Goal: Contribute content: Contribute content

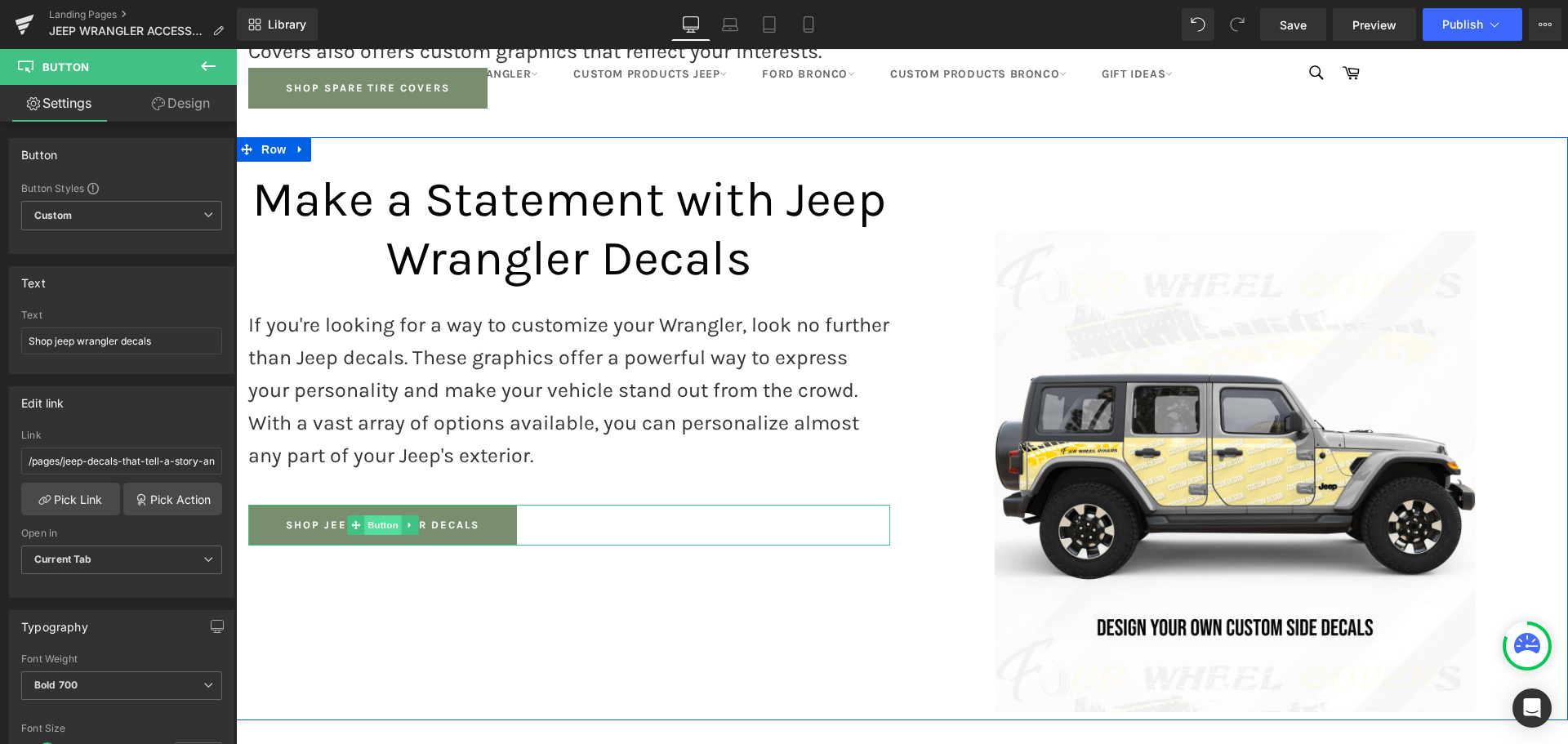
scroll to position [1677, 0]
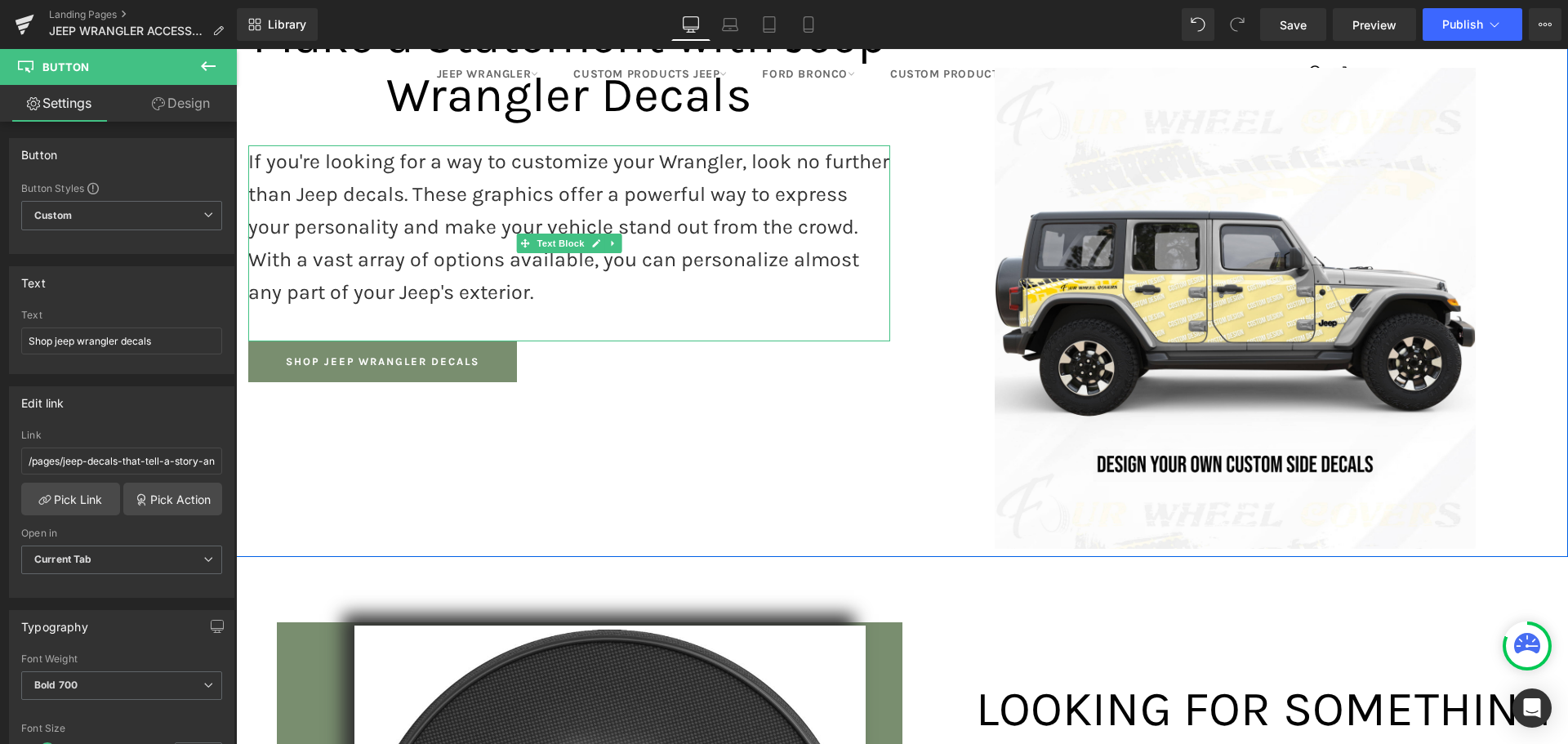
click at [608, 239] on icon at bounding box center [612, 243] width 9 height 10
click at [600, 239] on icon at bounding box center [604, 243] width 9 height 10
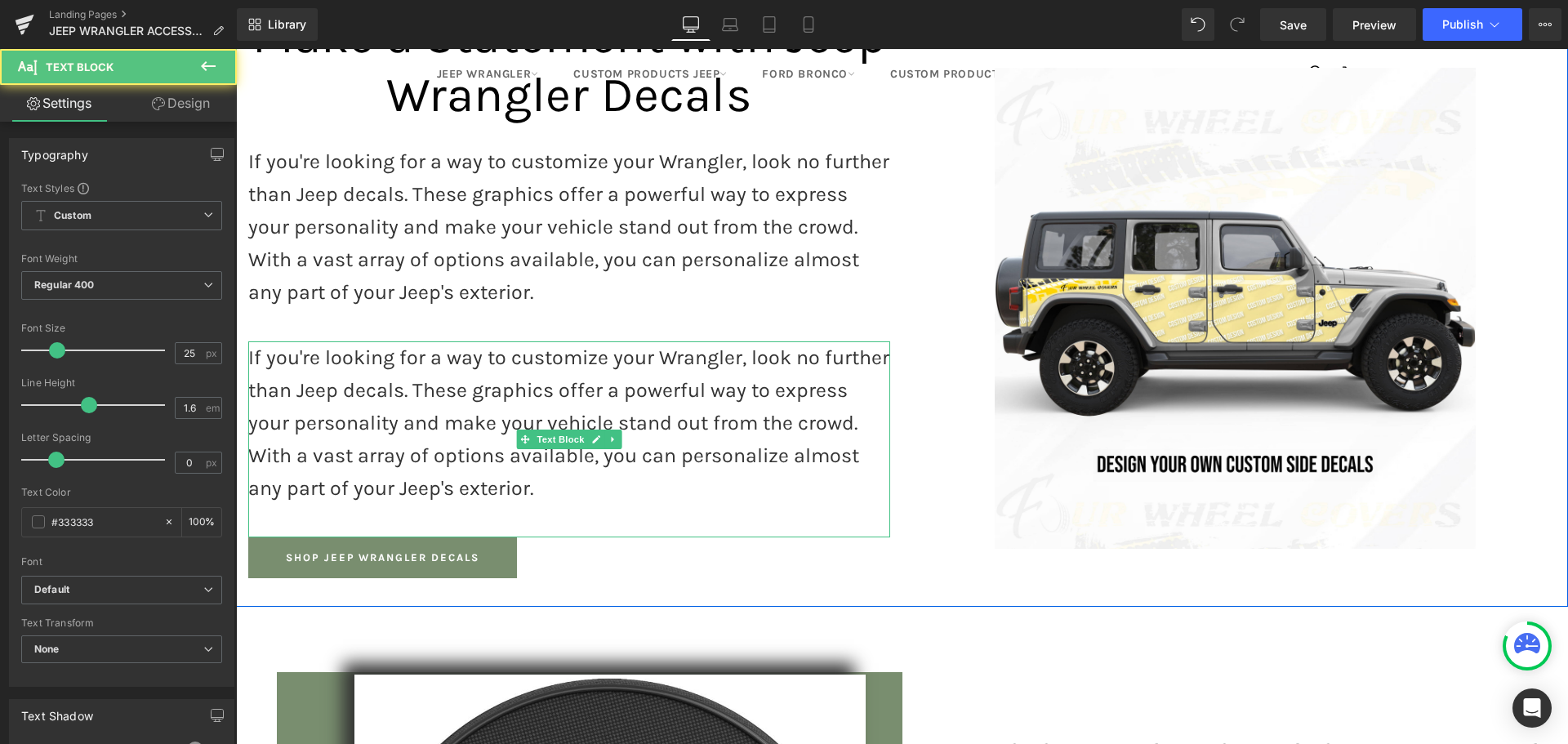
click at [433, 392] on p "If you're looking for a way to customize your Wrangler, look no further than Je…" at bounding box center [569, 422] width 642 height 163
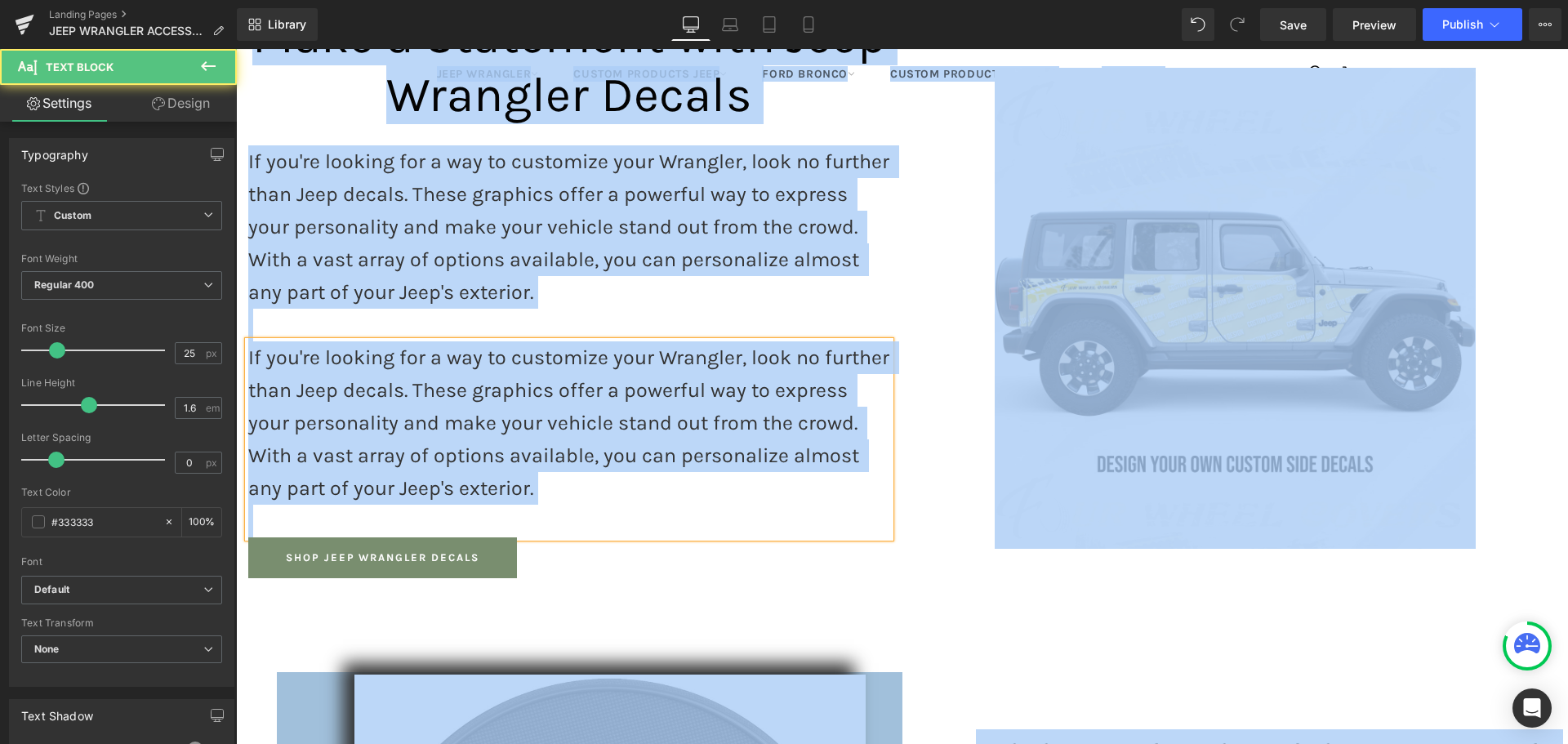
click at [433, 392] on p "If you're looking for a way to customize your Wrangler, look no further than Je…" at bounding box center [569, 422] width 642 height 163
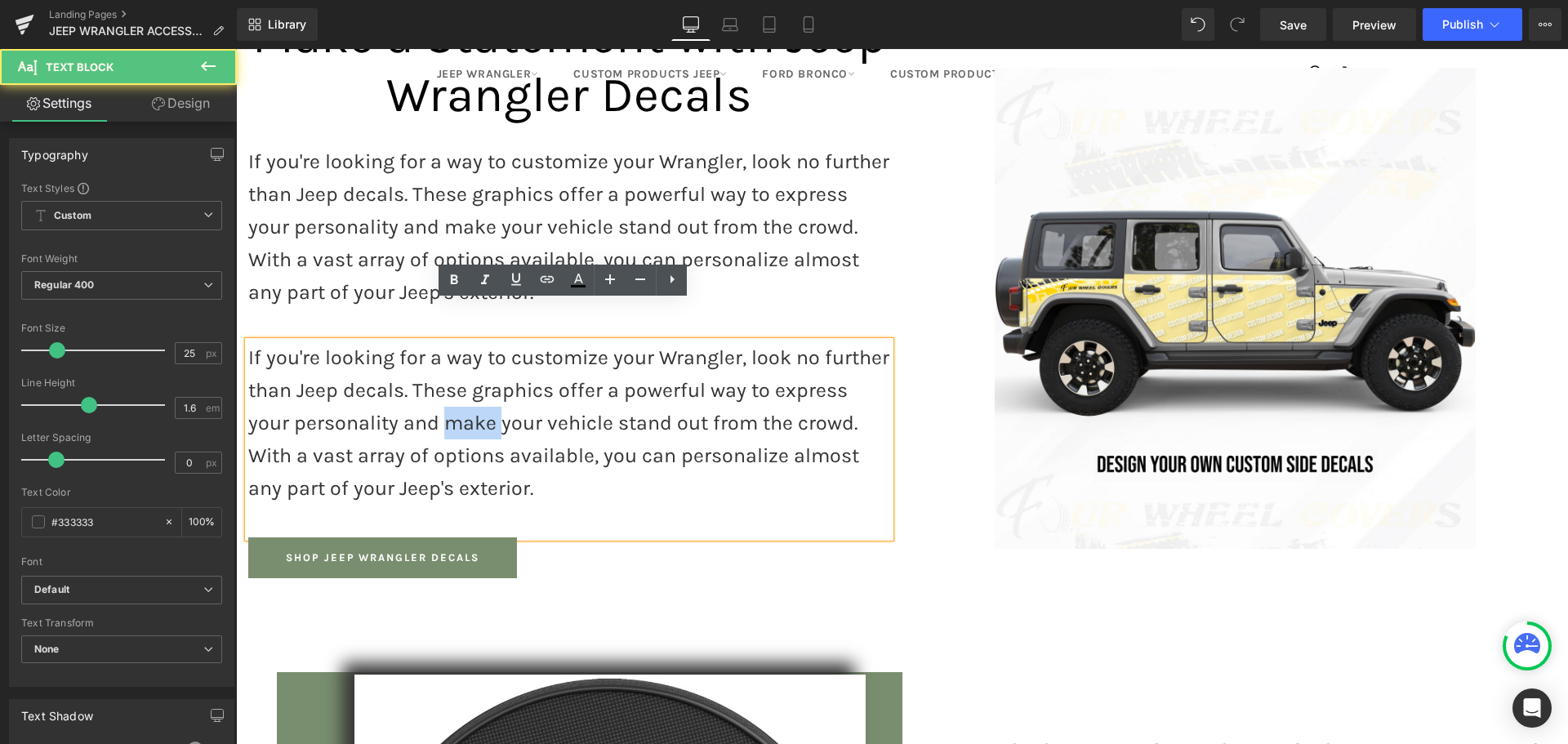
click at [433, 392] on p "If you're looking for a way to customize your Wrangler, look no further than Je…" at bounding box center [569, 422] width 642 height 163
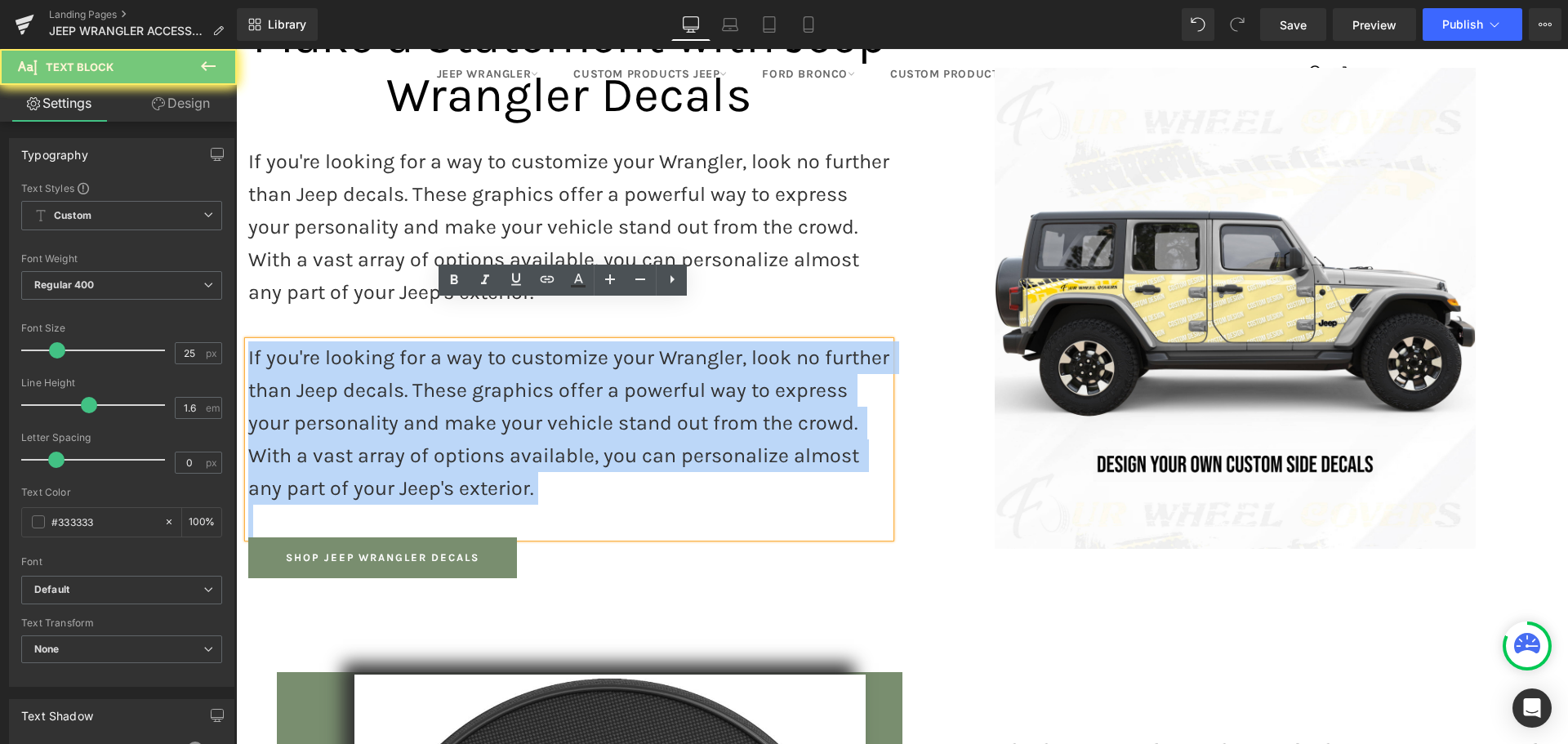
click at [433, 392] on p "If you're looking for a way to customize your Wrangler, look no further than Je…" at bounding box center [569, 422] width 642 height 163
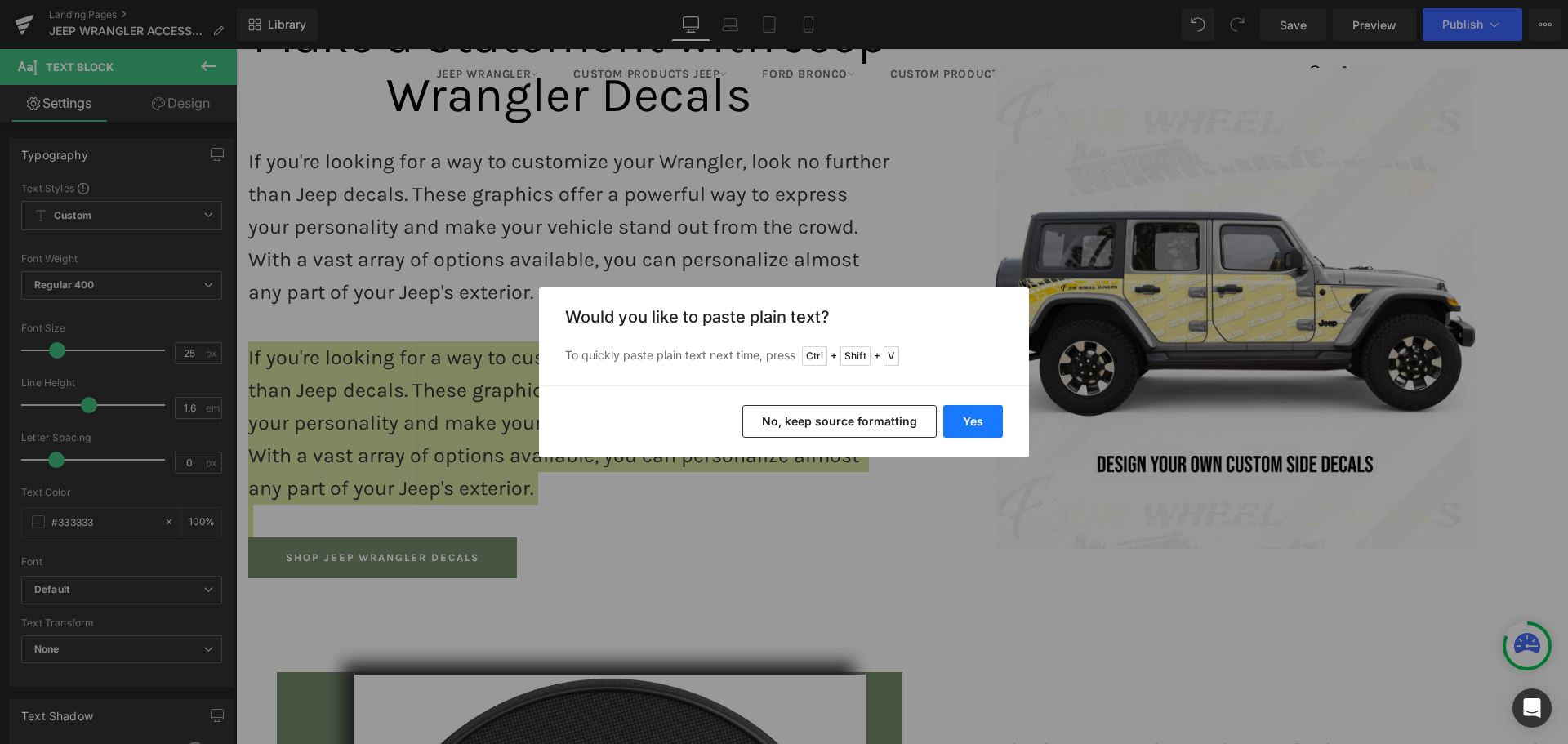
click at [965, 417] on button "Yes" at bounding box center [973, 421] width 60 height 33
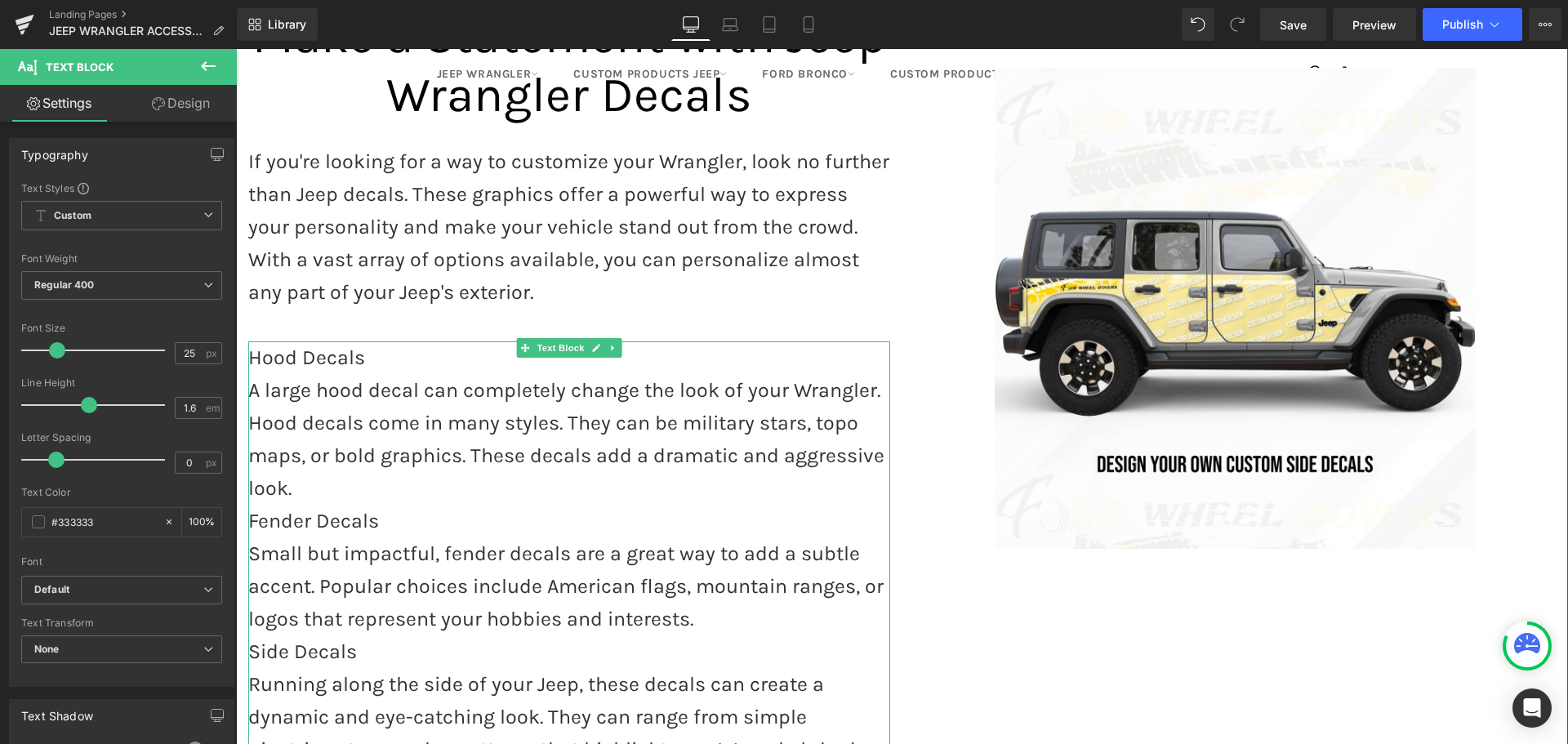
click at [306, 341] on p "Hood Decals" at bounding box center [569, 358] width 642 height 33
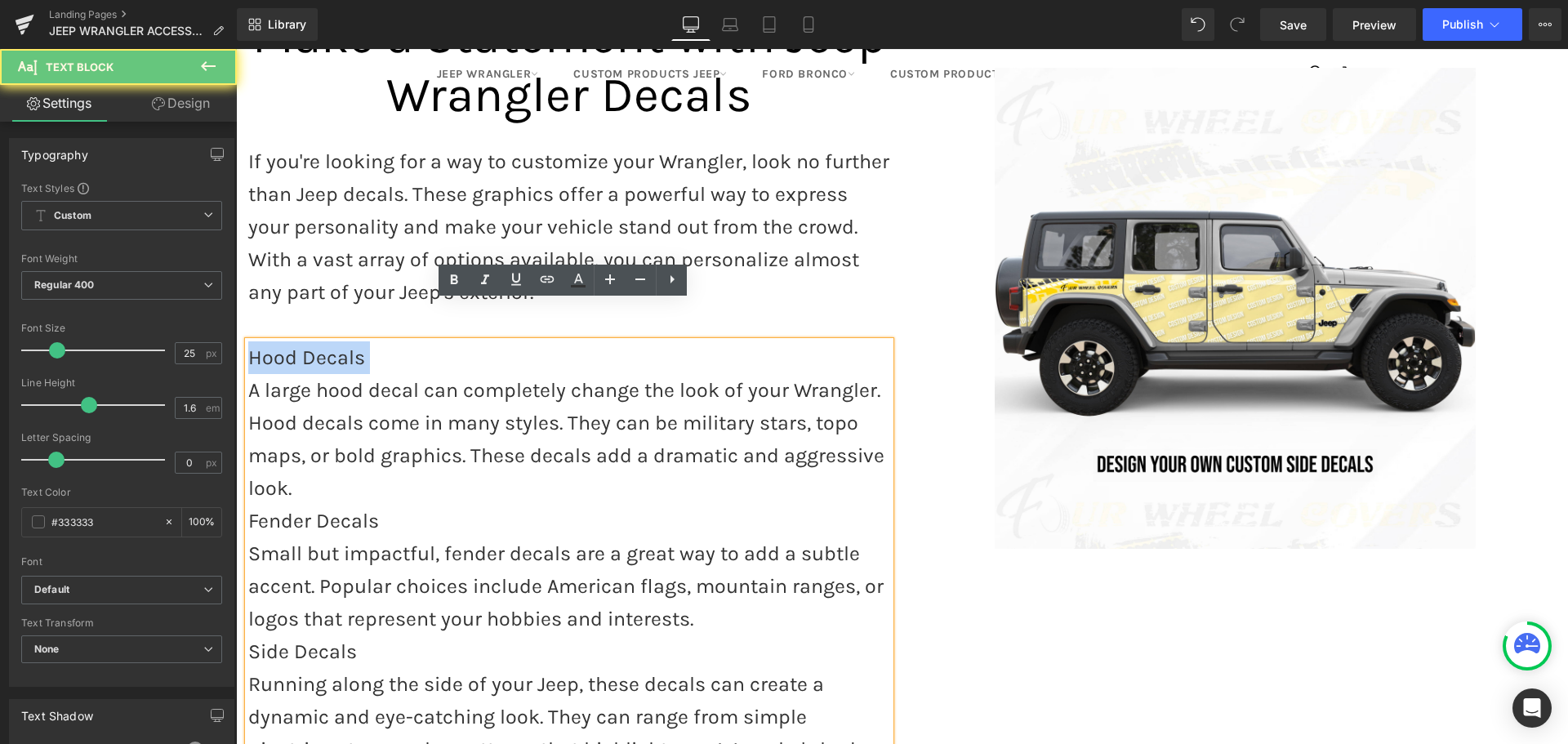
click at [306, 341] on p "Hood Decals" at bounding box center [569, 358] width 642 height 33
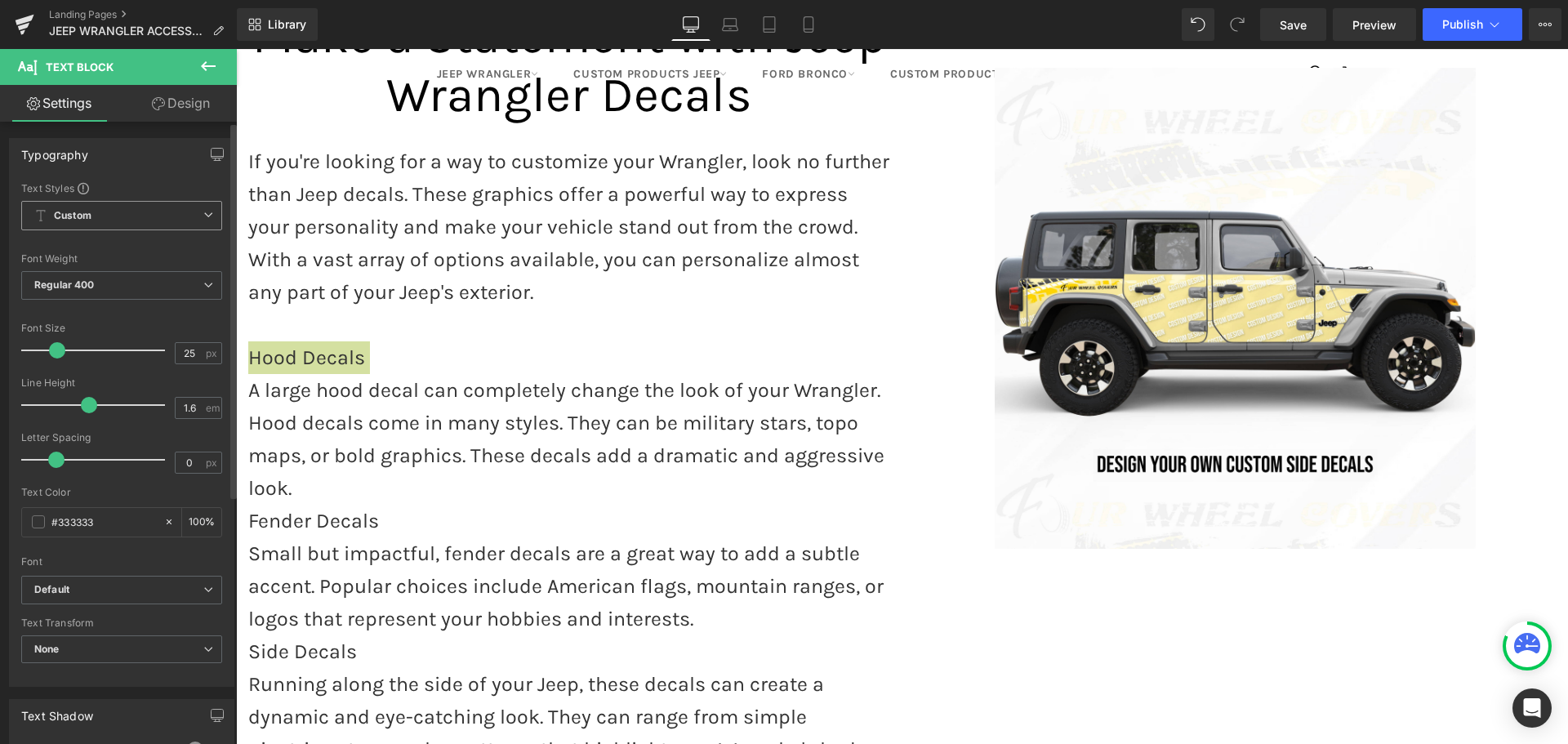
click at [155, 213] on span "Custom Setup Global Style" at bounding box center [122, 215] width 201 height 29
click at [155, 213] on span "Custom Setup Global Style" at bounding box center [118, 215] width 194 height 29
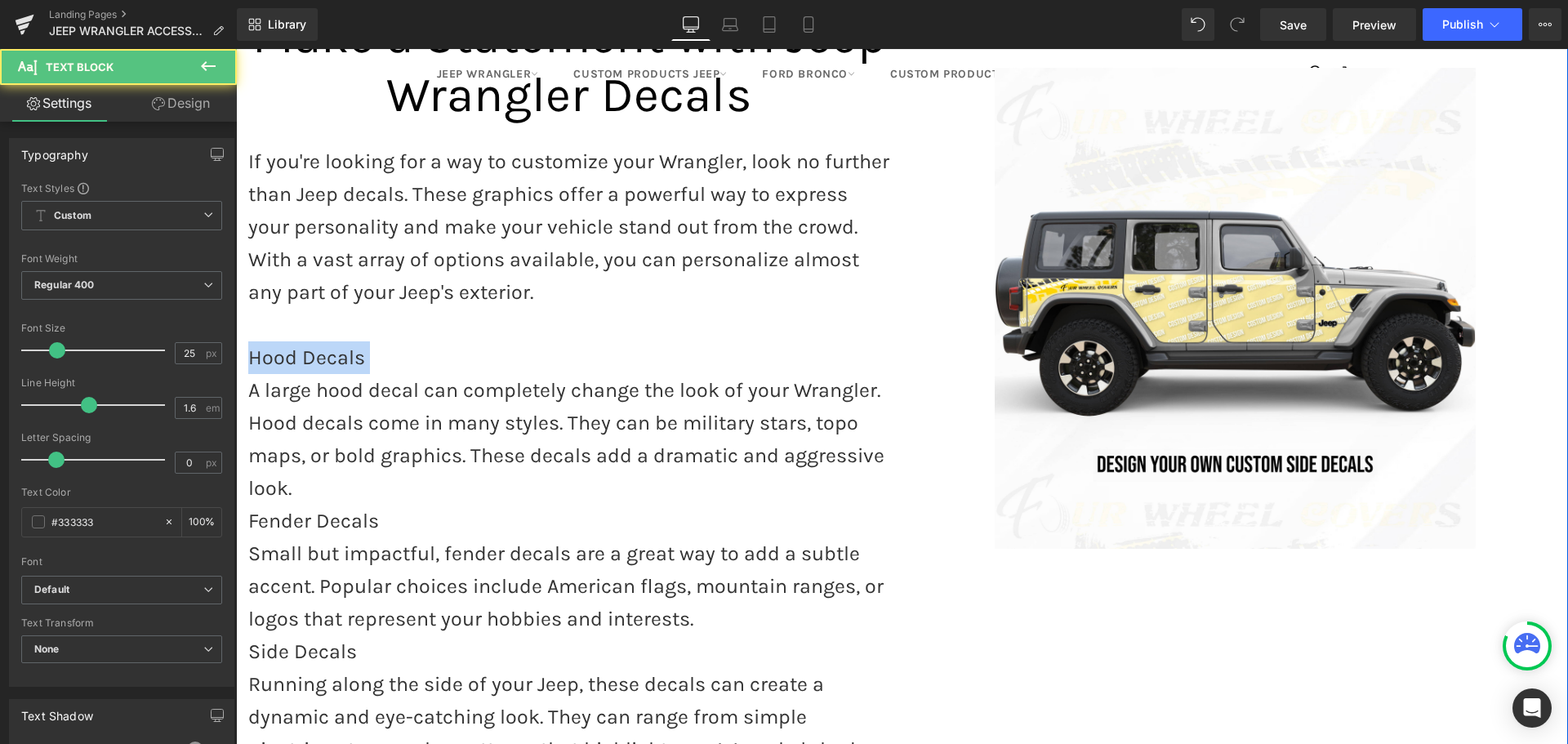
click at [314, 341] on p "Hood Decals" at bounding box center [569, 358] width 642 height 33
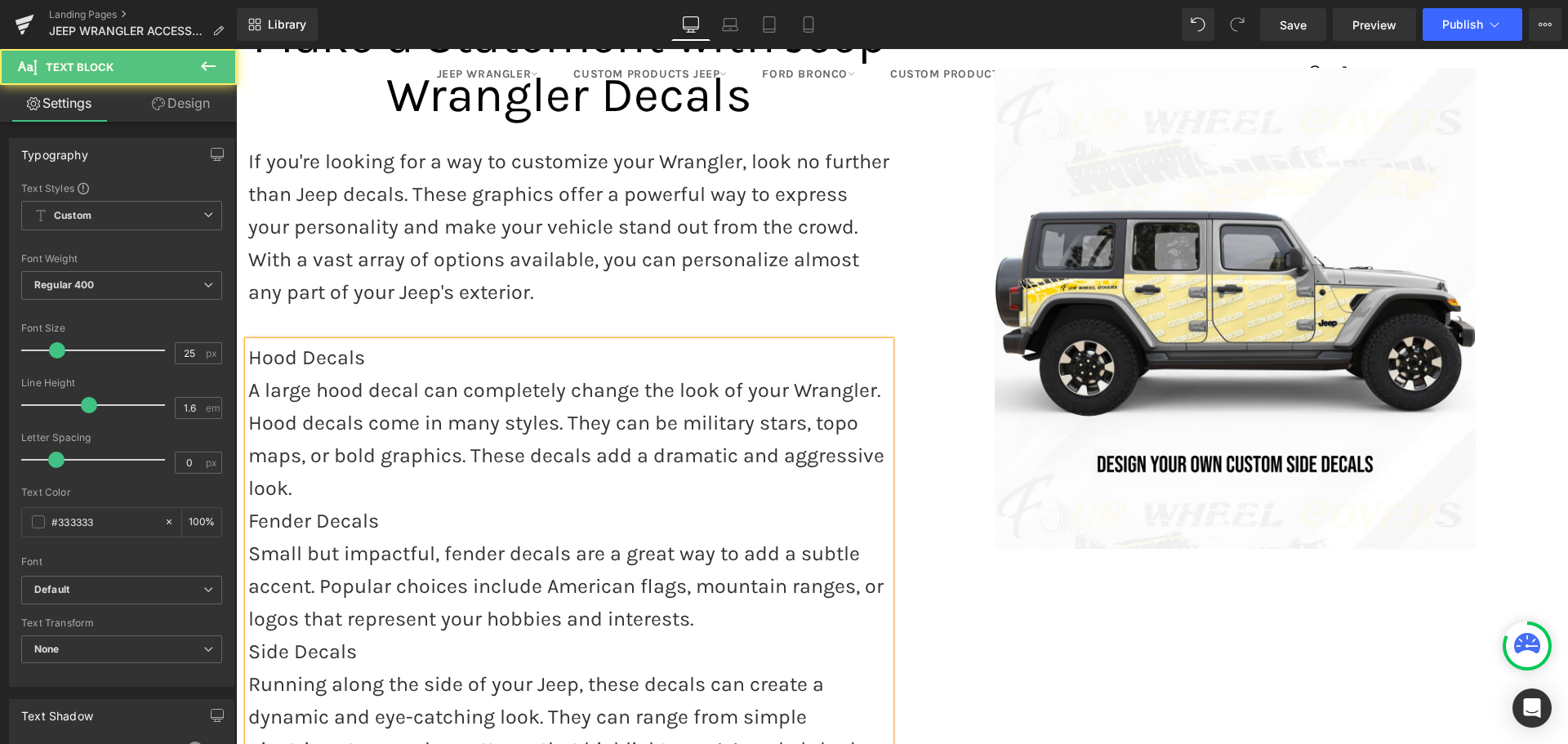
click at [314, 341] on p "Hood Decals" at bounding box center [569, 358] width 642 height 33
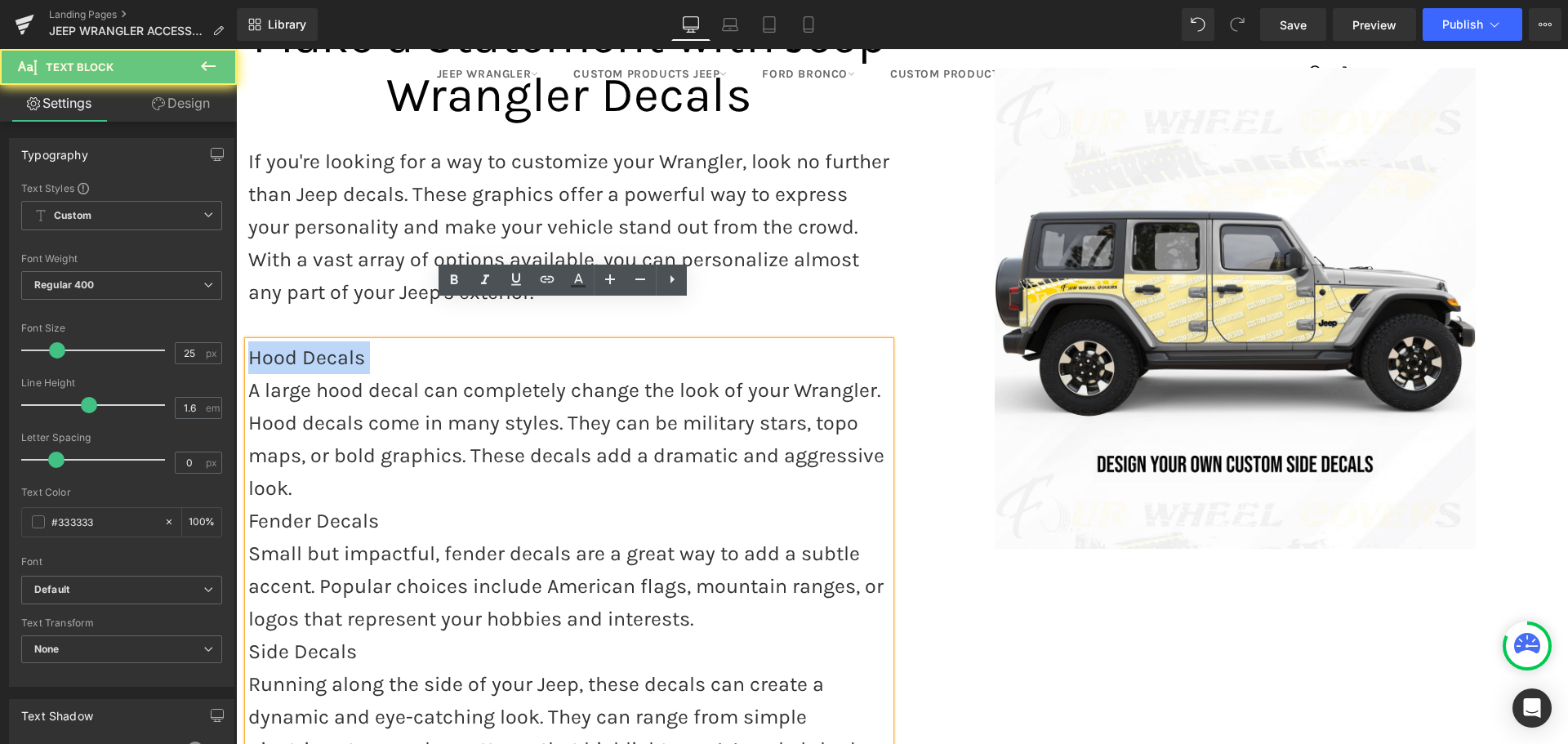
click at [314, 341] on p "Hood Decals" at bounding box center [569, 358] width 642 height 33
click at [309, 341] on p "Hood Decals" at bounding box center [569, 358] width 642 height 33
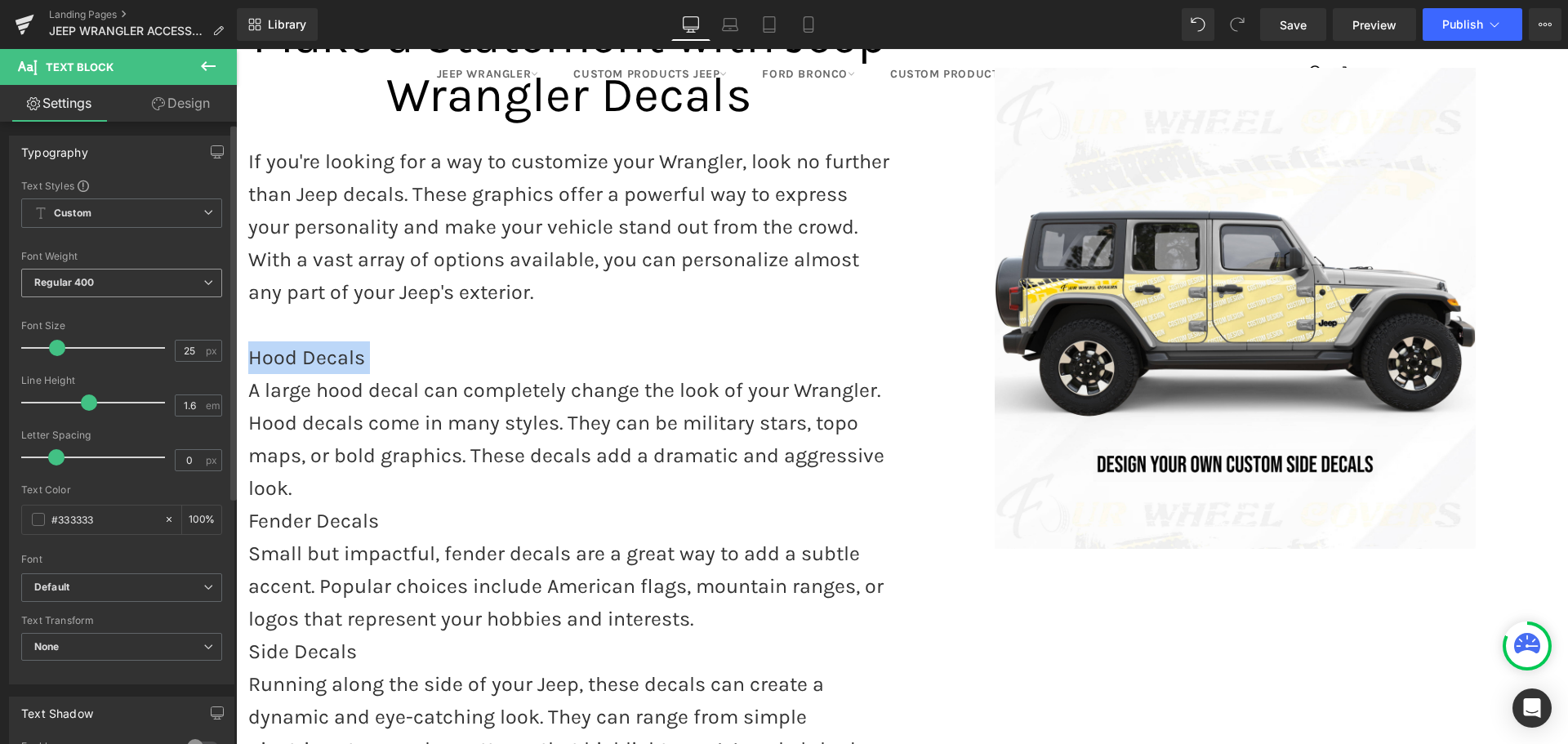
scroll to position [0, 0]
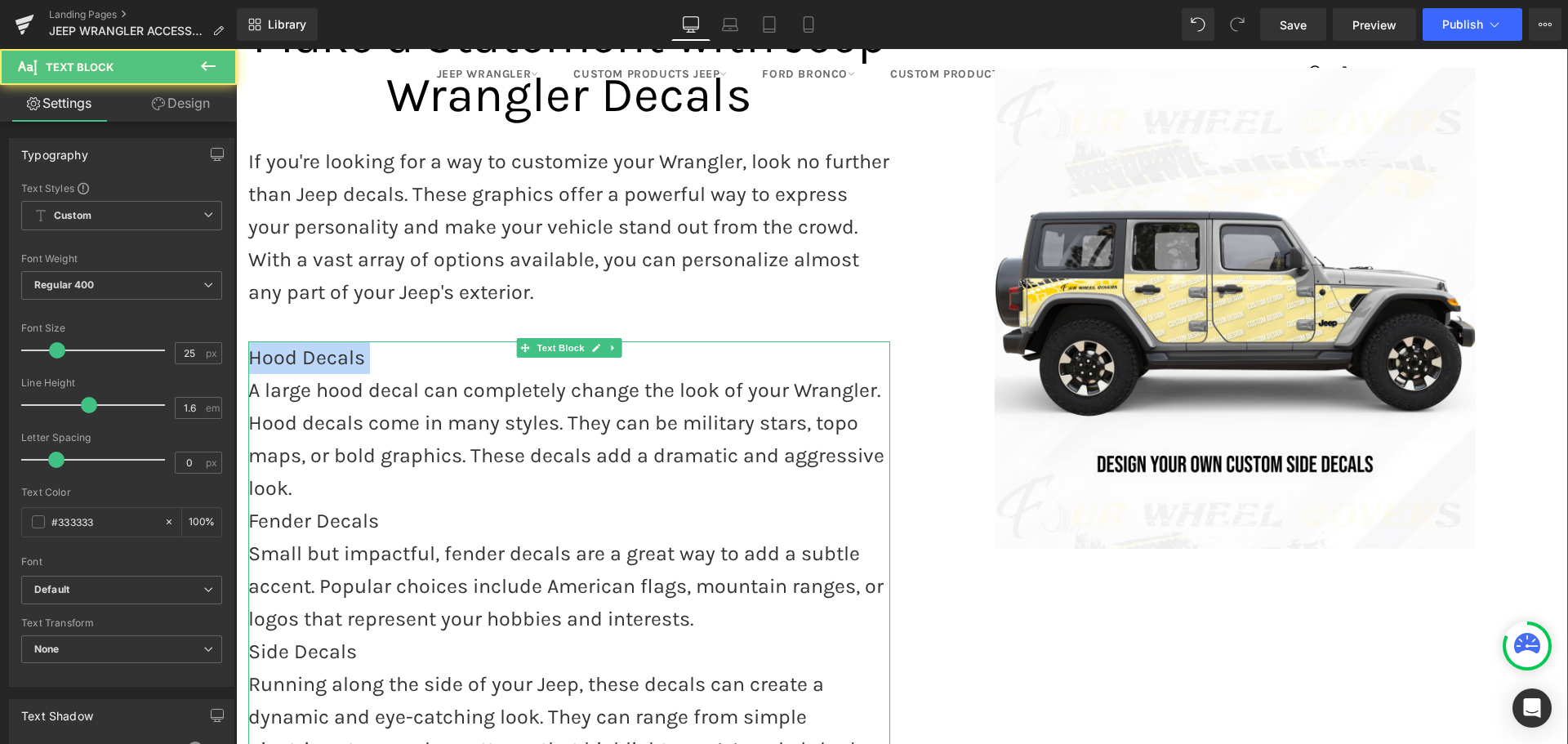
click at [380, 341] on p "Hood Decals" at bounding box center [569, 358] width 642 height 33
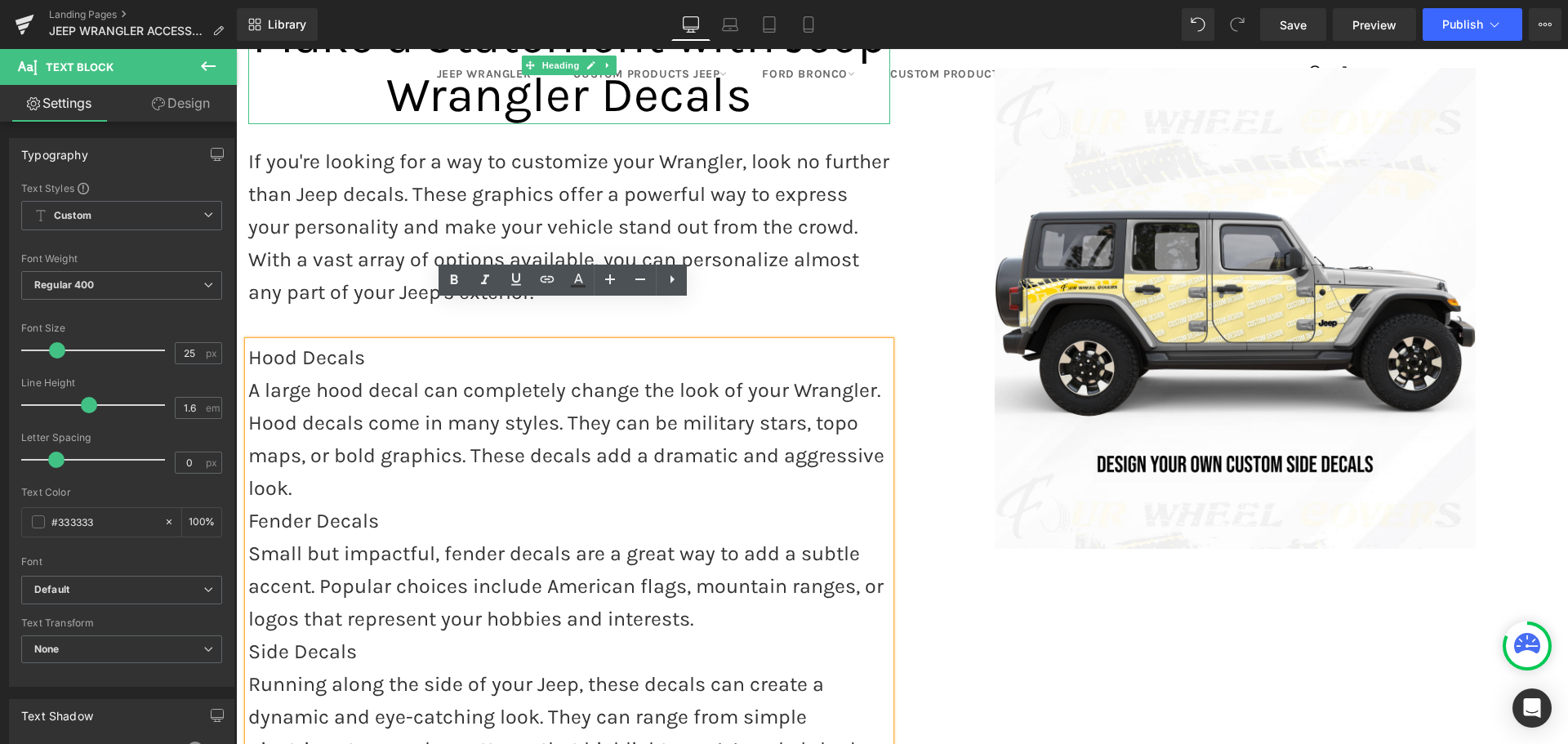
click at [463, 66] on span "Make a Statement with Jeep Wrangler Decals" at bounding box center [569, 66] width 634 height 116
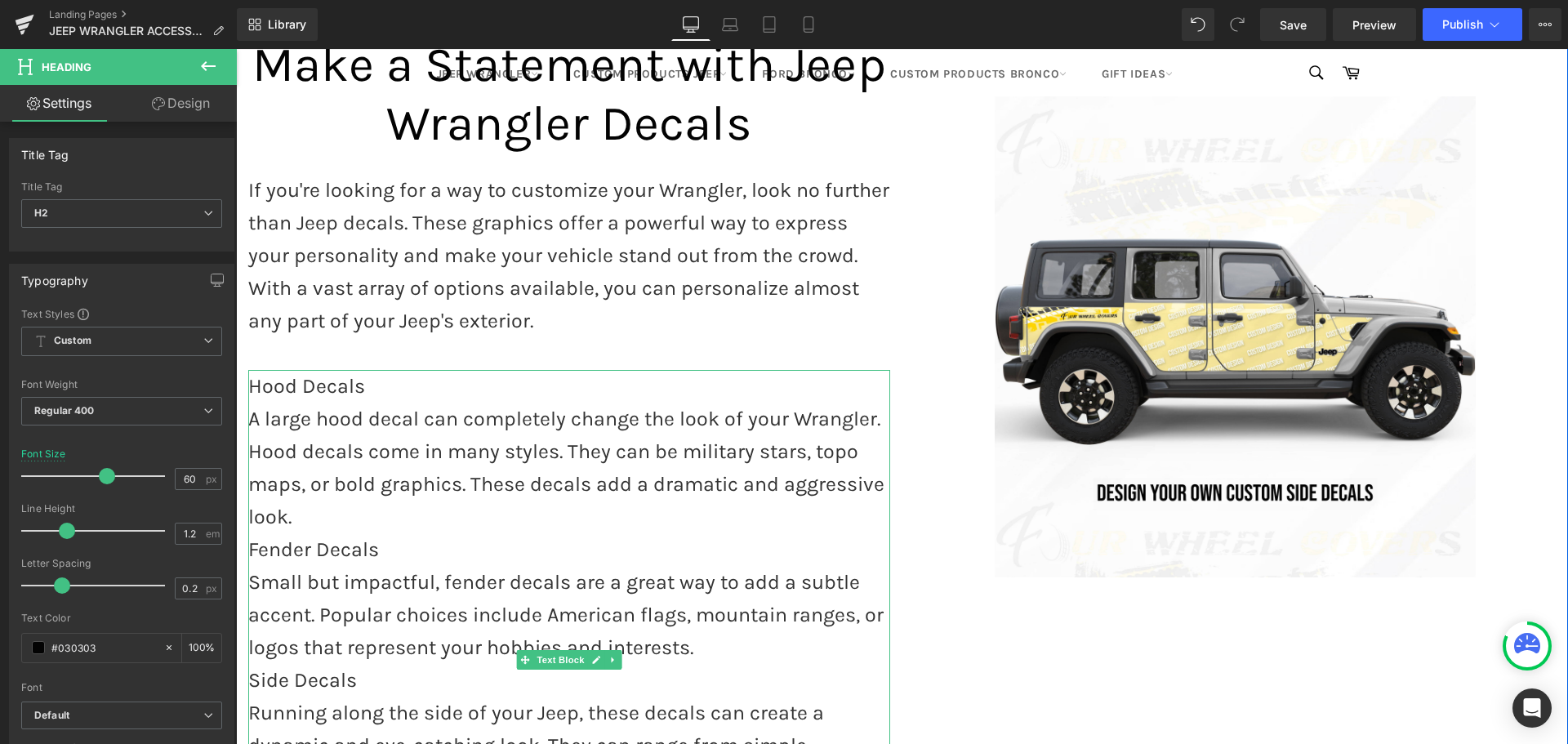
scroll to position [1551, 0]
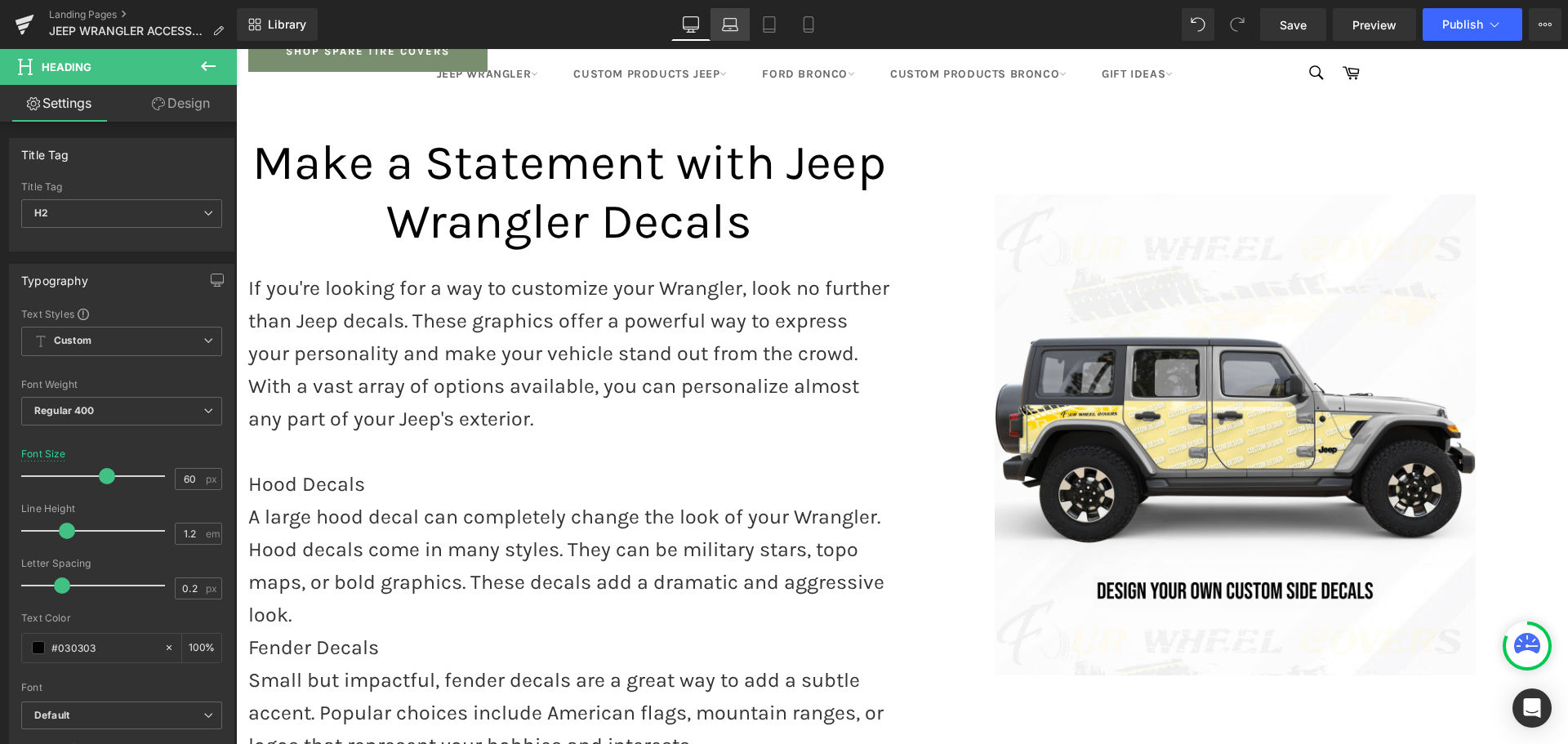
click at [725, 30] on icon at bounding box center [731, 28] width 15 height 5
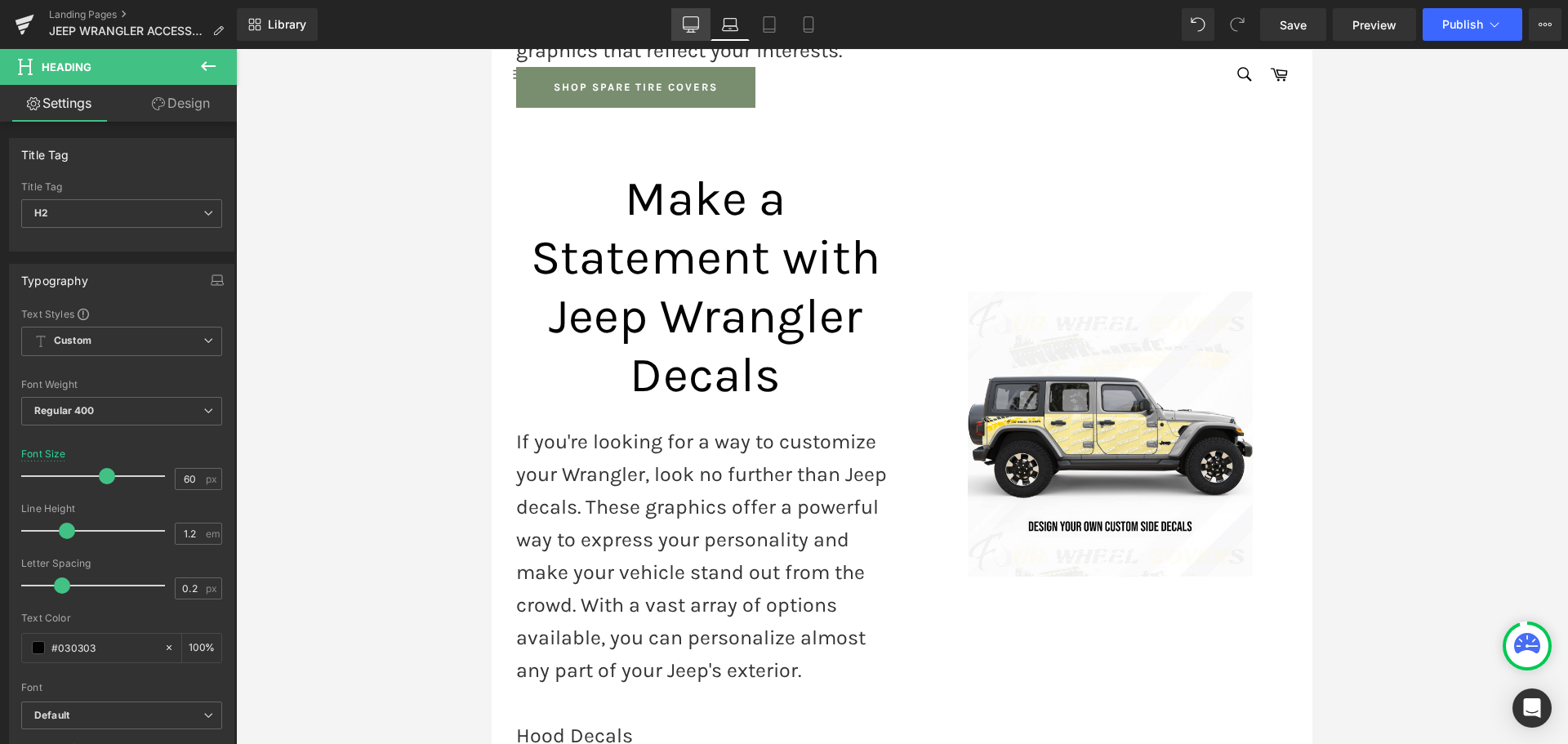
click at [688, 23] on icon at bounding box center [690, 24] width 16 height 16
type input "100"
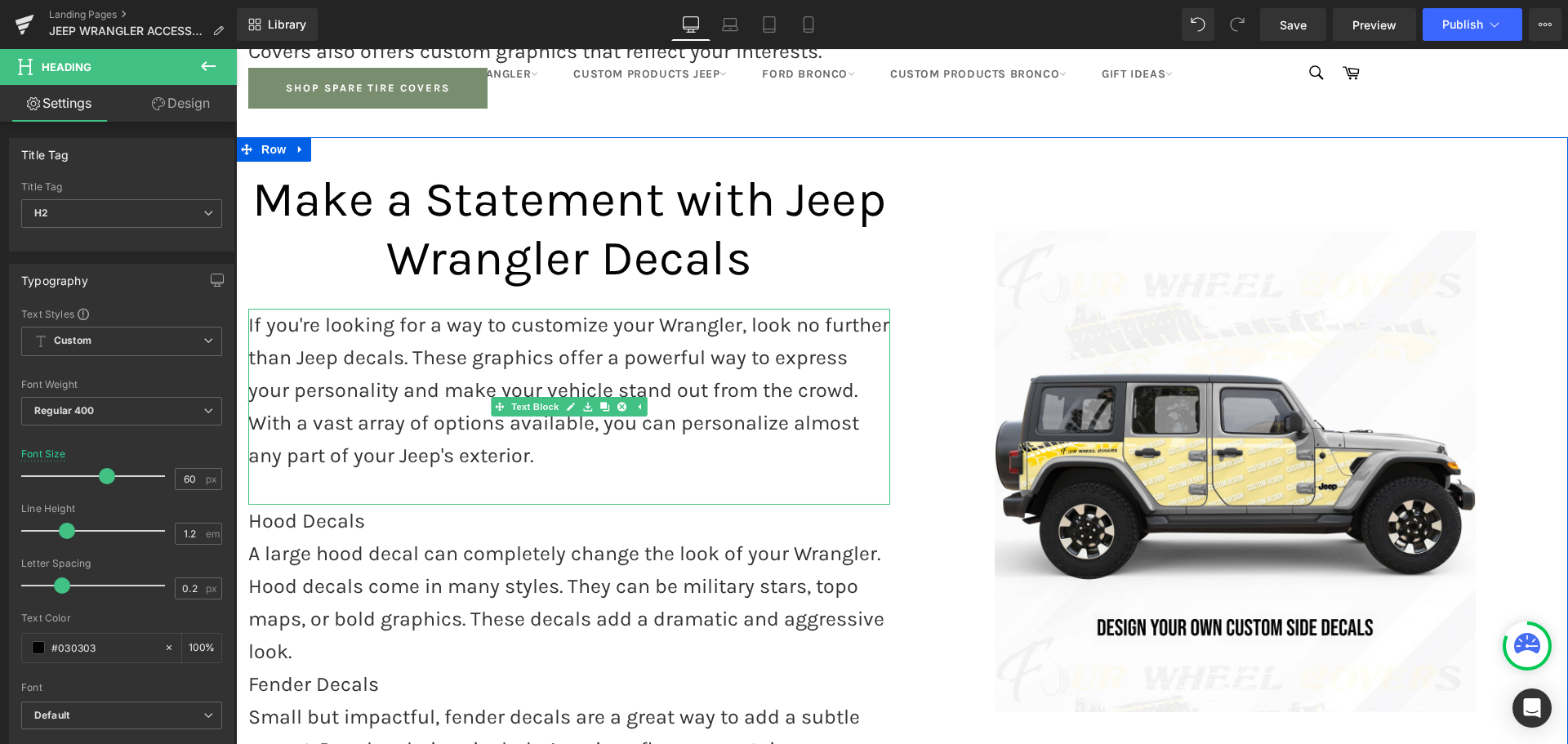
scroll to position [1609, 0]
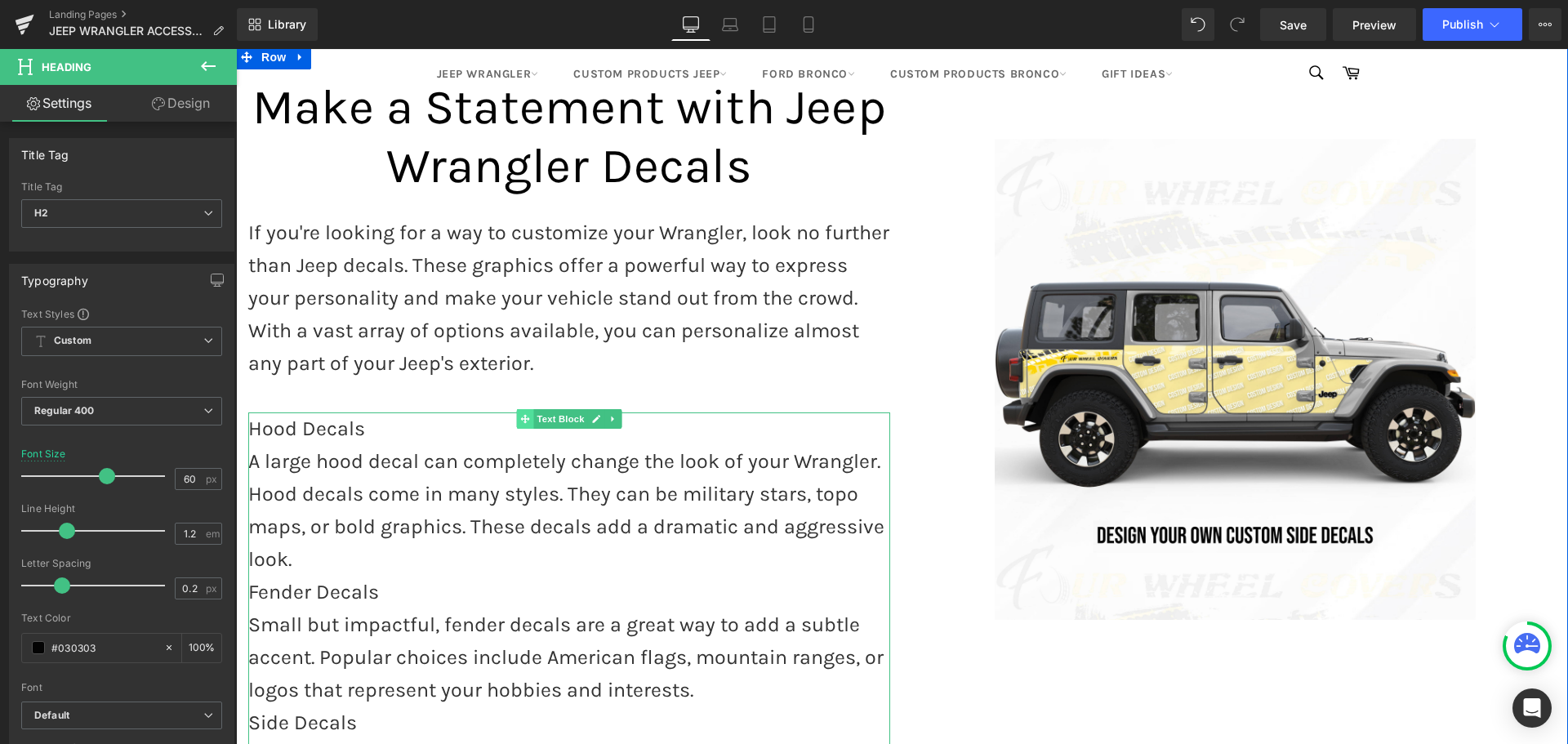
click at [519, 409] on span at bounding box center [525, 418] width 17 height 19
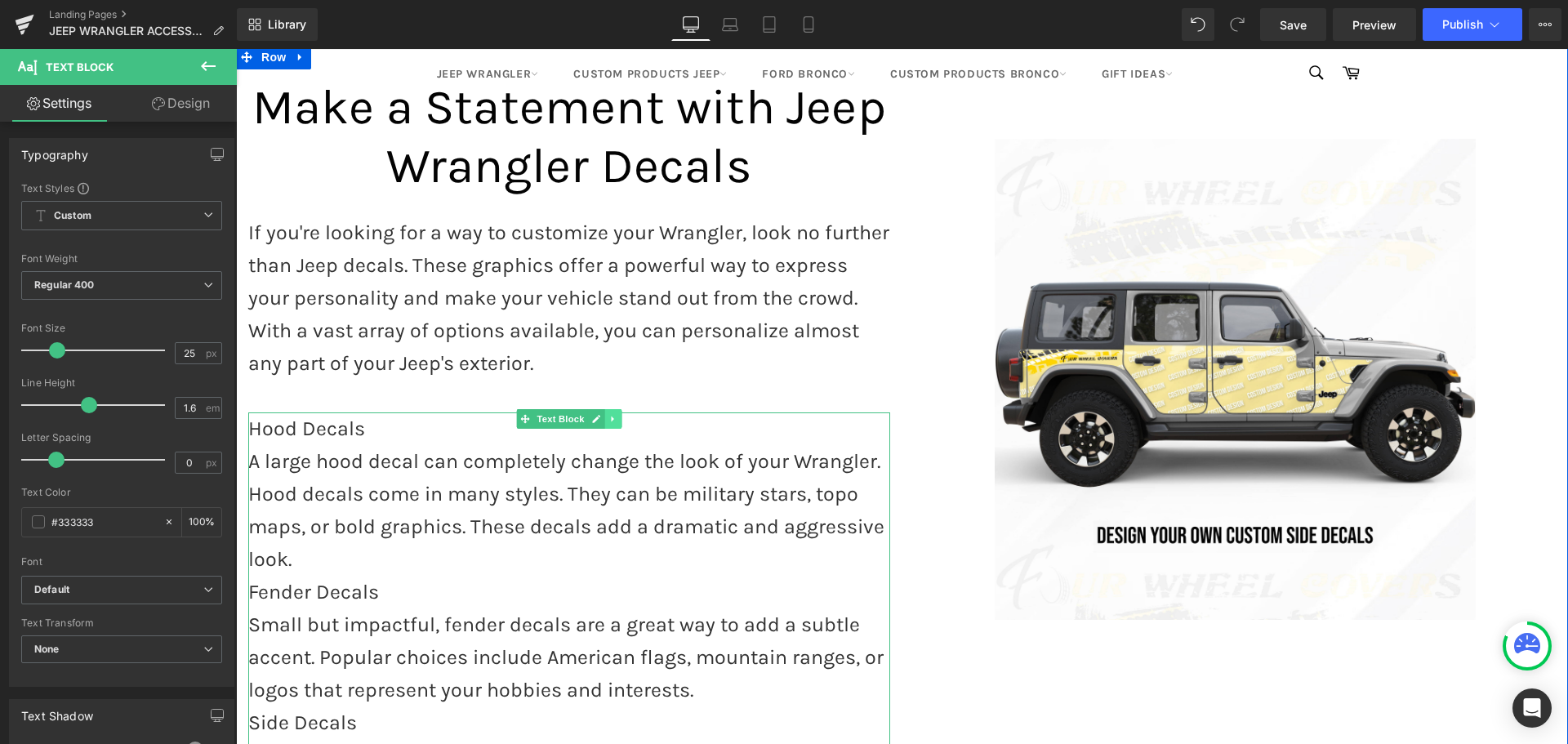
click at [608, 414] on icon at bounding box center [612, 418] width 9 height 10
click at [613, 409] on link at bounding box center [622, 418] width 17 height 19
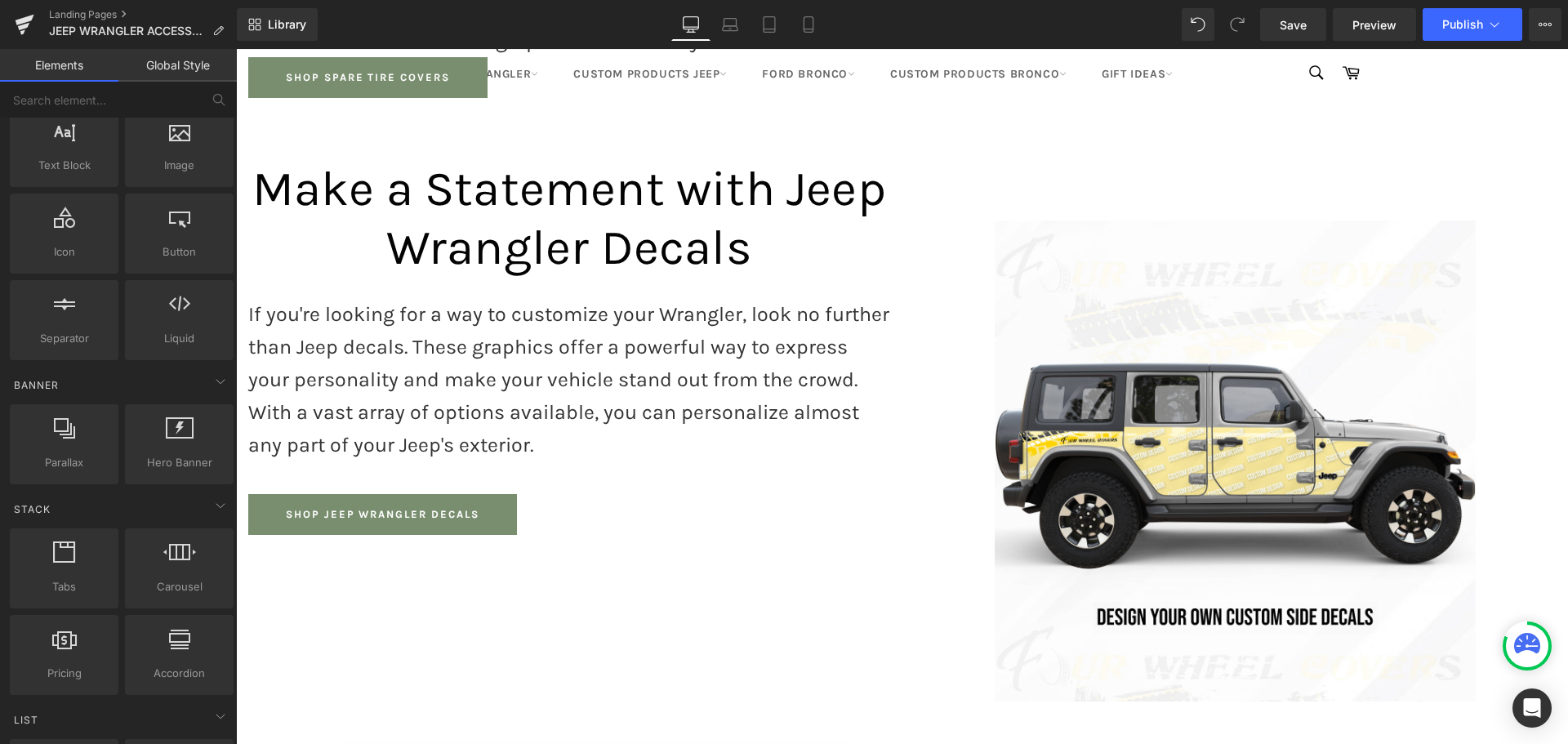
scroll to position [163, 0]
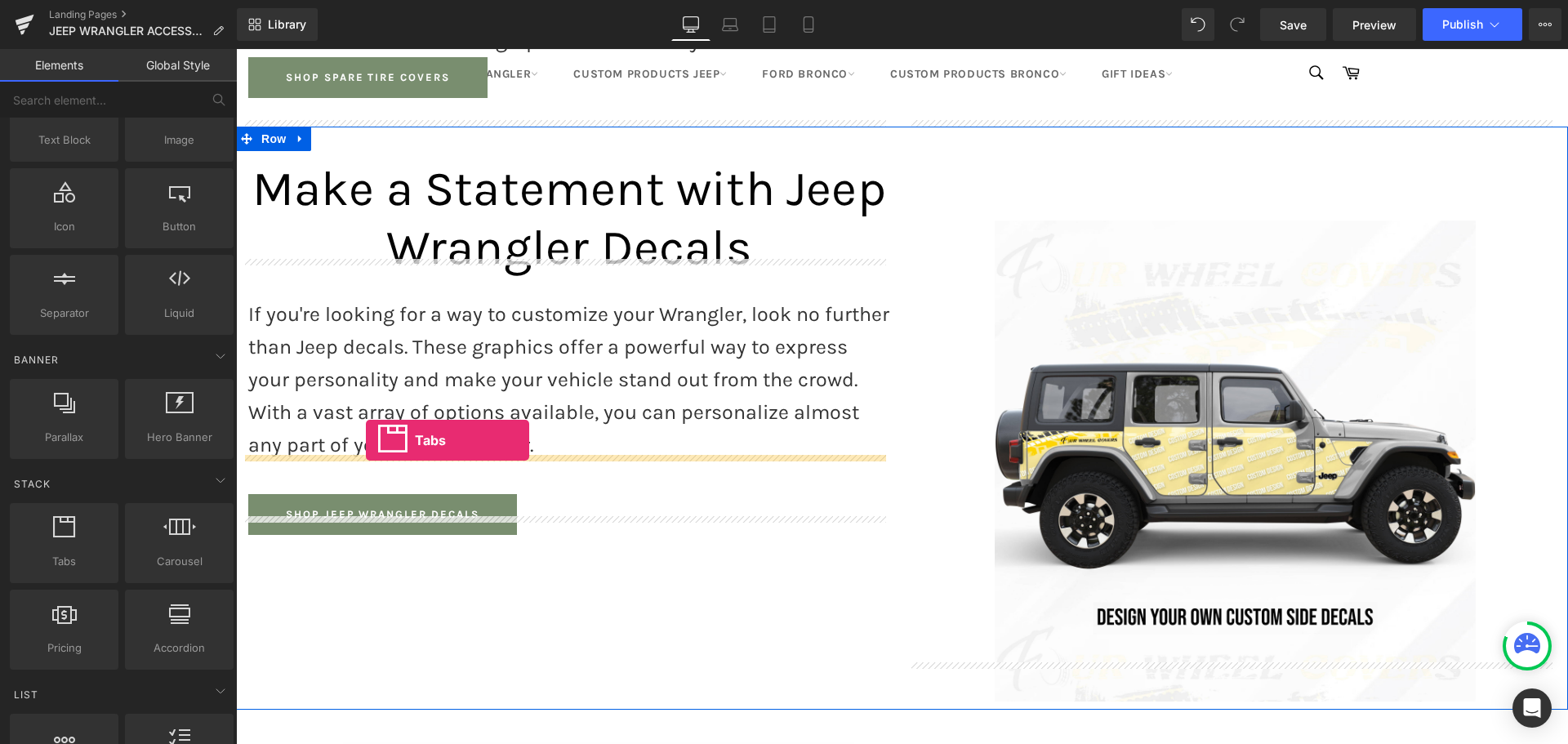
drag, startPoint x: 308, startPoint y: 591, endPoint x: 365, endPoint y: 440, distance: 161.4
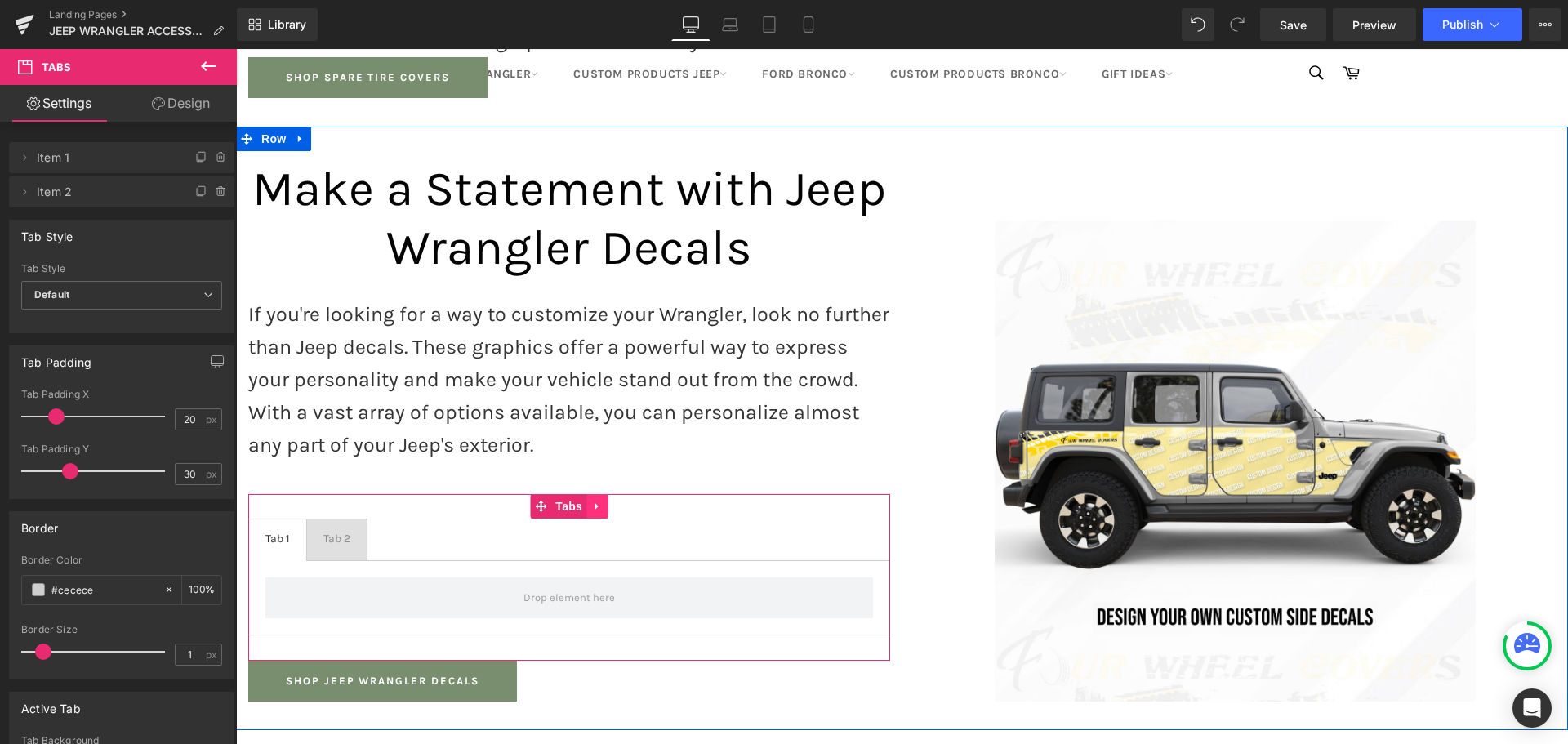
click at [588, 494] on link at bounding box center [597, 505] width 21 height 24
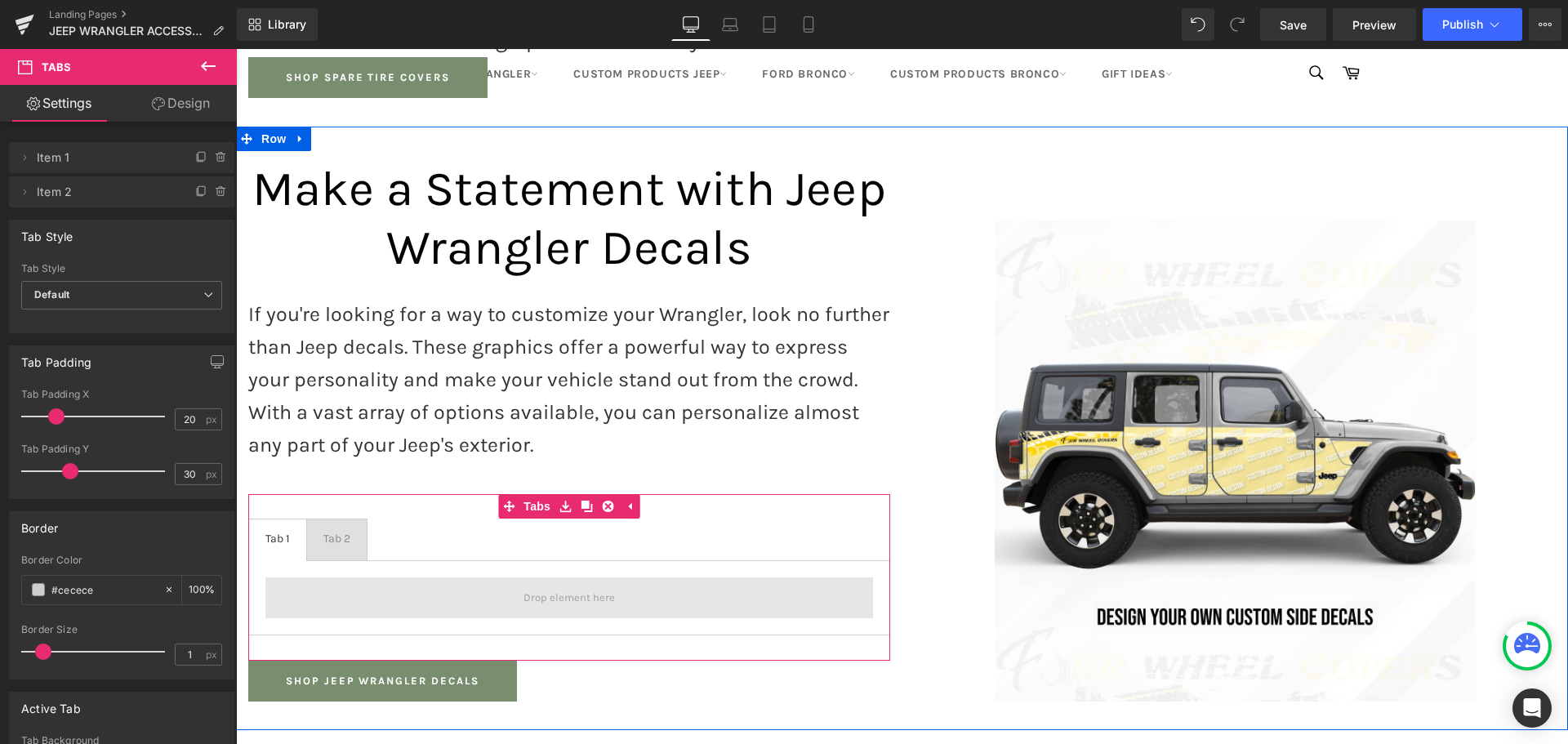
click at [365, 577] on span at bounding box center [569, 597] width 608 height 41
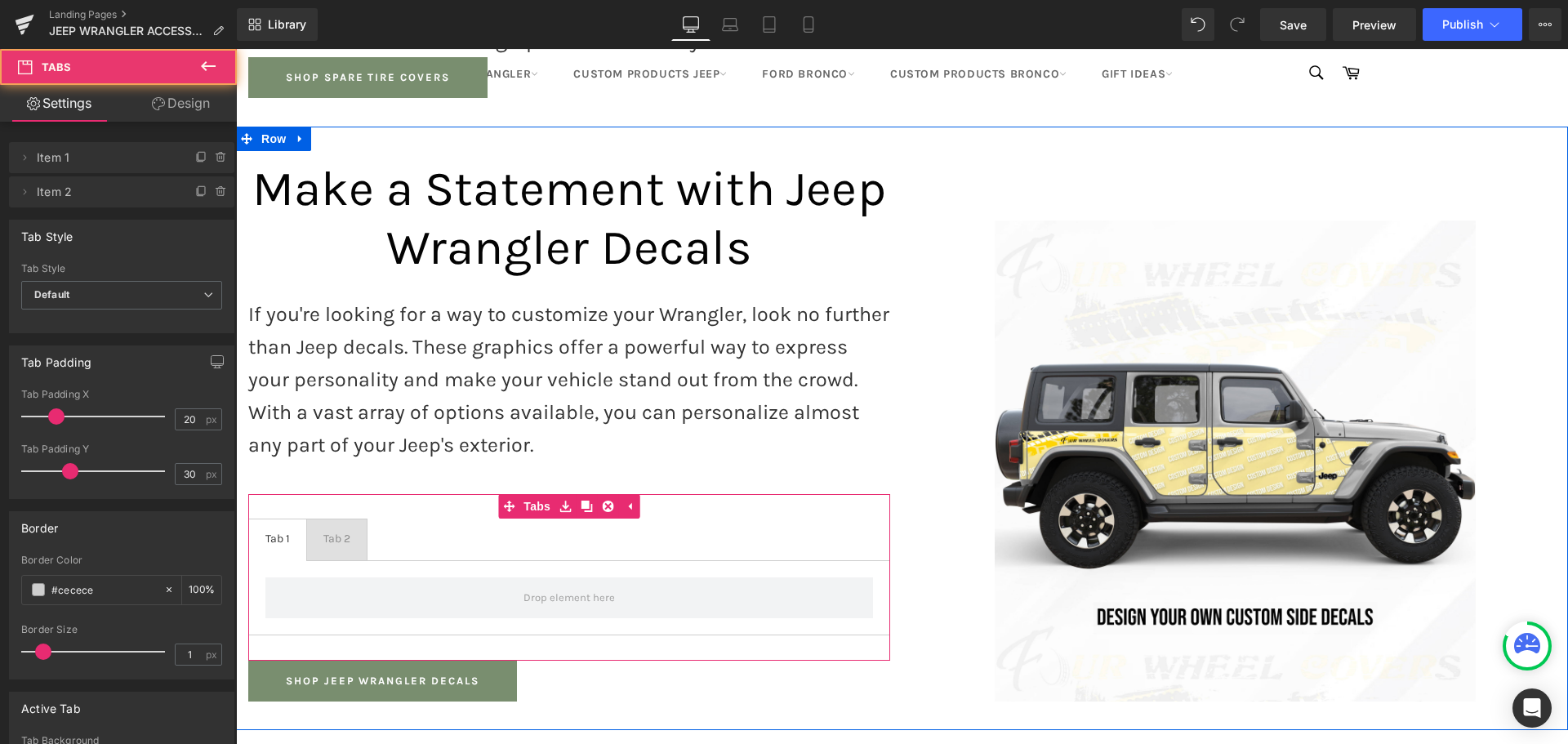
click at [281, 530] on div "Tab 1 Text Block" at bounding box center [277, 538] width 24 height 15
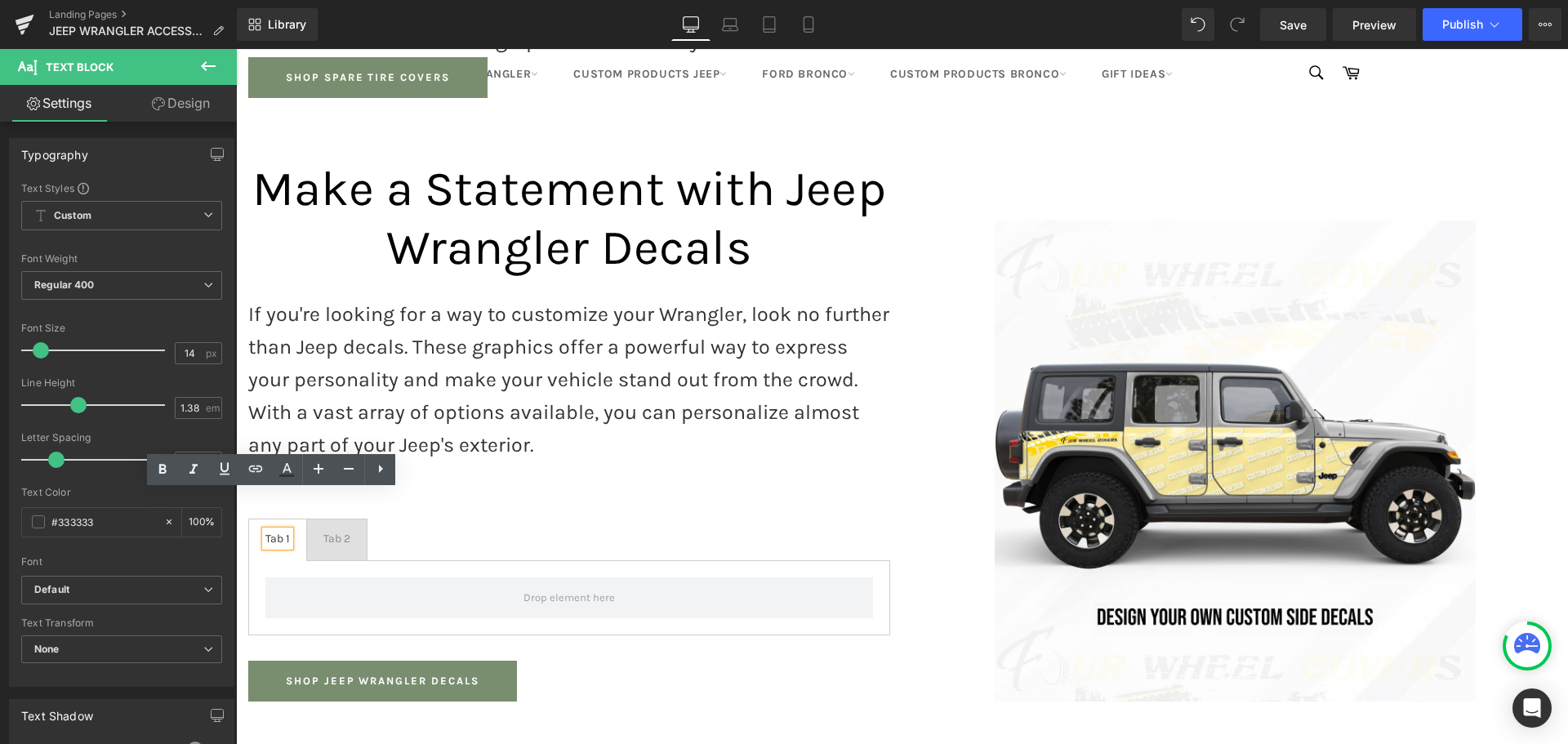
click at [274, 530] on div "Tab 1" at bounding box center [277, 538] width 24 height 15
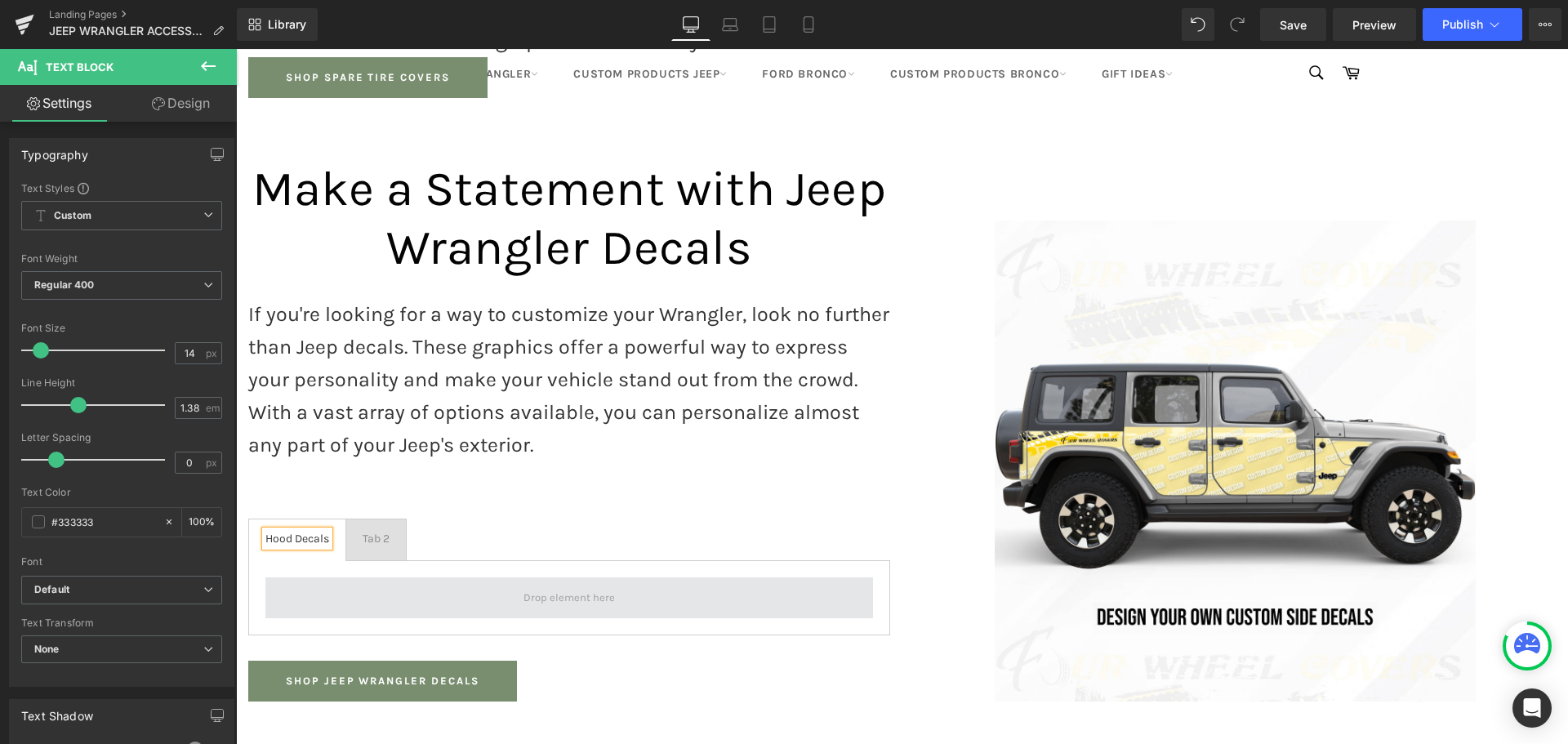
click at [307, 577] on span at bounding box center [569, 597] width 608 height 41
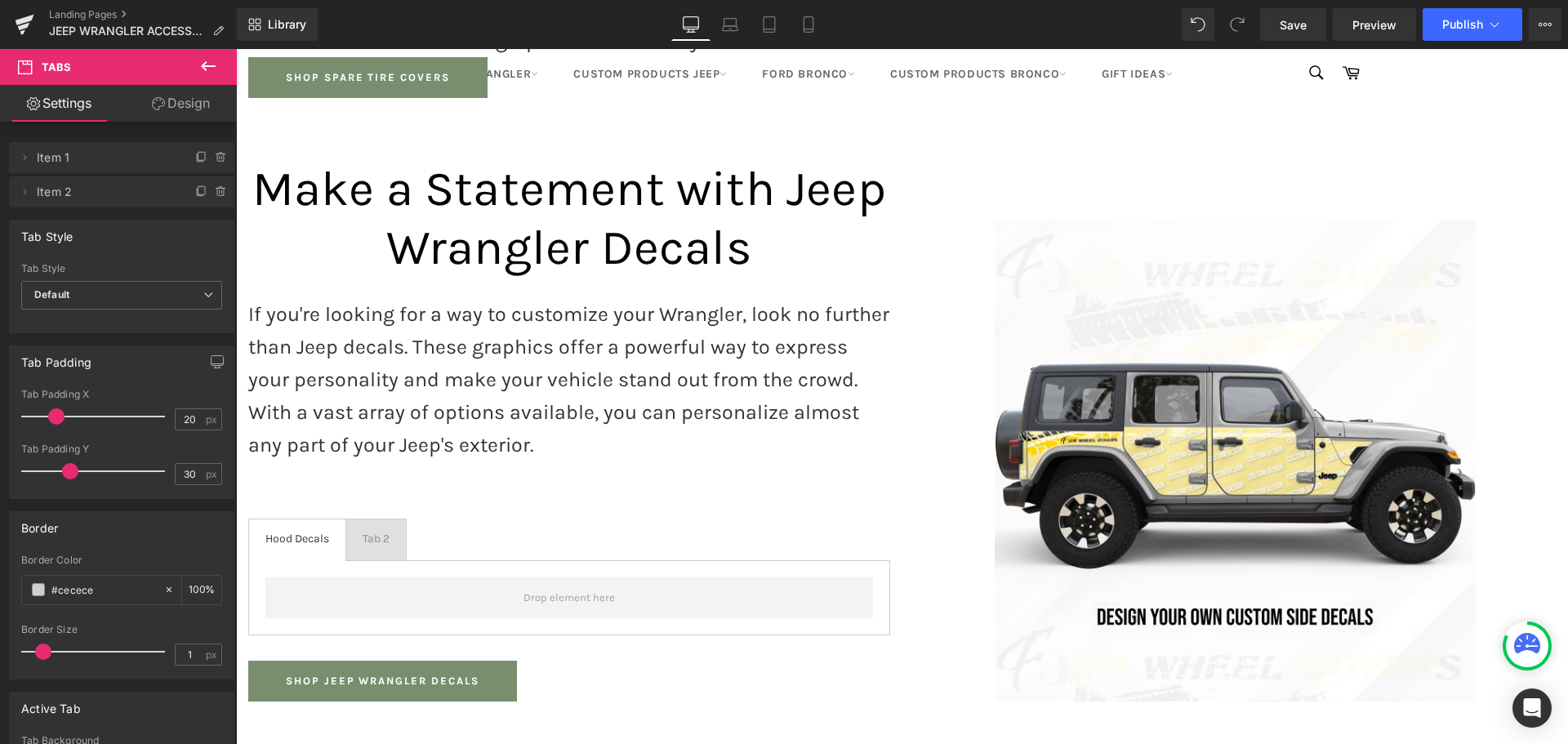
click at [215, 67] on icon at bounding box center [208, 66] width 15 height 10
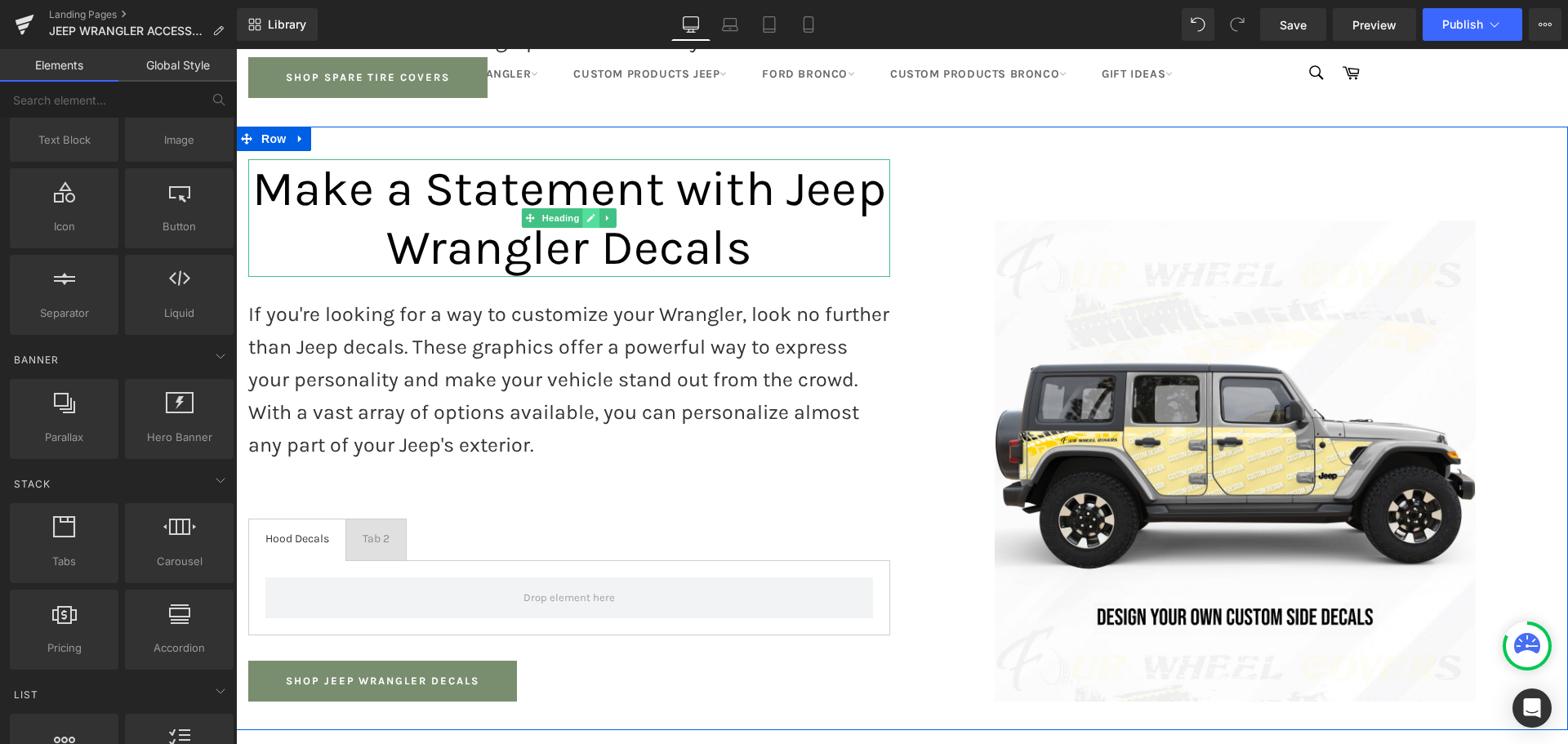
click at [587, 214] on icon at bounding box center [591, 217] width 8 height 8
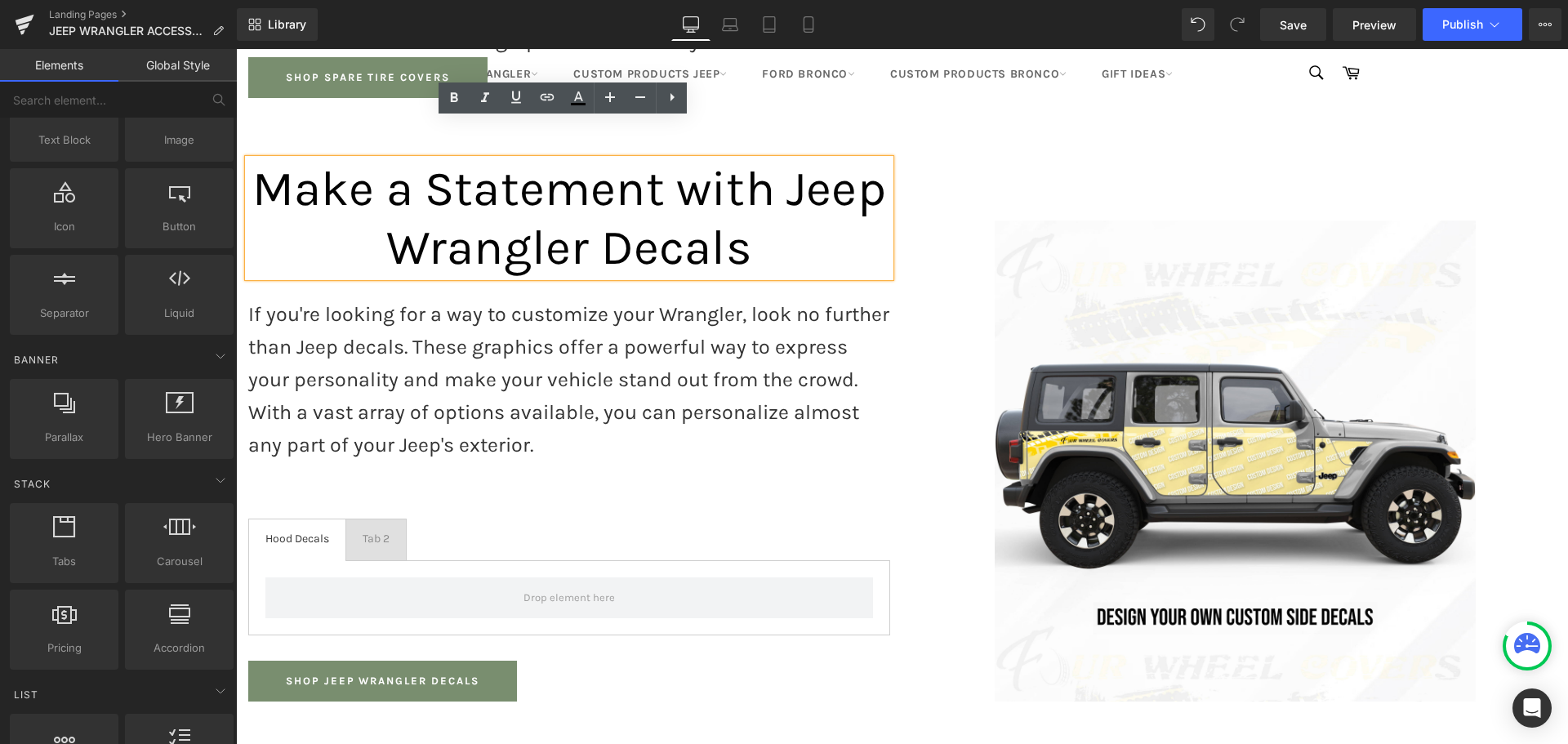
click at [628, 333] on p "If you're looking for a way to customize your Wrangler, look no further than Je…" at bounding box center [569, 379] width 642 height 163
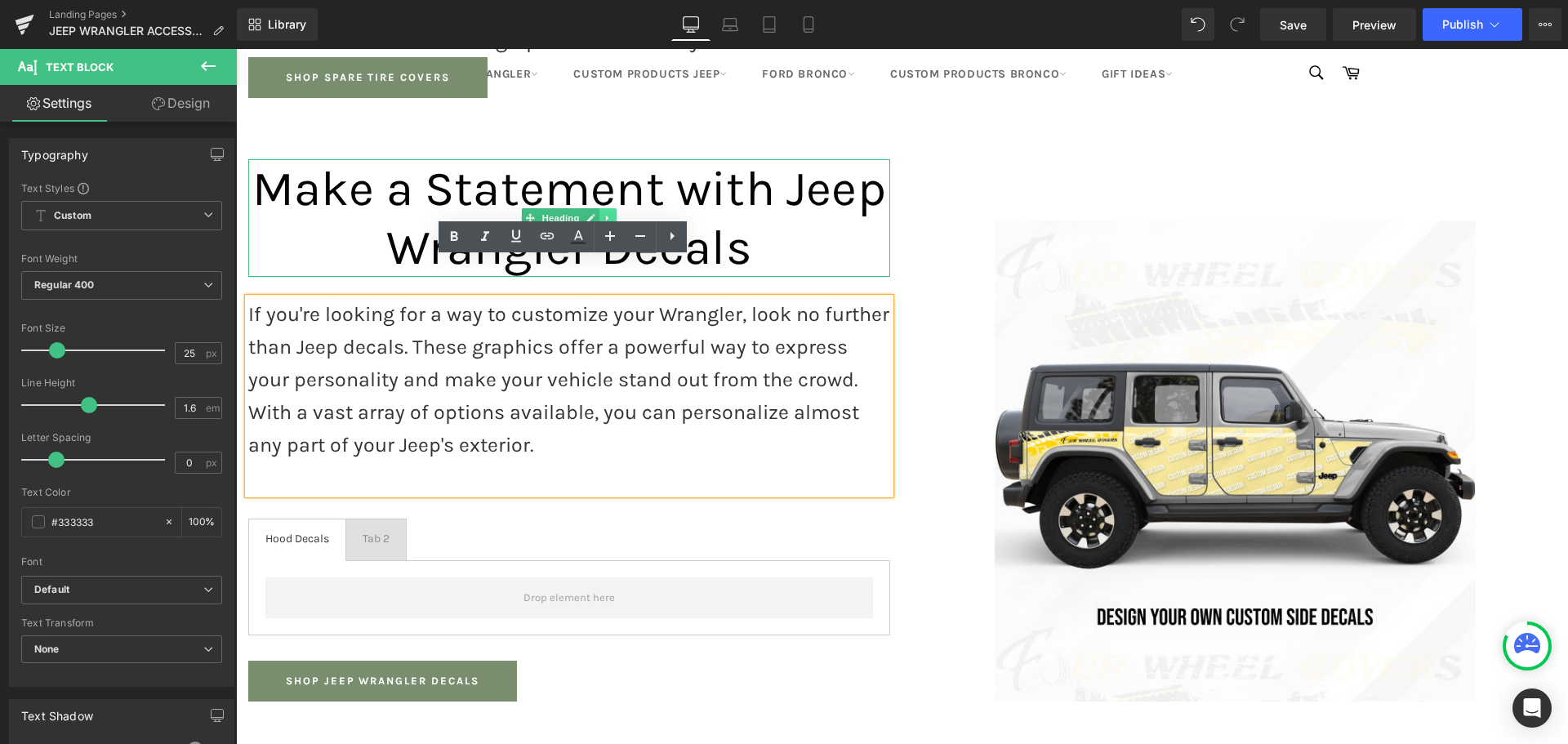
click at [606, 215] on icon at bounding box center [607, 217] width 3 height 6
click at [595, 213] on icon at bounding box center [598, 216] width 9 height 9
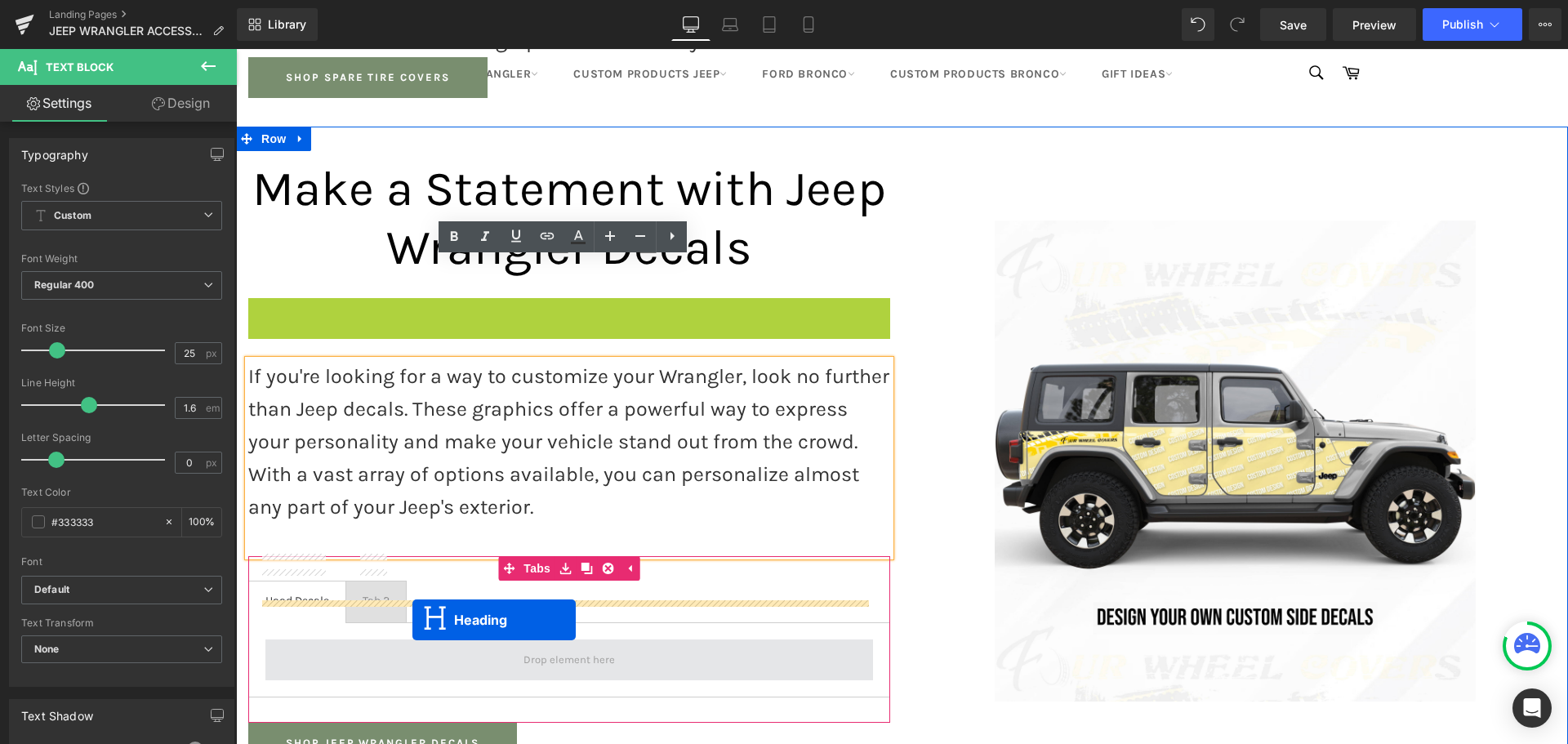
drag, startPoint x: 551, startPoint y: 318, endPoint x: 413, endPoint y: 619, distance: 331.1
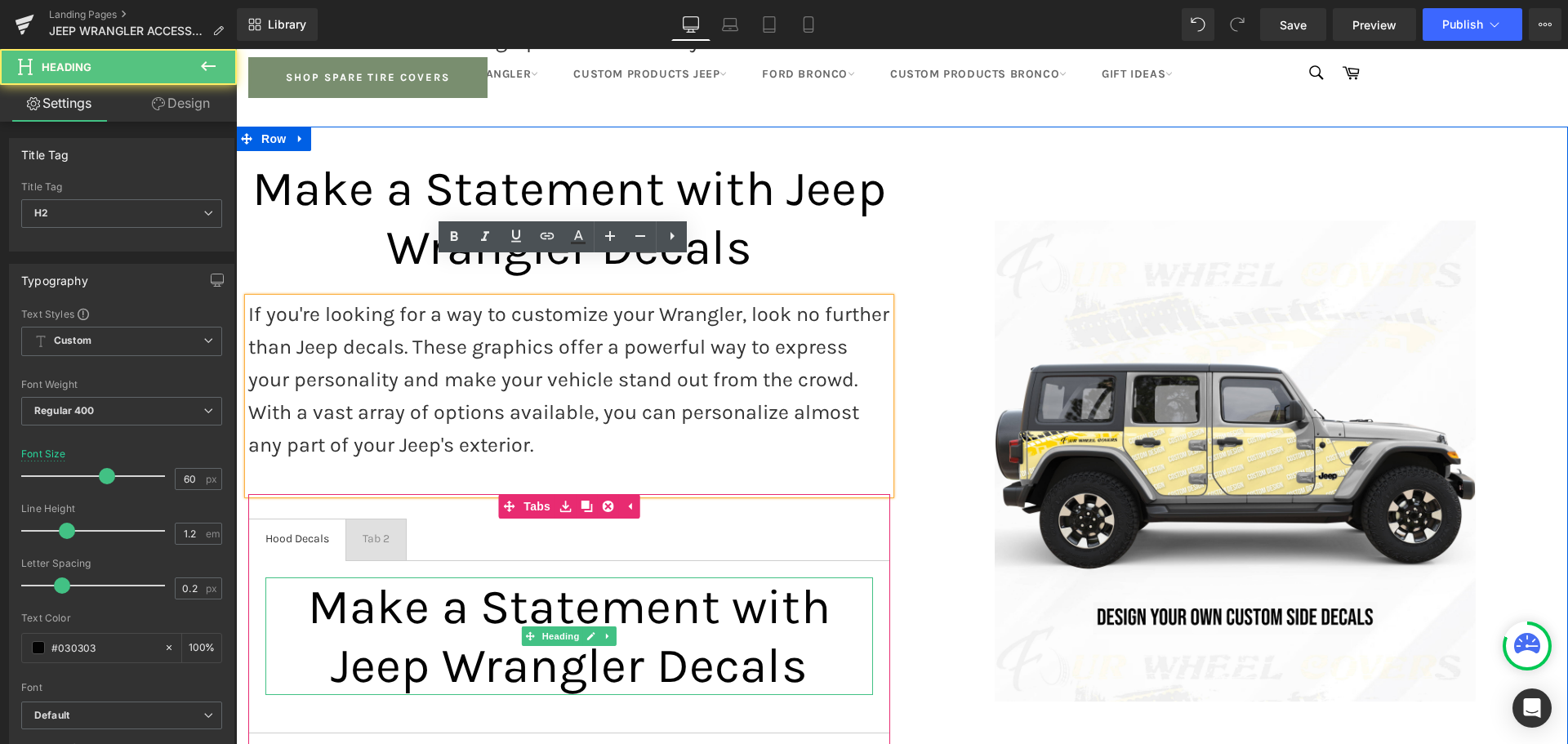
click at [450, 589] on span "Make a Statement with Jeep Wrangler Decals" at bounding box center [568, 636] width 523 height 116
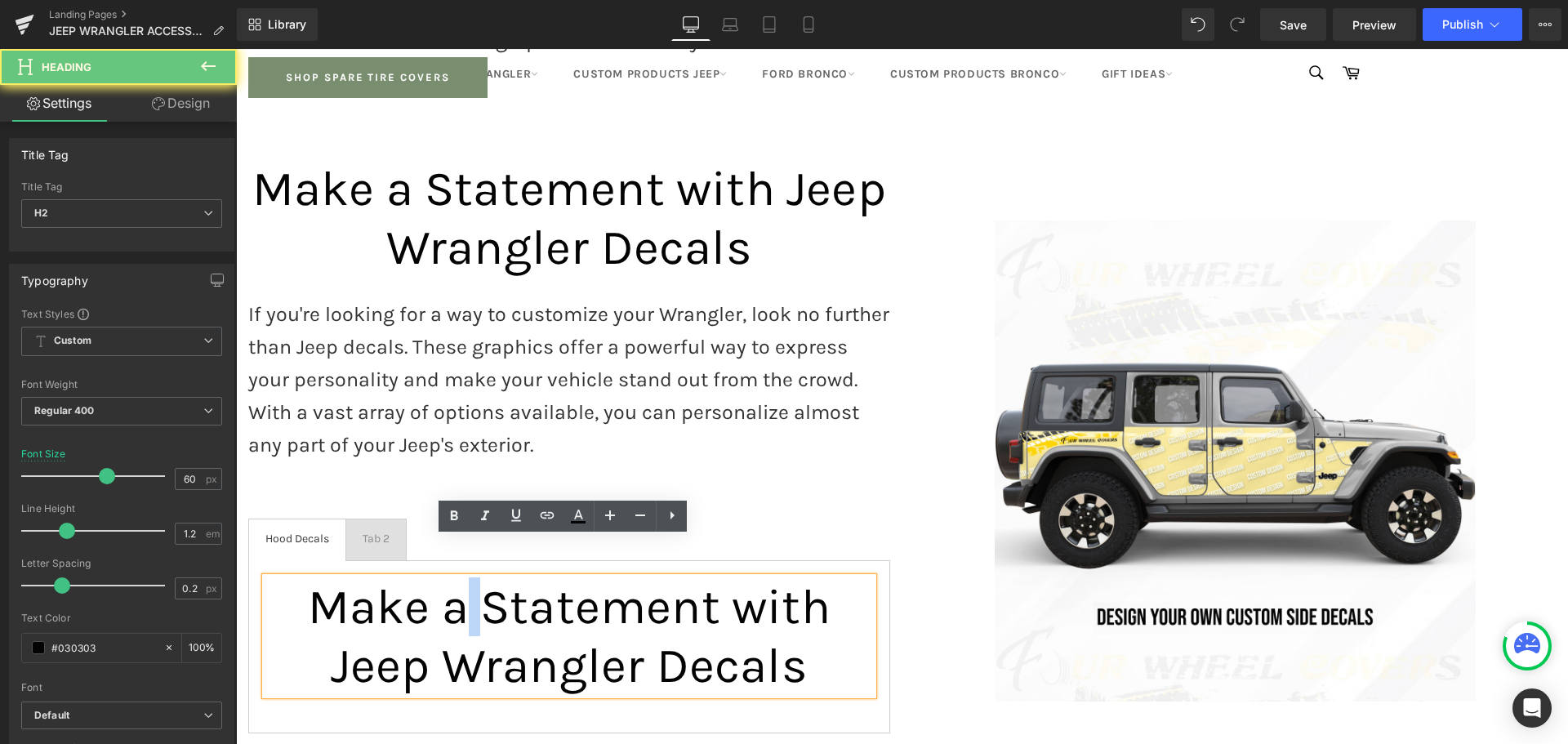
click at [450, 589] on span "Make a Statement with Jeep Wrangler Decals" at bounding box center [568, 636] width 523 height 116
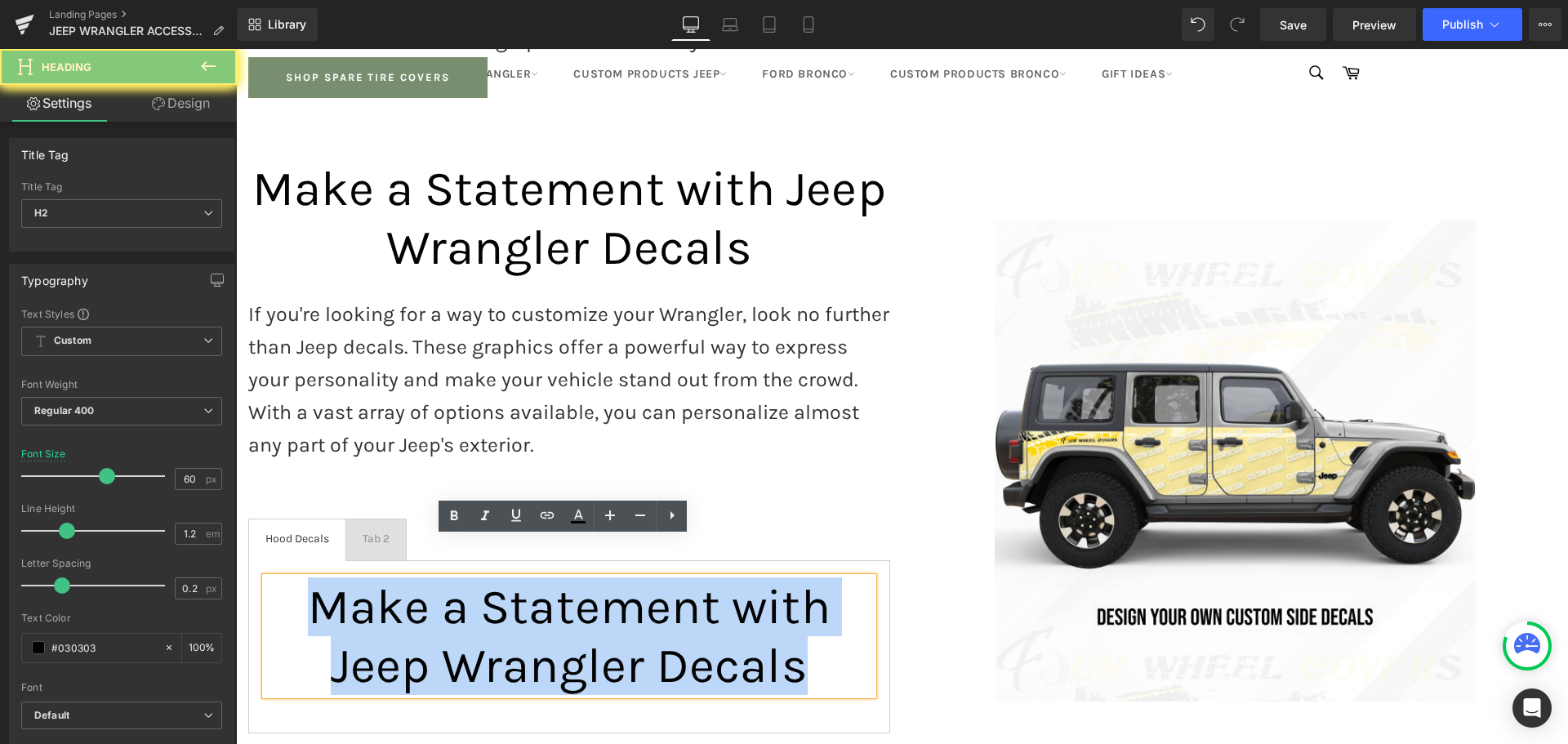
click at [450, 589] on span "Make a Statement with Jeep Wrangler Decals" at bounding box center [568, 636] width 523 height 116
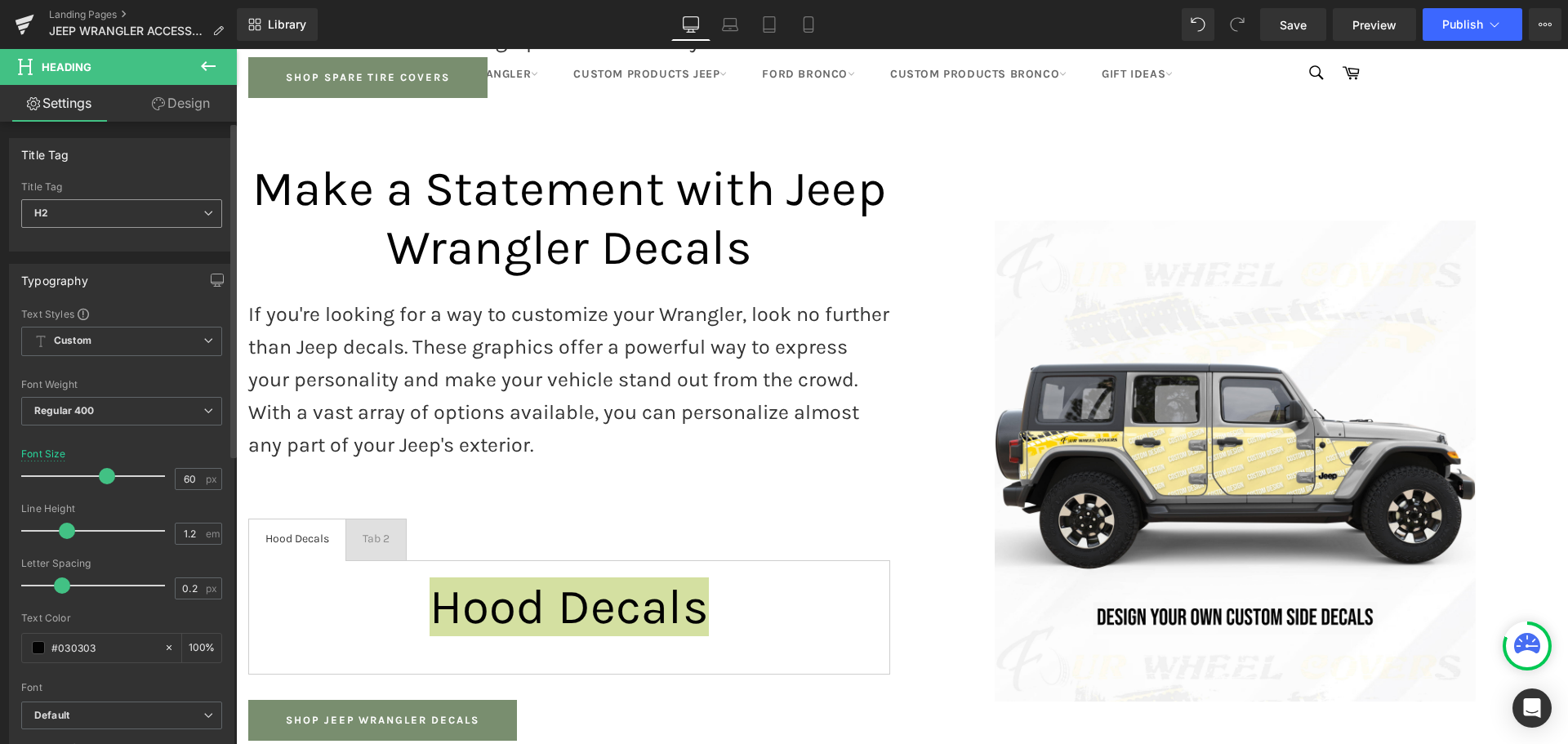
click at [82, 229] on div "H2 H1 H2 H3 H4 H5 H6" at bounding box center [122, 217] width 201 height 37
click at [83, 218] on span "H2" at bounding box center [122, 214] width 201 height 29
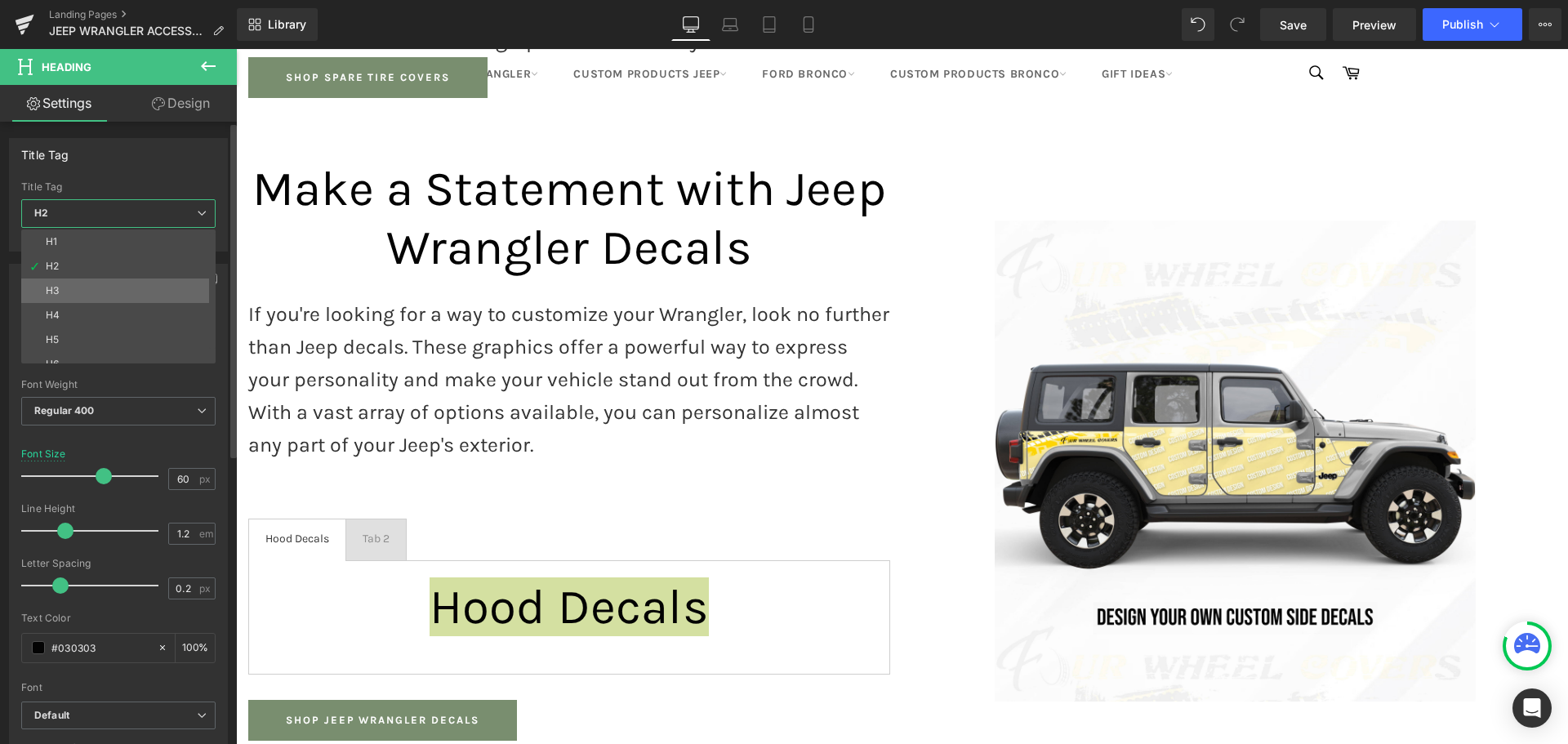
click at [64, 279] on li "H3" at bounding box center [122, 290] width 202 height 24
type input "24"
type input "1.37"
type input "0"
type input "#000000"
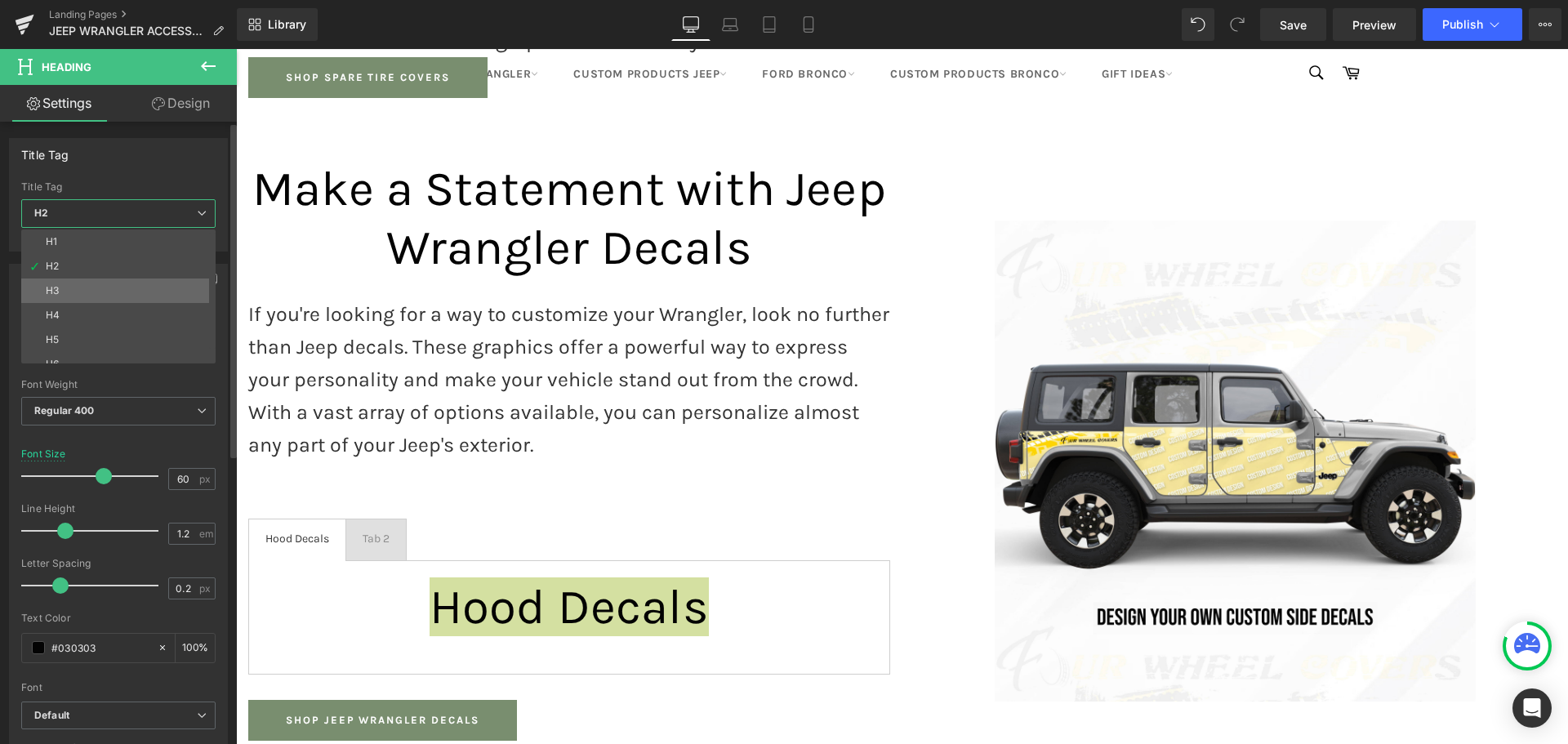
type input "100"
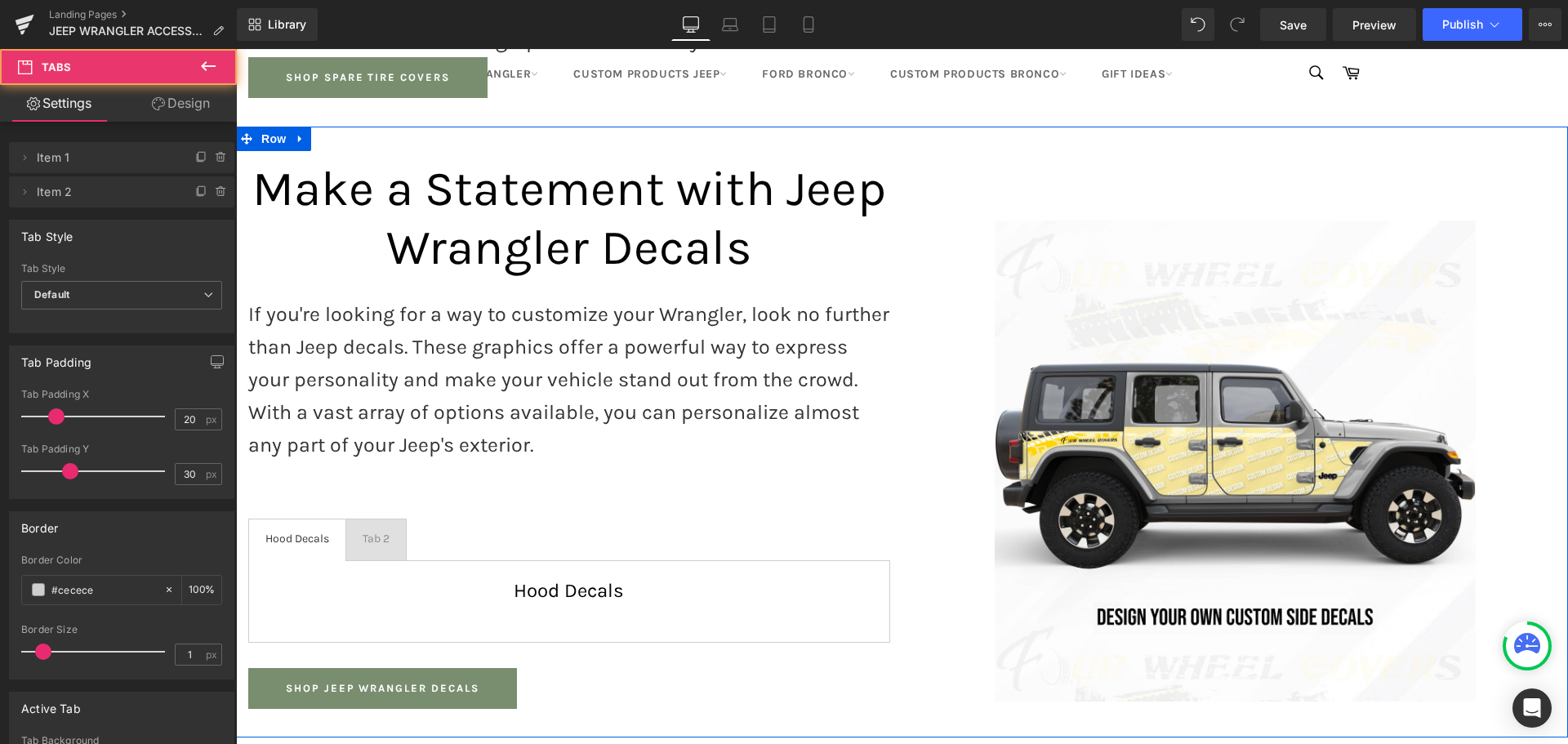
click at [532, 574] on div "Hood Decals Heading" at bounding box center [569, 601] width 642 height 82
click at [539, 581] on span "Heading" at bounding box center [561, 590] width 44 height 19
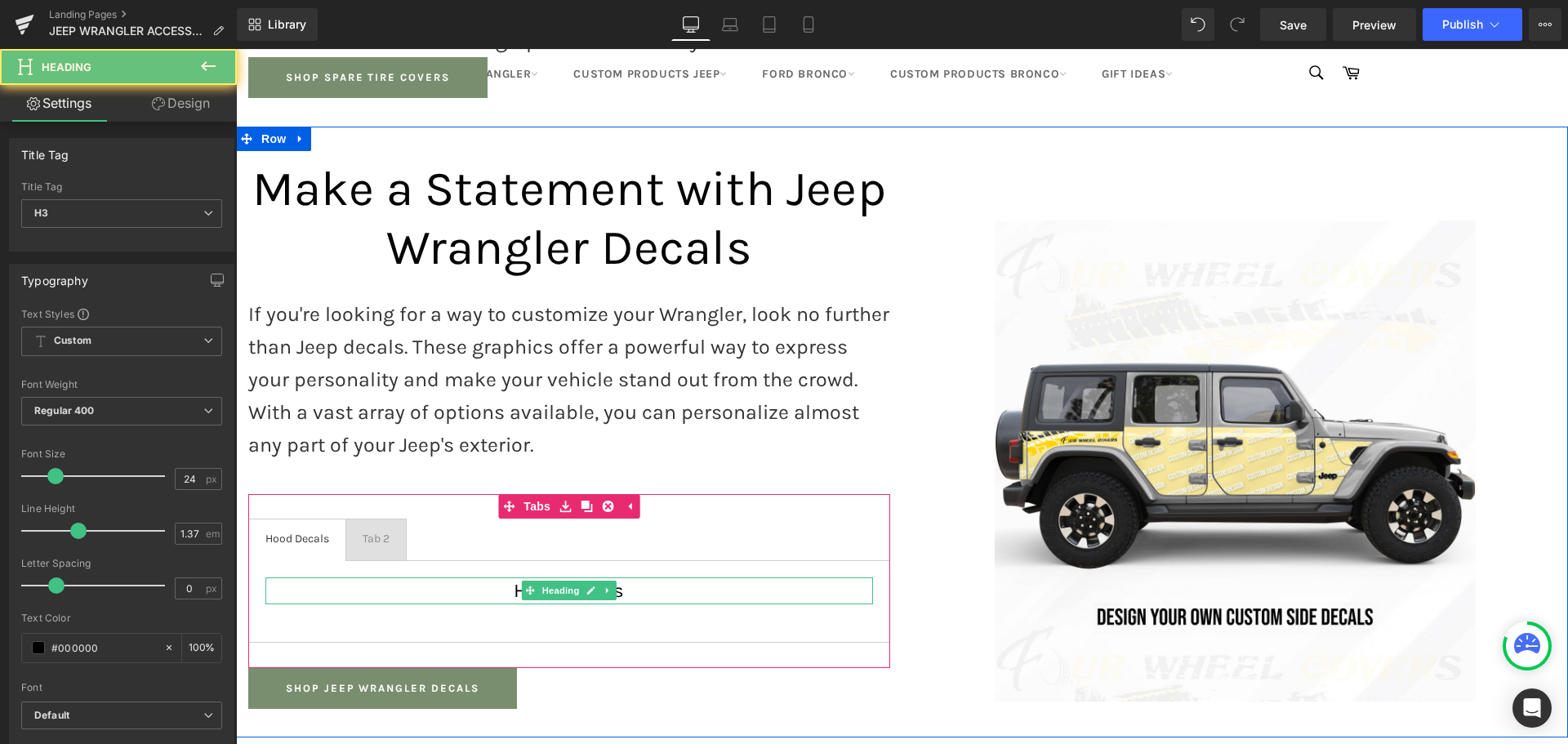
click at [539, 581] on span "Heading" at bounding box center [561, 590] width 44 height 19
click at [550, 581] on span "Heading" at bounding box center [561, 590] width 44 height 19
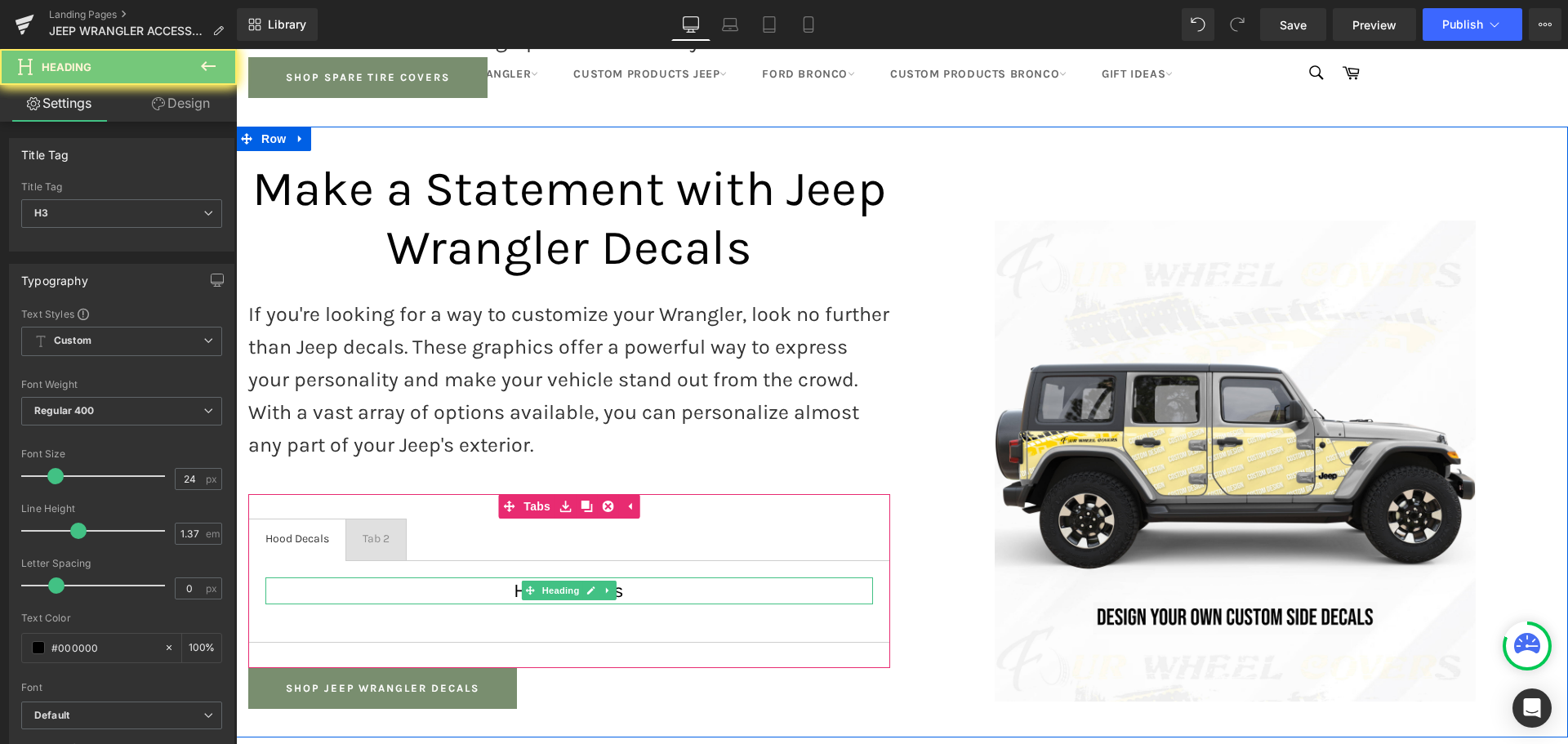
click at [500, 577] on h3 "Hood Decals" at bounding box center [569, 590] width 608 height 27
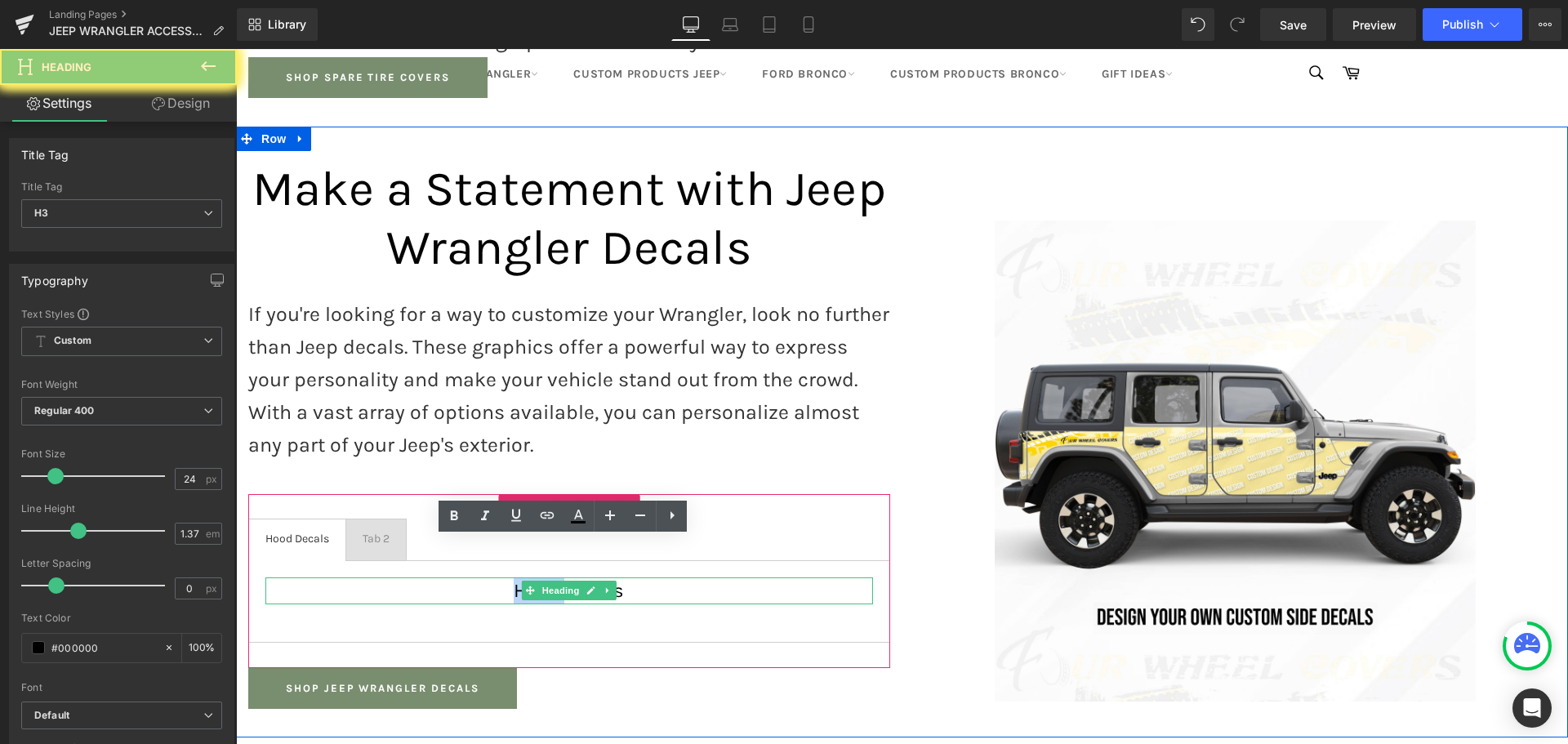
click at [500, 577] on h3 "Hood Decals" at bounding box center [569, 590] width 608 height 27
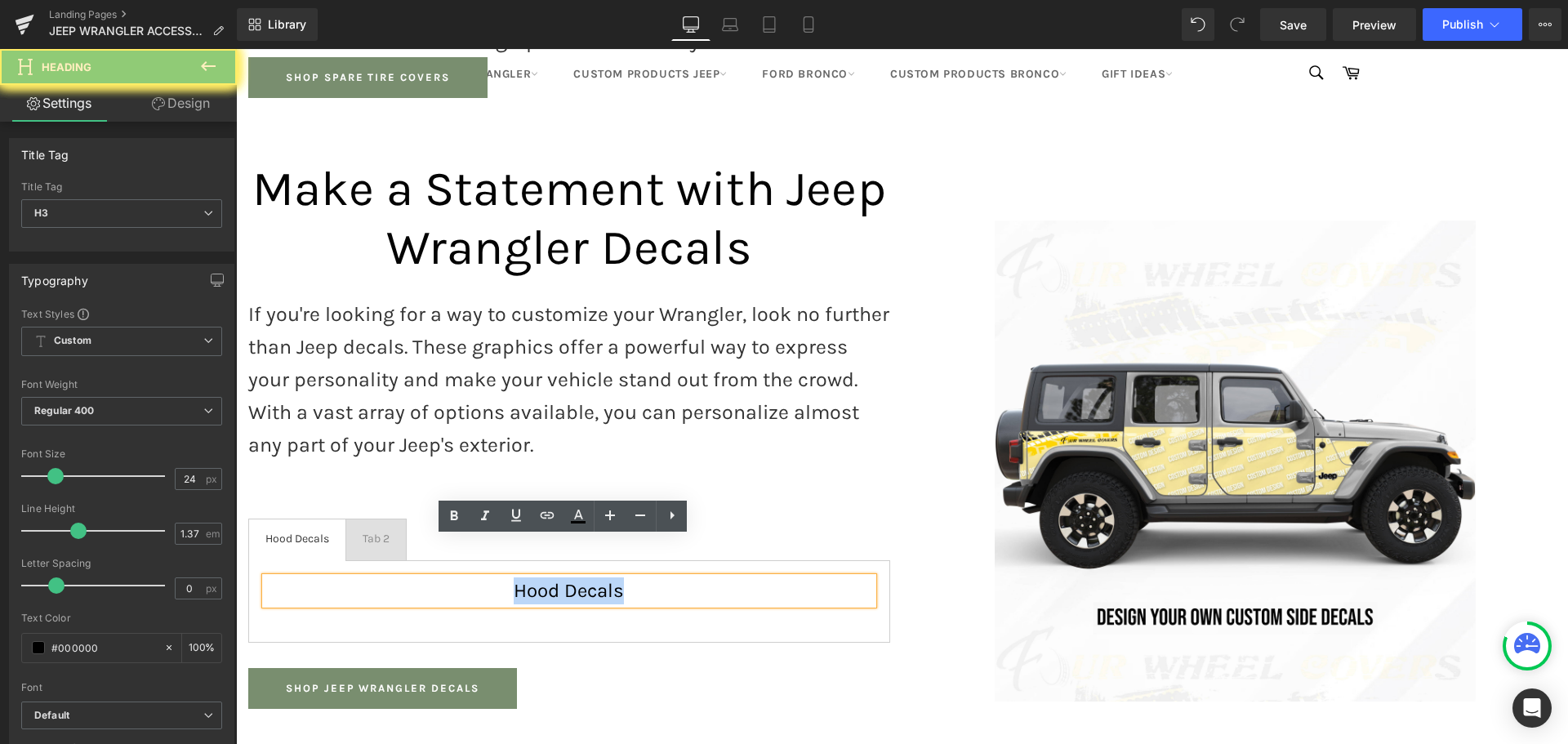
click at [500, 577] on h3 "Hood Decals" at bounding box center [569, 590] width 608 height 27
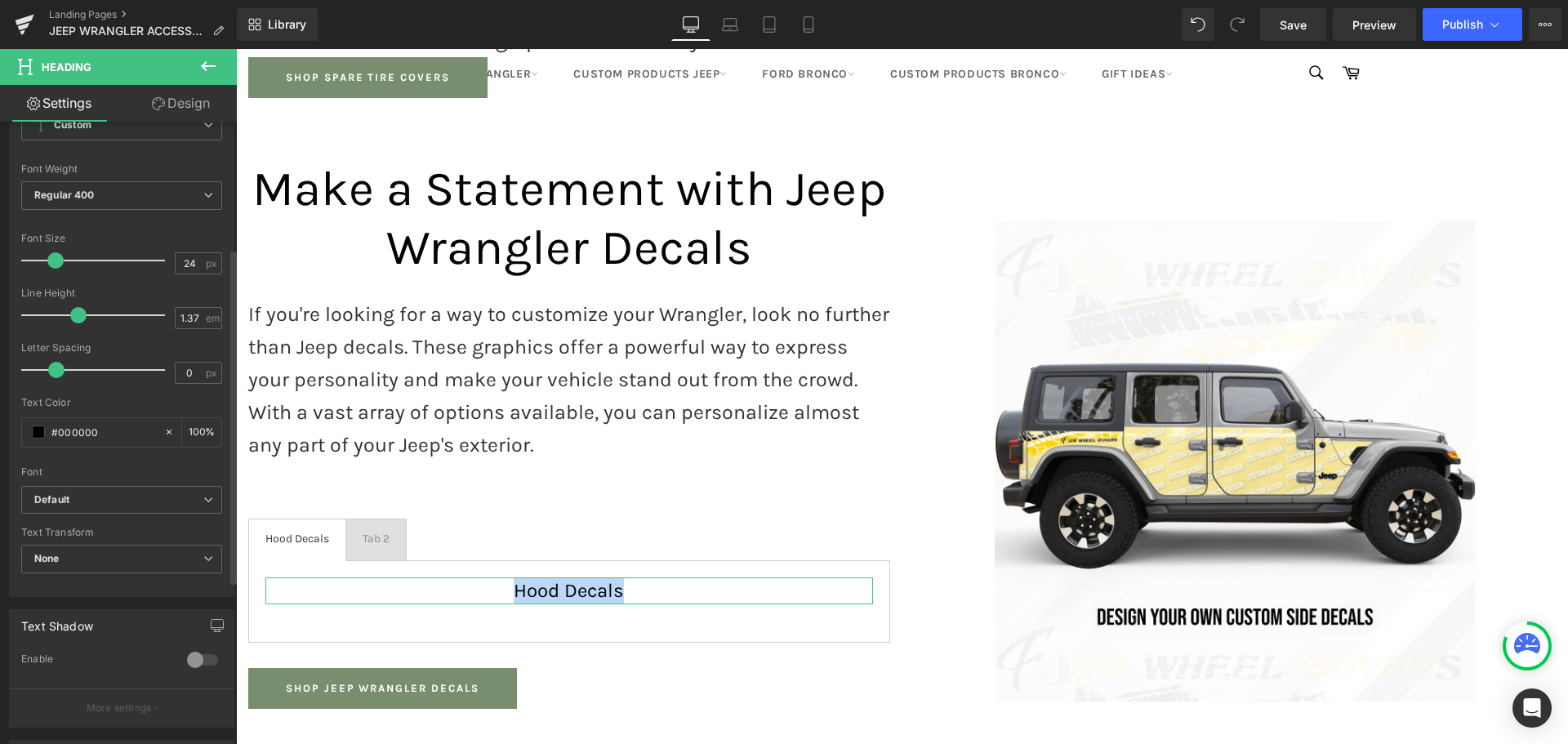
scroll to position [244, 0]
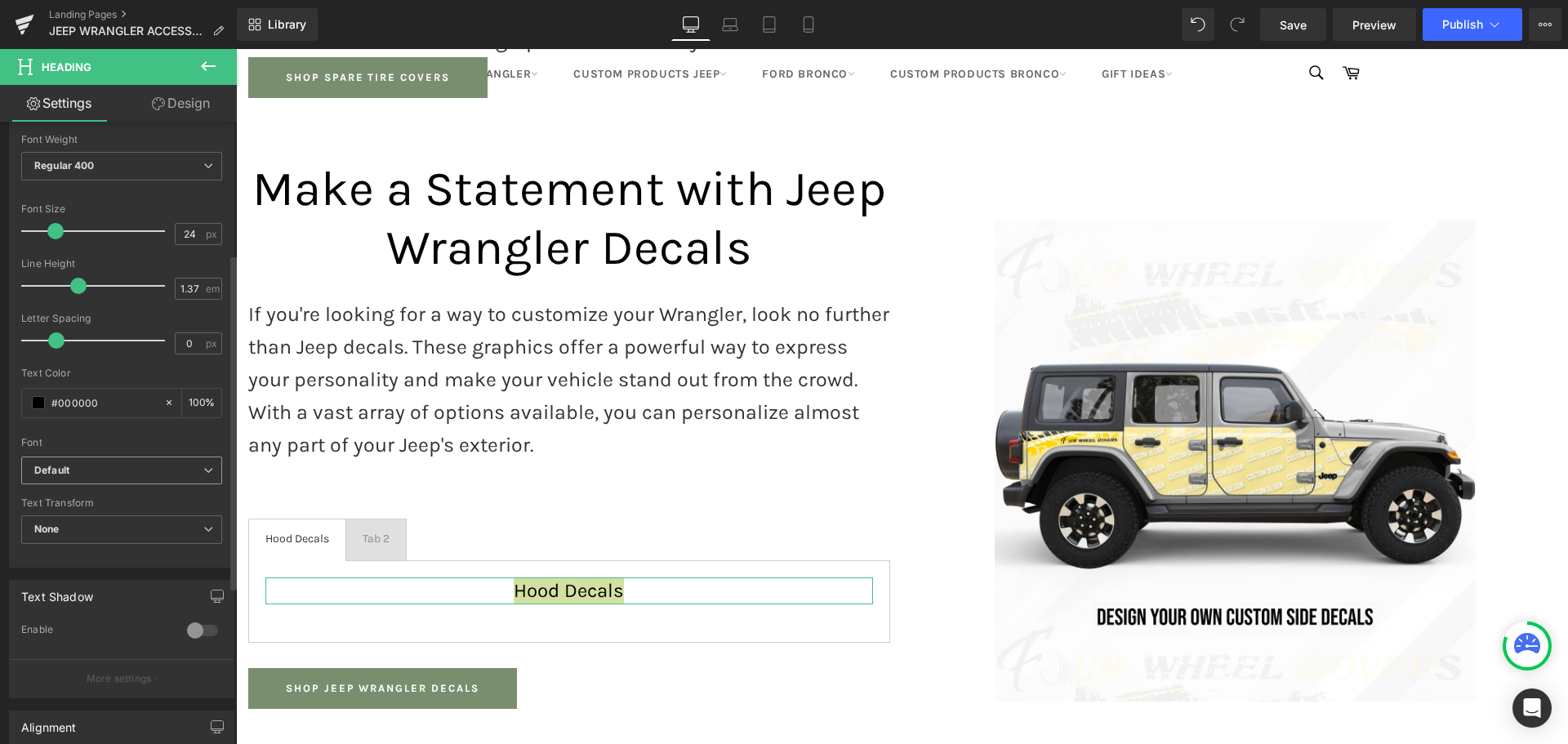
click at [127, 474] on b "Default" at bounding box center [118, 471] width 169 height 14
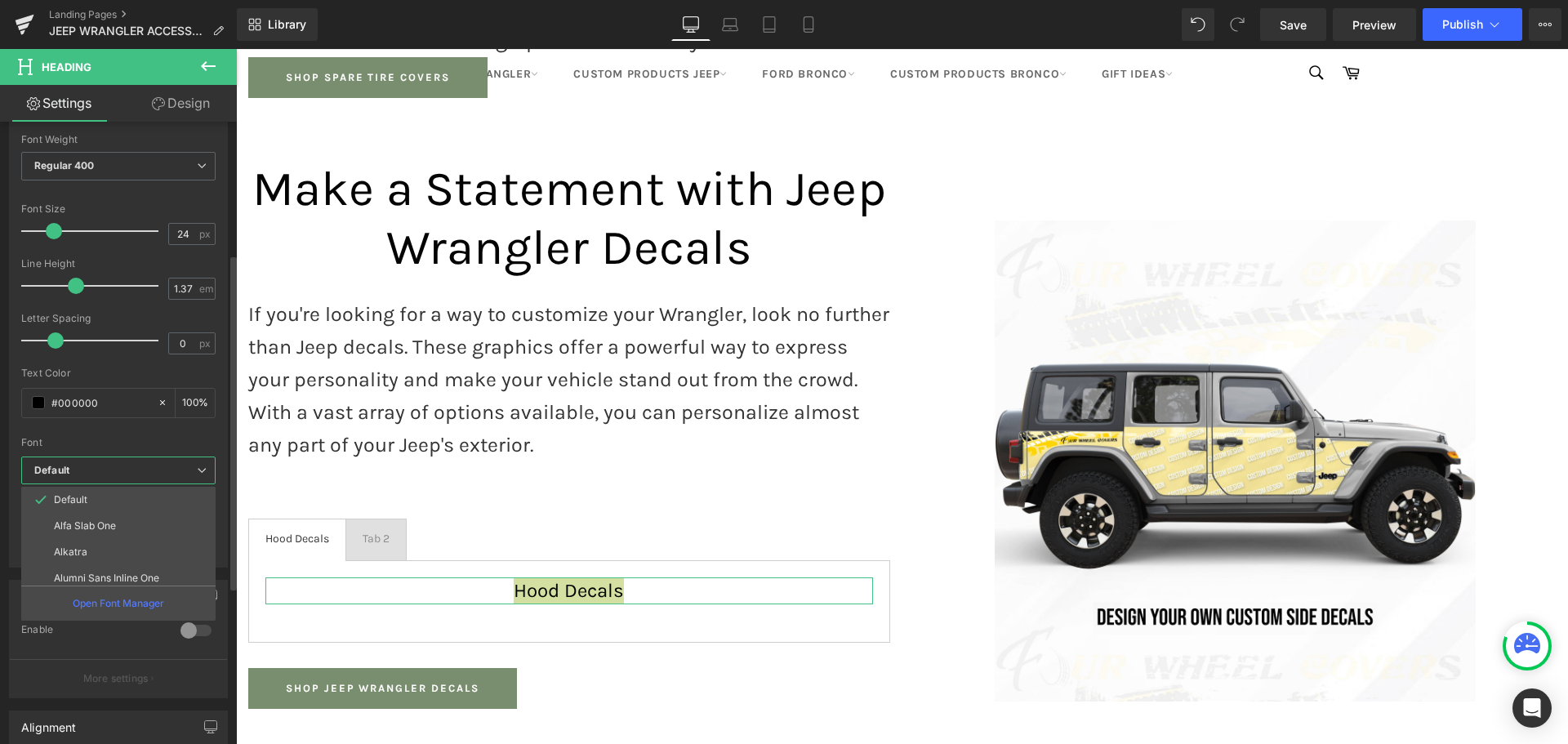
click at [115, 475] on b "Default" at bounding box center [115, 471] width 162 height 14
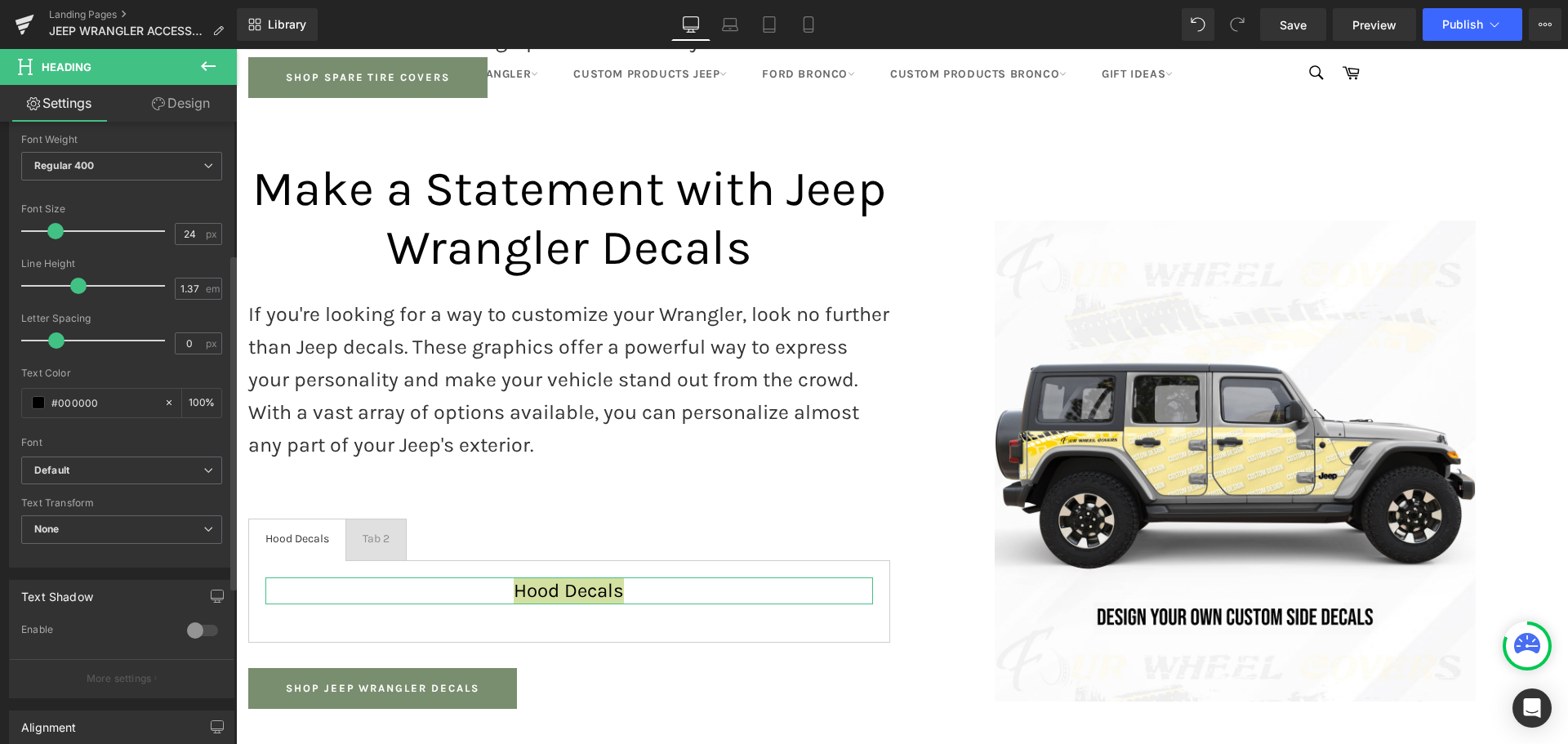
click at [188, 630] on div at bounding box center [202, 630] width 40 height 26
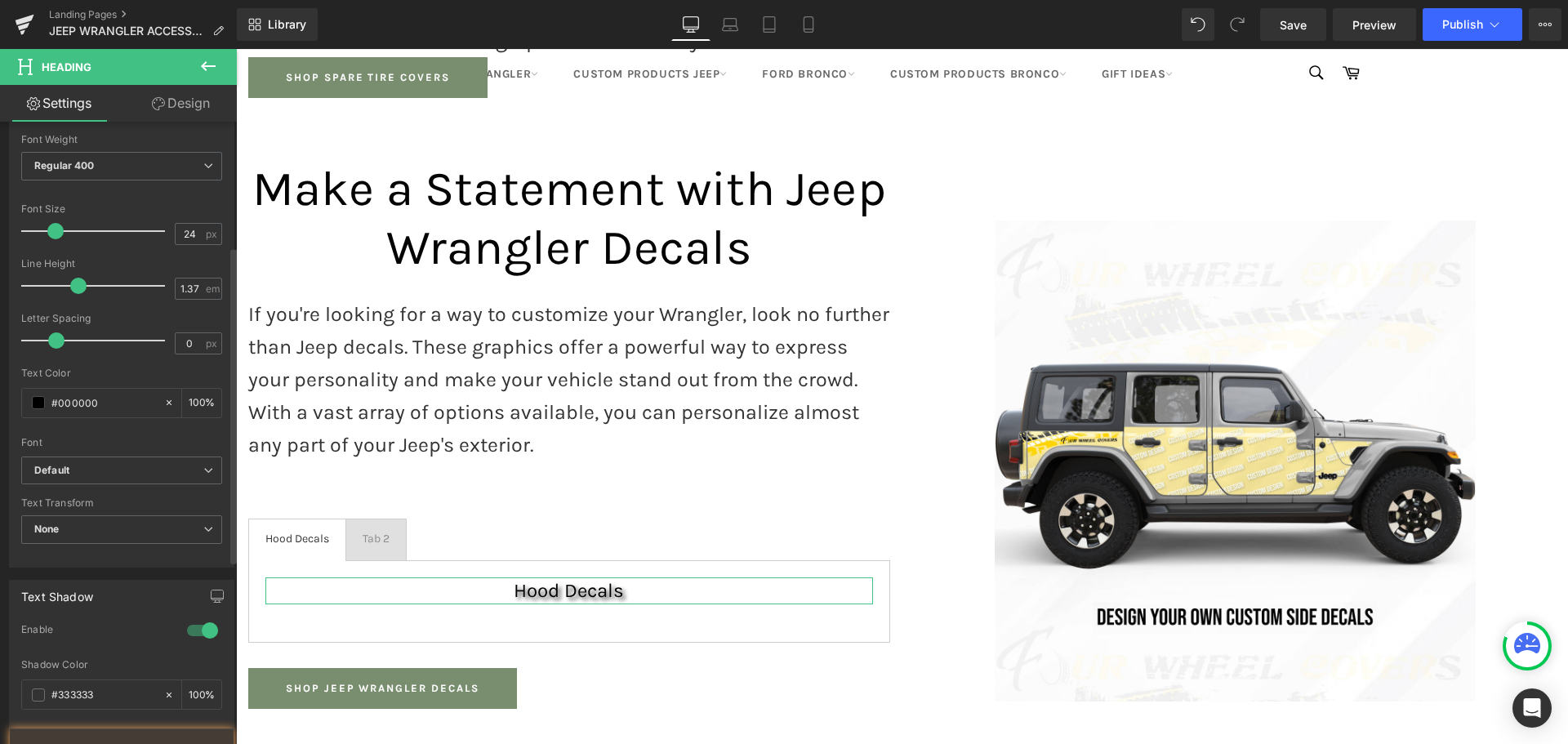
click at [188, 630] on div at bounding box center [202, 630] width 40 height 26
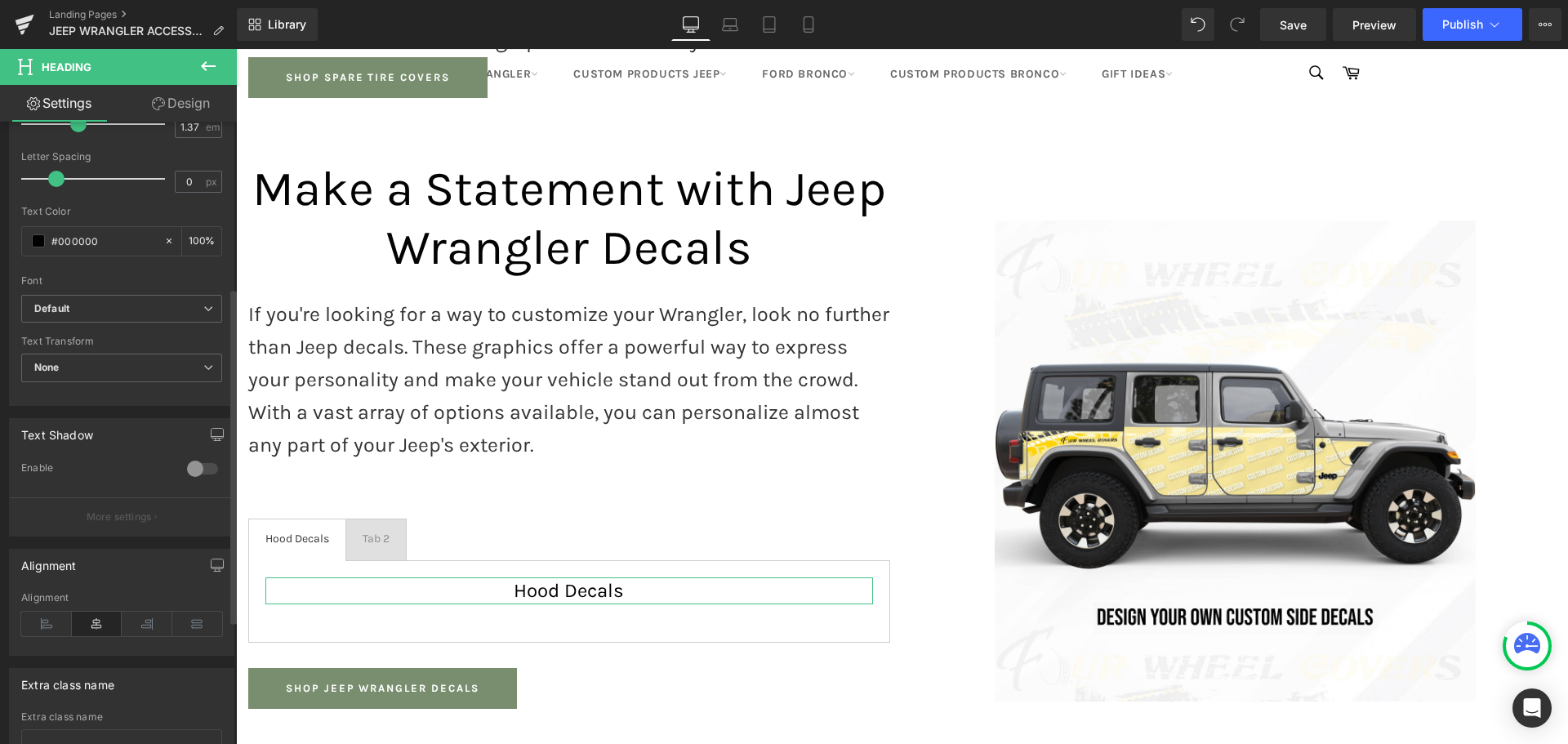
scroll to position [408, 0]
click at [41, 615] on icon at bounding box center [46, 621] width 50 height 24
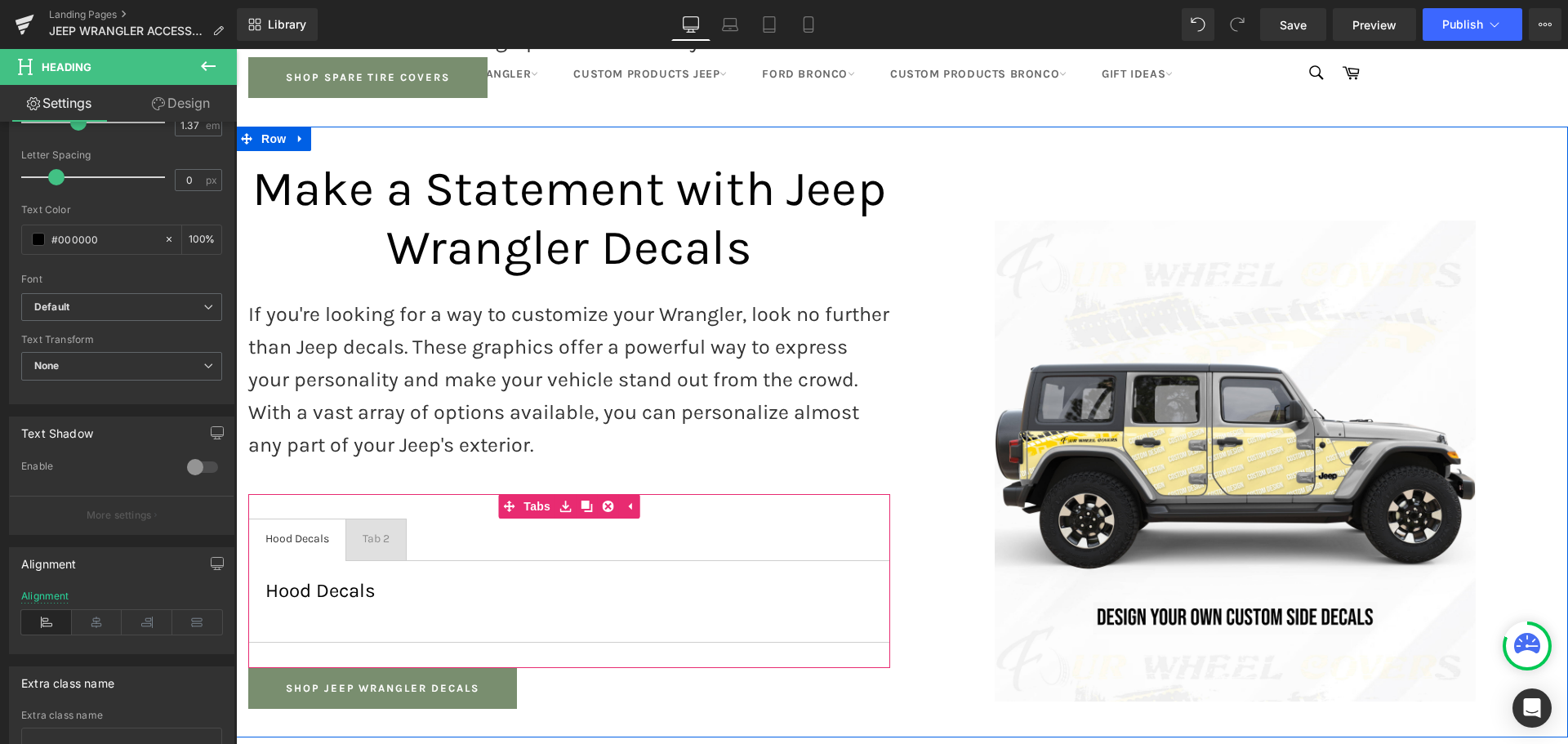
click at [390, 577] on h3 "Hood Decals" at bounding box center [569, 590] width 608 height 27
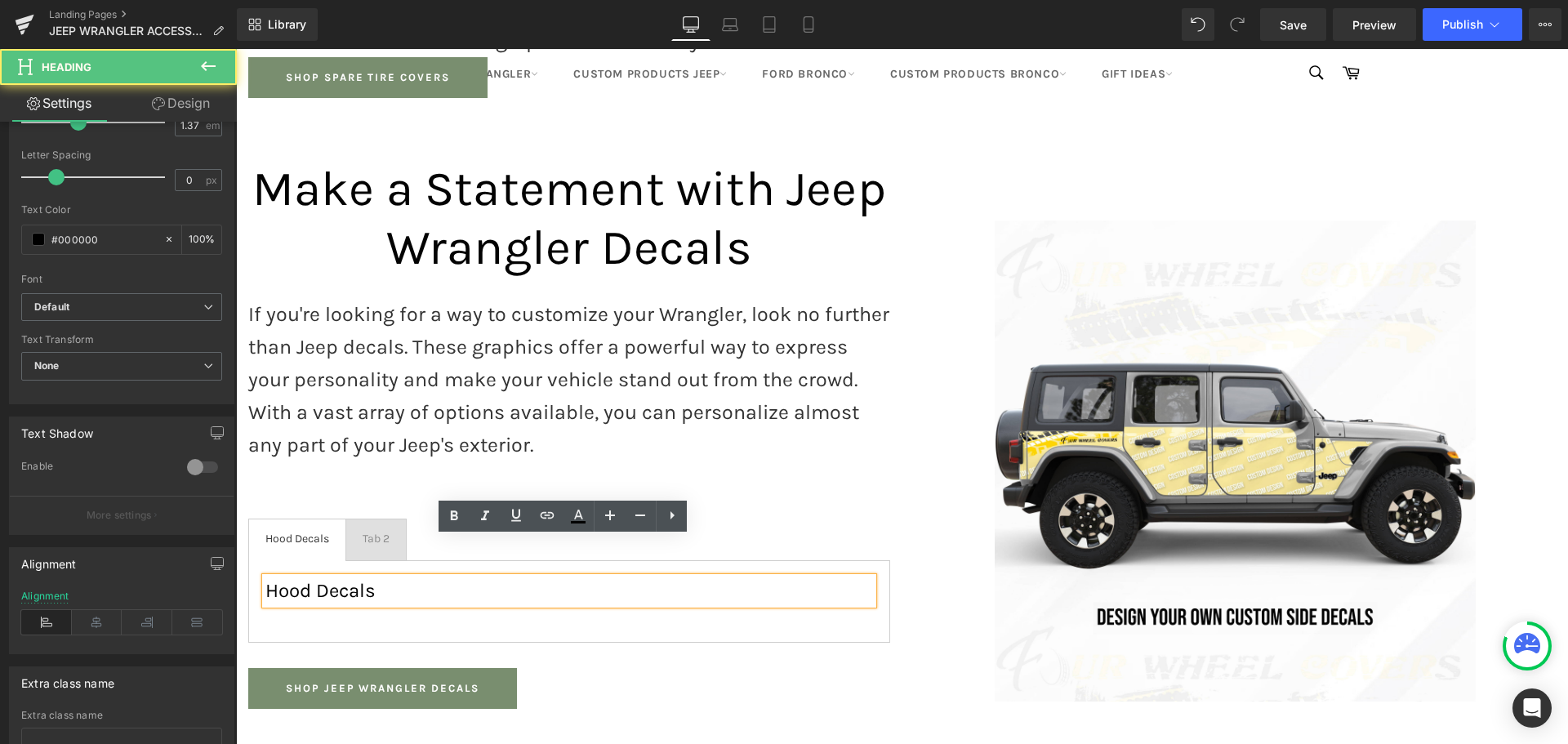
click at [449, 577] on div "Hood Decals Heading" at bounding box center [569, 601] width 642 height 82
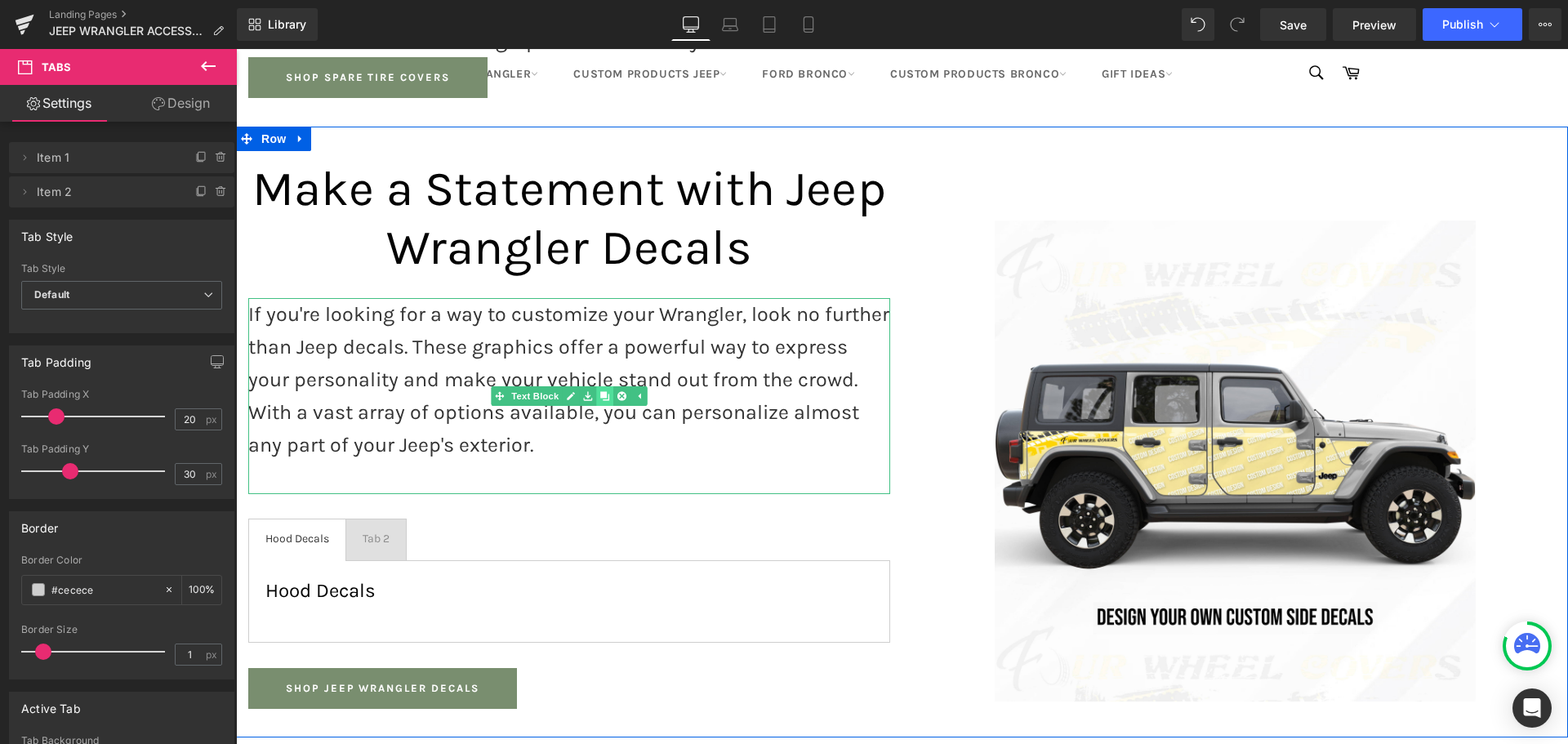
click at [600, 391] on icon at bounding box center [604, 395] width 9 height 9
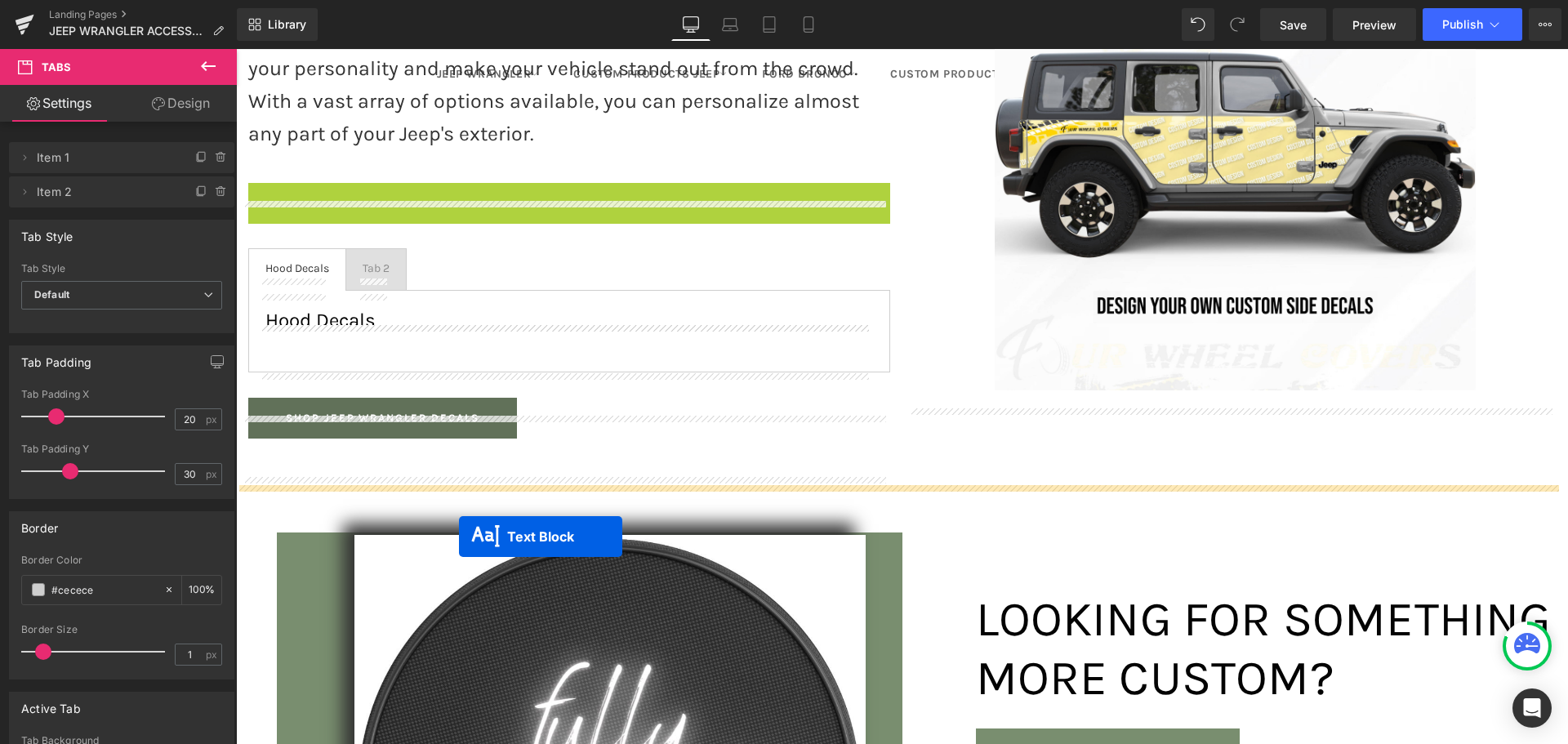
scroll to position [1851, 0]
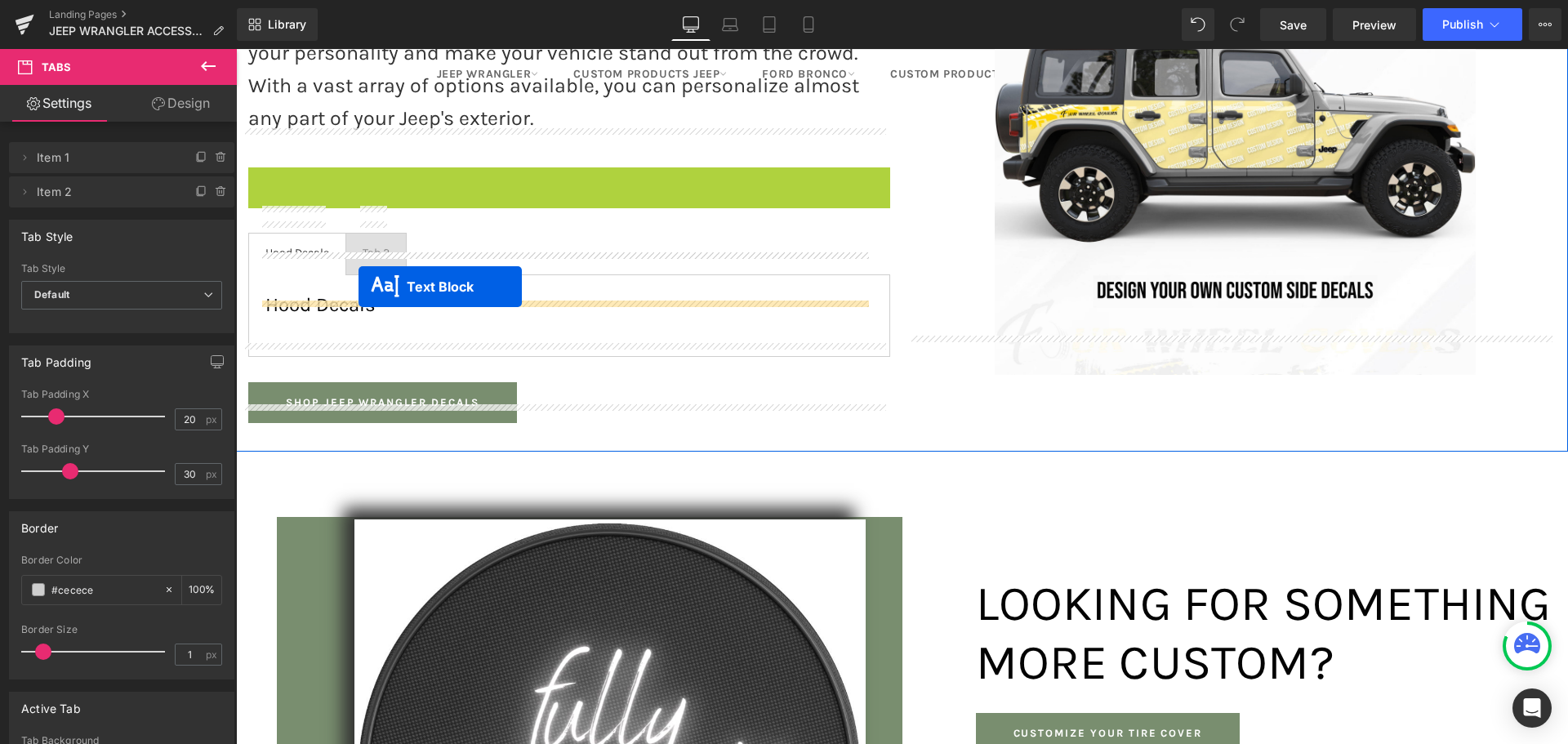
drag, startPoint x: 520, startPoint y: 553, endPoint x: 359, endPoint y: 287, distance: 310.9
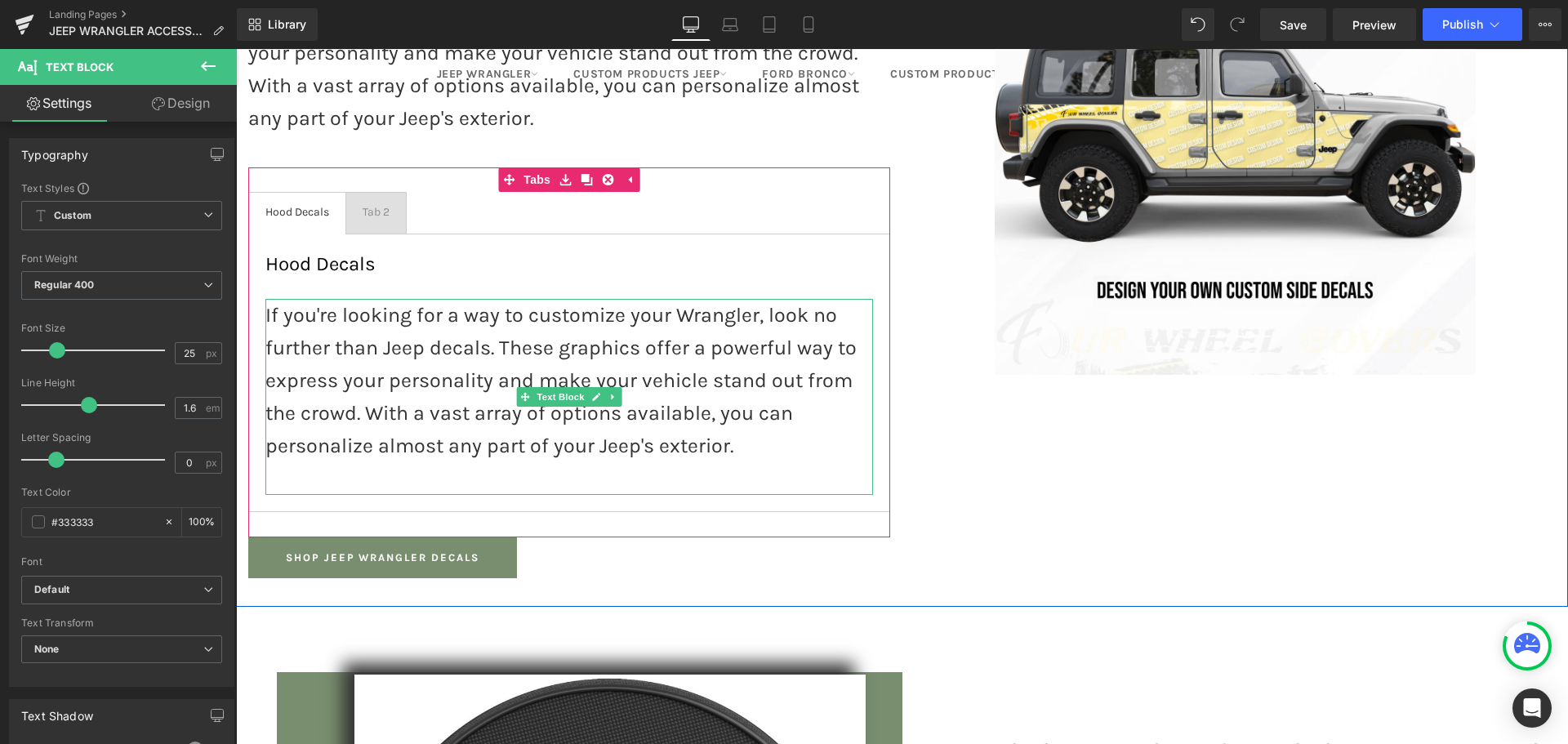
click at [344, 325] on p "If you're looking for a way to customize your Wrangler, look no further than Je…" at bounding box center [569, 380] width 608 height 163
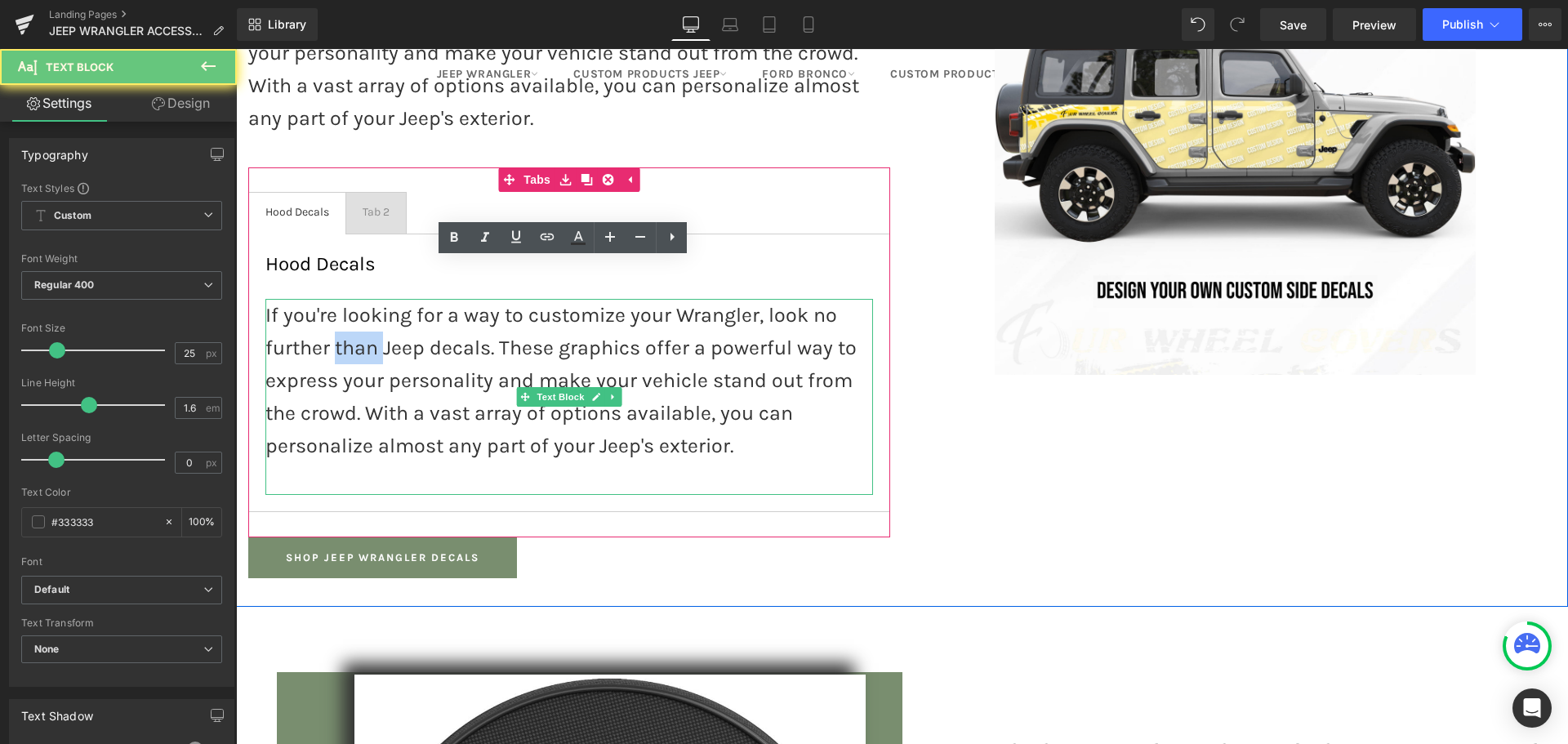
click at [344, 325] on p "If you're looking for a way to customize your Wrangler, look no further than Je…" at bounding box center [569, 380] width 608 height 163
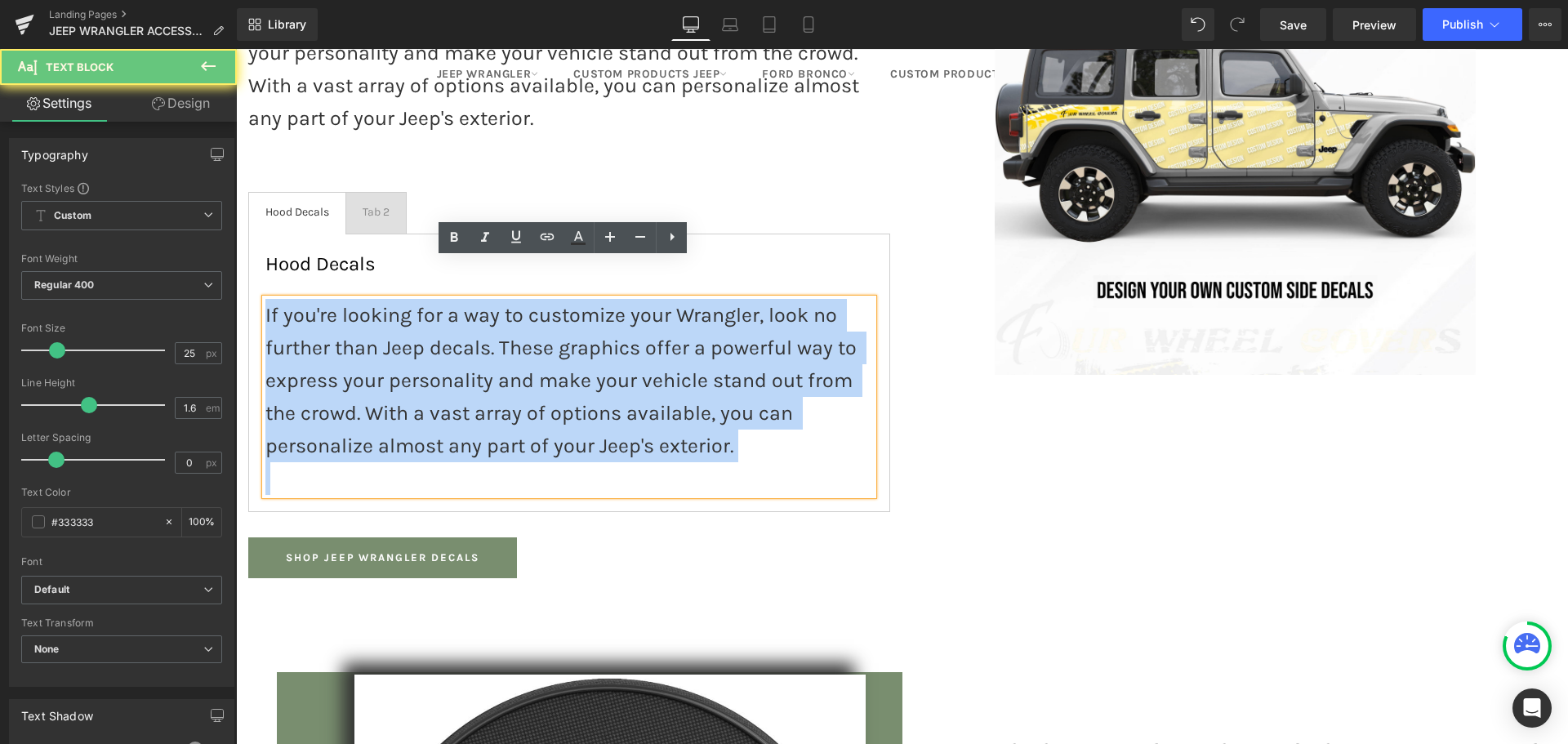
click at [344, 326] on p "If you're looking for a way to customize your Wrangler, look no further than Je…" at bounding box center [569, 380] width 608 height 163
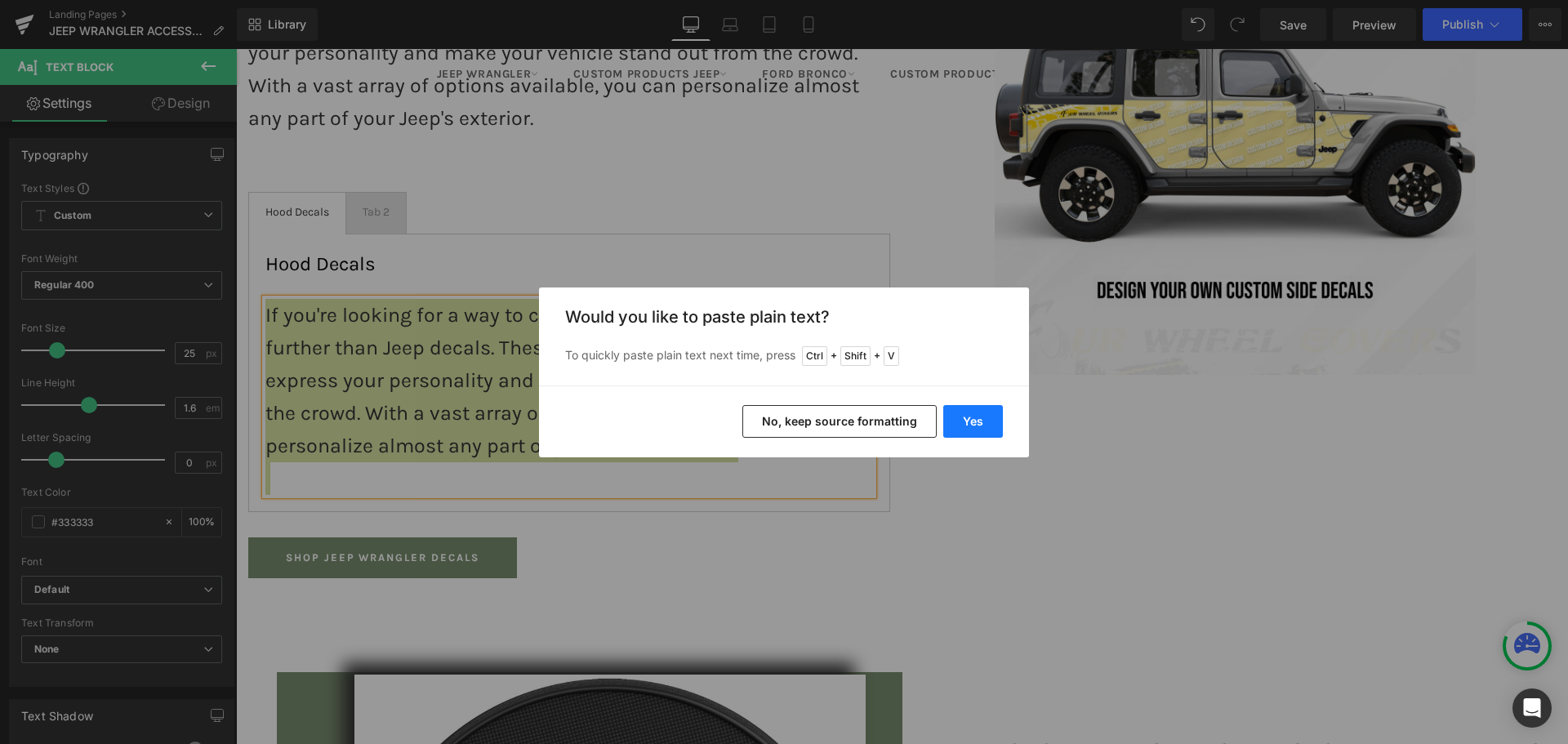
click at [968, 418] on button "Yes" at bounding box center [973, 421] width 60 height 33
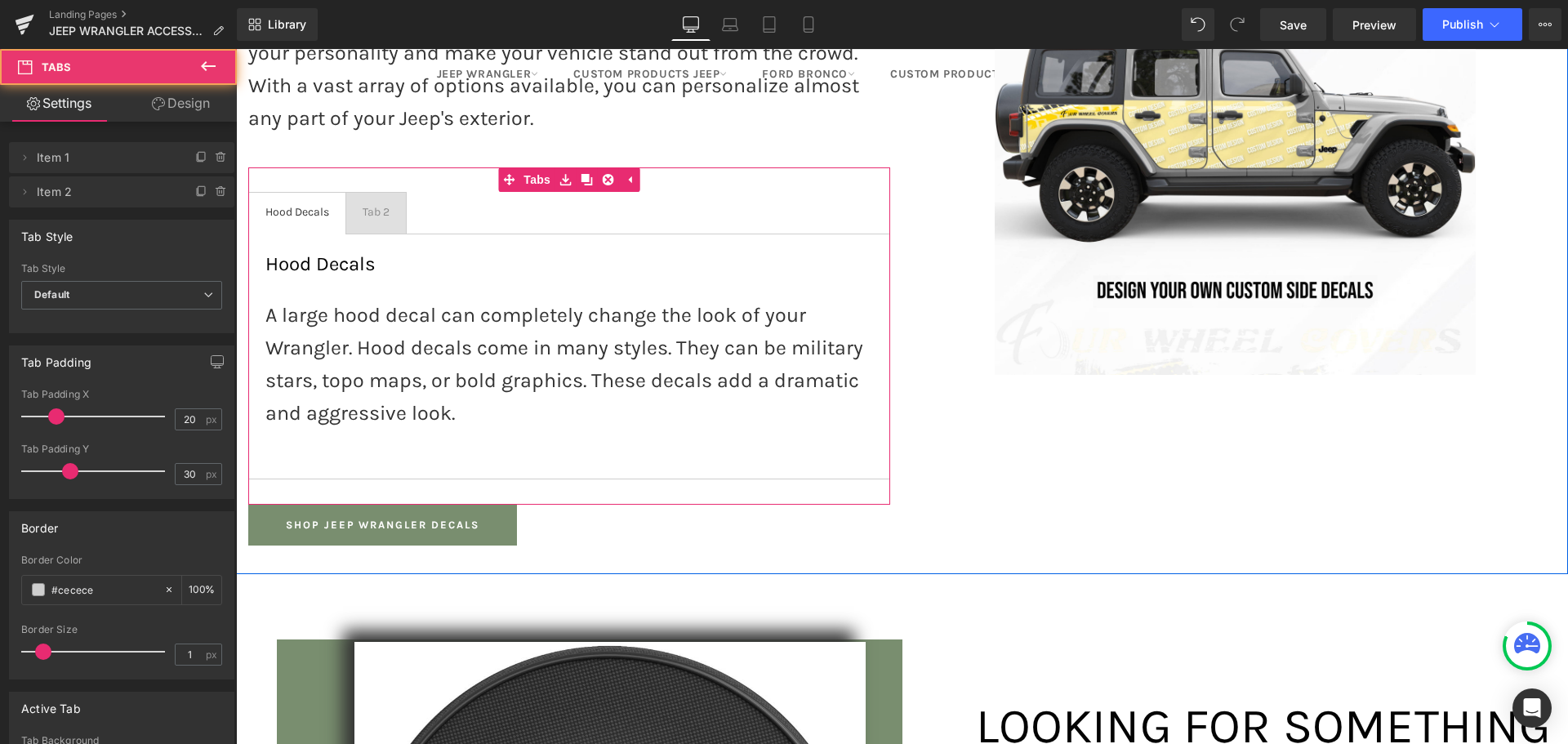
click at [377, 192] on span "Tab 2 Text Block" at bounding box center [376, 213] width 60 height 41
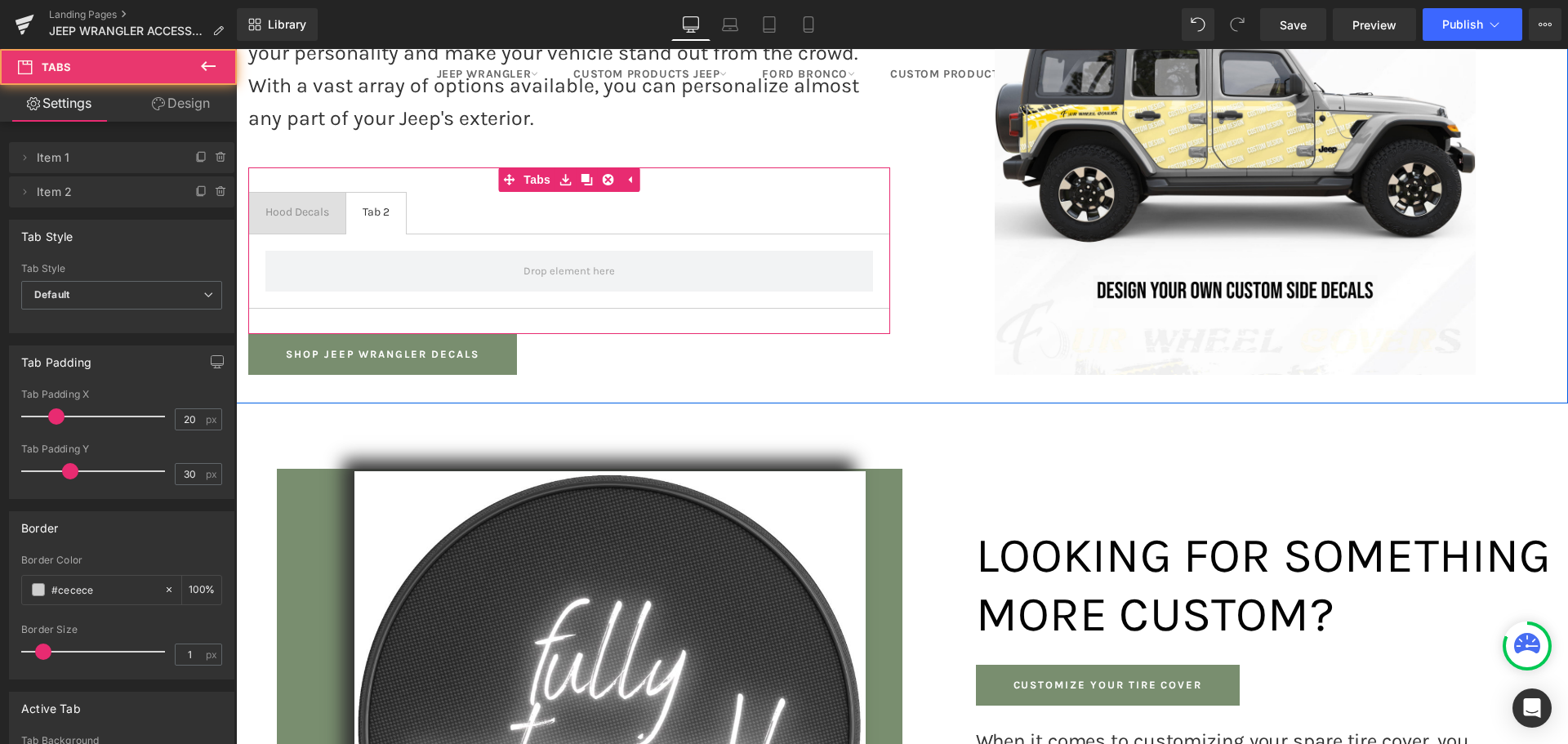
click at [305, 204] on div "Hood Decals" at bounding box center [298, 212] width 64 height 15
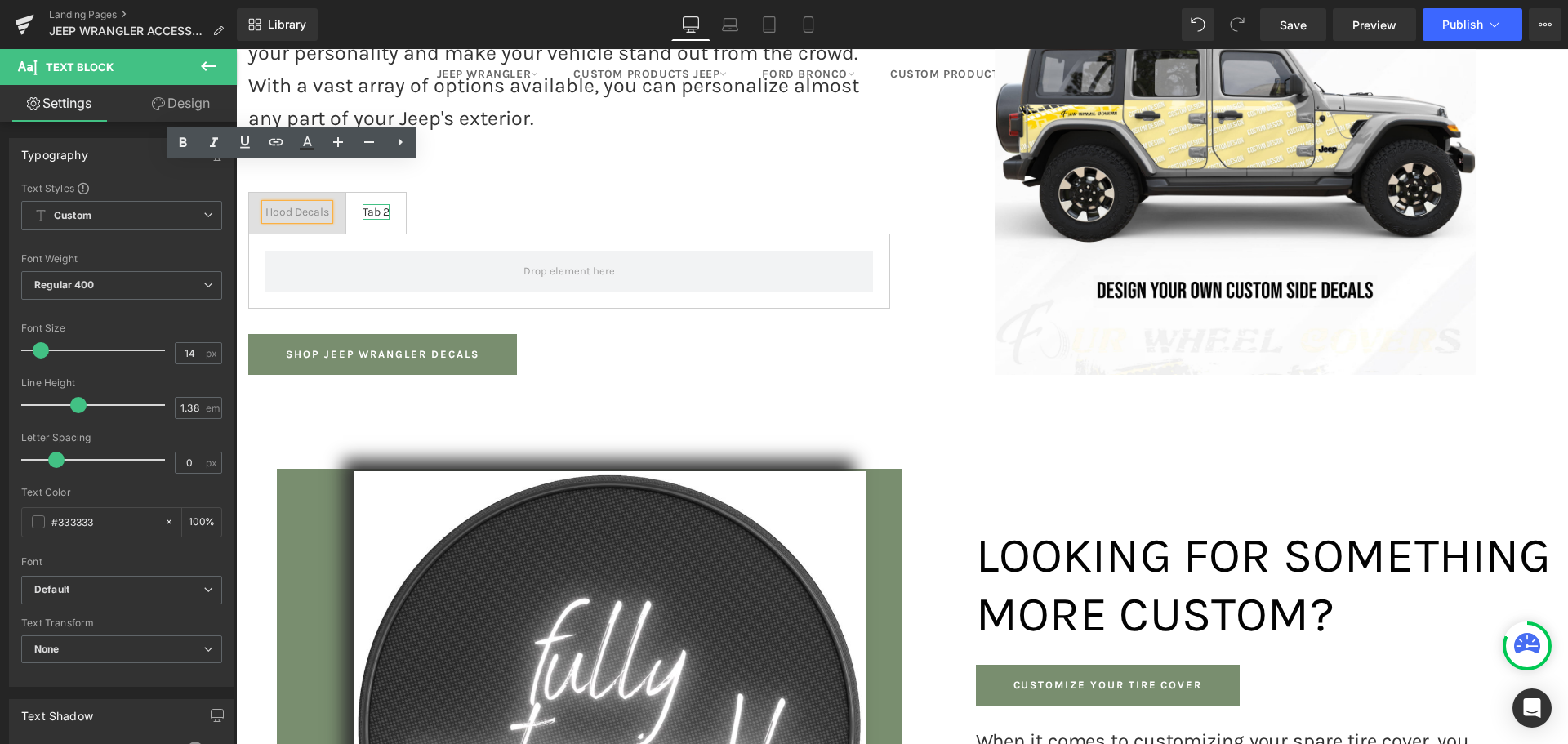
click at [374, 204] on div "Tab 2" at bounding box center [376, 212] width 27 height 15
click at [372, 204] on div "Tab 2" at bounding box center [376, 212] width 27 height 15
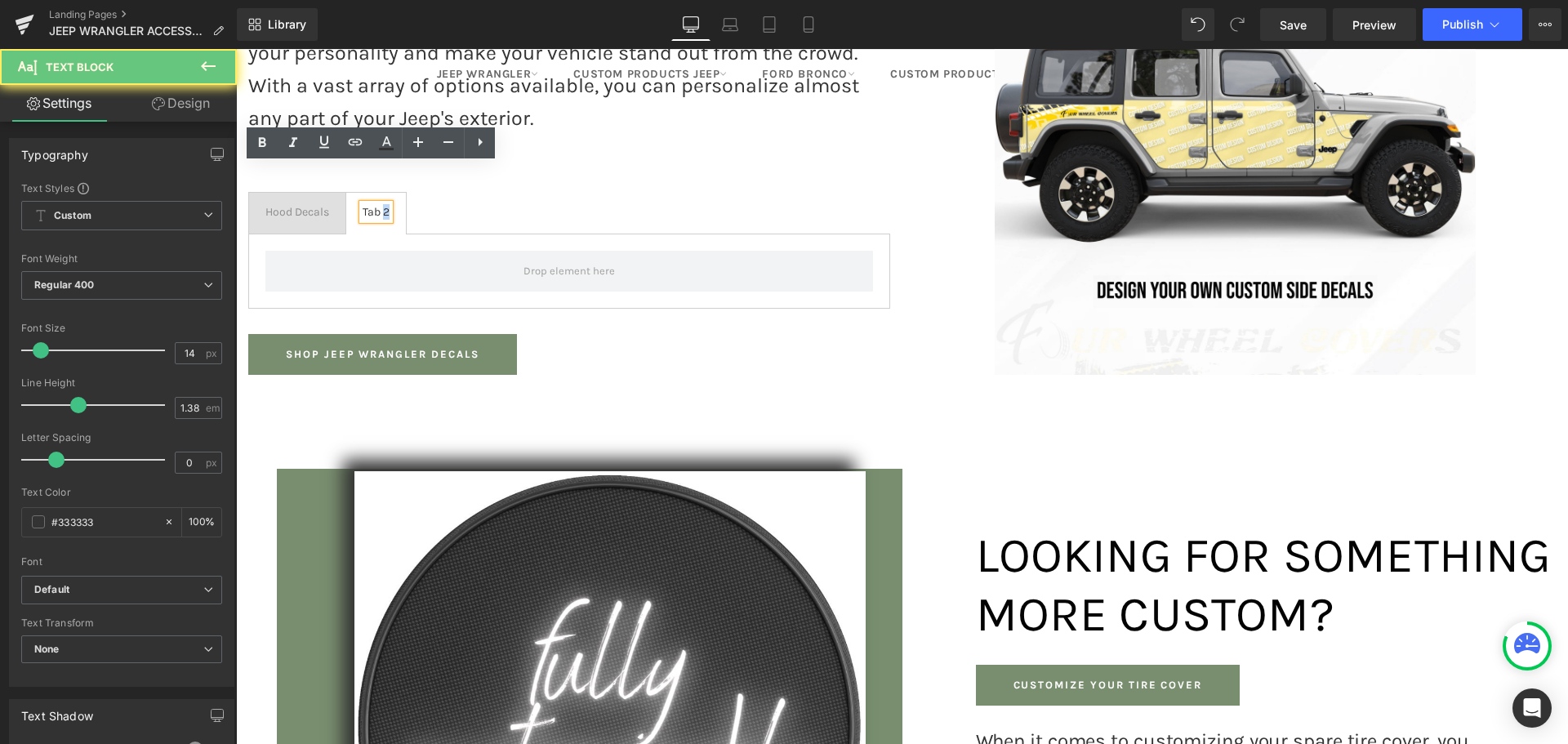
click at [372, 204] on div "Tab 2" at bounding box center [376, 212] width 27 height 15
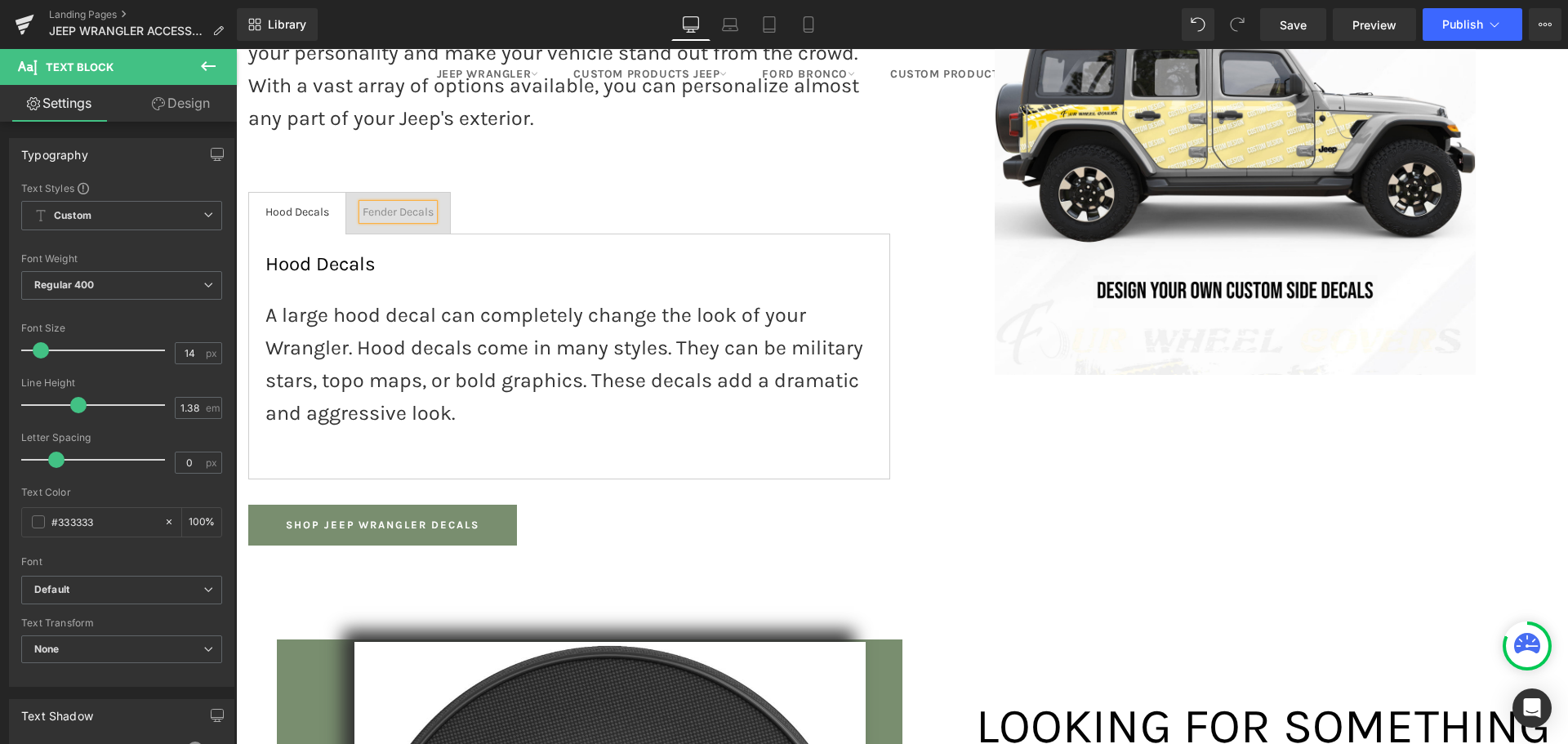
click at [283, 192] on span "Hood Decals Text Block" at bounding box center [298, 213] width 97 height 41
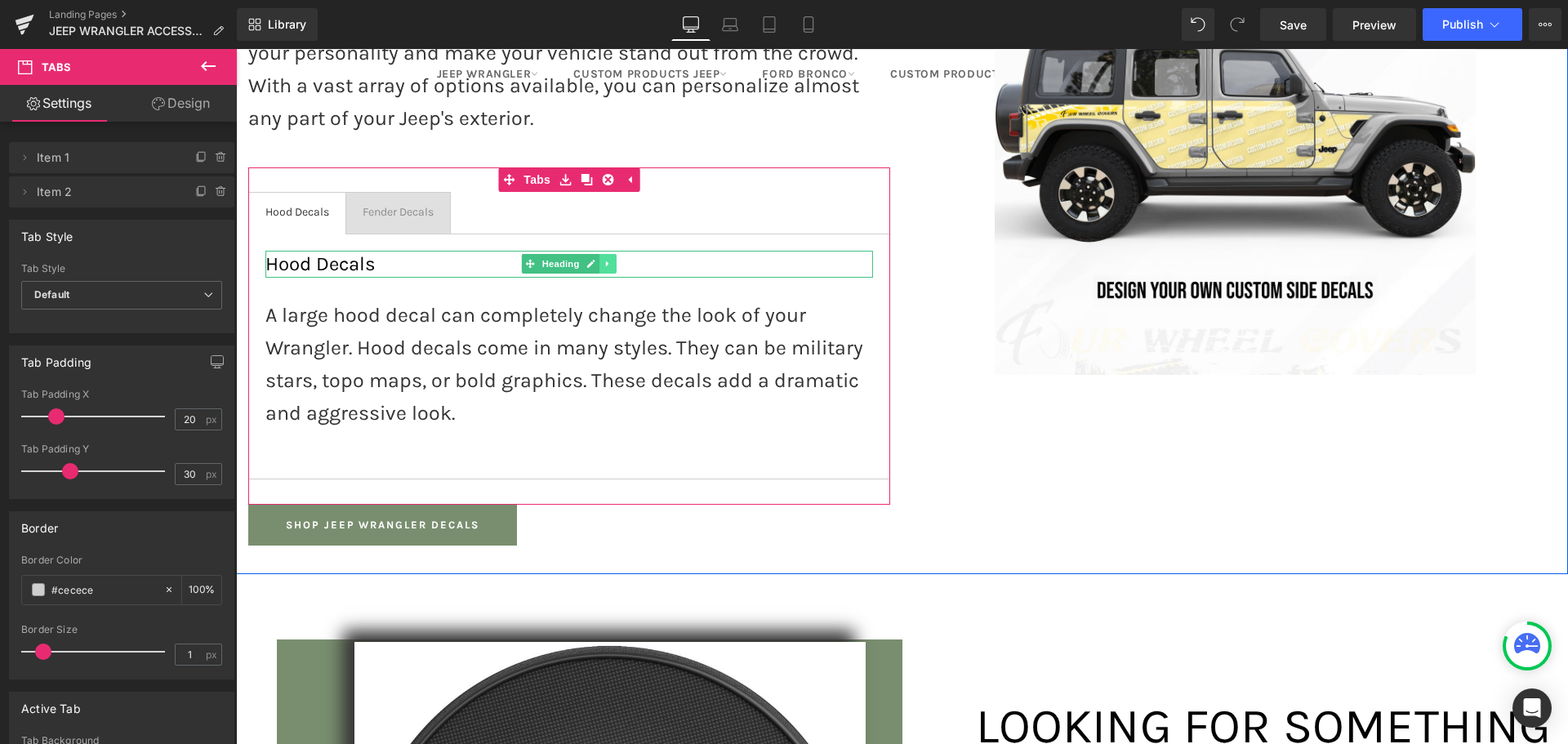
click at [604, 259] on icon at bounding box center [607, 264] width 9 height 10
click at [595, 260] on icon at bounding box center [598, 264] width 9 height 9
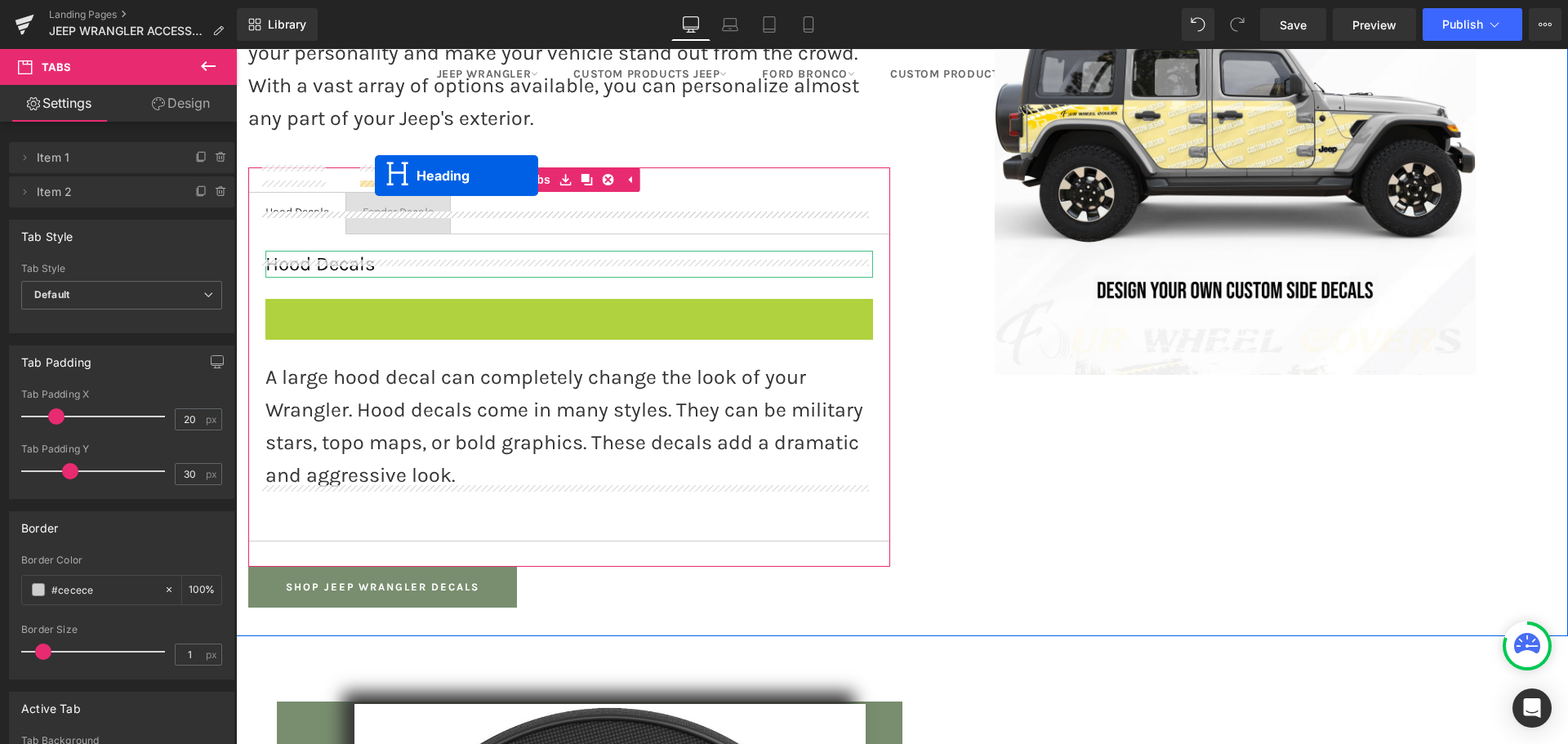
drag, startPoint x: 524, startPoint y: 272, endPoint x: 375, endPoint y: 176, distance: 177.2
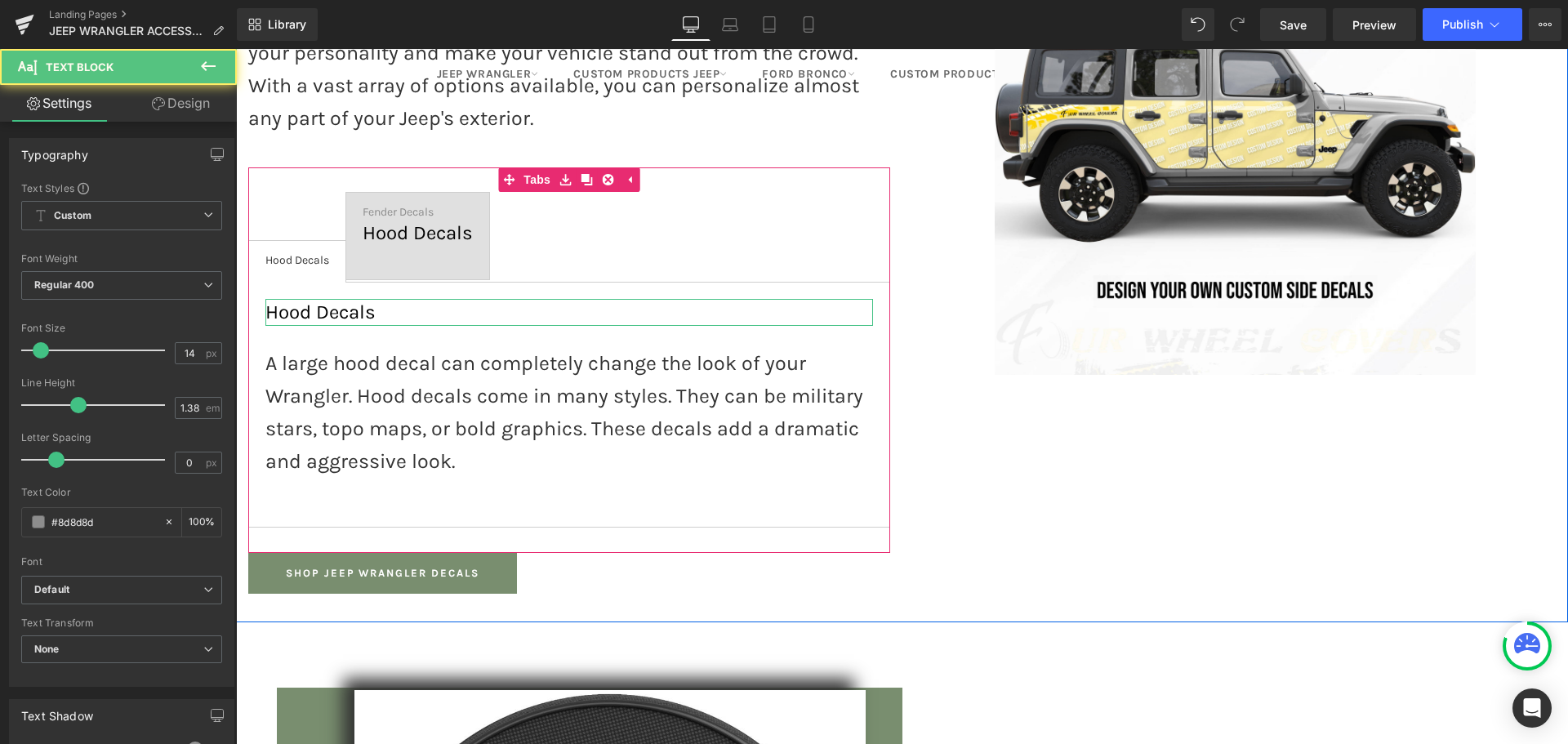
click at [236, 49] on div at bounding box center [236, 49] width 0 height 0
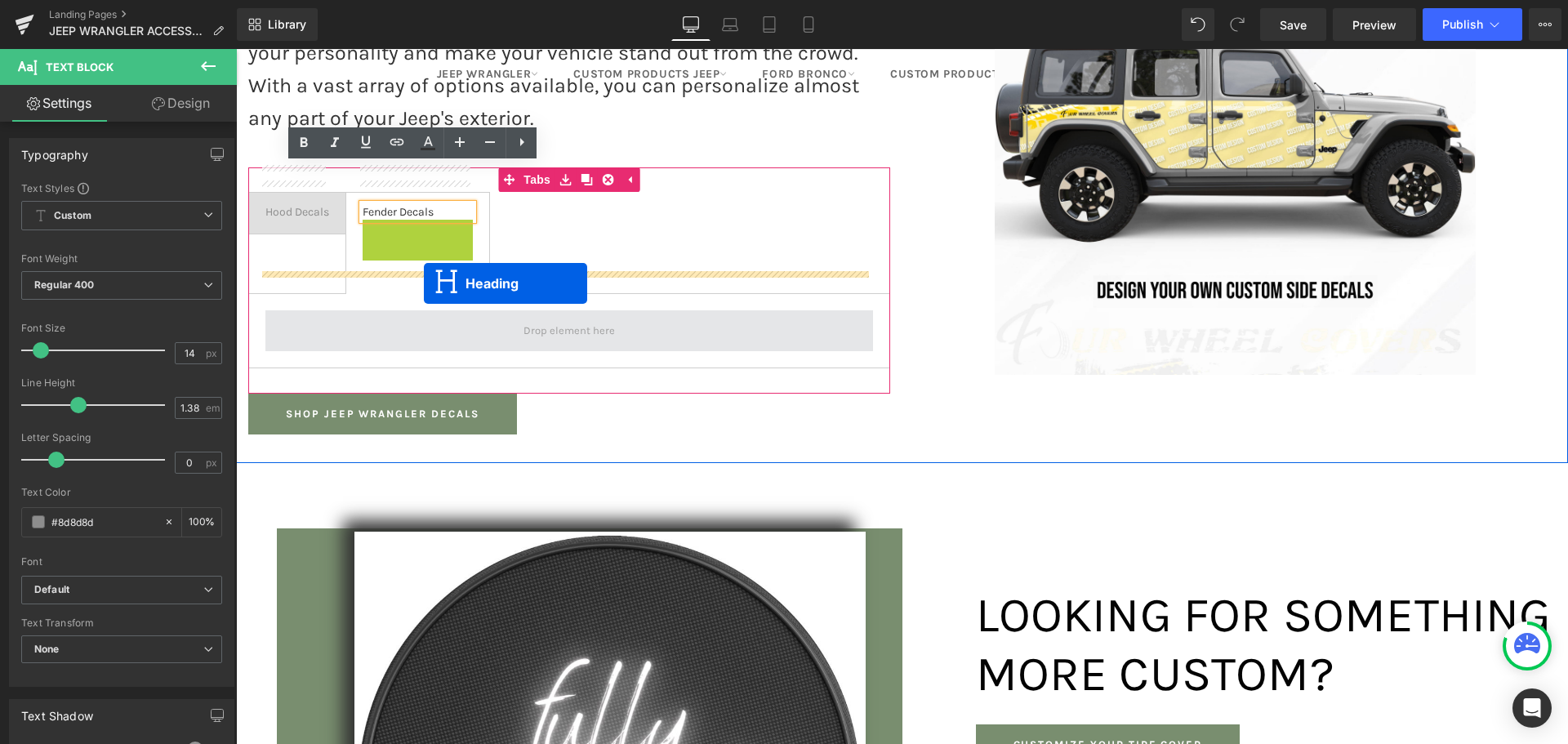
drag, startPoint x: 378, startPoint y: 203, endPoint x: 423, endPoint y: 283, distance: 91.8
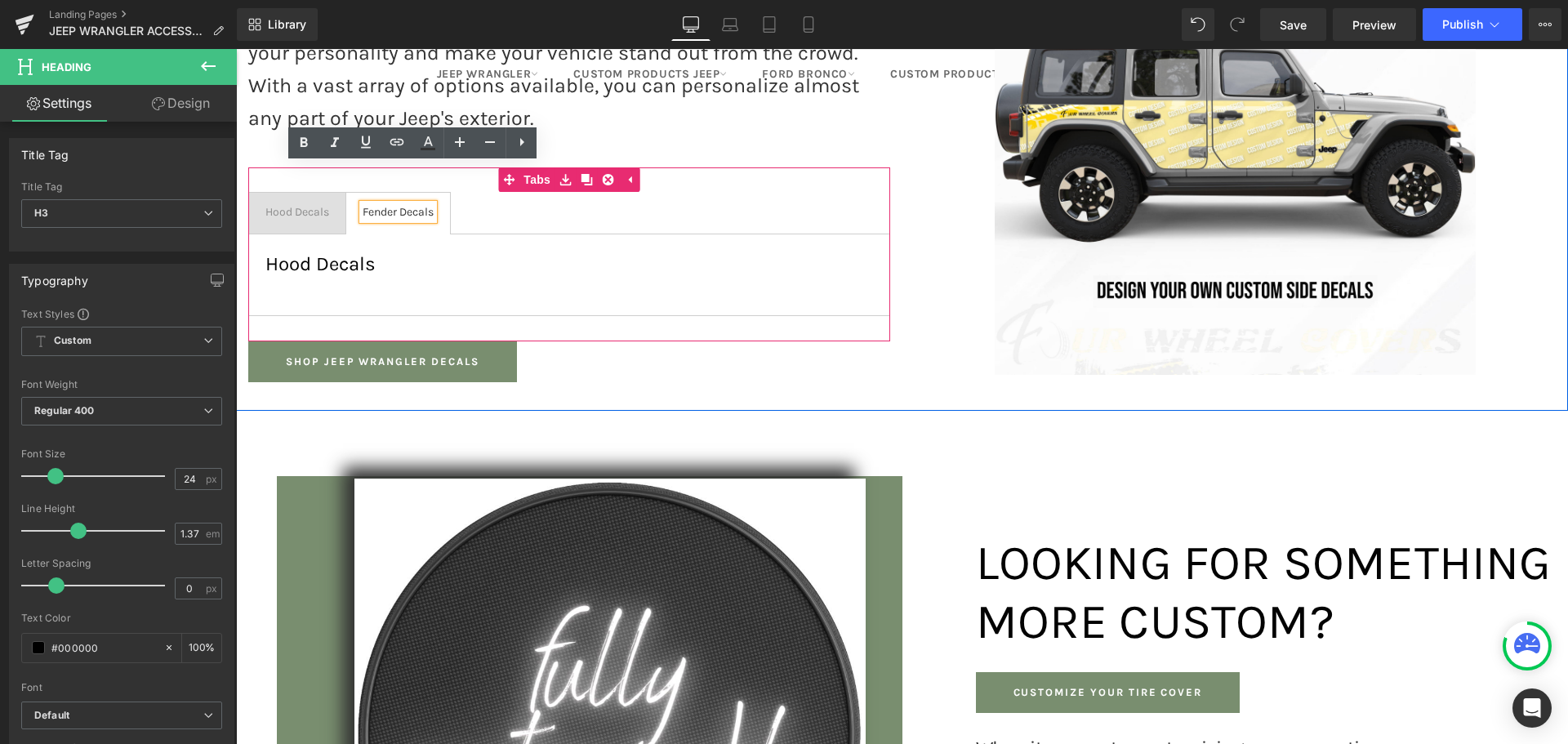
click at [379, 250] on h3 "Hood Decals" at bounding box center [569, 264] width 608 height 27
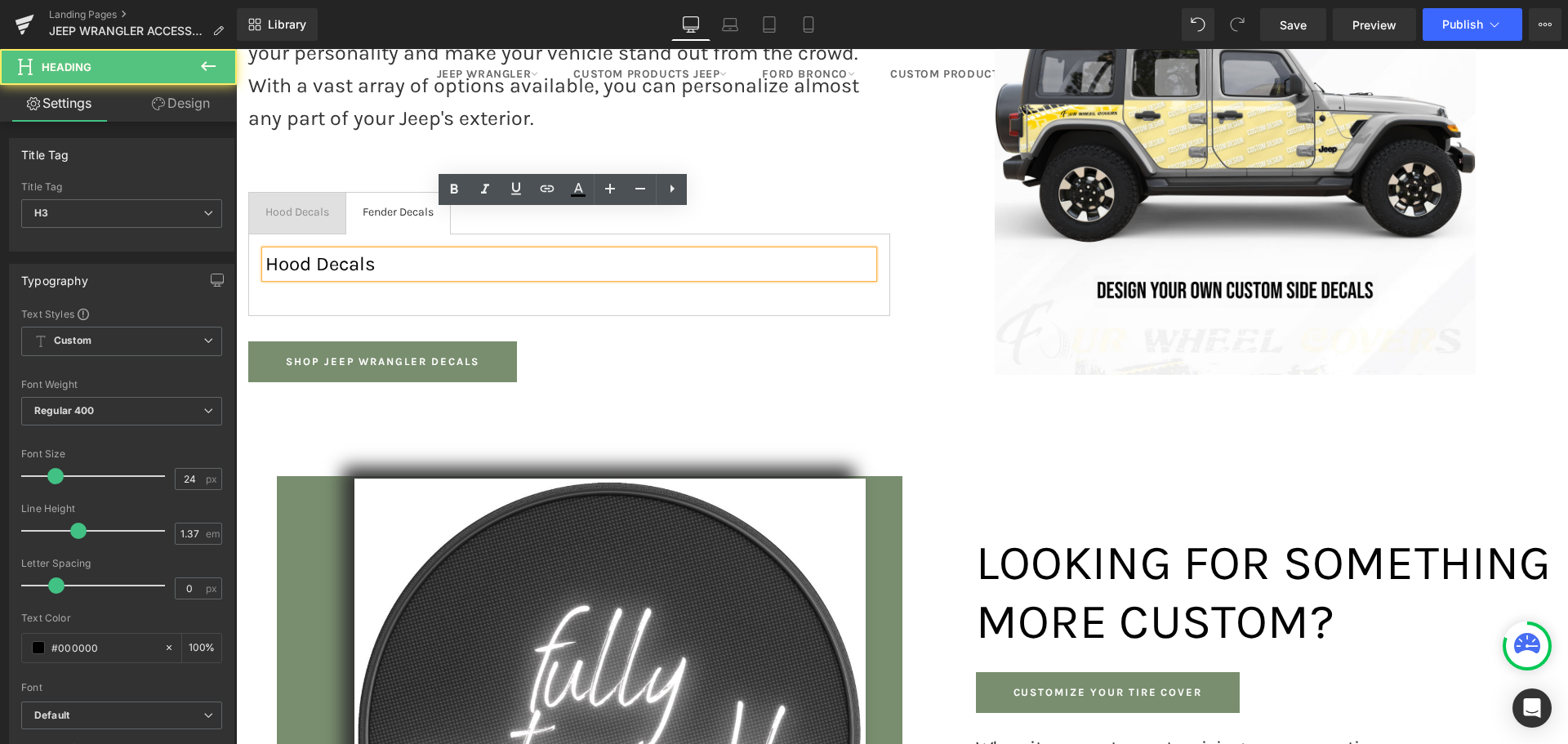
click at [379, 250] on h3 "Hood Decals" at bounding box center [569, 264] width 608 height 27
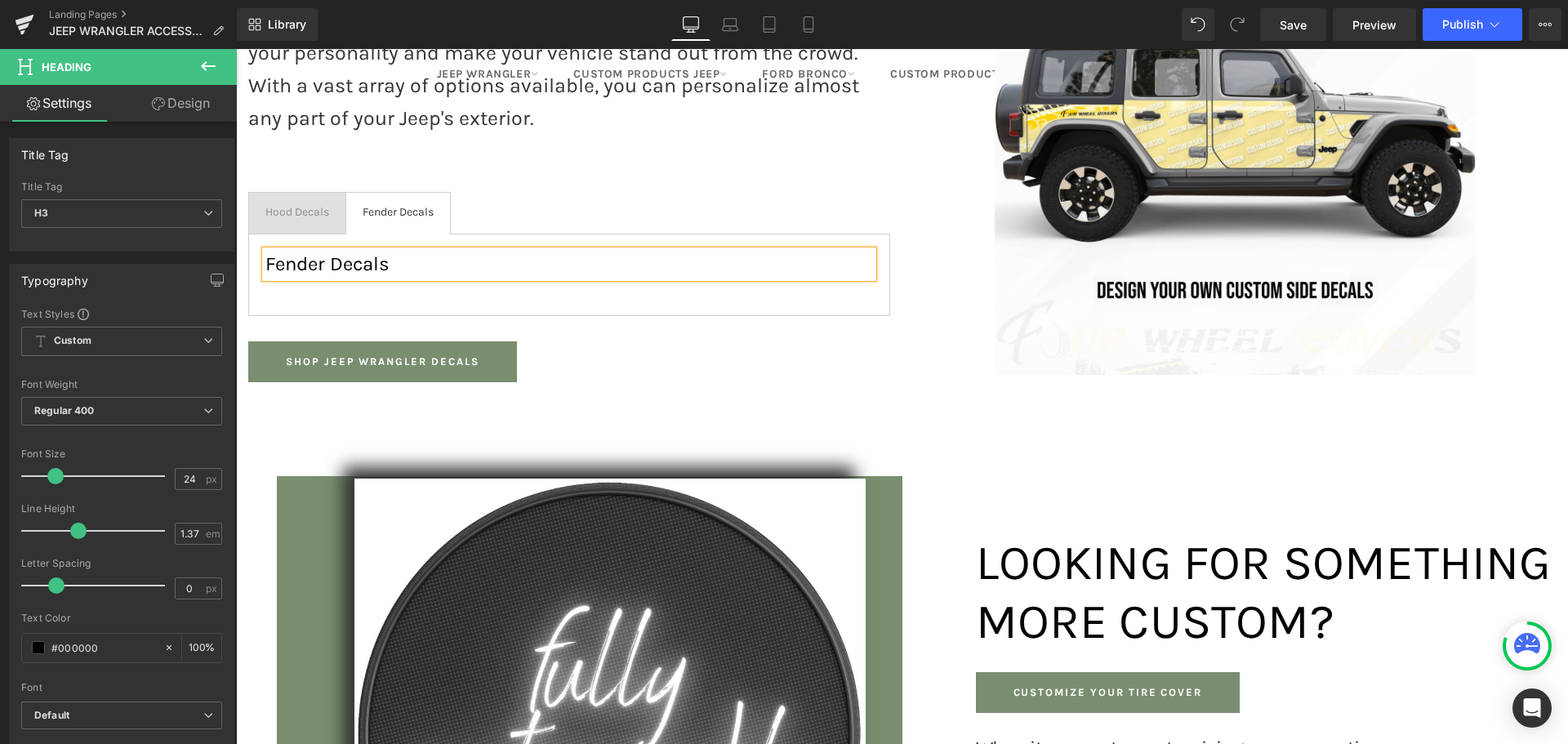
click at [311, 253] on div "Fender Decals Heading" at bounding box center [569, 274] width 642 height 82
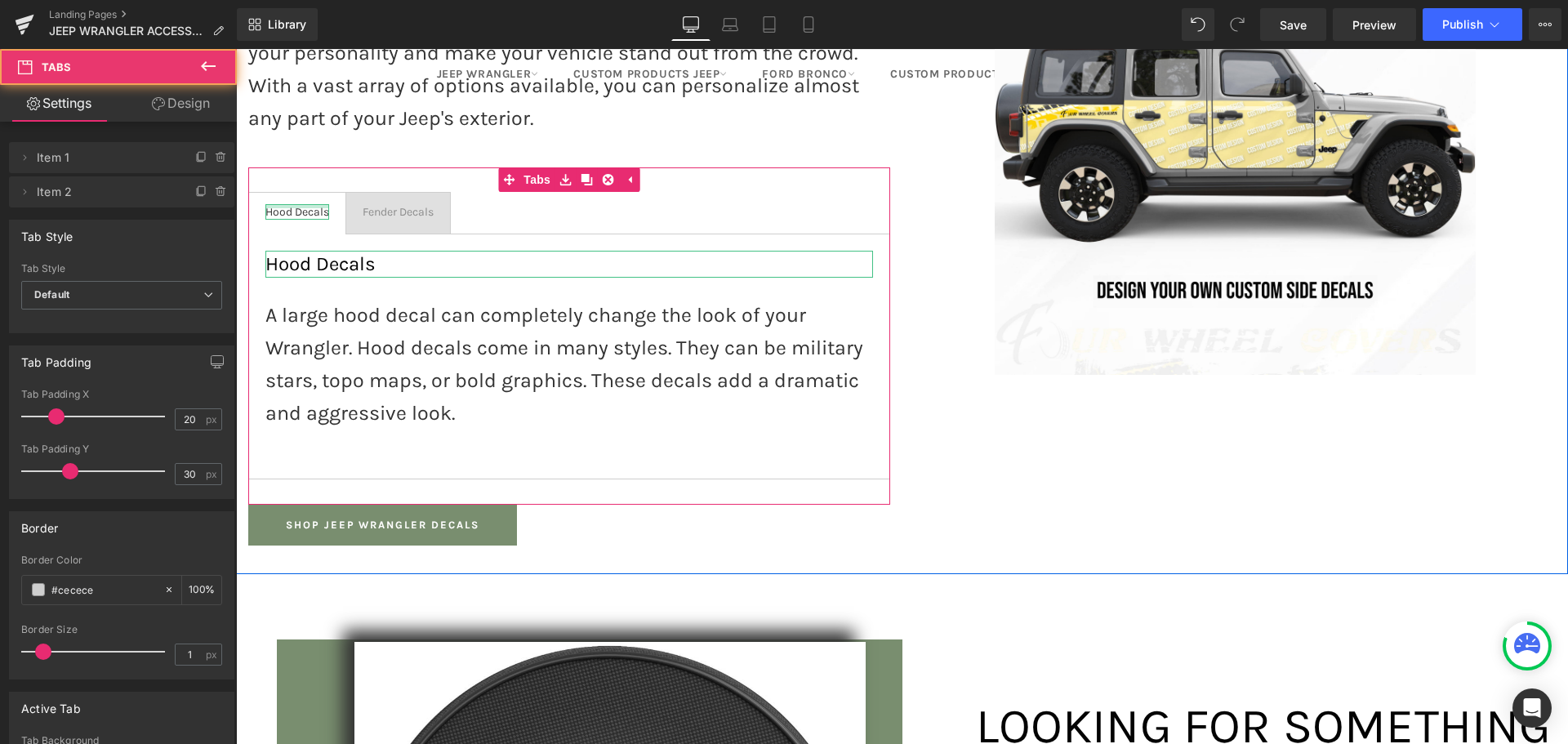
click at [292, 204] on div at bounding box center [298, 206] width 64 height 4
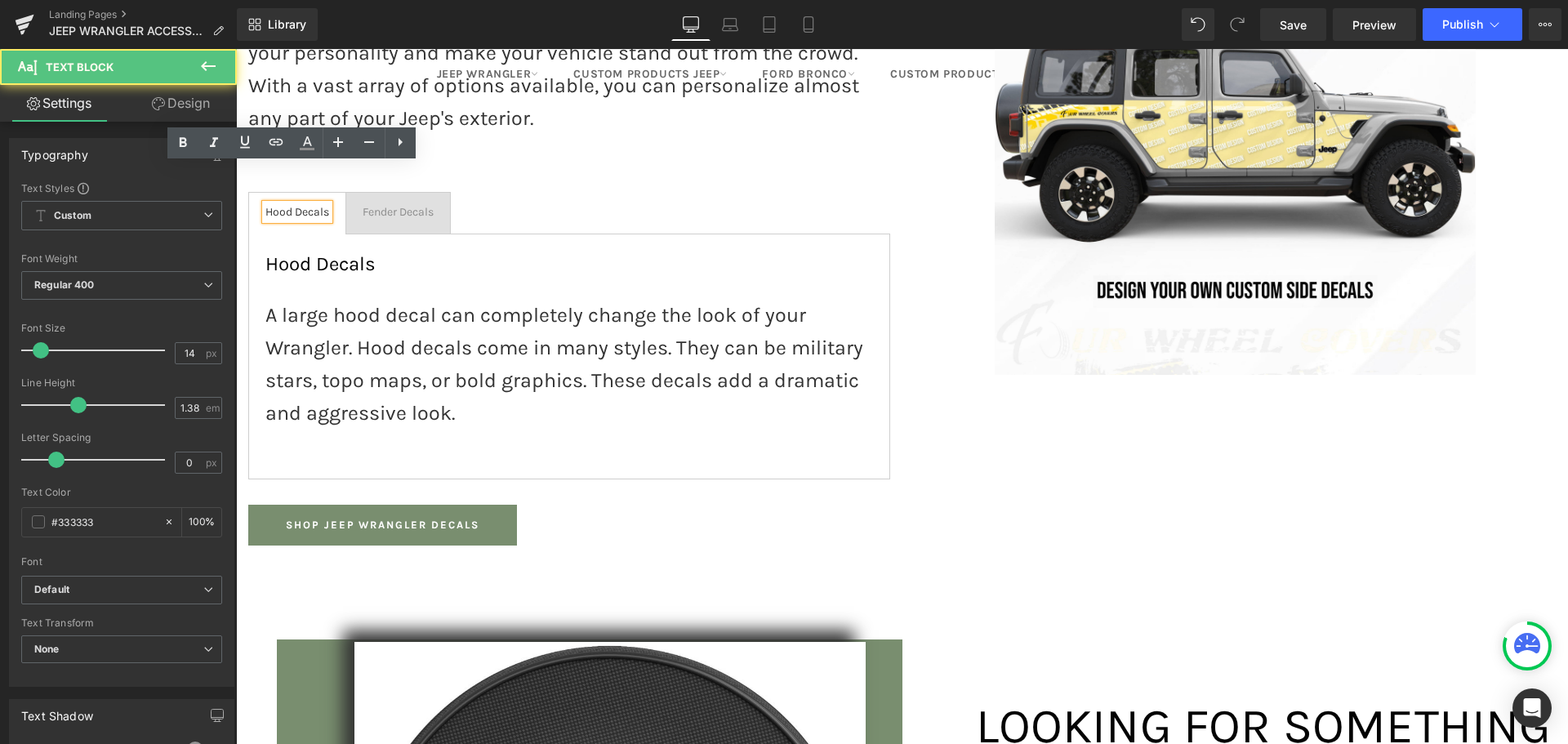
click at [387, 204] on div "Fender Decals" at bounding box center [397, 212] width 71 height 15
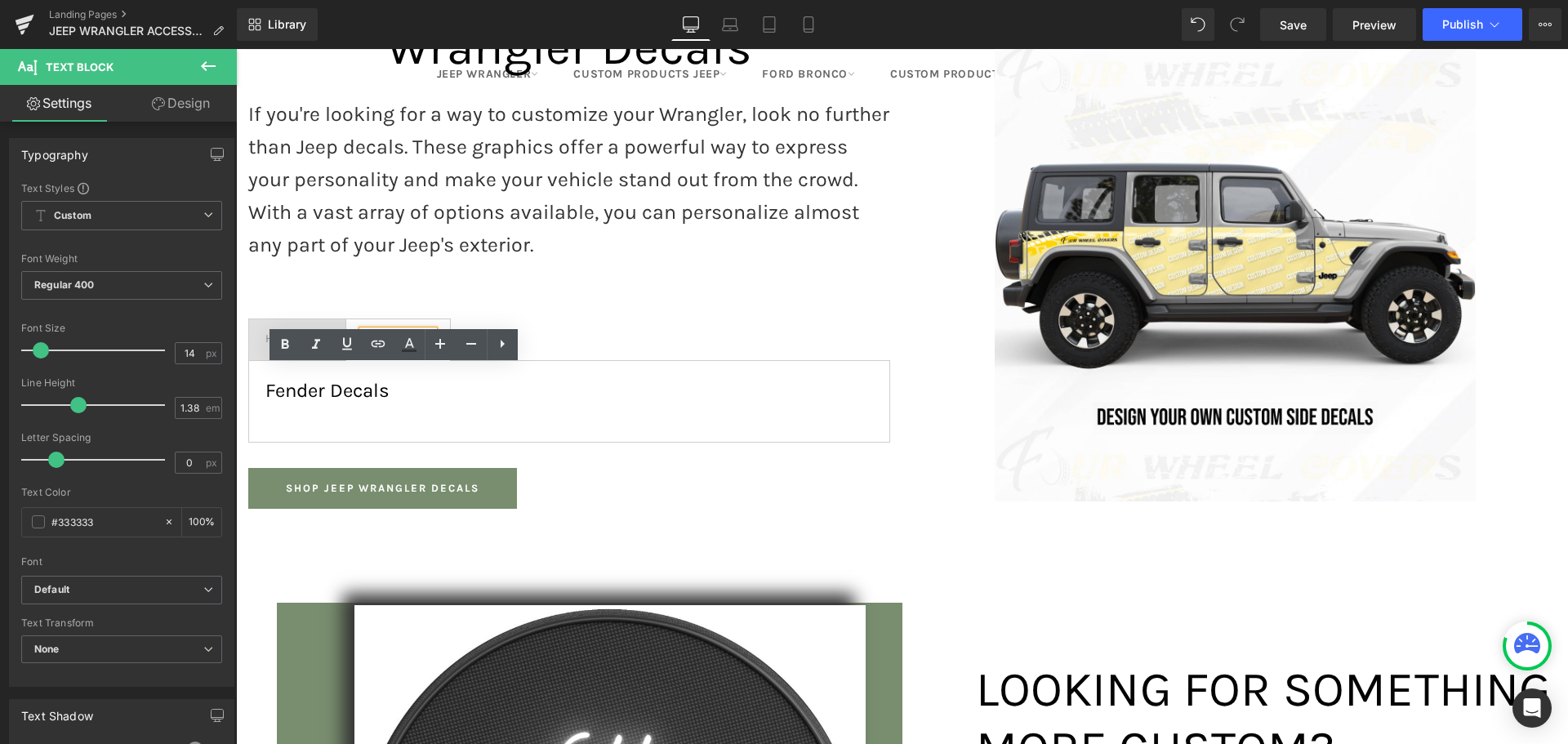
scroll to position [1607, 0]
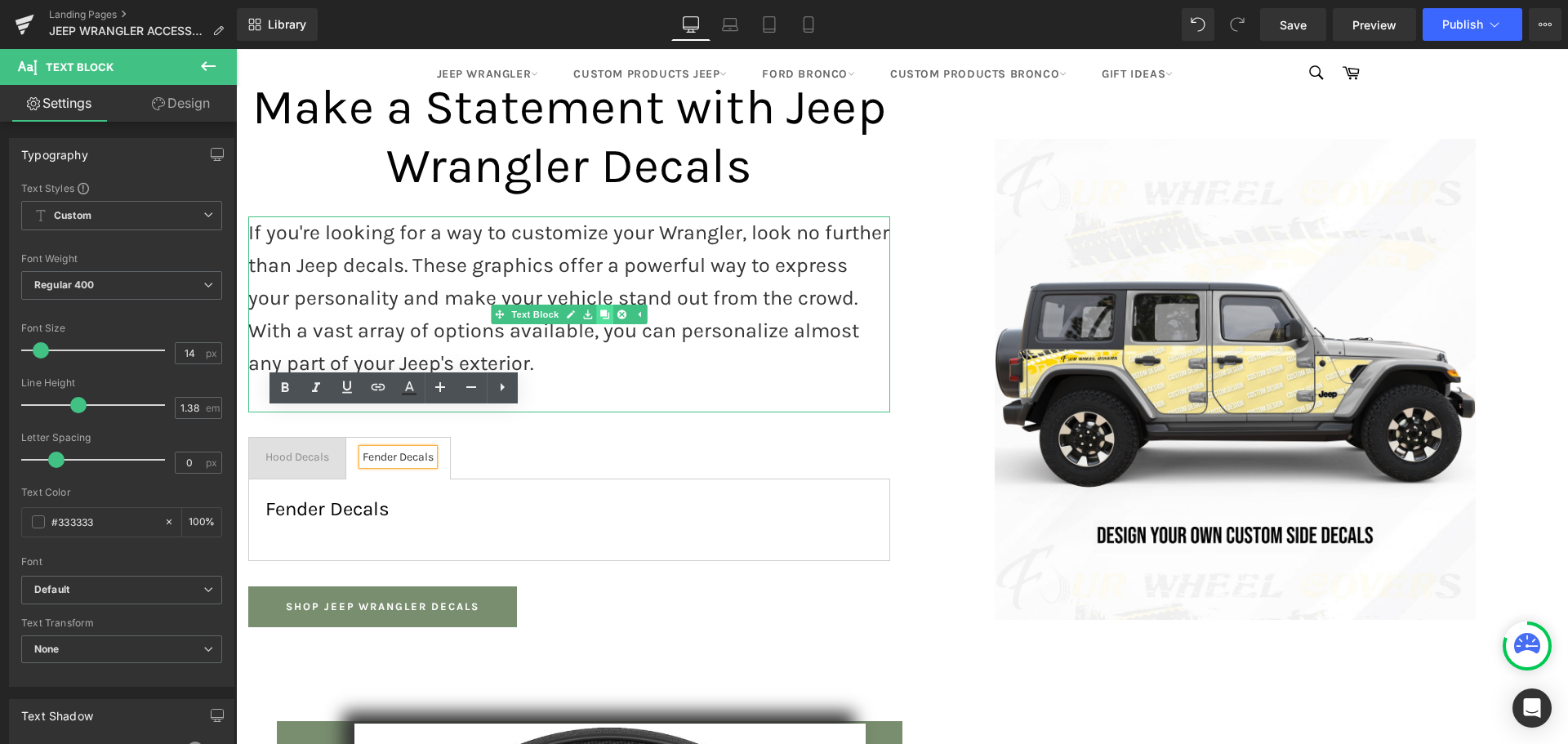
click at [600, 309] on icon at bounding box center [604, 313] width 9 height 9
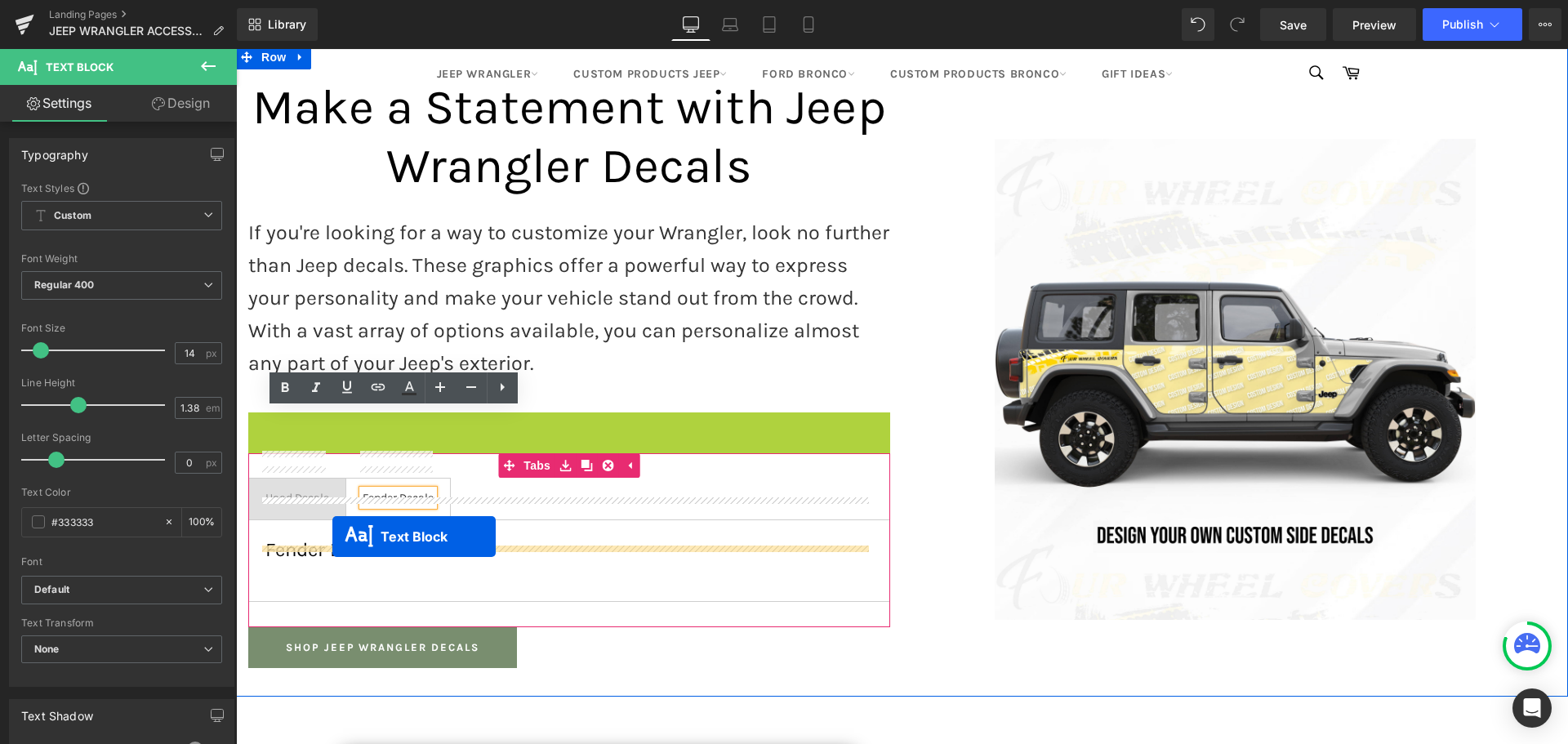
drag, startPoint x: 513, startPoint y: 468, endPoint x: 333, endPoint y: 536, distance: 192.4
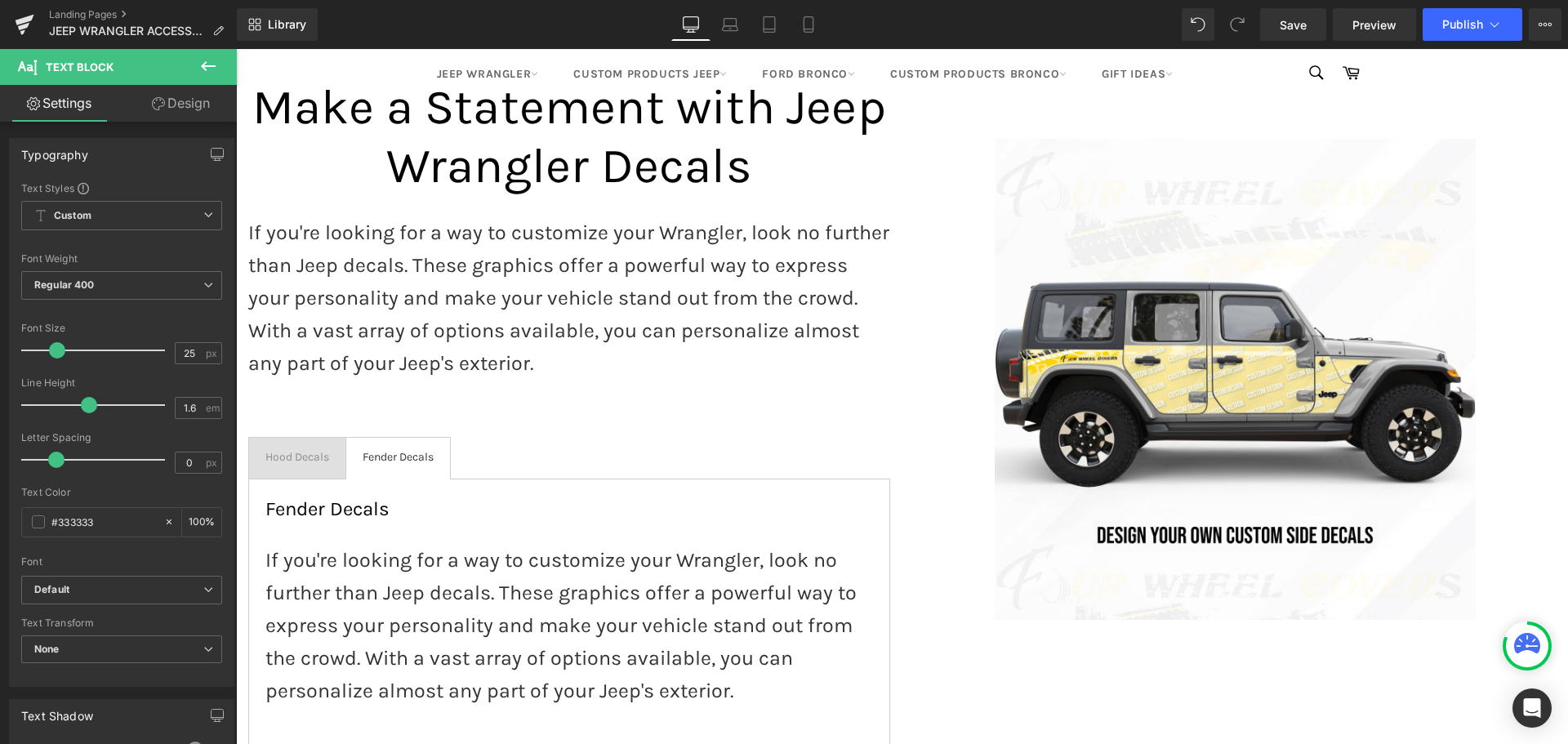
click at [376, 595] on p "If you're looking for a way to customize your Wrangler, look no further than Je…" at bounding box center [569, 625] width 608 height 163
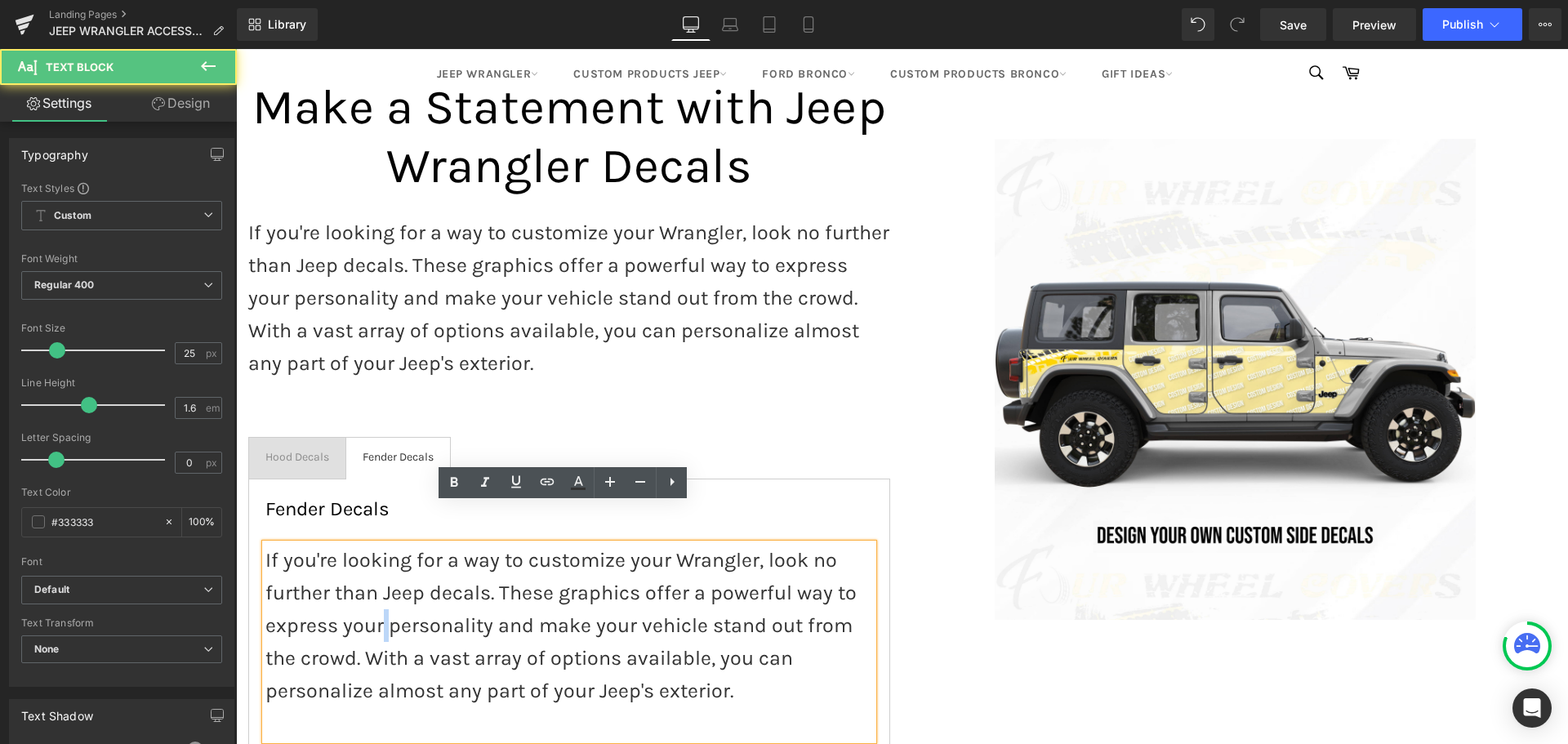
click at [376, 595] on p "If you're looking for a way to customize your Wrangler, look no further than Je…" at bounding box center [569, 625] width 608 height 163
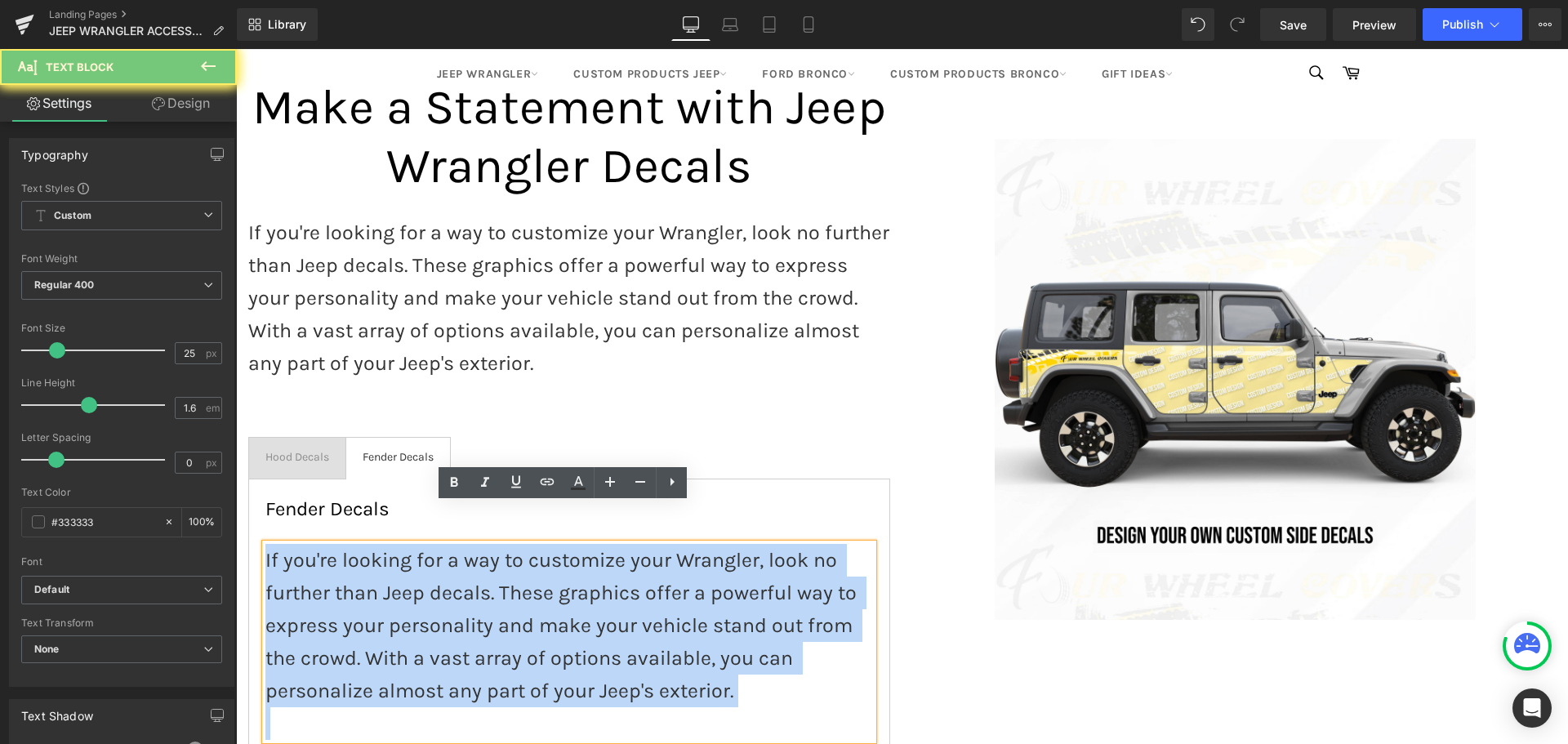
click at [376, 595] on p "If you're looking for a way to customize your Wrangler, look no further than Je…" at bounding box center [569, 625] width 608 height 163
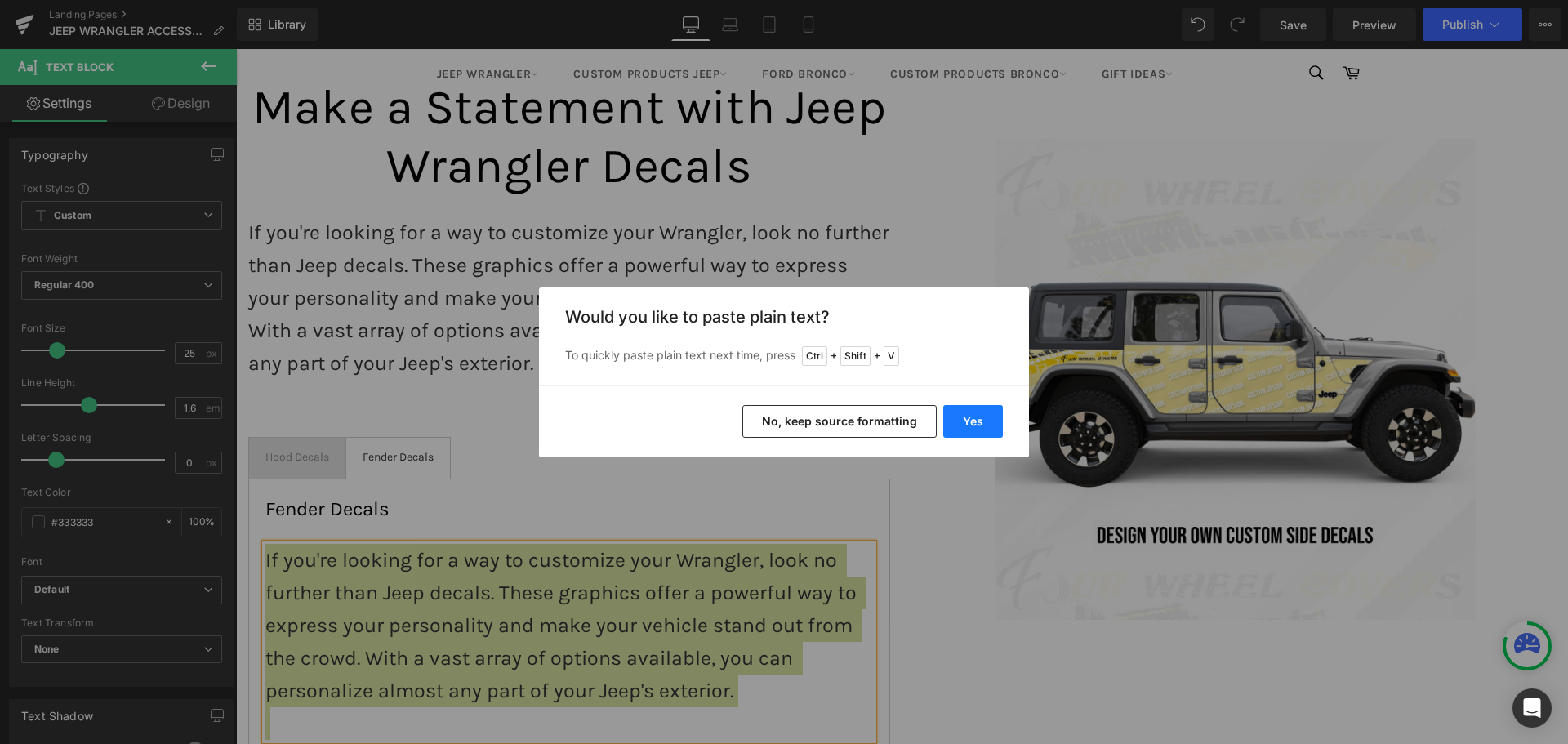
click at [987, 418] on button "Yes" at bounding box center [973, 421] width 60 height 33
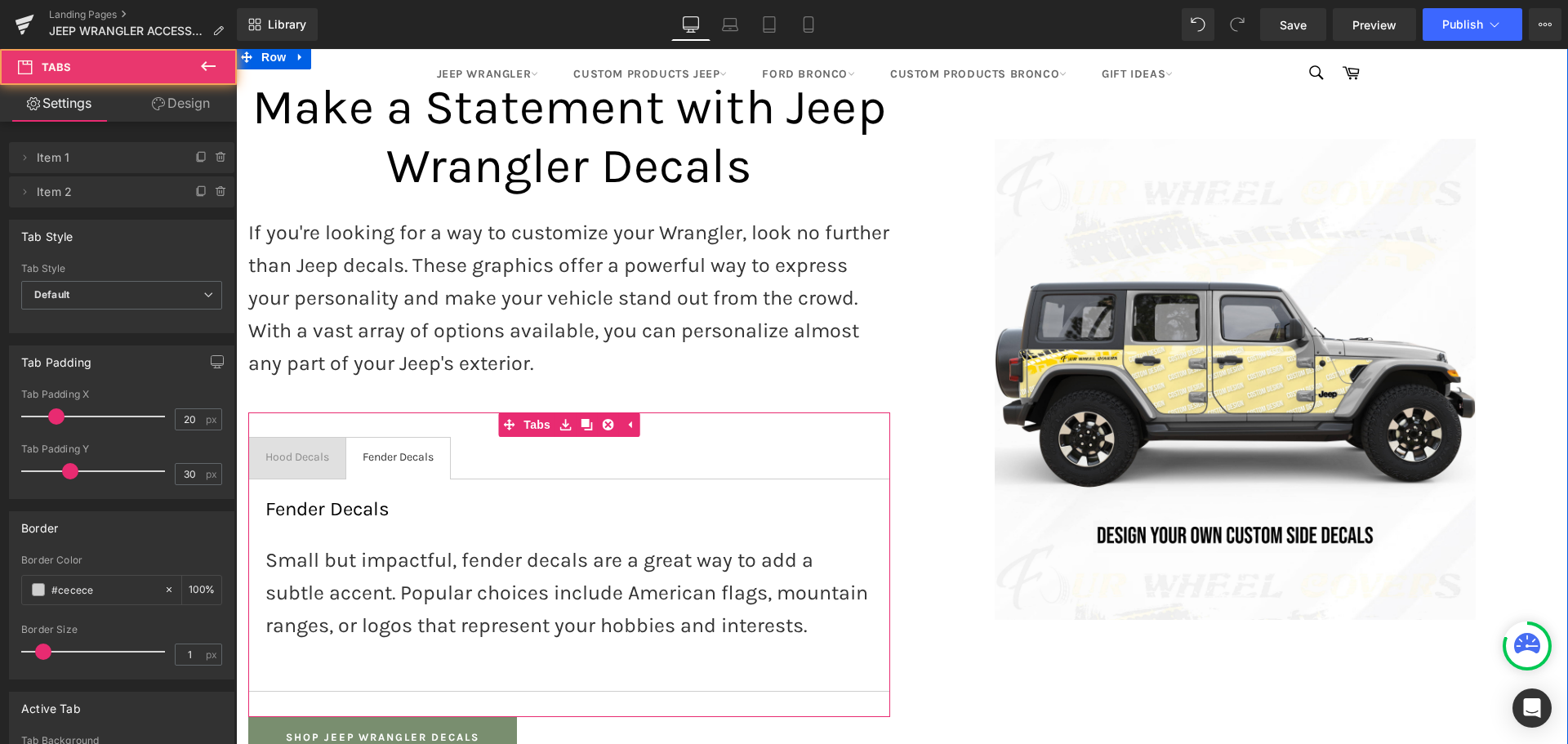
click at [501, 437] on ul "Hood Decals Text Block Fender Decals Text Block" at bounding box center [569, 458] width 642 height 43
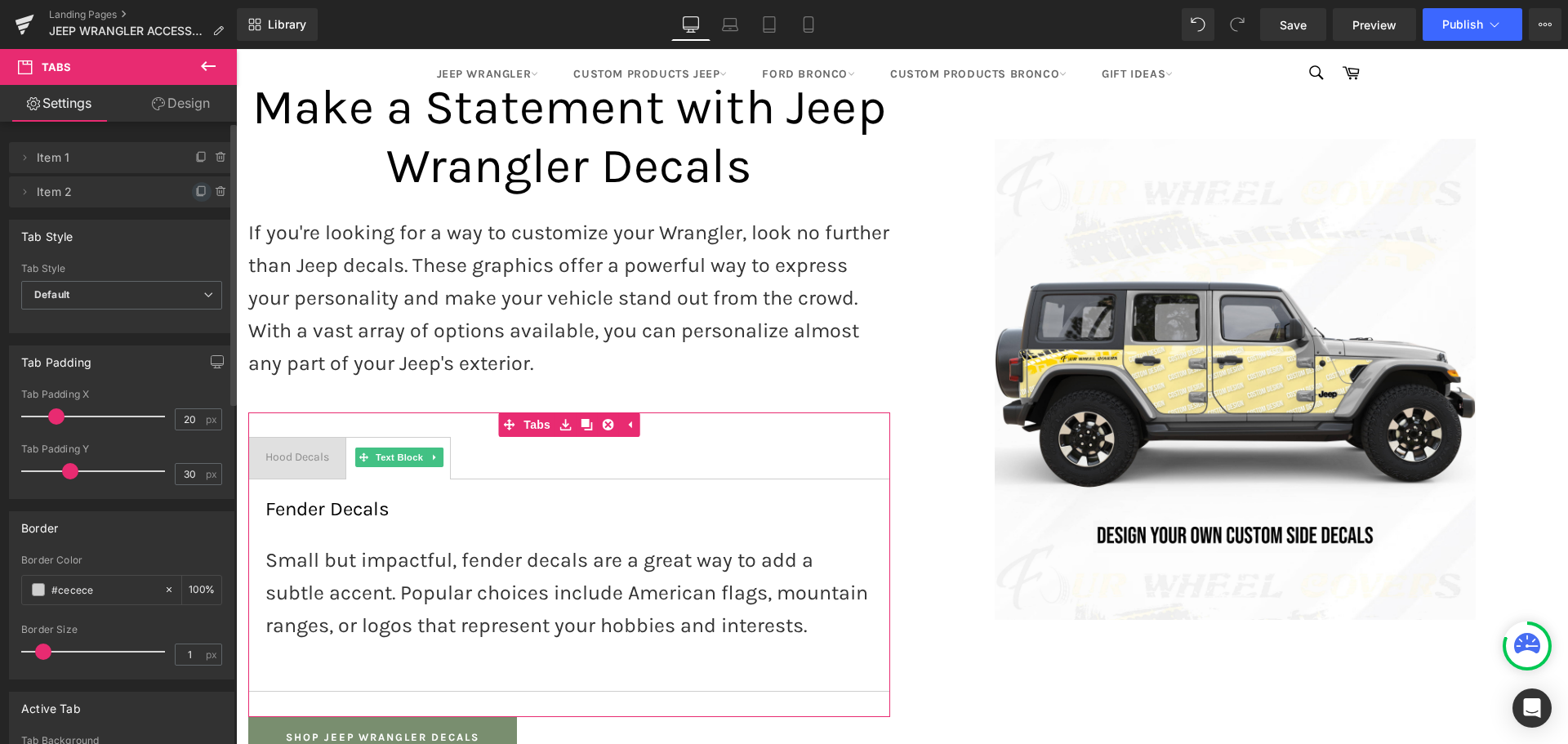
click at [192, 184] on span at bounding box center [202, 191] width 19 height 19
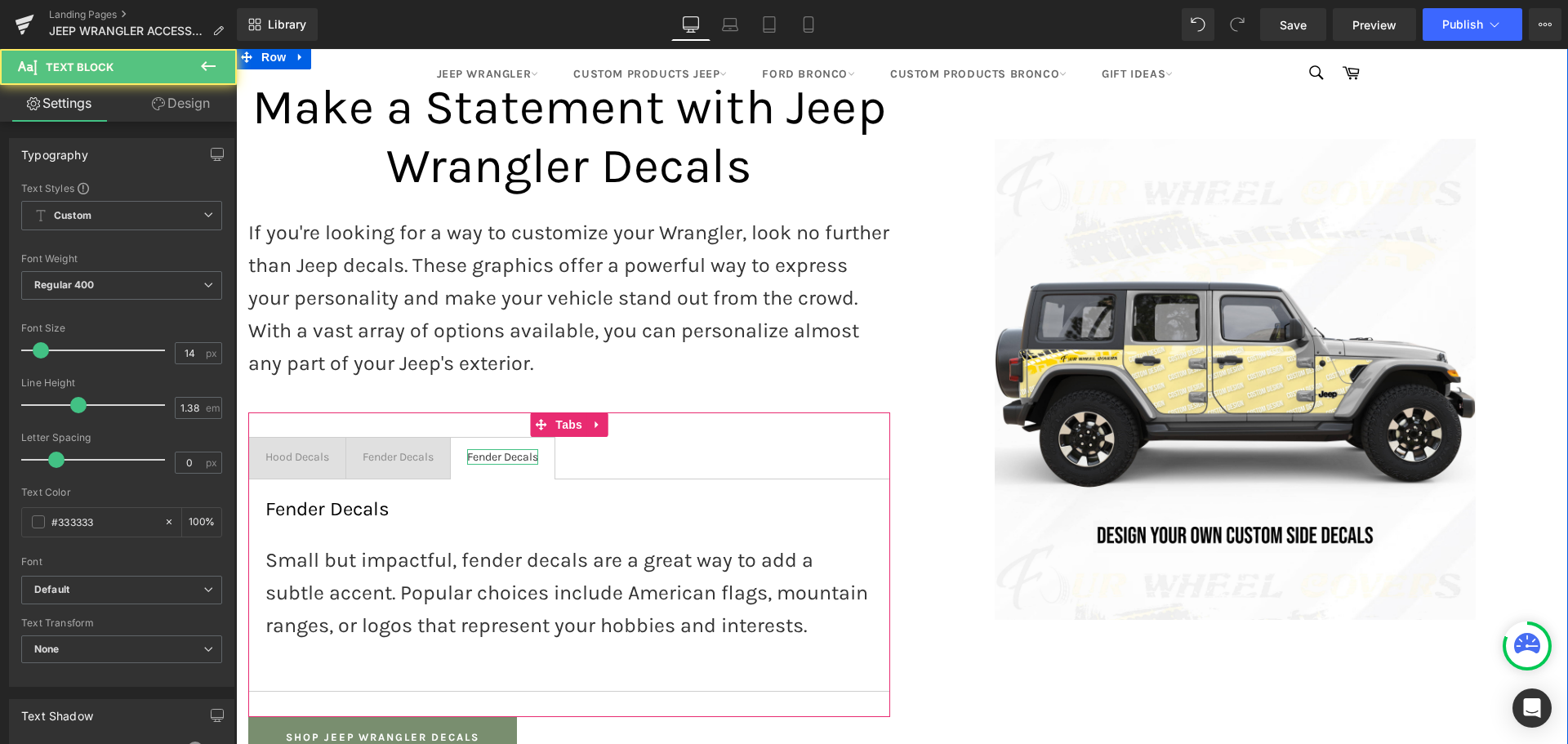
click at [488, 449] on div "Fender Decals" at bounding box center [502, 457] width 71 height 15
click at [297, 497] on span "Fender Decals" at bounding box center [328, 508] width 124 height 23
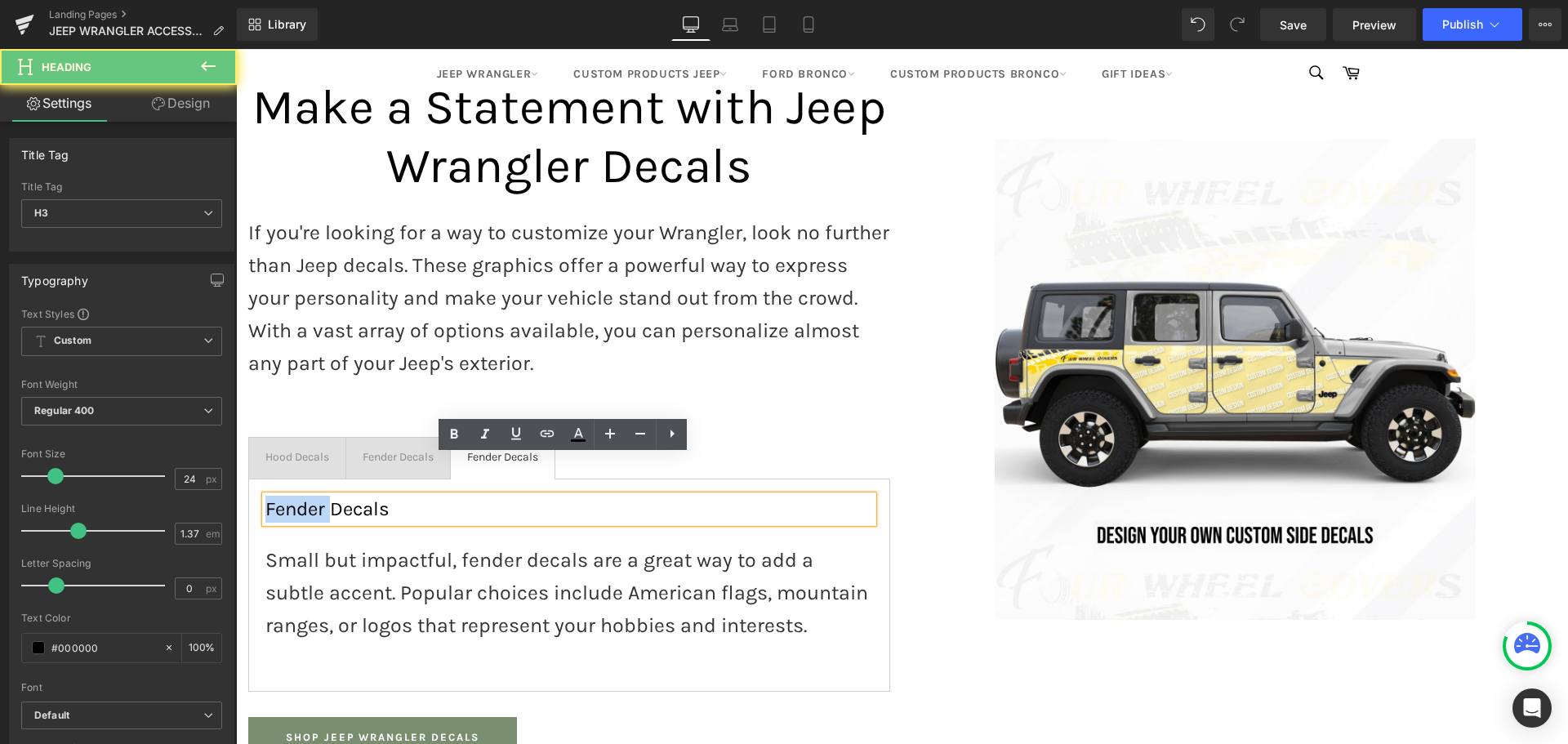
click at [297, 497] on span "Fender Decals" at bounding box center [328, 508] width 124 height 23
paste div
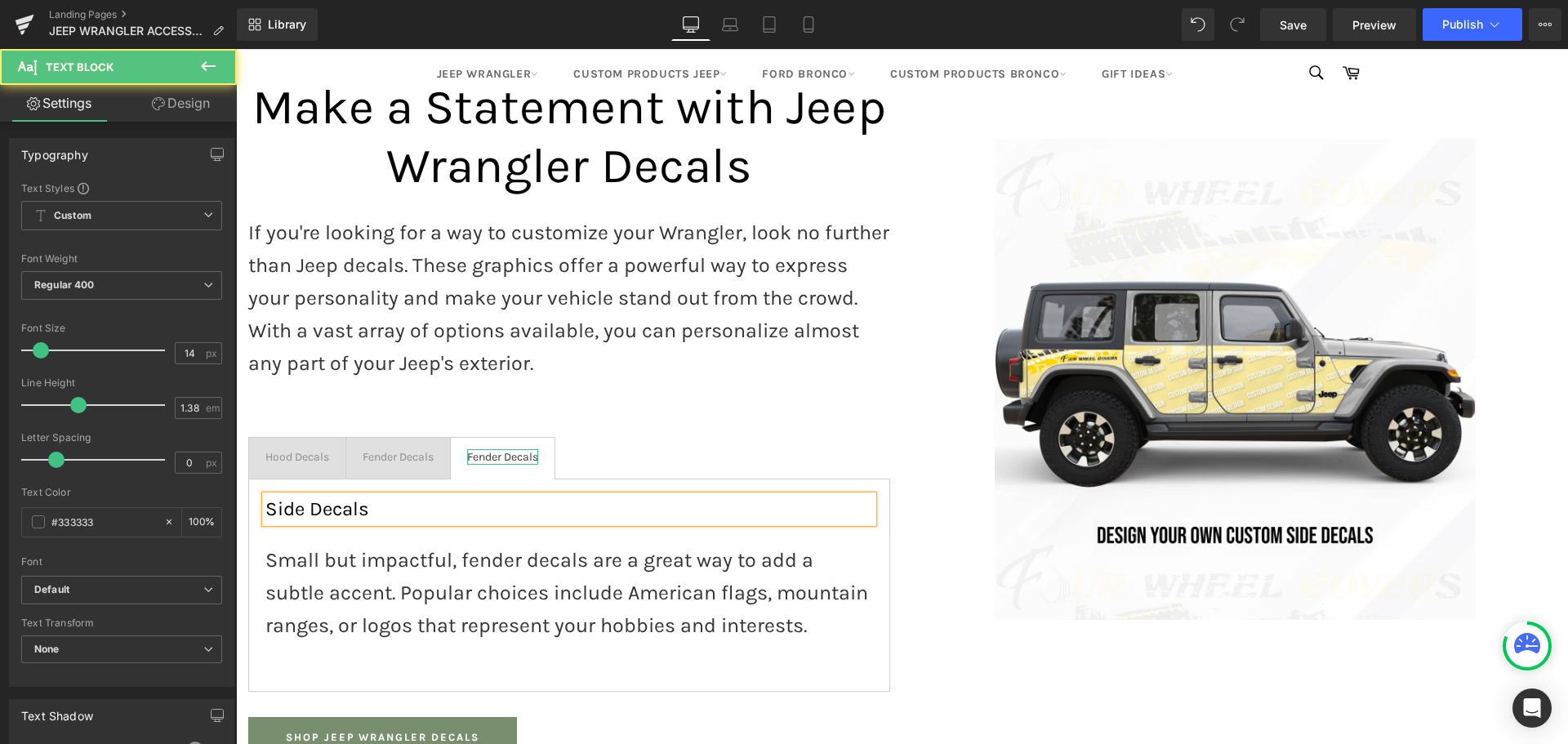
click at [487, 449] on div "Fender Decals" at bounding box center [502, 457] width 71 height 15
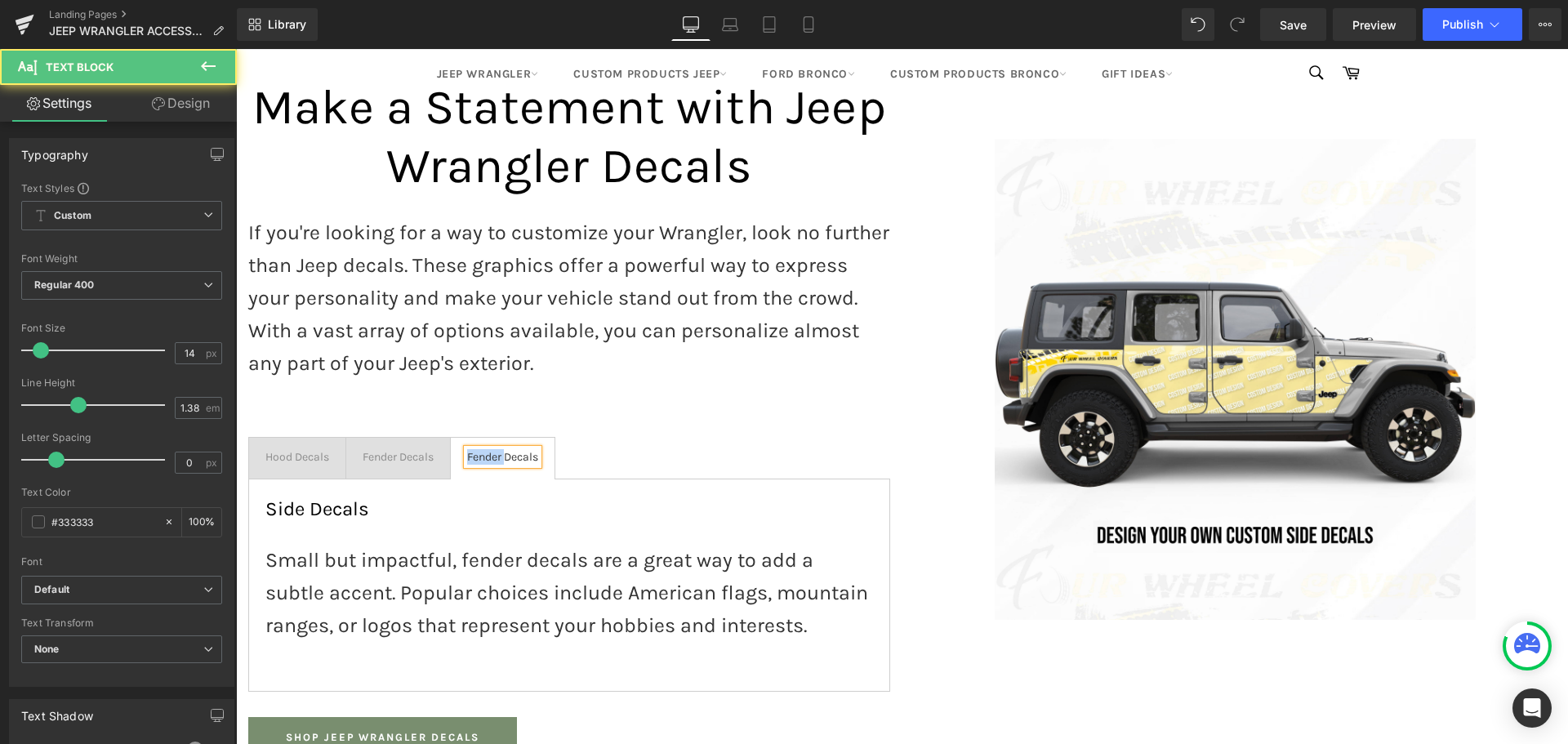
click at [487, 449] on div "Fender Decals" at bounding box center [502, 457] width 71 height 15
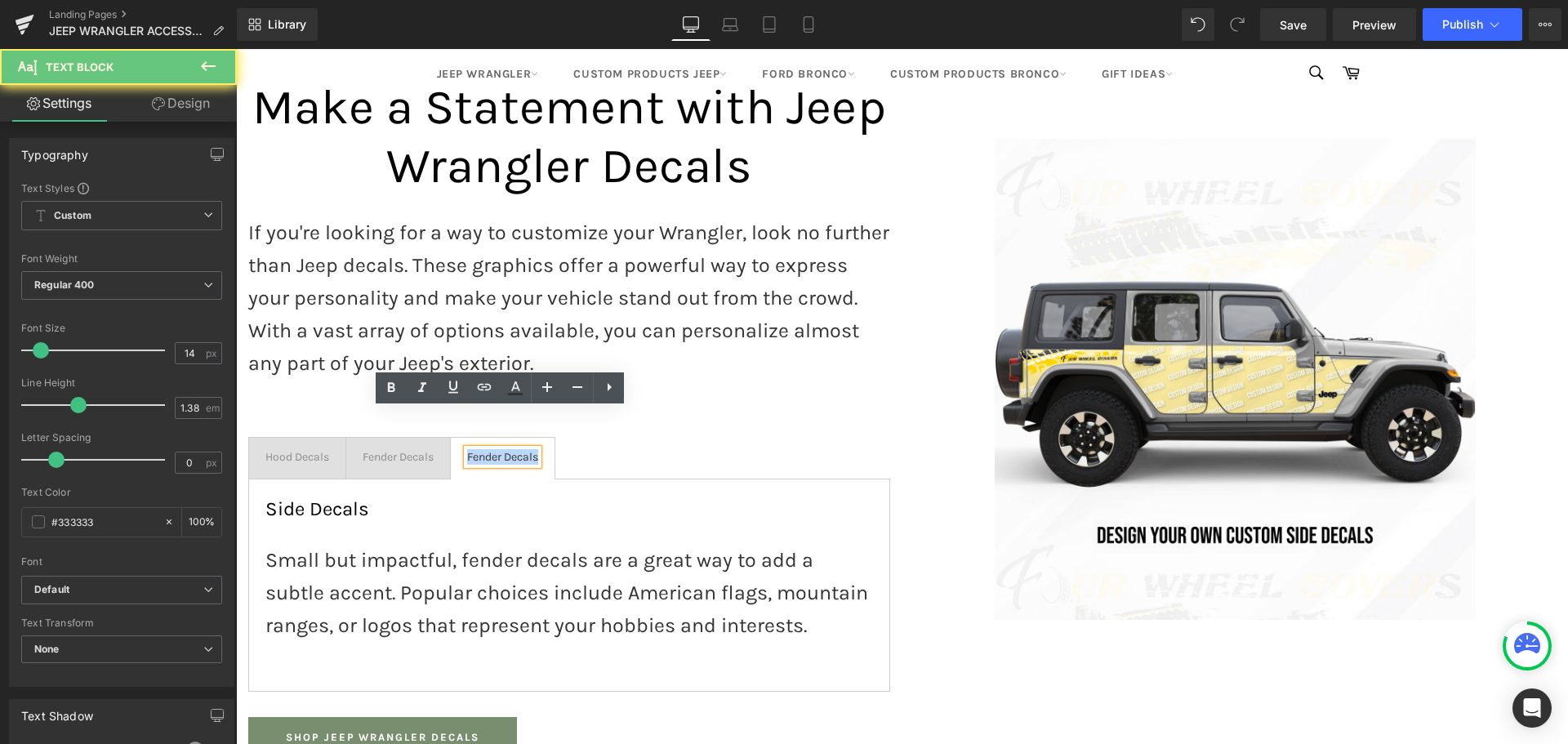
click at [487, 449] on div "Fender Decals" at bounding box center [502, 457] width 71 height 15
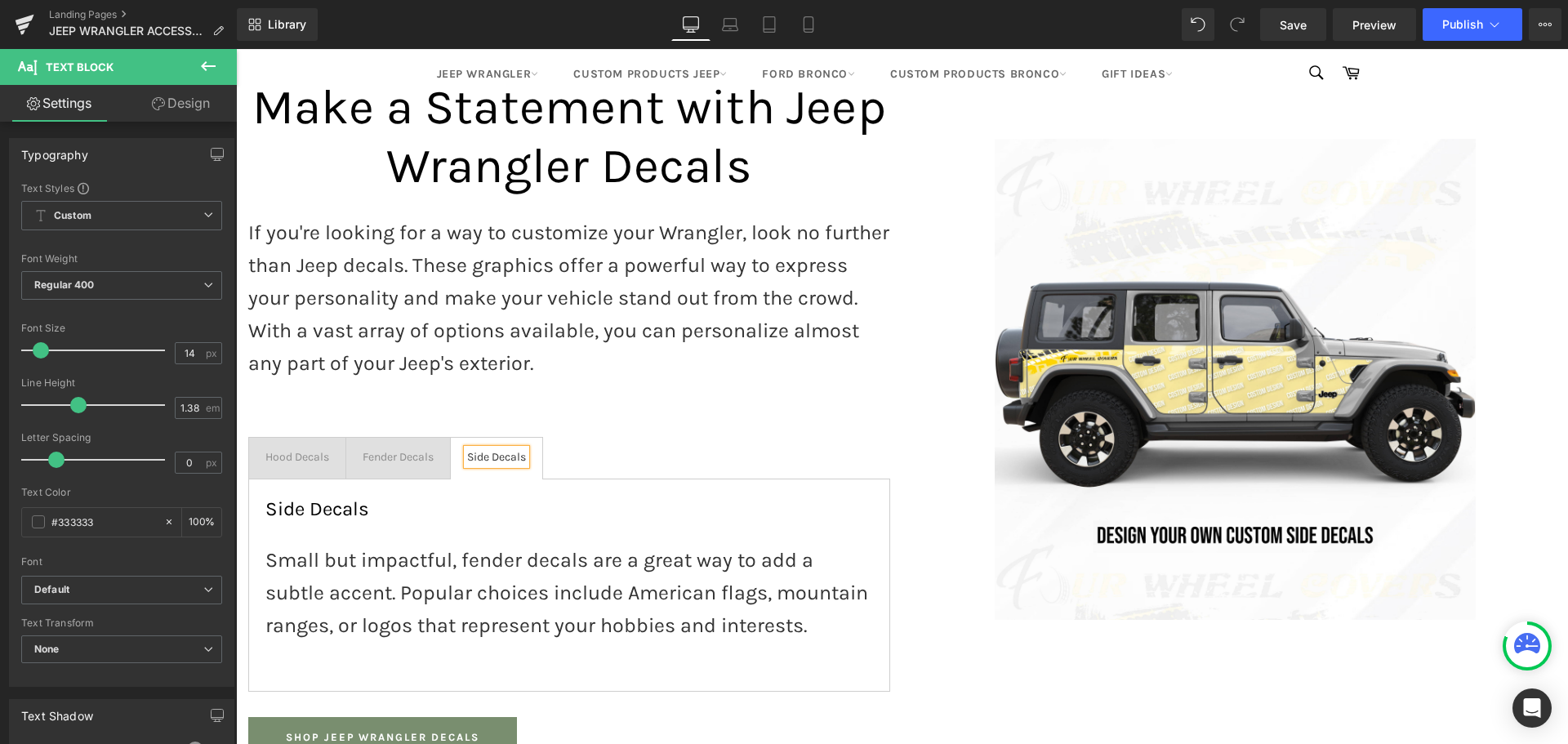
click at [445, 544] on p "Small but impactful, fender decals are a great way to add a subtle accent. Popu…" at bounding box center [569, 592] width 608 height 98
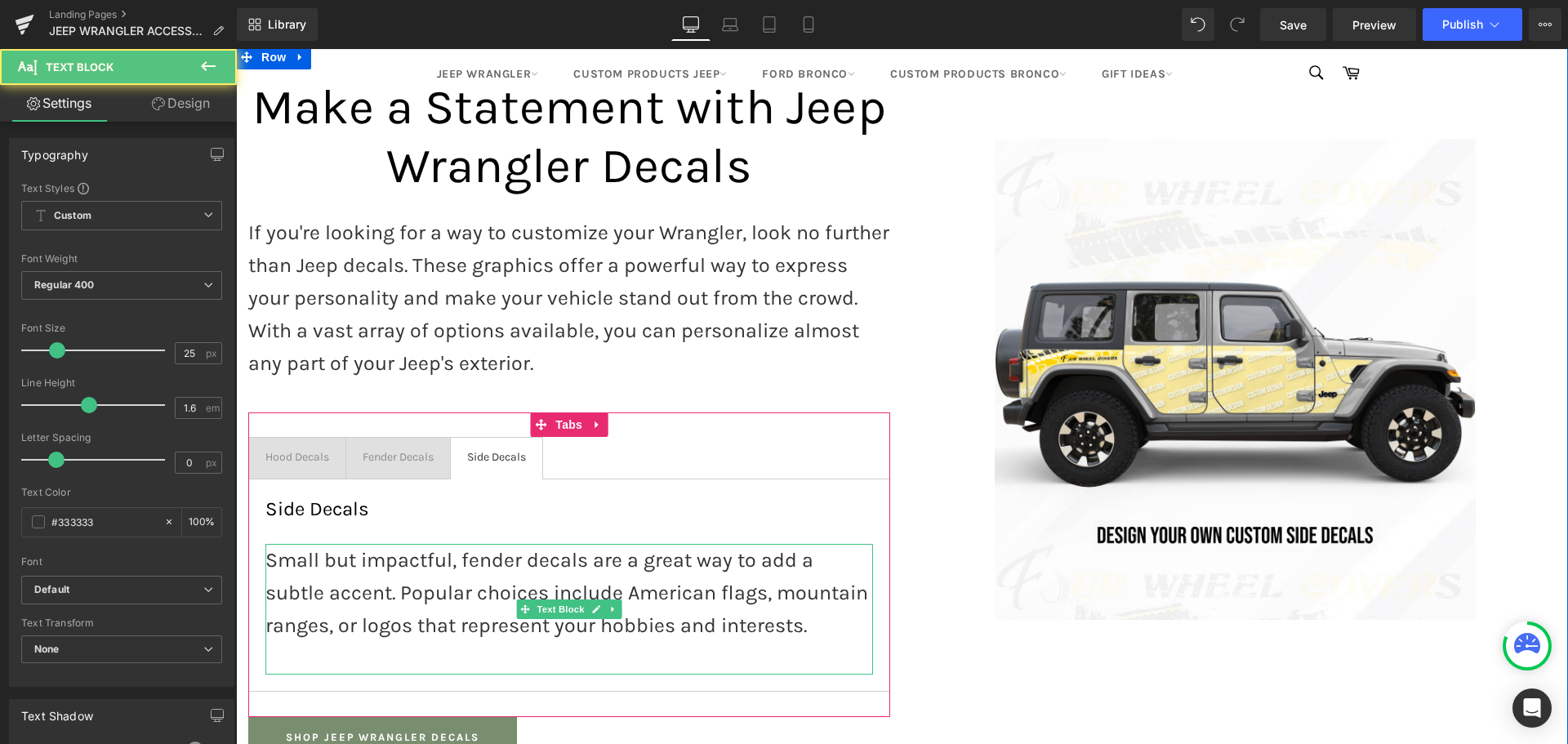
click at [445, 560] on p "Small but impactful, fender decals are a great way to add a subtle accent. Popu…" at bounding box center [569, 592] width 608 height 98
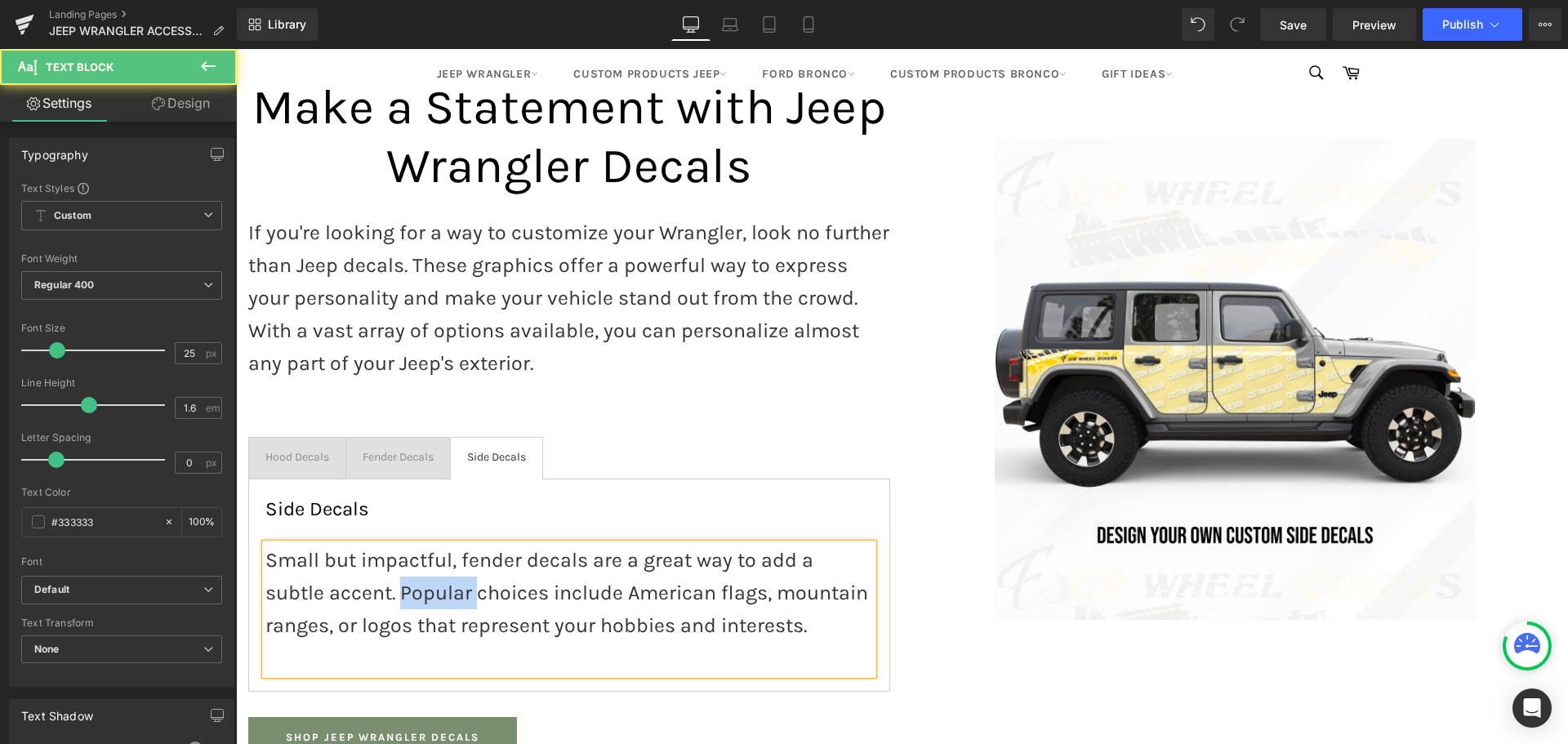
click at [445, 560] on p "Small but impactful, fender decals are a great way to add a subtle accent. Popu…" at bounding box center [569, 592] width 608 height 98
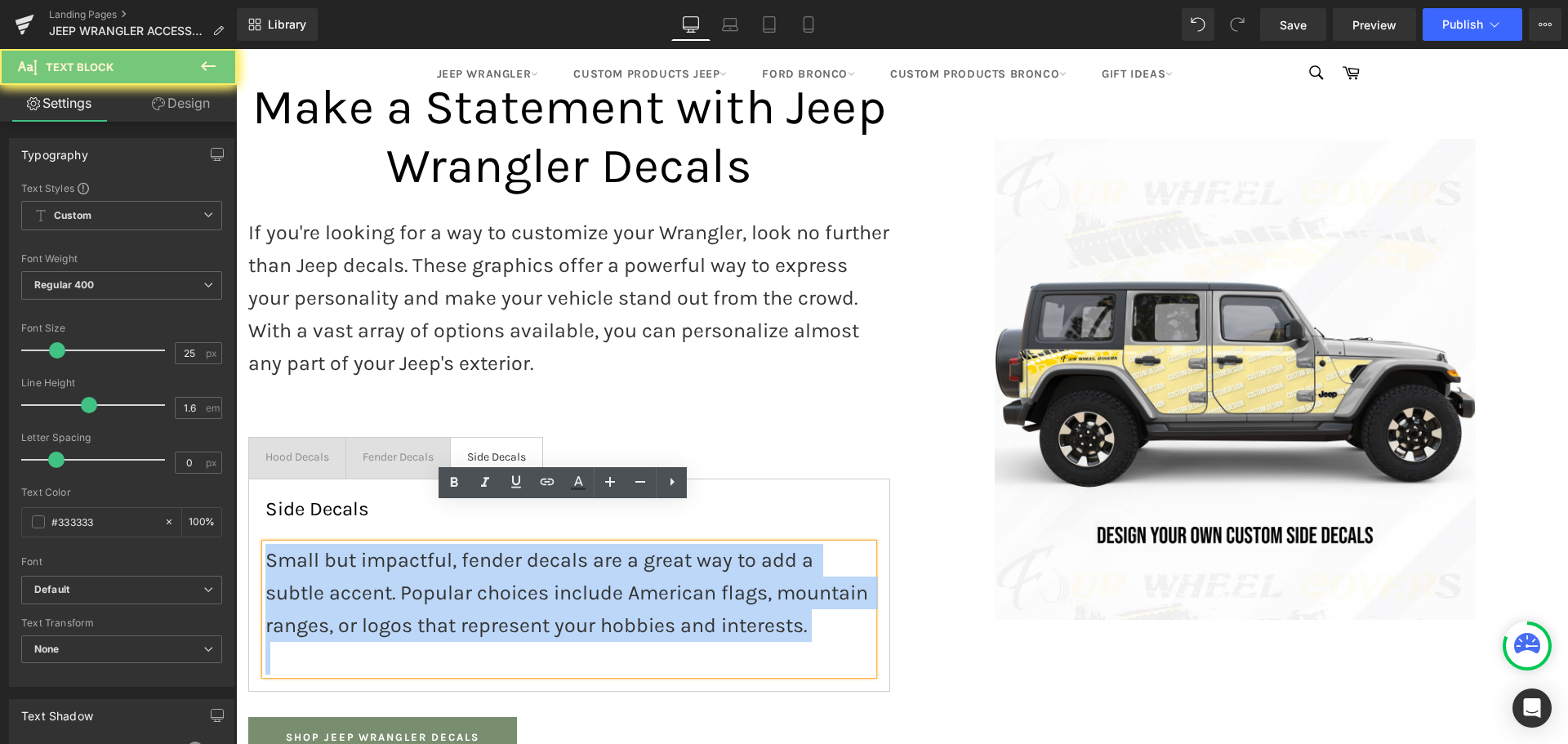
click at [445, 560] on p "Small but impactful, fender decals are a great way to add a subtle accent. Popu…" at bounding box center [569, 592] width 608 height 98
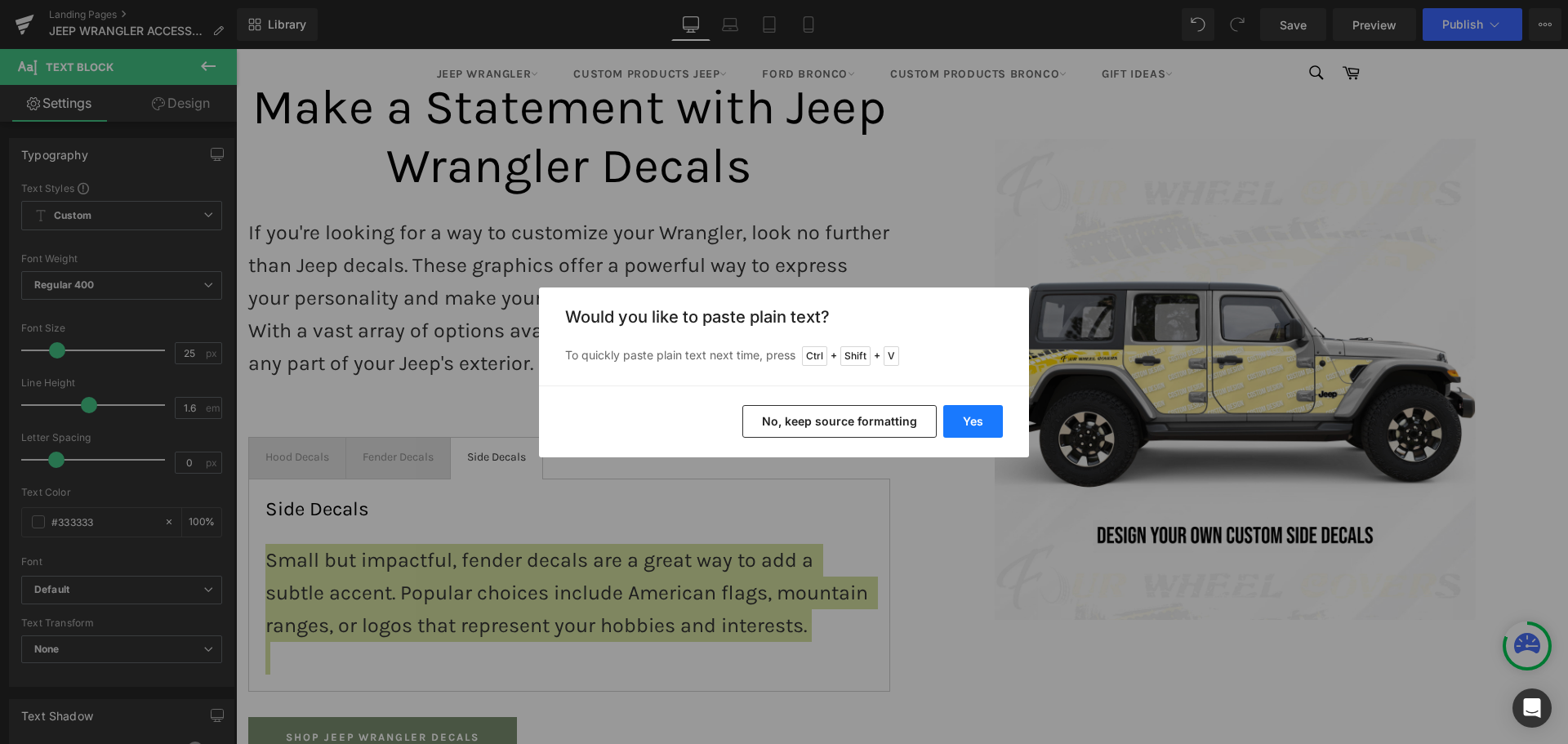
click at [984, 421] on button "Yes" at bounding box center [973, 421] width 60 height 33
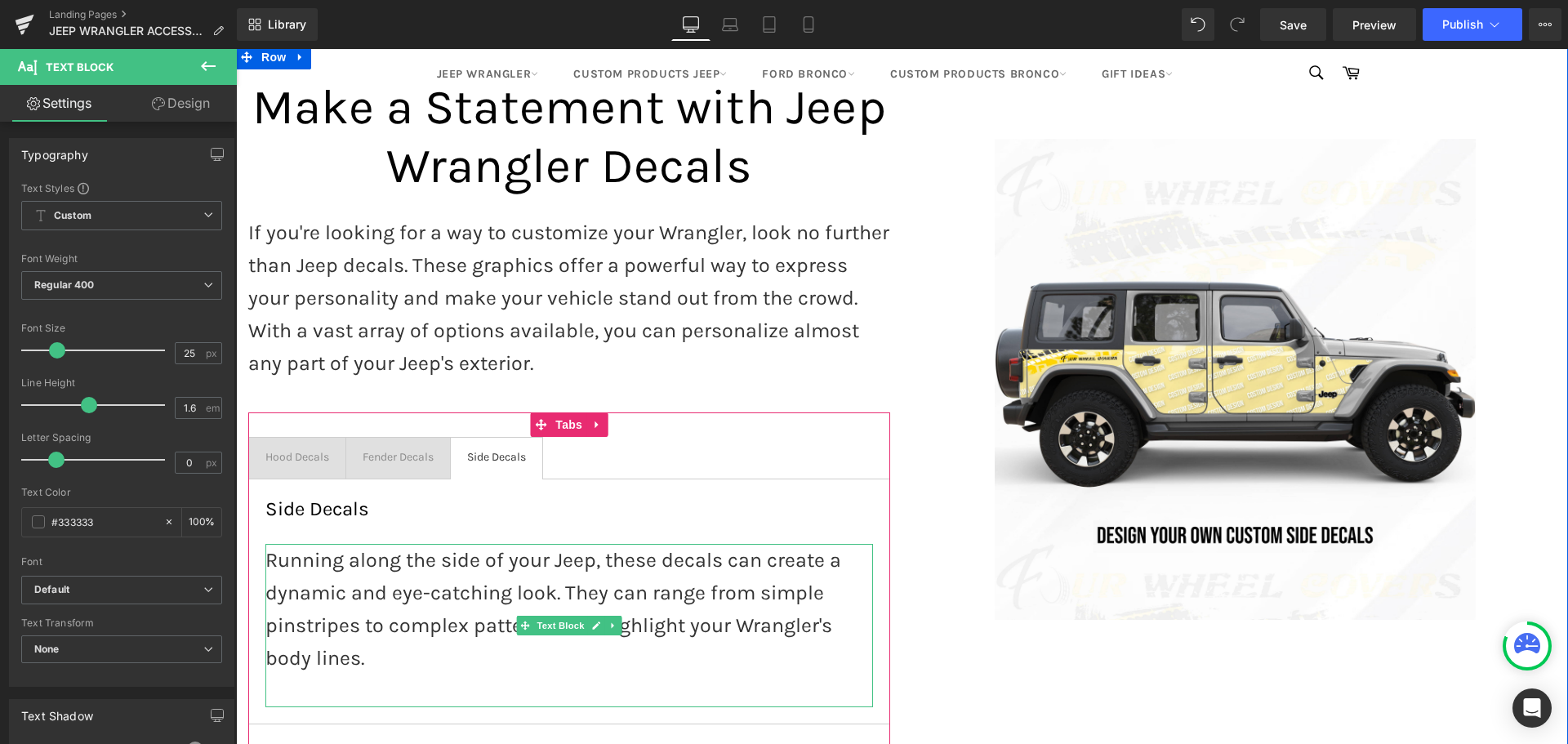
click at [382, 674] on p at bounding box center [569, 691] width 608 height 33
click at [556, 413] on span "Tabs" at bounding box center [568, 424] width 35 height 24
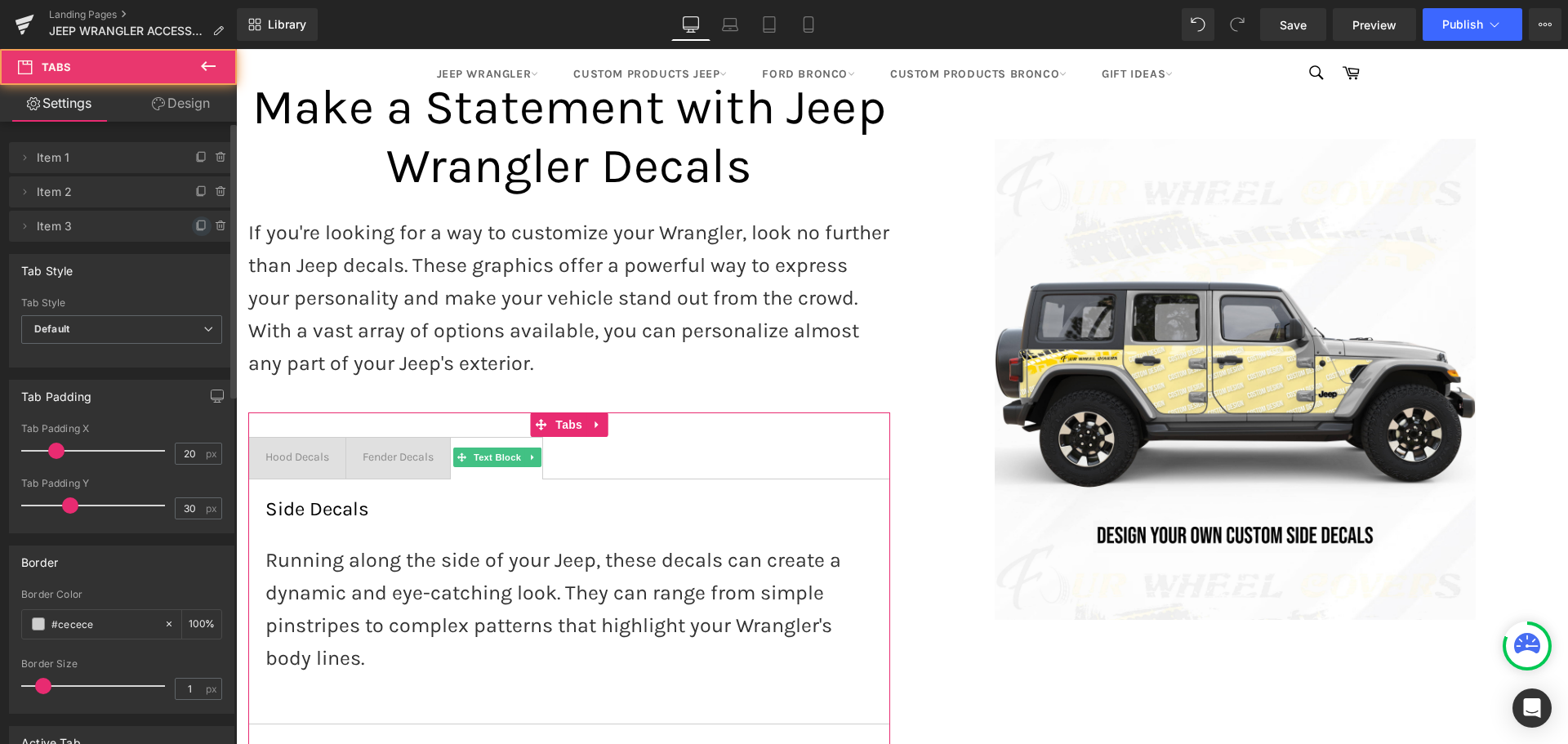
click at [198, 223] on icon at bounding box center [201, 224] width 7 height 8
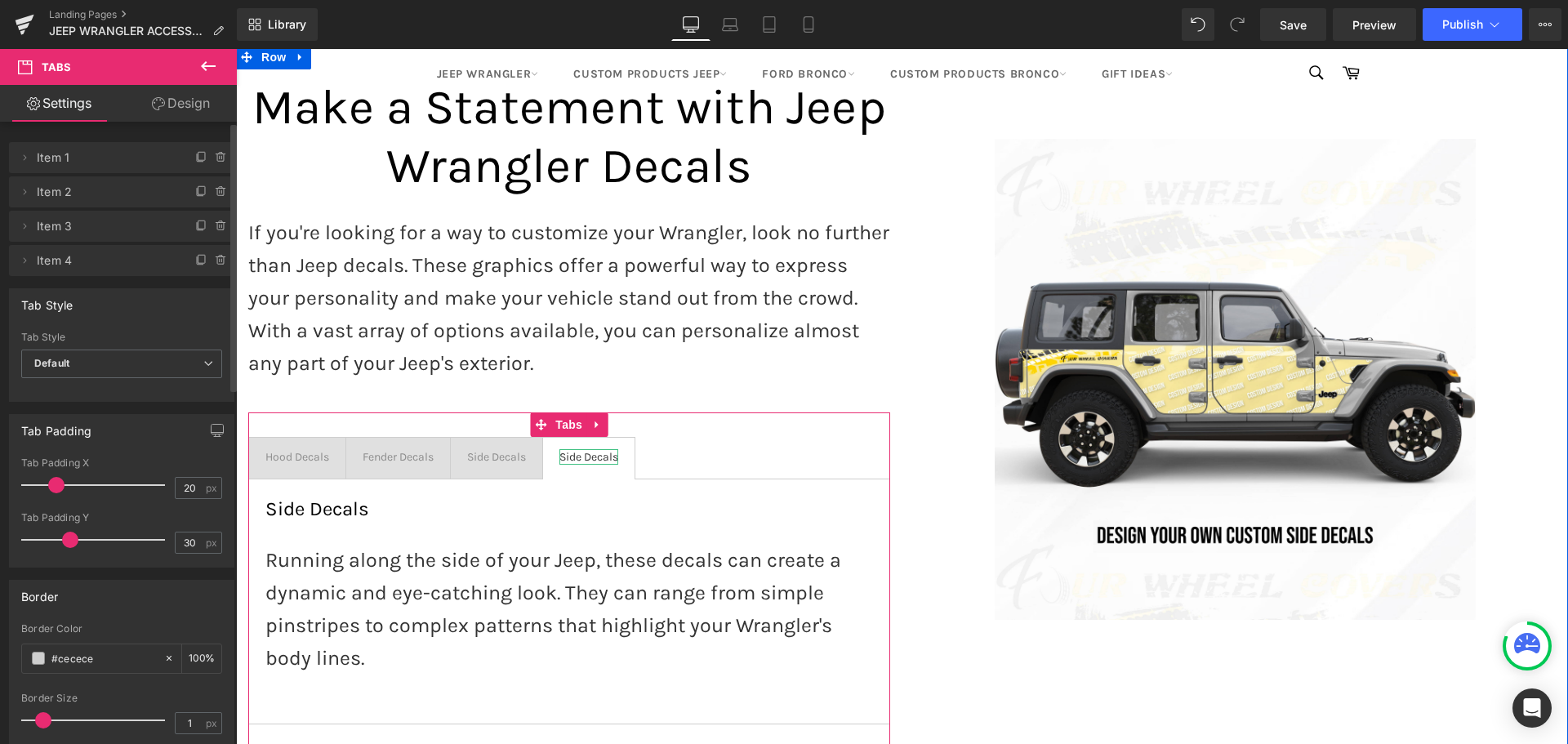
click at [576, 449] on div "Side Decals" at bounding box center [589, 457] width 59 height 15
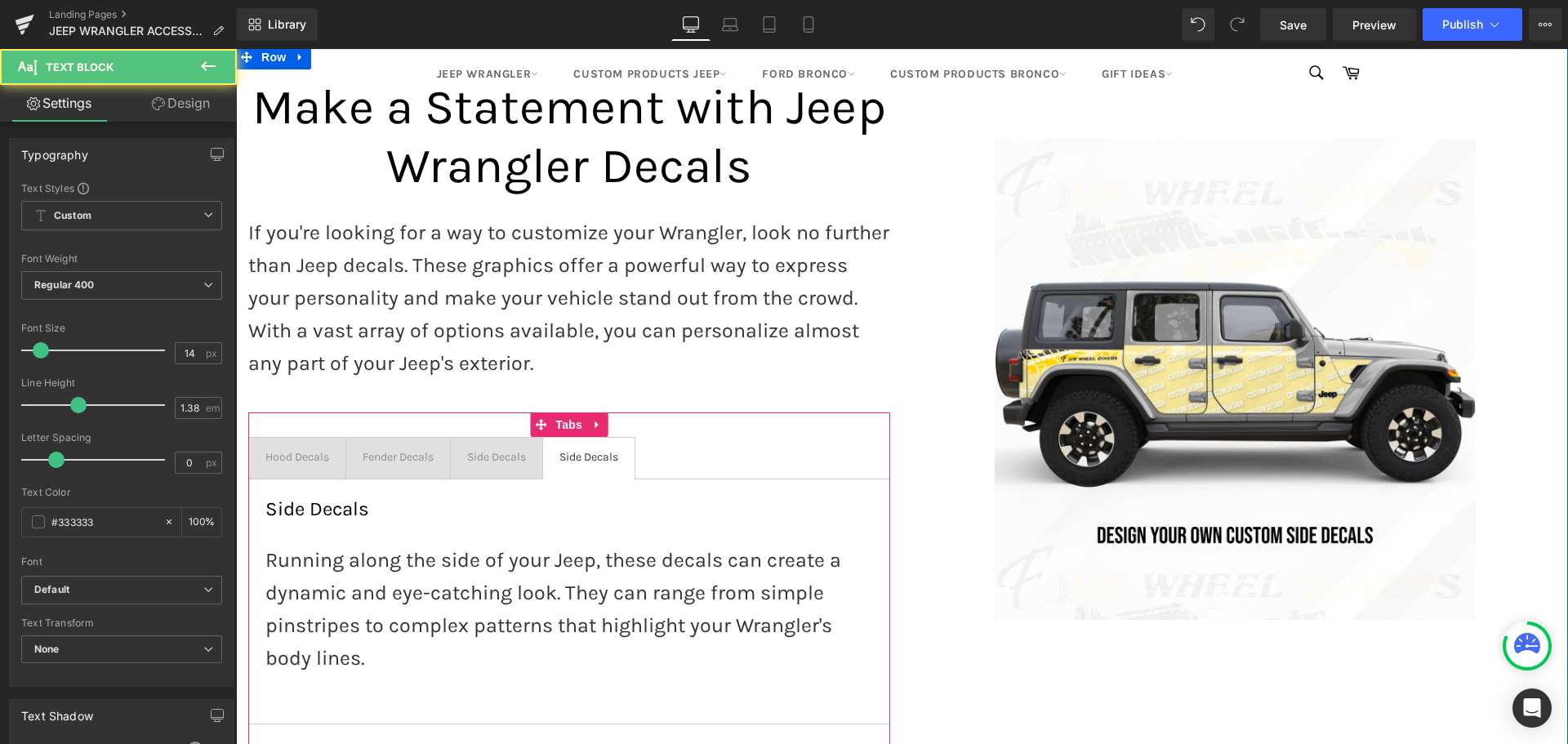
click at [581, 449] on div "Side Decals" at bounding box center [589, 457] width 59 height 15
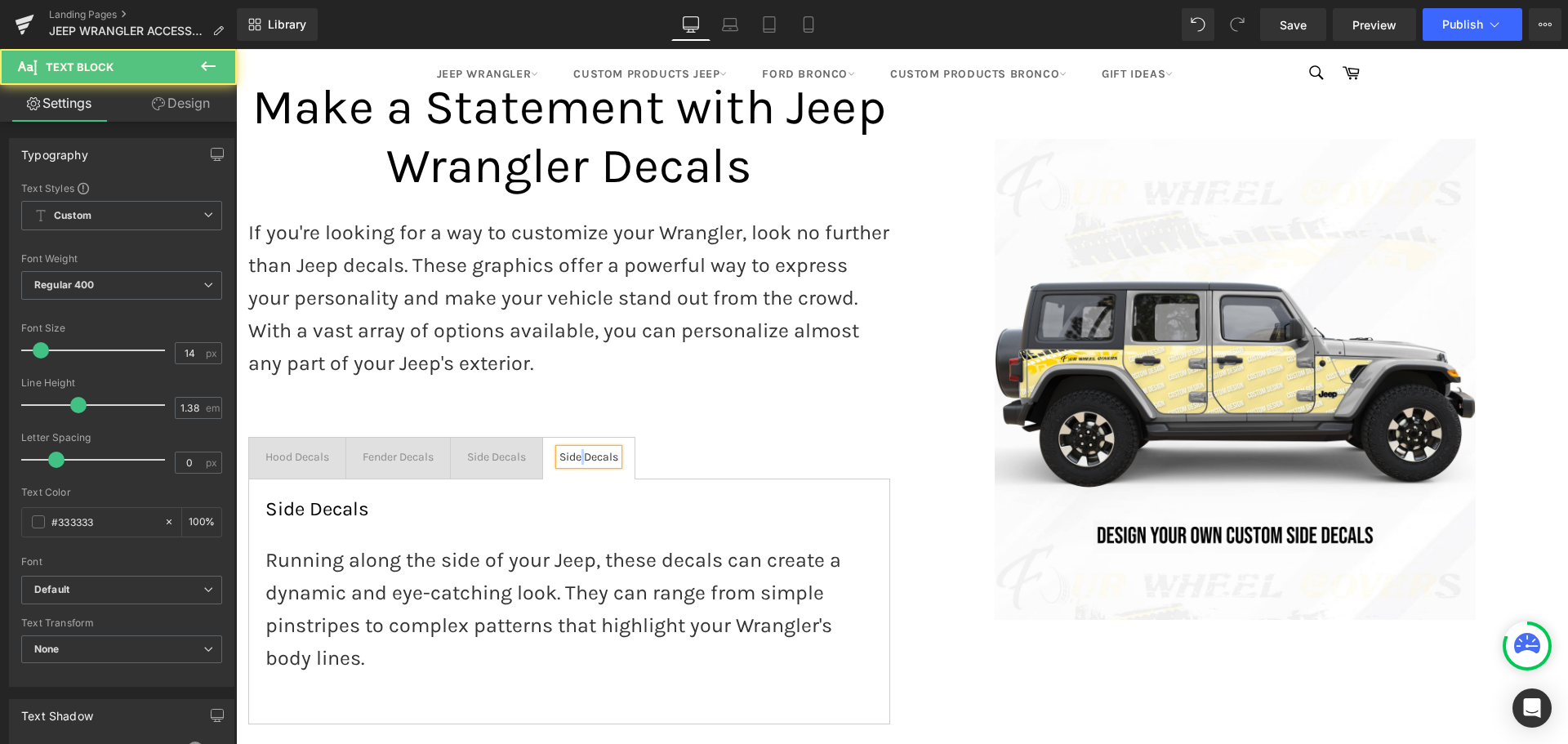
click at [581, 449] on div "Side Decals" at bounding box center [589, 457] width 59 height 15
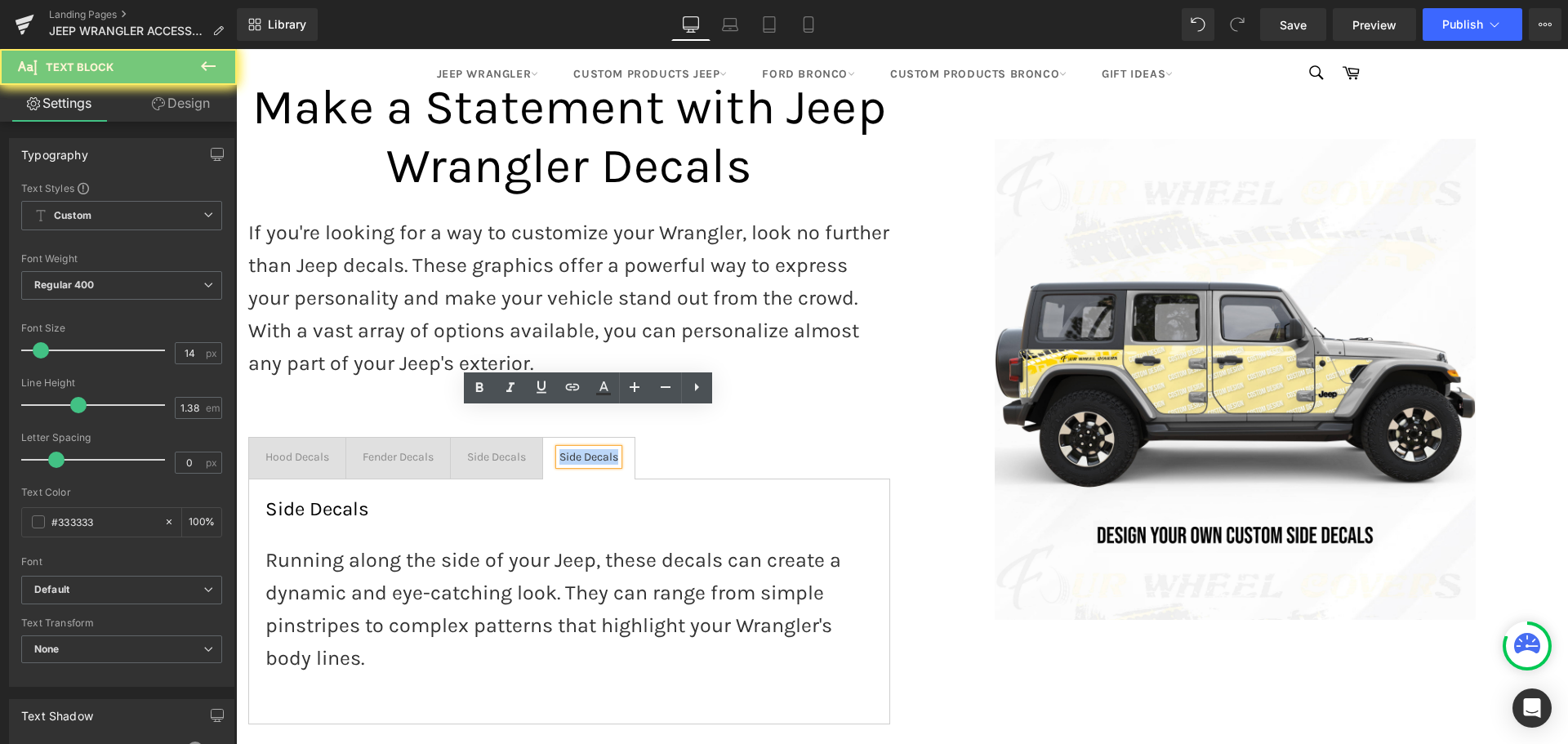
click at [581, 449] on div "Side Decals" at bounding box center [589, 457] width 59 height 15
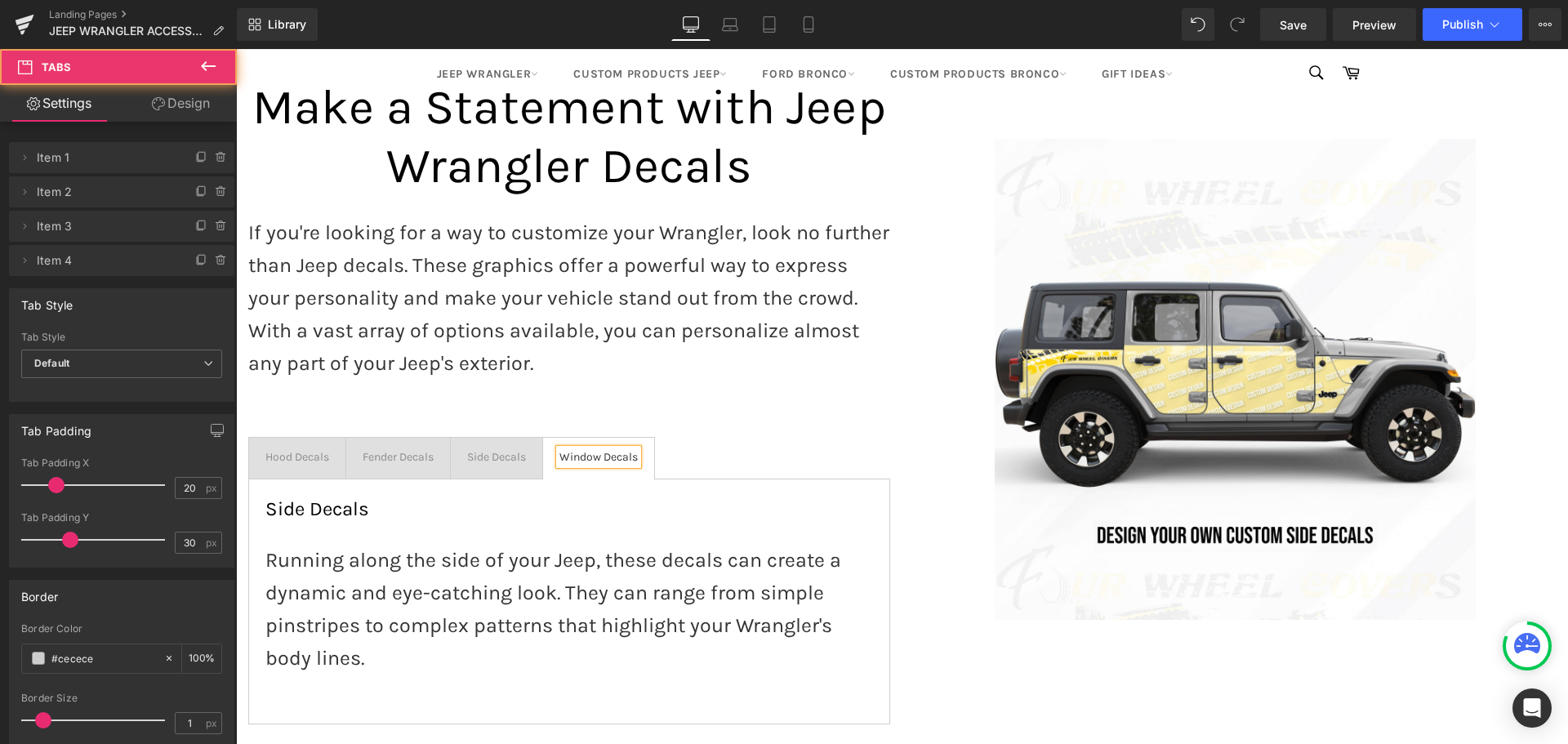
click at [655, 484] on div "Side Decals Heading Running along the side of your Jeep, these decals can creat…" at bounding box center [569, 601] width 642 height 245
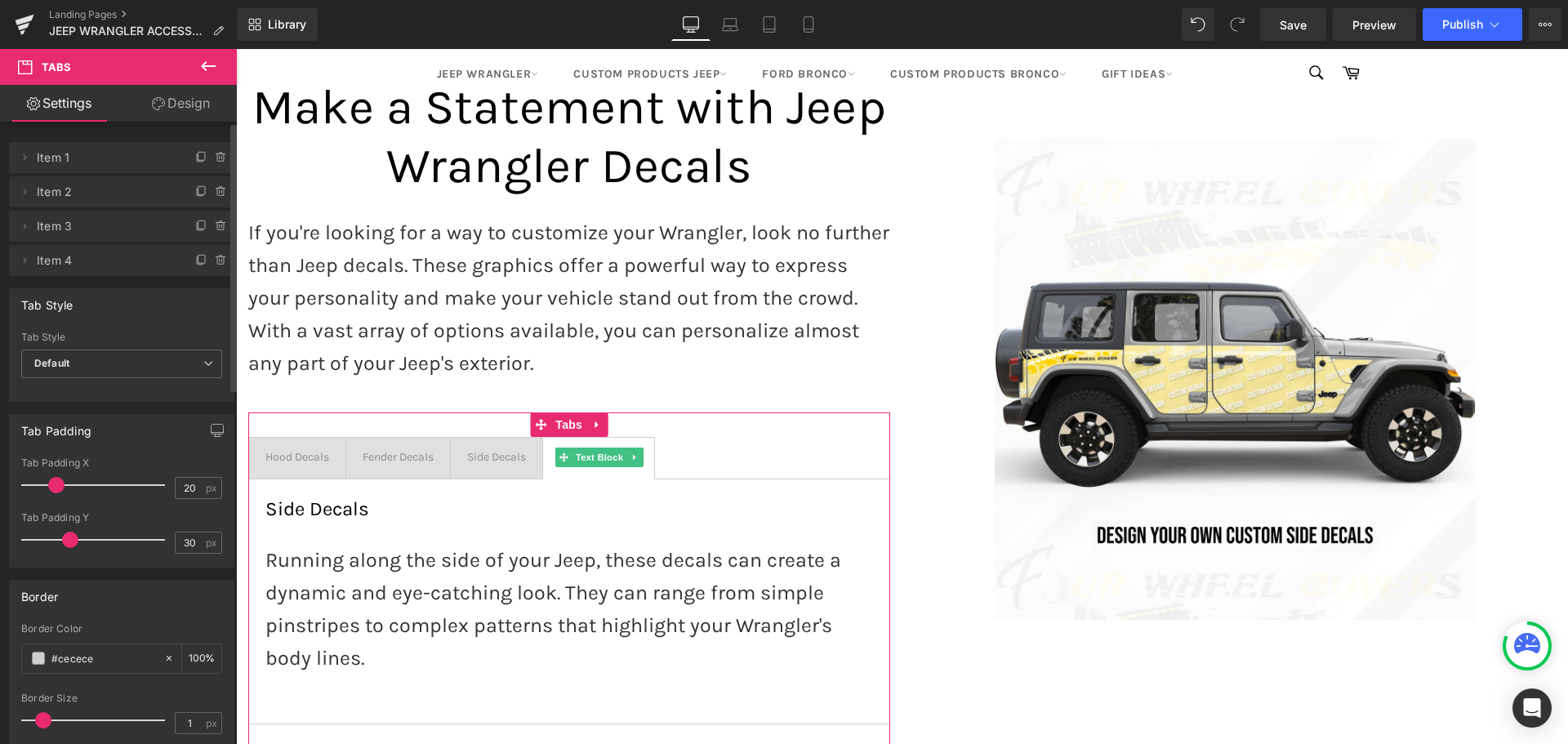
drag, startPoint x: 59, startPoint y: 261, endPoint x: 47, endPoint y: 263, distance: 12.2
drag, startPoint x: 14, startPoint y: 258, endPoint x: 22, endPoint y: 133, distance: 125.3
click at [22, 133] on div "Delete Cancel Item 1 Double click on your tab title to edit text. Delete Cancel…" at bounding box center [122, 200] width 245 height 150
drag, startPoint x: 12, startPoint y: 154, endPoint x: 11, endPoint y: 243, distance: 89.0
click at [11, 243] on div "Delete Cancel Item 1 Double click on your tab title to edit text. Delete Cancel…" at bounding box center [121, 208] width 225 height 137
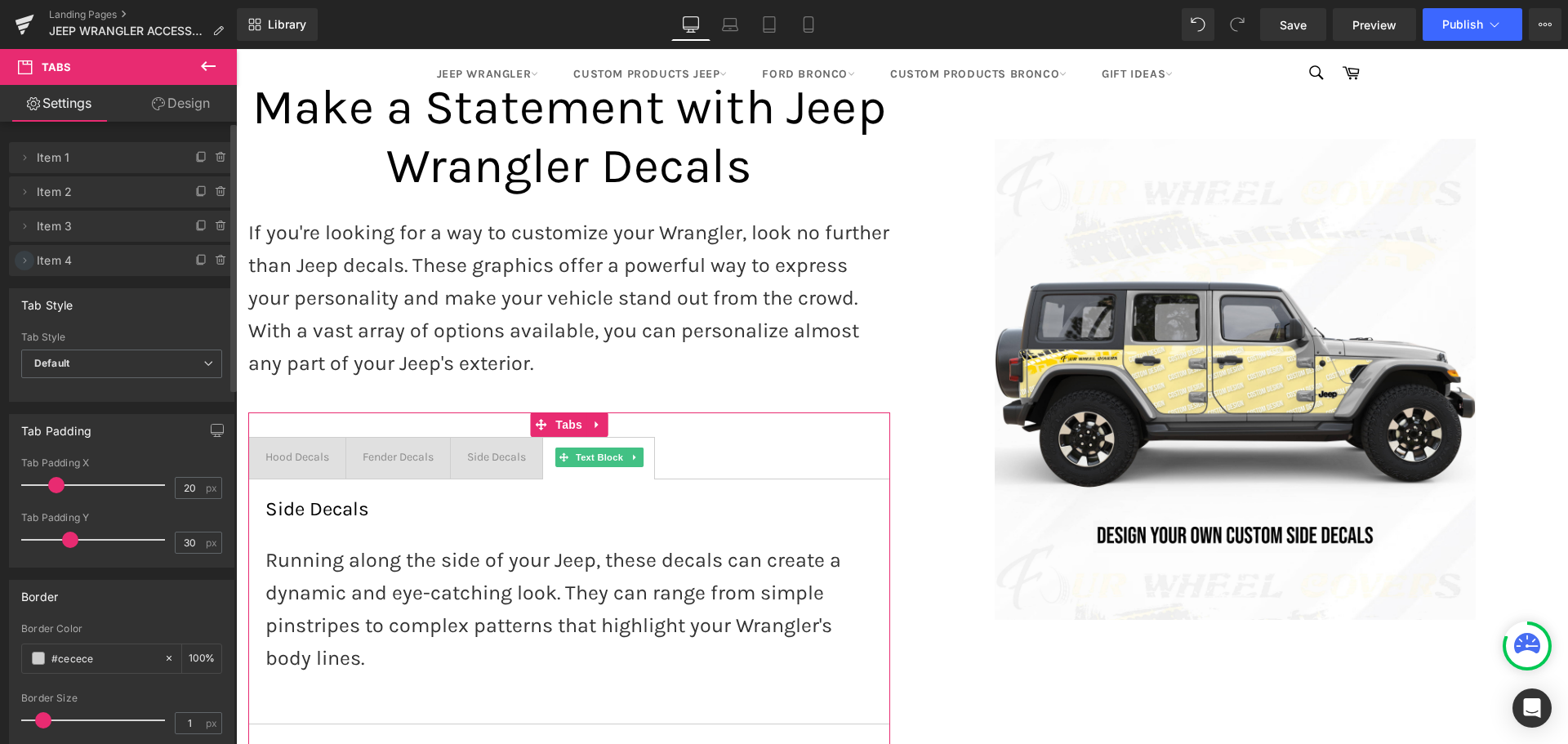
click at [18, 260] on icon at bounding box center [25, 261] width 14 height 14
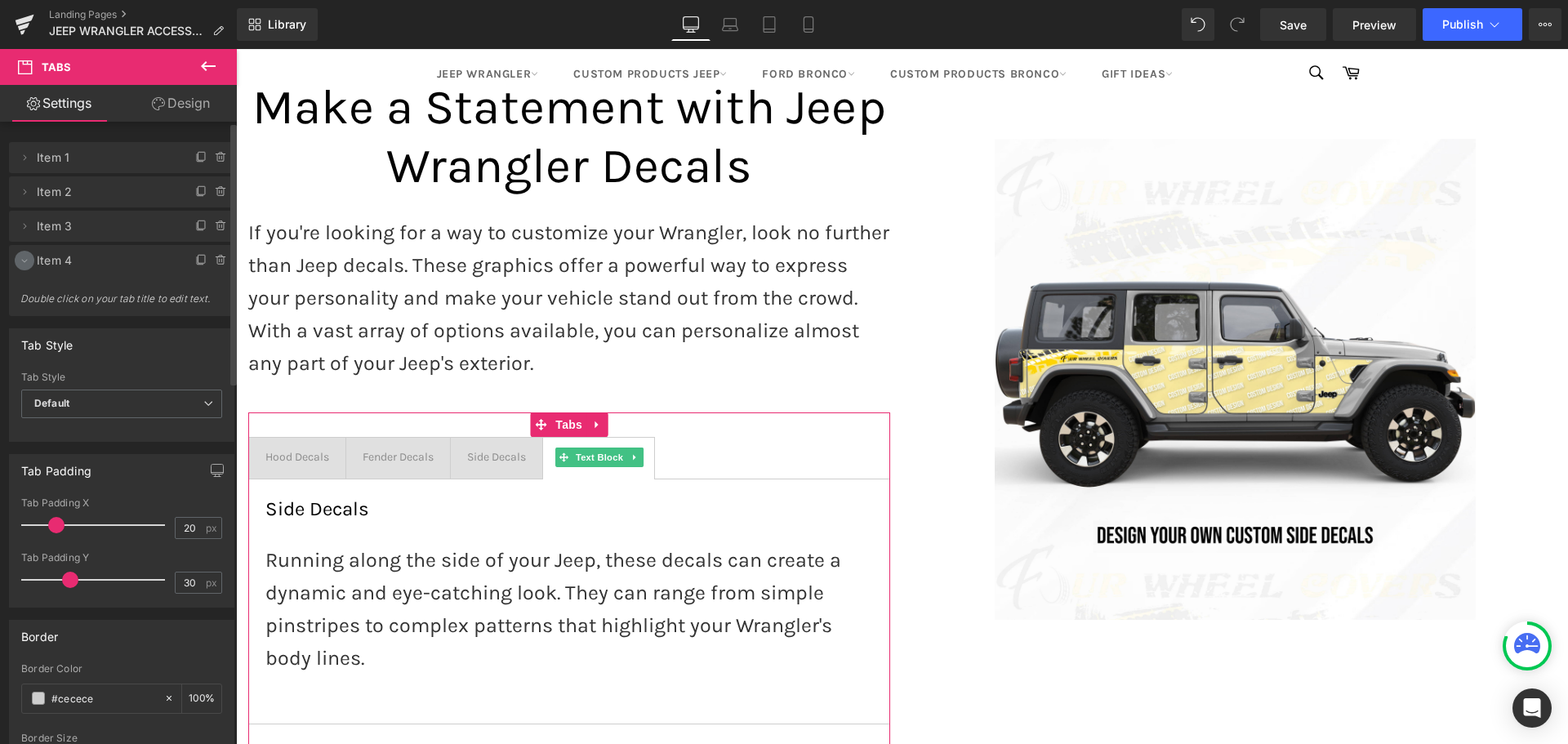
click at [19, 261] on icon at bounding box center [25, 261] width 14 height 14
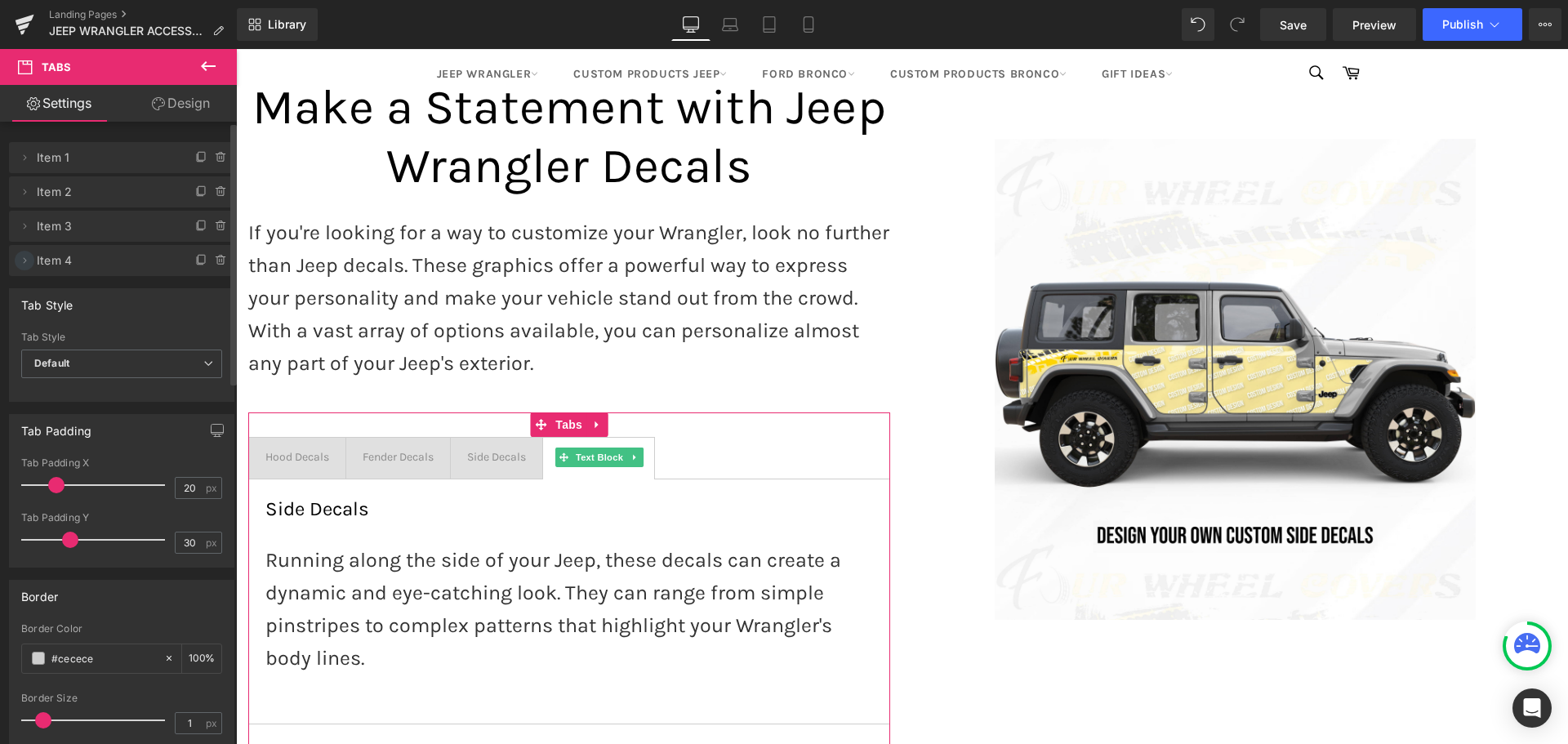
click at [19, 261] on icon at bounding box center [25, 261] width 14 height 14
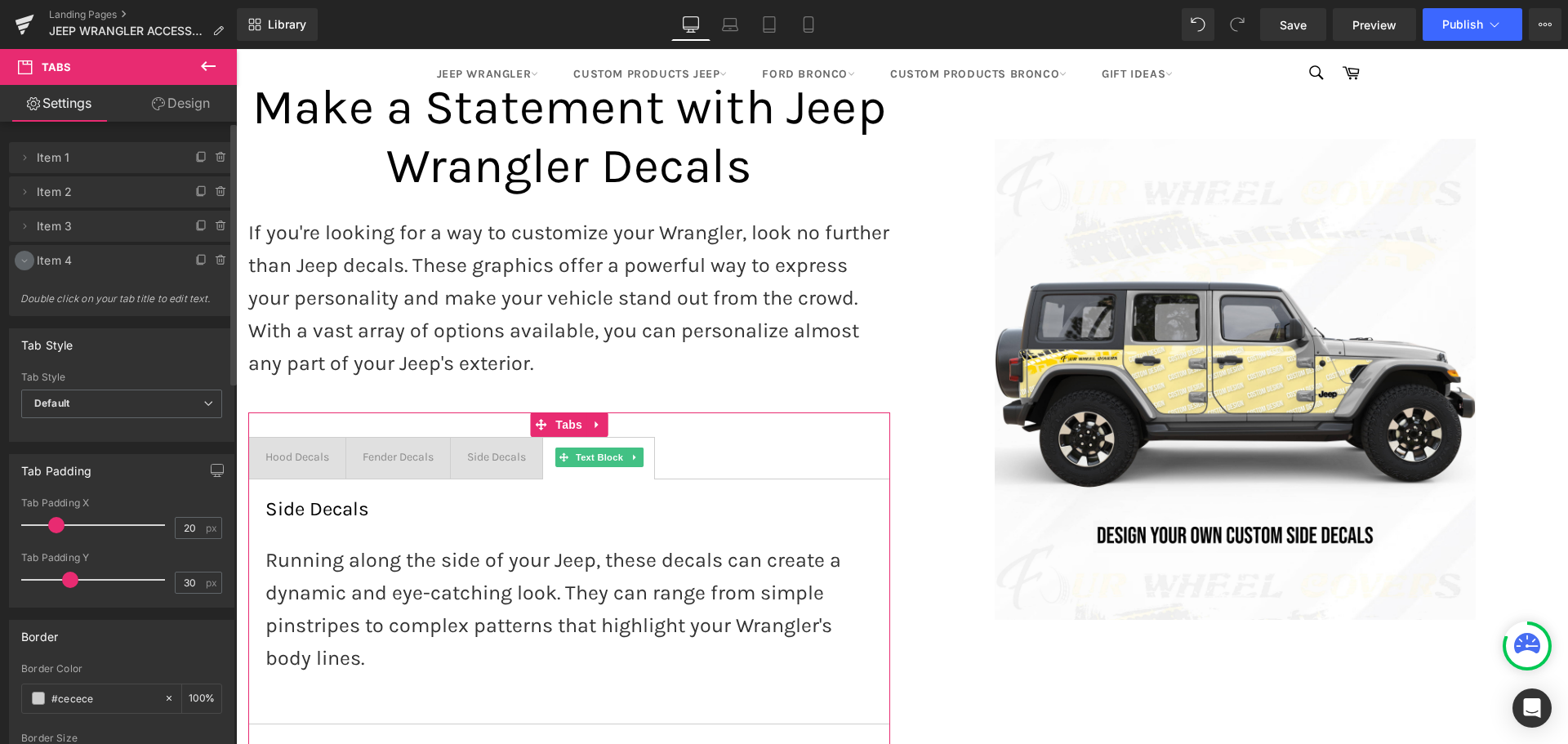
click at [19, 261] on icon at bounding box center [25, 261] width 14 height 14
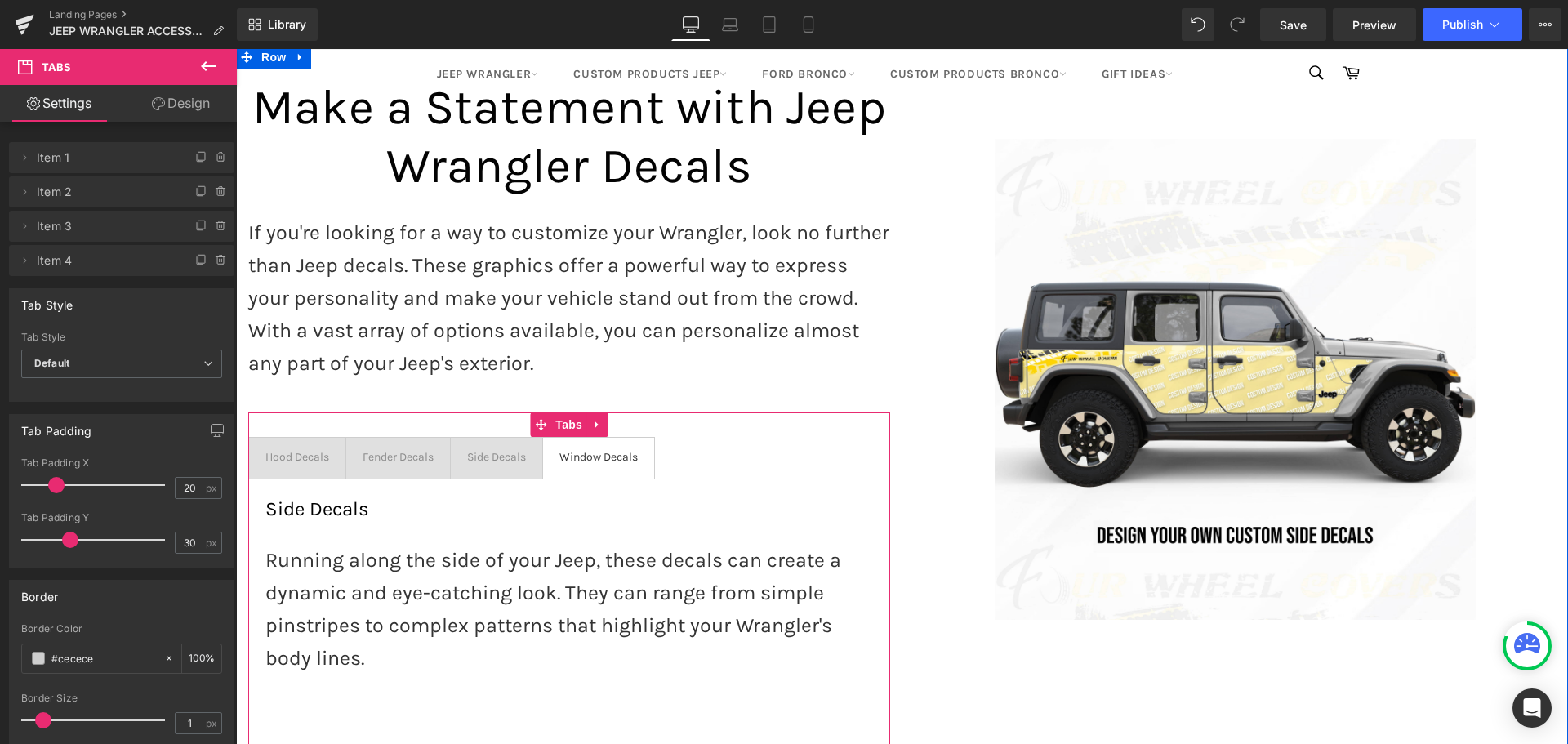
click at [382, 484] on div "Side Decals Heading Running along the side of your Jeep, these decals can creat…" at bounding box center [569, 601] width 642 height 245
click at [236, 49] on div at bounding box center [236, 49] width 0 height 0
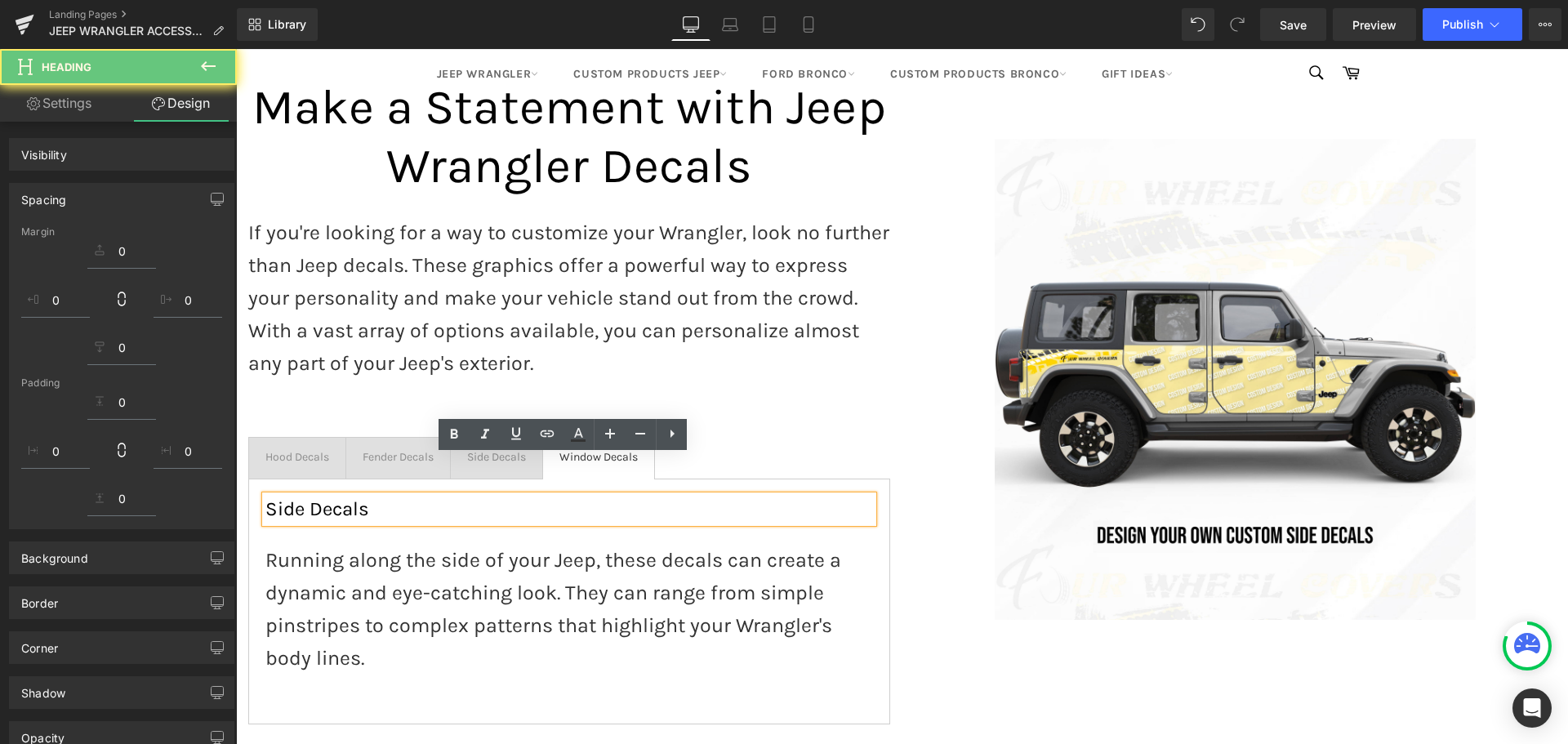
click at [311, 496] on h3 "Side Decals" at bounding box center [569, 509] width 608 height 27
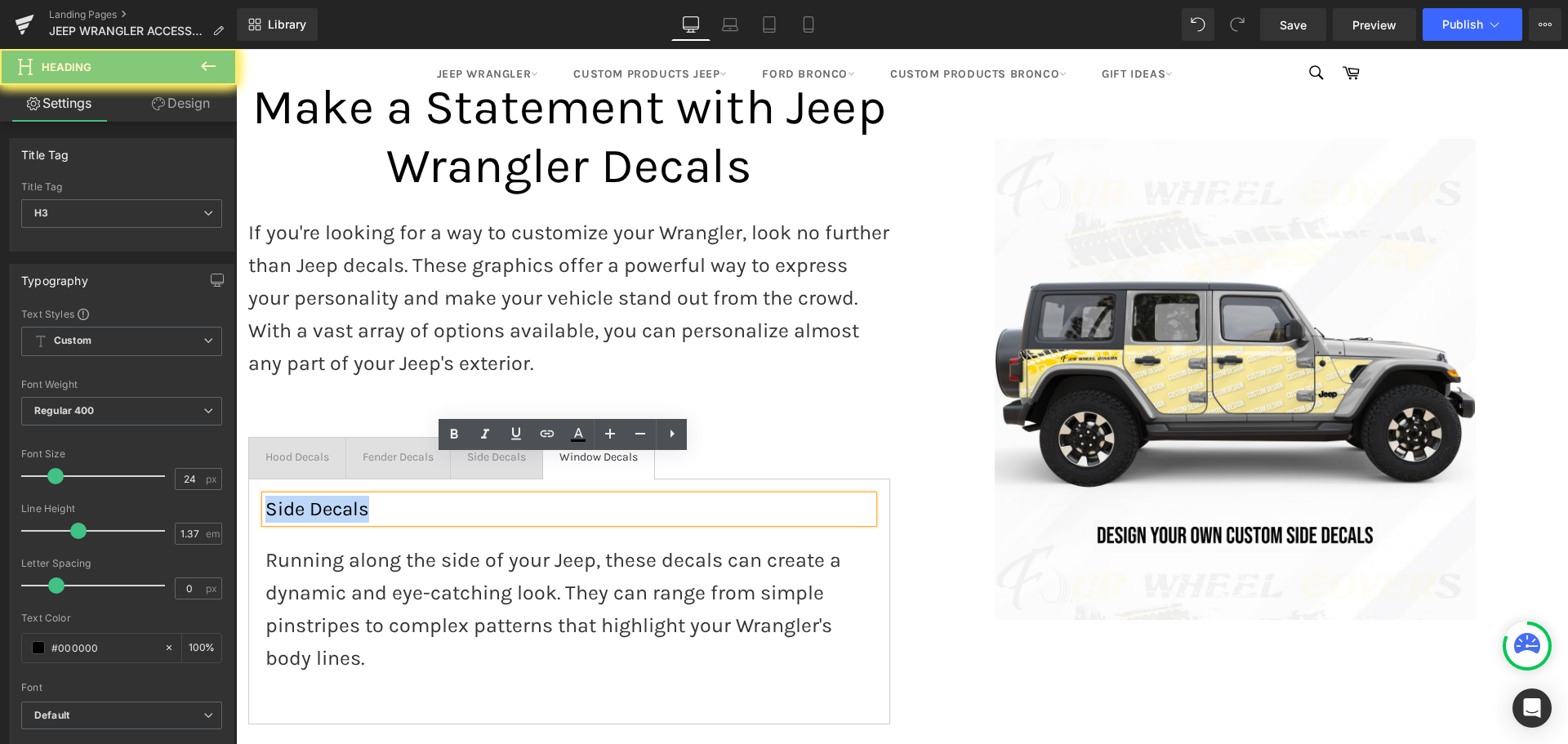
click at [311, 496] on h3 "Side Decals" at bounding box center [569, 509] width 608 height 27
paste div
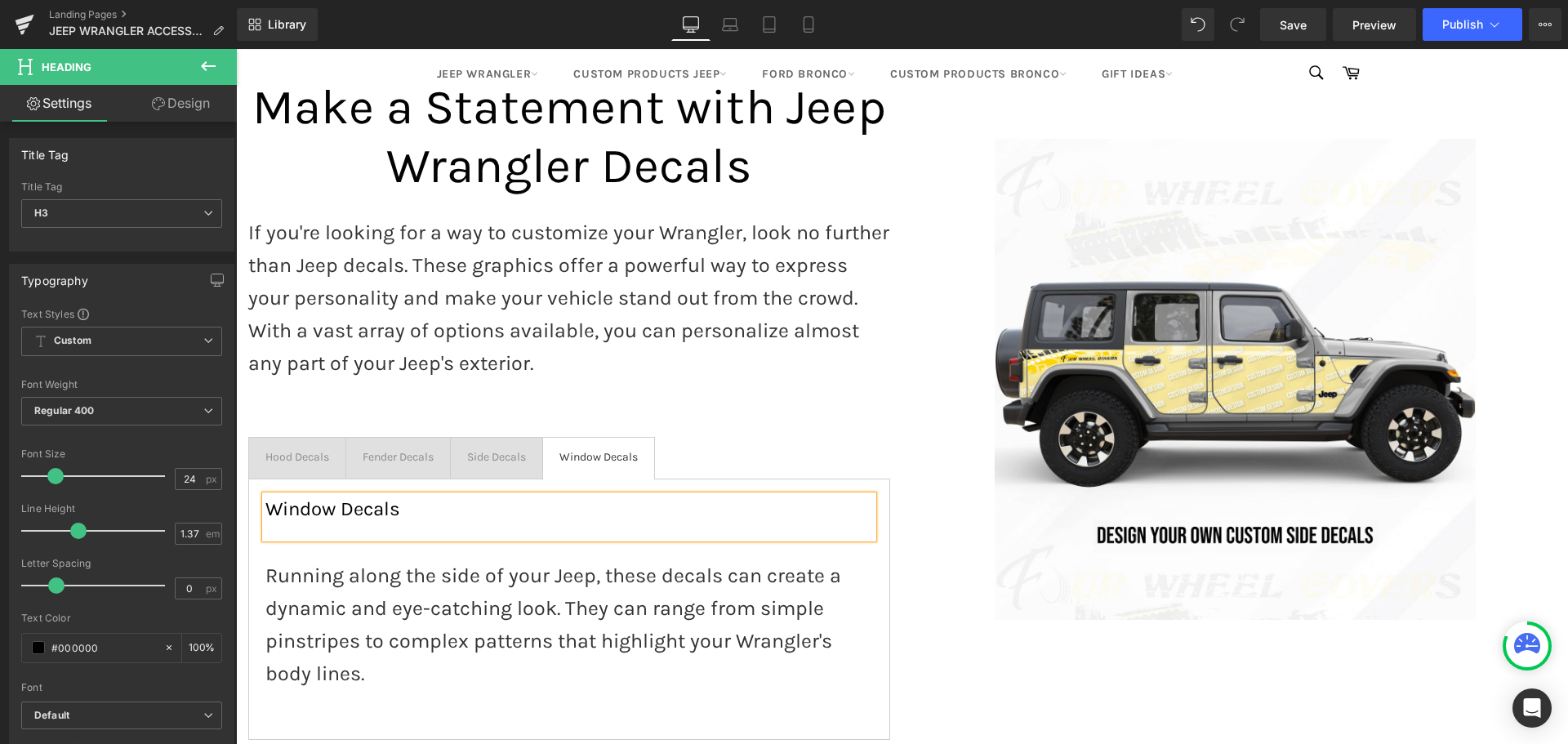
click at [365, 559] on p "Running along the side of your Jeep, these decals can create a dynamic and eye-…" at bounding box center [569, 624] width 608 height 130
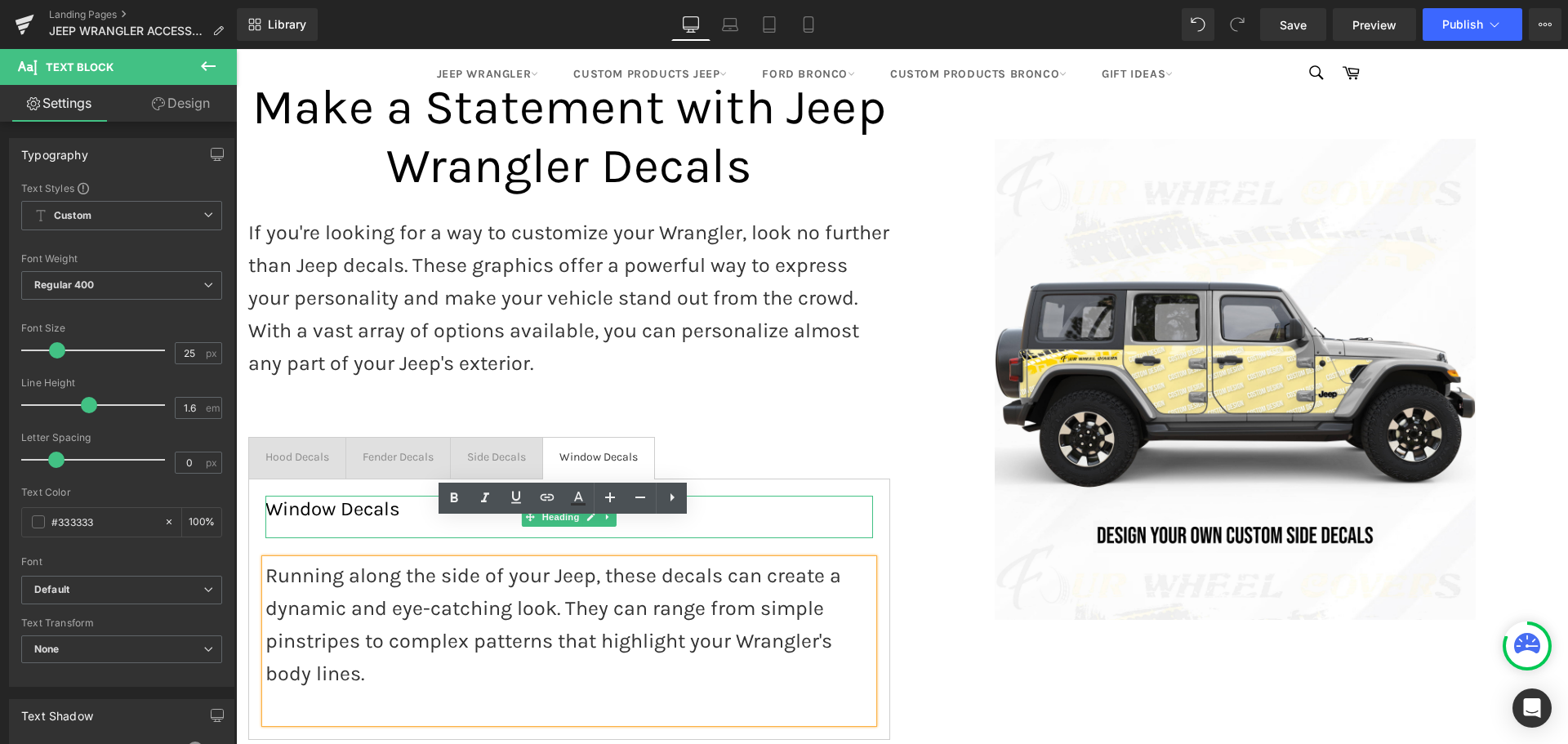
click at [320, 523] on div at bounding box center [569, 530] width 608 height 15
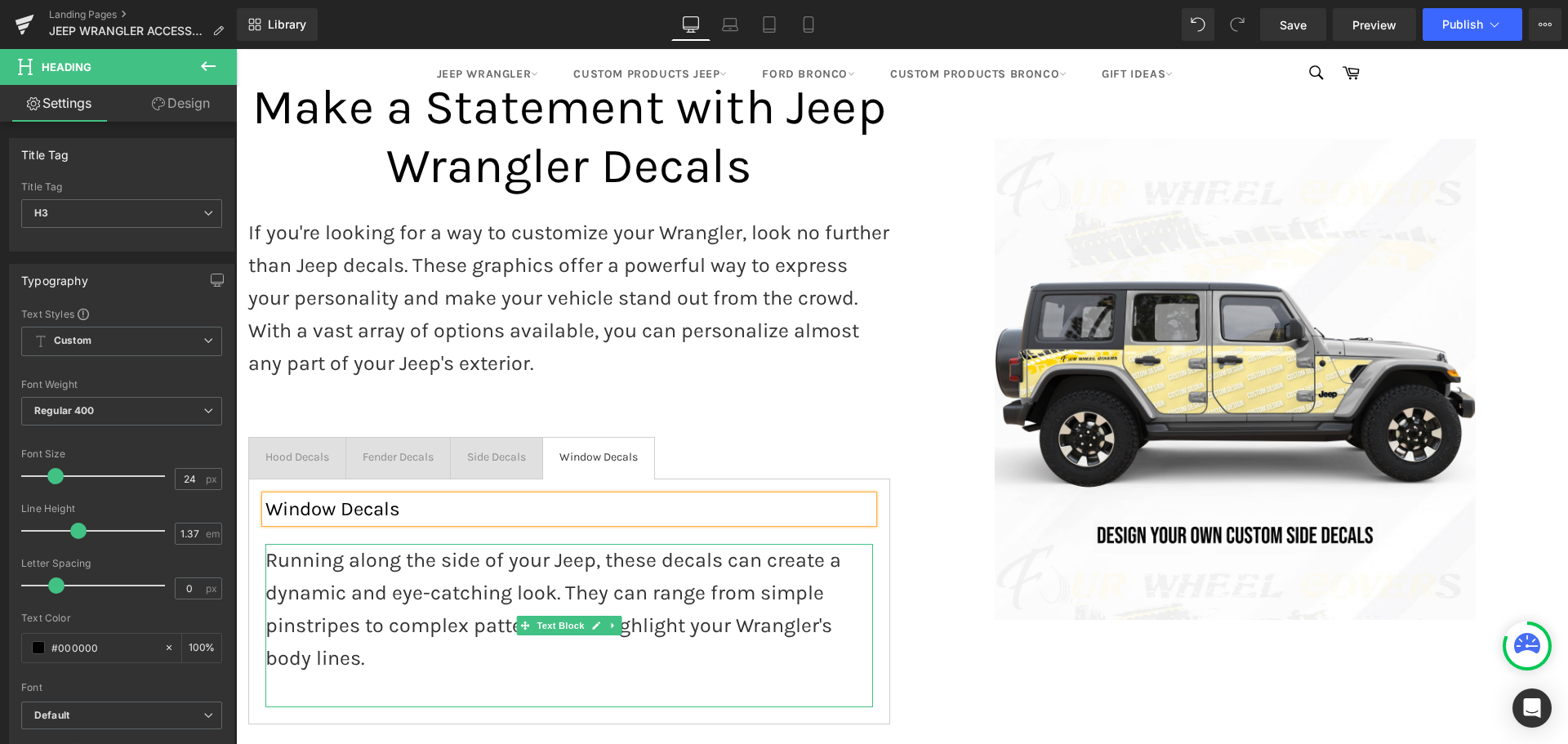
click at [338, 551] on p "Running along the side of your Jeep, these decals can create a dynamic and eye-…" at bounding box center [569, 609] width 608 height 130
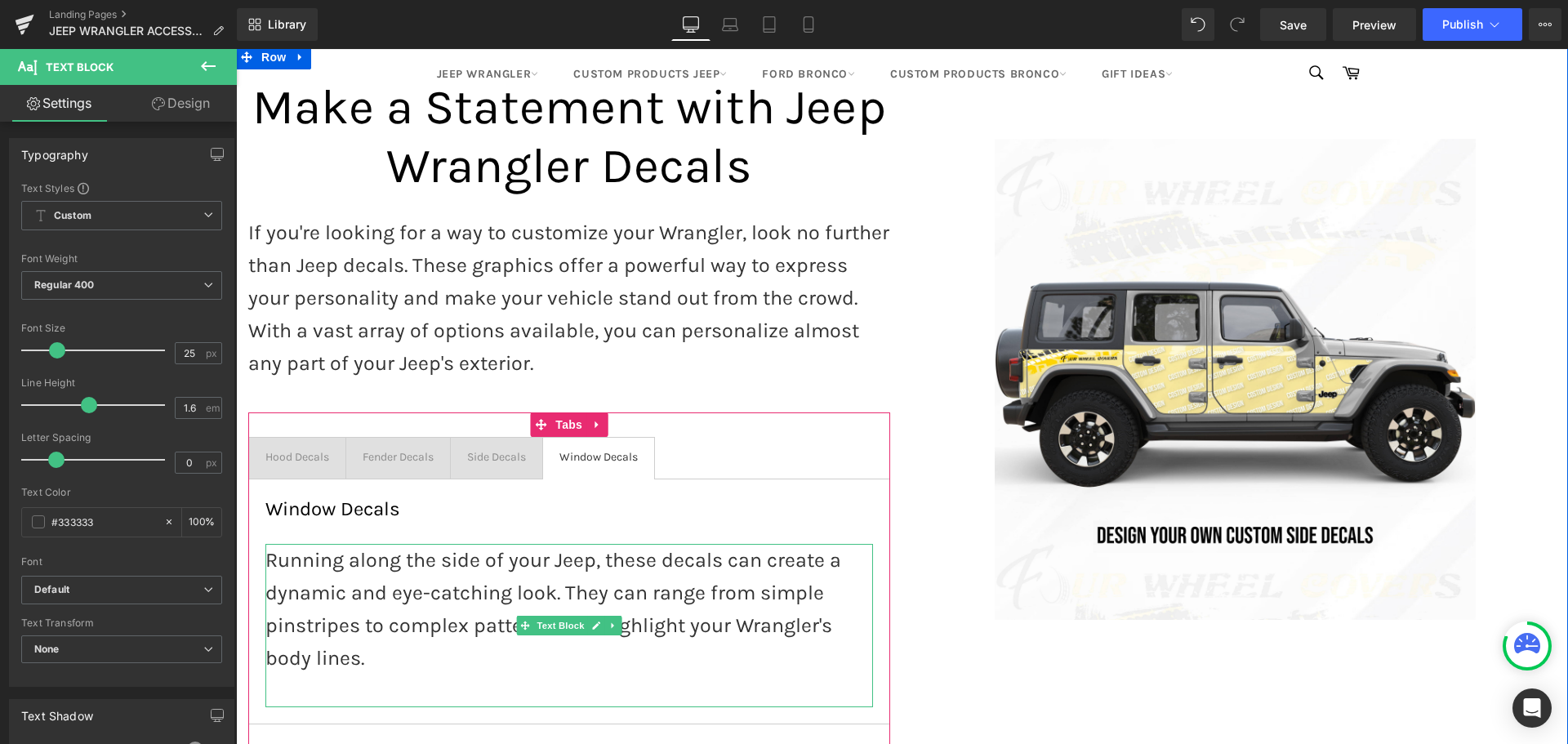
click at [379, 592] on p "Running along the side of your Jeep, these decals can create a dynamic and eye-…" at bounding box center [569, 609] width 608 height 130
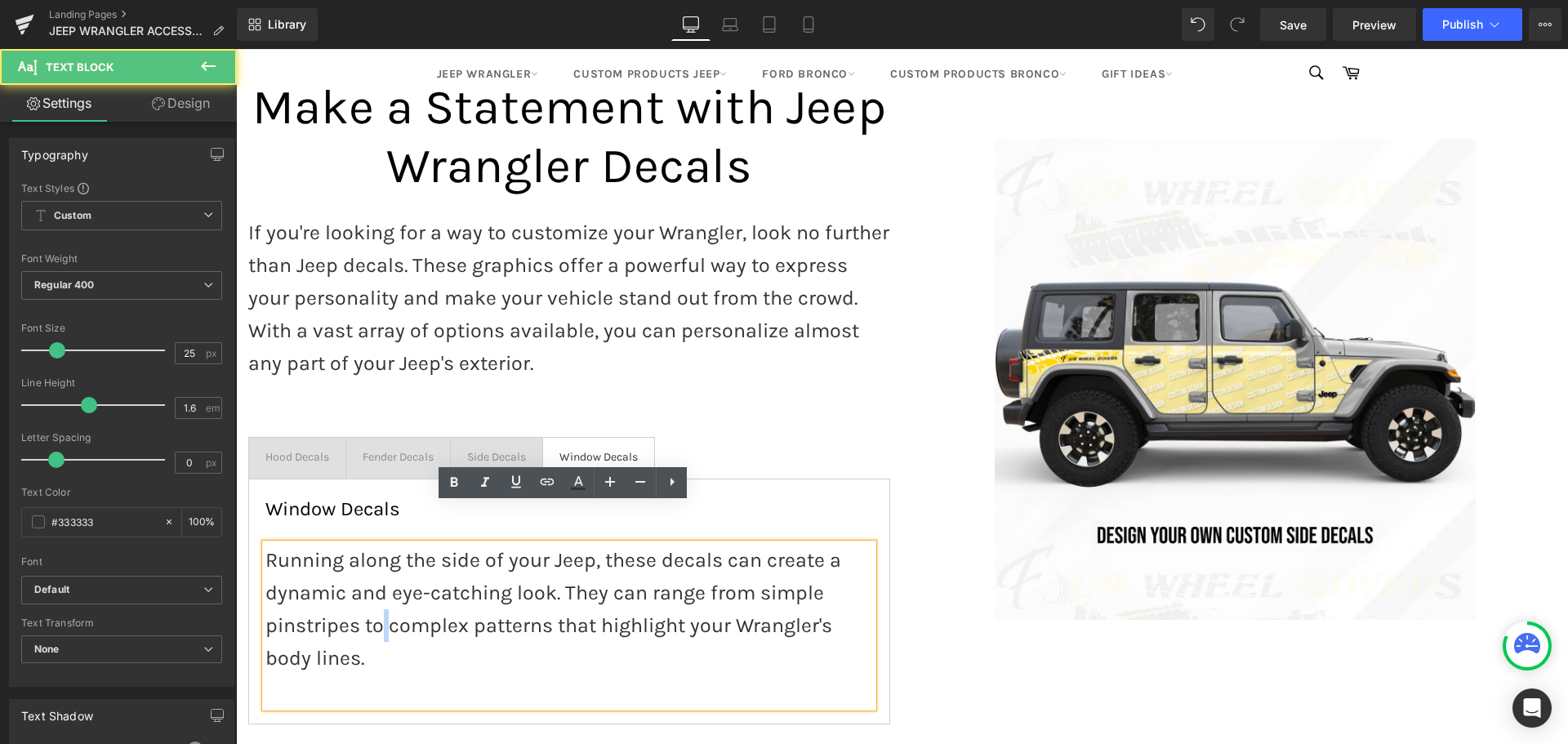
click at [379, 592] on p "Running along the side of your Jeep, these decals can create a dynamic and eye-…" at bounding box center [569, 609] width 608 height 130
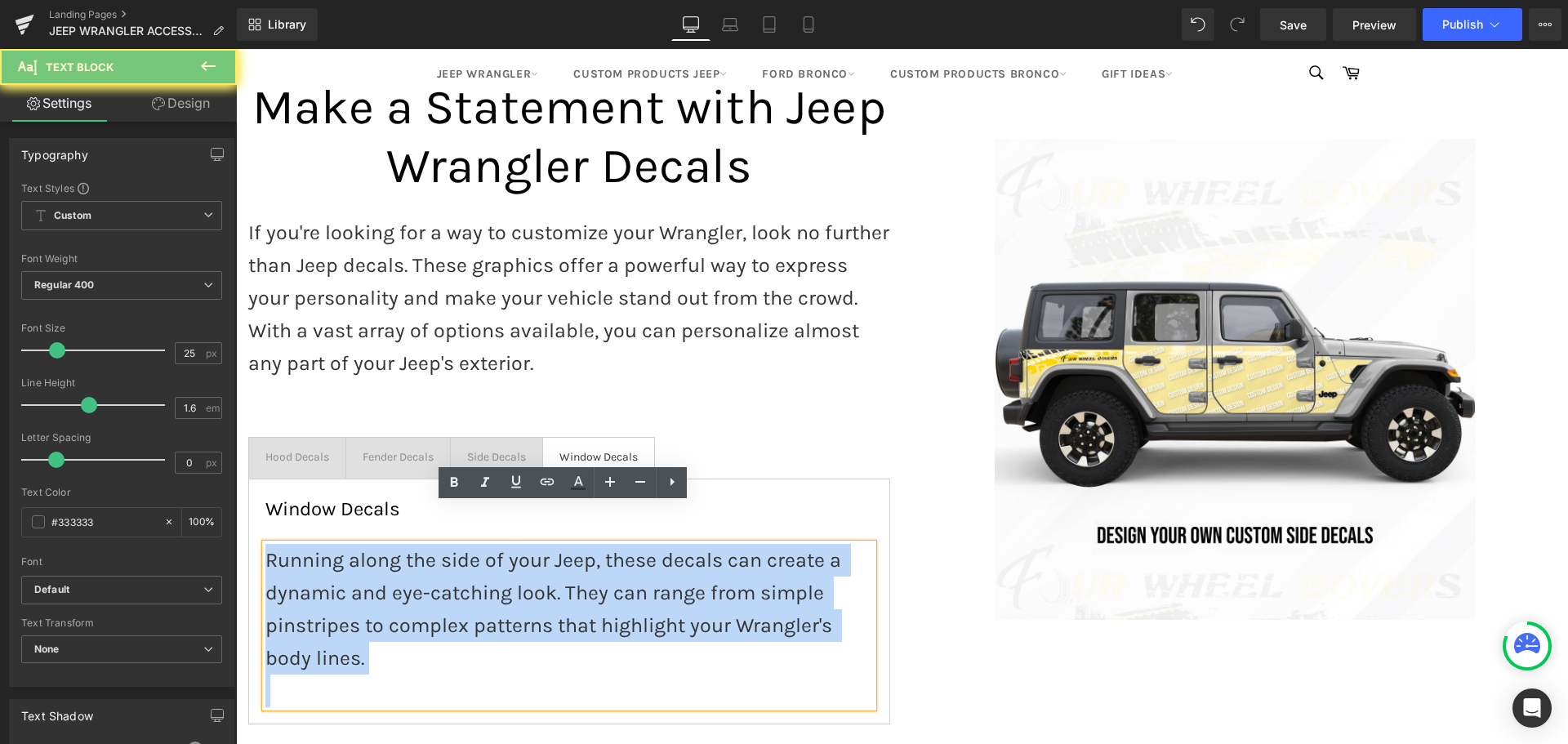
click at [379, 592] on p "Running along the side of your Jeep, these decals can create a dynamic and eye-…" at bounding box center [569, 609] width 608 height 130
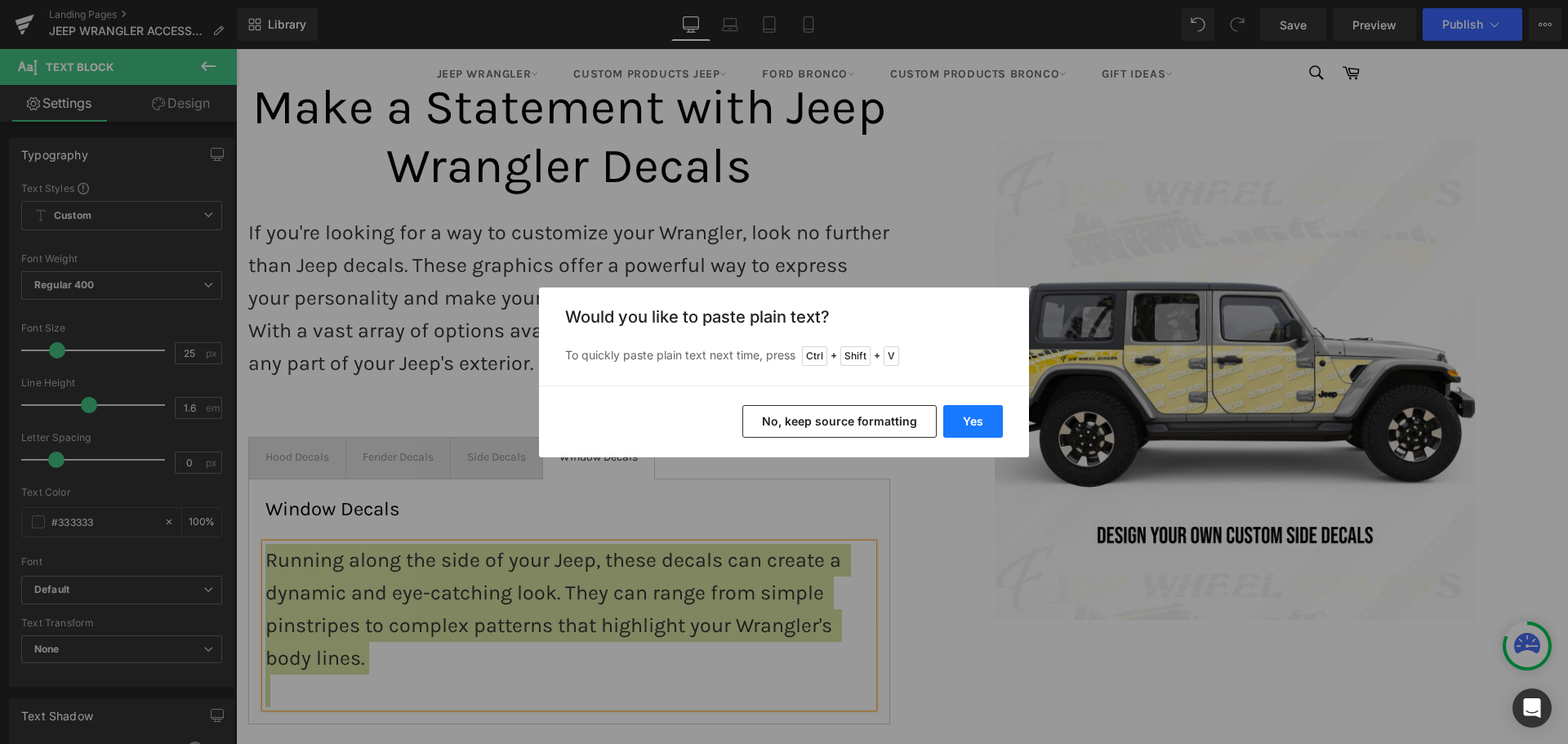
click at [1000, 425] on button "Yes" at bounding box center [973, 421] width 60 height 33
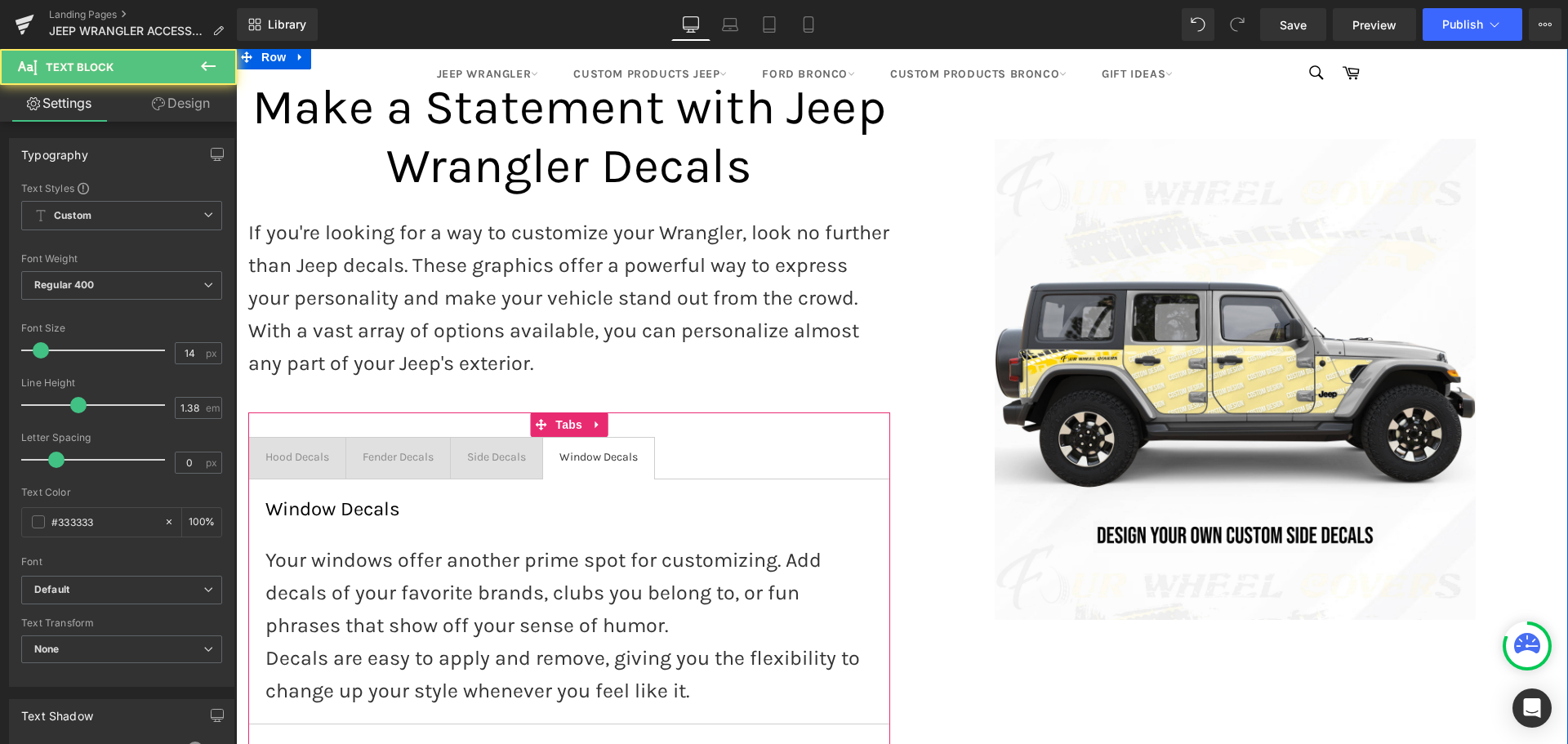
click at [276, 449] on div "Hood Decals" at bounding box center [298, 457] width 64 height 15
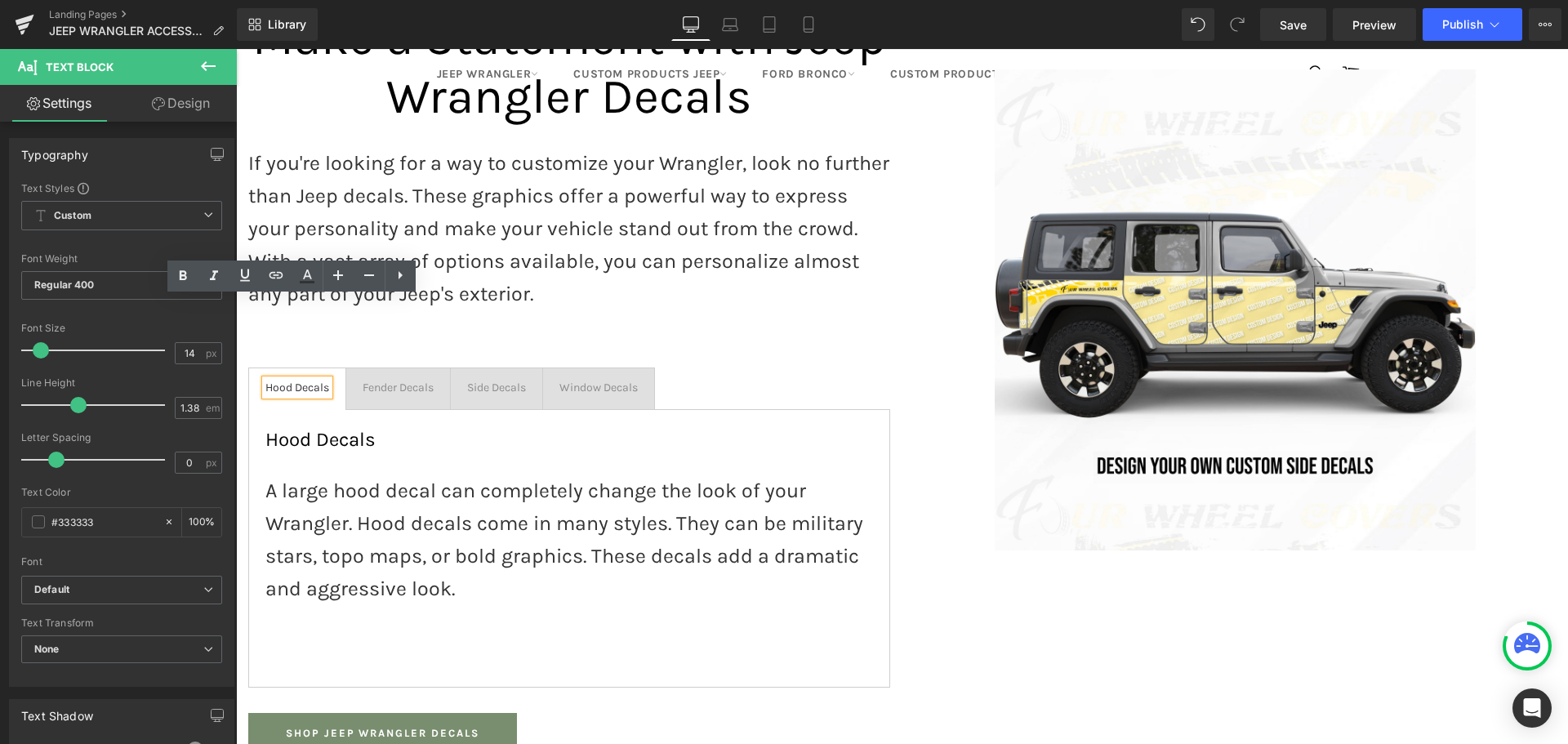
scroll to position [1770, 0]
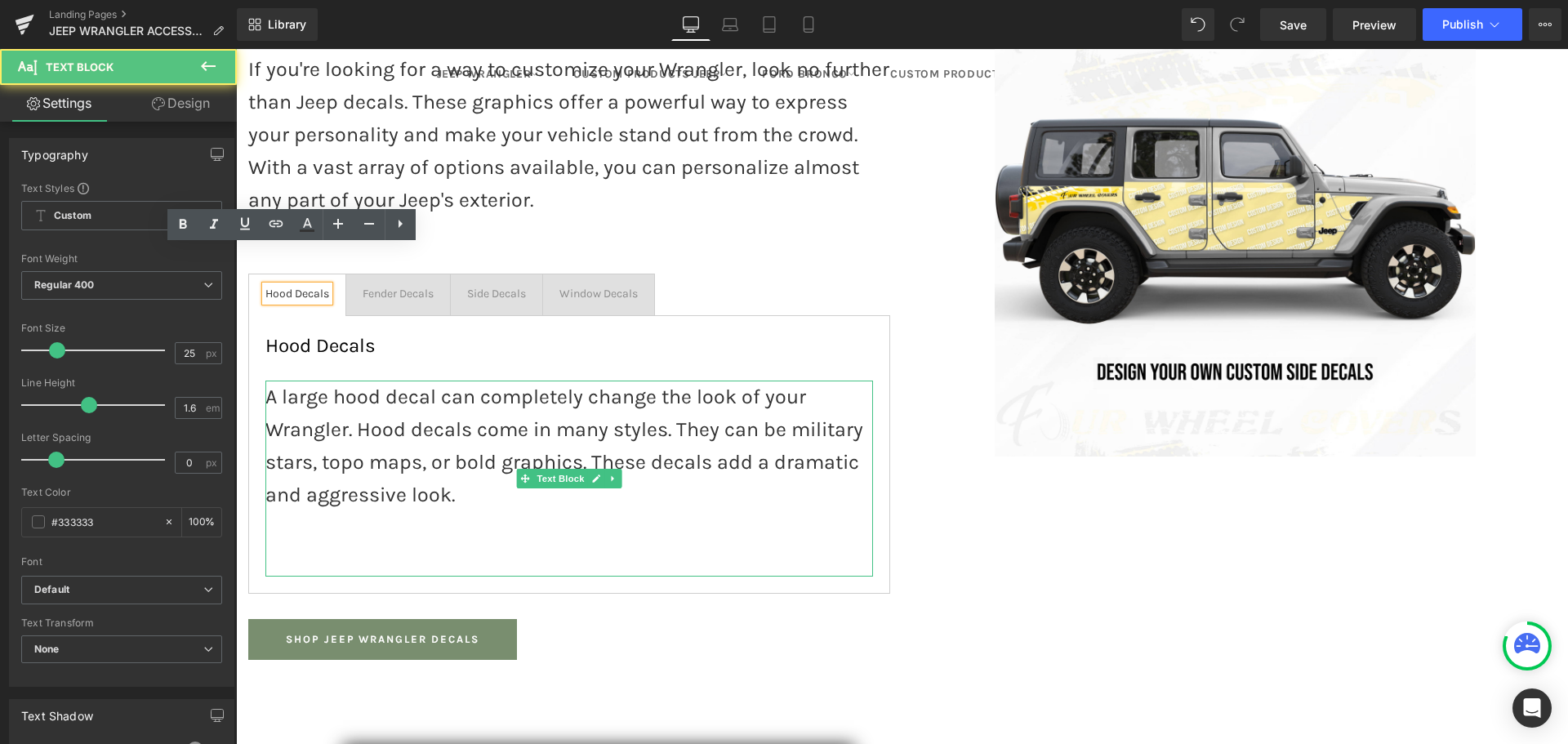
click at [379, 511] on p at bounding box center [569, 528] width 608 height 33
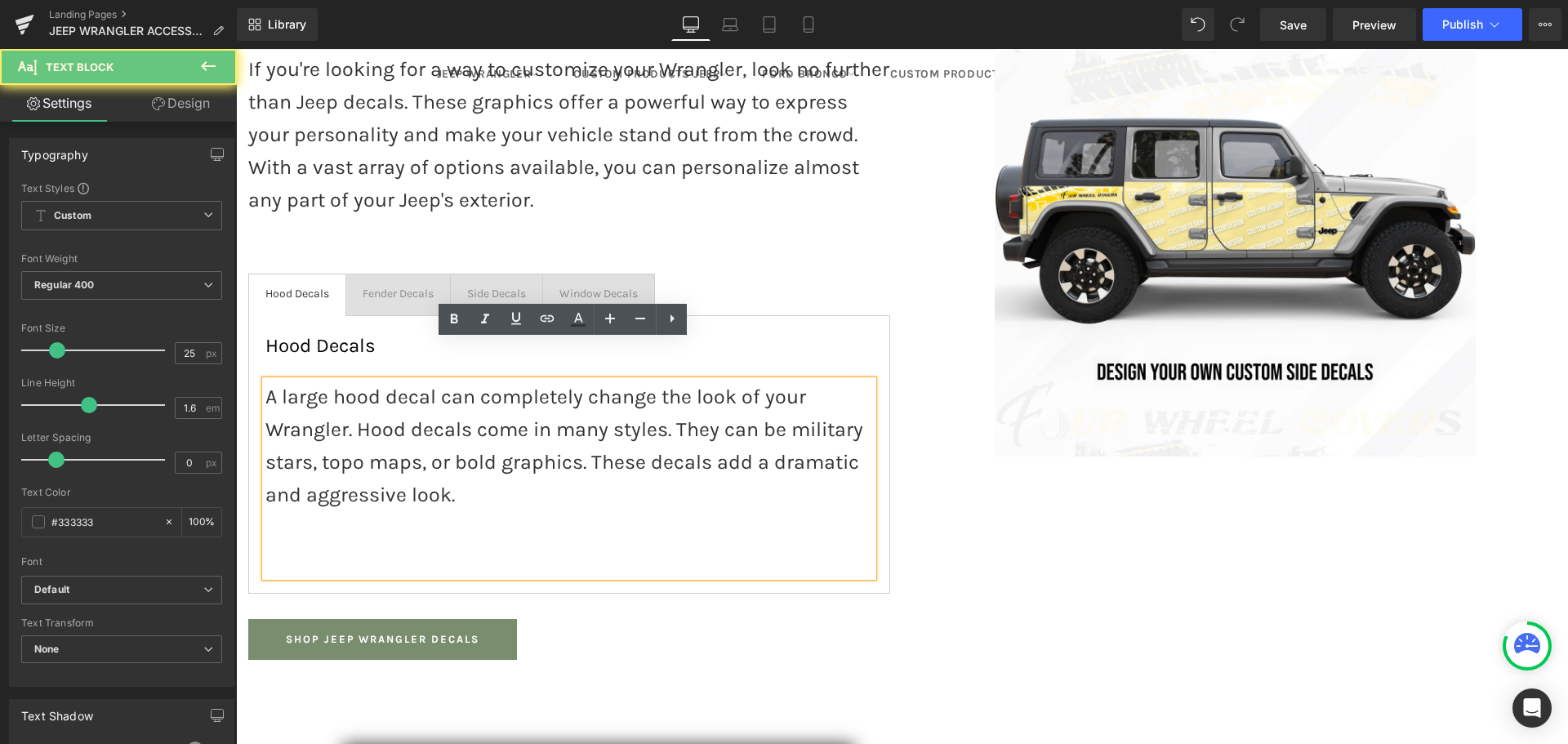
click at [342, 544] on p at bounding box center [569, 560] width 608 height 33
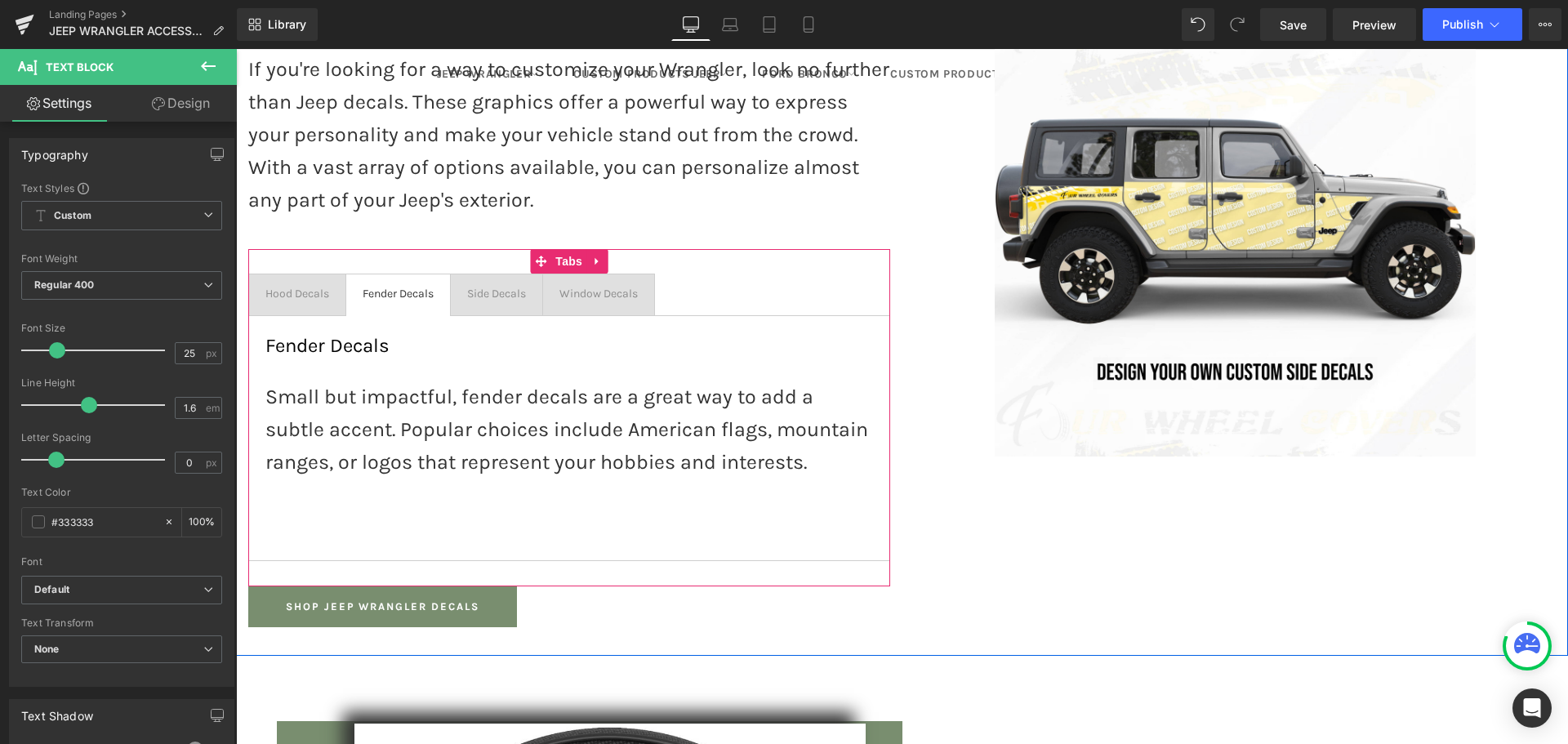
click at [390, 274] on span "Fender Decals Text Block" at bounding box center [397, 295] width 103 height 41
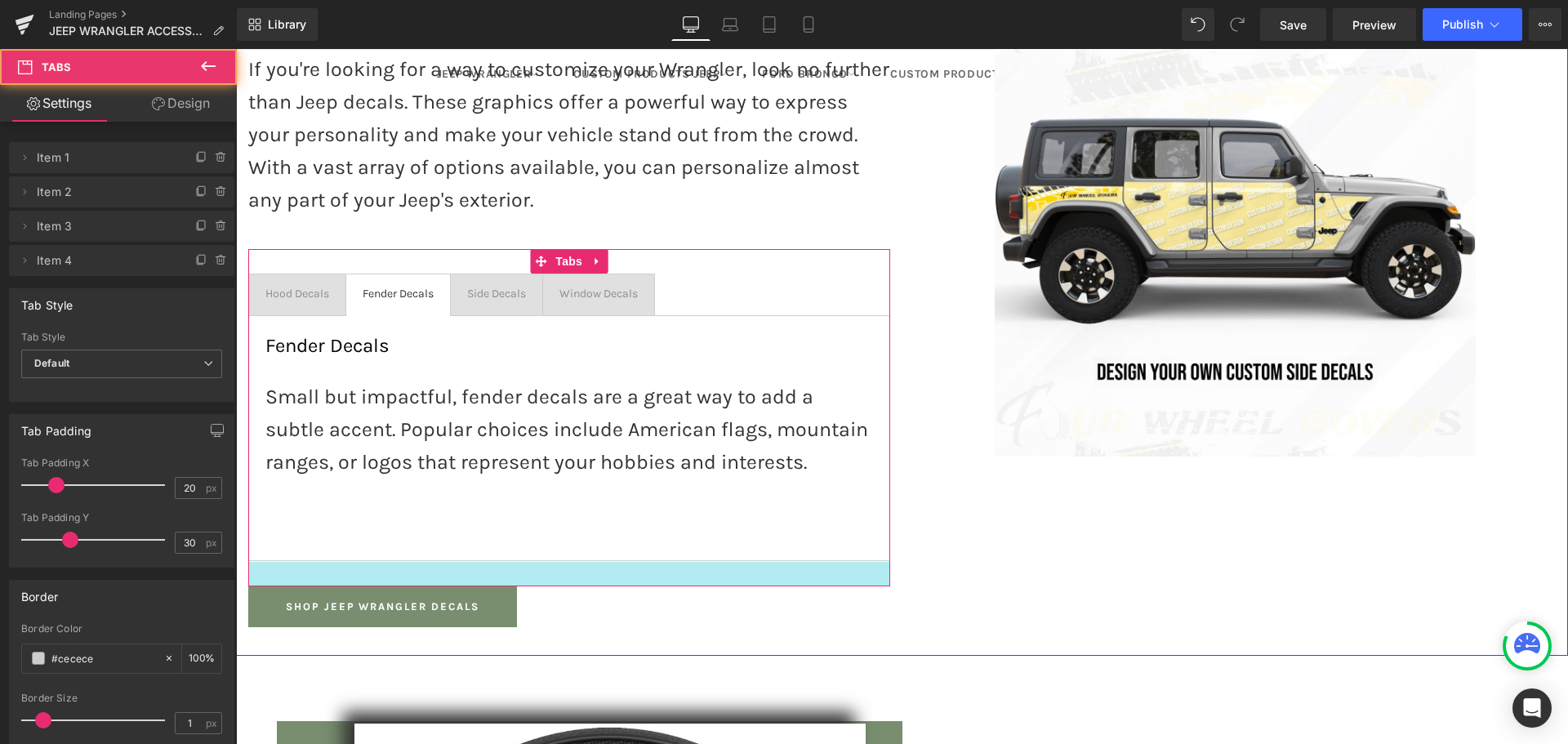
click at [304, 561] on div at bounding box center [569, 573] width 642 height 24
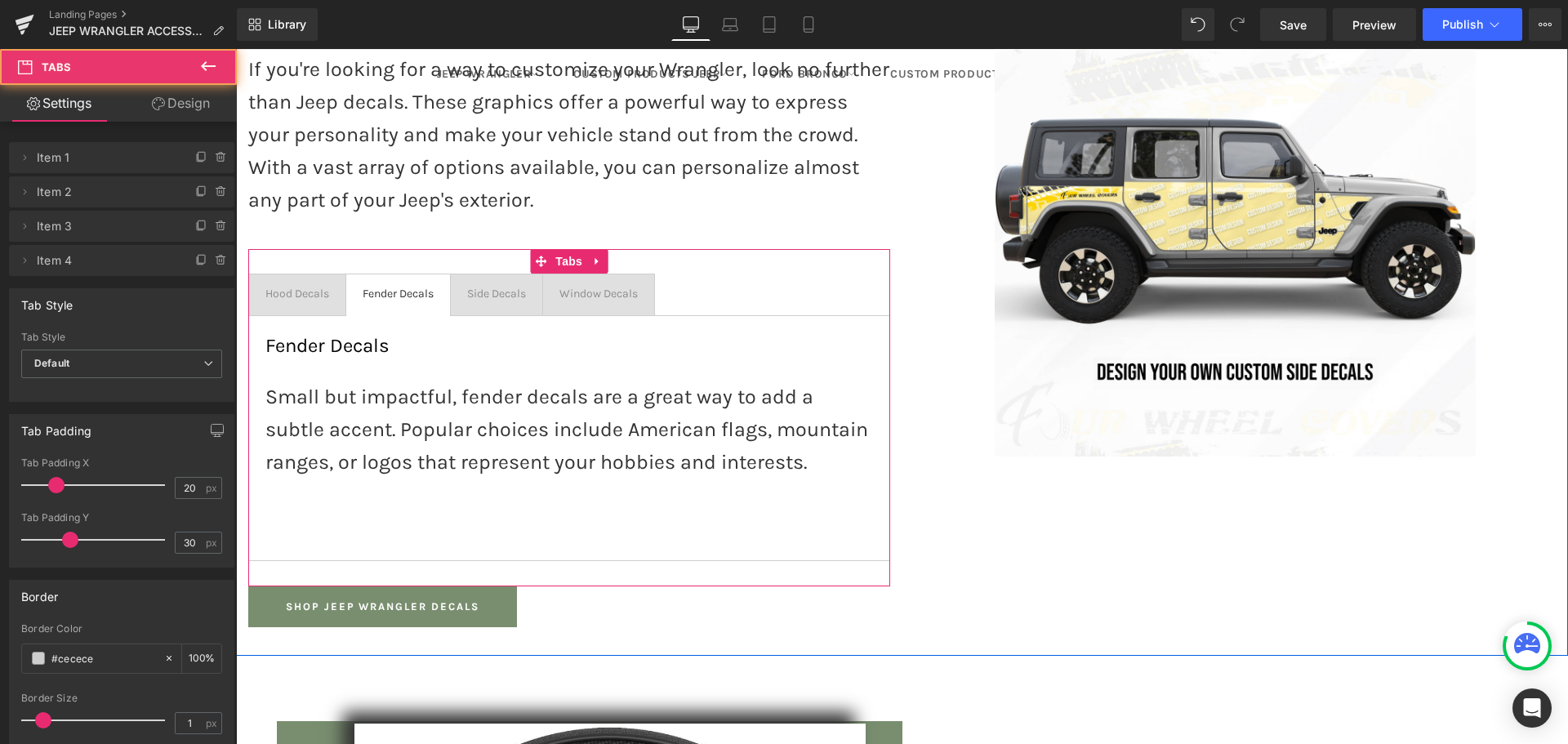
click at [304, 517] on div "Fender Decals Heading Small but impactful, fender decals are a great way to add…" at bounding box center [569, 438] width 642 height 245
click at [303, 507] on div "Fender Decals Heading Small but impactful, fender decals are a great way to add…" at bounding box center [569, 438] width 642 height 245
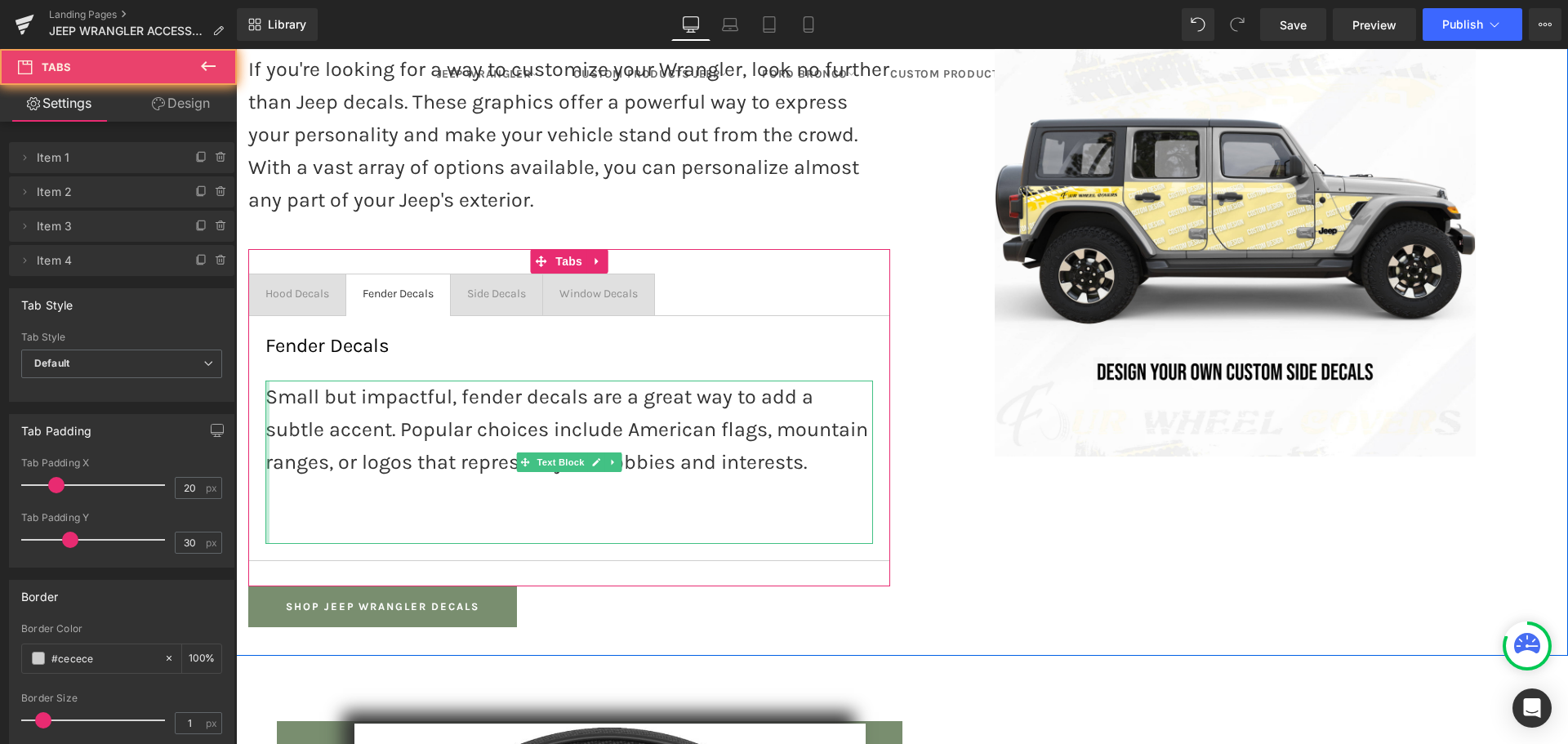
click at [266, 488] on div at bounding box center [268, 462] width 4 height 163
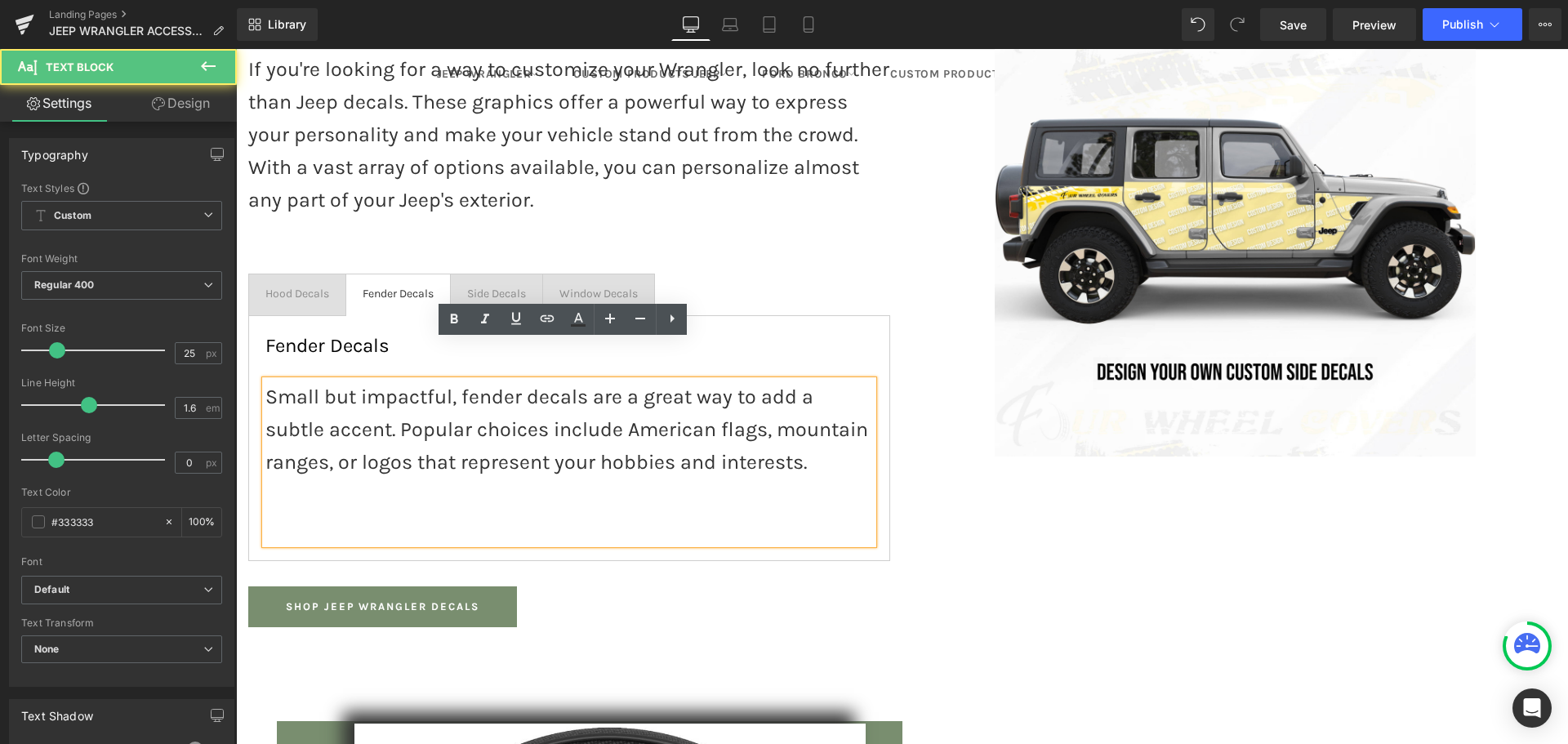
click at [276, 511] on p at bounding box center [569, 528] width 608 height 33
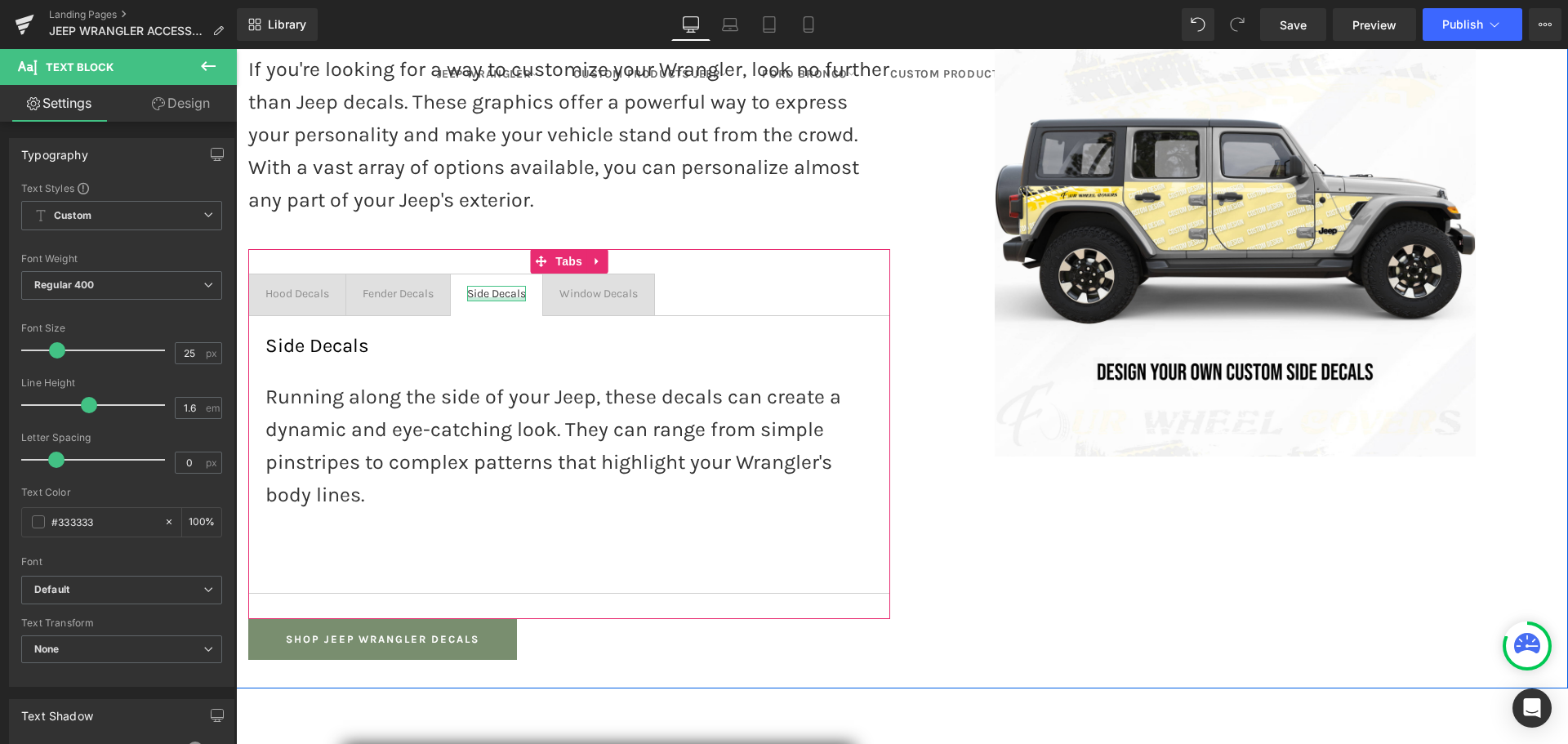
click at [477, 286] on div "Side Decals Text Block" at bounding box center [496, 294] width 59 height 15
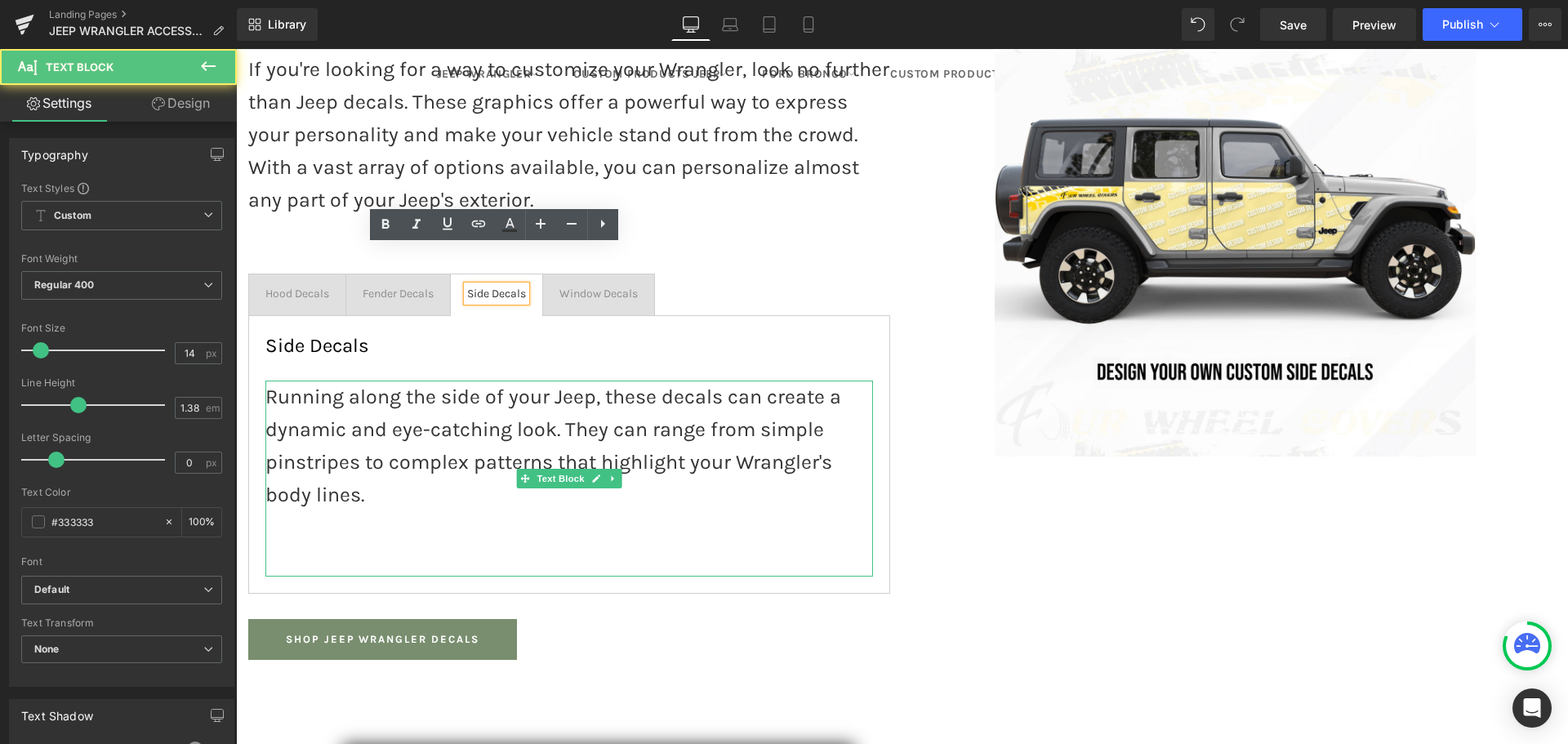
click at [282, 539] on div "Side Decals Heading Running along the side of your Jeep, these decals can creat…" at bounding box center [569, 454] width 642 height 278
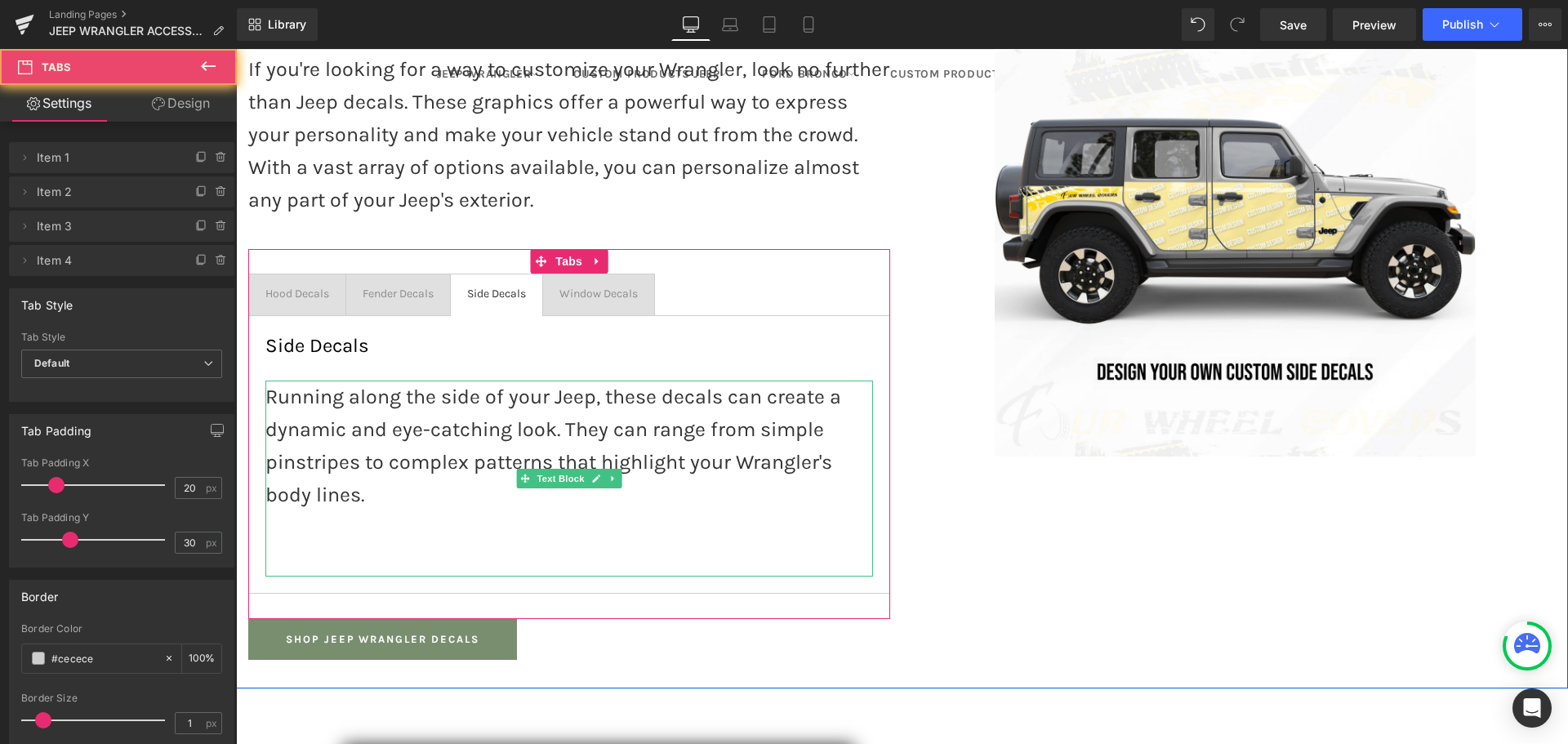
click at [282, 544] on p at bounding box center [569, 560] width 608 height 33
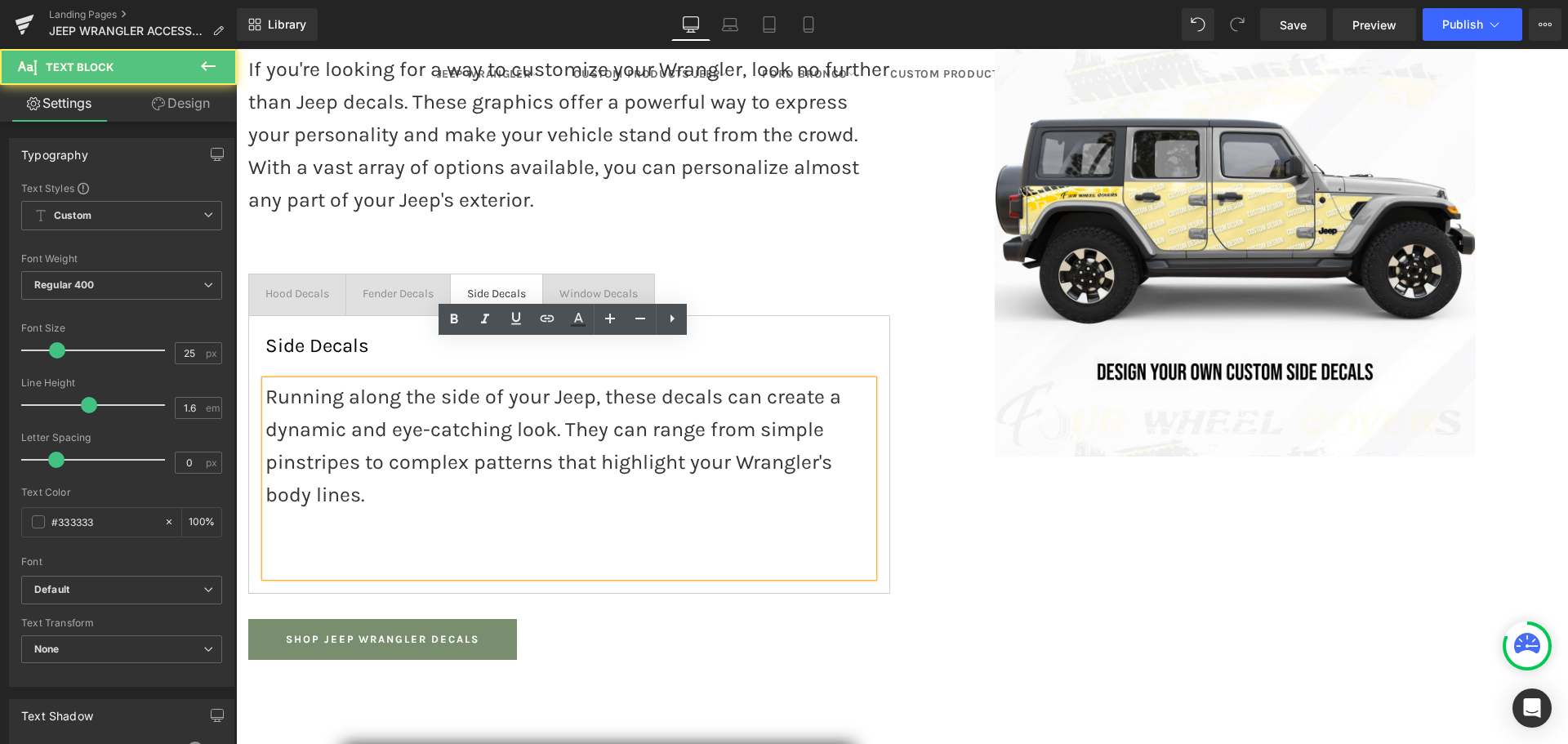
click at [267, 544] on p at bounding box center [569, 560] width 608 height 33
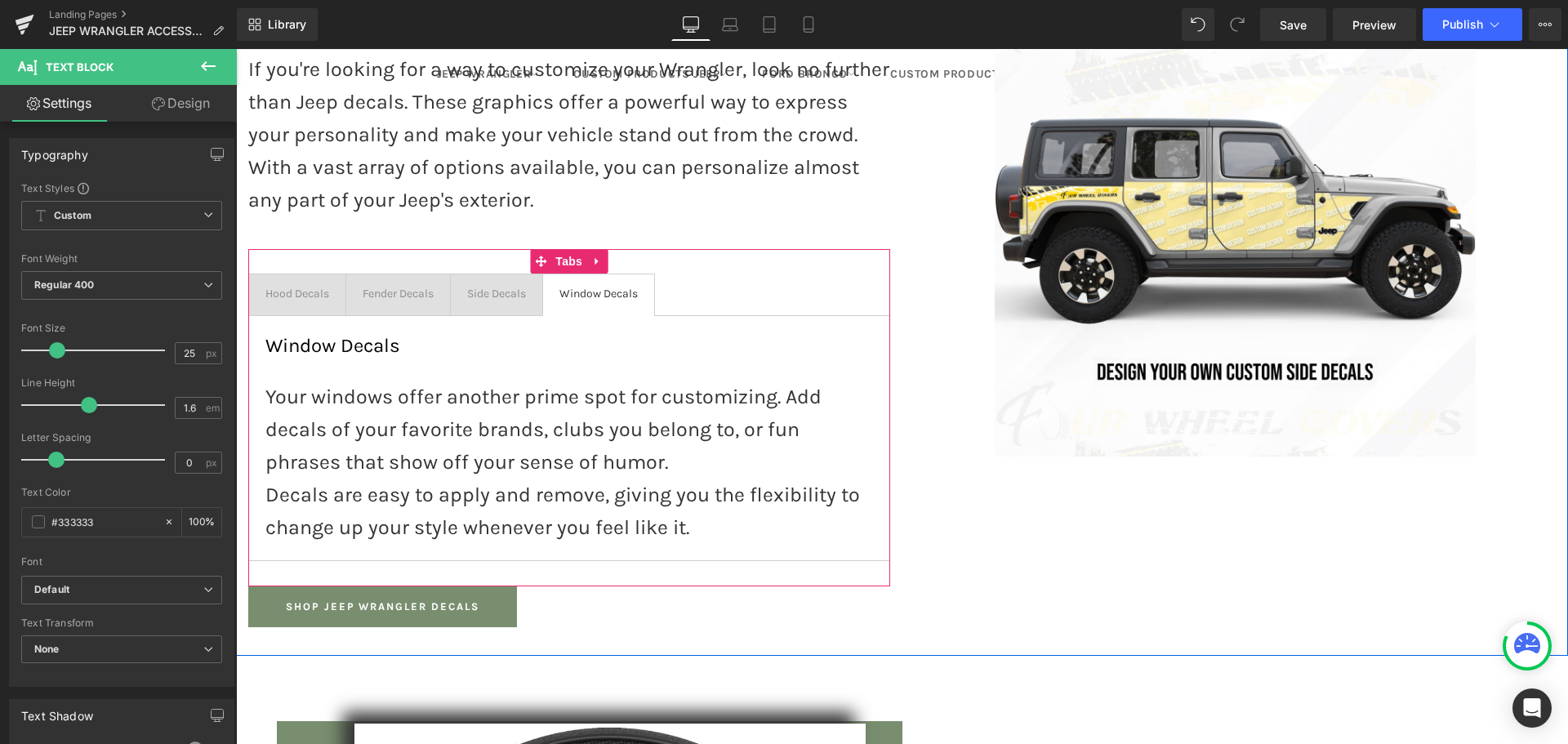
click at [599, 274] on span "Window Decals Text Block" at bounding box center [598, 295] width 111 height 41
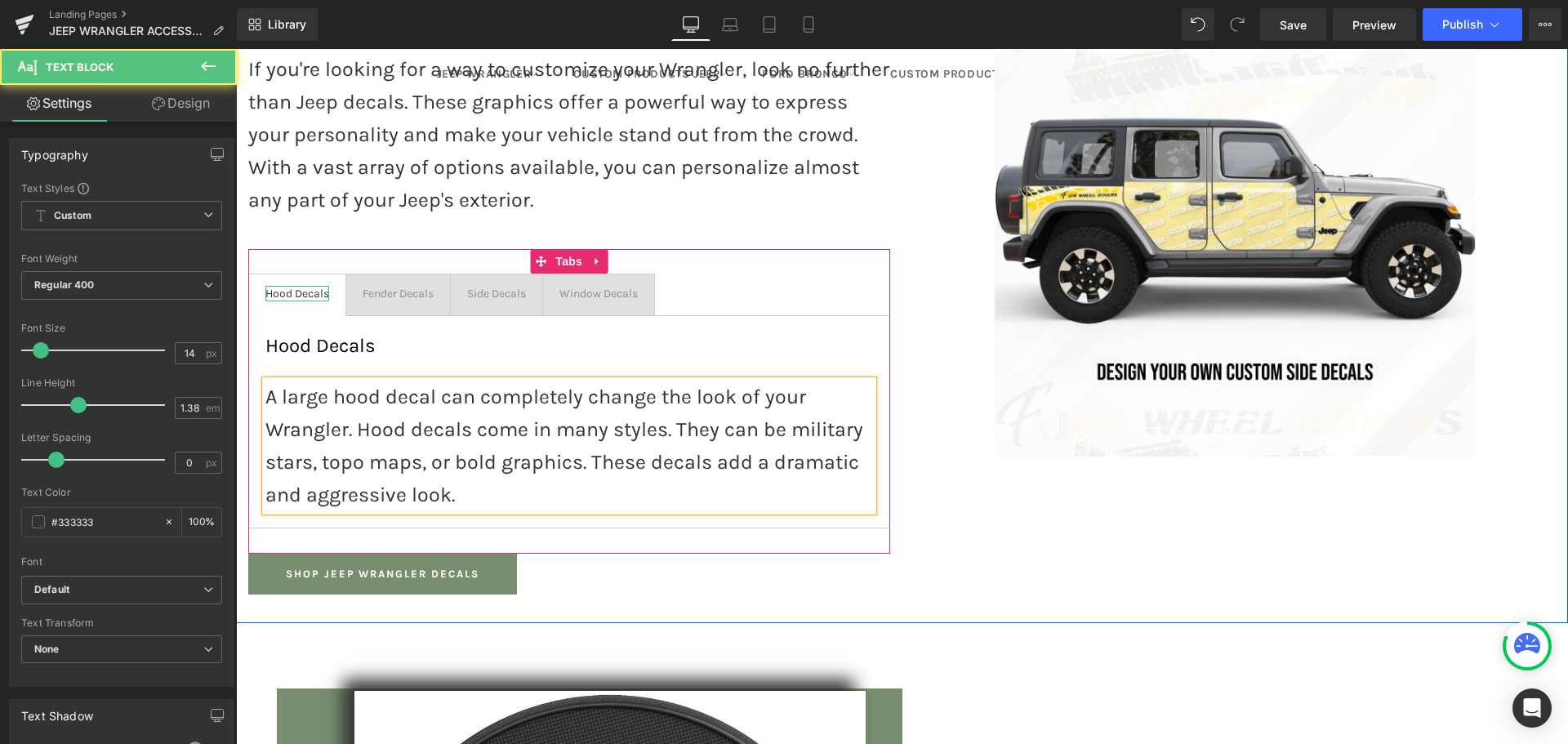
click at [305, 286] on div "Hood Decals" at bounding box center [298, 294] width 64 height 15
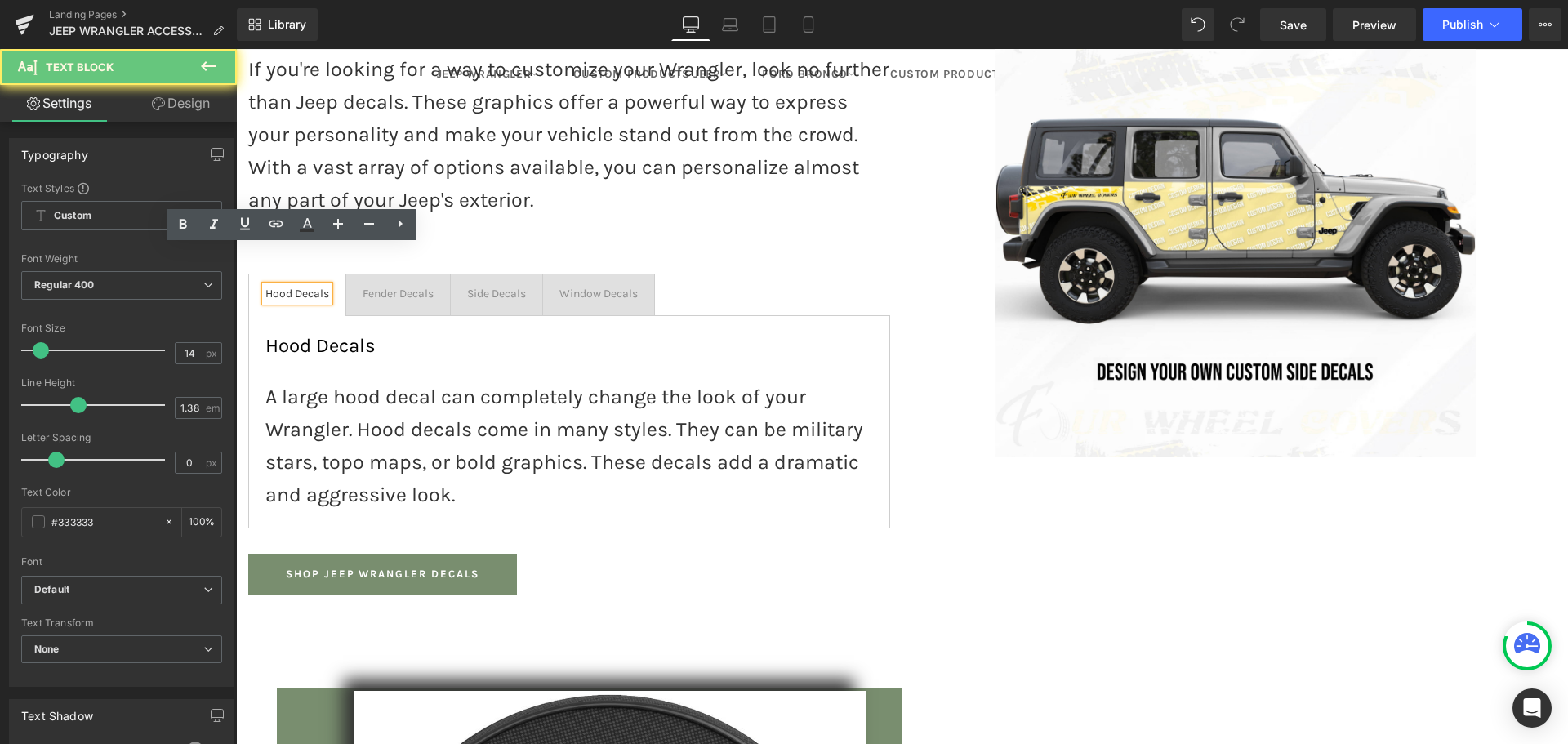
click at [560, 286] on div "Window Decals Text Block" at bounding box center [598, 294] width 78 height 15
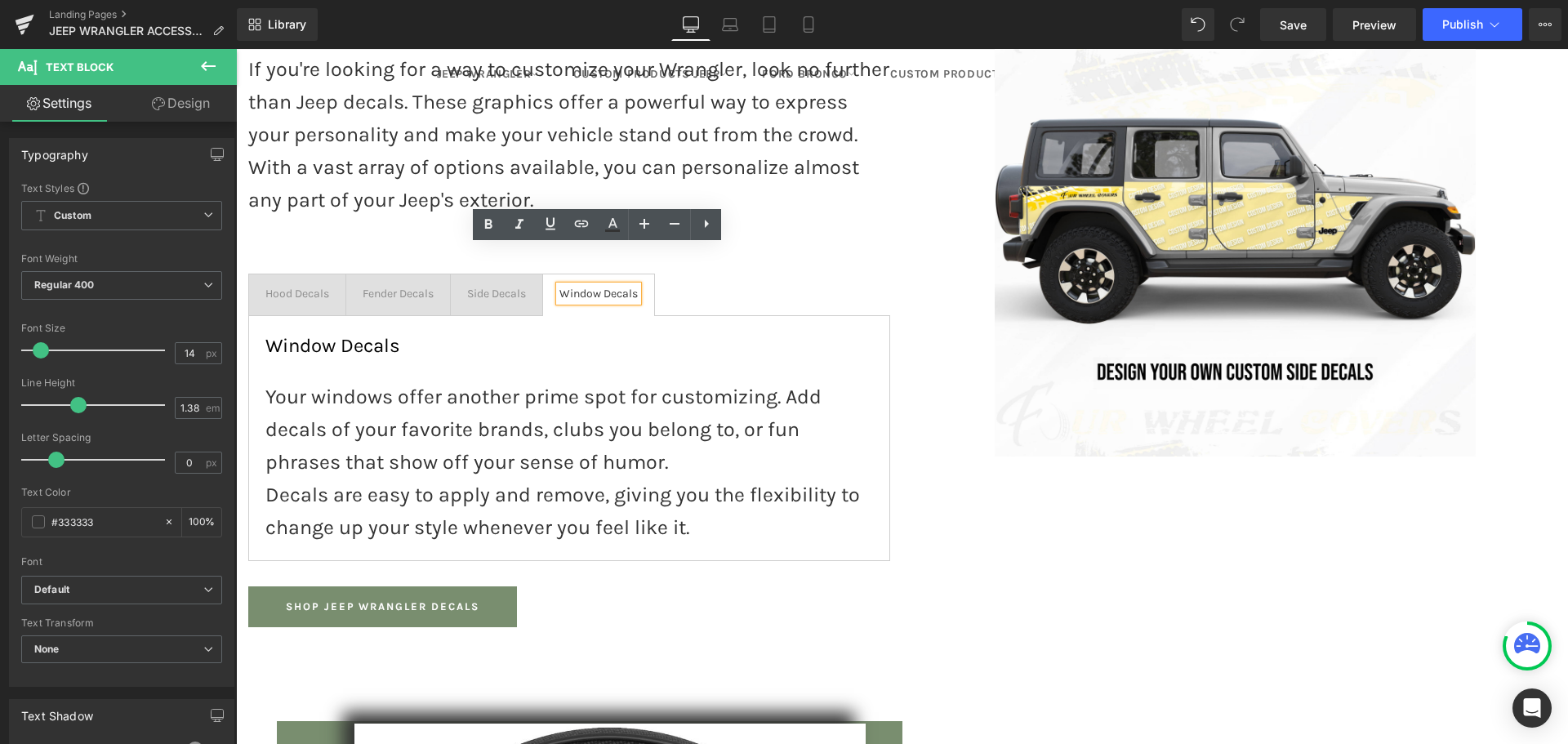
click at [408, 286] on div "Fender Decals Text Block" at bounding box center [397, 294] width 71 height 15
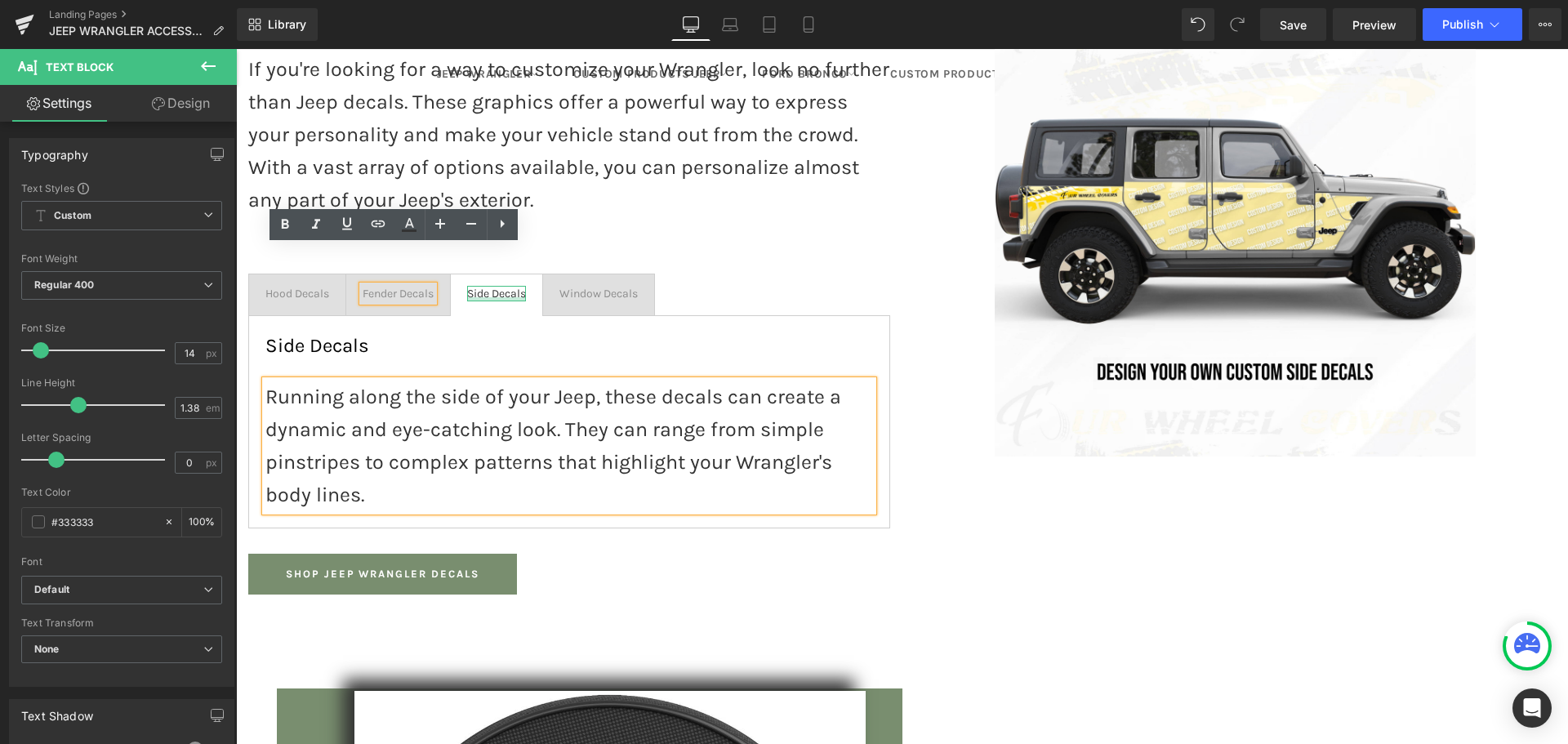
click at [503, 298] on div at bounding box center [496, 300] width 59 height 4
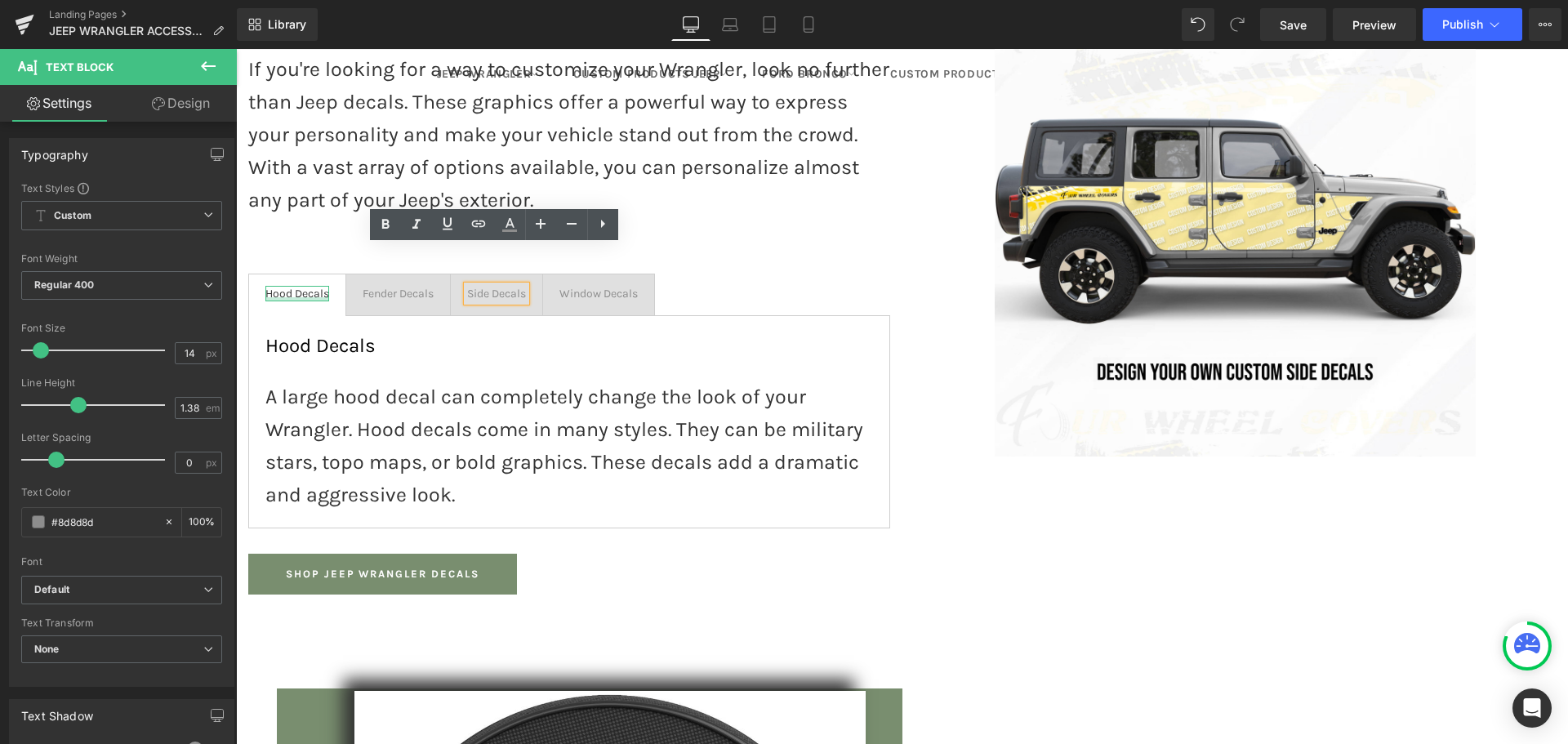
click at [299, 298] on div at bounding box center [298, 300] width 64 height 4
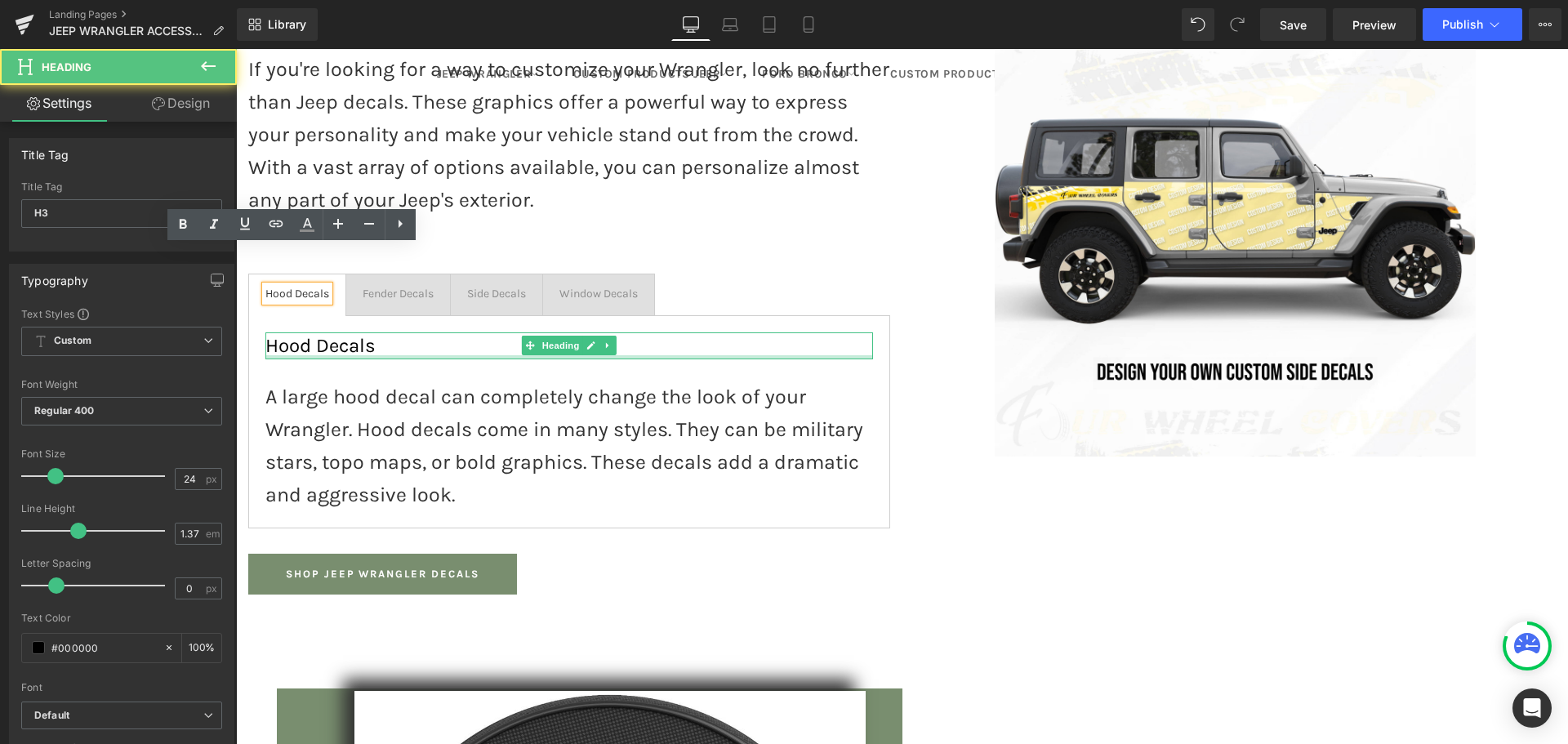
click at [471, 355] on div at bounding box center [569, 357] width 608 height 4
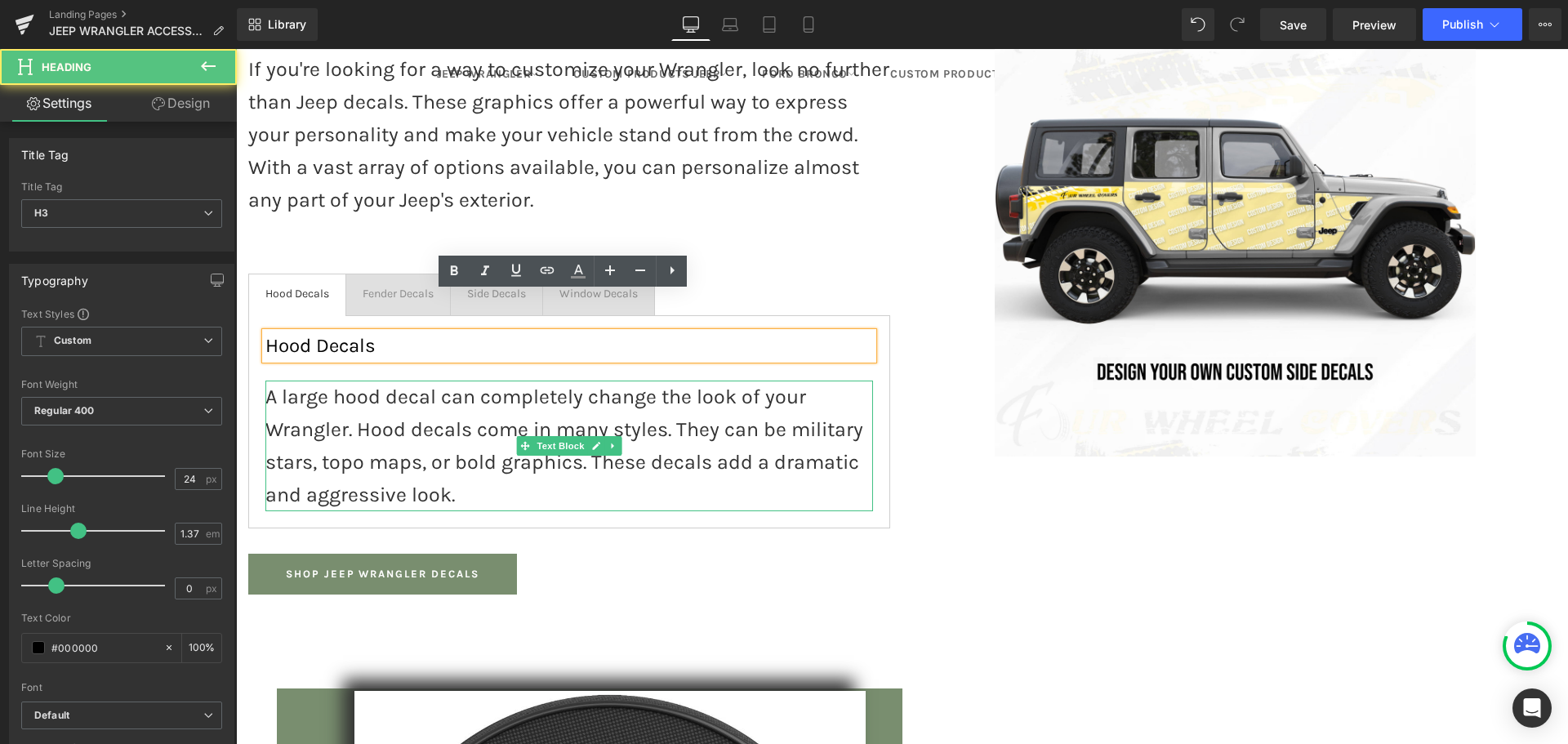
click at [398, 389] on p "A large hood decal can completely change the look of your Wrangler. Hood decals…" at bounding box center [569, 445] width 608 height 130
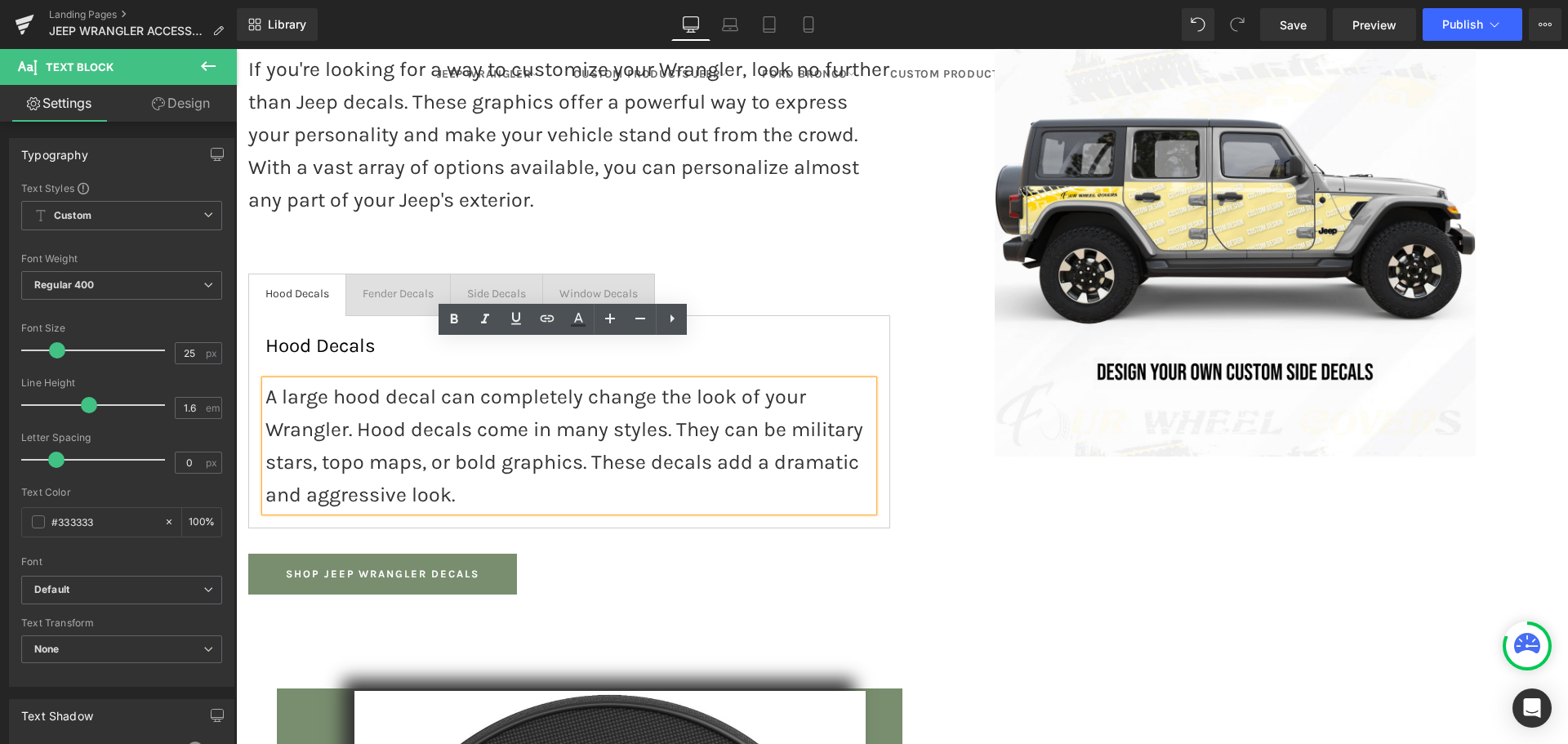
click at [600, 568] on div "Make a Statement with Jeep Wrangler Decals Heading If you're looking for a way …" at bounding box center [568, 264] width 666 height 701
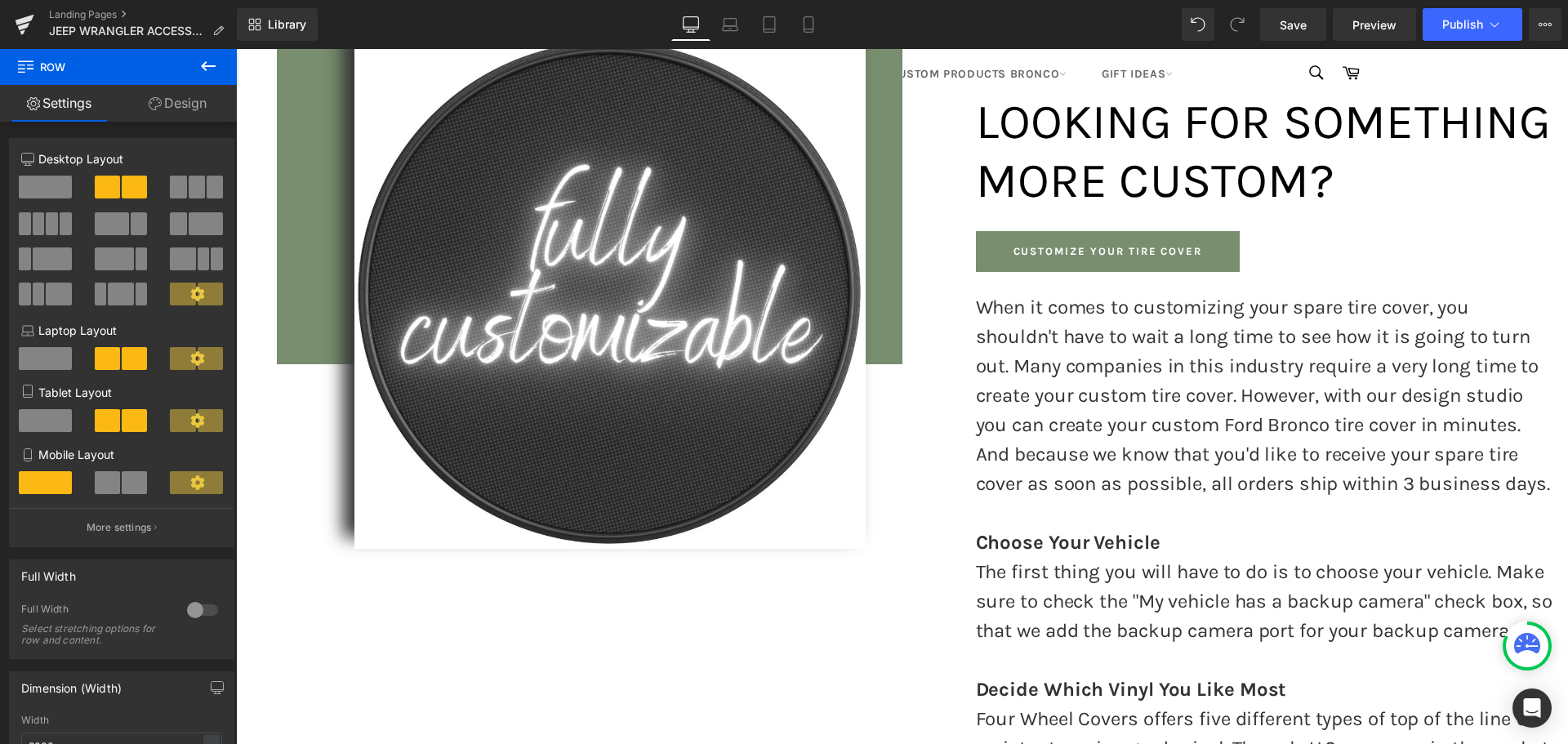
scroll to position [2015, 0]
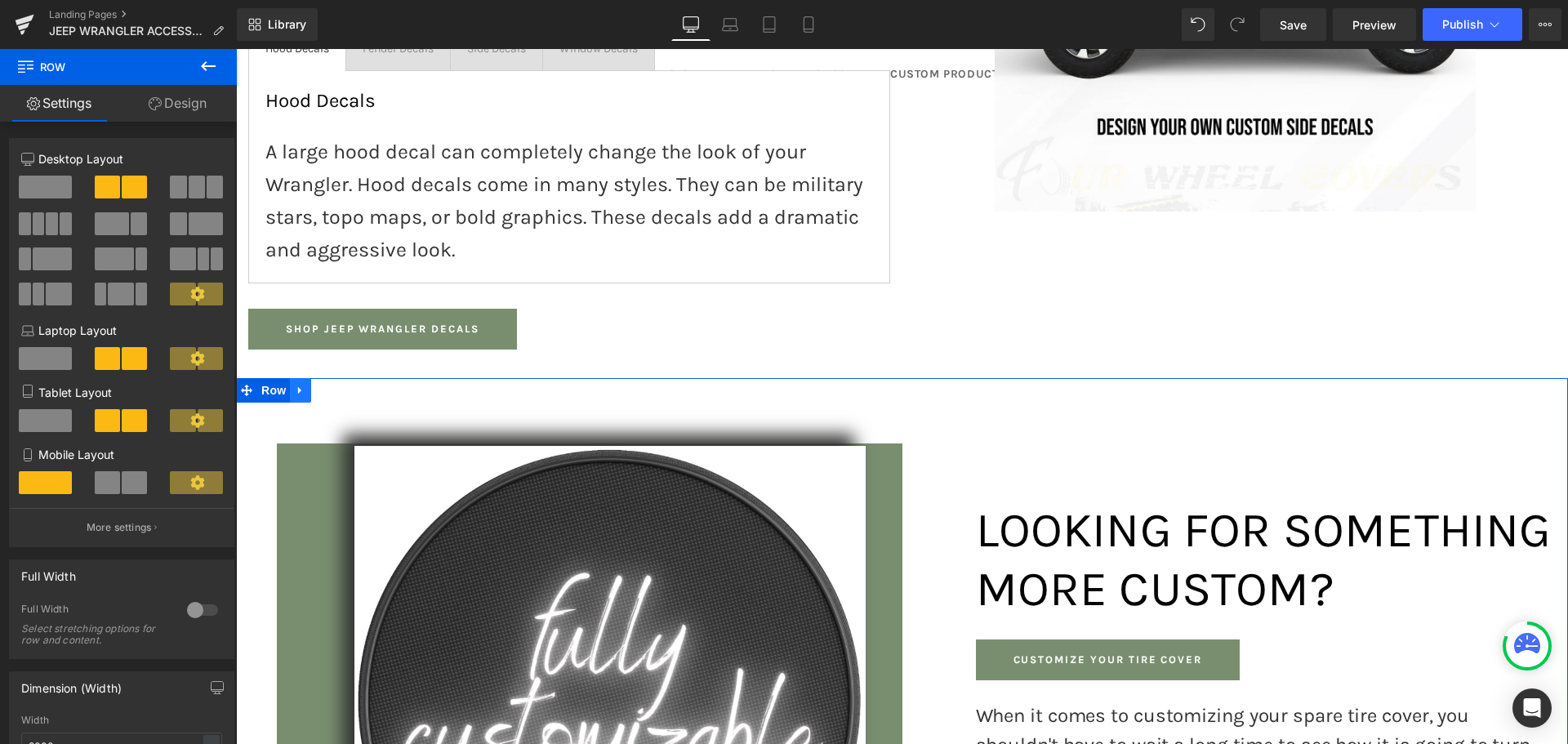
click at [296, 384] on icon at bounding box center [301, 389] width 12 height 13
click at [339, 385] on icon at bounding box center [343, 390] width 12 height 12
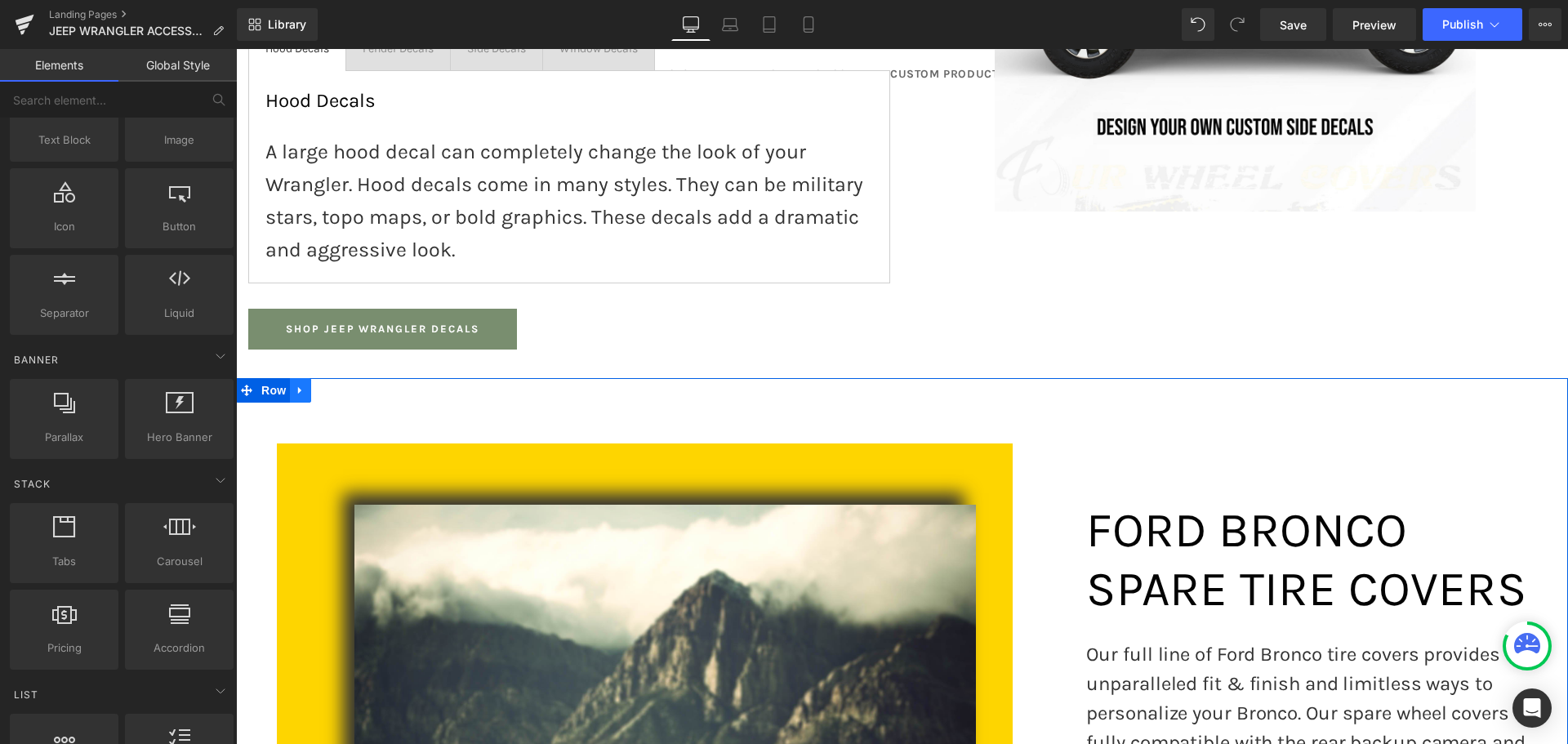
click at [298, 384] on icon at bounding box center [301, 389] width 12 height 13
click at [340, 385] on icon at bounding box center [343, 390] width 12 height 12
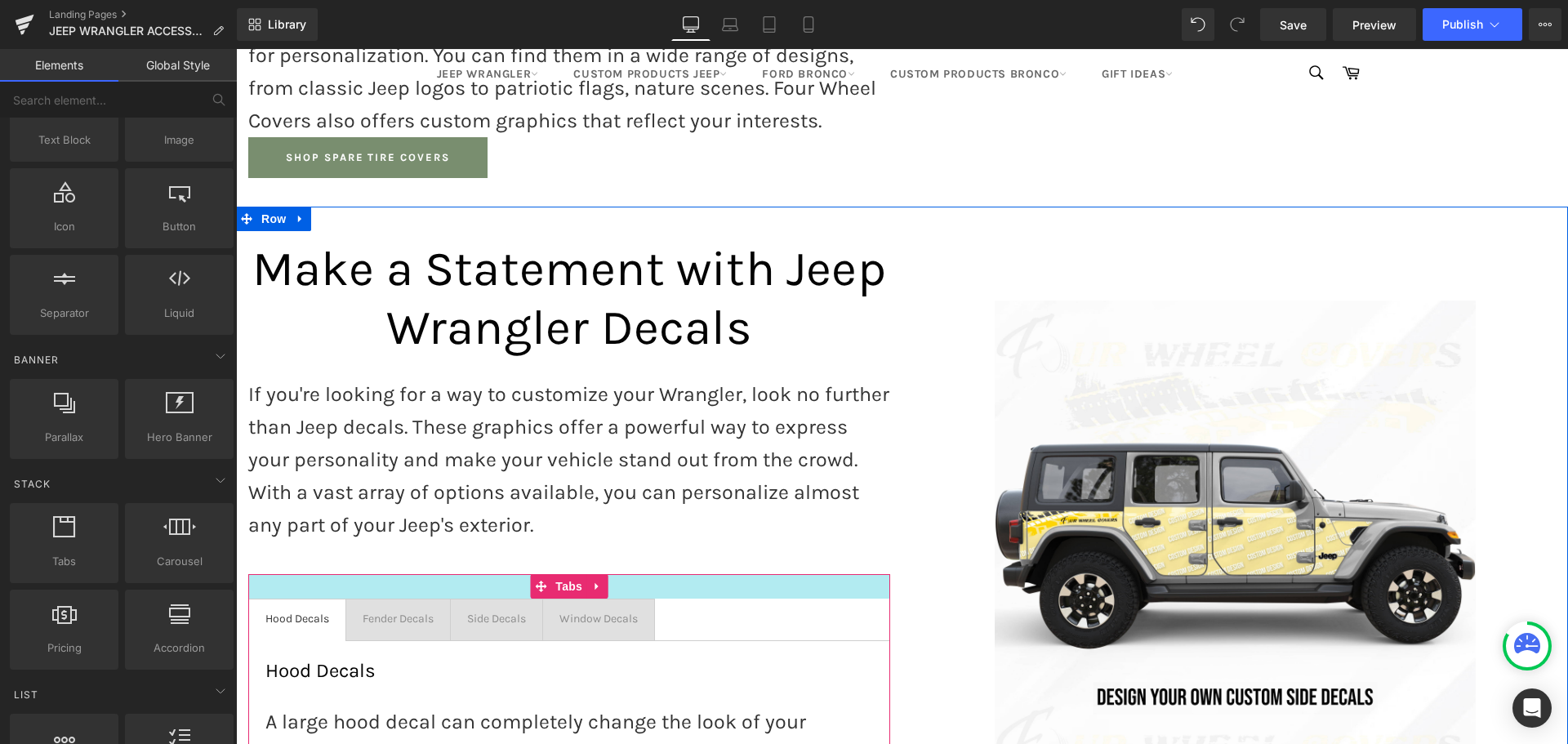
scroll to position [1444, 0]
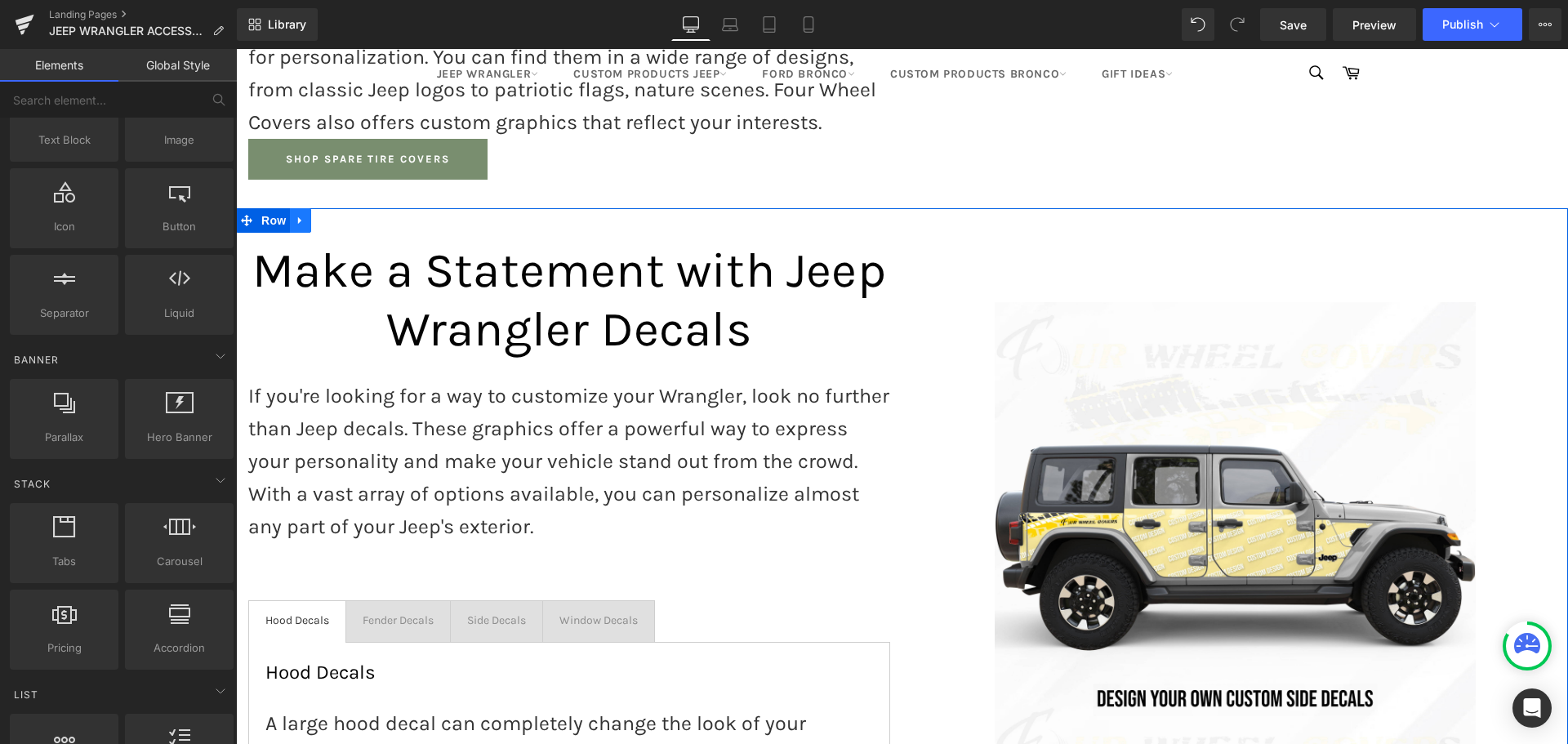
click at [298, 217] on icon at bounding box center [299, 221] width 3 height 8
click at [316, 214] on icon at bounding box center [322, 219] width 12 height 13
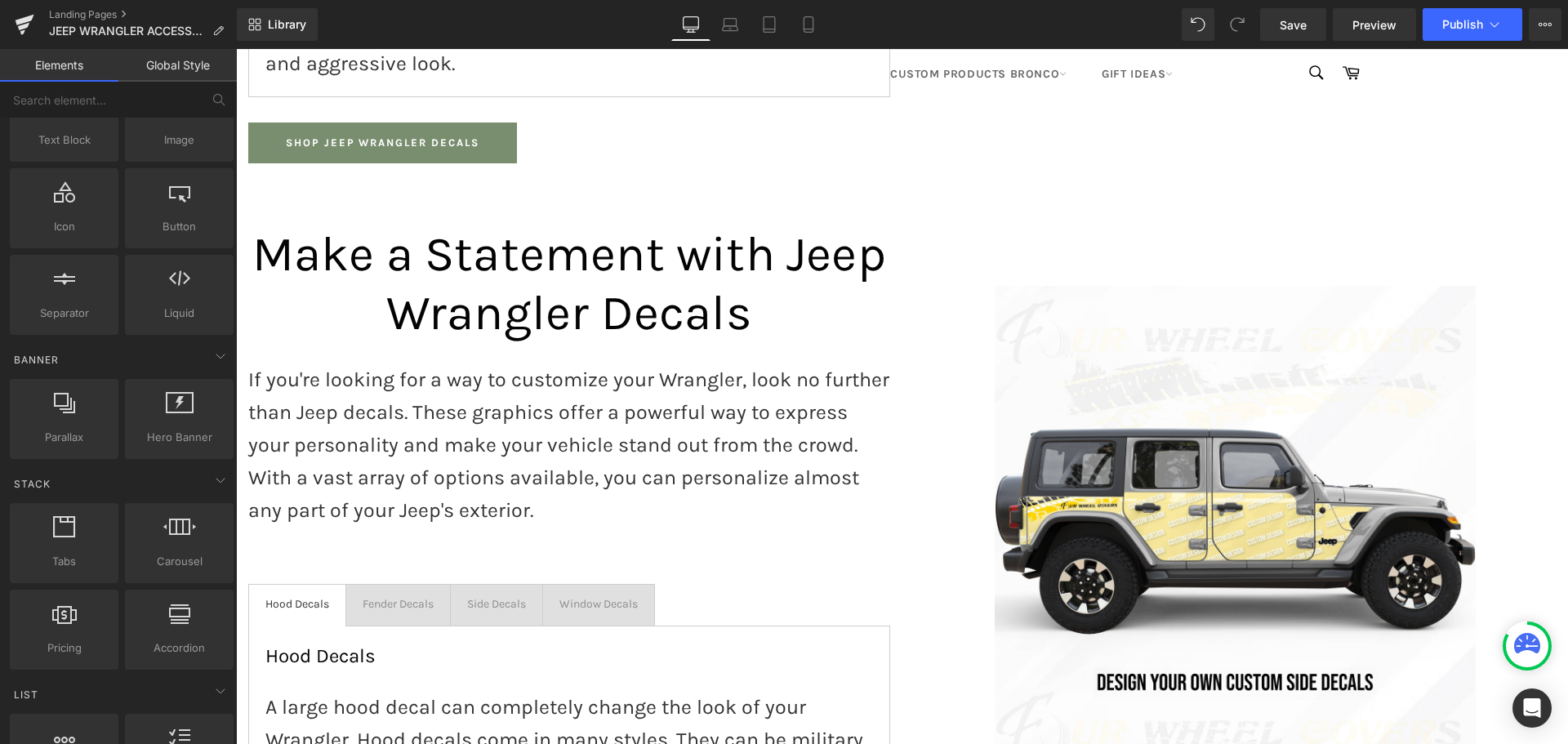
scroll to position [2239, 0]
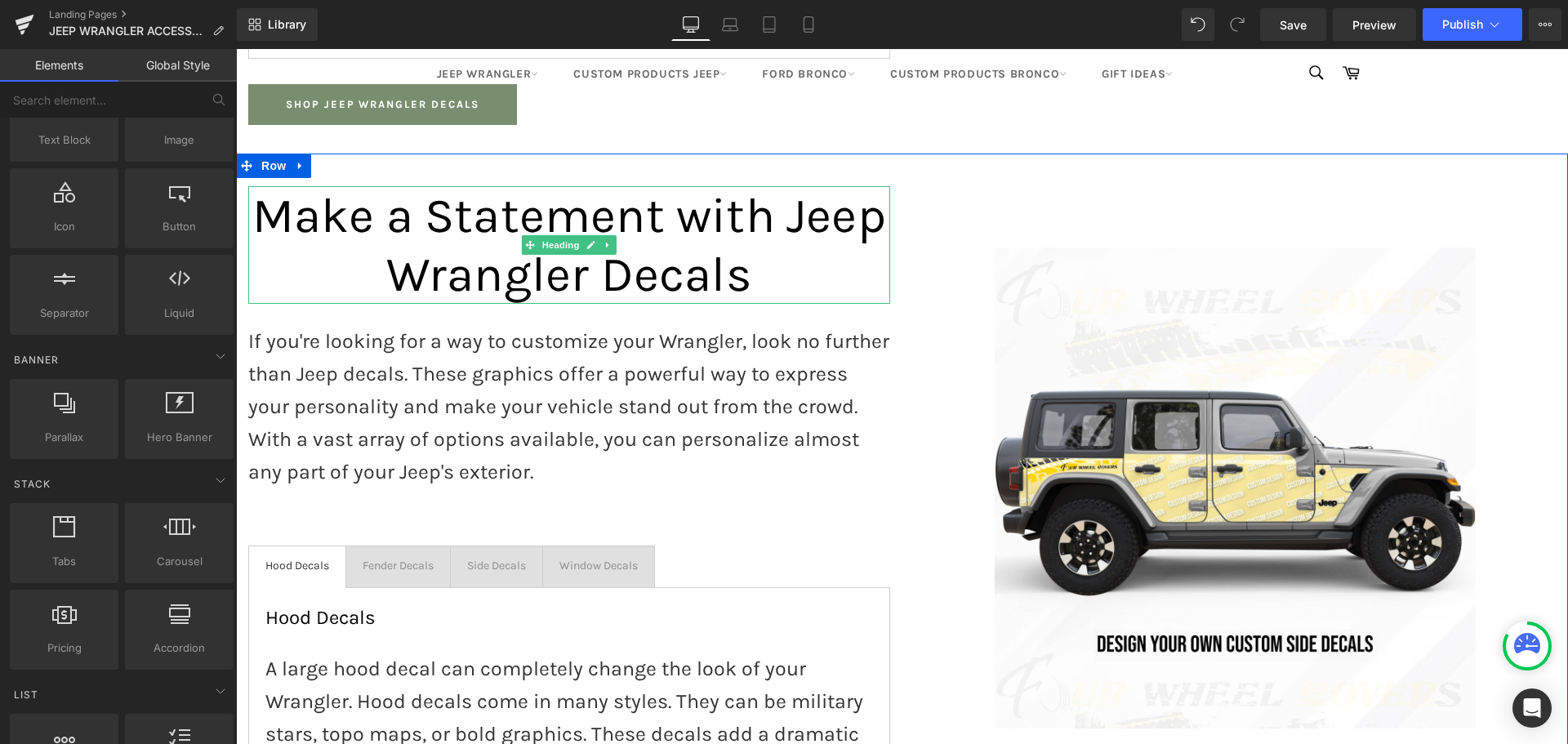
click at [498, 243] on span "Make a Statement with Jeep Wrangler Decals" at bounding box center [569, 244] width 634 height 116
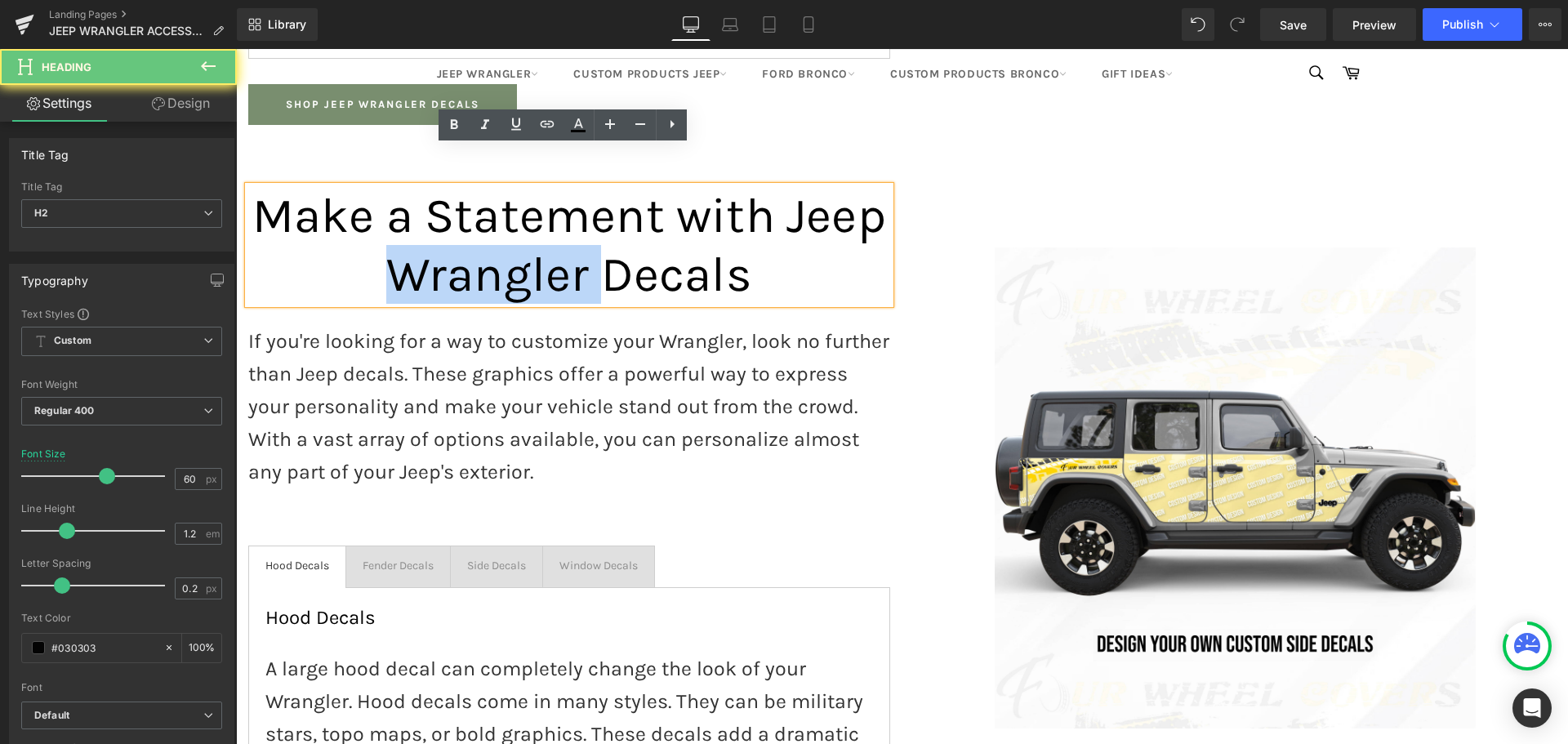
click at [498, 243] on span "Make a Statement with Jeep Wrangler Decals" at bounding box center [569, 244] width 634 height 116
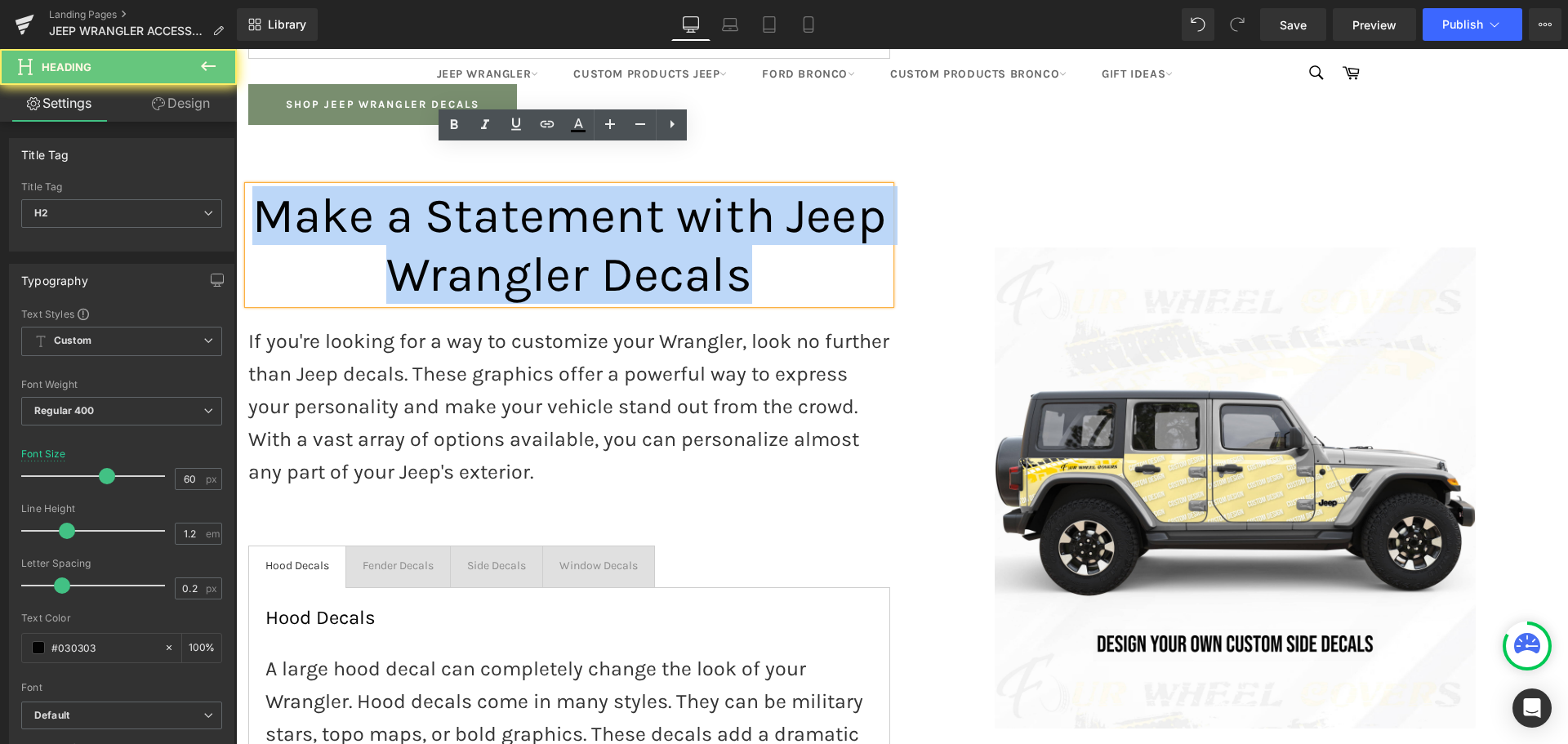
click at [498, 243] on span "Make a Statement with Jeep Wrangler Decals" at bounding box center [569, 244] width 634 height 116
paste div
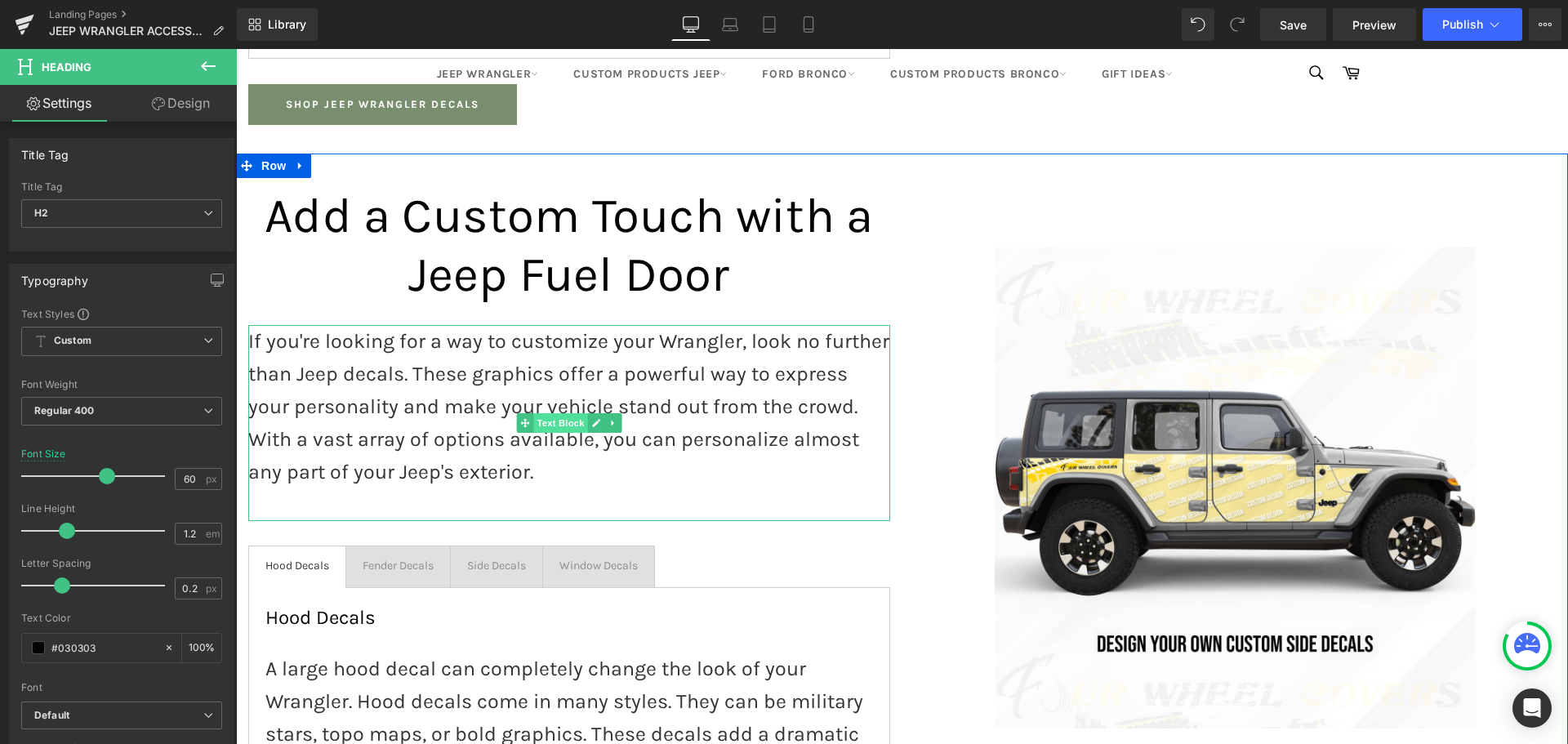
click at [538, 413] on span "Text Block" at bounding box center [561, 422] width 54 height 19
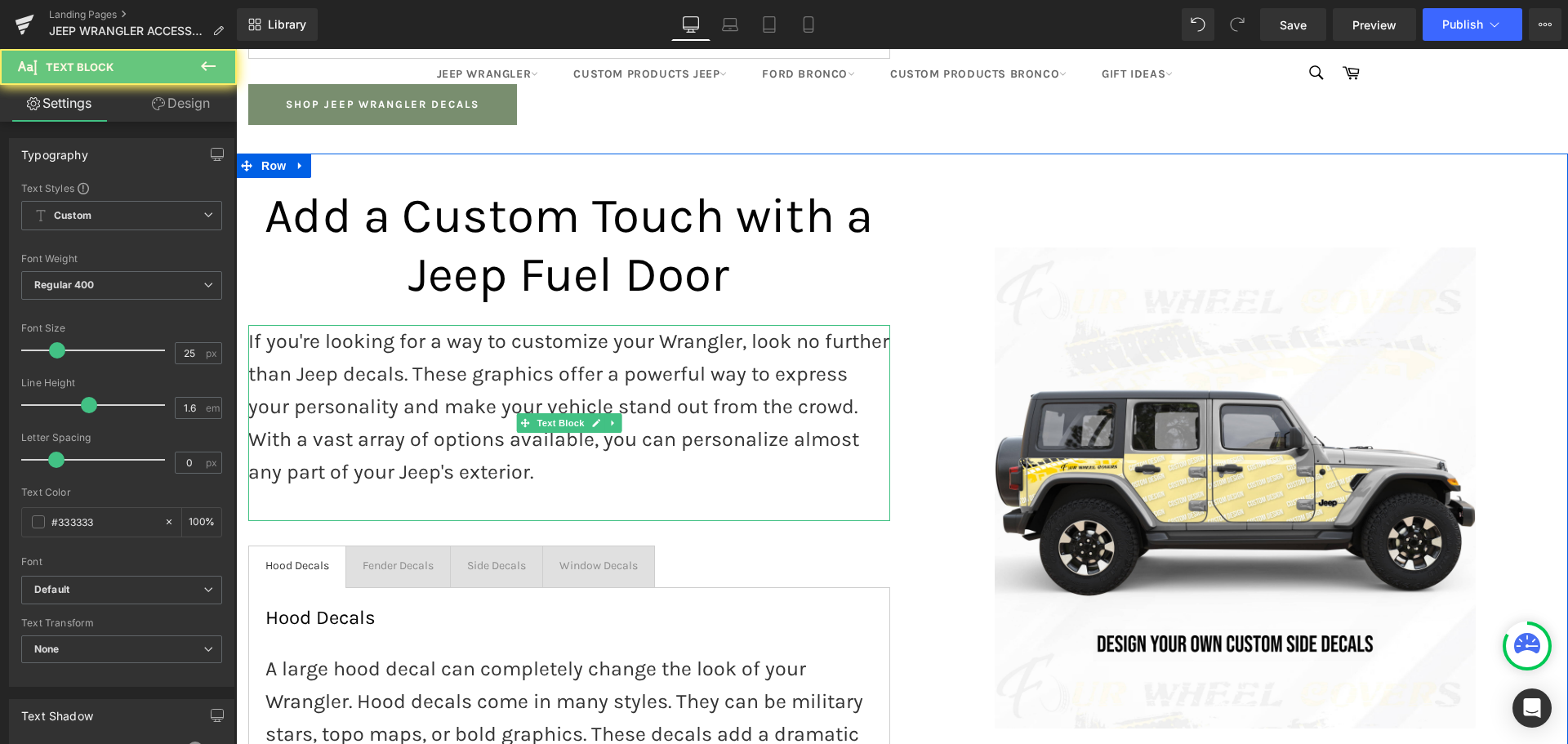
click at [402, 408] on p "If you're looking for a way to customize your Wrangler, look no further than Je…" at bounding box center [569, 406] width 642 height 163
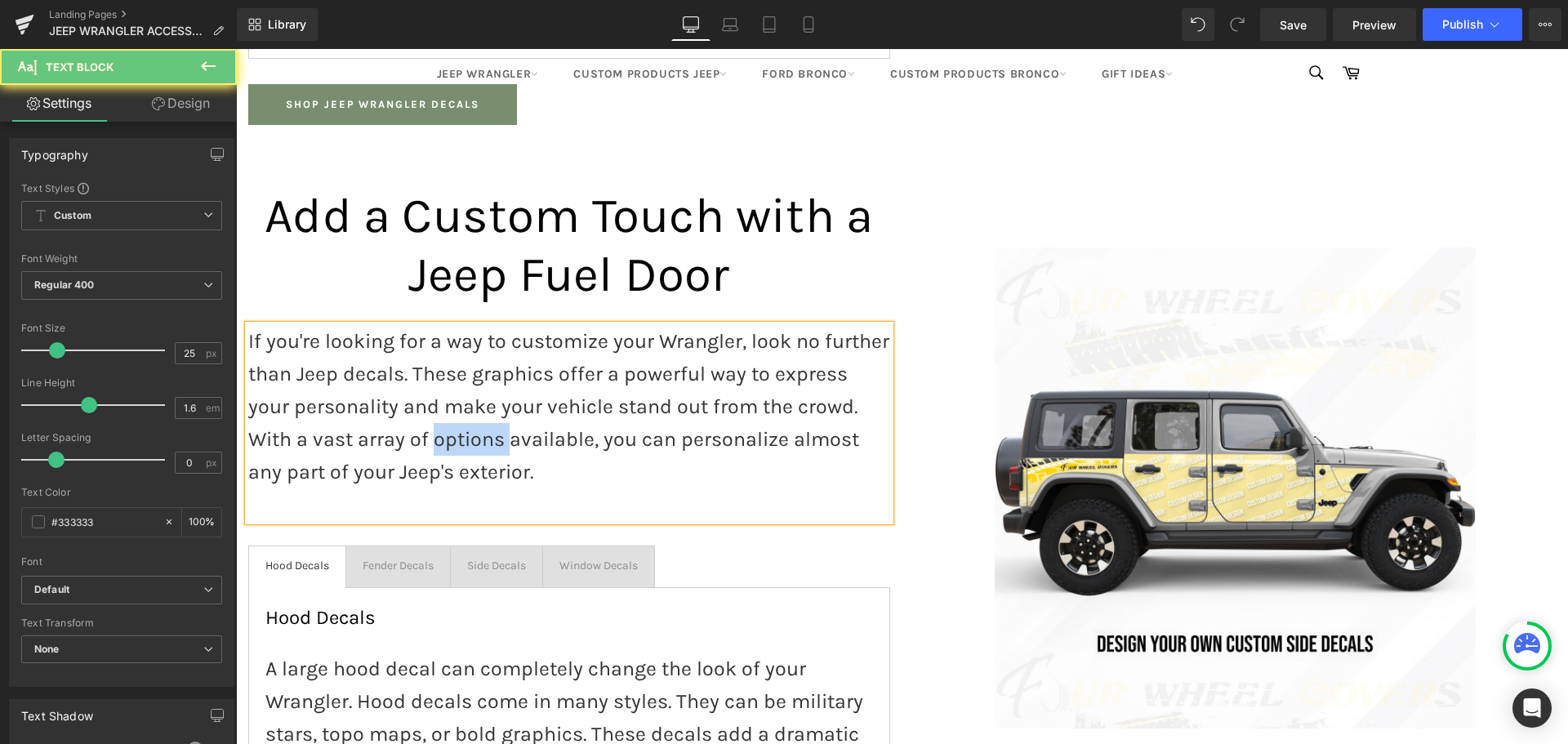
click at [402, 408] on p "If you're looking for a way to customize your Wrangler, look no further than Je…" at bounding box center [569, 406] width 642 height 163
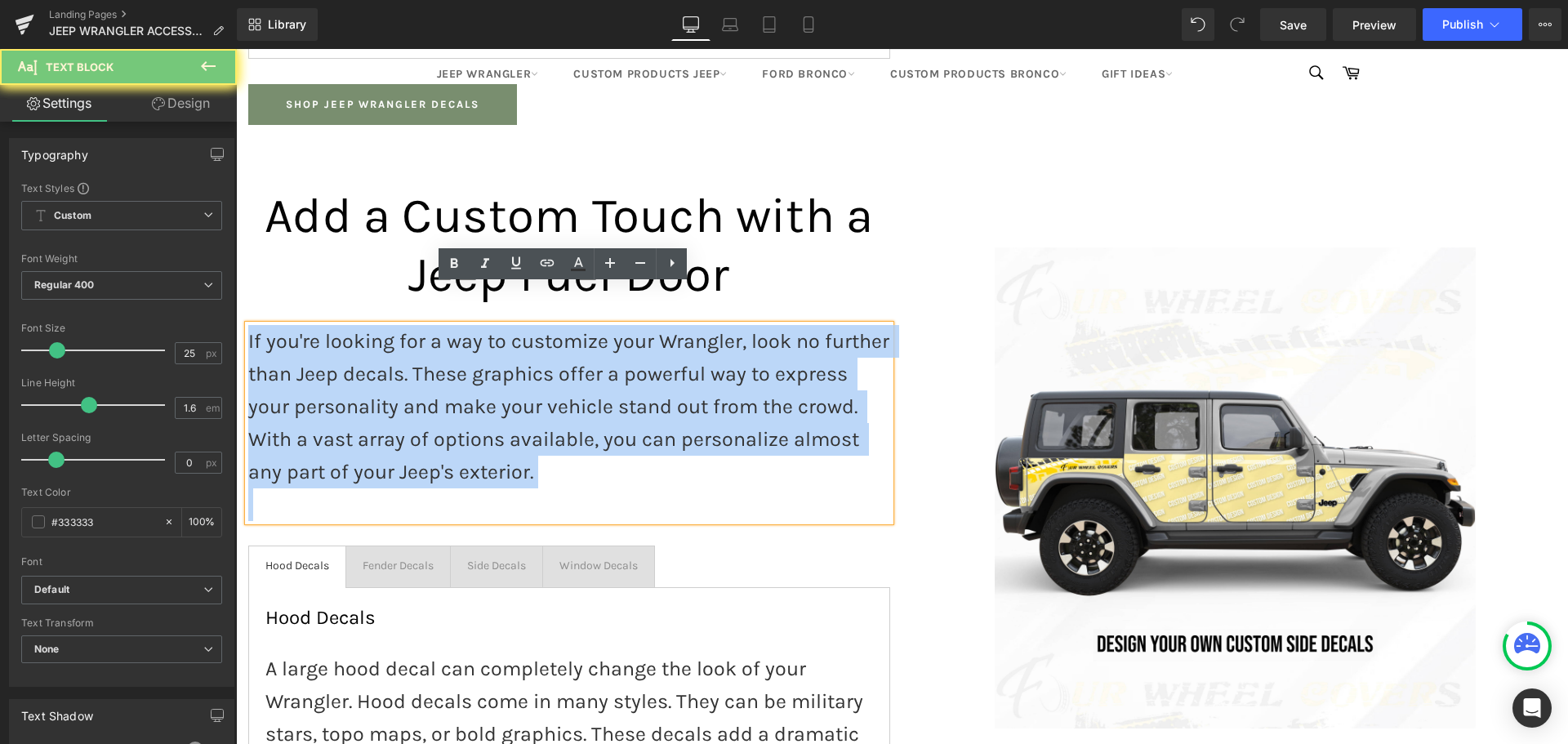
click at [402, 408] on p "If you're looking for a way to customize your Wrangler, look no further than Je…" at bounding box center [569, 406] width 642 height 163
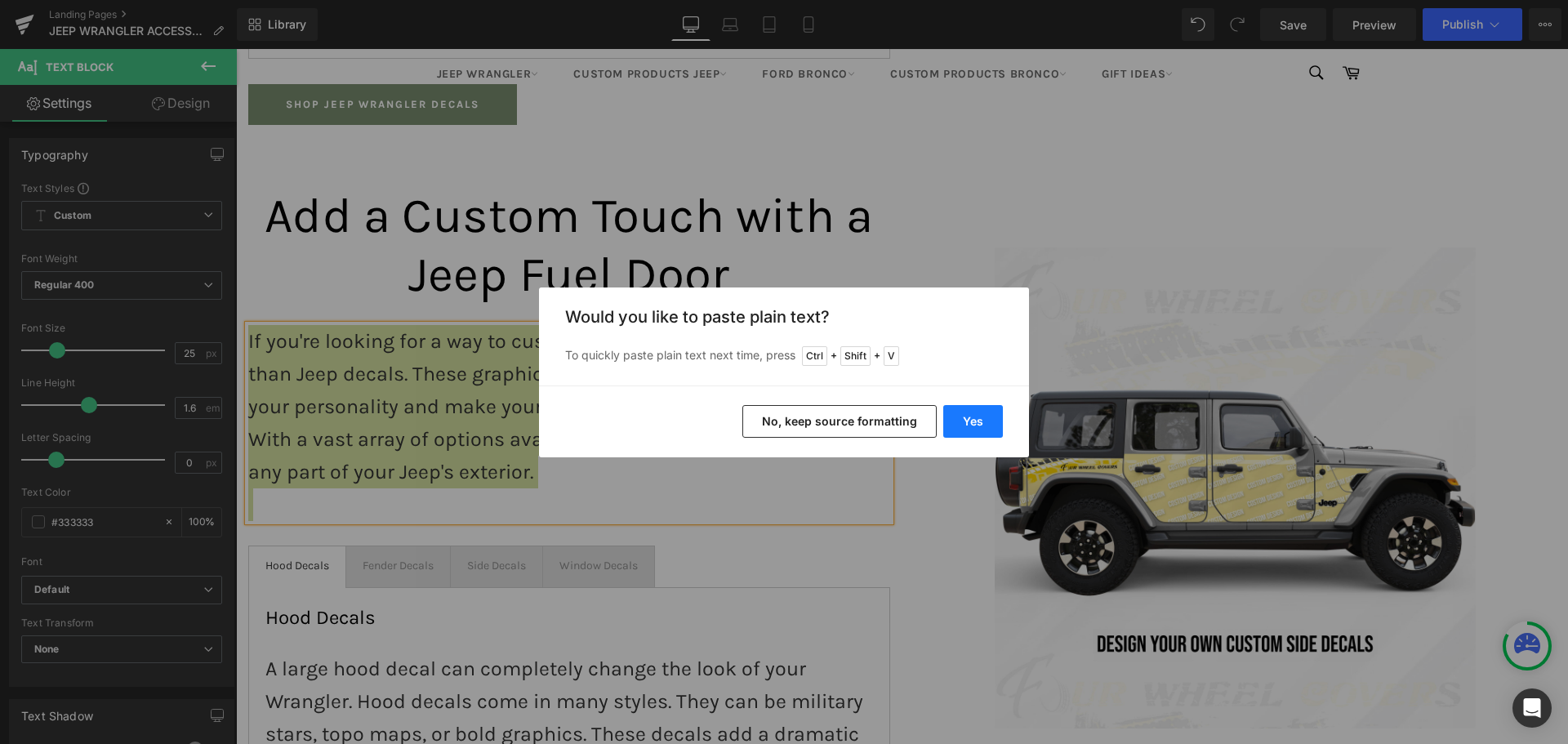
click at [981, 430] on button "Yes" at bounding box center [973, 421] width 60 height 33
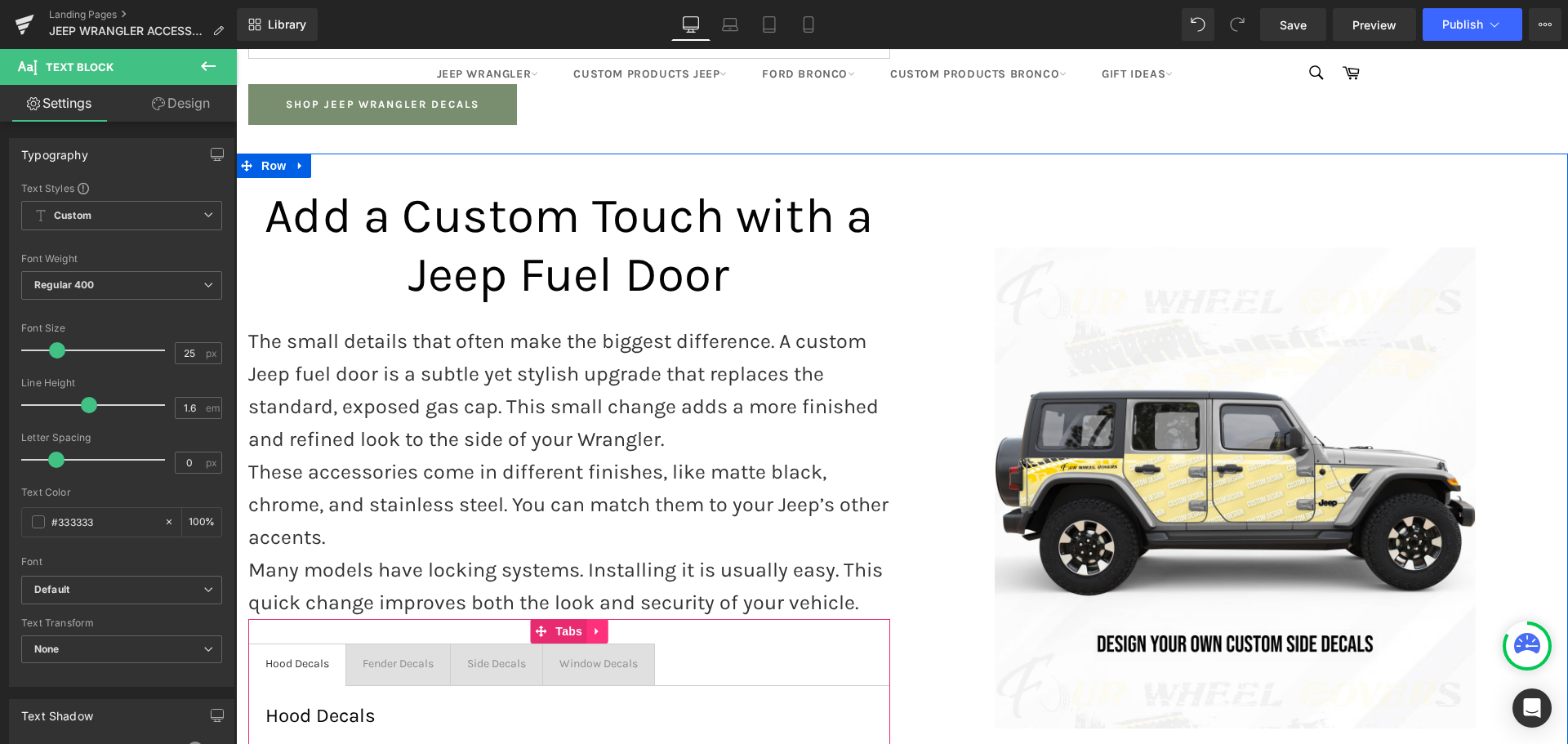
click at [592, 624] on icon at bounding box center [597, 630] width 12 height 13
click at [602, 625] on icon at bounding box center [608, 631] width 12 height 12
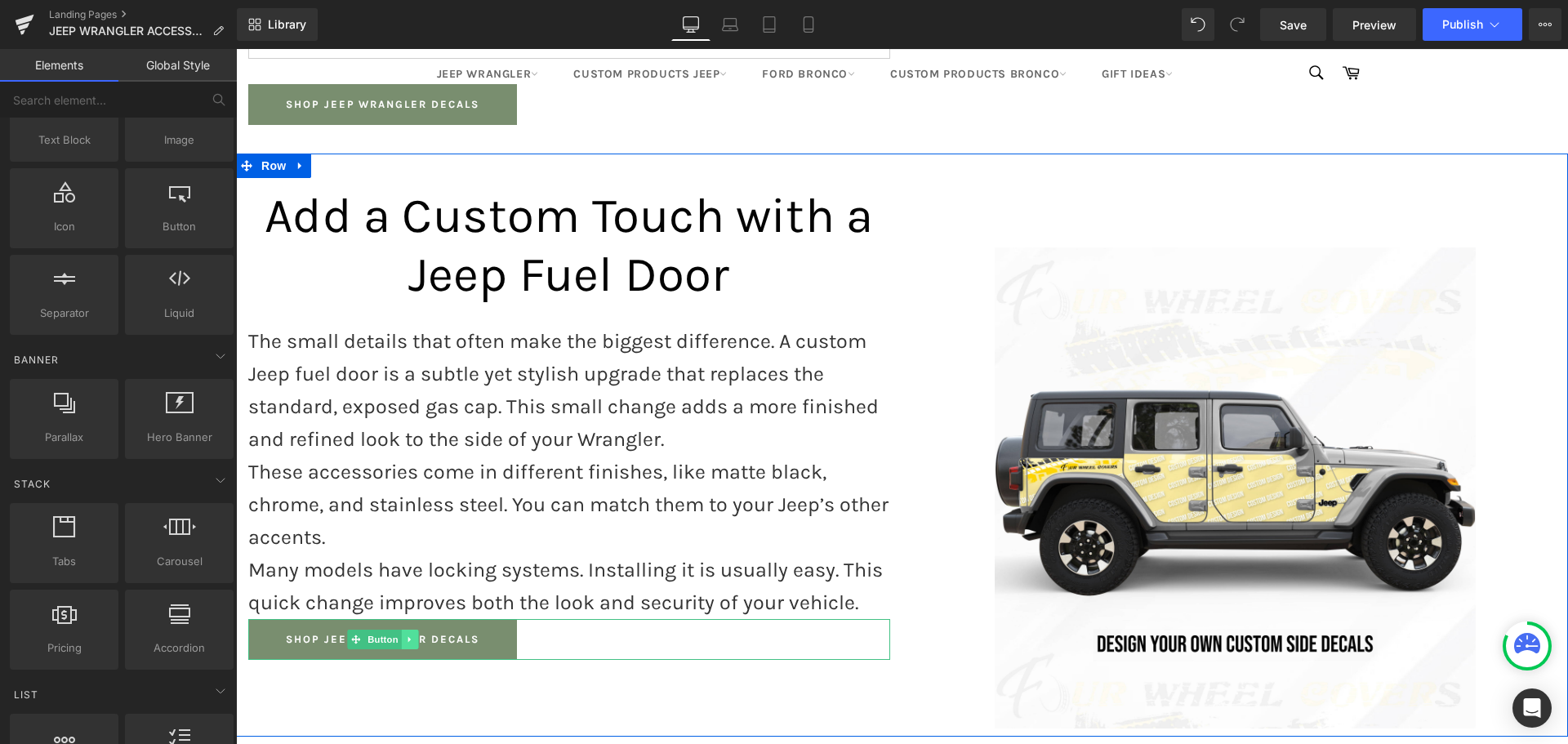
click at [406, 634] on icon at bounding box center [410, 639] width 9 height 10
click at [419, 629] on link at bounding box center [419, 639] width 17 height 19
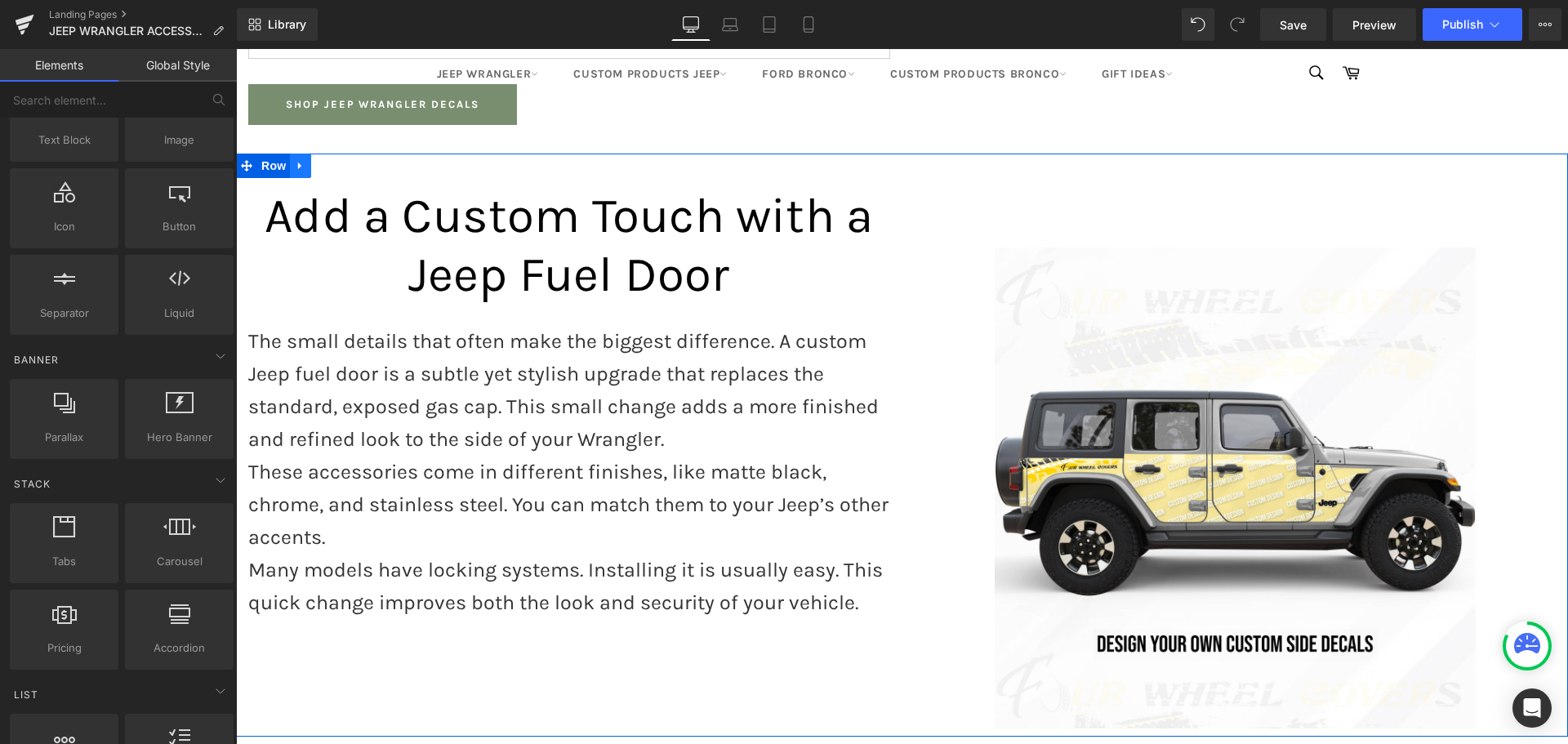
click at [299, 159] on icon at bounding box center [301, 165] width 12 height 13
click at [319, 160] on icon at bounding box center [322, 166] width 12 height 12
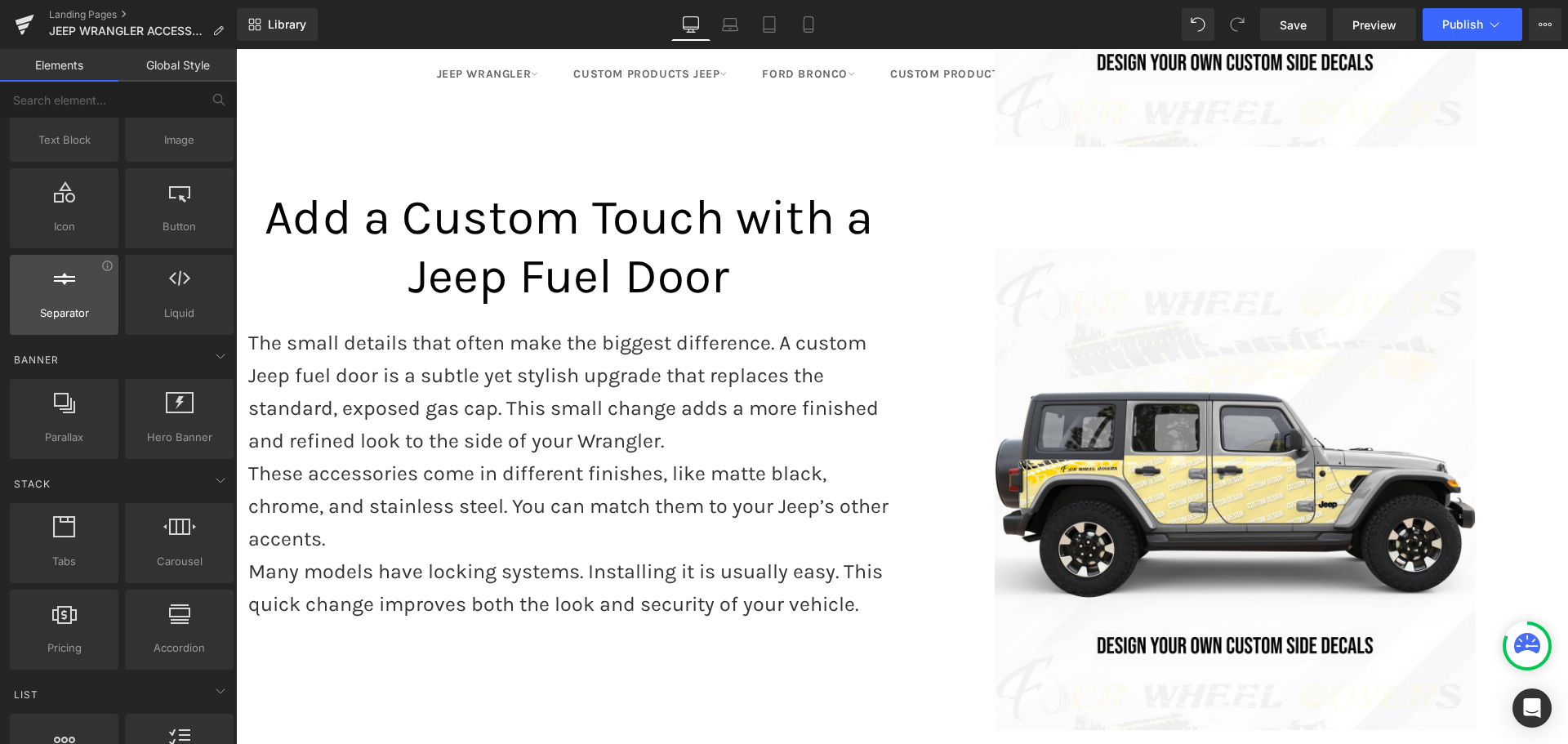
scroll to position [2821, 0]
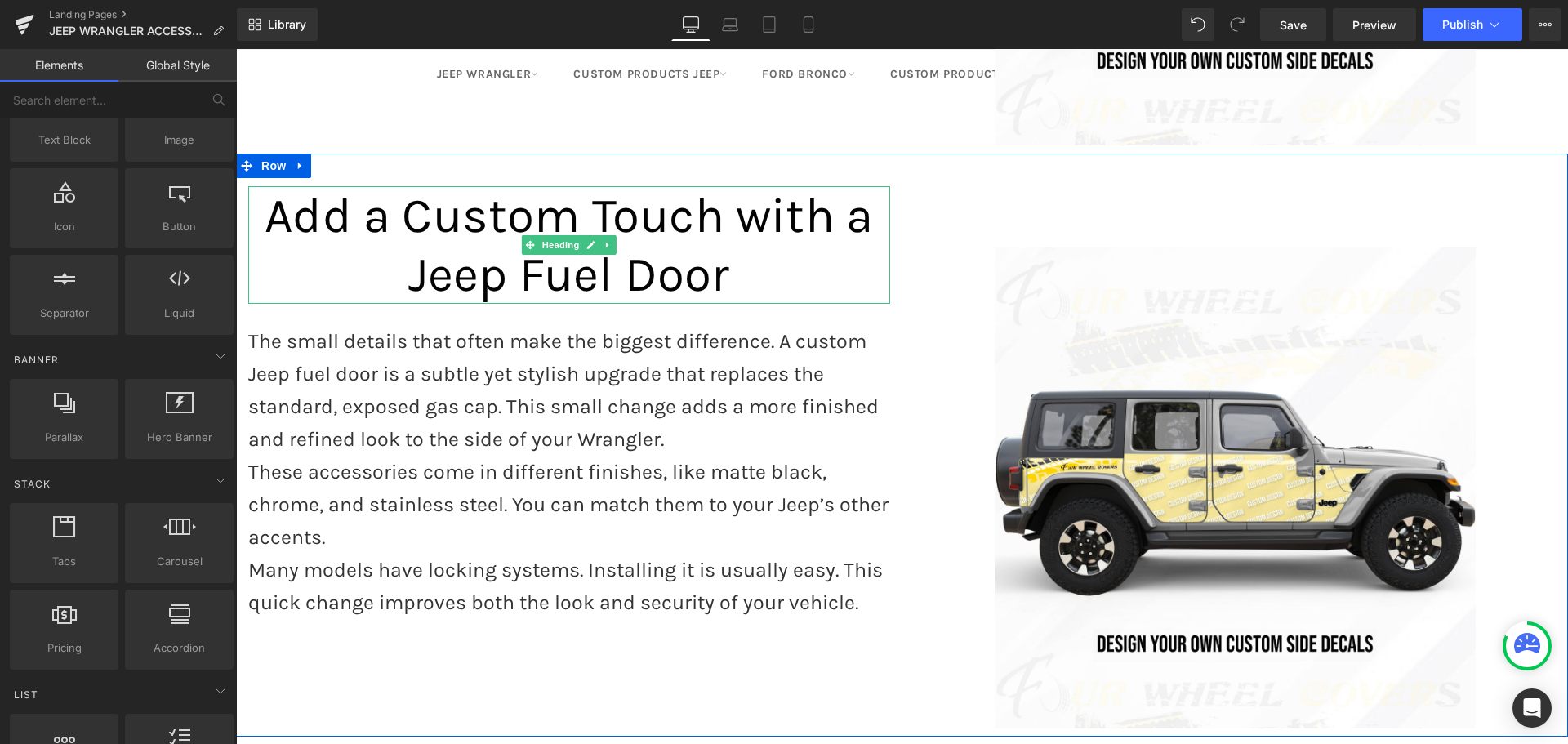
click at [505, 222] on span "Add a Custom Touch with a Jeep Fuel Door" at bounding box center [568, 244] width 608 height 116
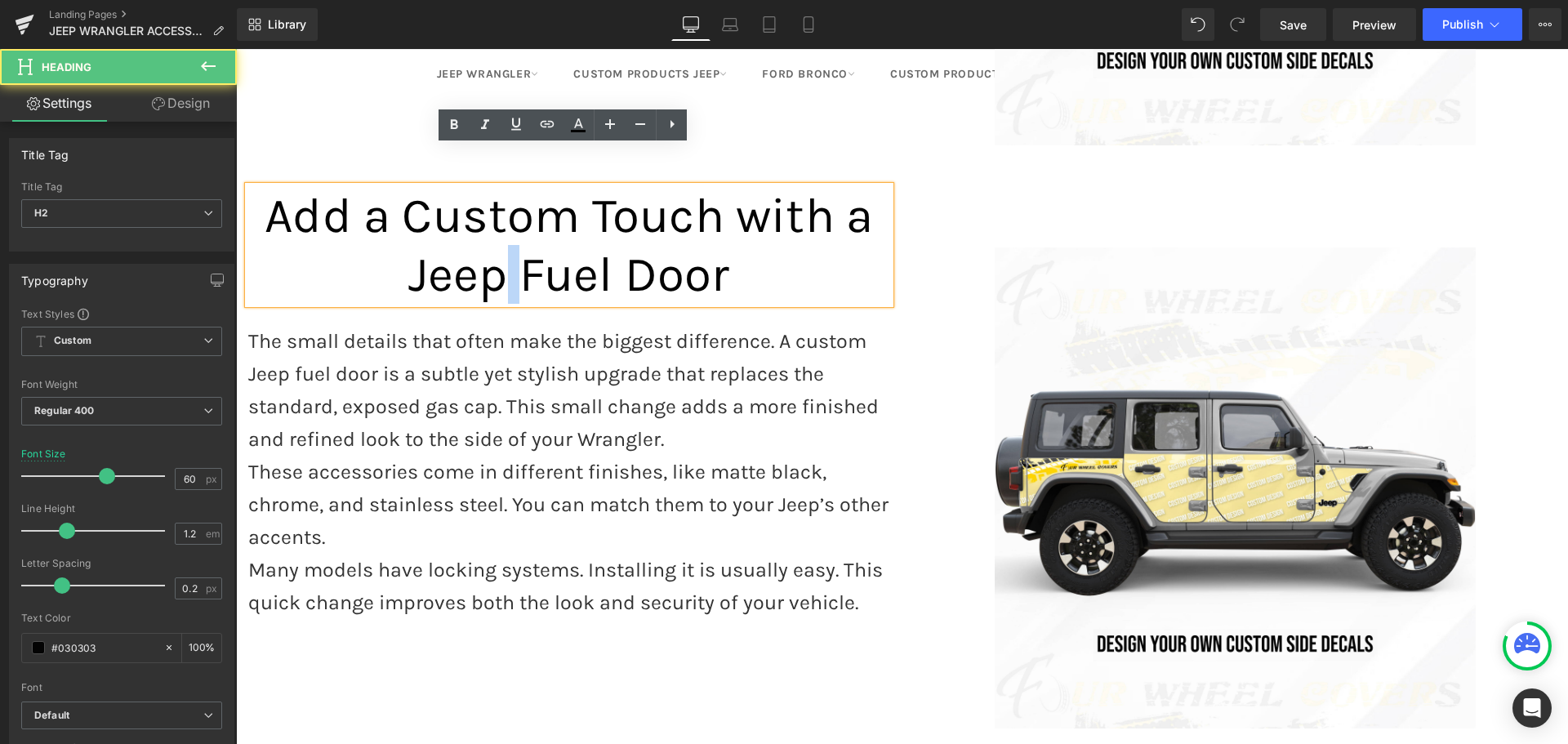
click at [505, 222] on span "Add a Custom Touch with a Jeep Fuel Door" at bounding box center [568, 244] width 608 height 116
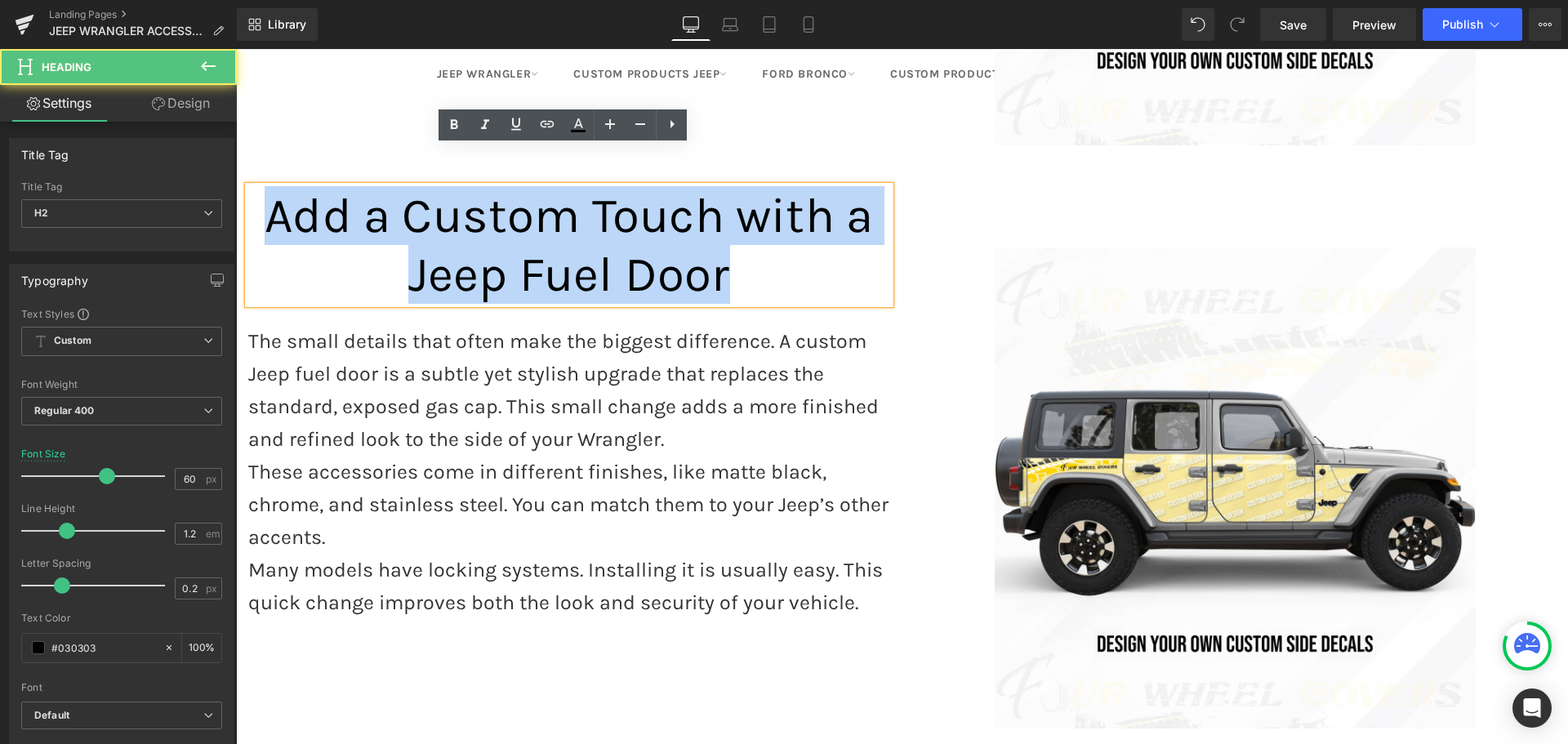
click at [505, 222] on span "Add a Custom Touch with a Jeep Fuel Door" at bounding box center [568, 244] width 608 height 116
paste div
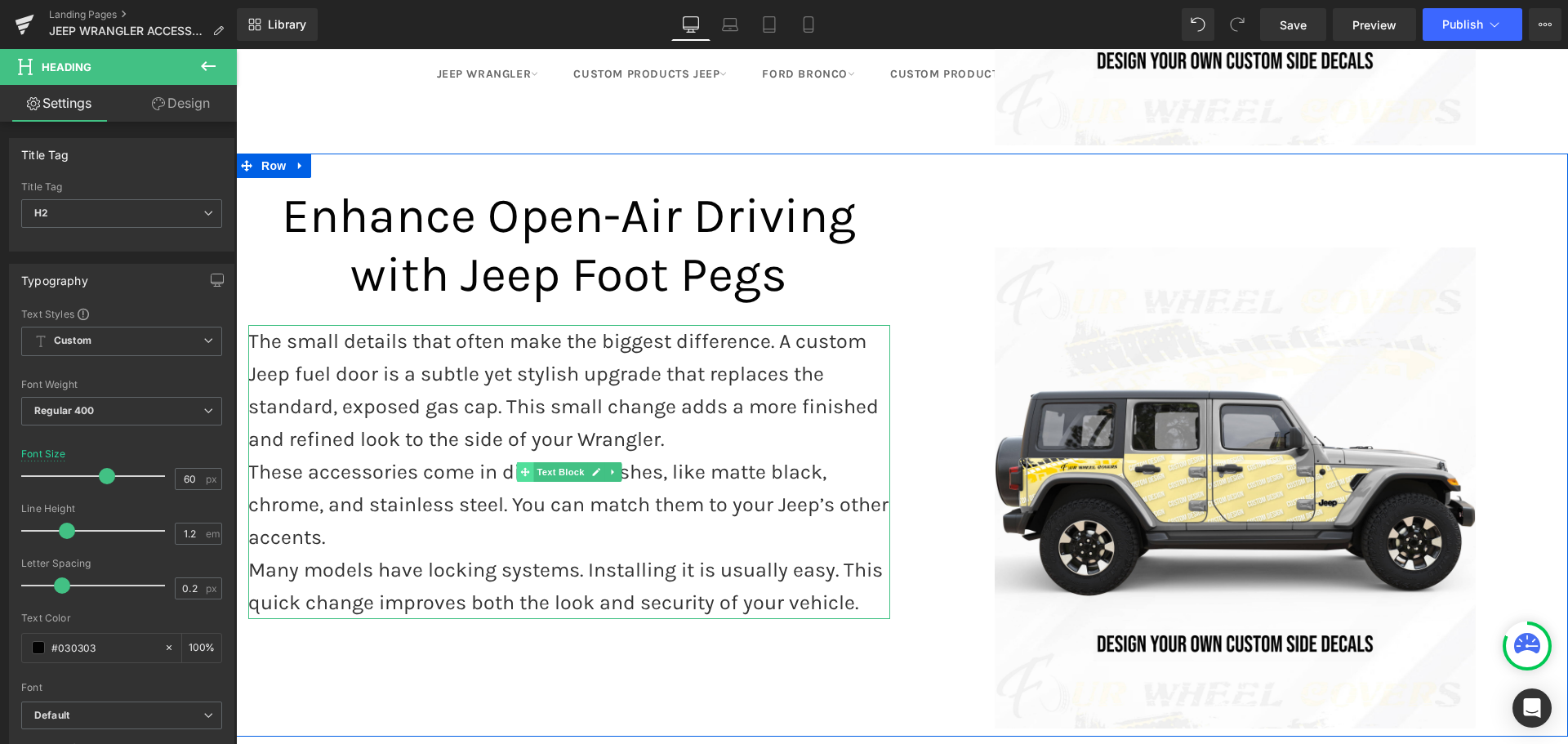
click at [516, 462] on span at bounding box center [525, 472] width 17 height 19
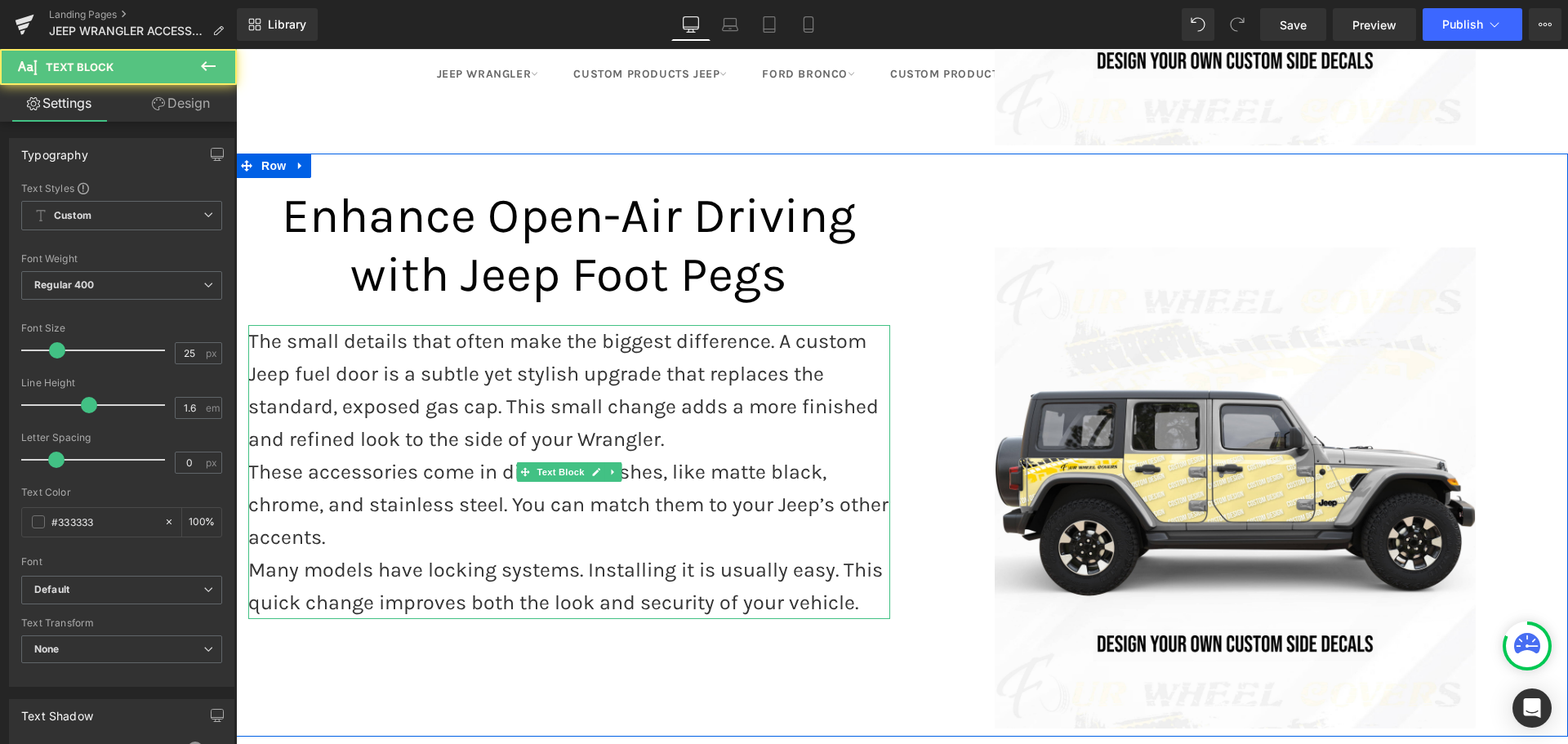
click at [470, 455] on p "These accessories come in different finishes, like matte black, chrome, and sta…" at bounding box center [569, 503] width 642 height 98
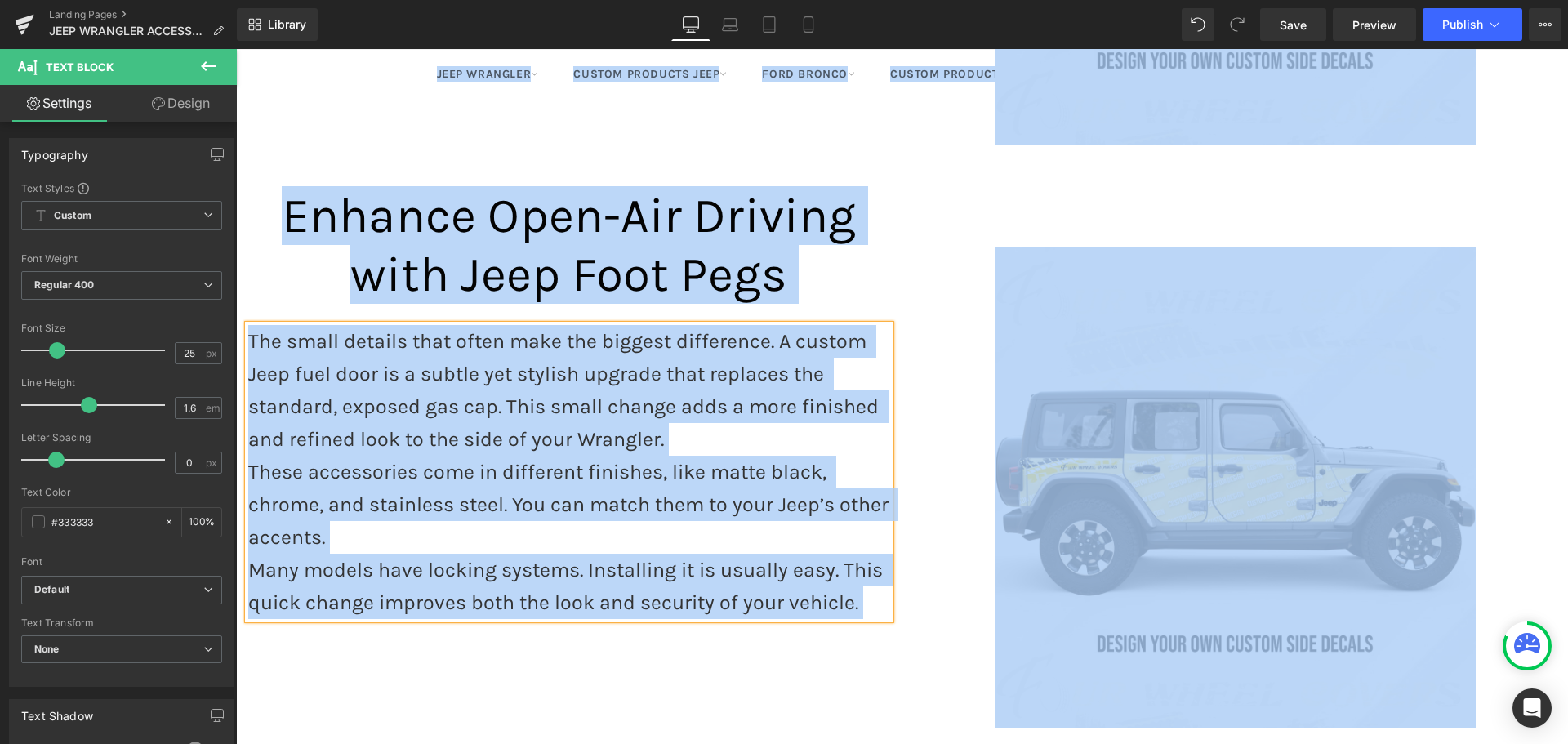
click at [470, 455] on p "These accessories come in different finishes, like matte black, chrome, and sta…" at bounding box center [569, 503] width 642 height 98
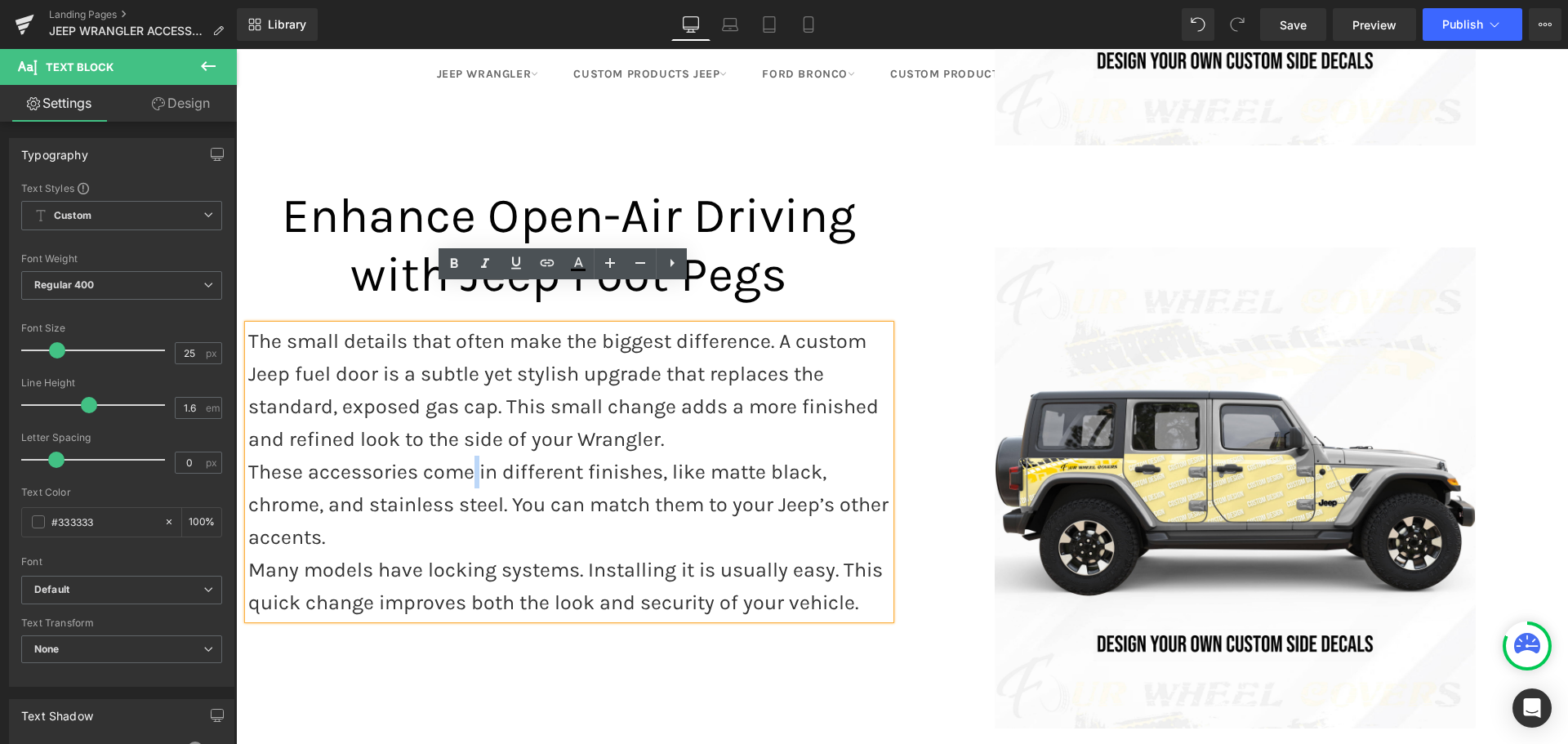
click at [470, 455] on p "These accessories come in different finishes, like matte black, chrome, and sta…" at bounding box center [569, 503] width 642 height 98
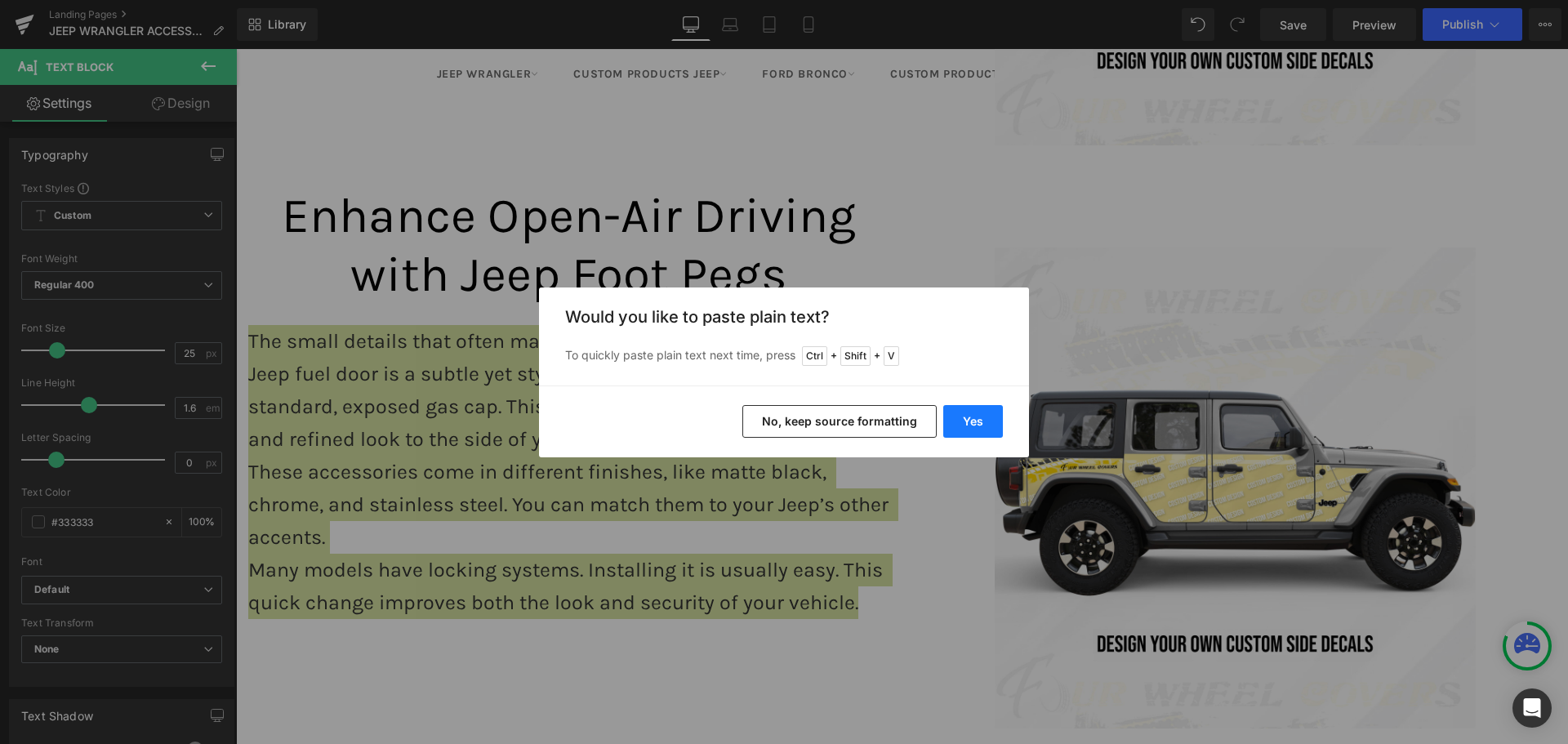
drag, startPoint x: 971, startPoint y: 423, endPoint x: 709, endPoint y: 378, distance: 265.8
click at [971, 423] on button "Yes" at bounding box center [973, 421] width 60 height 33
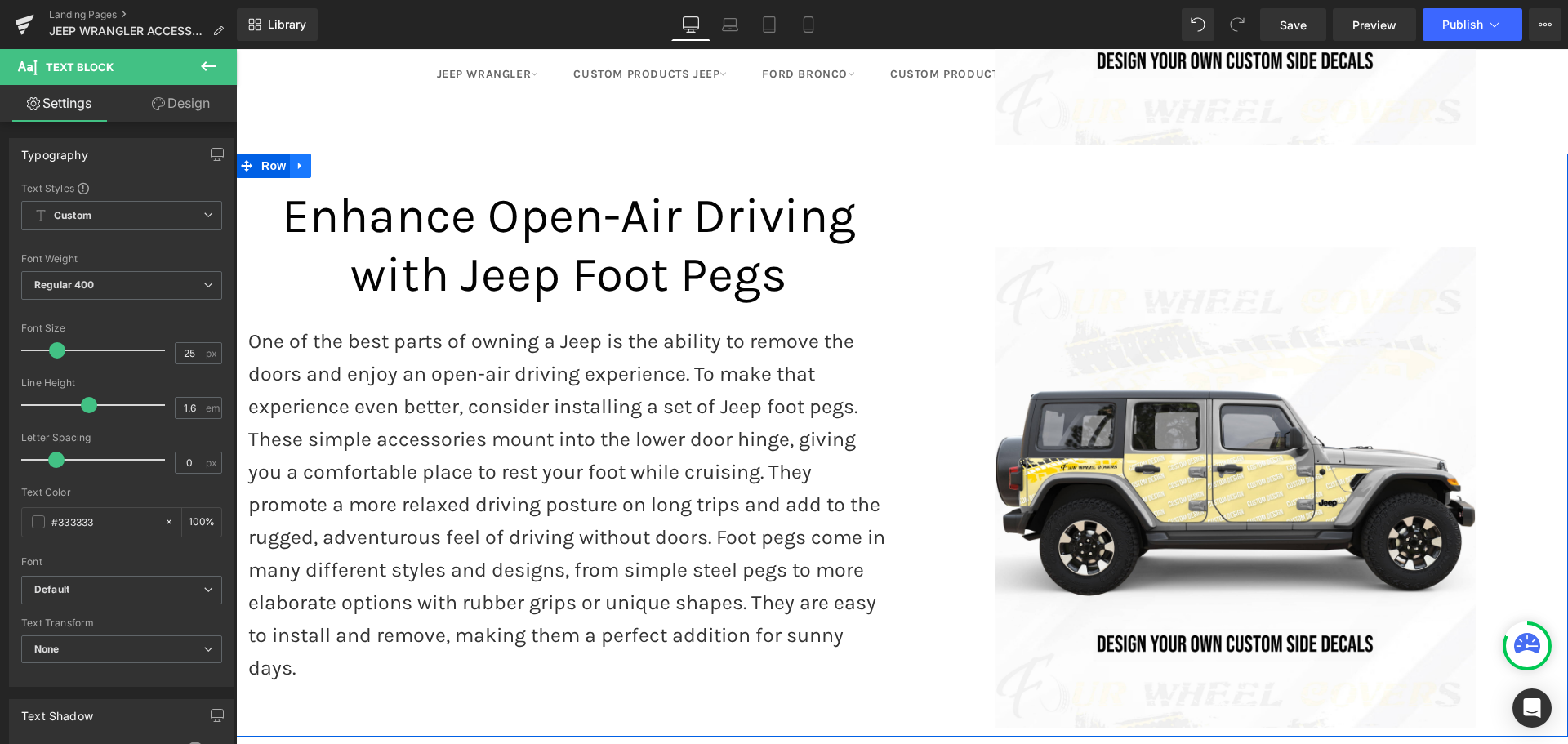
click at [295, 159] on icon at bounding box center [301, 165] width 12 height 13
click at [318, 160] on icon at bounding box center [322, 166] width 12 height 12
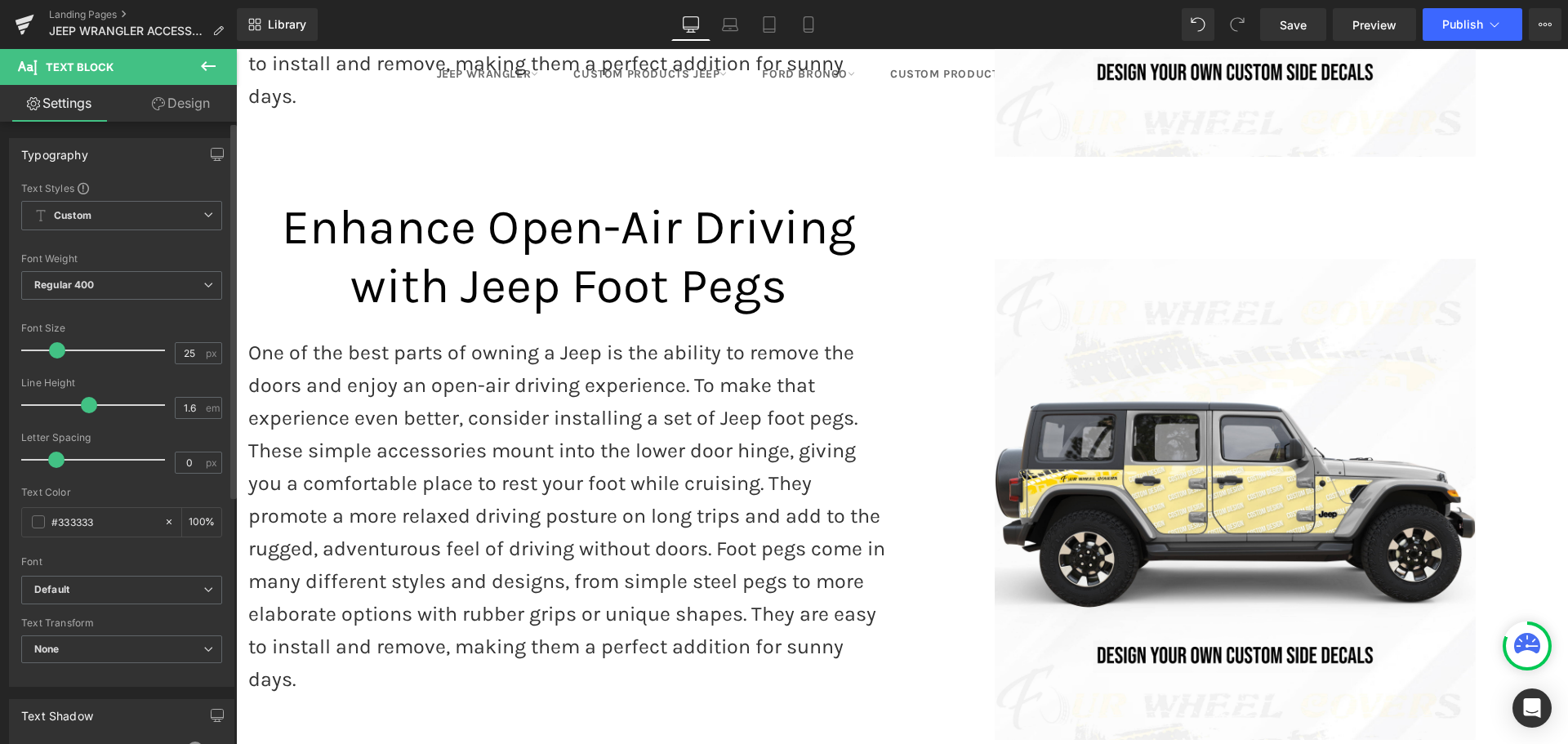
scroll to position [3405, 0]
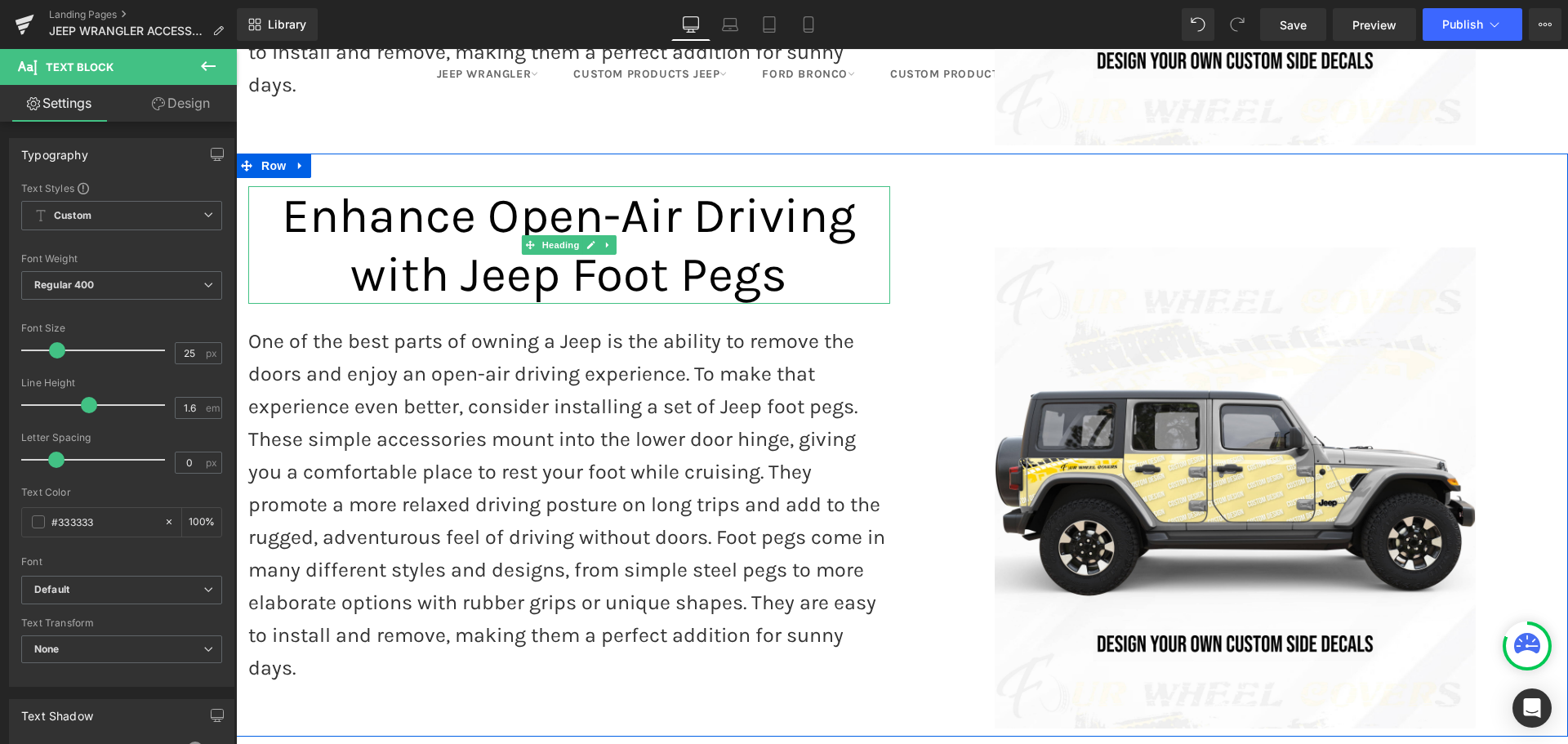
click at [432, 203] on span "Enhance Open-Air Driving with Jeep Foot Pegs" at bounding box center [568, 244] width 575 height 116
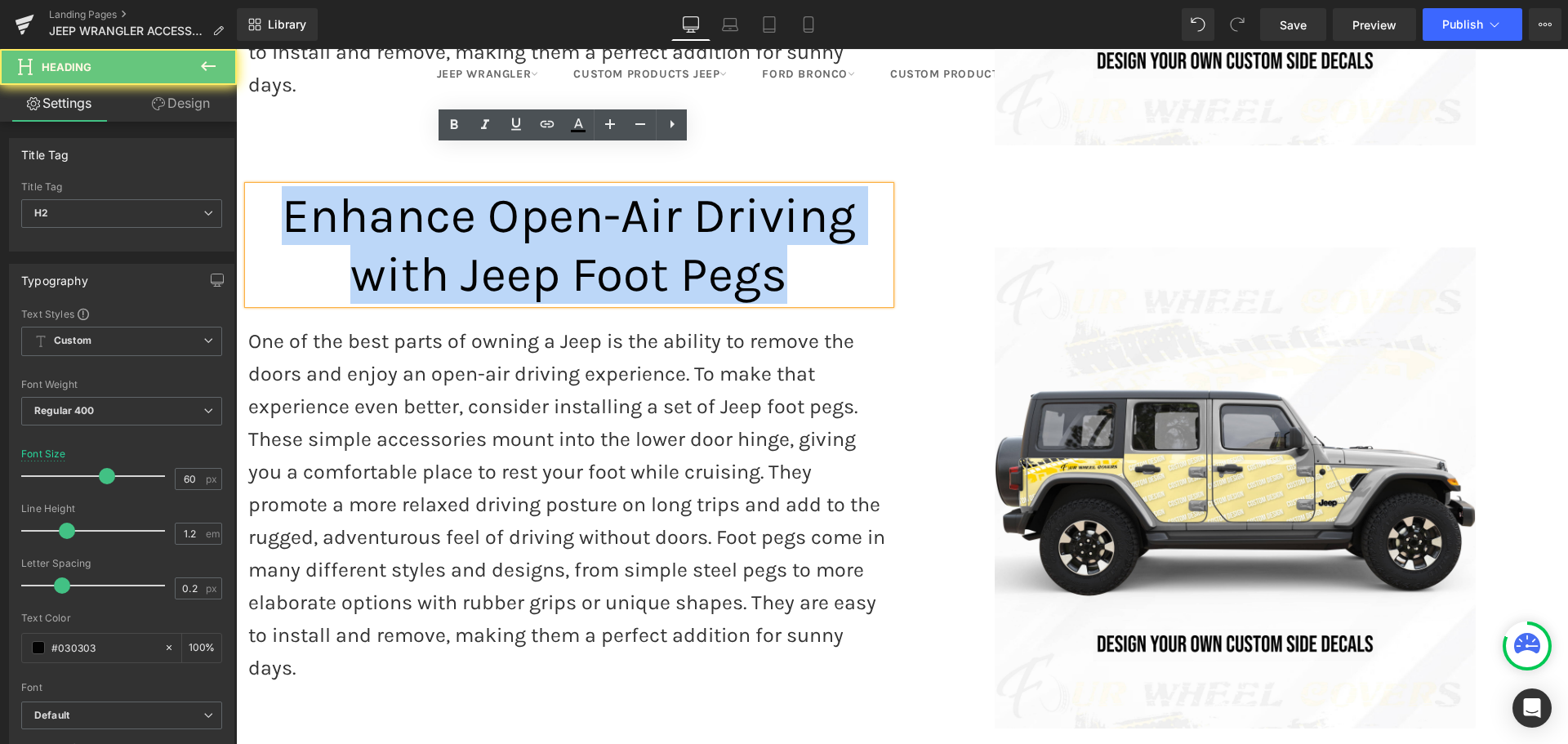
click at [432, 203] on span "Enhance Open-Air Driving with Jeep Foot Pegs" at bounding box center [568, 244] width 575 height 116
paste div
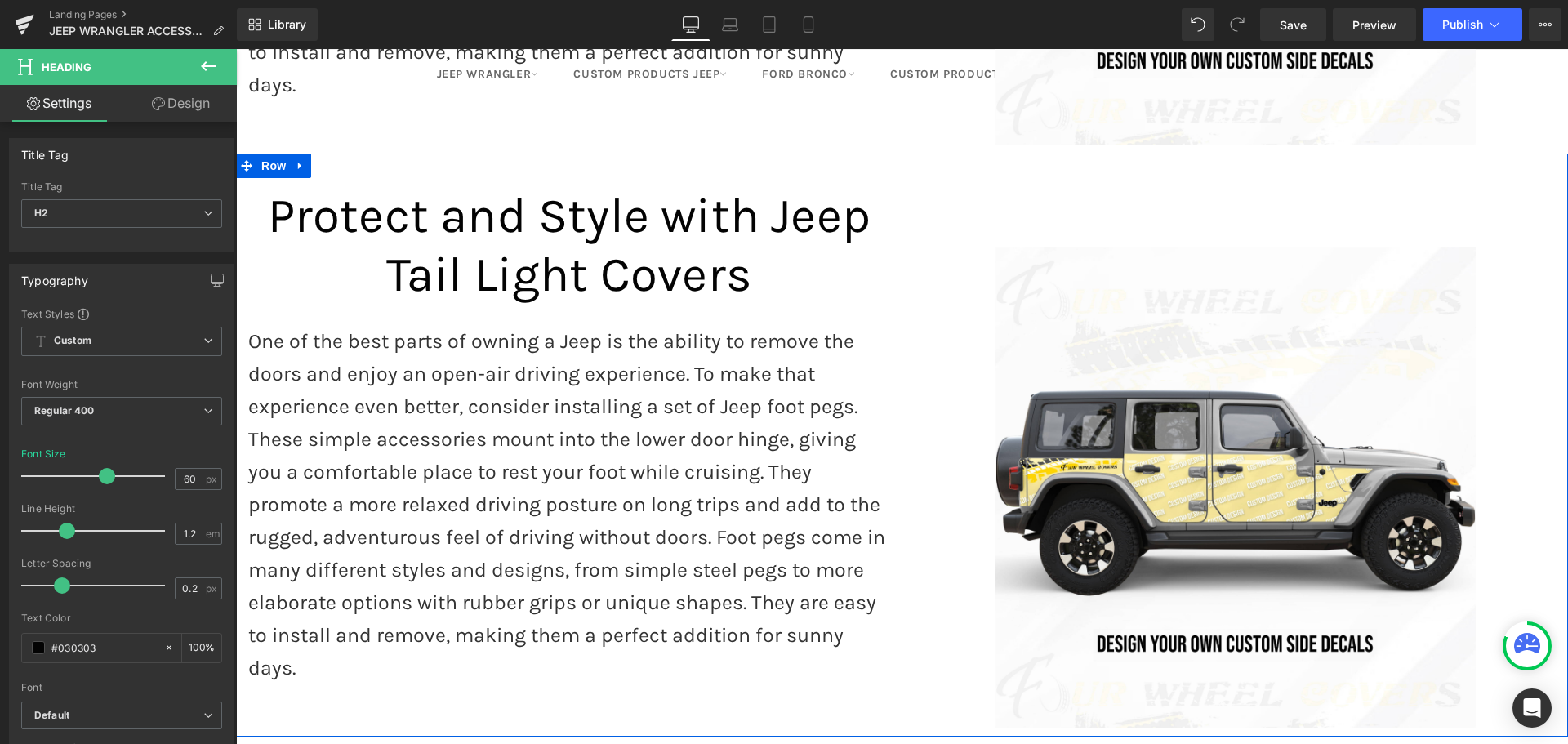
click at [455, 501] on p "These simple accessories mount into the lower door hinge, giving you a comforta…" at bounding box center [569, 554] width 642 height 261
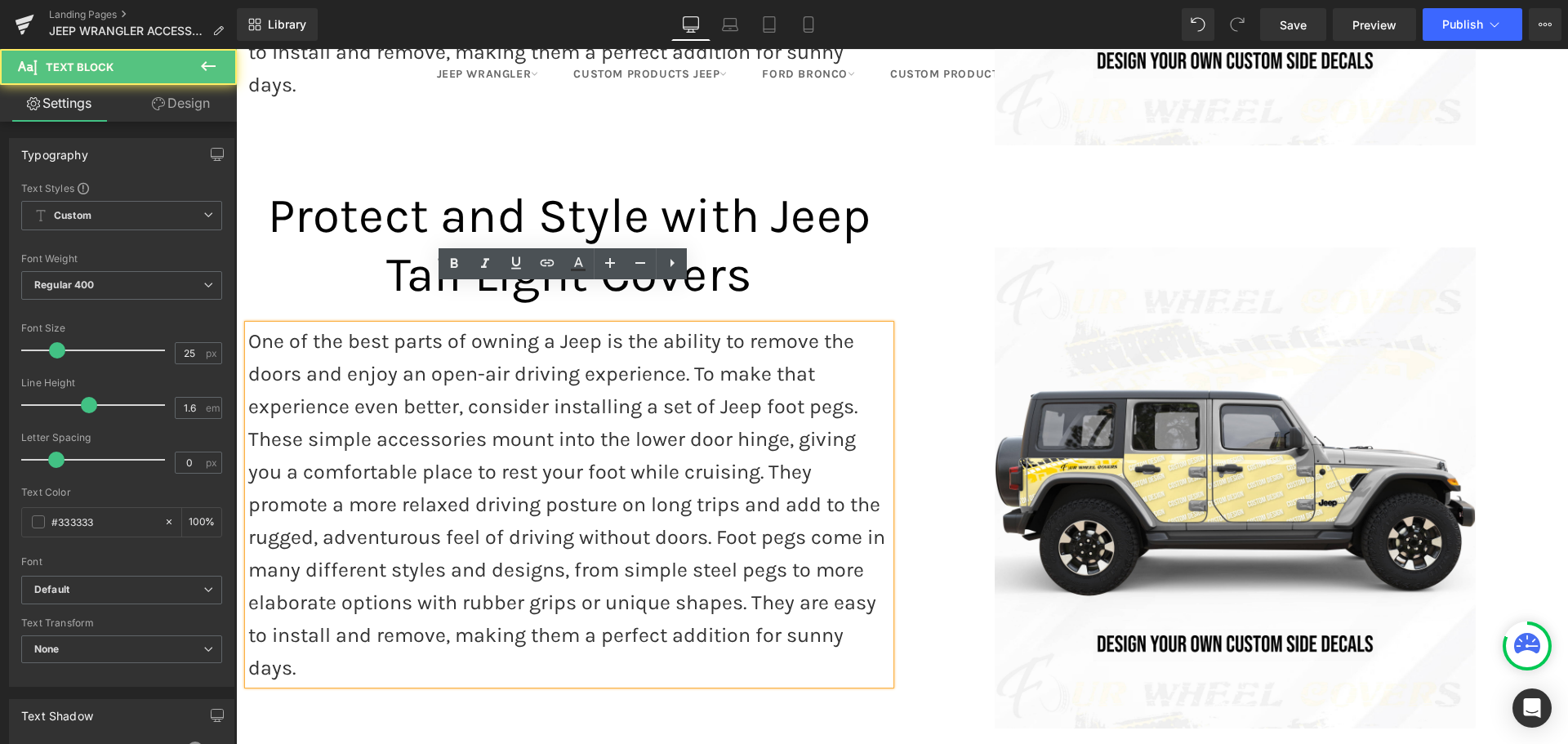
click at [460, 515] on p "These simple accessories mount into the lower door hinge, giving you a comforta…" at bounding box center [569, 554] width 642 height 261
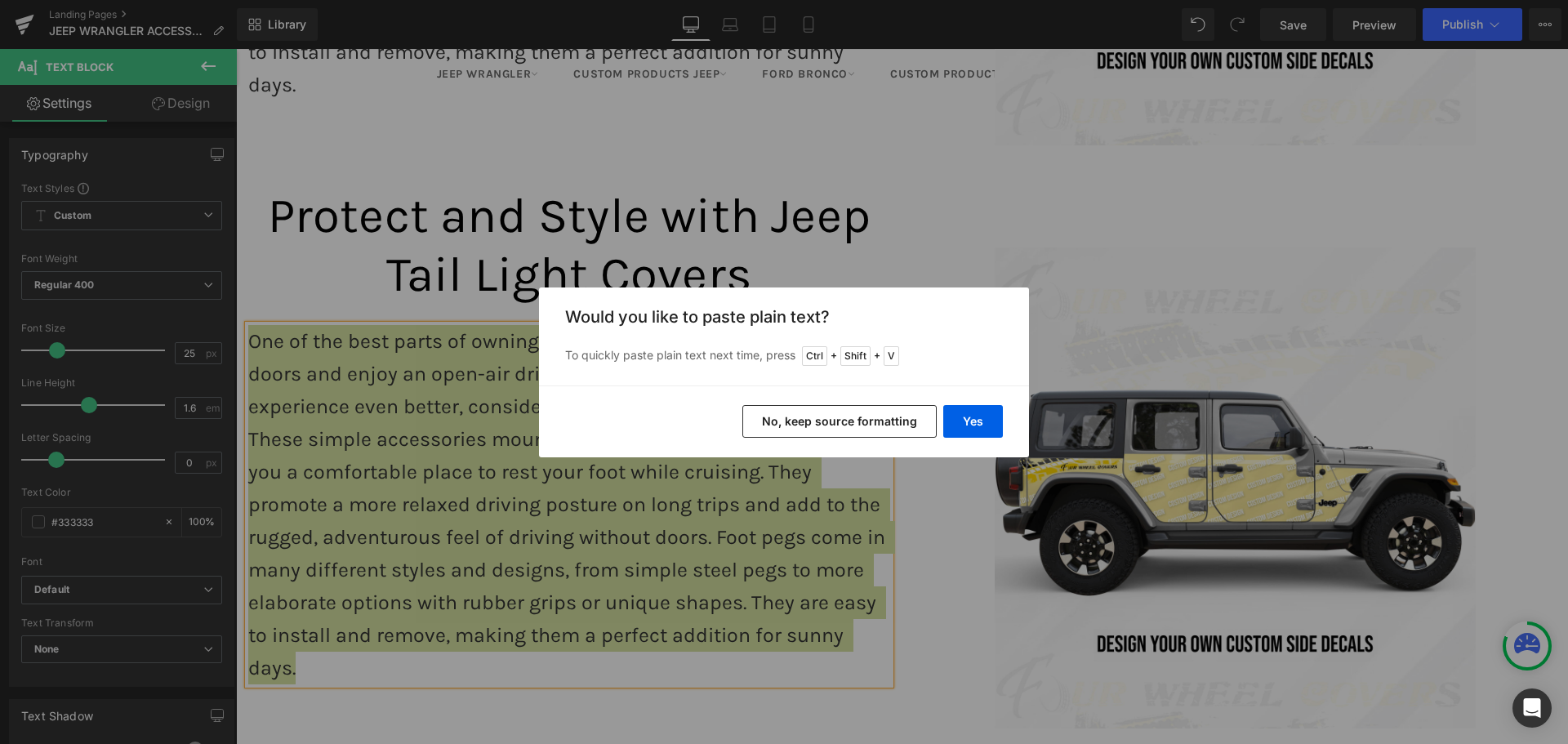
click at [1003, 420] on div "Yes No, keep source formatting" at bounding box center [784, 421] width 490 height 72
click at [987, 426] on button "Yes" at bounding box center [973, 421] width 60 height 33
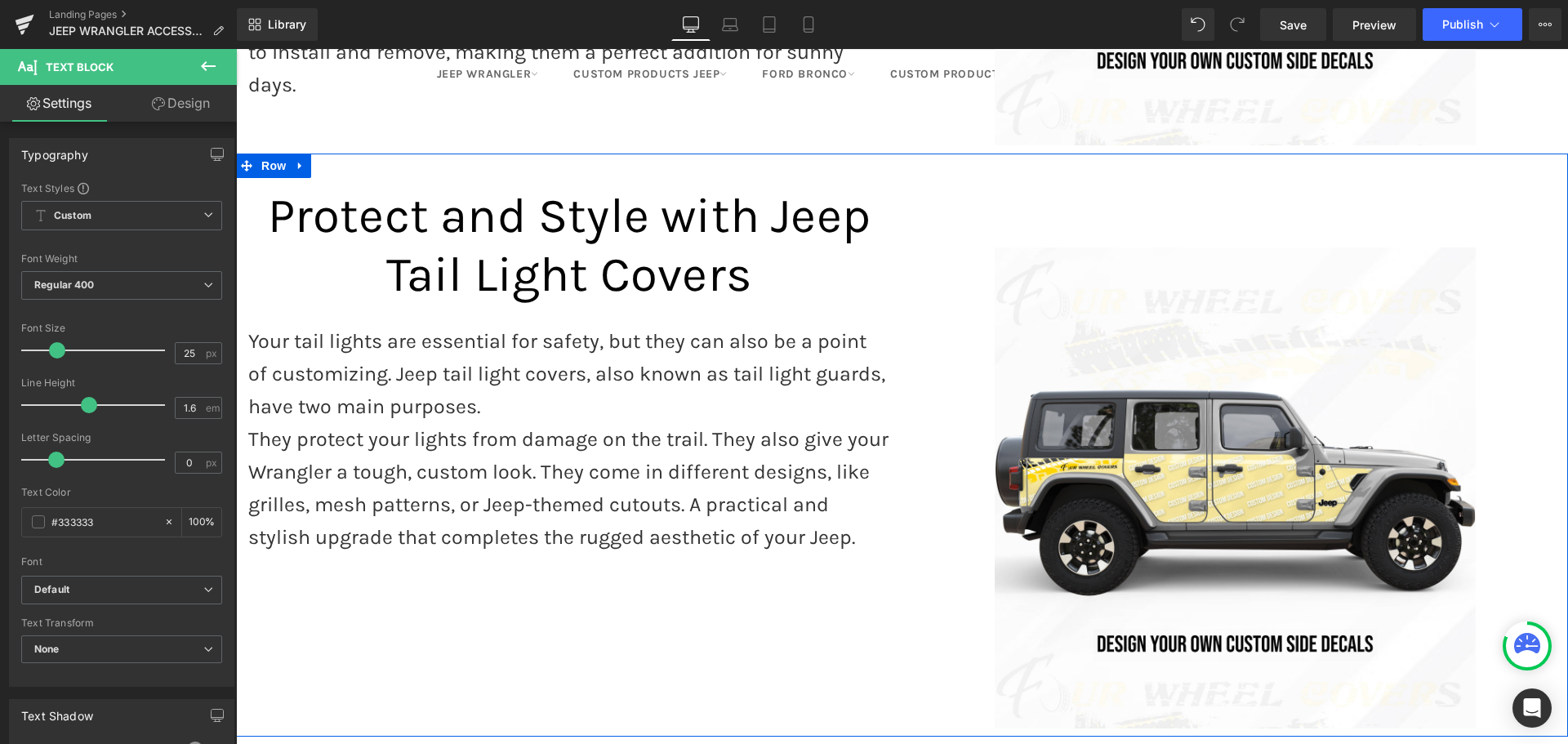
click at [478, 587] on div "Image Protect and Style with Jeep Tail Light Covers Heading Your tail lights ar…" at bounding box center [902, 444] width 1332 height 583
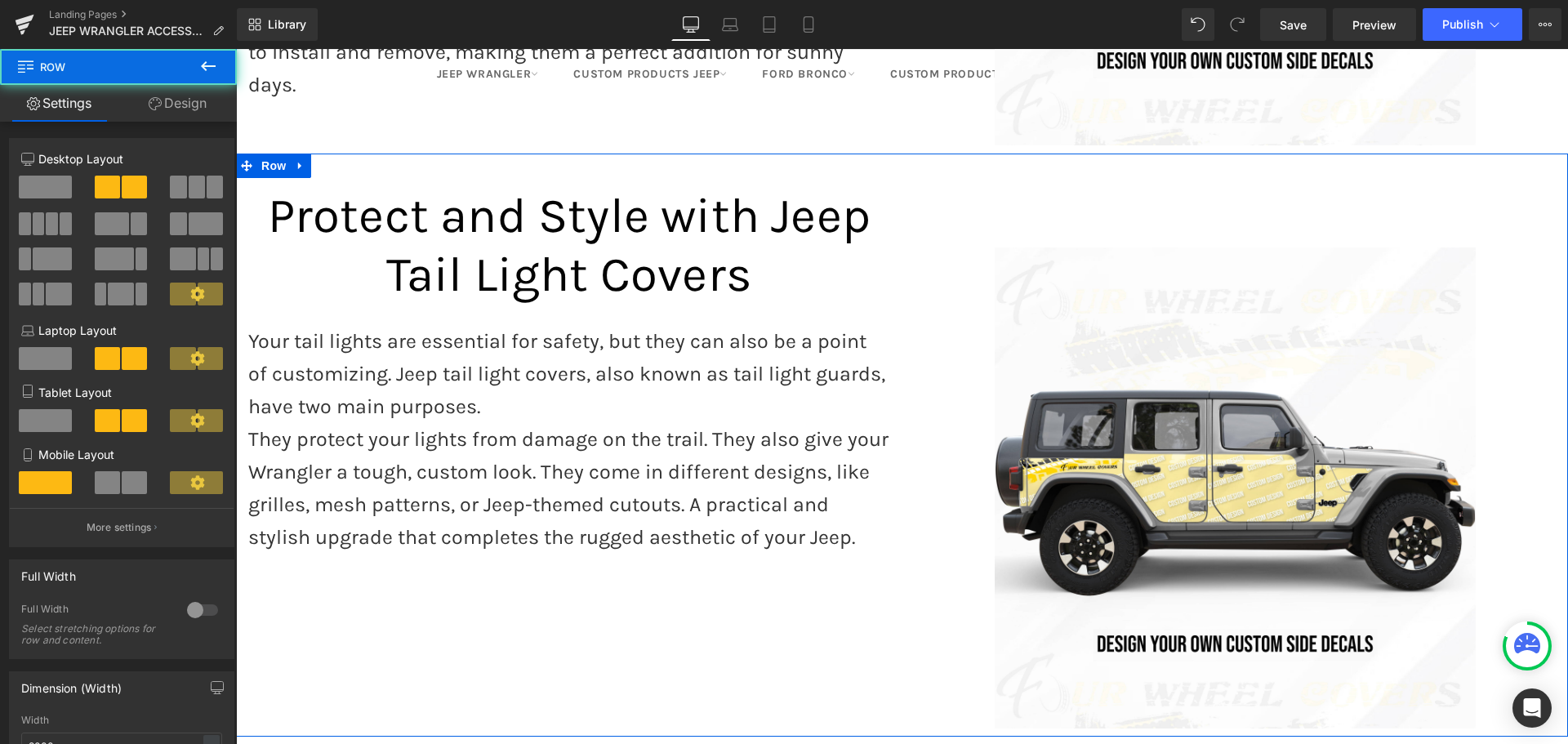
click at [498, 504] on p "They protect your lights from damage on the trail. They also give your Wrangler…" at bounding box center [569, 488] width 642 height 130
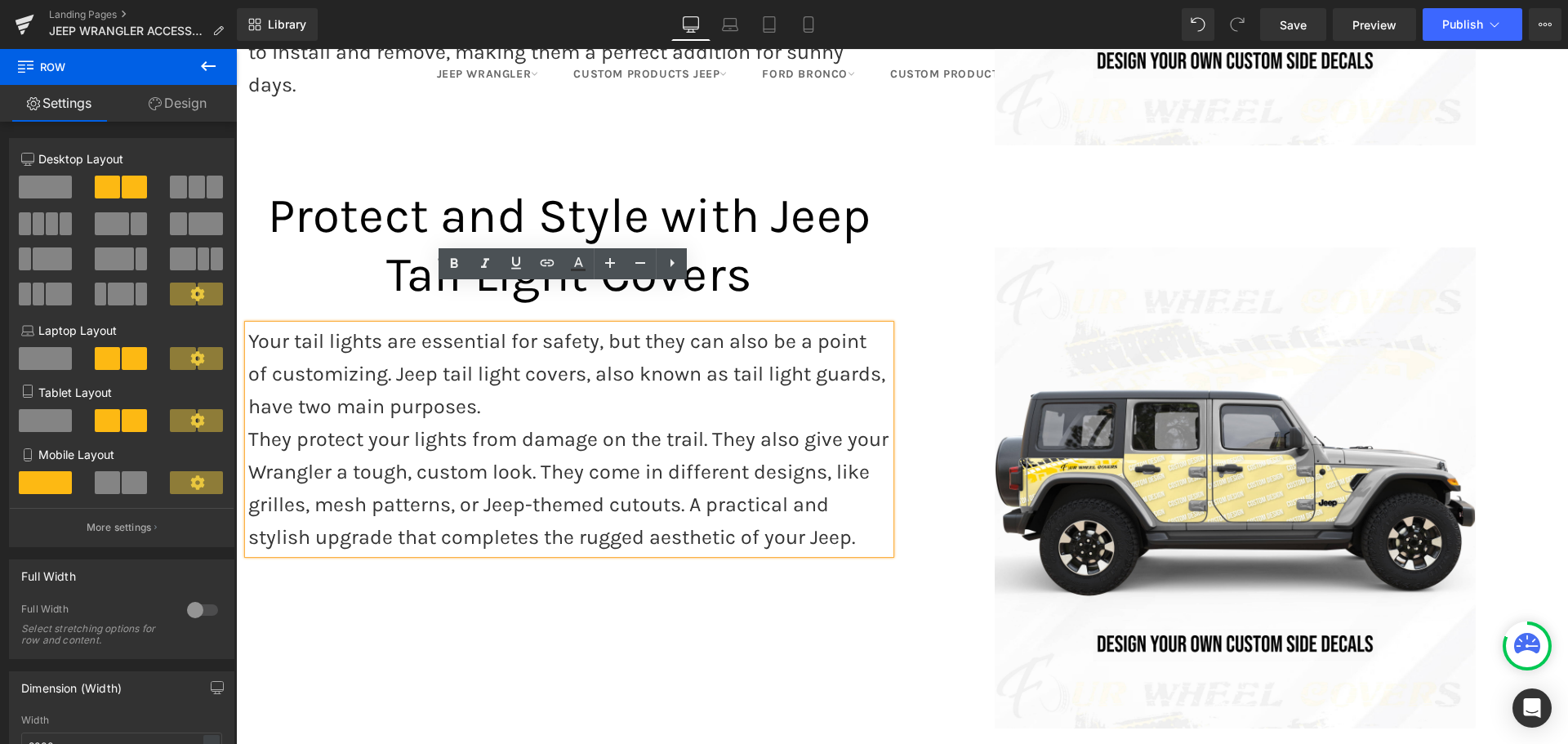
click at [613, 597] on div "Image Protect and Style with Jeep Tail Light Covers Heading Your tail lights ar…" at bounding box center [902, 444] width 1332 height 583
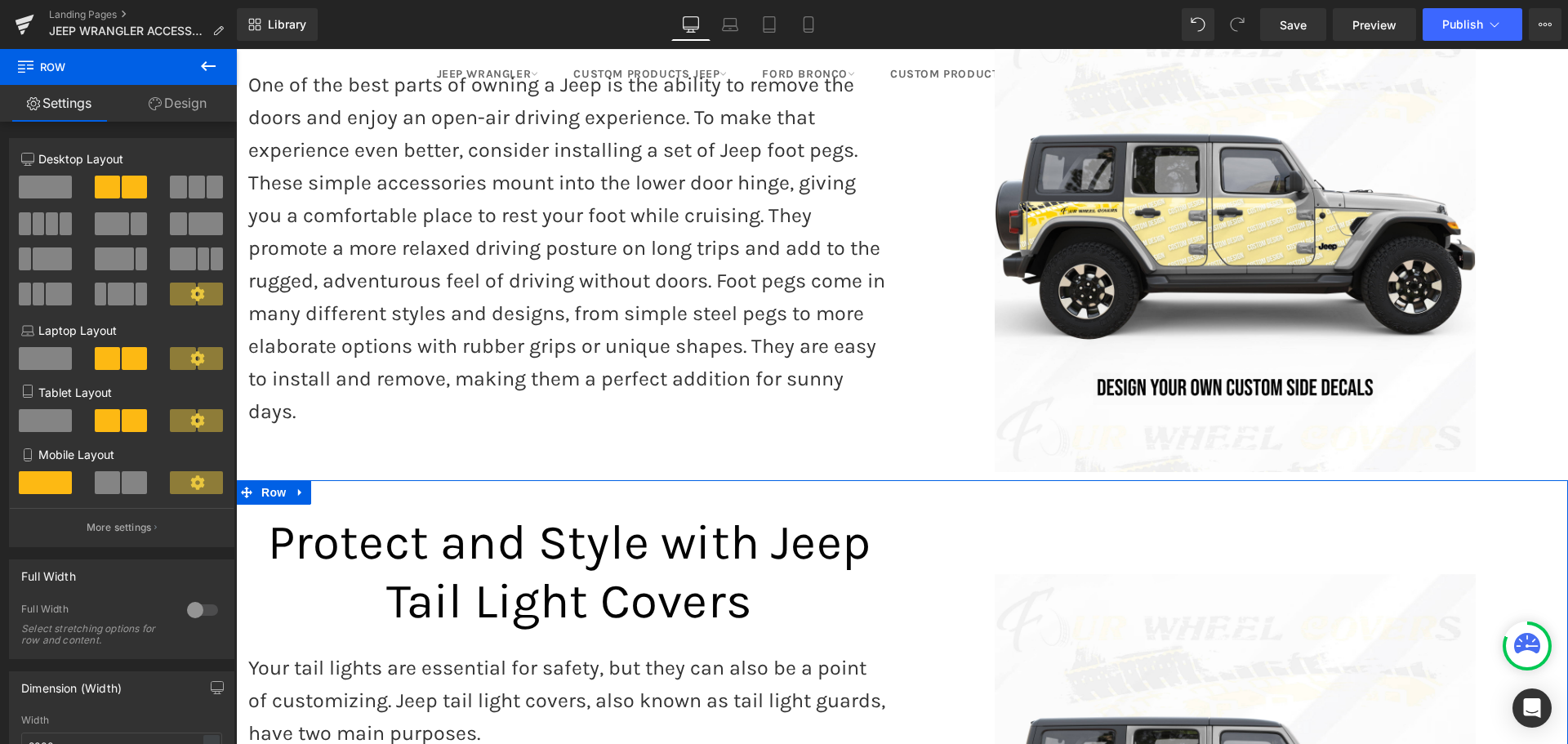
scroll to position [2670, 0]
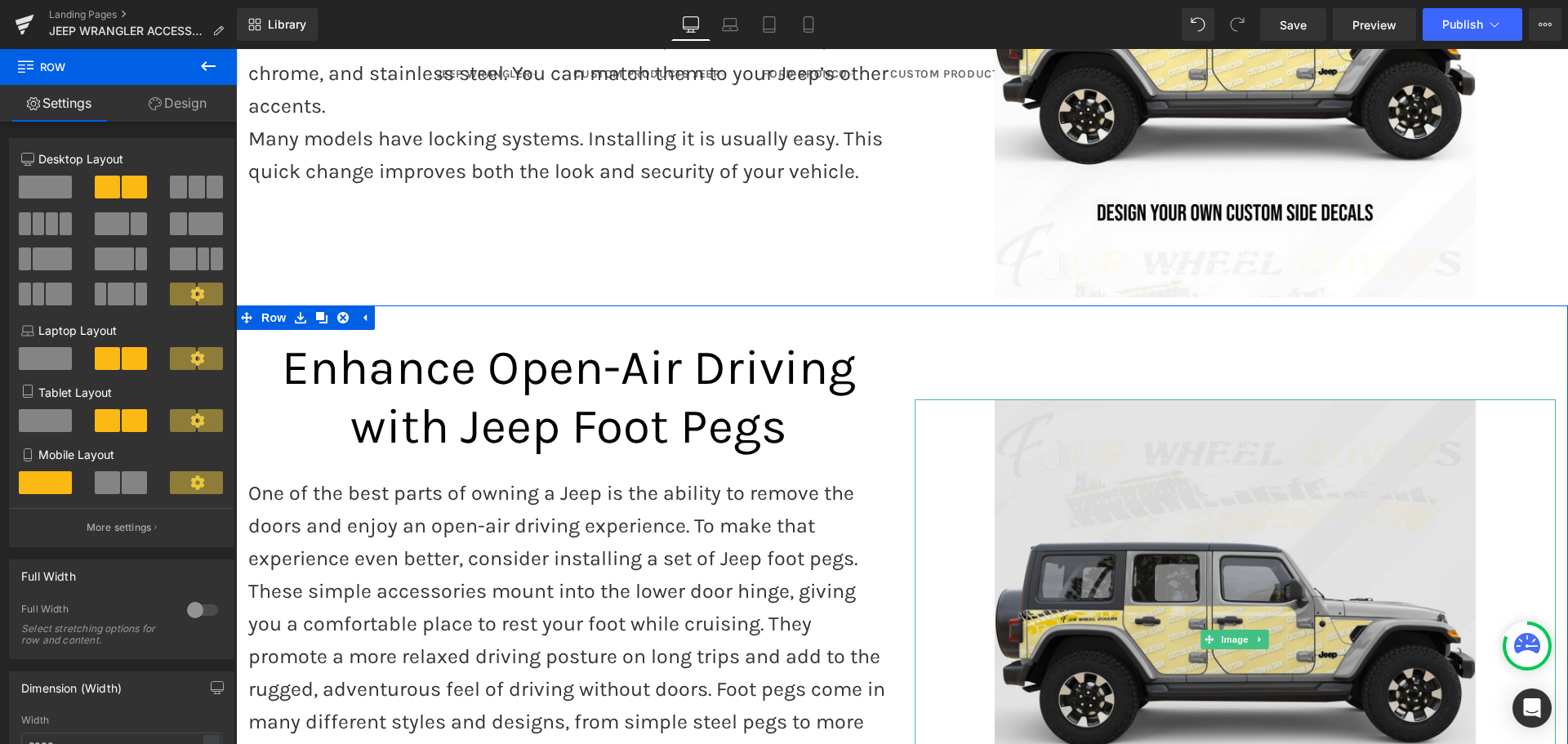
click at [1130, 419] on img at bounding box center [1235, 640] width 481 height 481
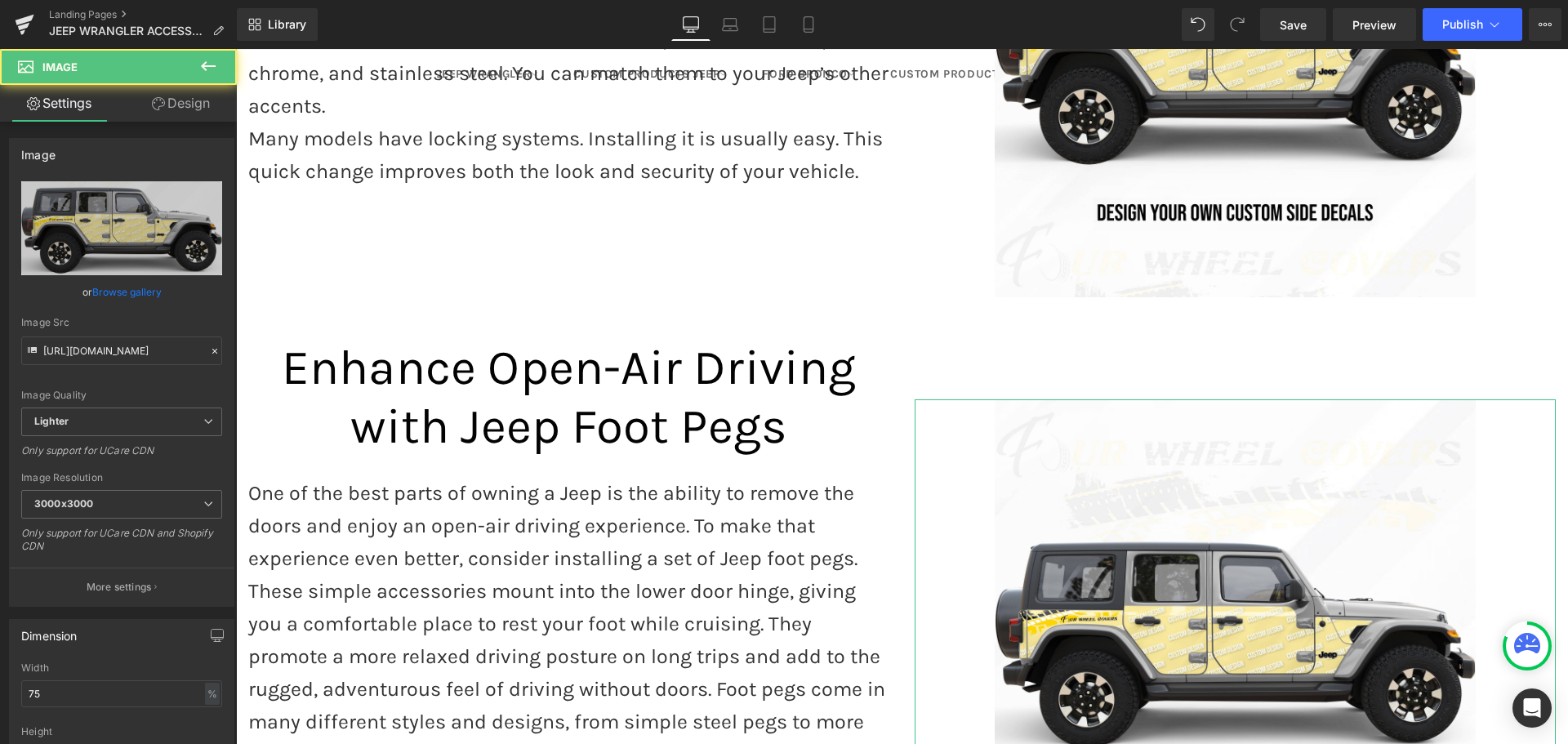
click at [170, 104] on link "Design" at bounding box center [181, 103] width 118 height 37
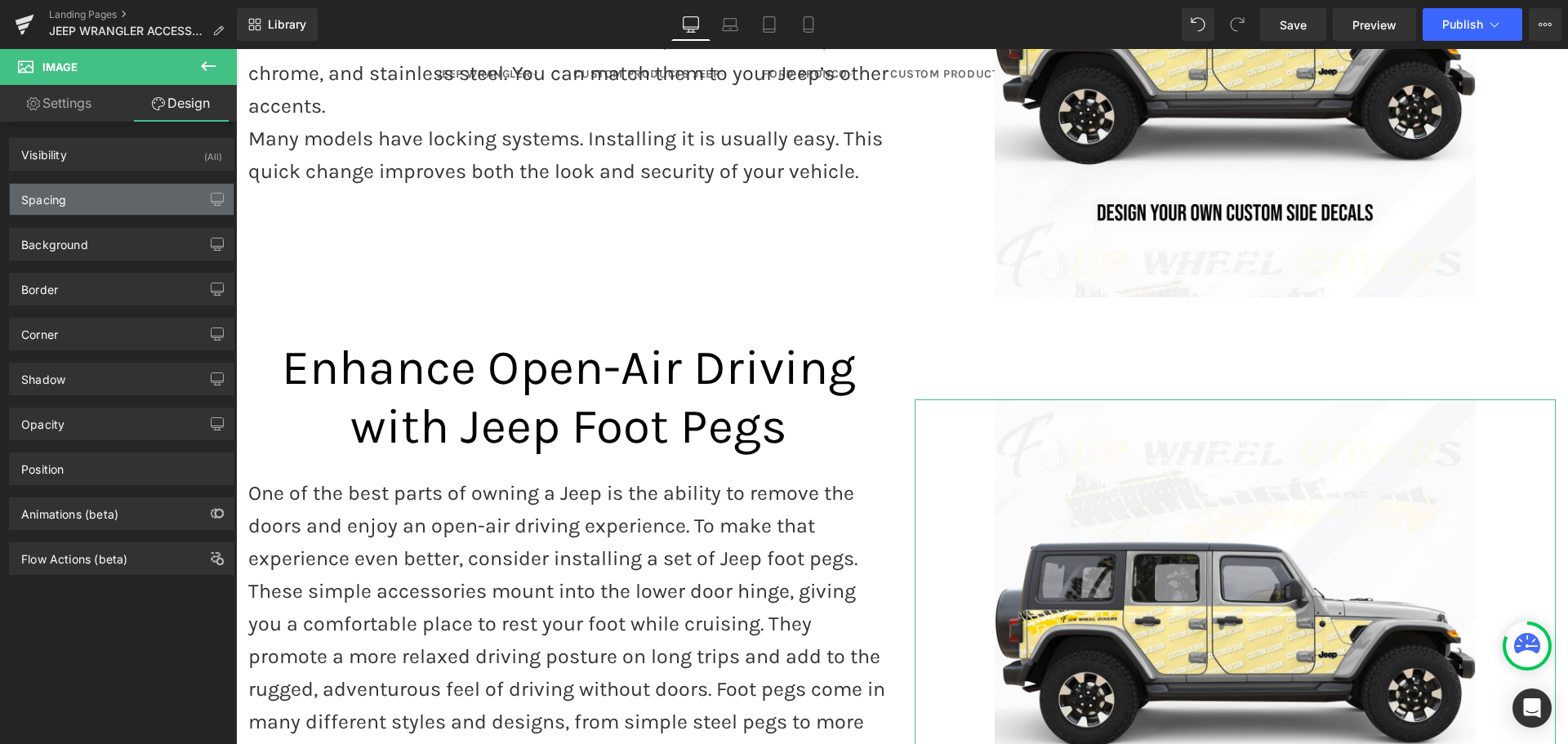
click at [98, 192] on div "Spacing" at bounding box center [121, 199] width 223 height 31
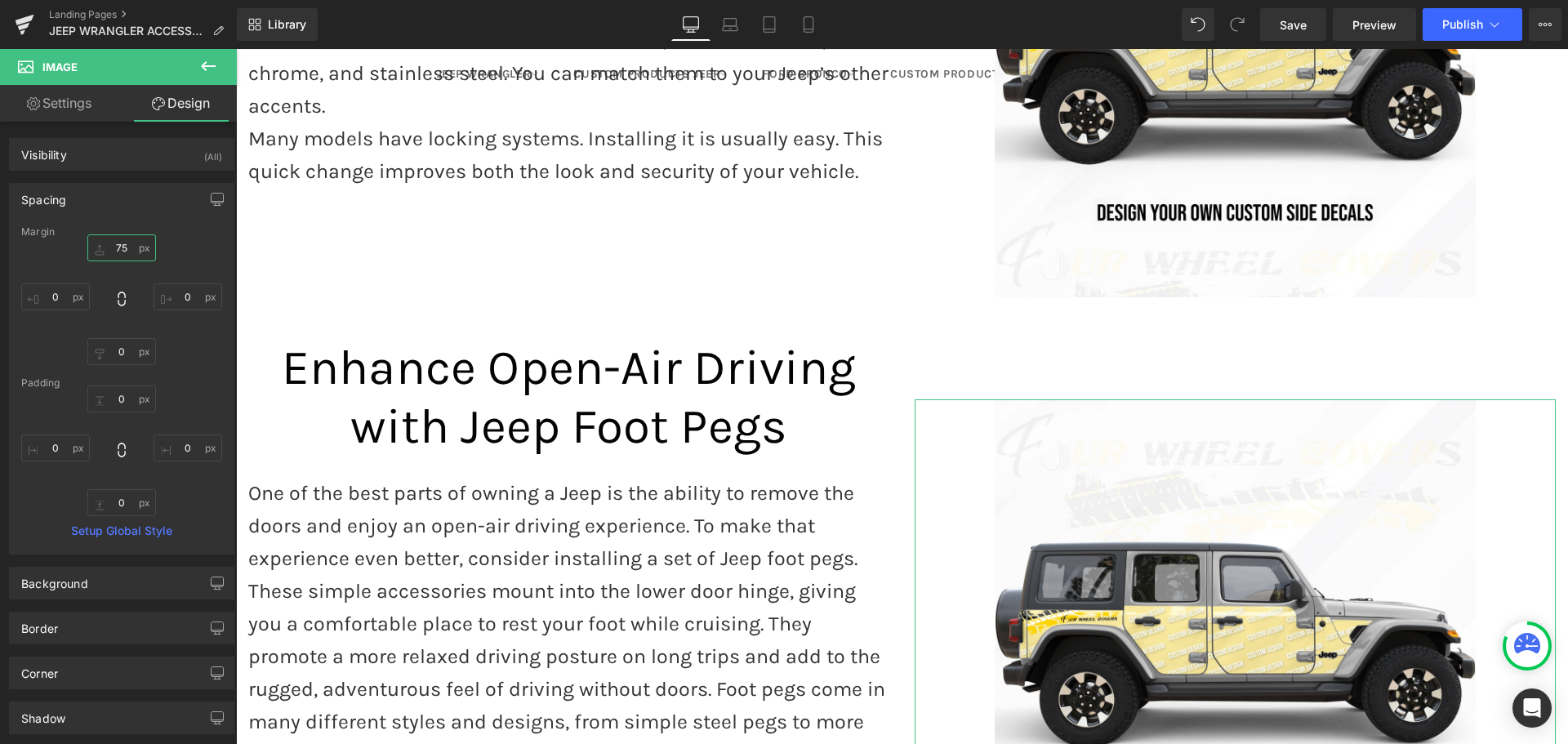
click at [119, 245] on input "75" at bounding box center [121, 247] width 69 height 27
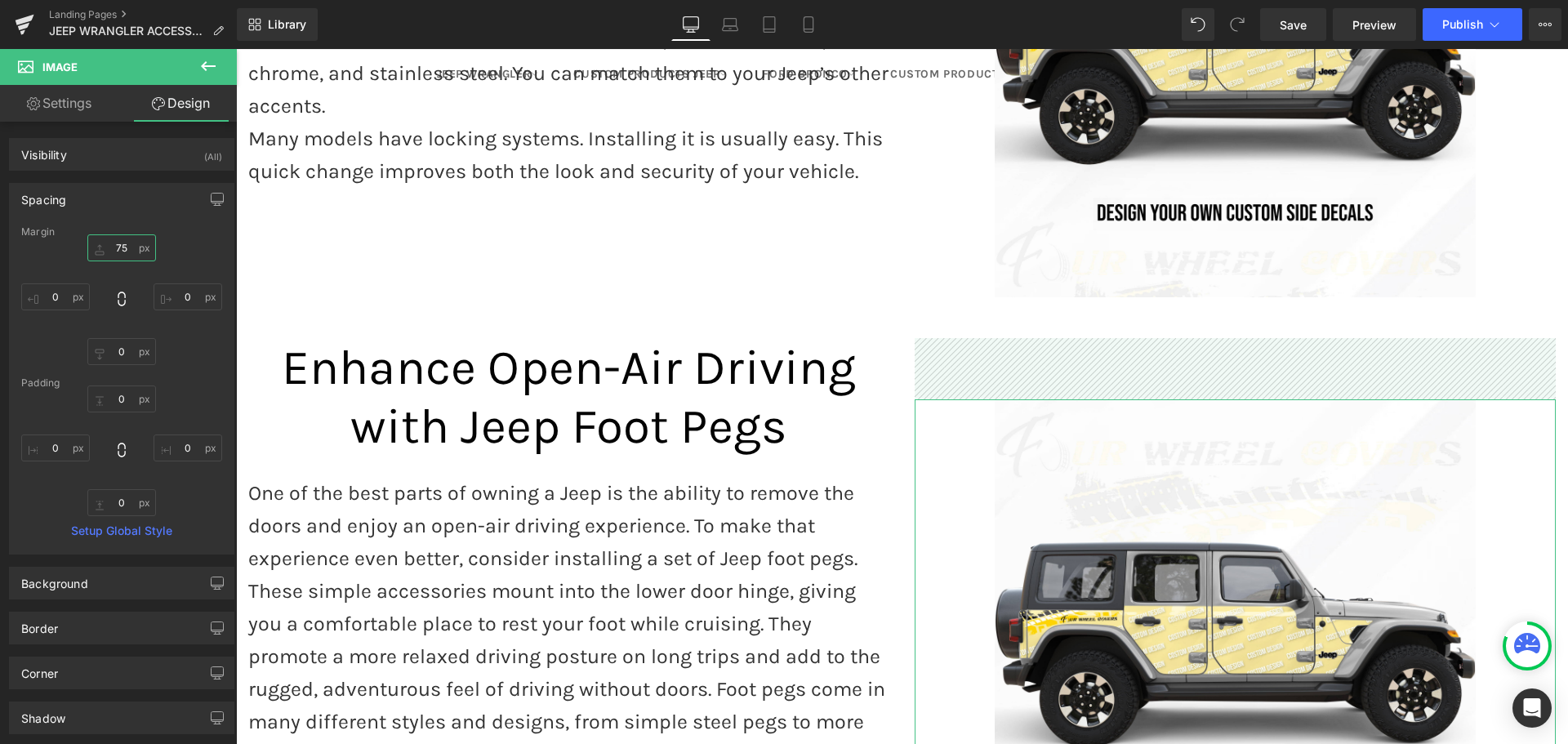
type input "0"
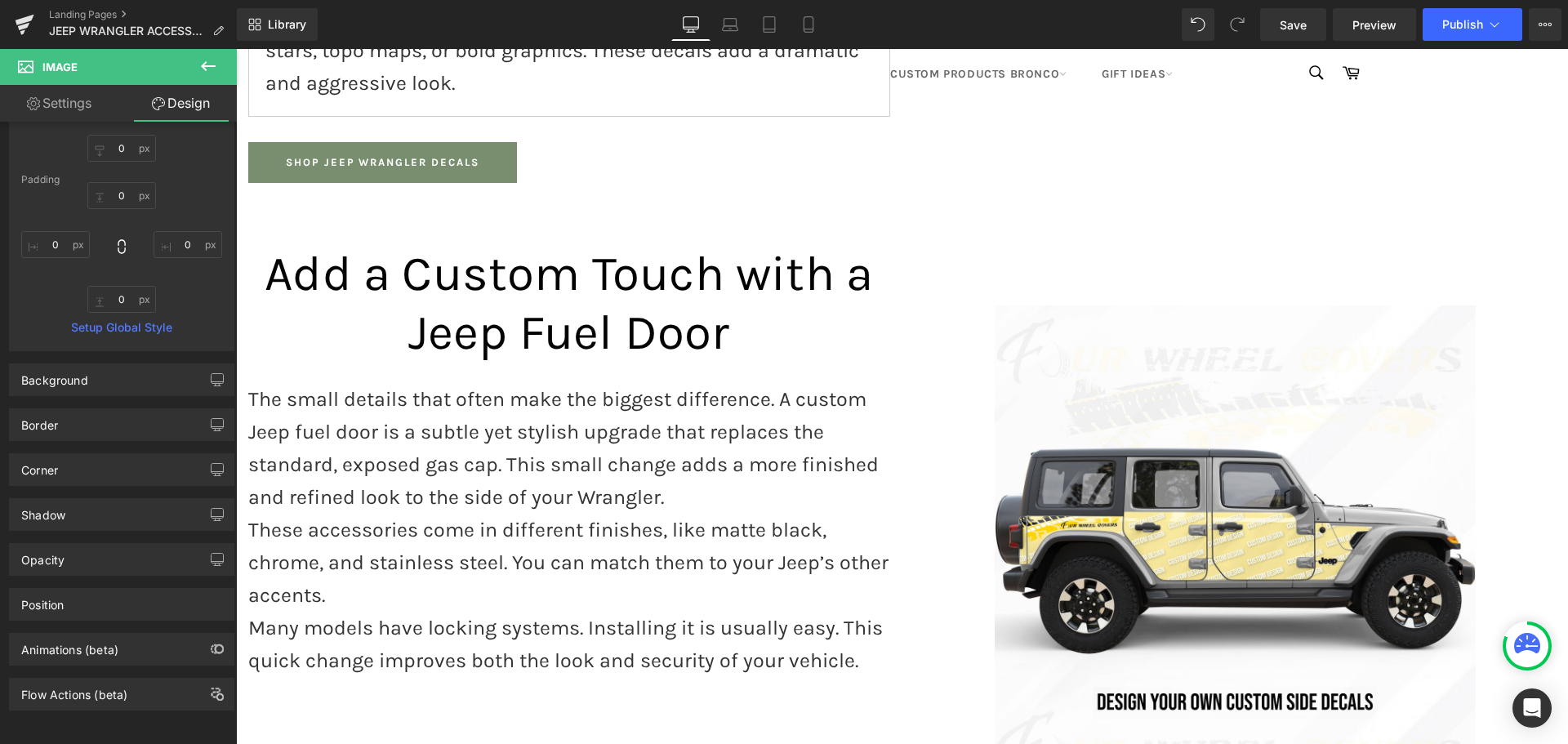
scroll to position [2099, 0]
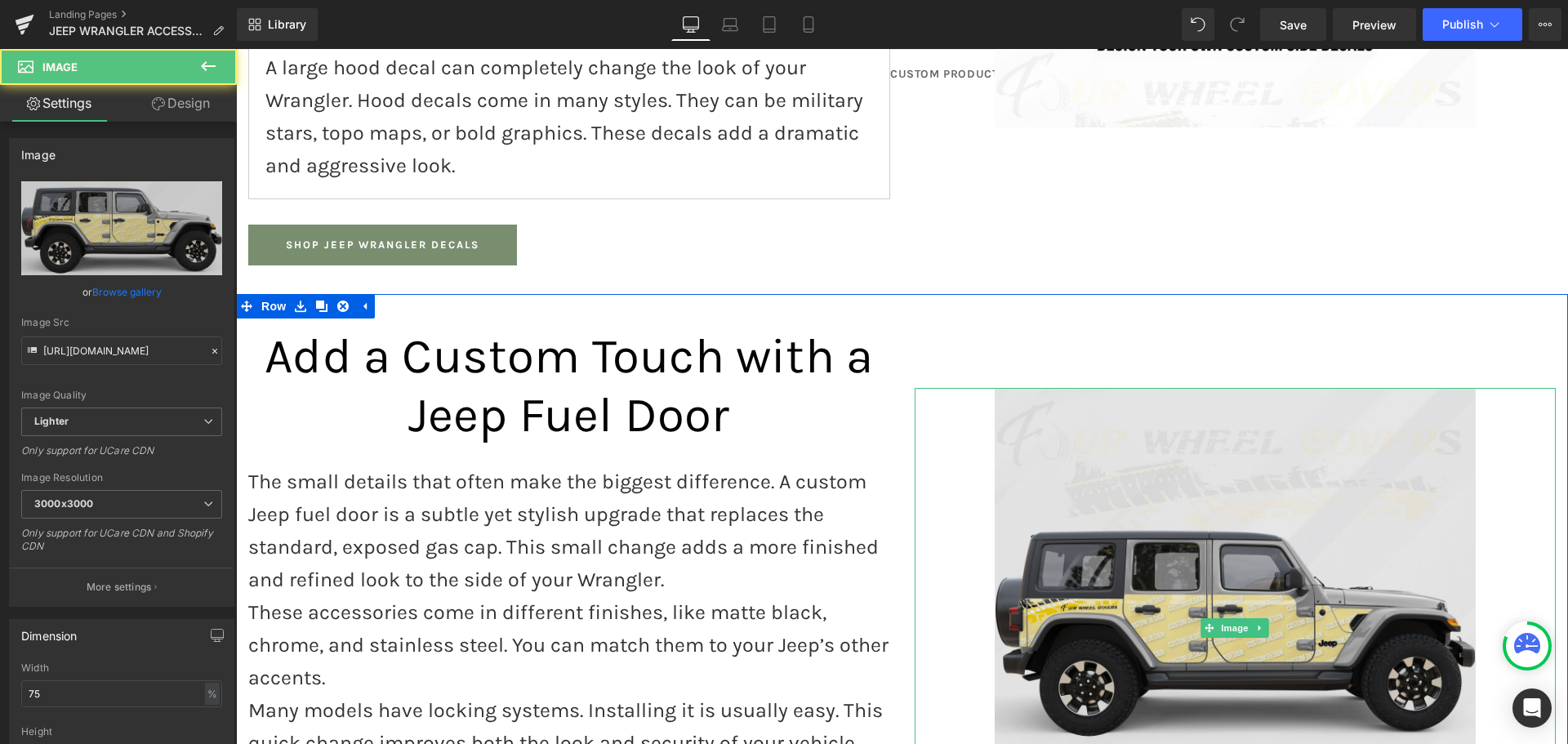
click at [1114, 387] on img at bounding box center [1235, 628] width 481 height 481
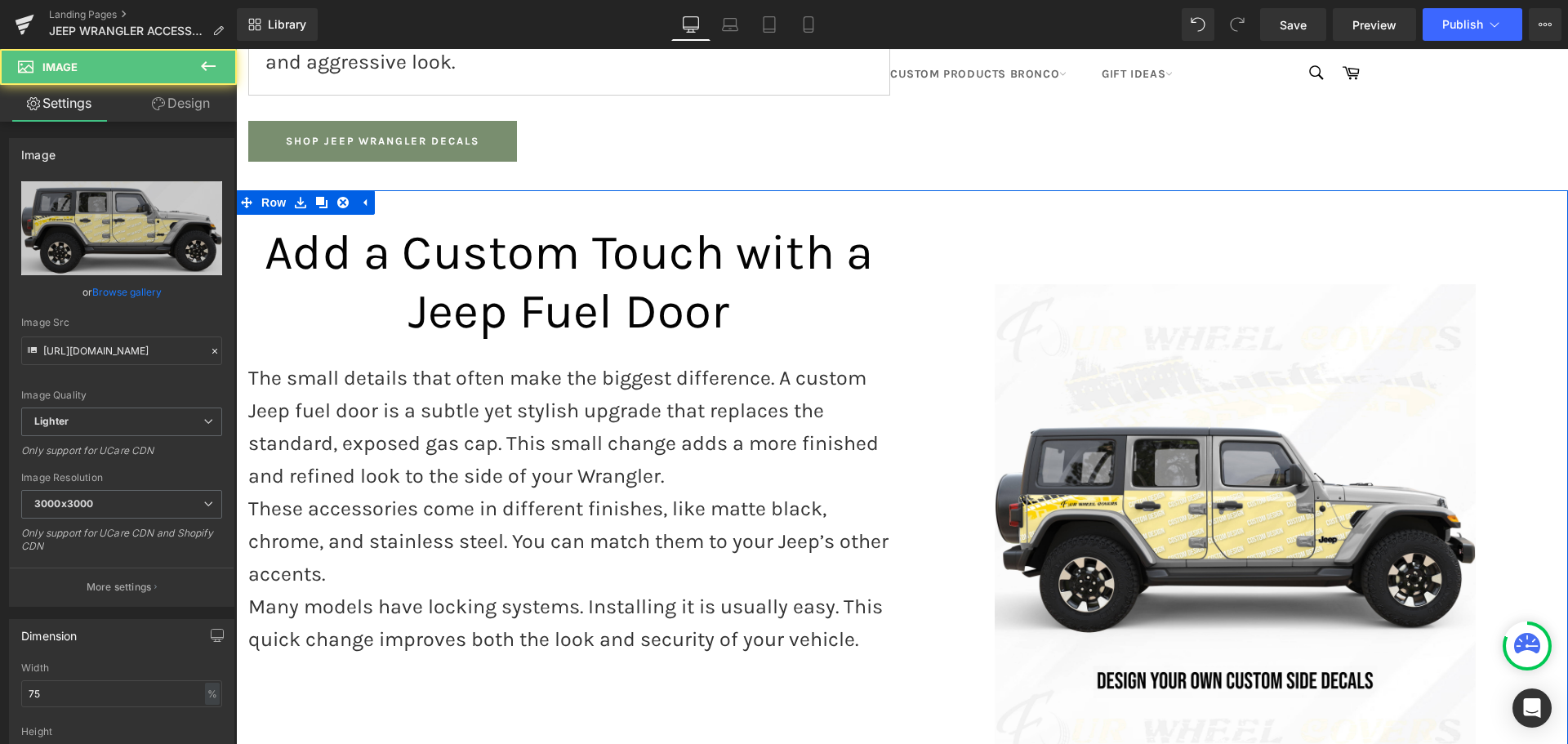
scroll to position [2343, 0]
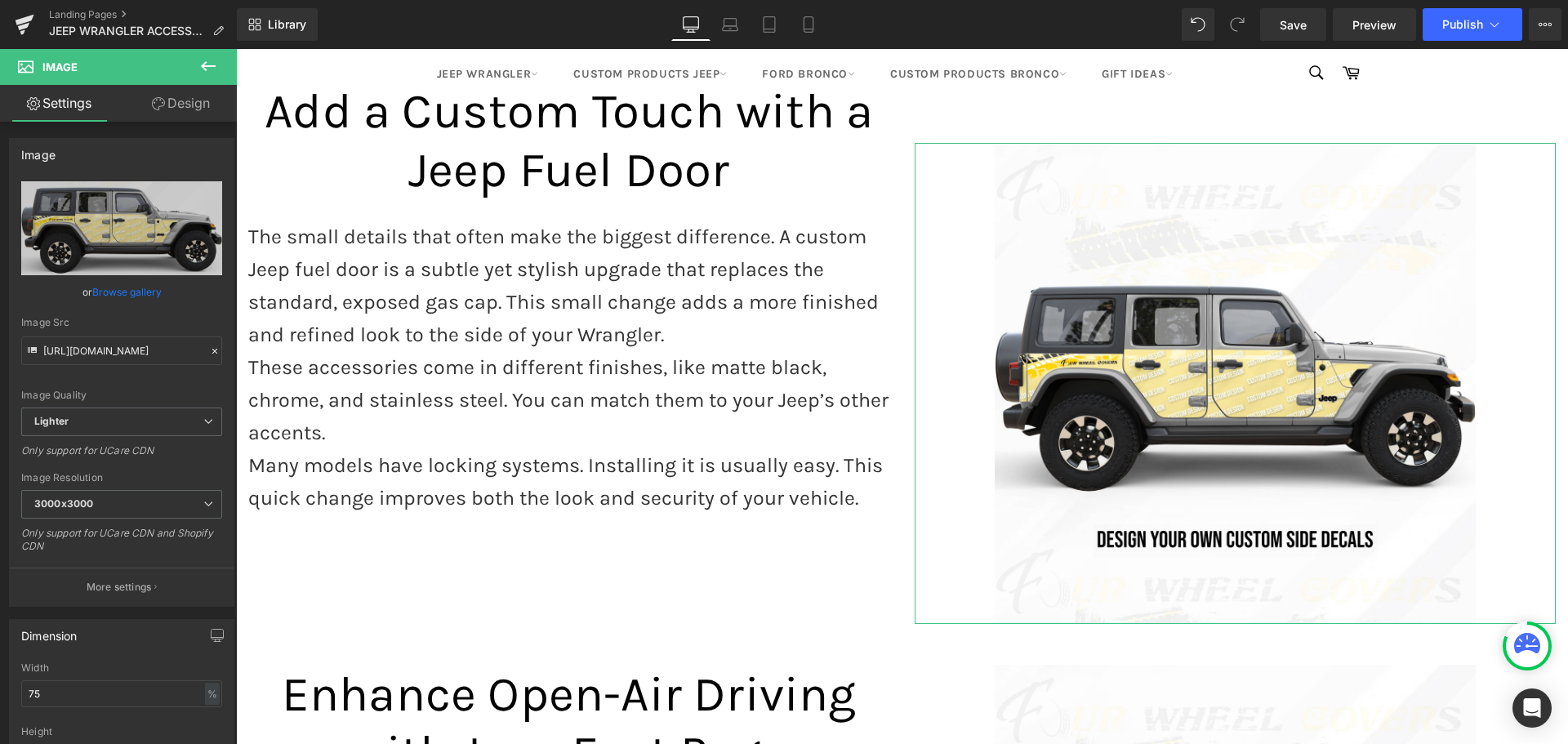
click at [169, 99] on link "Design" at bounding box center [181, 103] width 118 height 37
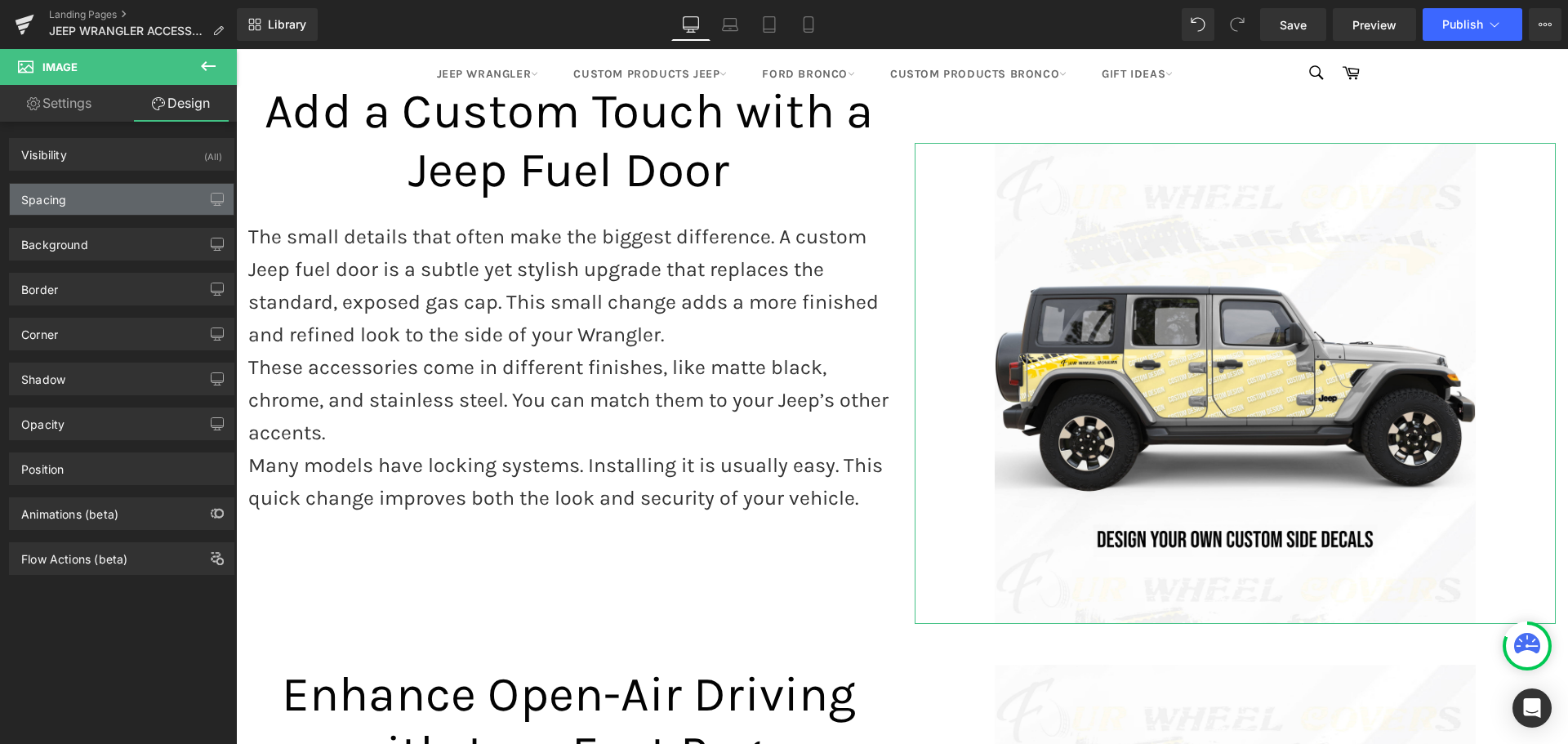
click at [81, 192] on div "Spacing" at bounding box center [121, 199] width 223 height 31
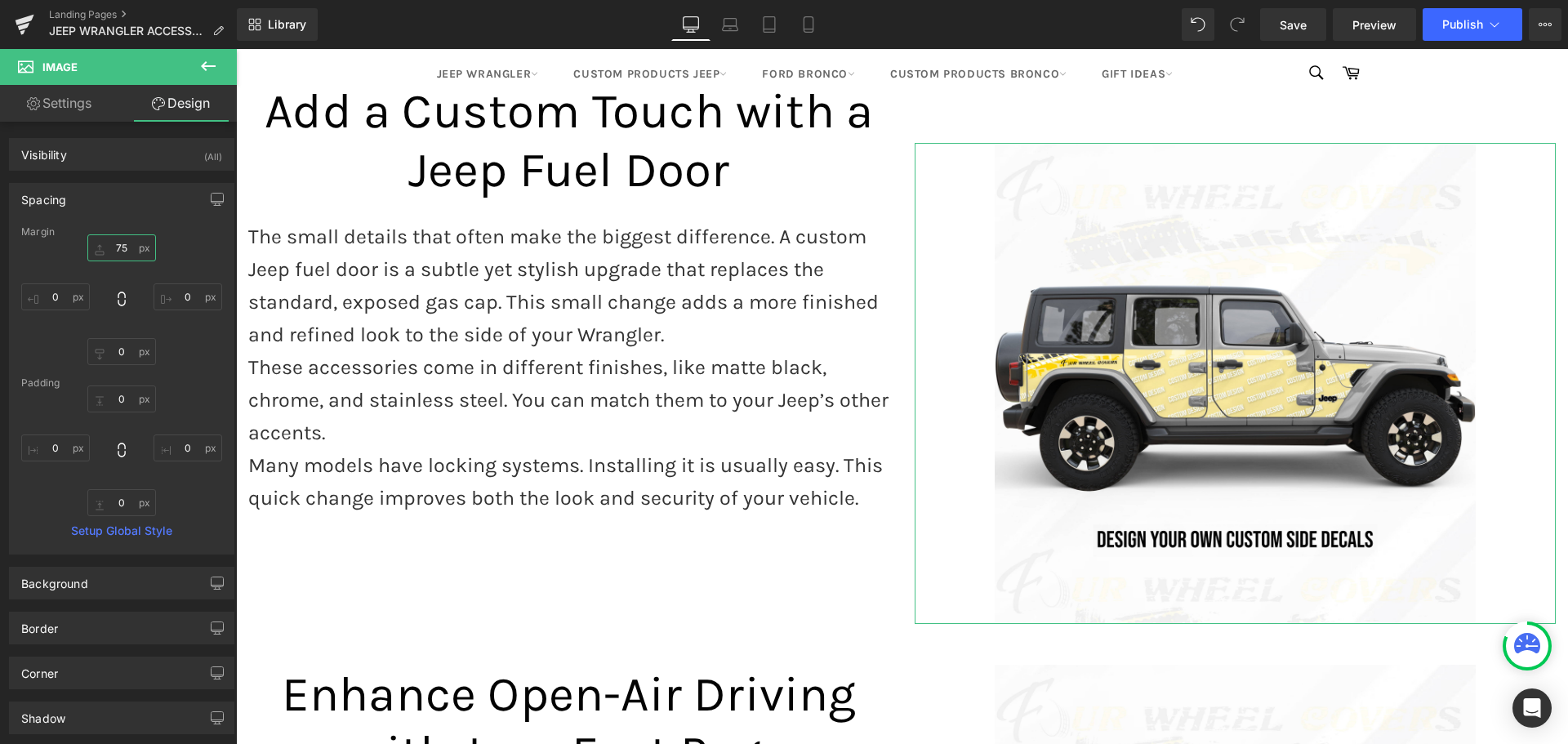
click at [108, 246] on input "75" at bounding box center [121, 247] width 69 height 27
type input "40"
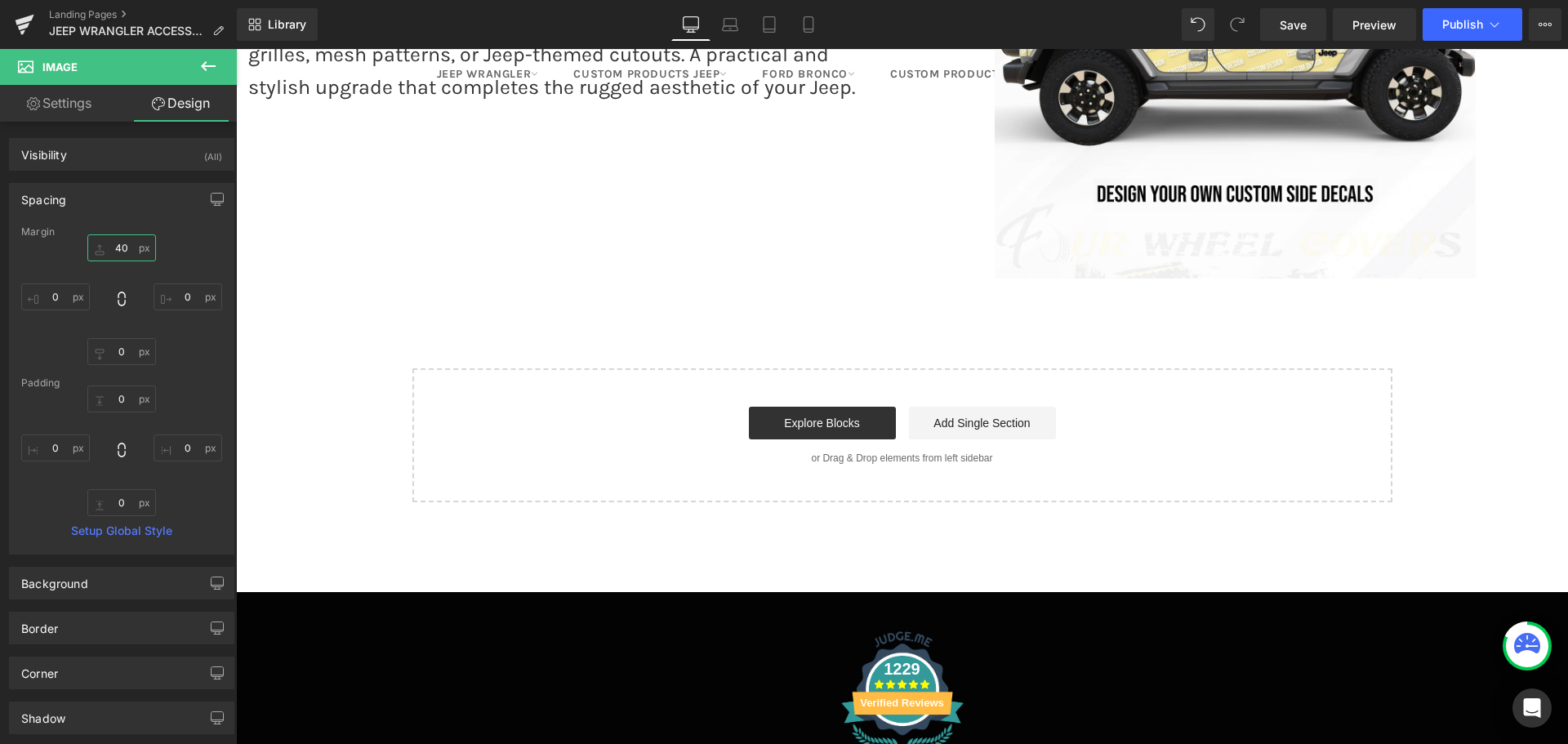
scroll to position [3813, 0]
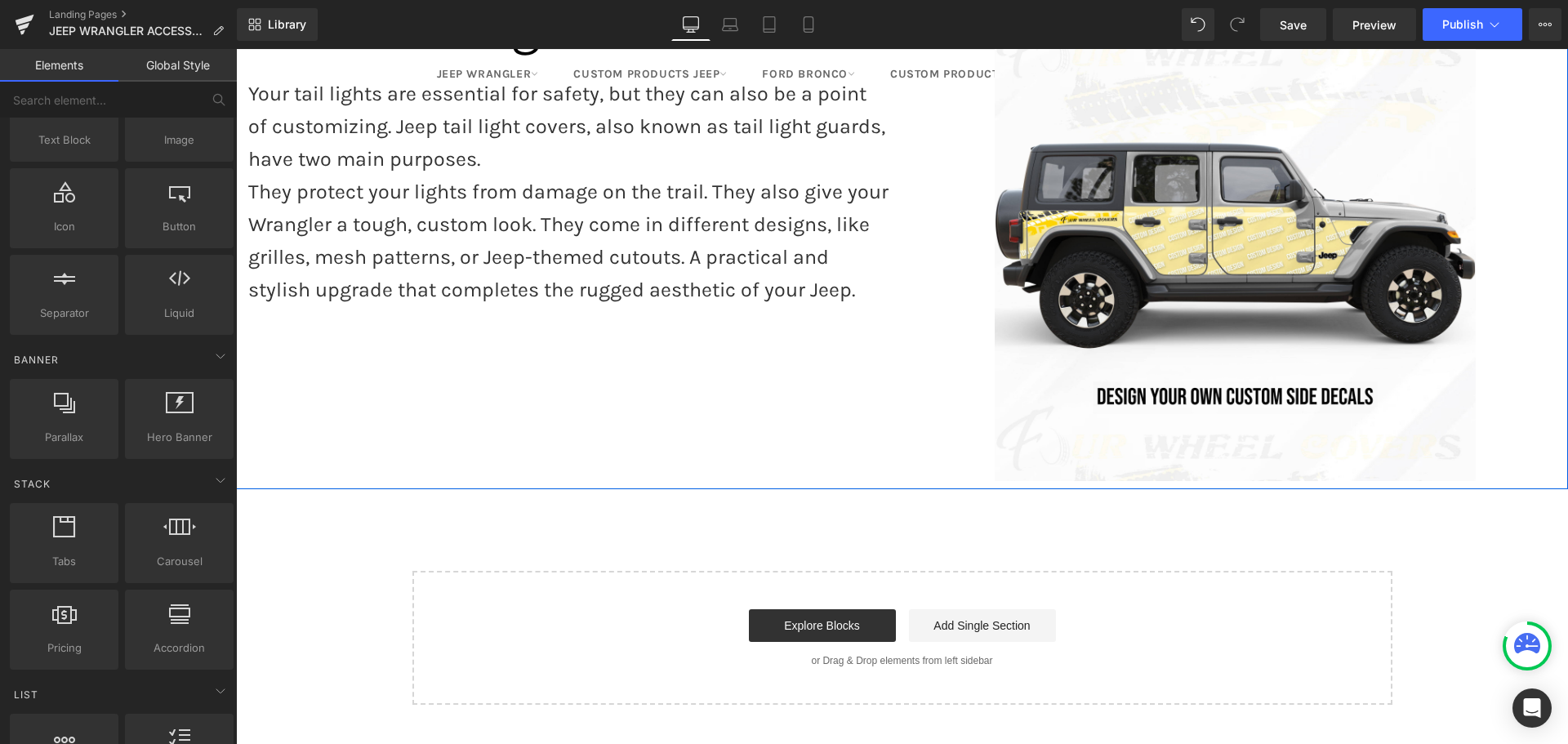
scroll to position [3265, 0]
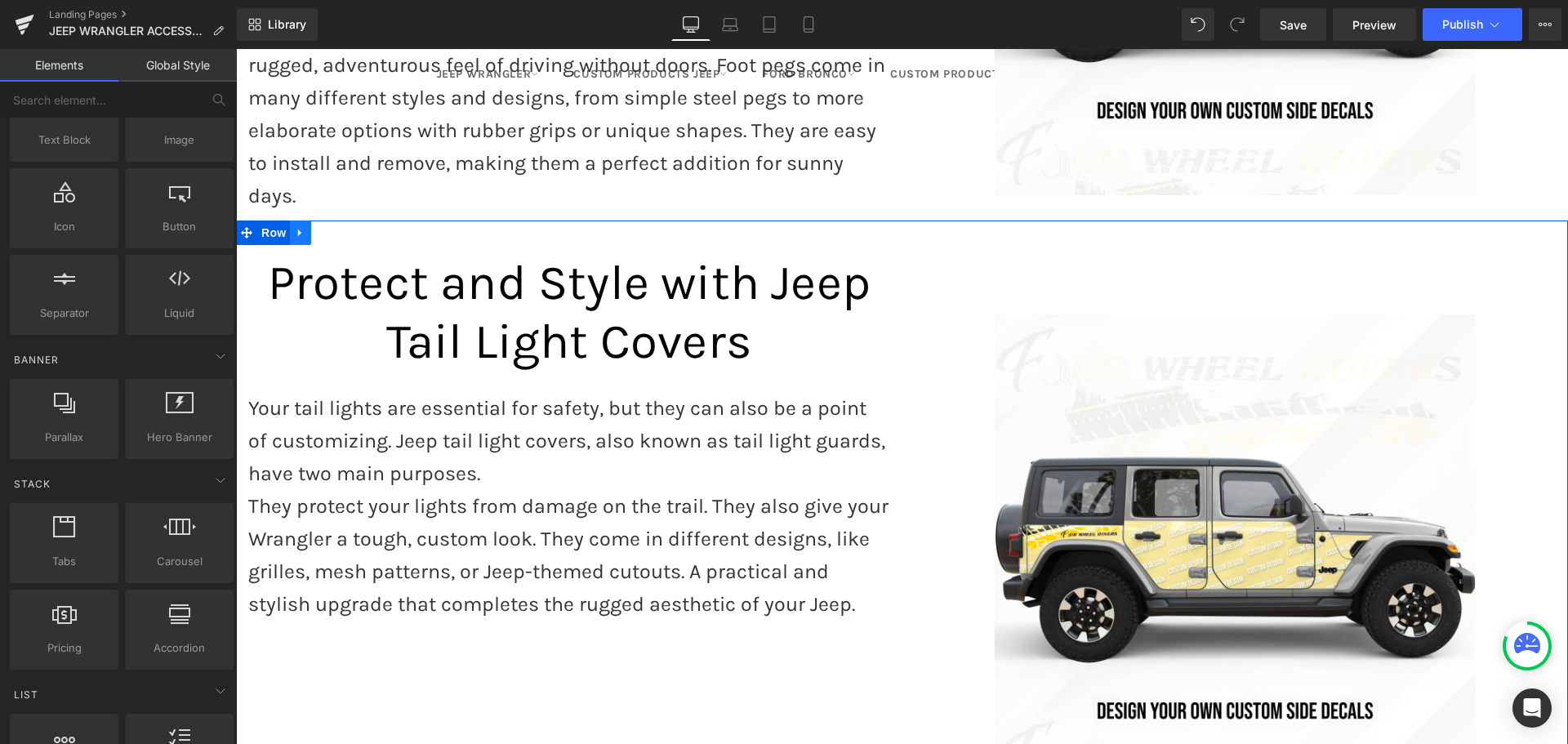
click at [290, 220] on link at bounding box center [301, 232] width 21 height 24
click at [317, 227] on icon at bounding box center [322, 233] width 12 height 12
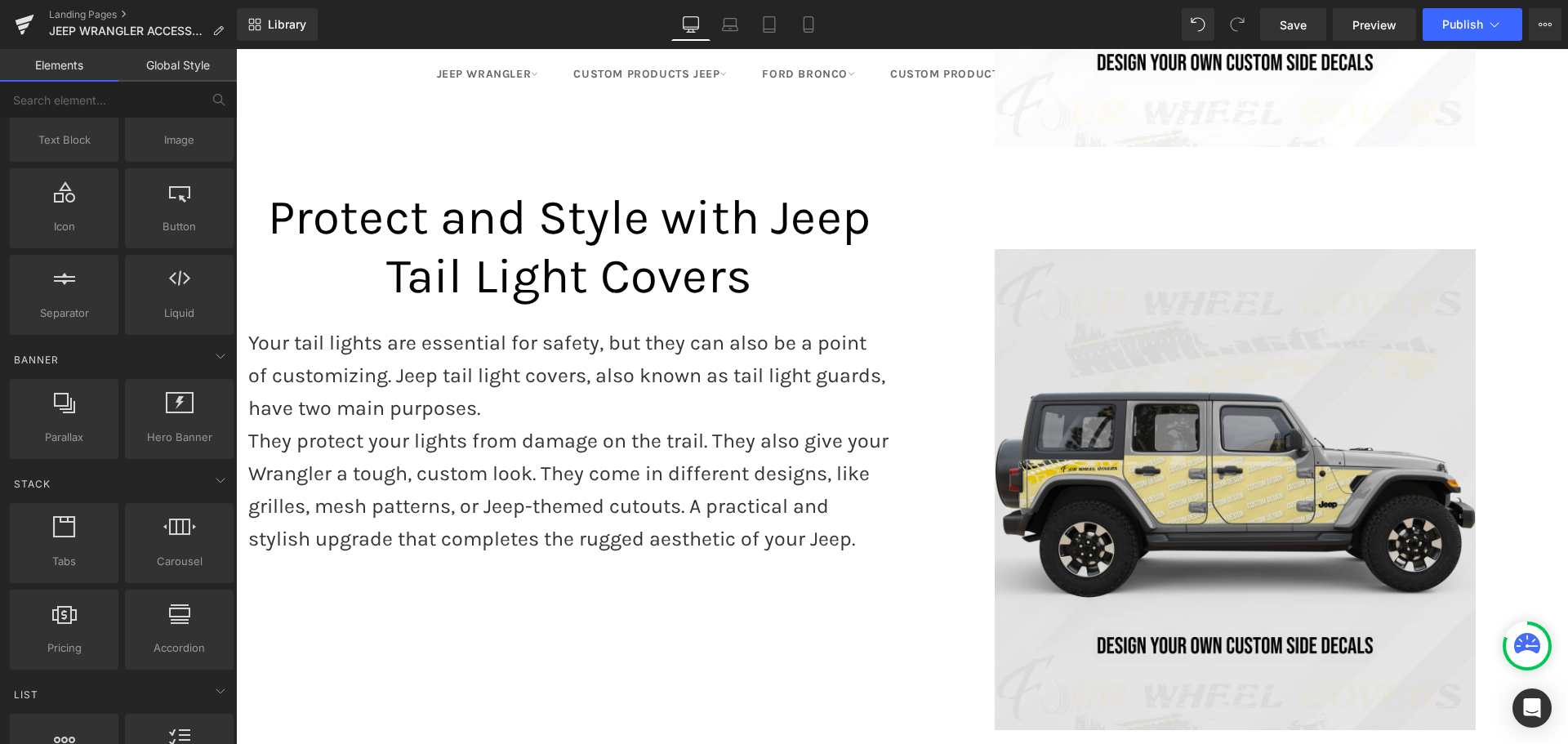
scroll to position [3915, 0]
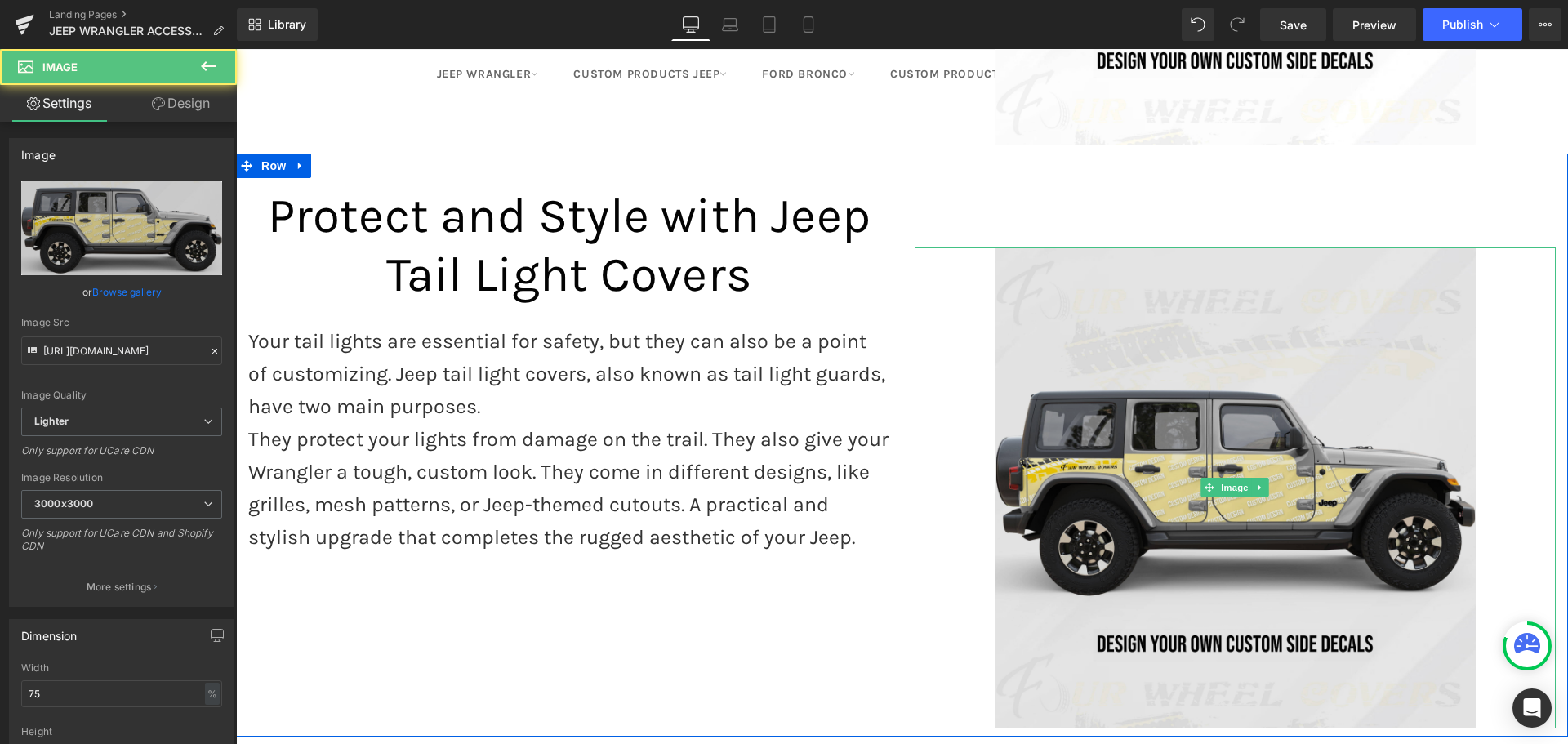
click at [1202, 377] on img at bounding box center [1235, 488] width 481 height 481
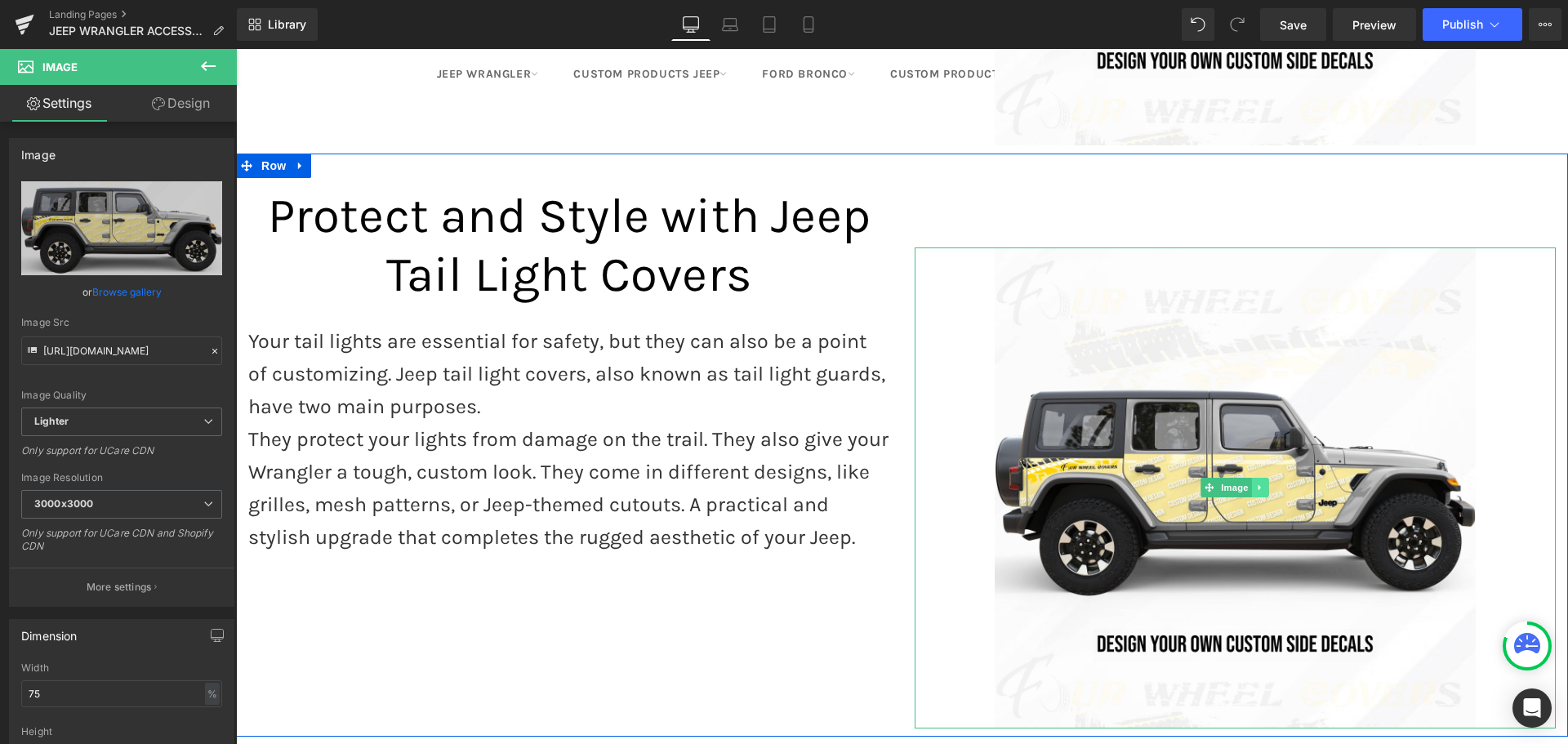
click at [1256, 482] on icon at bounding box center [1260, 487] width 9 height 10
click at [1264, 483] on icon at bounding box center [1268, 487] width 9 height 9
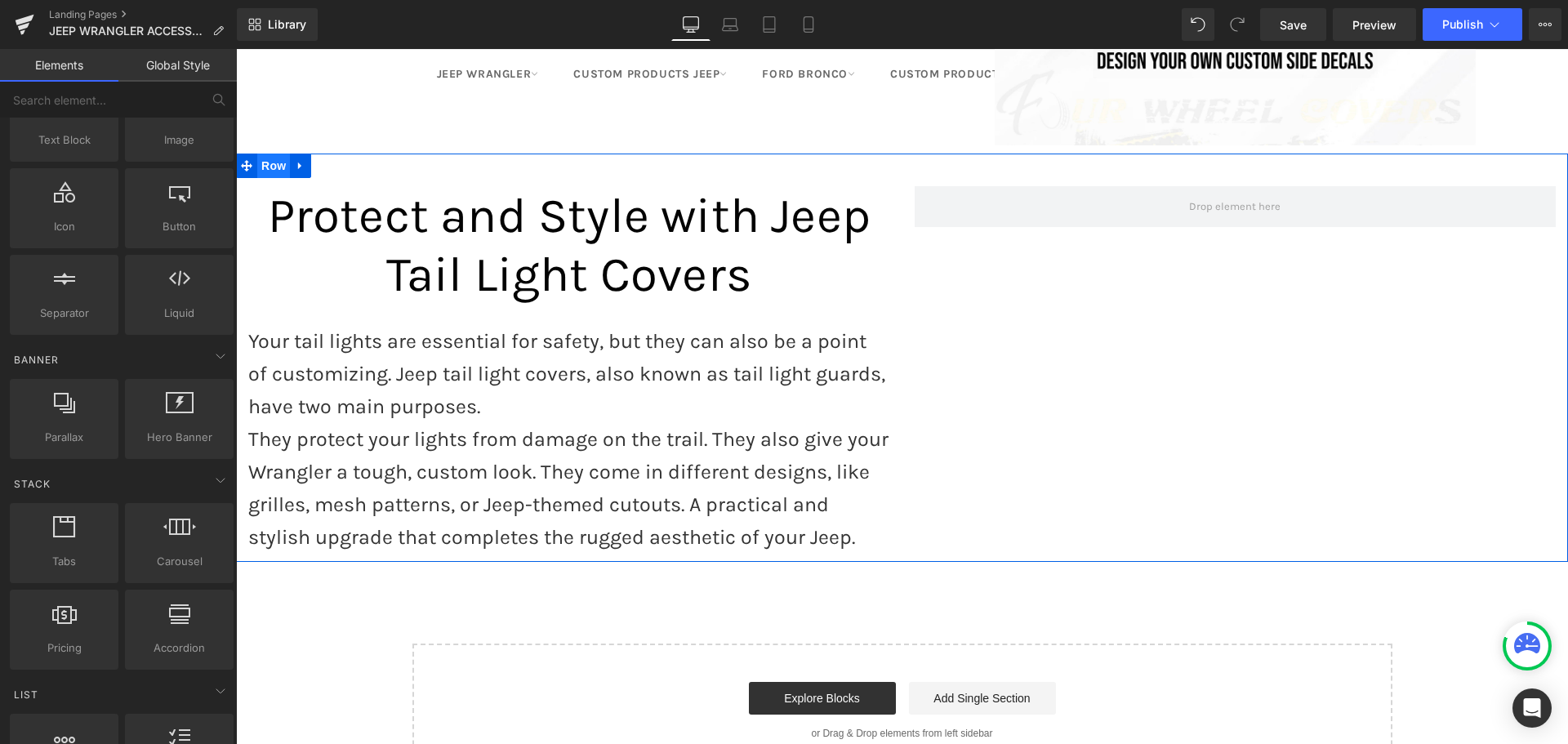
drag, startPoint x: 267, startPoint y: 133, endPoint x: 250, endPoint y: 131, distance: 17.1
click at [267, 154] on span "Row" at bounding box center [274, 165] width 33 height 24
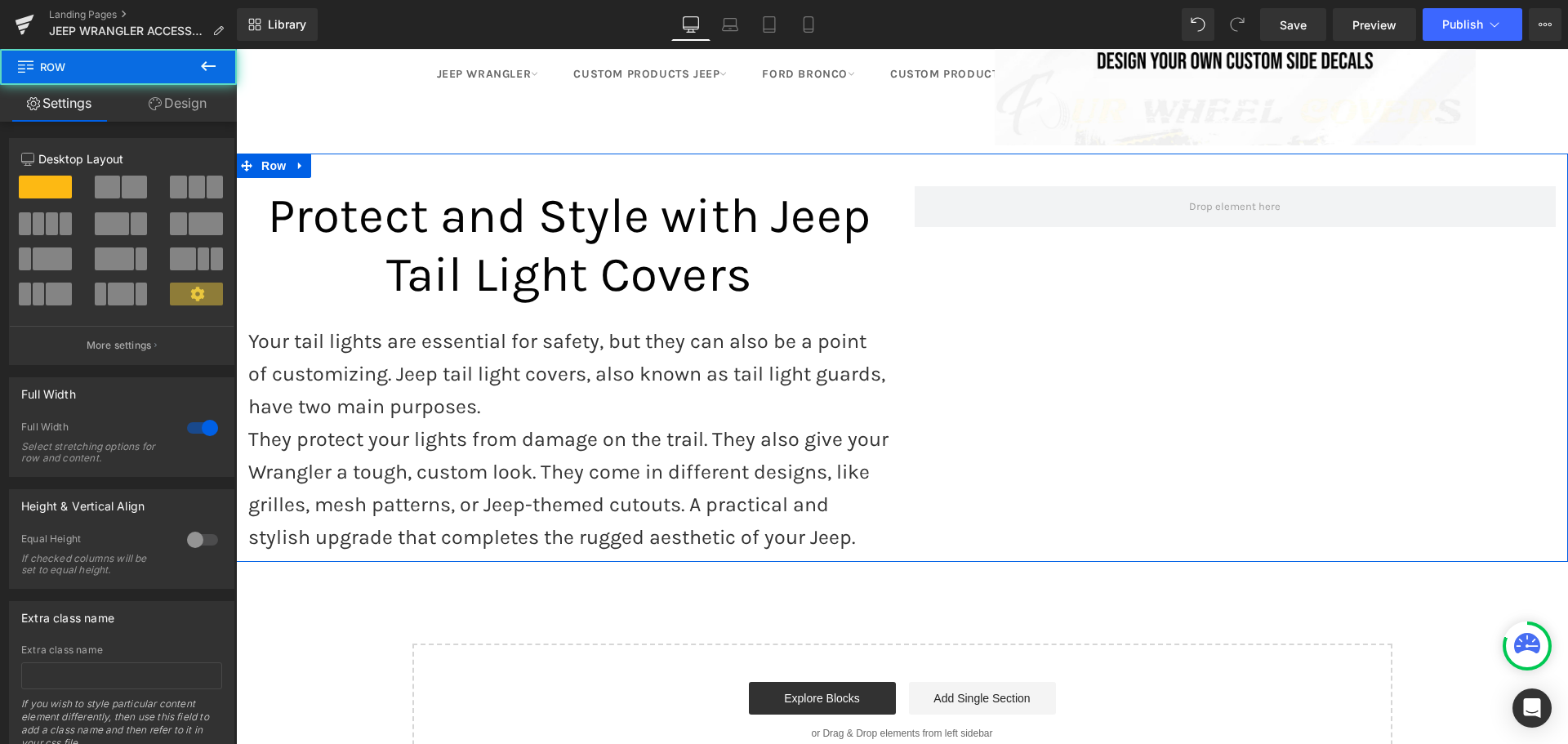
click at [180, 107] on link "Design" at bounding box center [177, 103] width 118 height 37
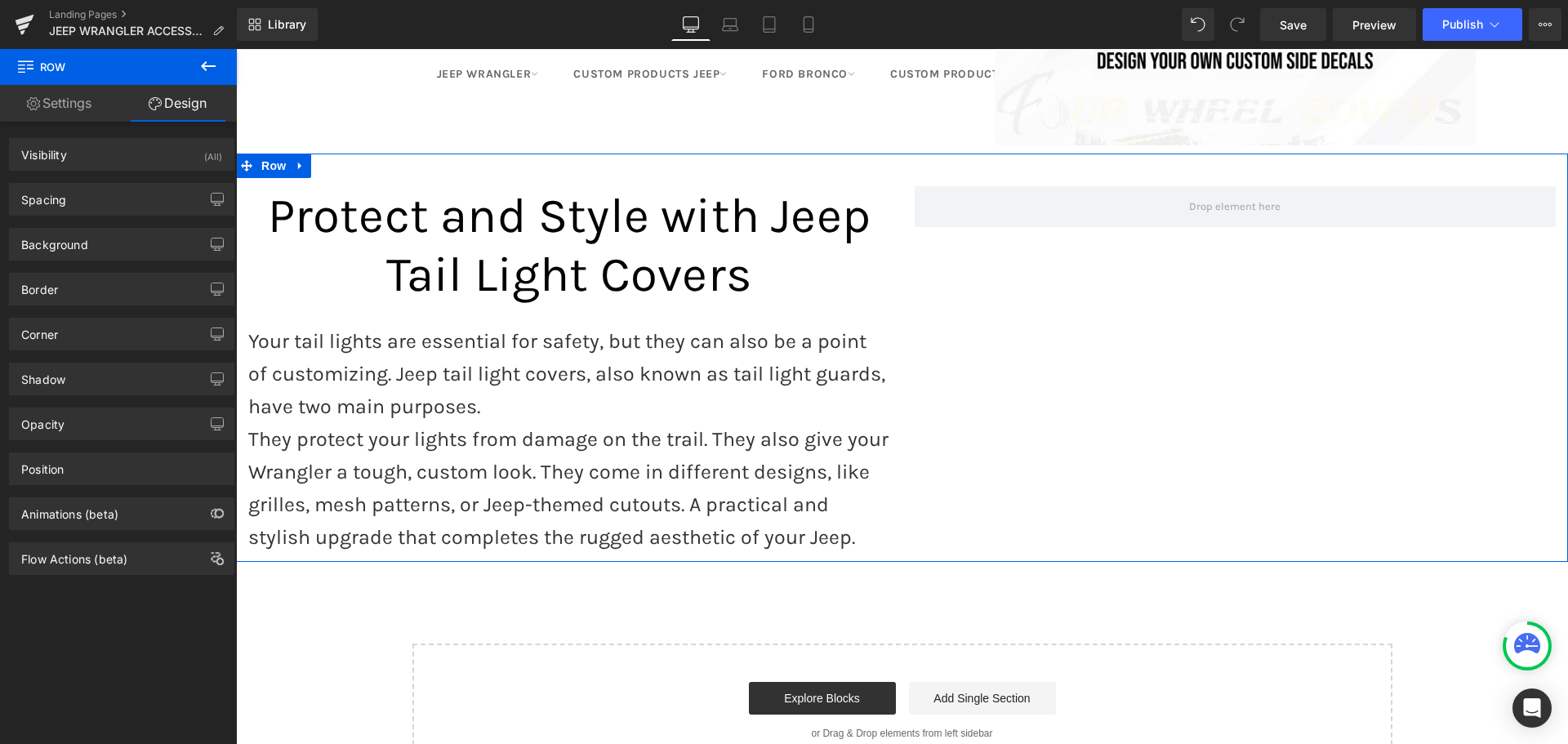
click at [66, 100] on link "Settings" at bounding box center [59, 103] width 118 height 37
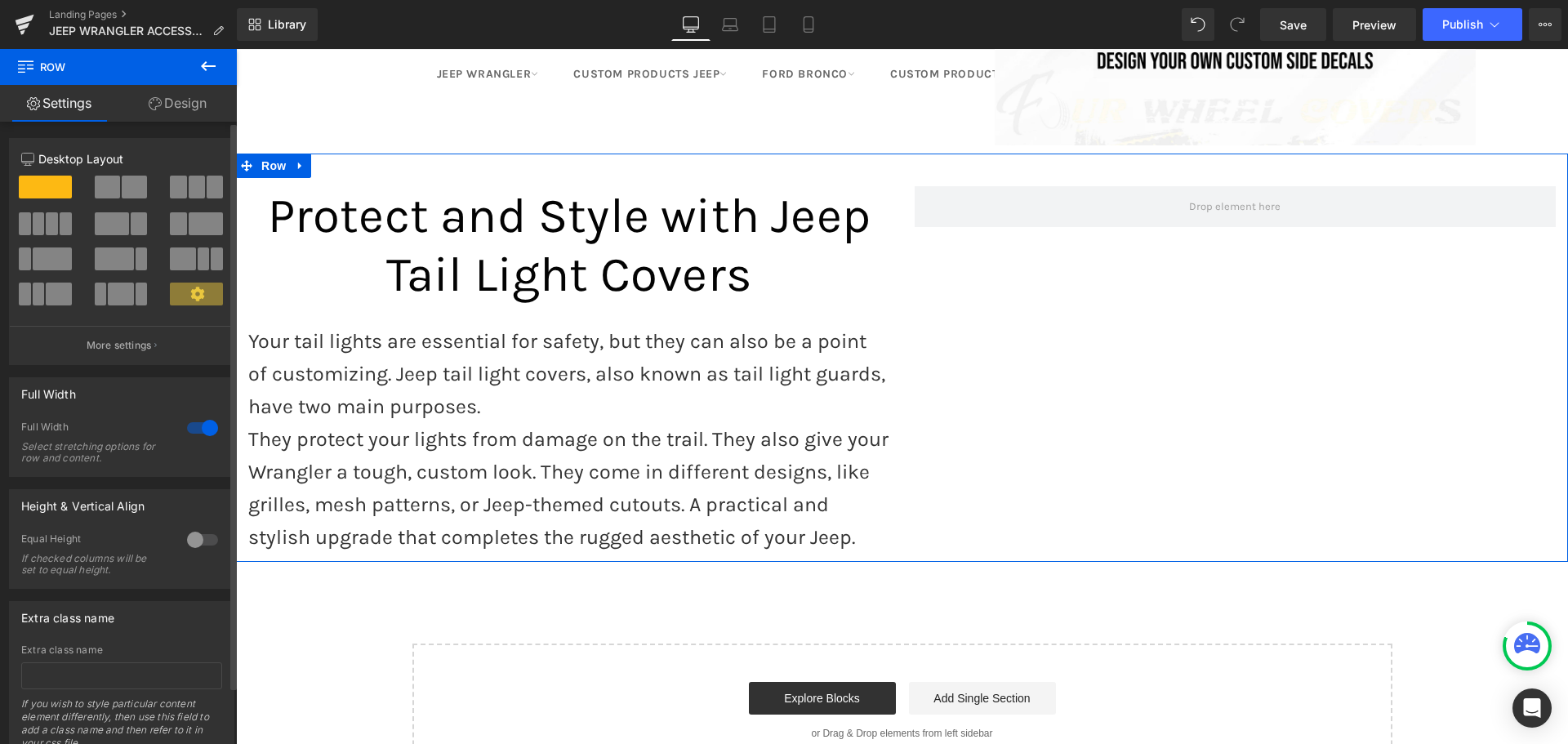
click at [42, 187] on span at bounding box center [44, 187] width 53 height 23
click at [84, 183] on div at bounding box center [122, 193] width 76 height 35
click at [110, 183] on span at bounding box center [107, 187] width 25 height 23
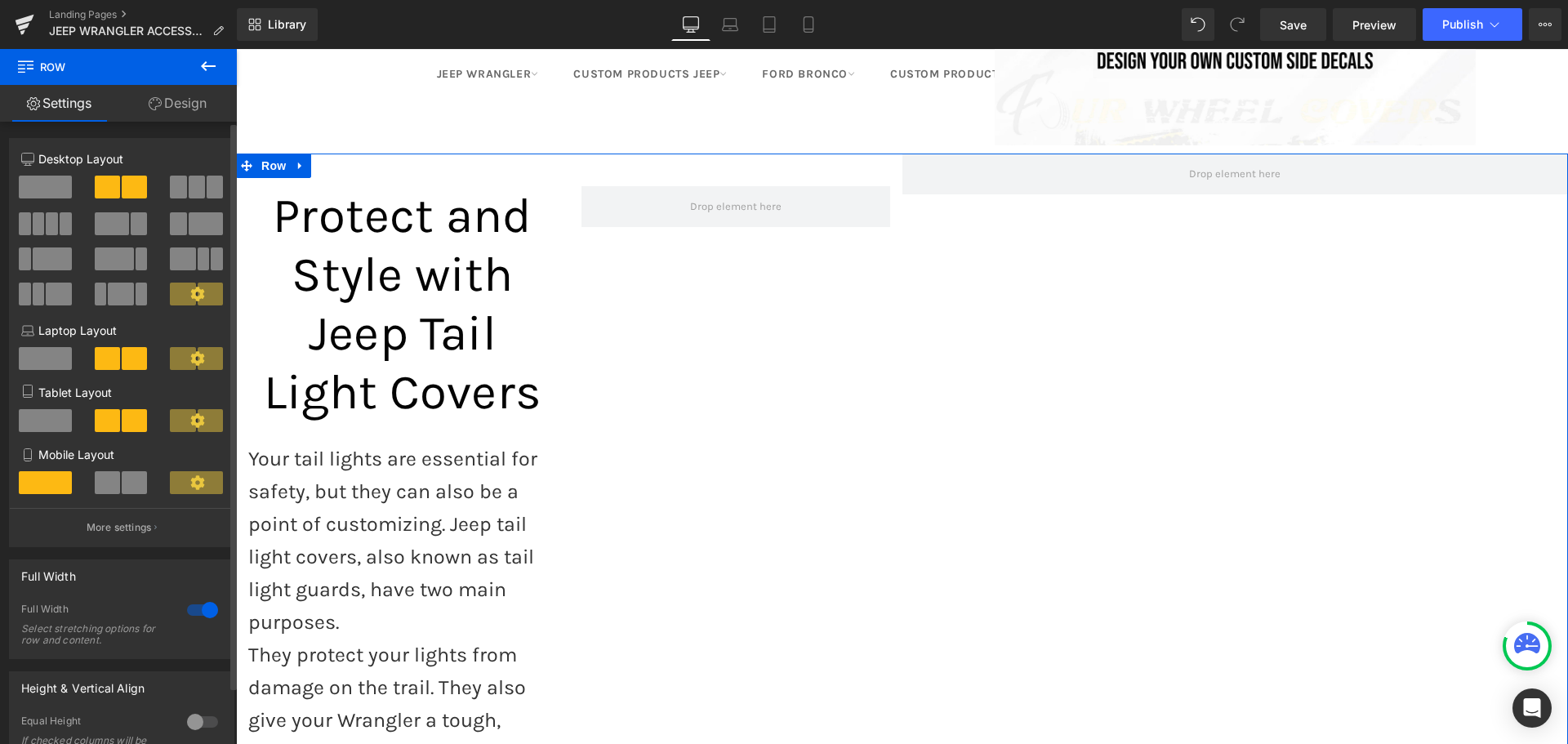
click at [44, 184] on span at bounding box center [44, 187] width 53 height 23
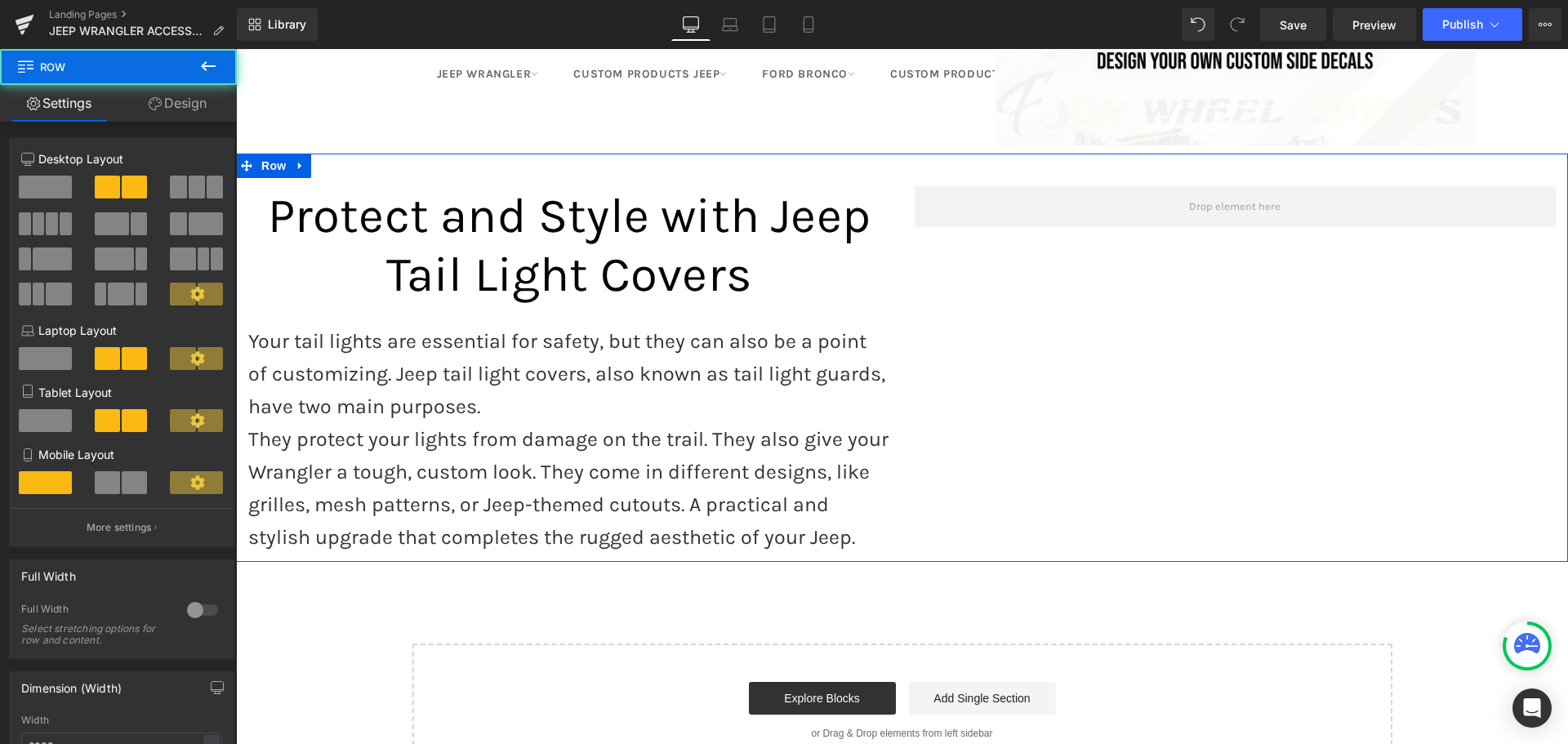
click at [1092, 250] on div "Protect and Style with Jeep Tail Light Covers Heading Your tail lights are esse…" at bounding box center [902, 358] width 1332 height 408
click at [44, 185] on span at bounding box center [44, 187] width 53 height 23
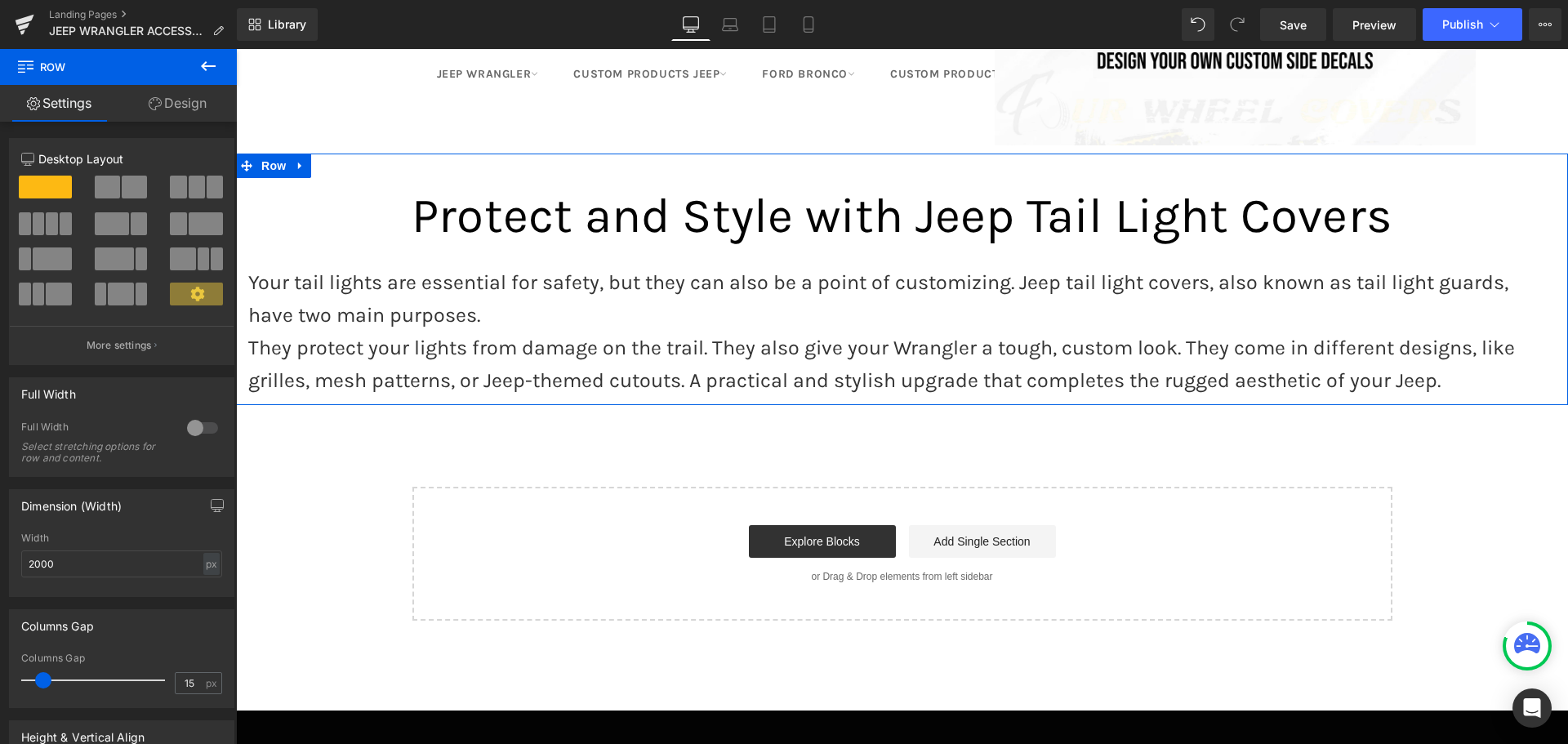
click at [649, 186] on span "Protect and Style with Jeep Tail Light Covers" at bounding box center [902, 215] width 981 height 57
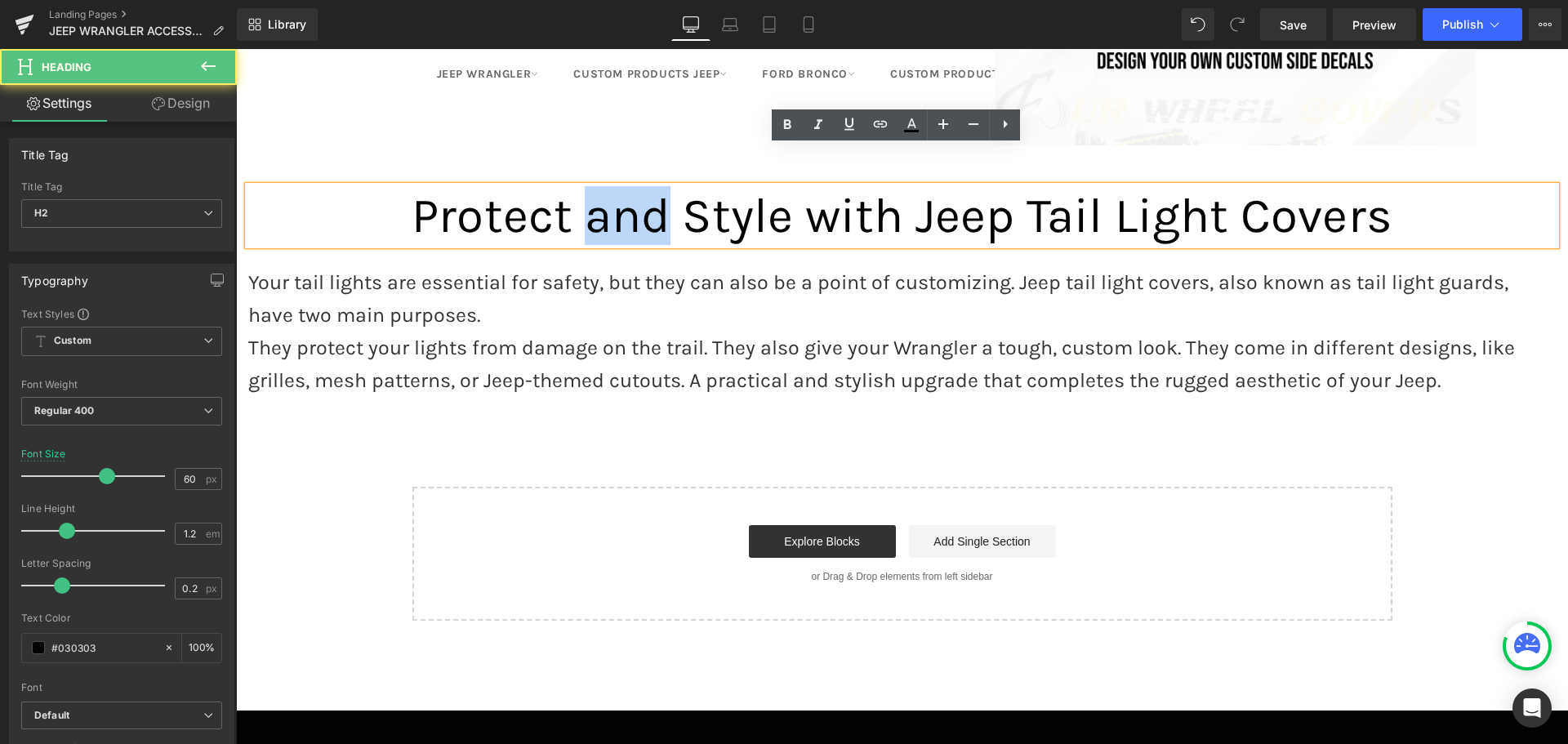
click at [648, 186] on span "Protect and Style with Jeep Tail Light Covers" at bounding box center [902, 215] width 981 height 57
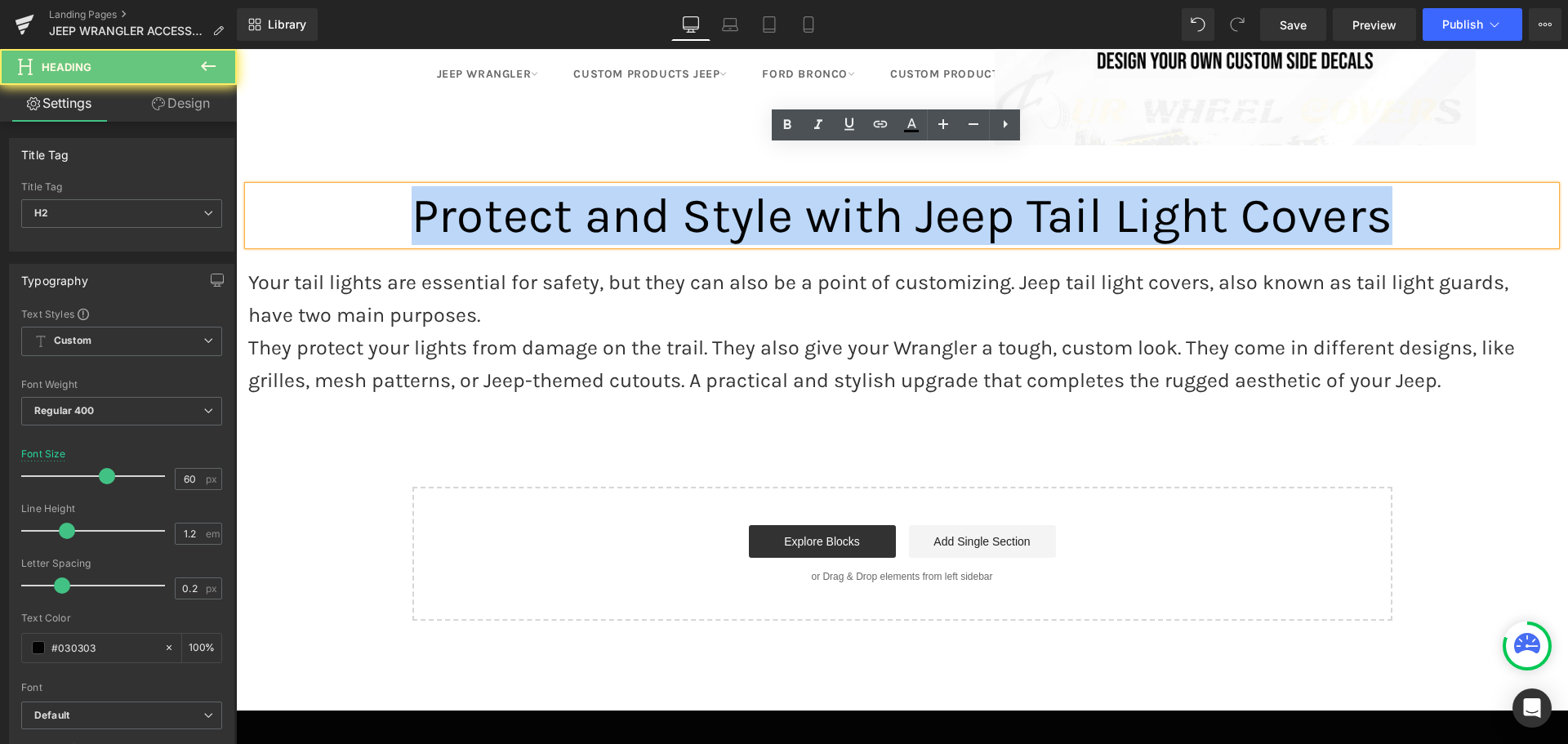
click at [647, 186] on span "Protect and Style with Jeep Tail Light Covers" at bounding box center [902, 215] width 981 height 57
paste div
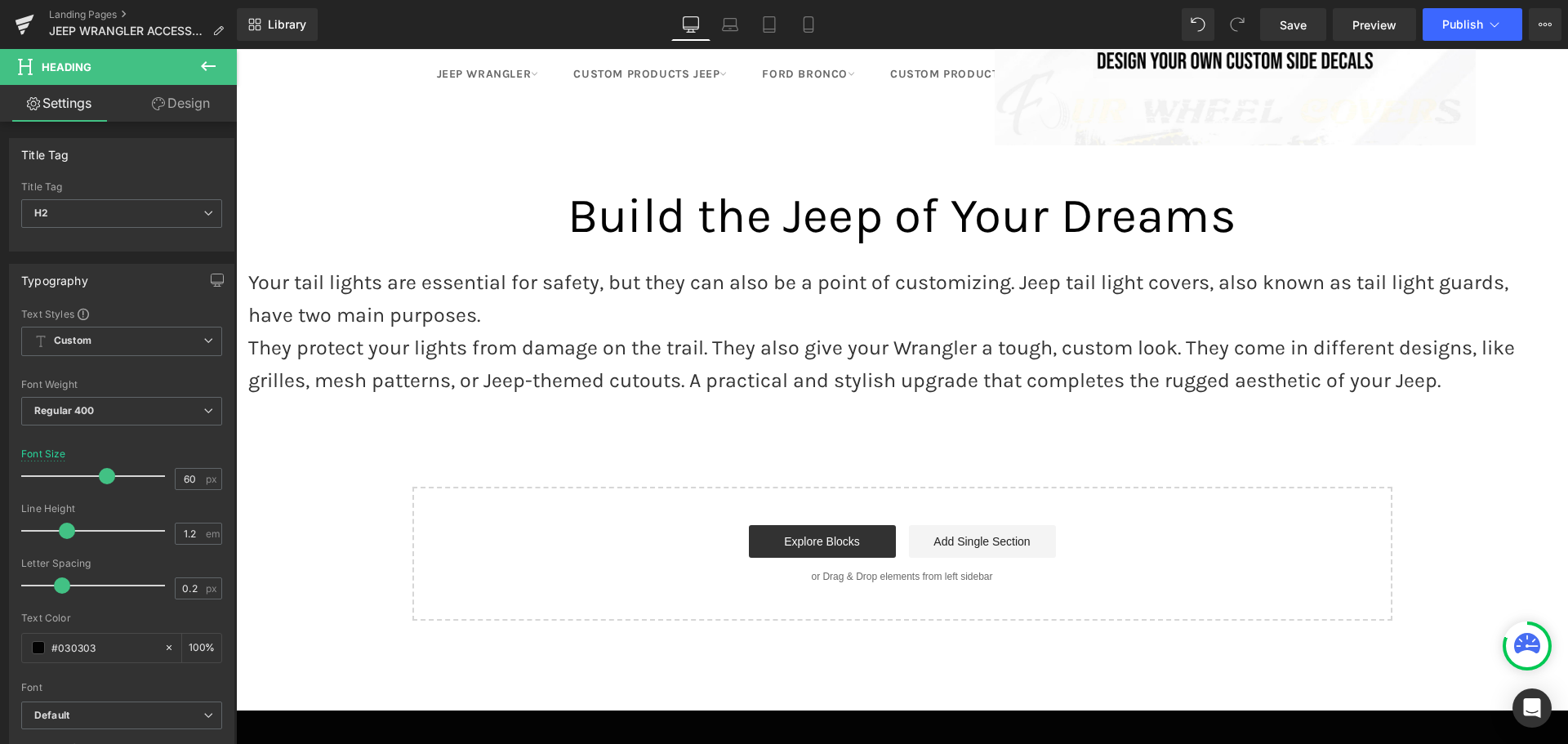
click at [595, 277] on p "Your tail lights are essential for safety, but they can also be a point of cust…" at bounding box center [902, 299] width 1308 height 66
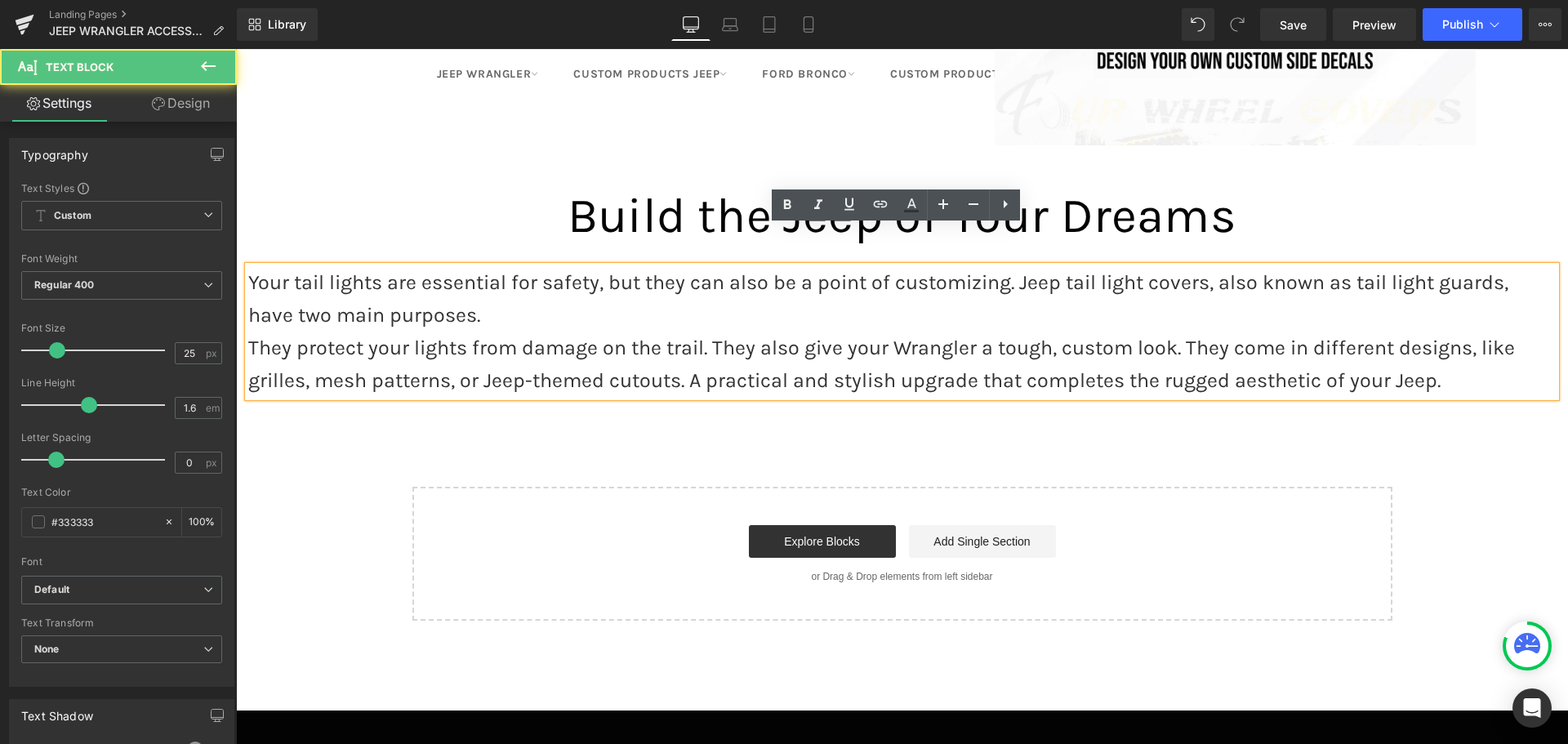
click at [595, 277] on p "Your tail lights are essential for safety, but they can also be a point of cust…" at bounding box center [902, 299] width 1308 height 66
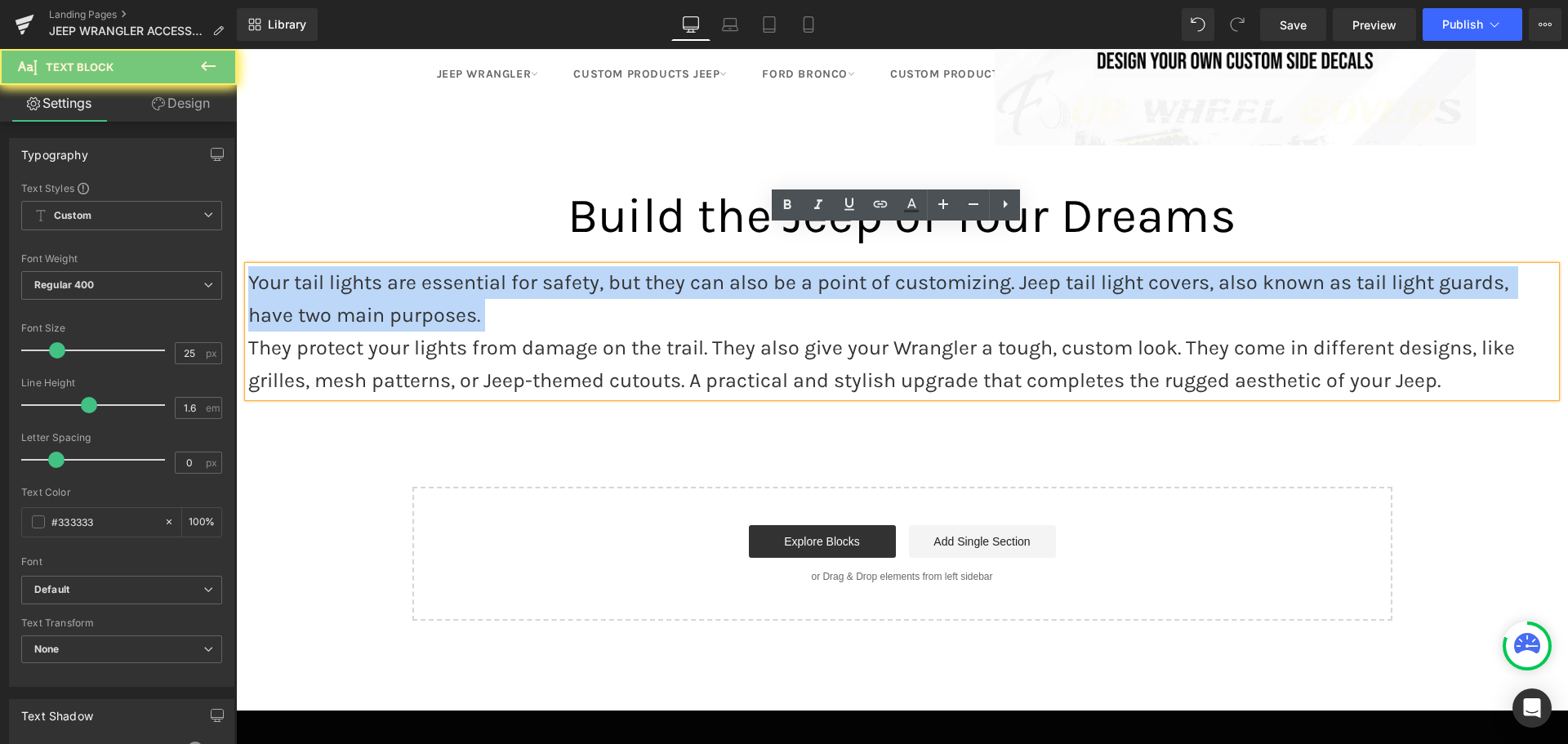
click at [595, 277] on p "Your tail lights are essential for safety, but they can also be a point of cust…" at bounding box center [902, 299] width 1308 height 66
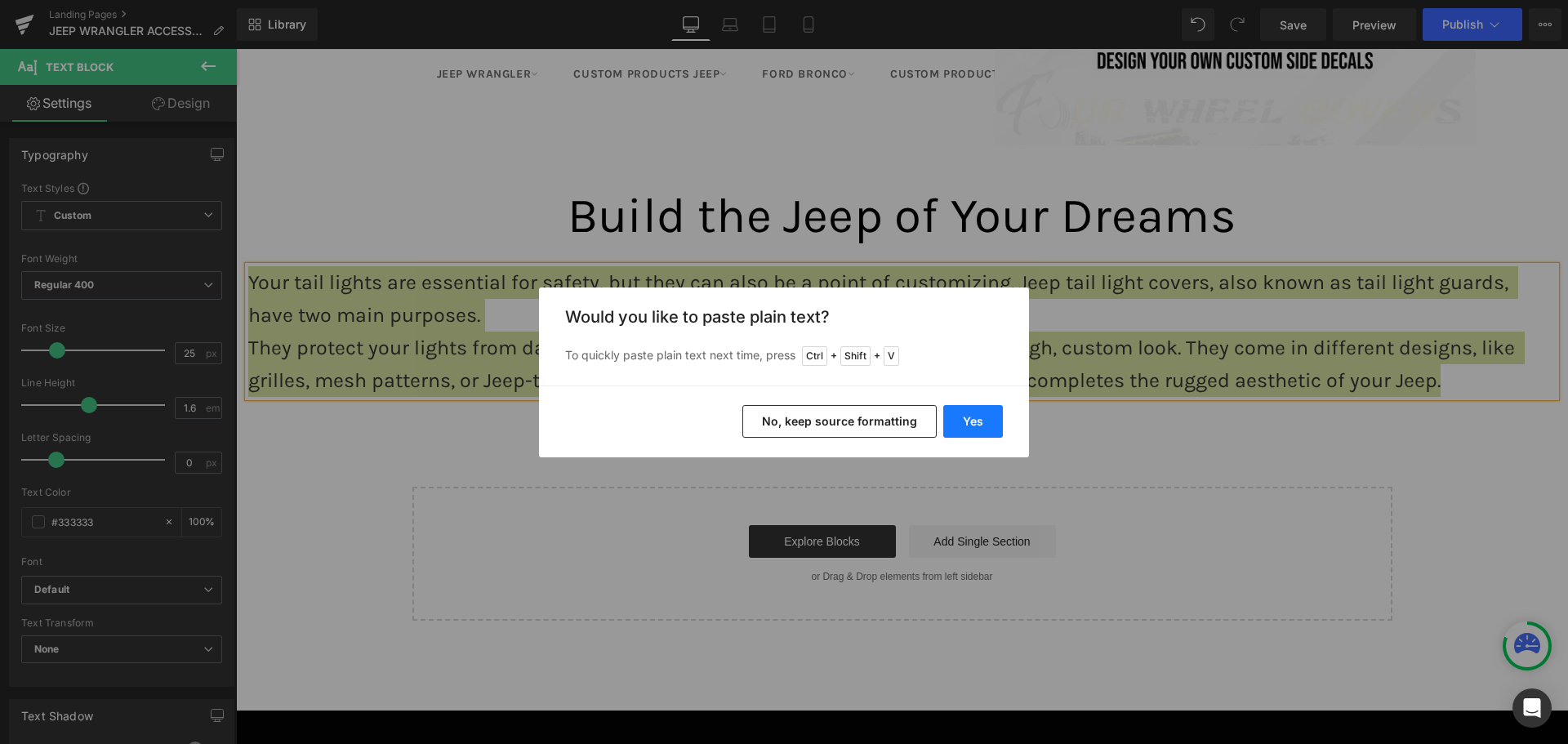
click at [990, 425] on button "Yes" at bounding box center [973, 421] width 60 height 33
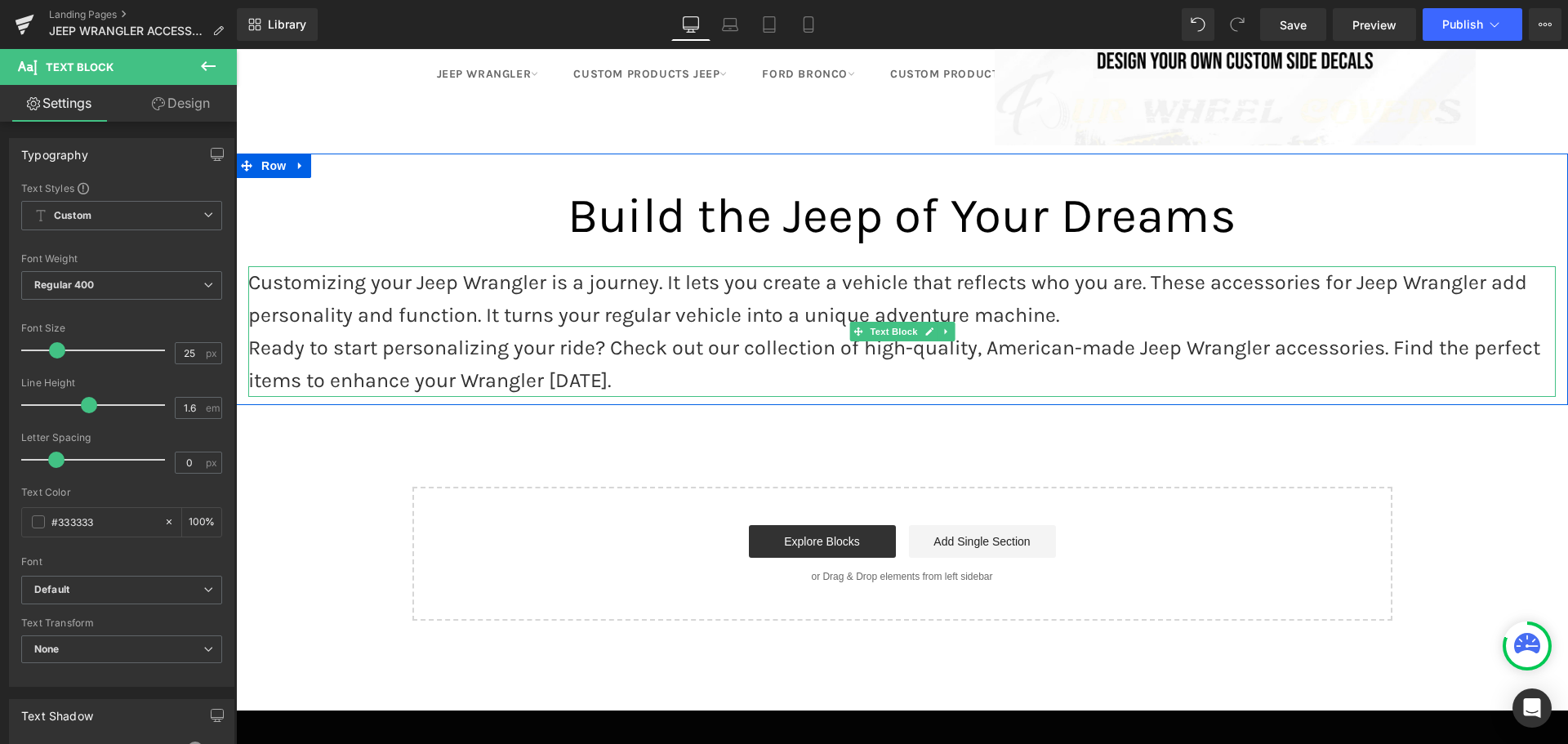
click at [255, 266] on p "Customizing your Jeep Wrangler is a journey. It lets you create a vehicle that …" at bounding box center [902, 299] width 1308 height 66
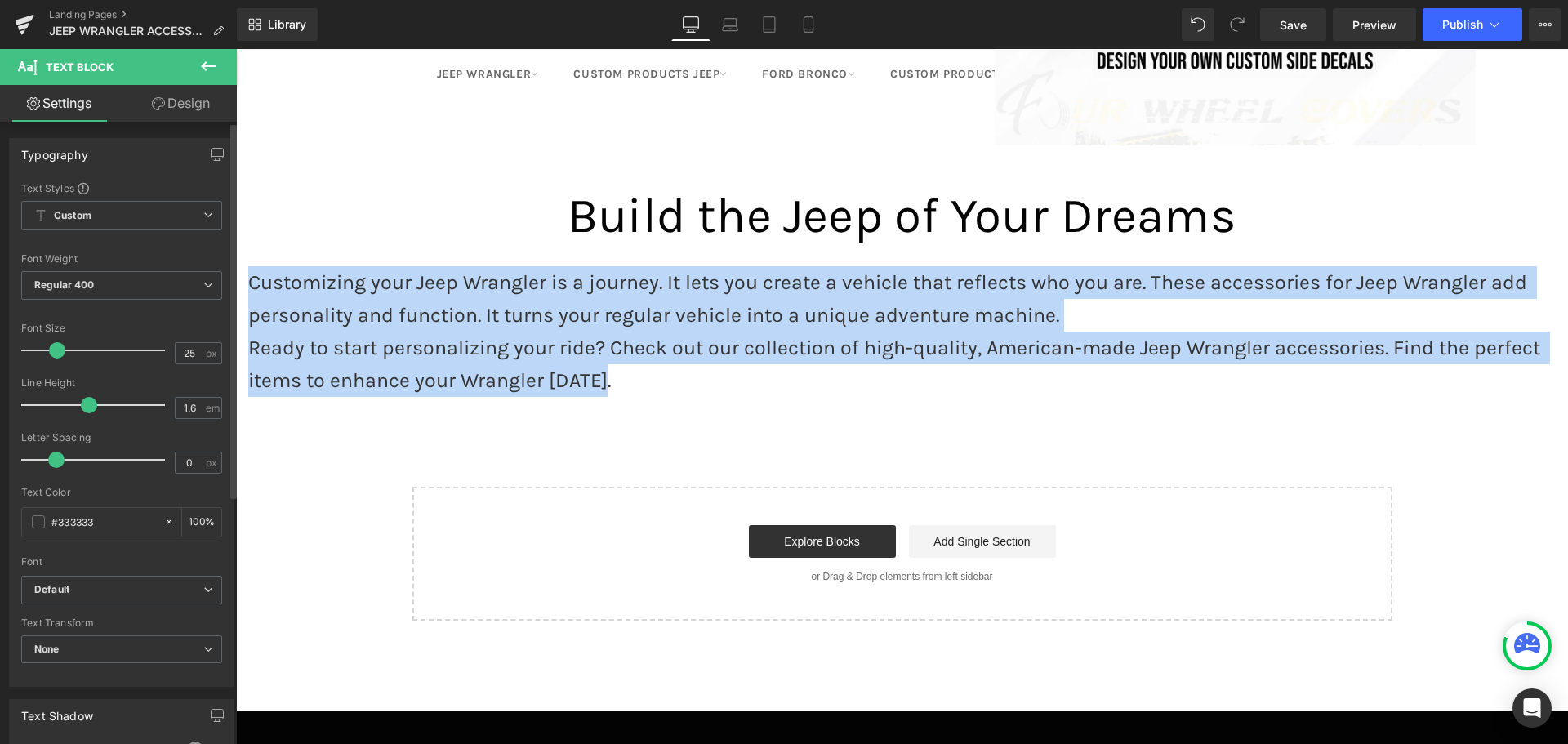
scroll to position [244, 0]
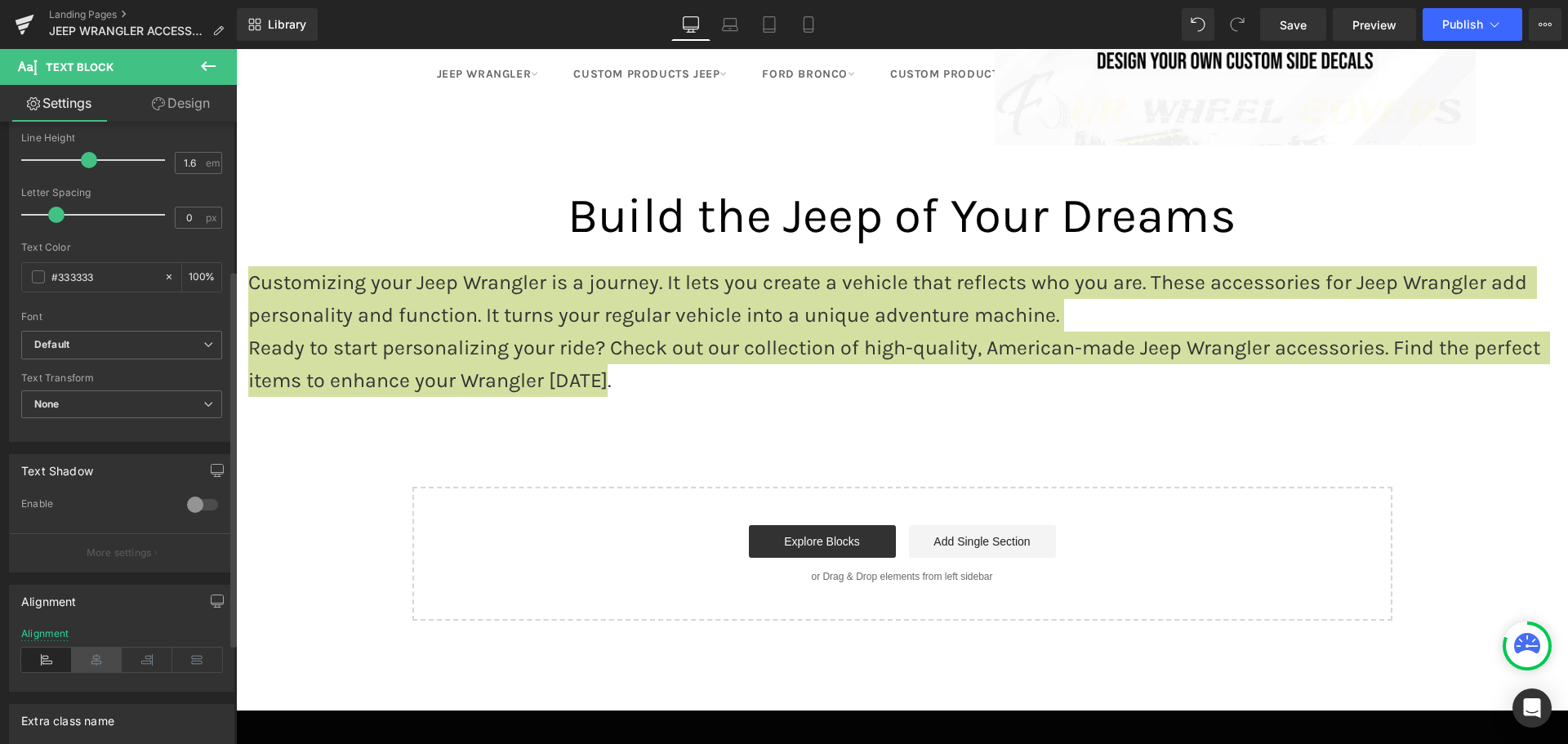
click at [101, 664] on icon at bounding box center [97, 659] width 50 height 24
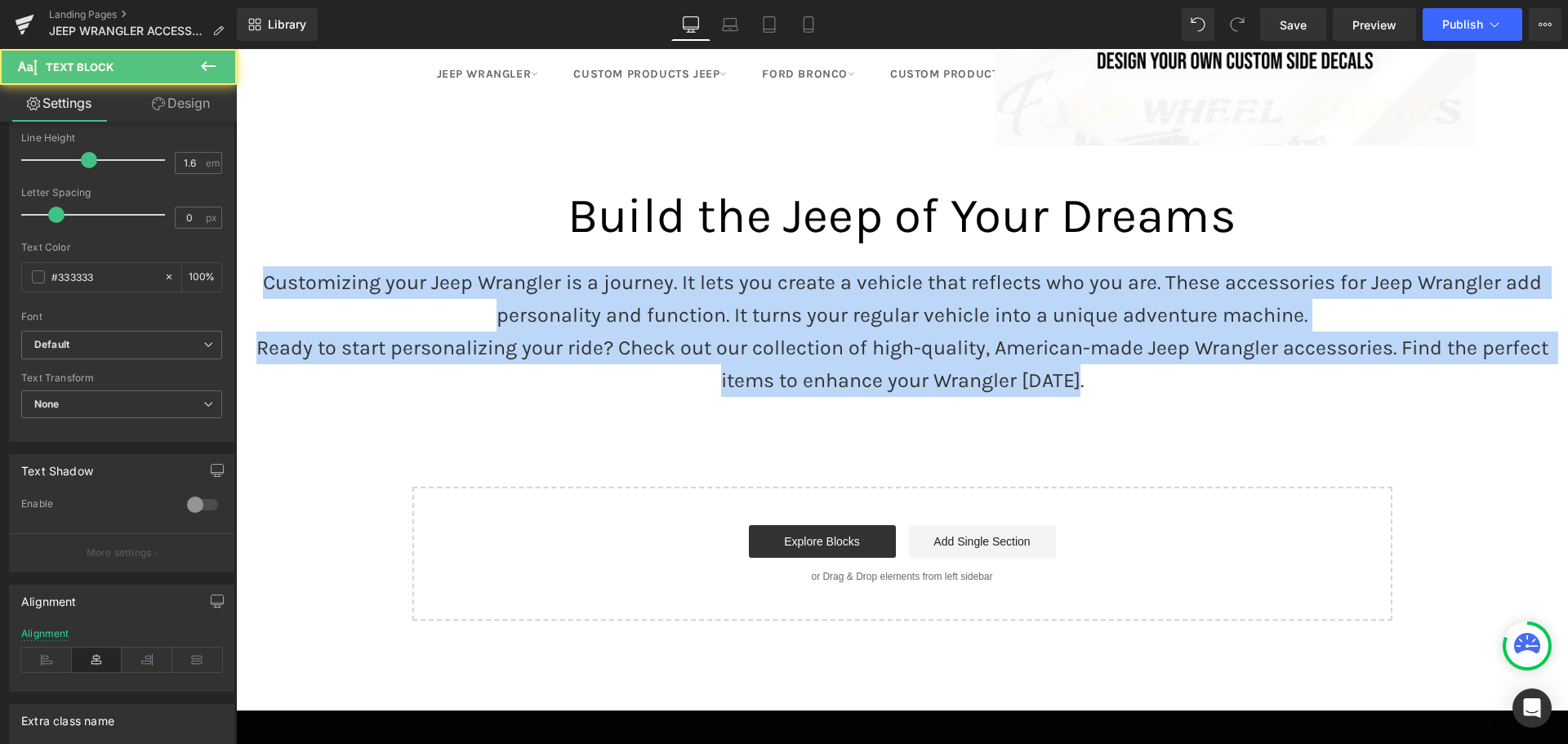
click at [717, 331] on p "Ready to start personalizing your ride? Check out our collection of high-qualit…" at bounding box center [902, 364] width 1308 height 66
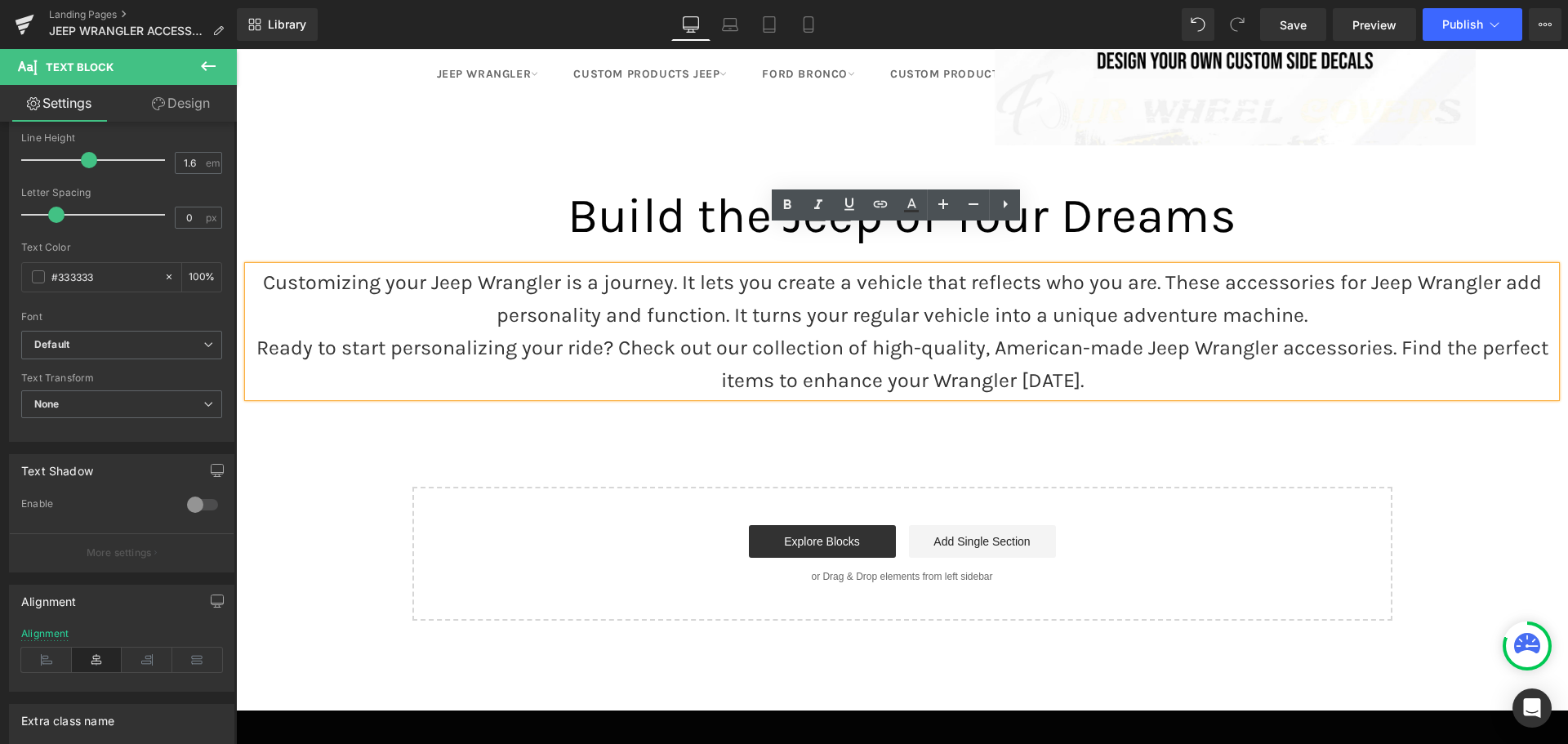
click at [1320, 271] on p "Customizing your Jeep Wrangler is a journey. It lets you create a vehicle that …" at bounding box center [902, 299] width 1308 height 66
click at [1313, 271] on p "Customizing your Jeep Wrangler is a journey. It lets you create a vehicle that …" at bounding box center [902, 299] width 1308 height 66
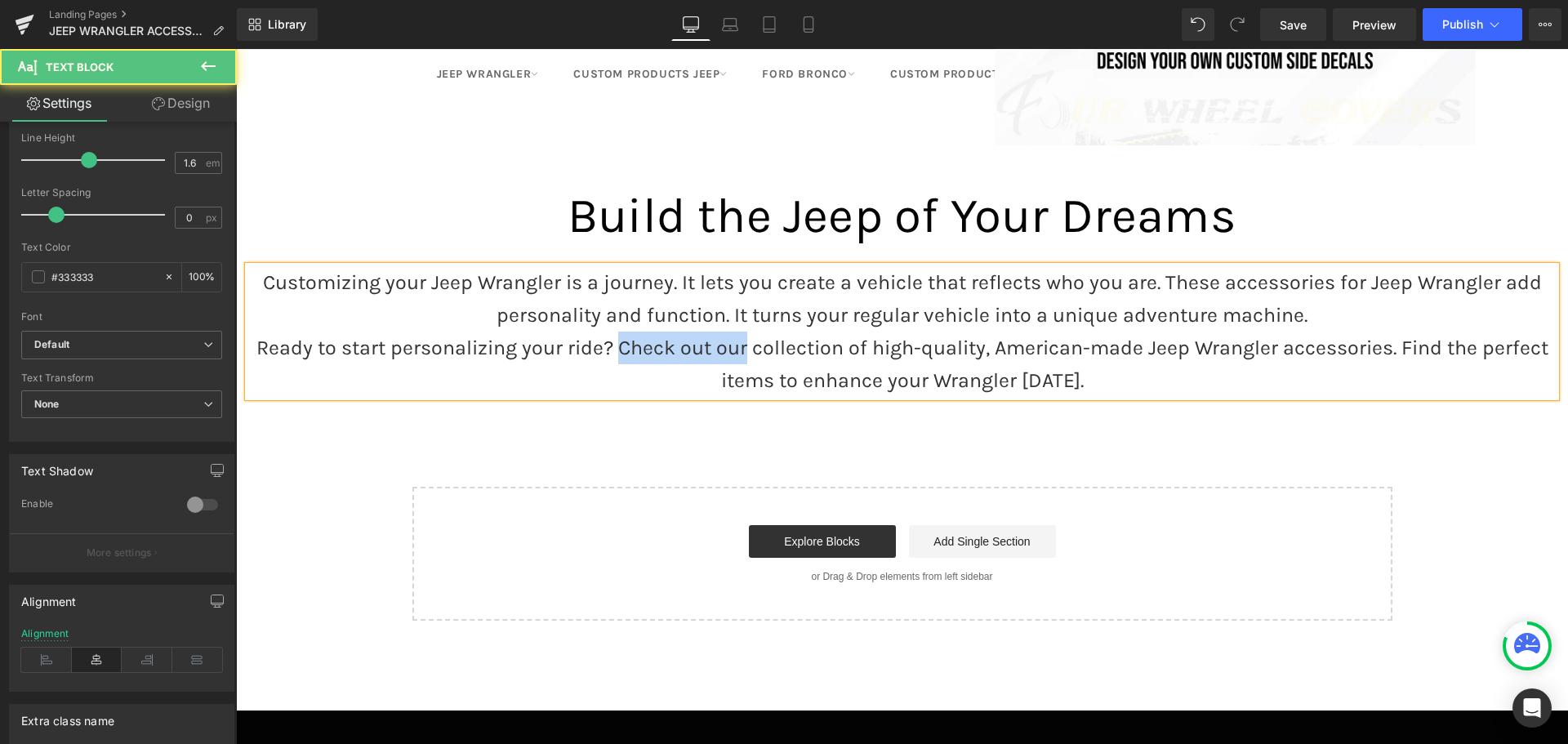
drag, startPoint x: 740, startPoint y: 307, endPoint x: 613, endPoint y: 309, distance: 127.0
click at [613, 331] on p "Ready to start personalizing your ride? Check out our collection of high-qualit…" at bounding box center [902, 364] width 1308 height 66
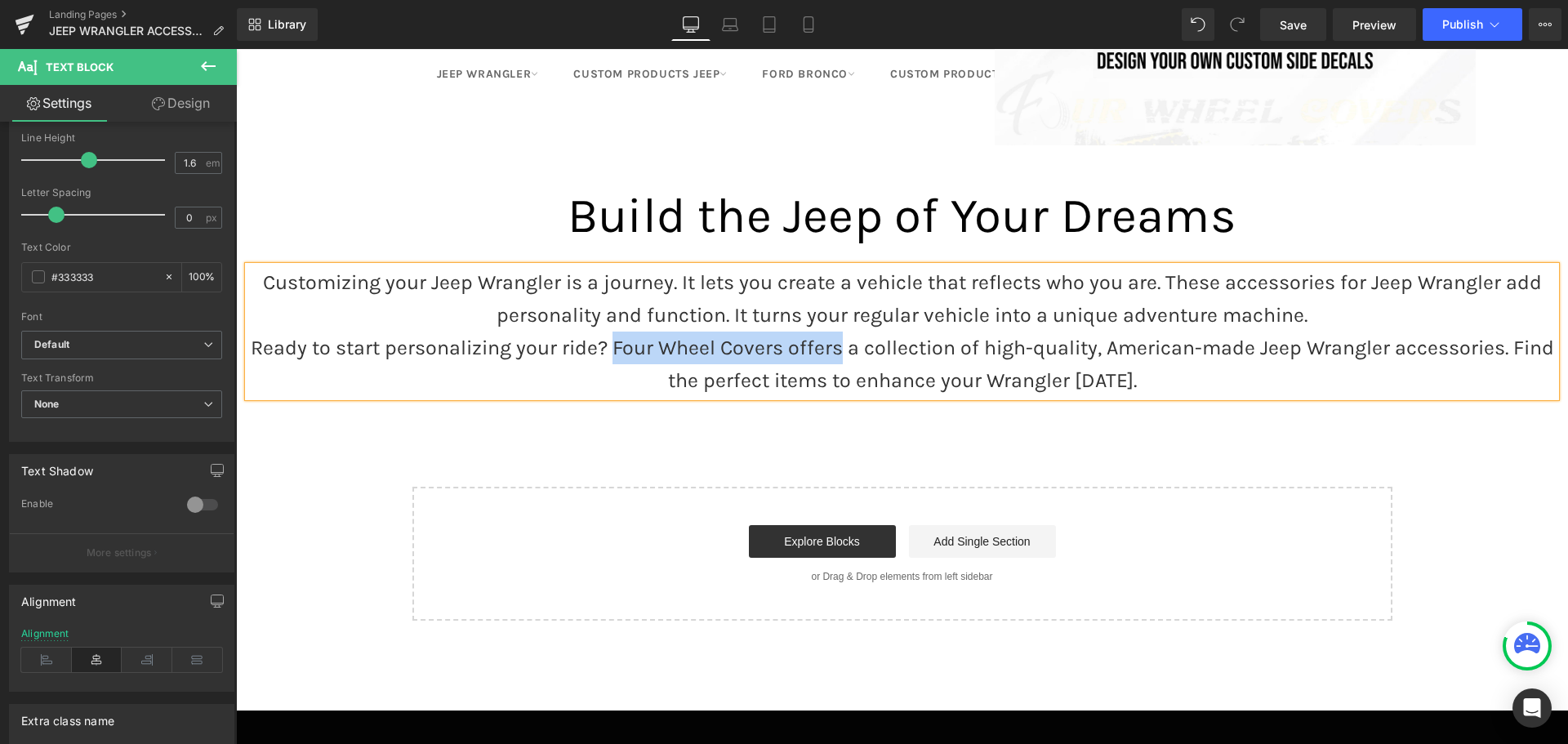
drag, startPoint x: 834, startPoint y: 312, endPoint x: 607, endPoint y: 311, distance: 227.0
click at [607, 331] on p "Ready to start personalizing your ride? Four Wheel Covers offers a collection o…" at bounding box center [902, 364] width 1308 height 66
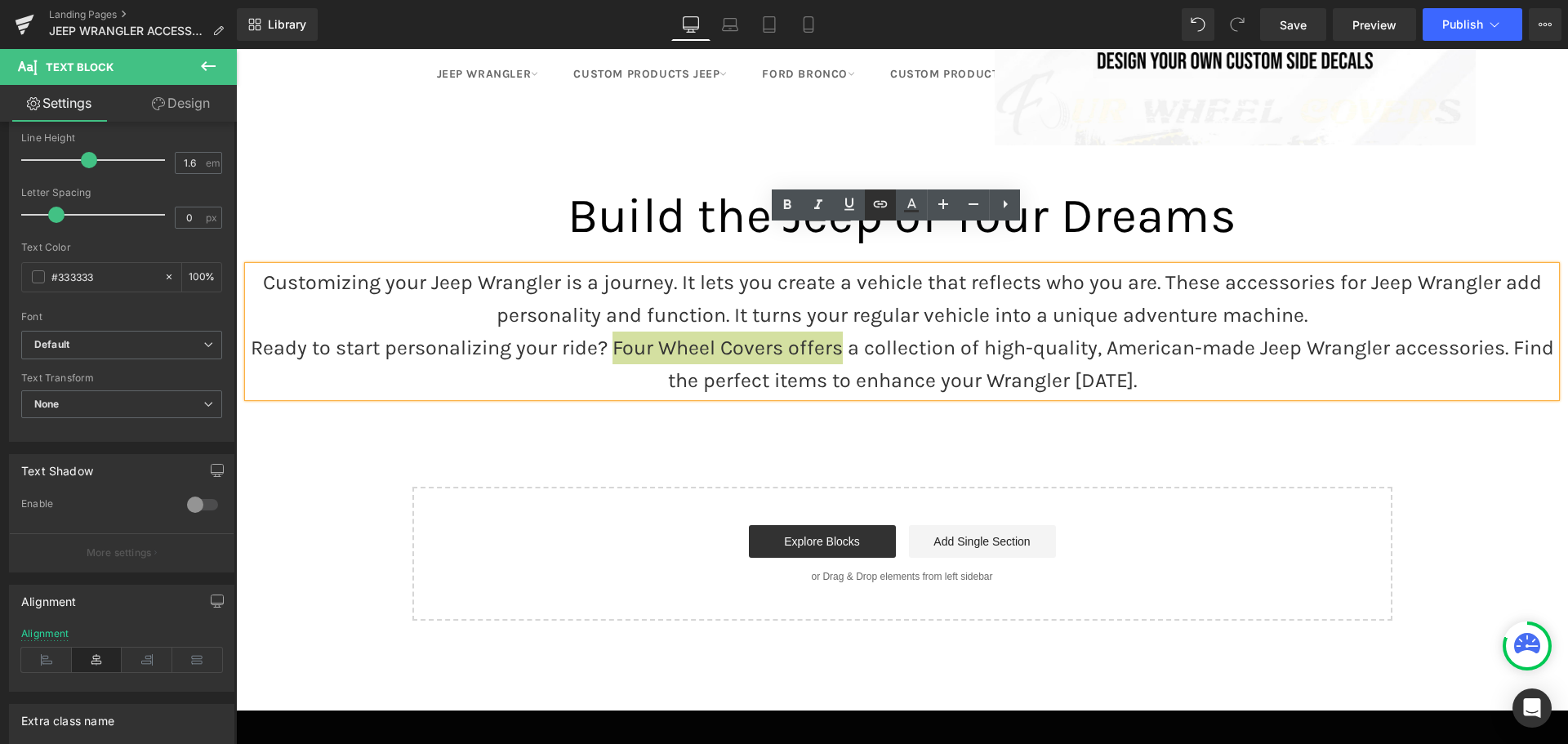
click at [886, 203] on icon at bounding box center [881, 204] width 19 height 19
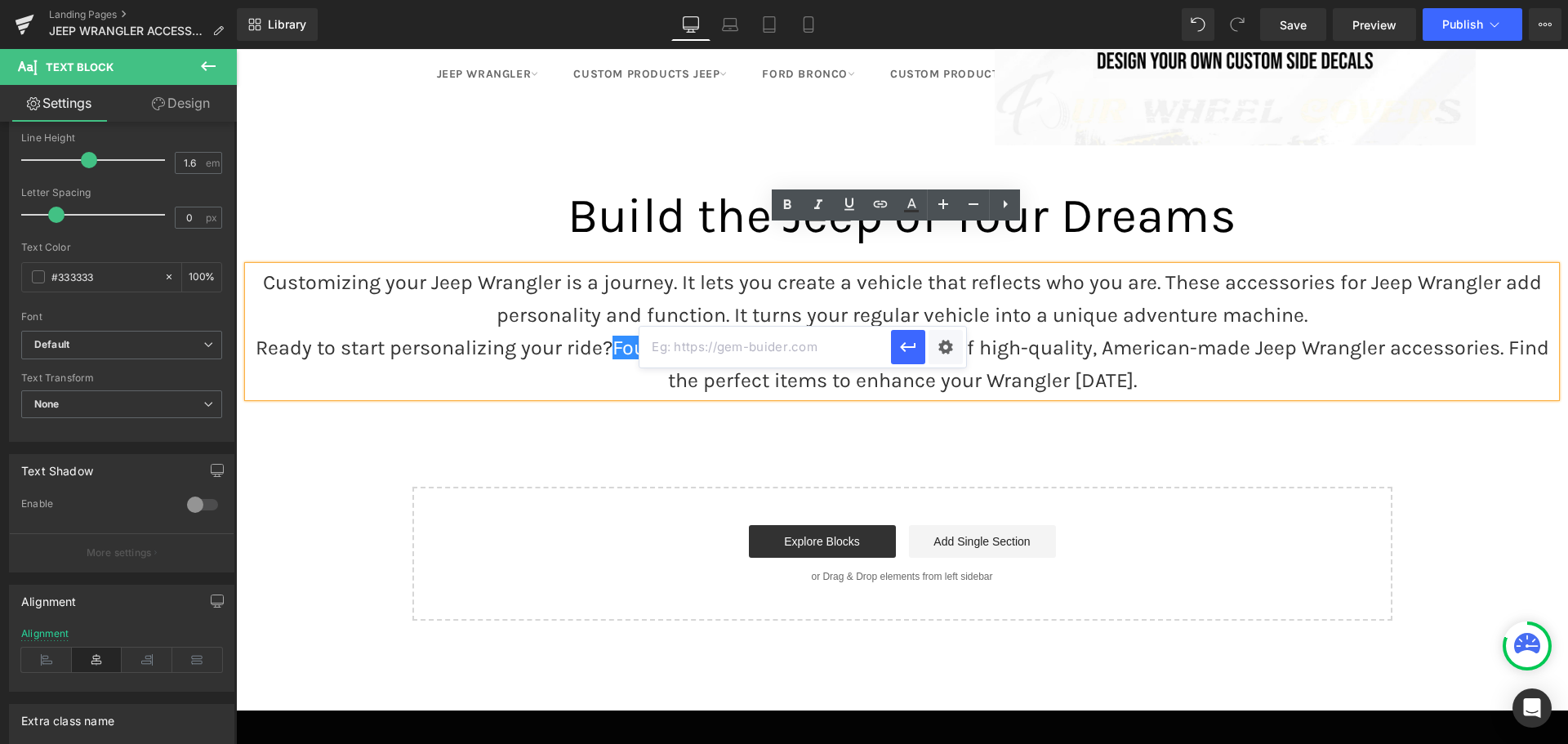
click at [750, 346] on input "text" at bounding box center [765, 347] width 251 height 41
type input "[DOMAIN_NAME]"
click at [898, 351] on icon "button" at bounding box center [908, 347] width 19 height 19
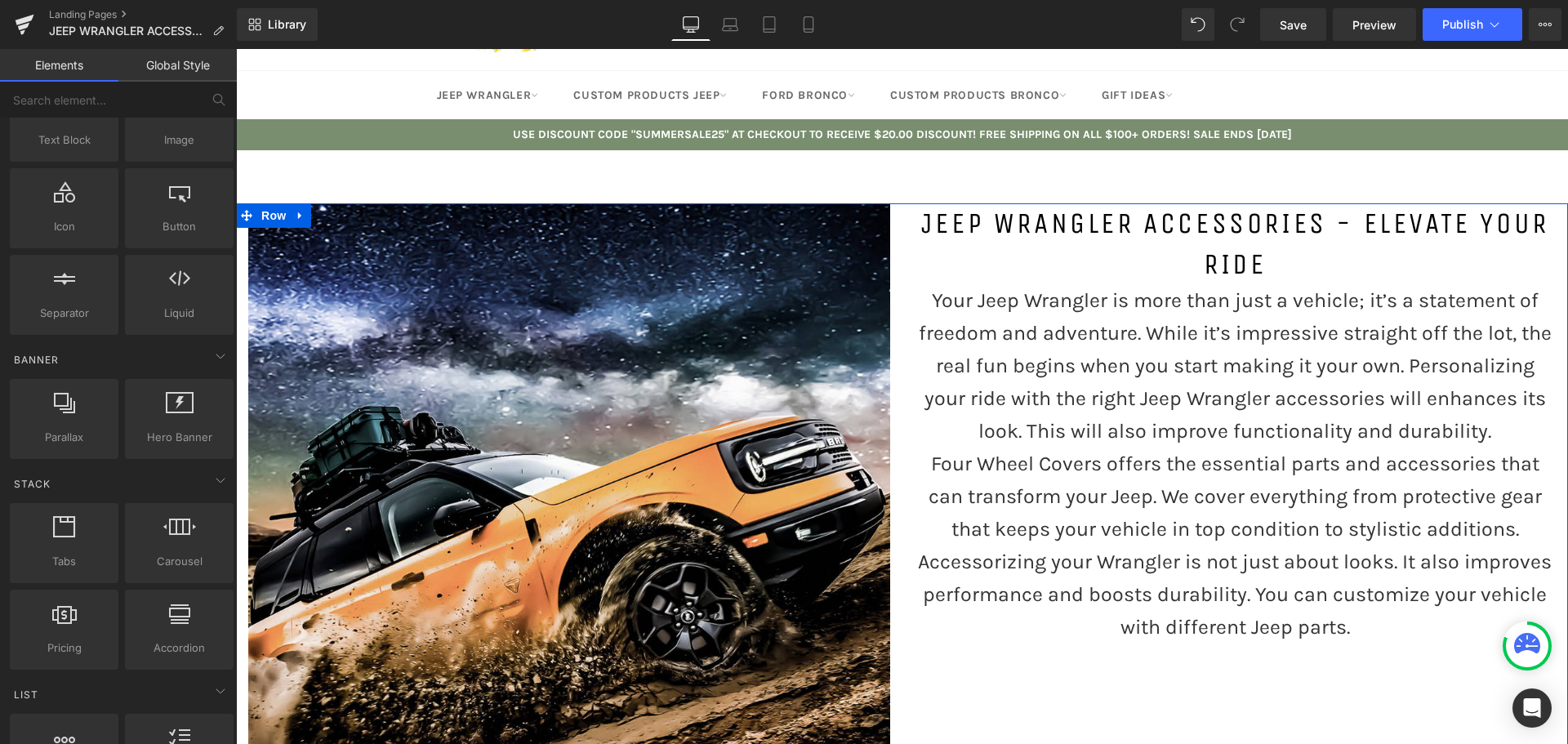
scroll to position [0, 0]
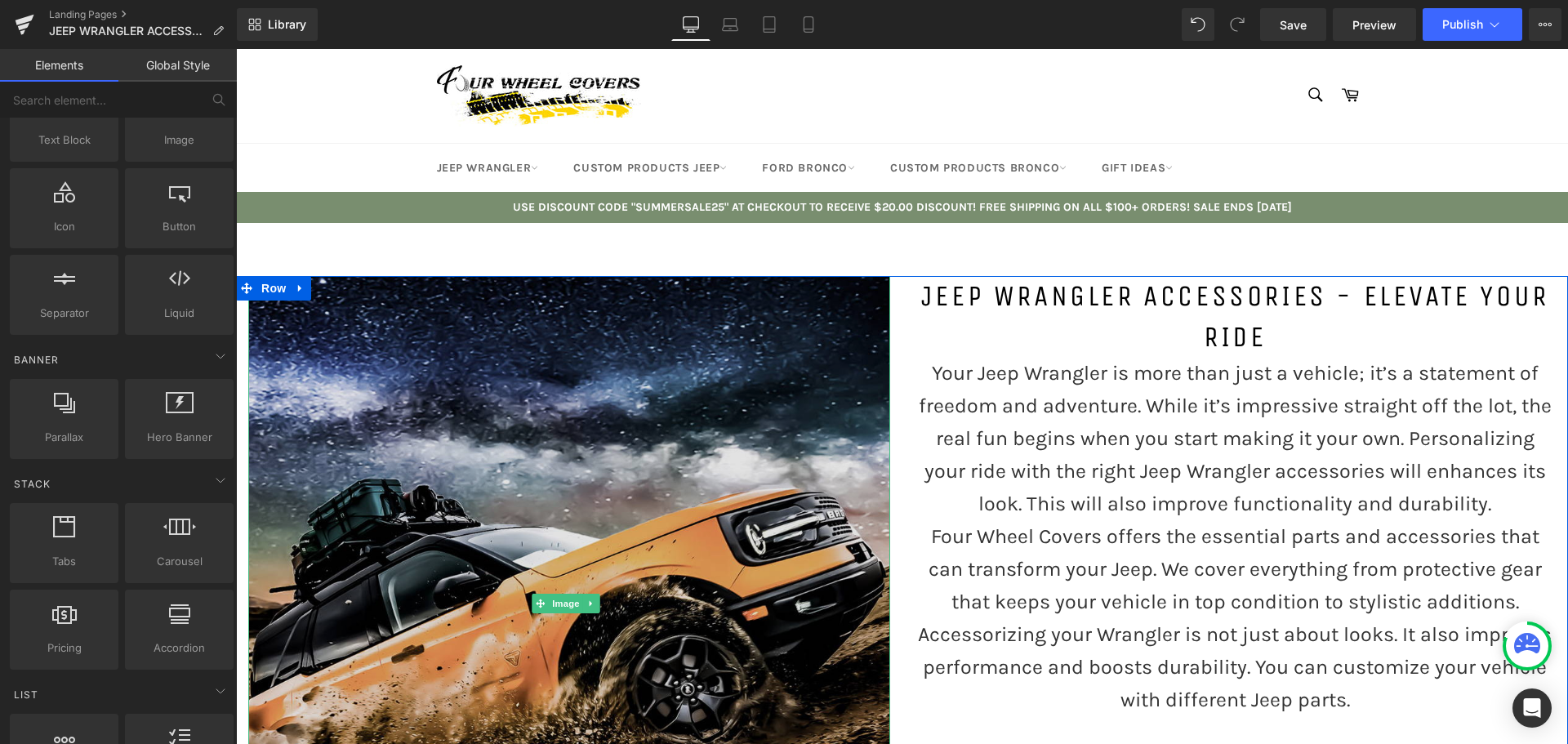
click at [530, 418] on img at bounding box center [569, 603] width 642 height 654
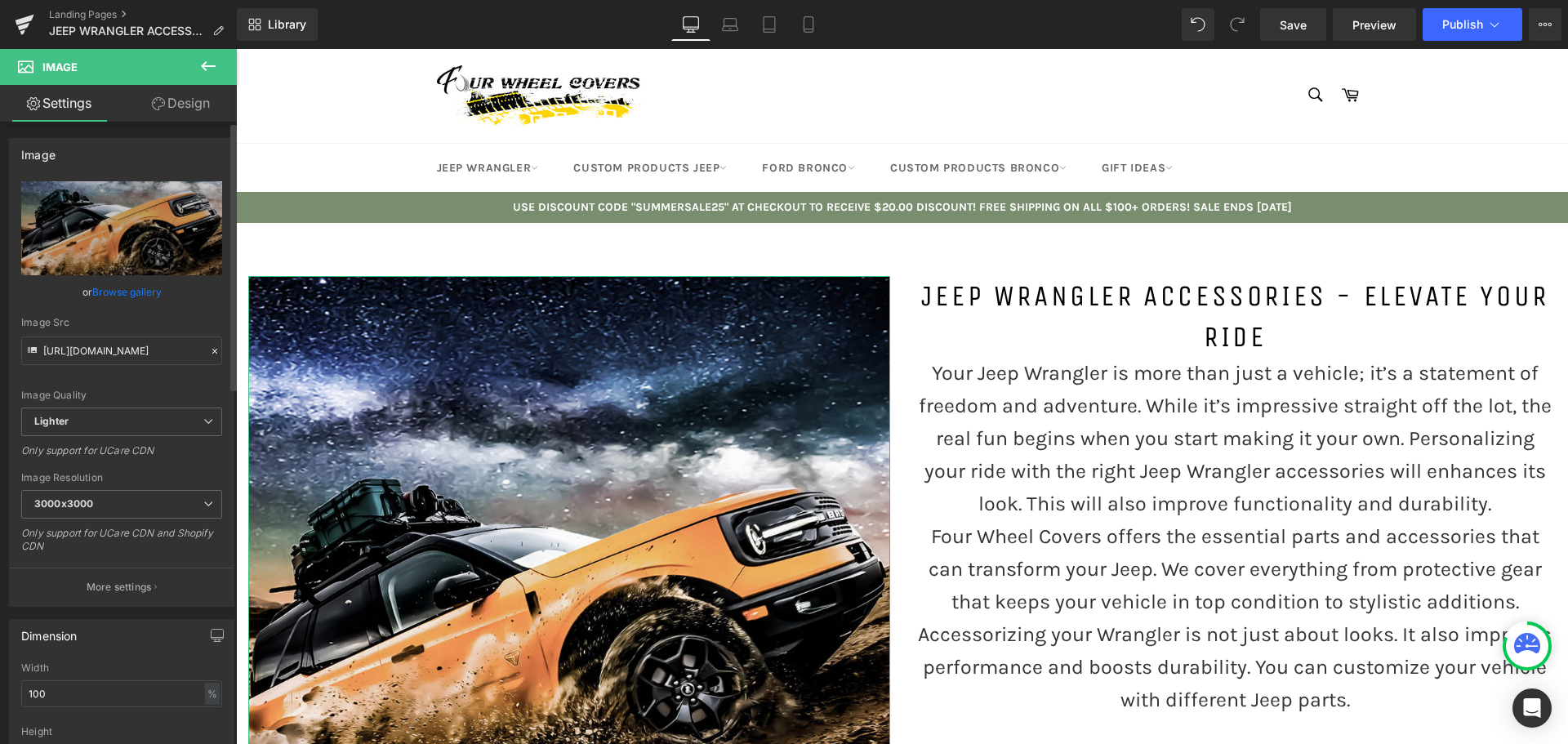
click at [119, 291] on link "Browse gallery" at bounding box center [127, 292] width 70 height 29
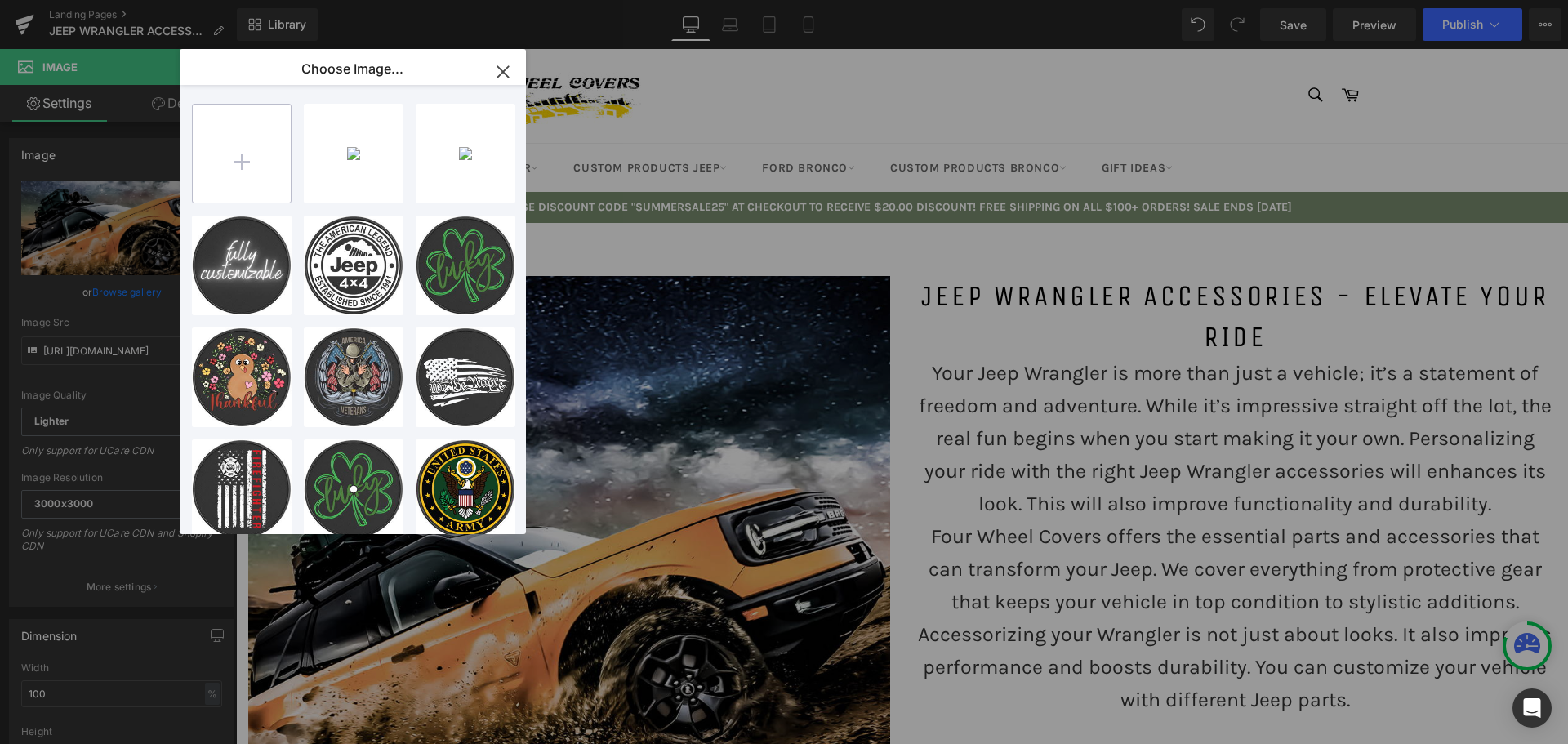
click at [213, 158] on input "file" at bounding box center [241, 153] width 98 height 98
type input "C:\fakepath\AdobeStock_666189721_Editorial_Use_Only.jpeg"
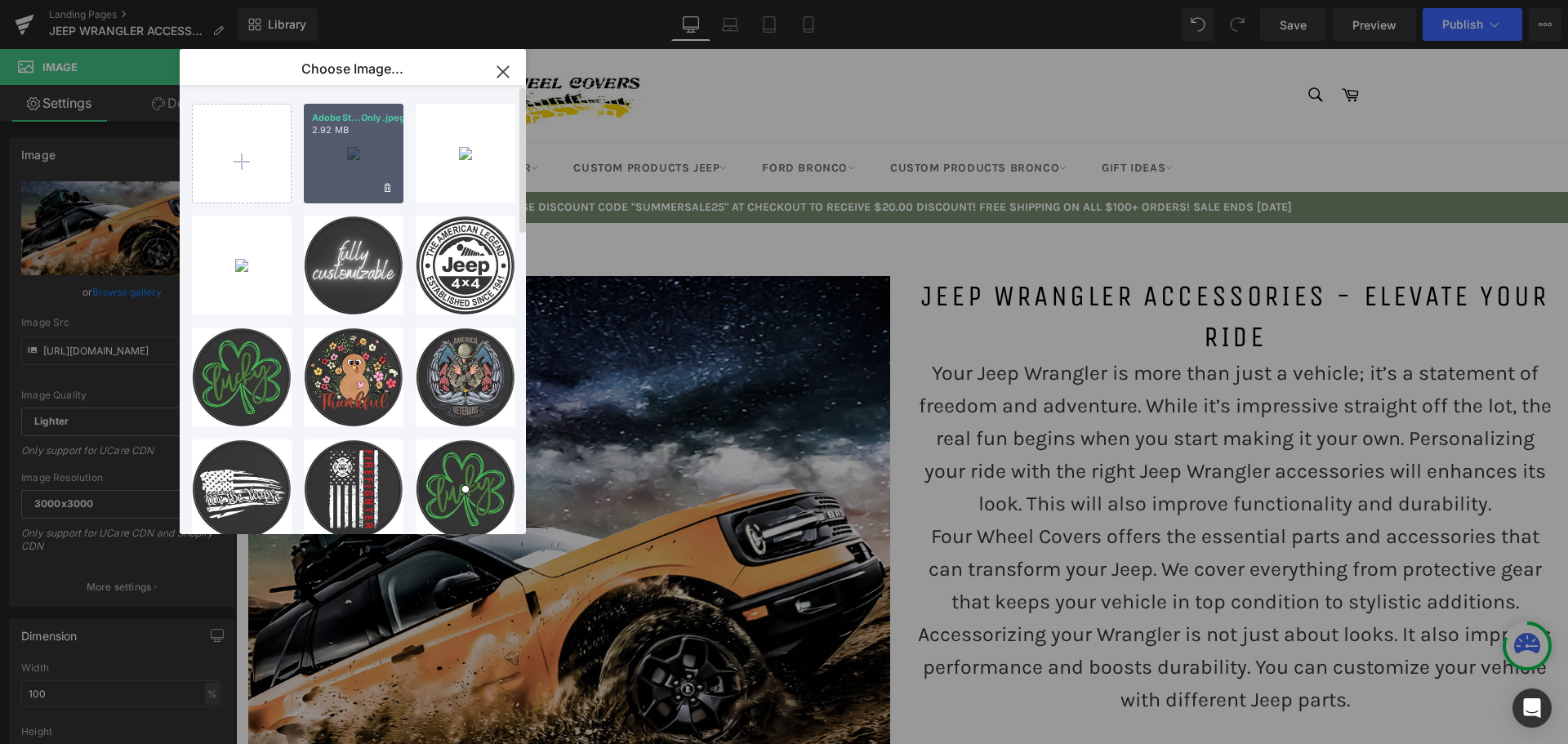
click at [336, 156] on div "AdobeSt...Only.jpeg 2.92 MB" at bounding box center [353, 153] width 100 height 100
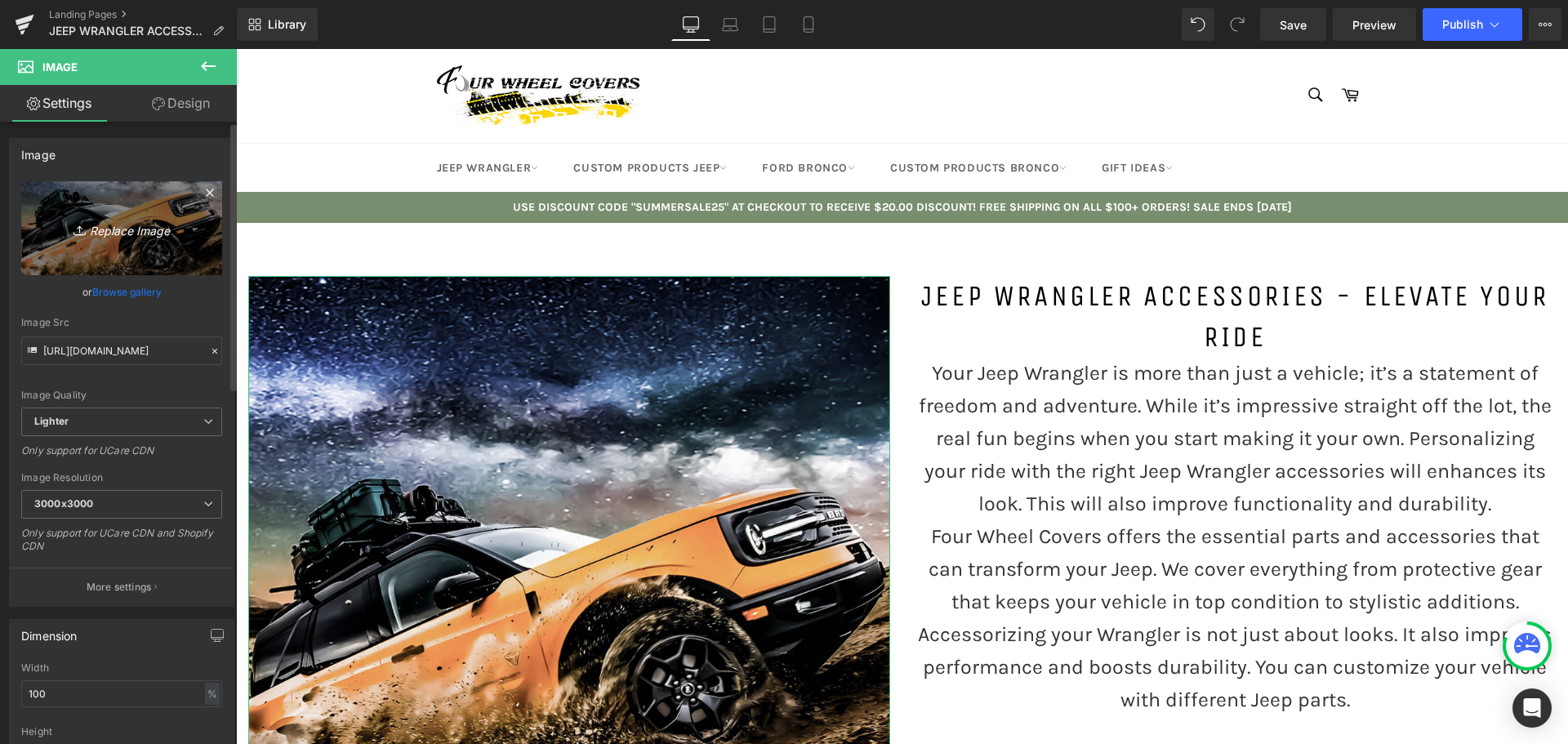
click at [95, 238] on icon "Replace Image" at bounding box center [121, 228] width 131 height 20
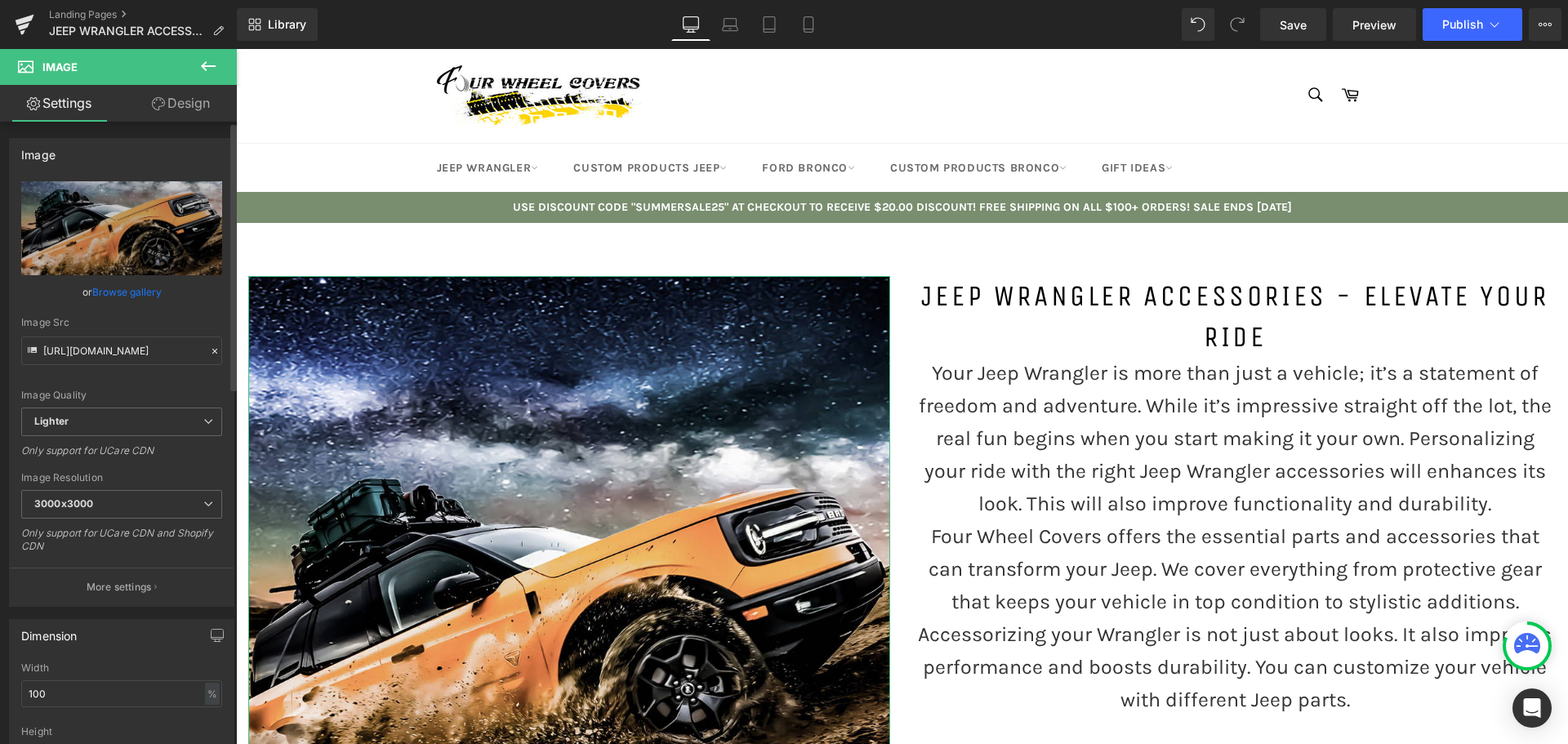
click at [121, 287] on link "Browse gallery" at bounding box center [127, 292] width 70 height 29
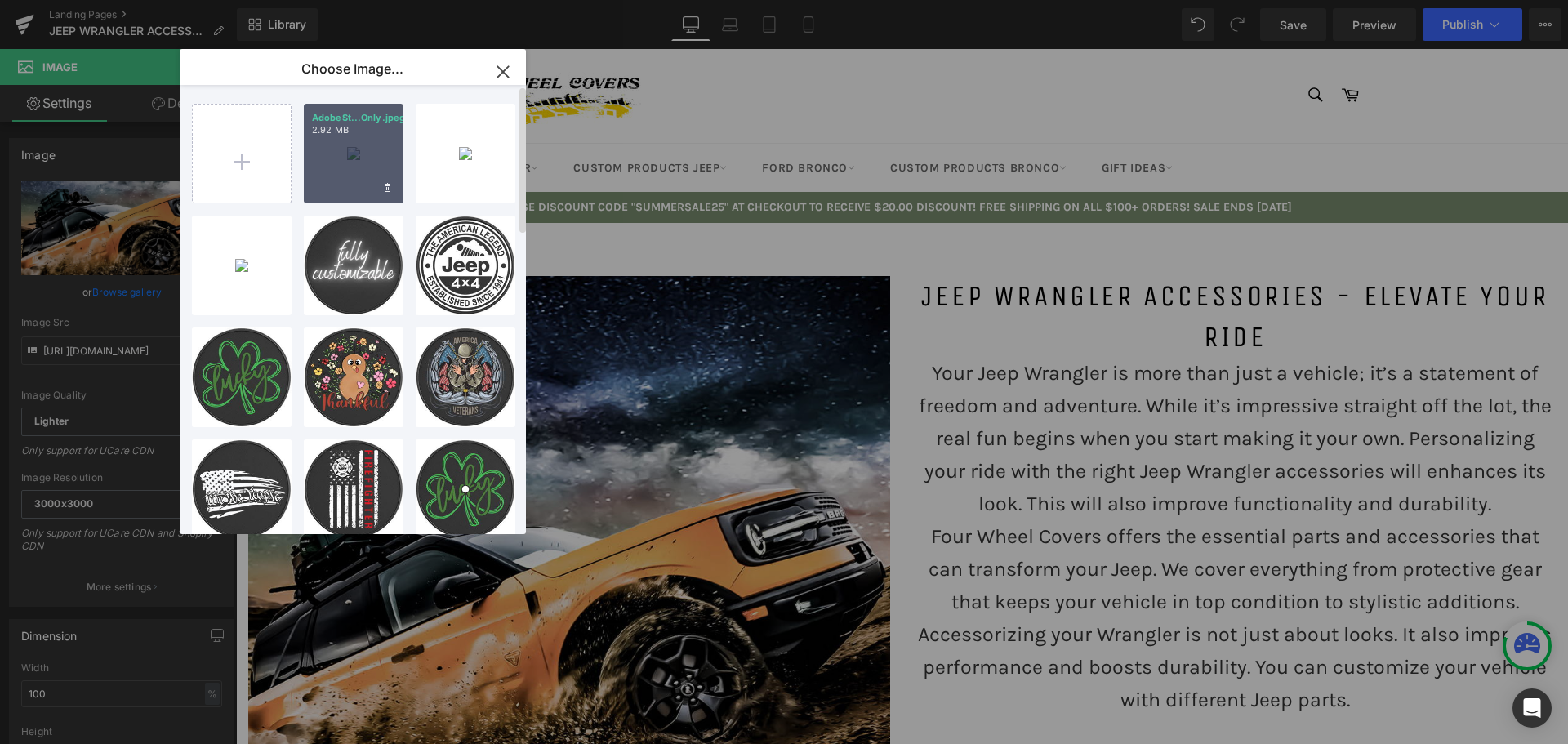
click at [354, 165] on div "AdobeSt...Only.jpeg 2.92 MB" at bounding box center [353, 153] width 100 height 100
type input "[URL][DOMAIN_NAME]"
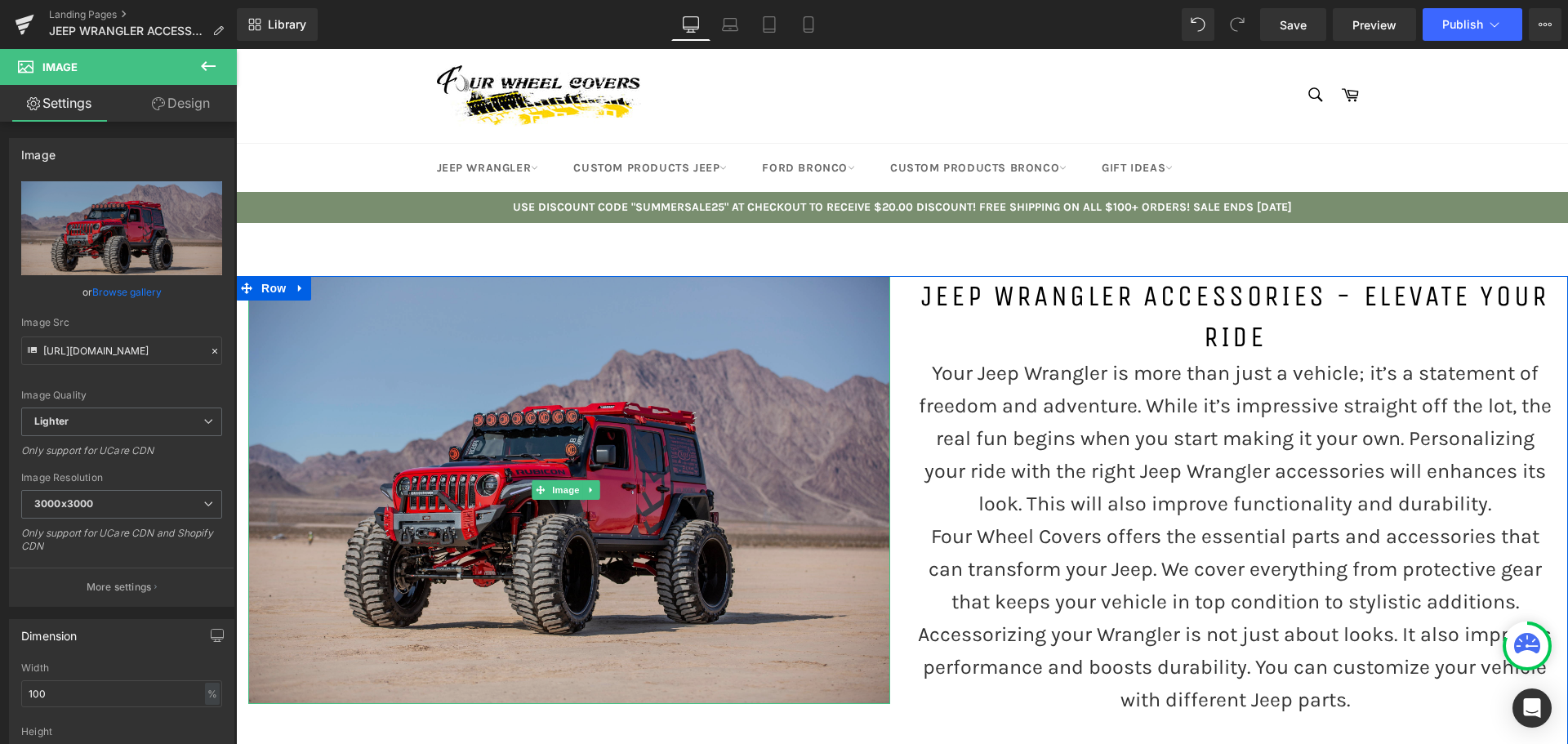
scroll to position [163, 0]
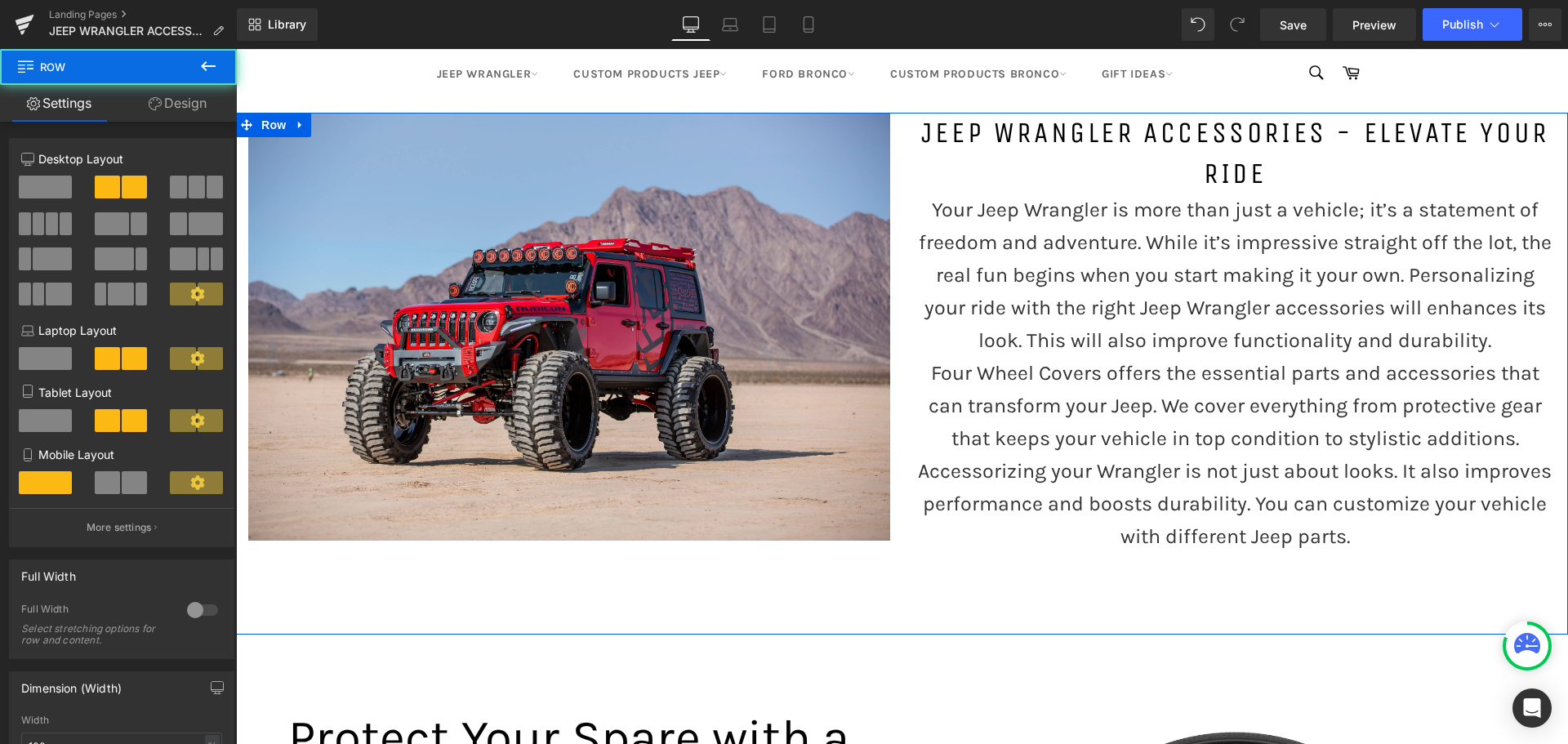
click at [650, 609] on div "Image Jeep Wrangler Accessories - Elevate Your Ride Heading Your Jeep Wrangler …" at bounding box center [902, 374] width 1332 height 522
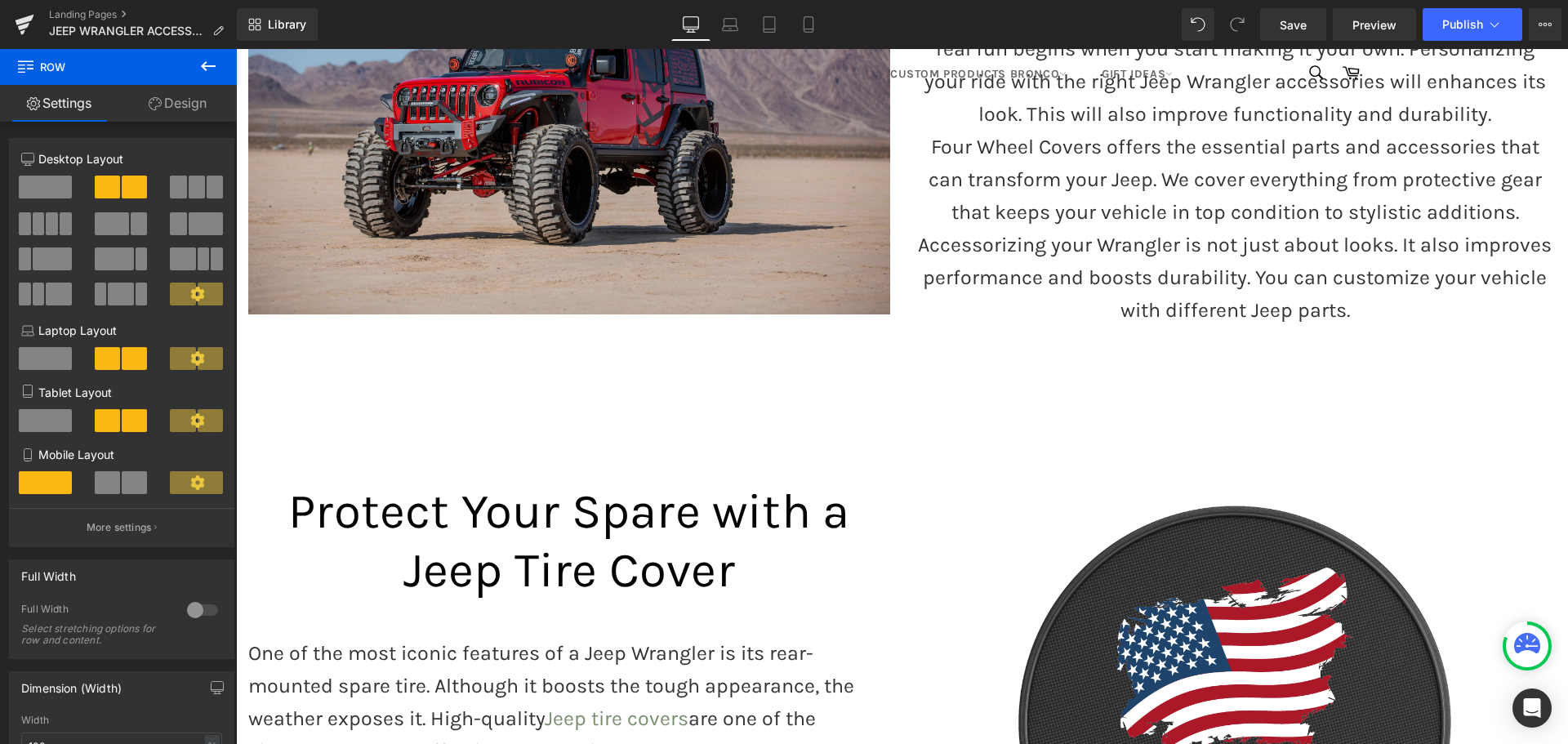
scroll to position [408, 0]
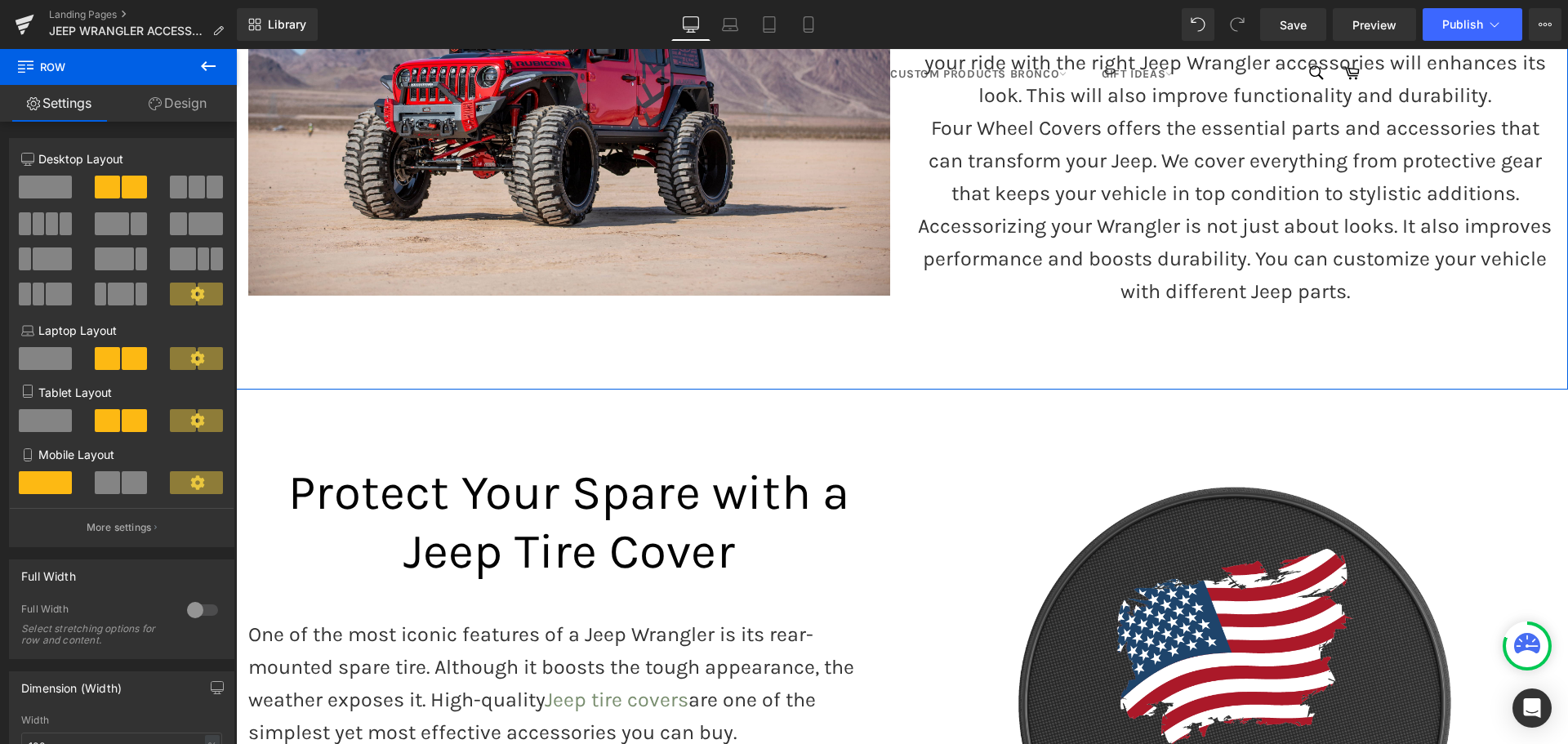
click at [677, 358] on div "Image Jeep Wrangler Accessories - Elevate Your Ride Heading Your Jeep Wrangler …" at bounding box center [902, 129] width 1332 height 522
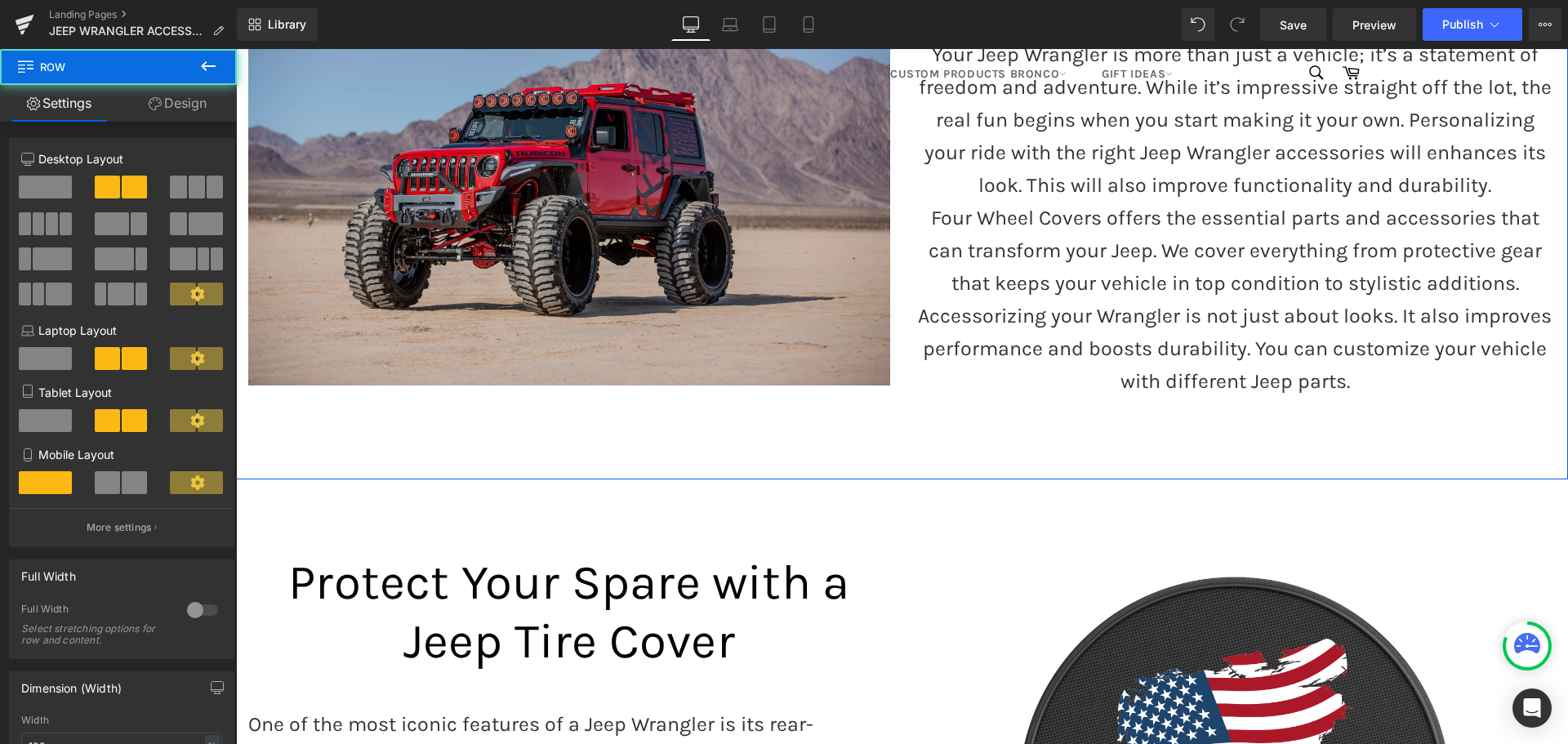
scroll to position [163, 0]
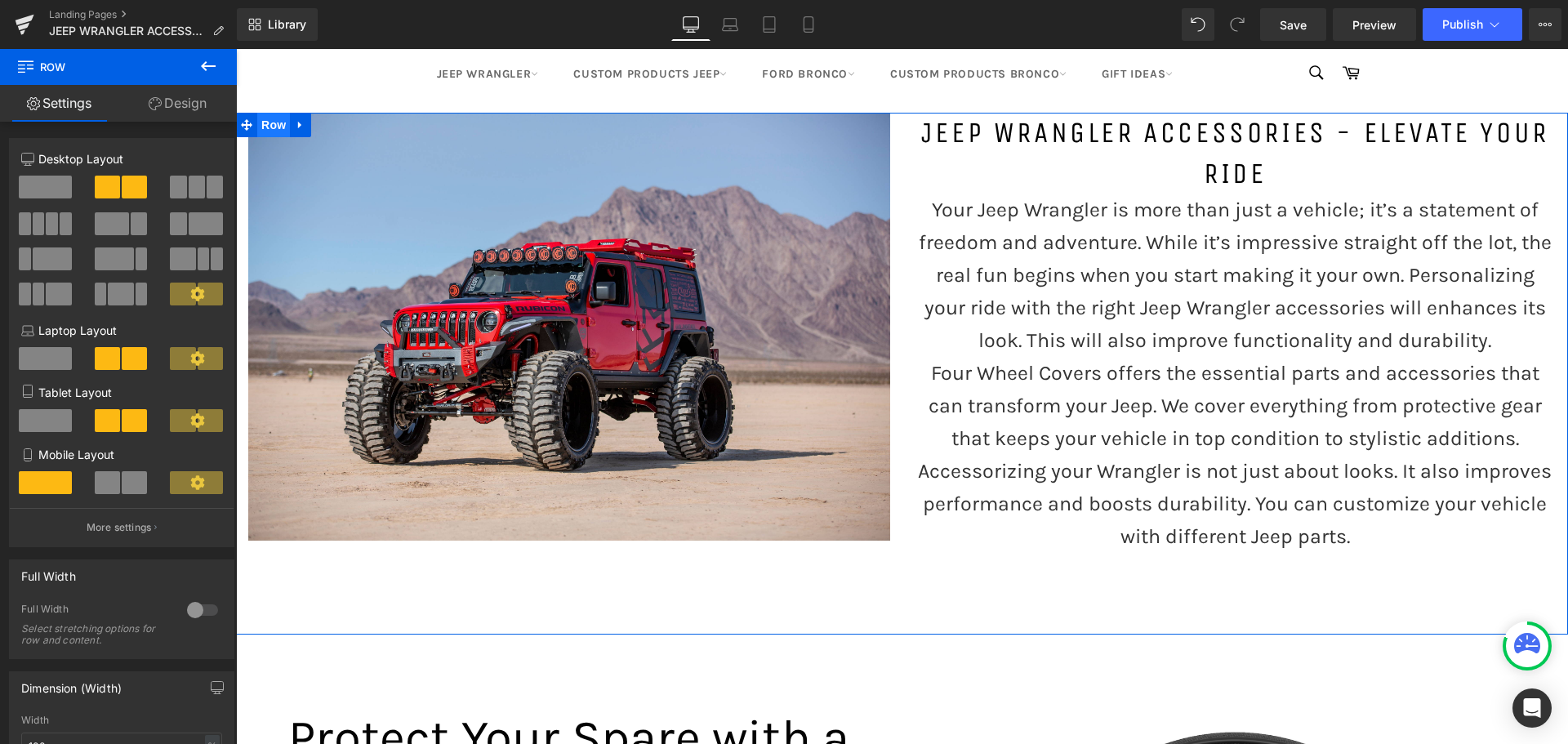
click at [274, 124] on span "Row" at bounding box center [274, 125] width 33 height 24
click at [172, 107] on link "Design" at bounding box center [177, 103] width 118 height 37
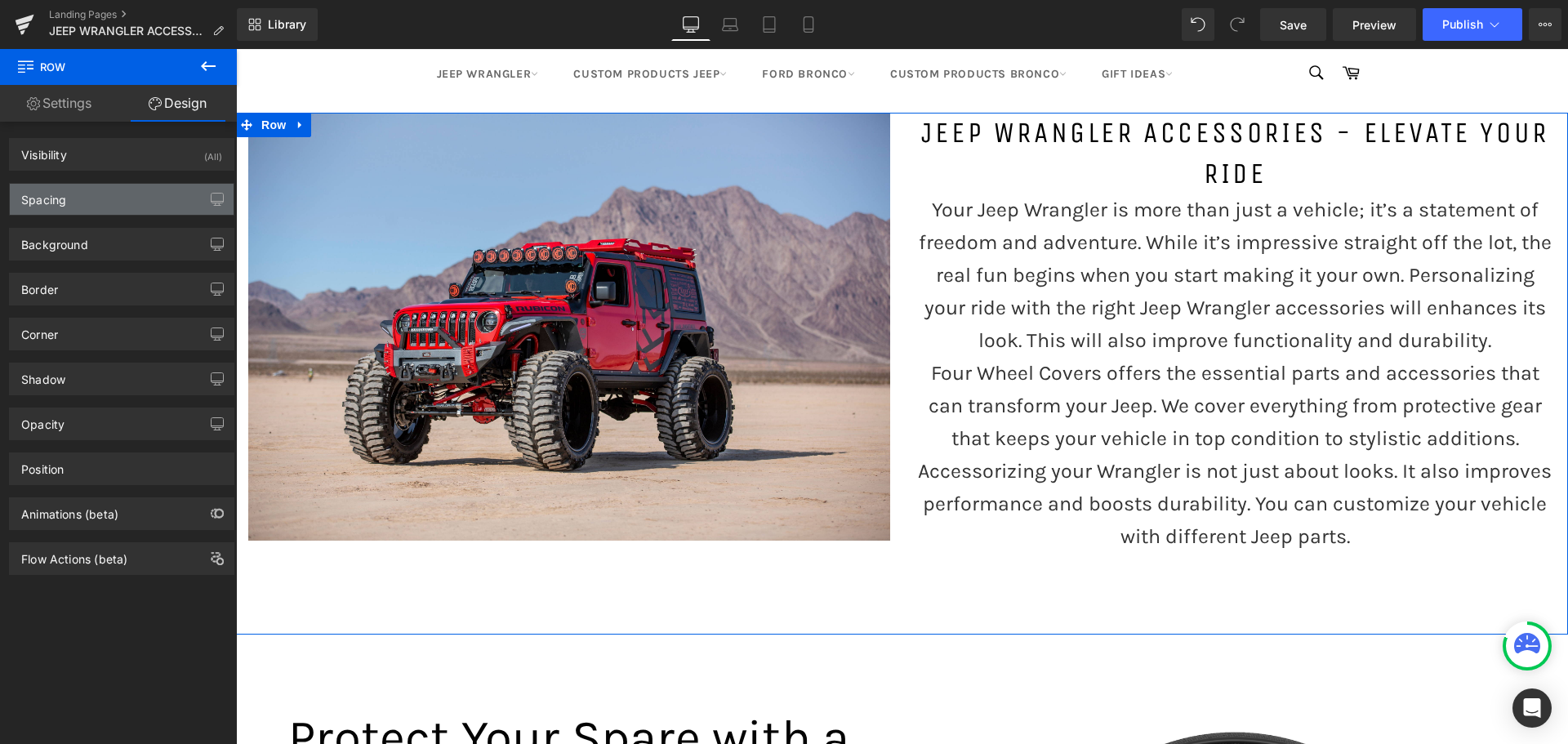
click at [85, 186] on div "Spacing" at bounding box center [121, 199] width 223 height 31
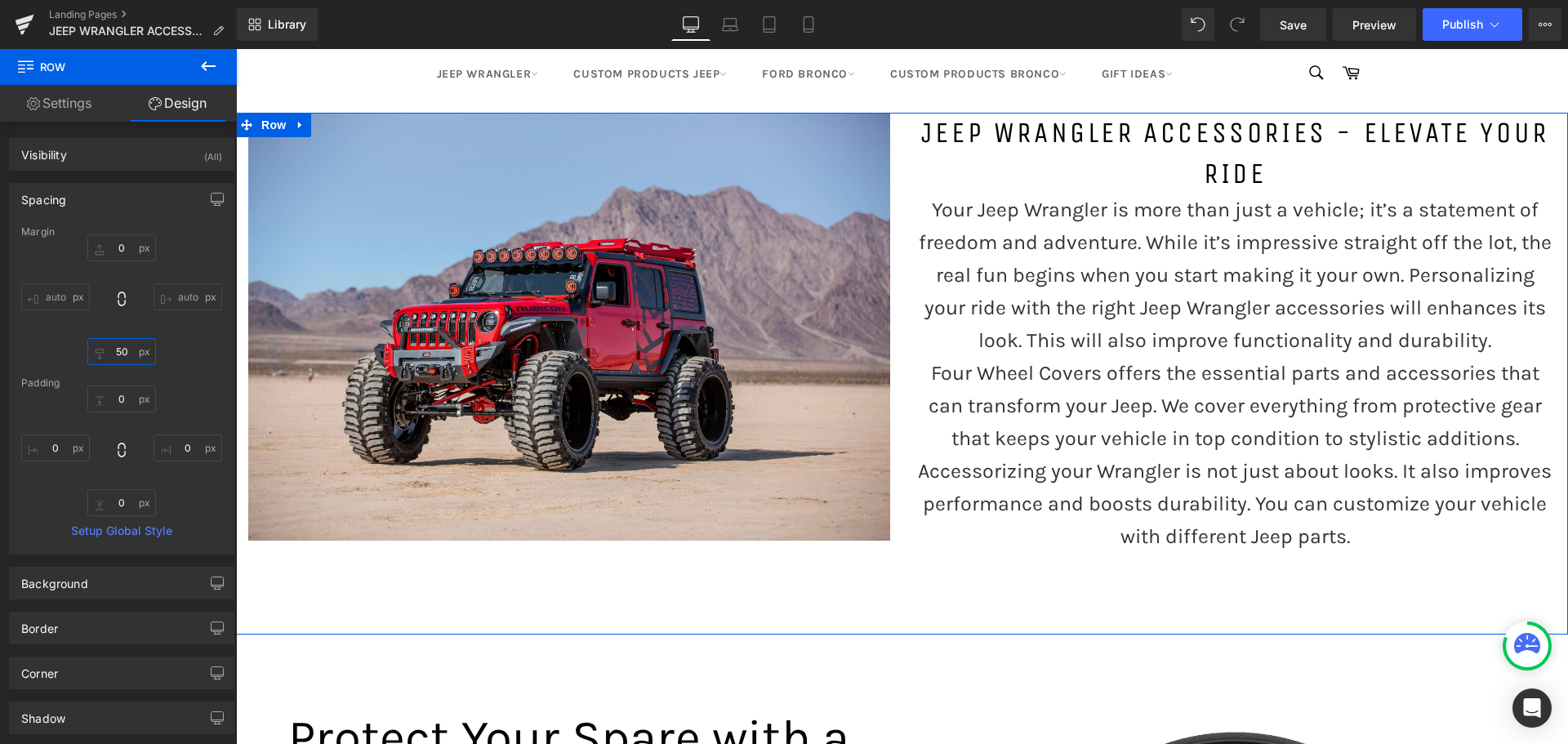
click at [121, 353] on input "50" at bounding box center [121, 352] width 69 height 27
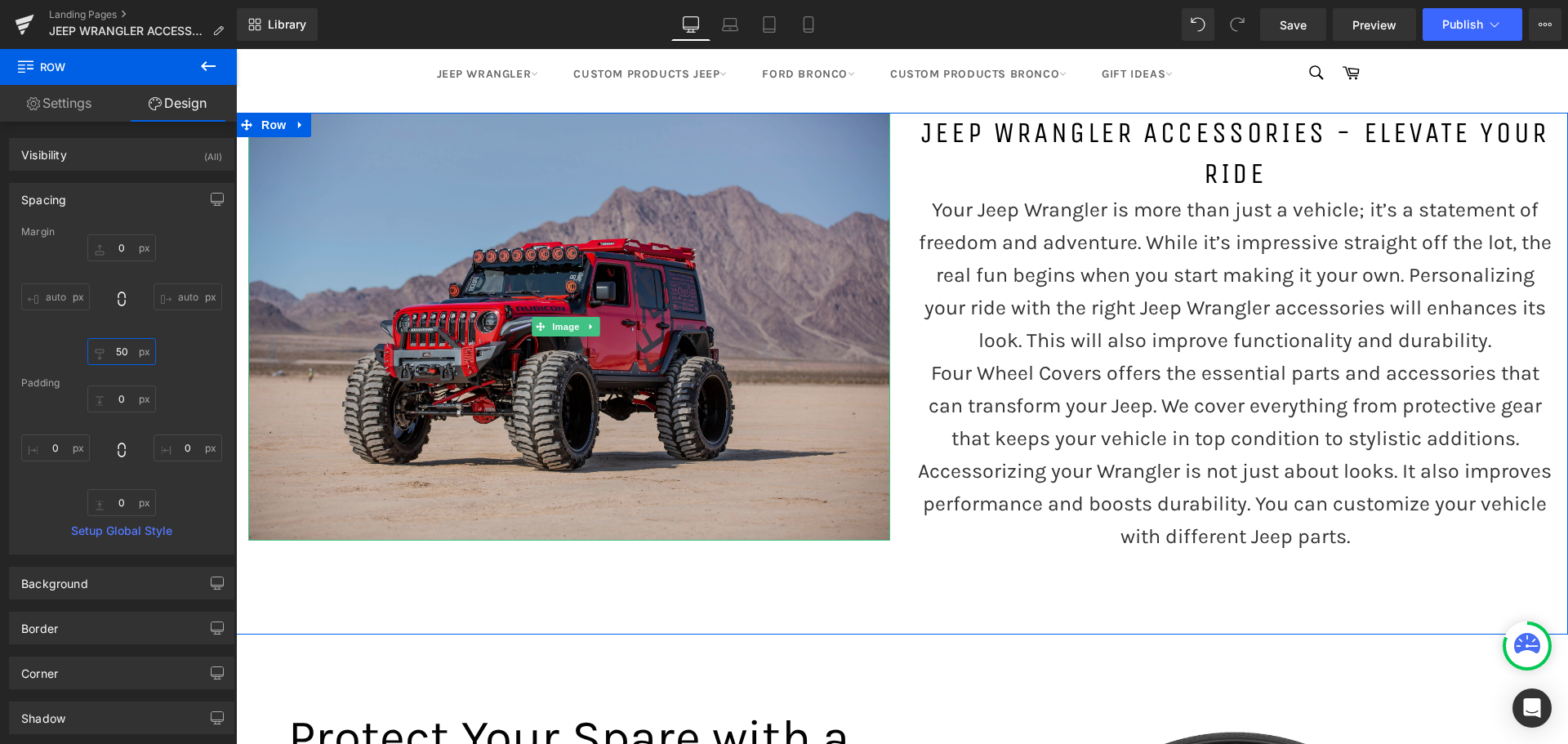
type input "0"
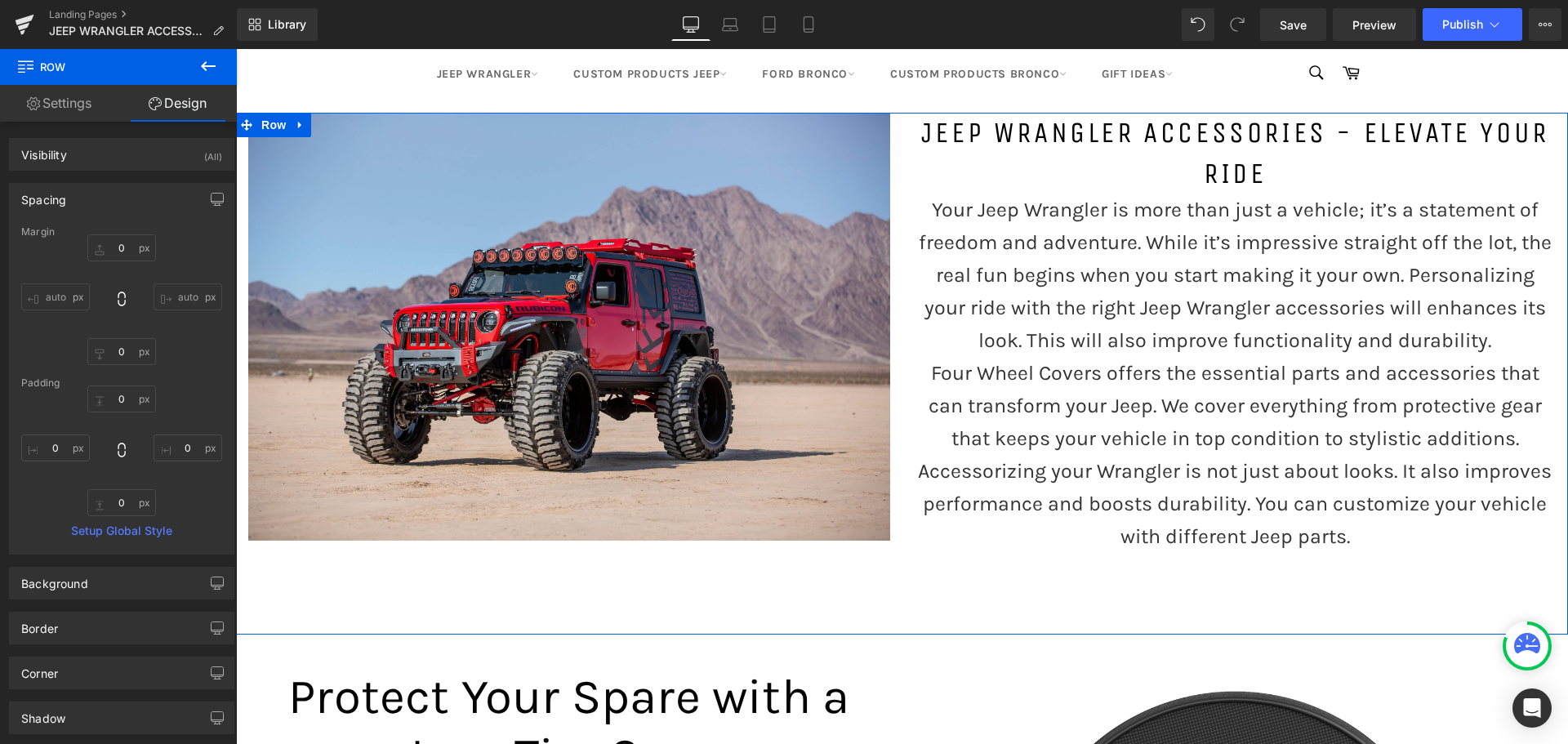
click at [718, 607] on div "Image Jeep Wrangler Accessories - Elevate Your Ride Heading Your Jeep Wrangler …" at bounding box center [902, 374] width 1332 height 522
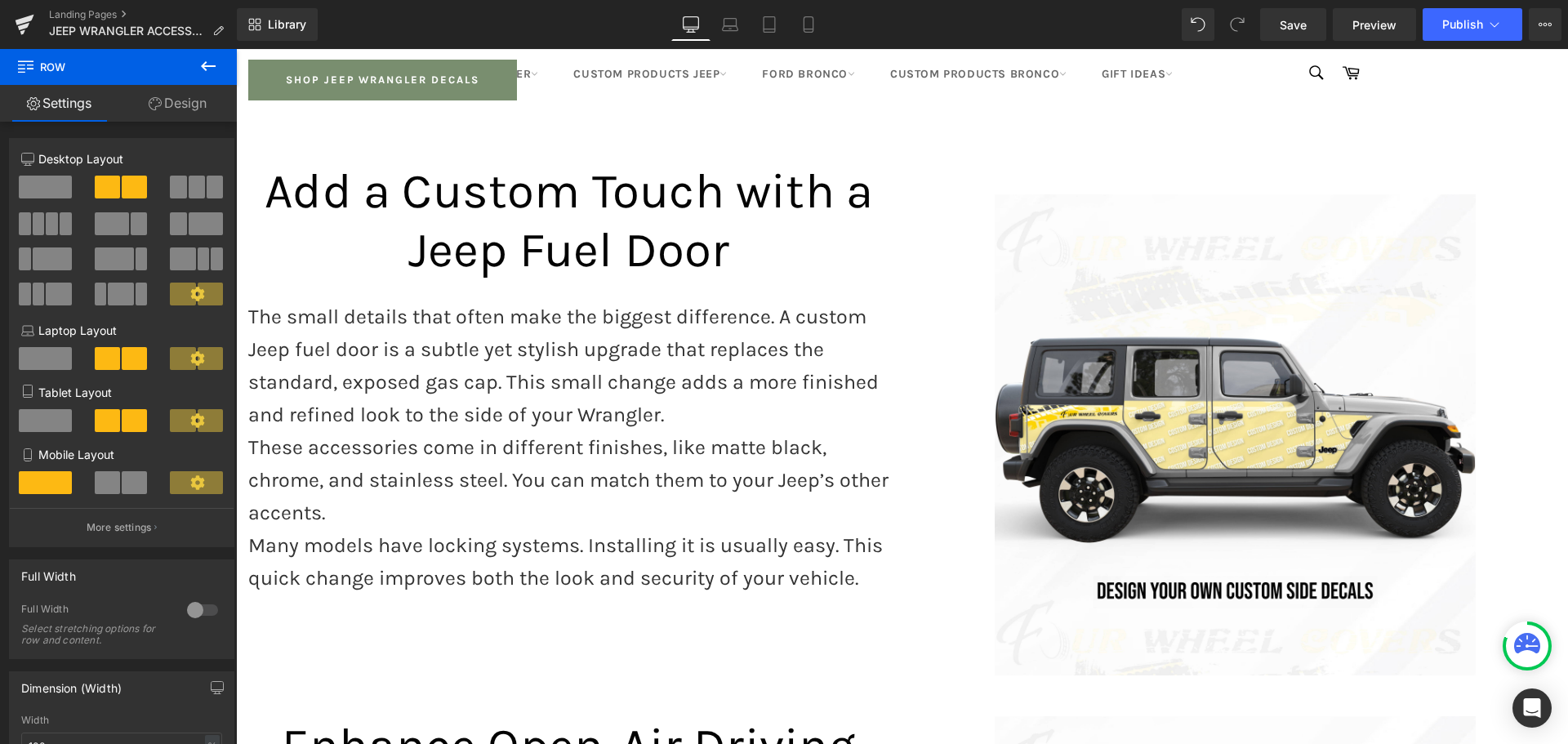
scroll to position [2122, 0]
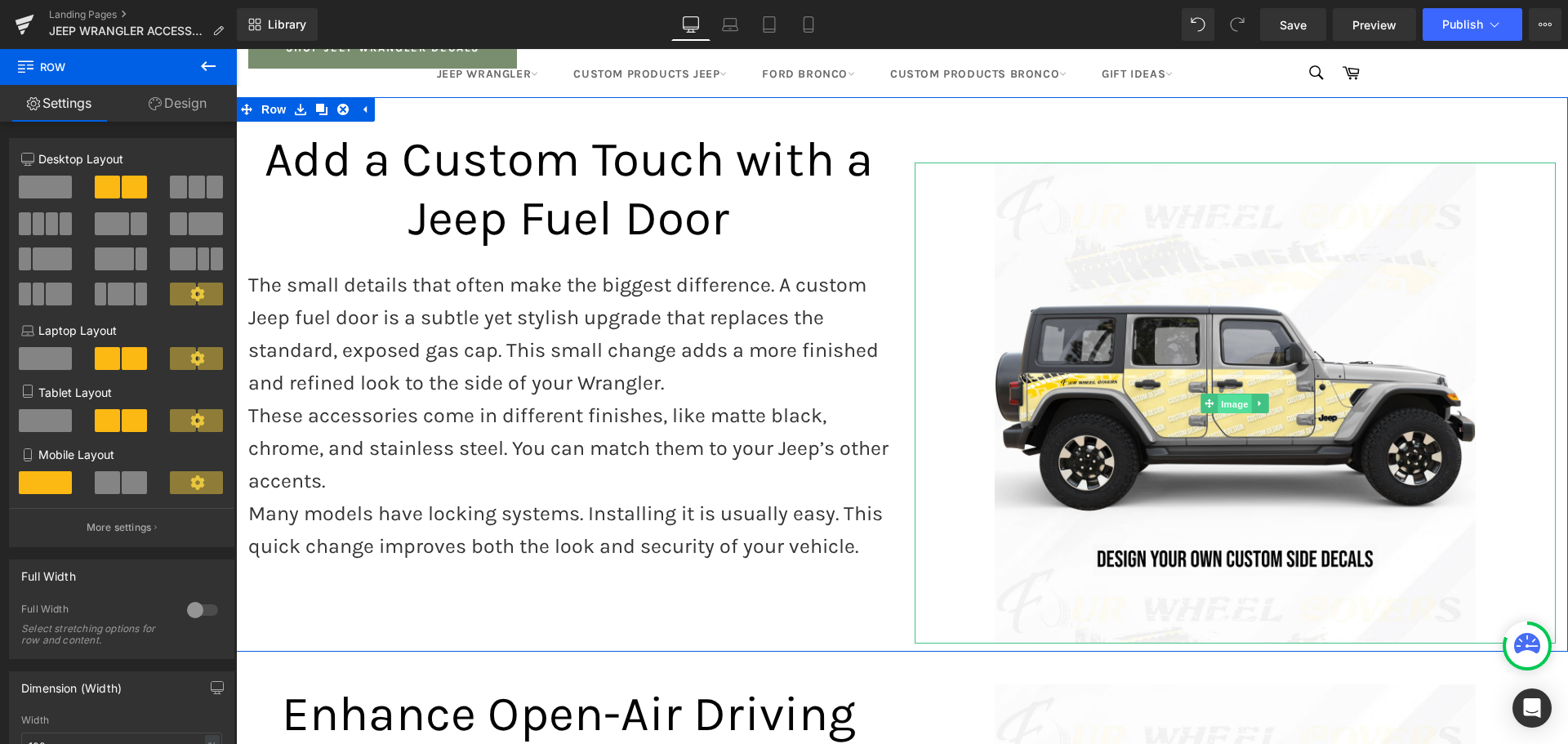
click at [1220, 393] on span "Image" at bounding box center [1234, 403] width 34 height 19
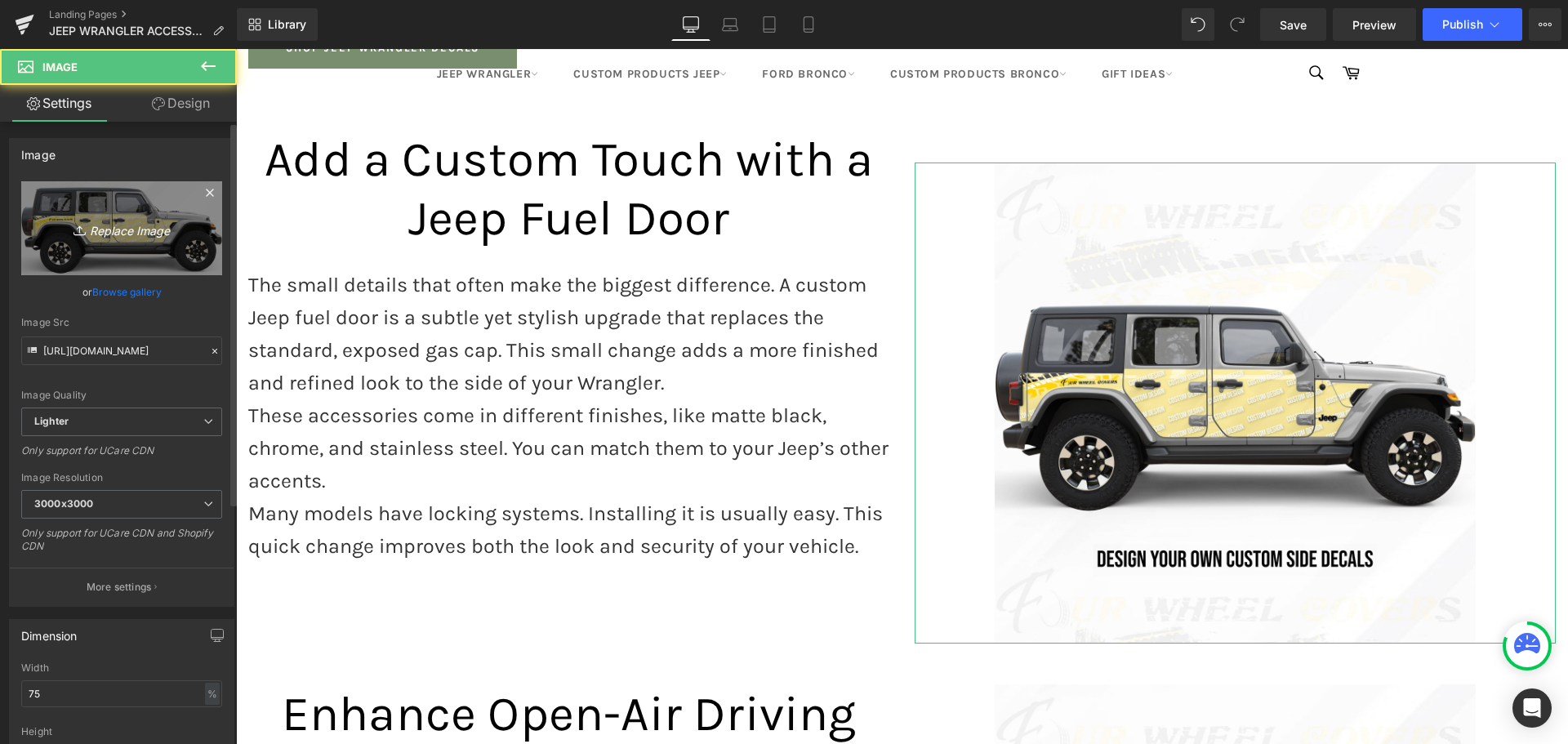
click at [86, 246] on link "Replace Image" at bounding box center [122, 228] width 201 height 94
type input "C:\fakepath\Jeep Fuel Door.jpg"
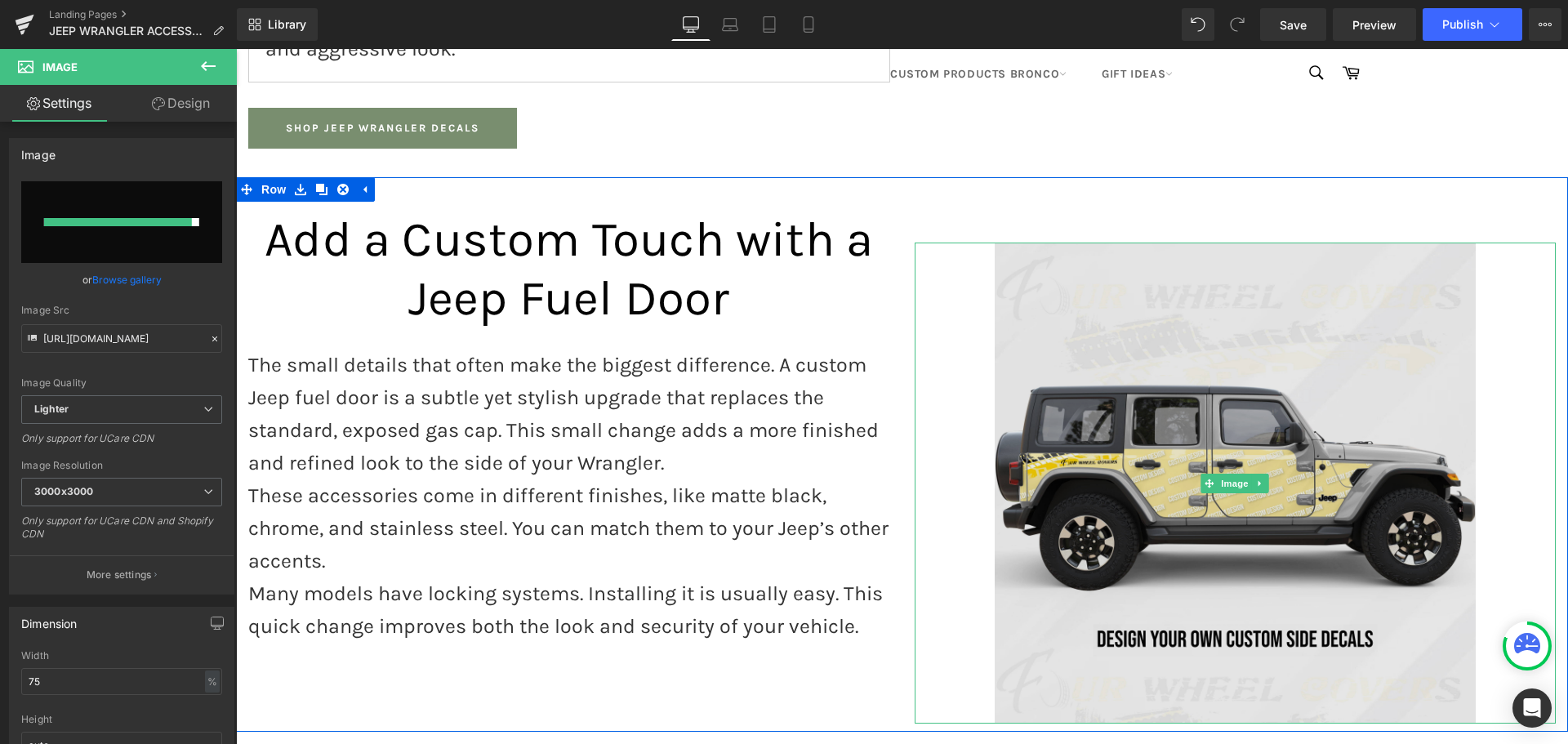
scroll to position [2041, 0]
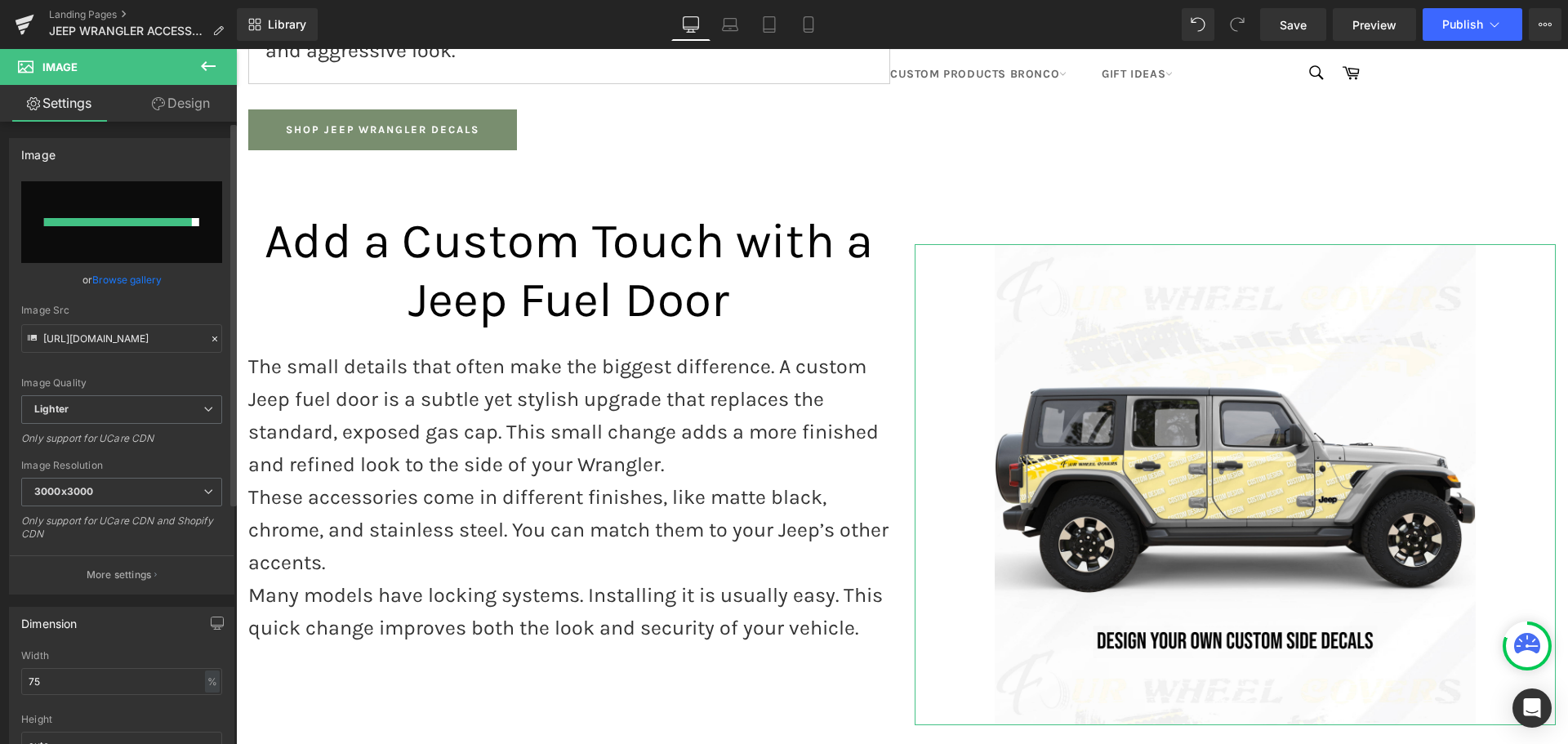
click at [173, 242] on input "file" at bounding box center [122, 222] width 201 height 81
type input "C:\fakepath\Jeep Fuel Door.jpg"
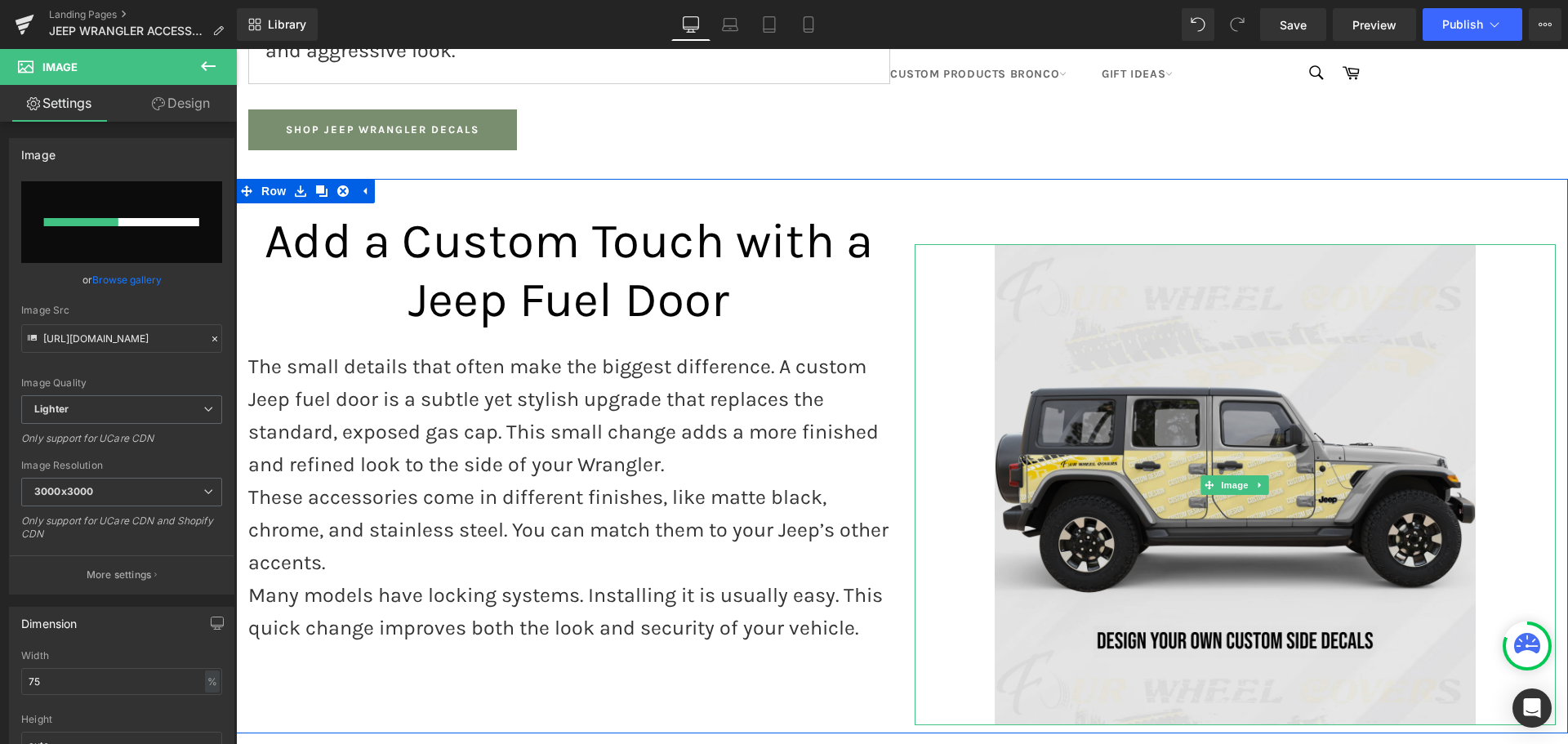
click at [1103, 372] on img at bounding box center [1235, 485] width 481 height 481
click at [1244, 463] on img at bounding box center [1235, 485] width 481 height 481
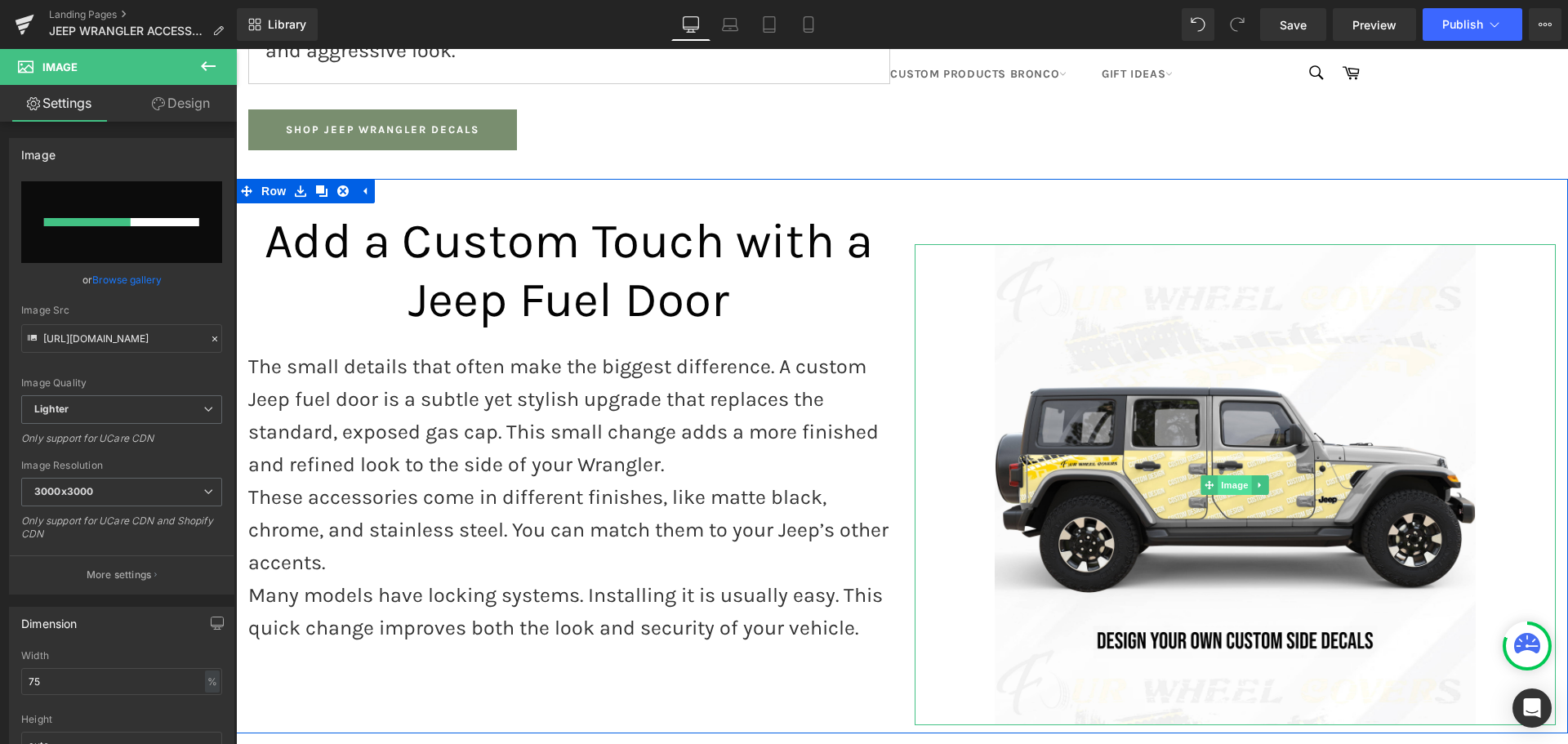
click at [1233, 475] on span "Image" at bounding box center [1234, 485] width 34 height 19
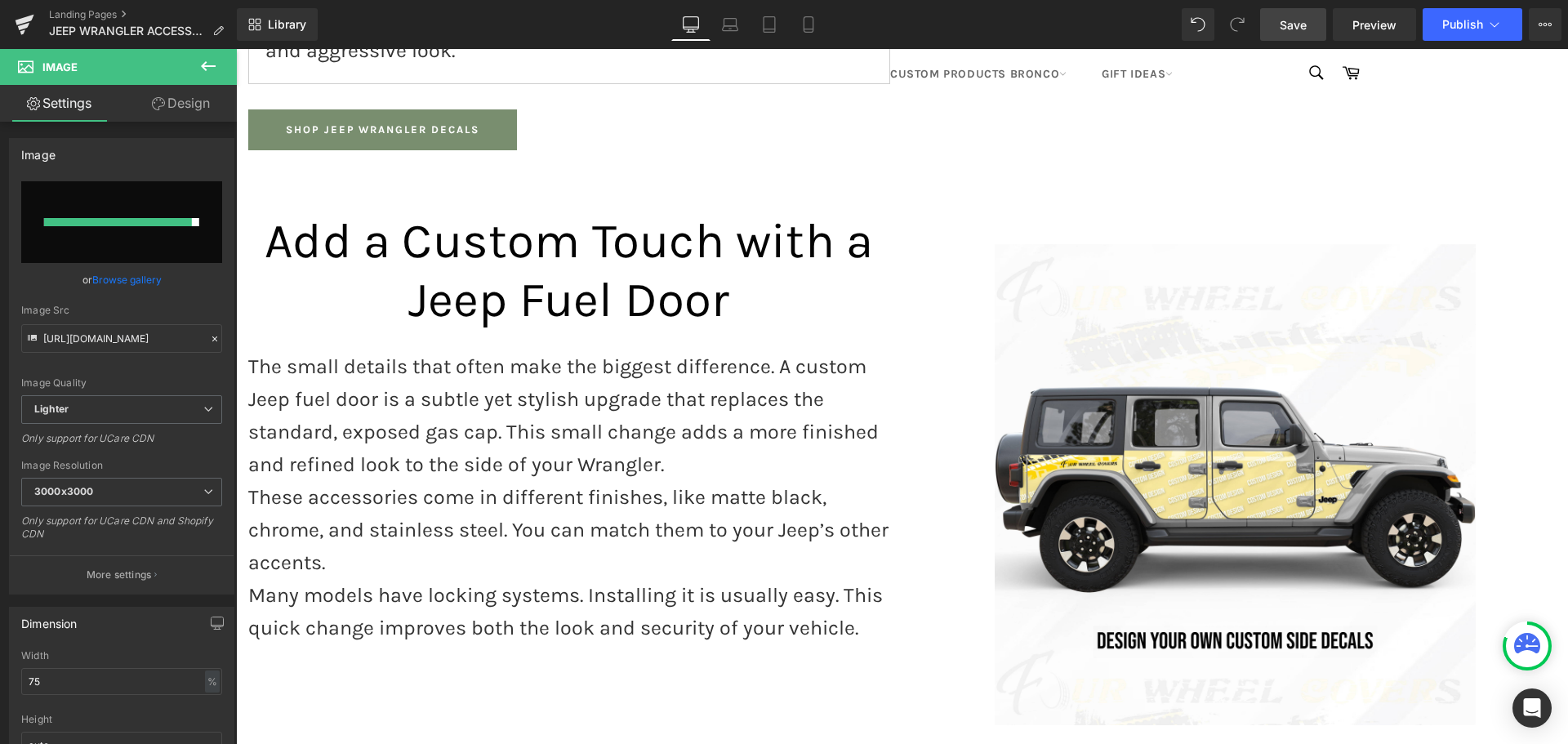
click at [1309, 23] on link "Save" at bounding box center [1293, 24] width 66 height 33
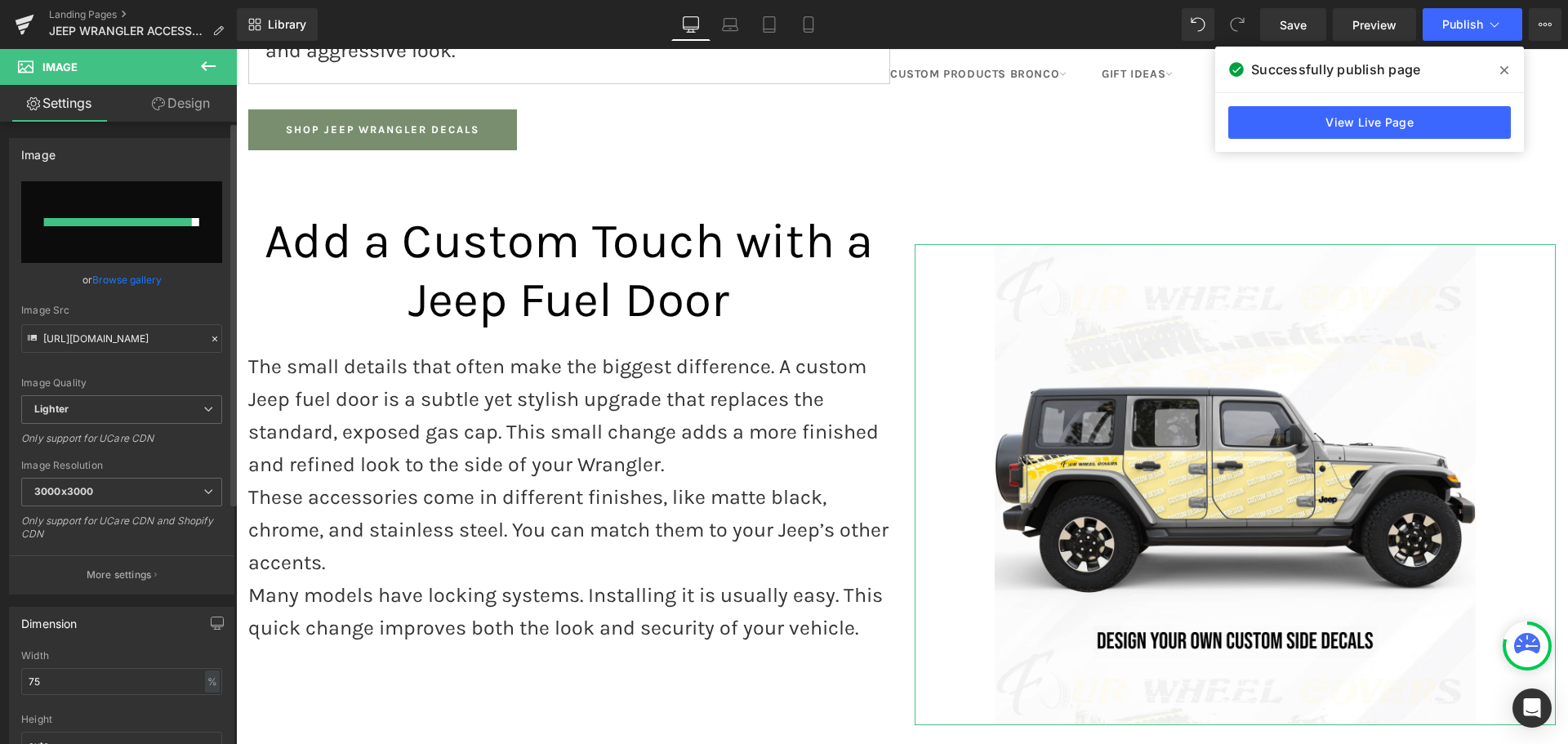
click at [130, 229] on input "file" at bounding box center [122, 222] width 201 height 81
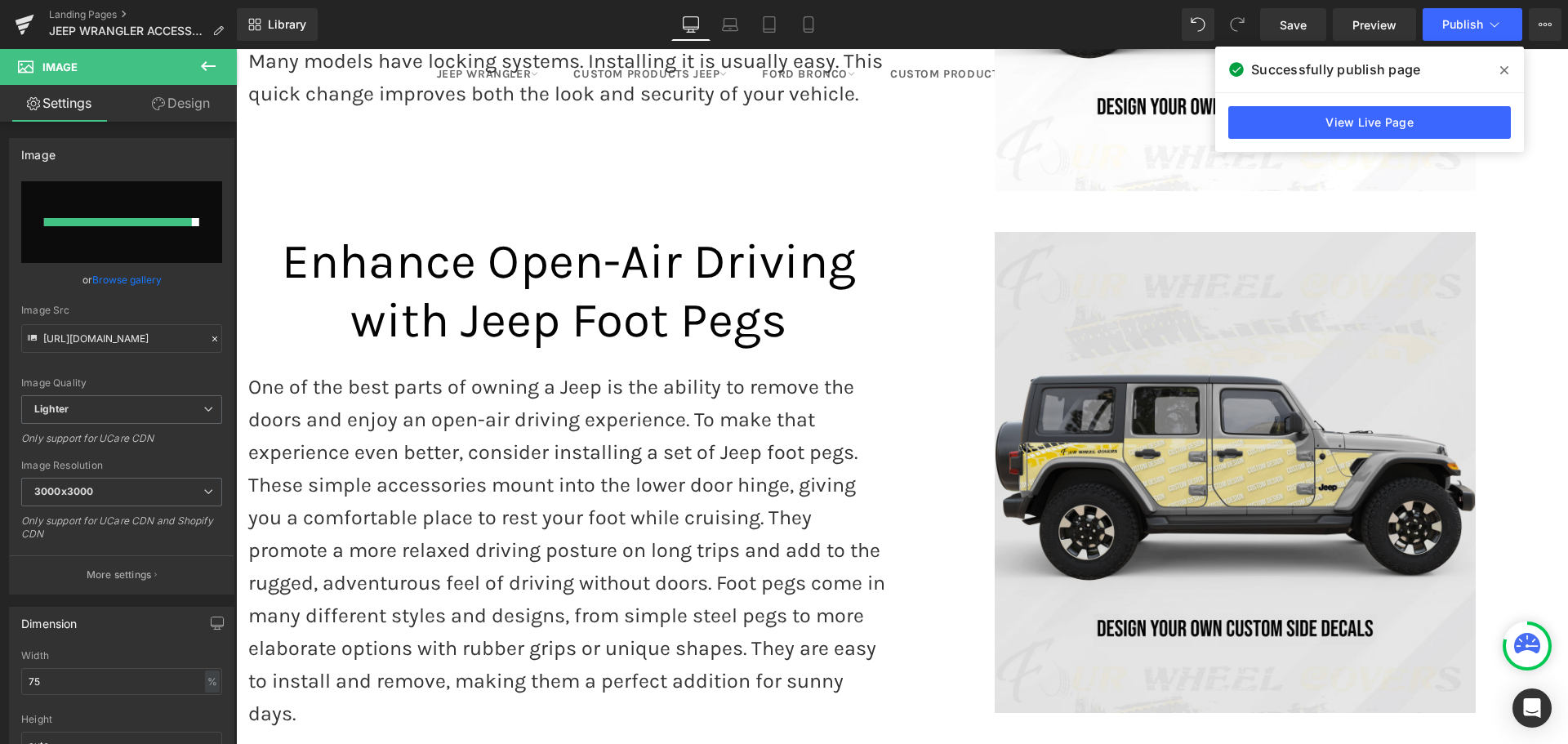
scroll to position [2694, 0]
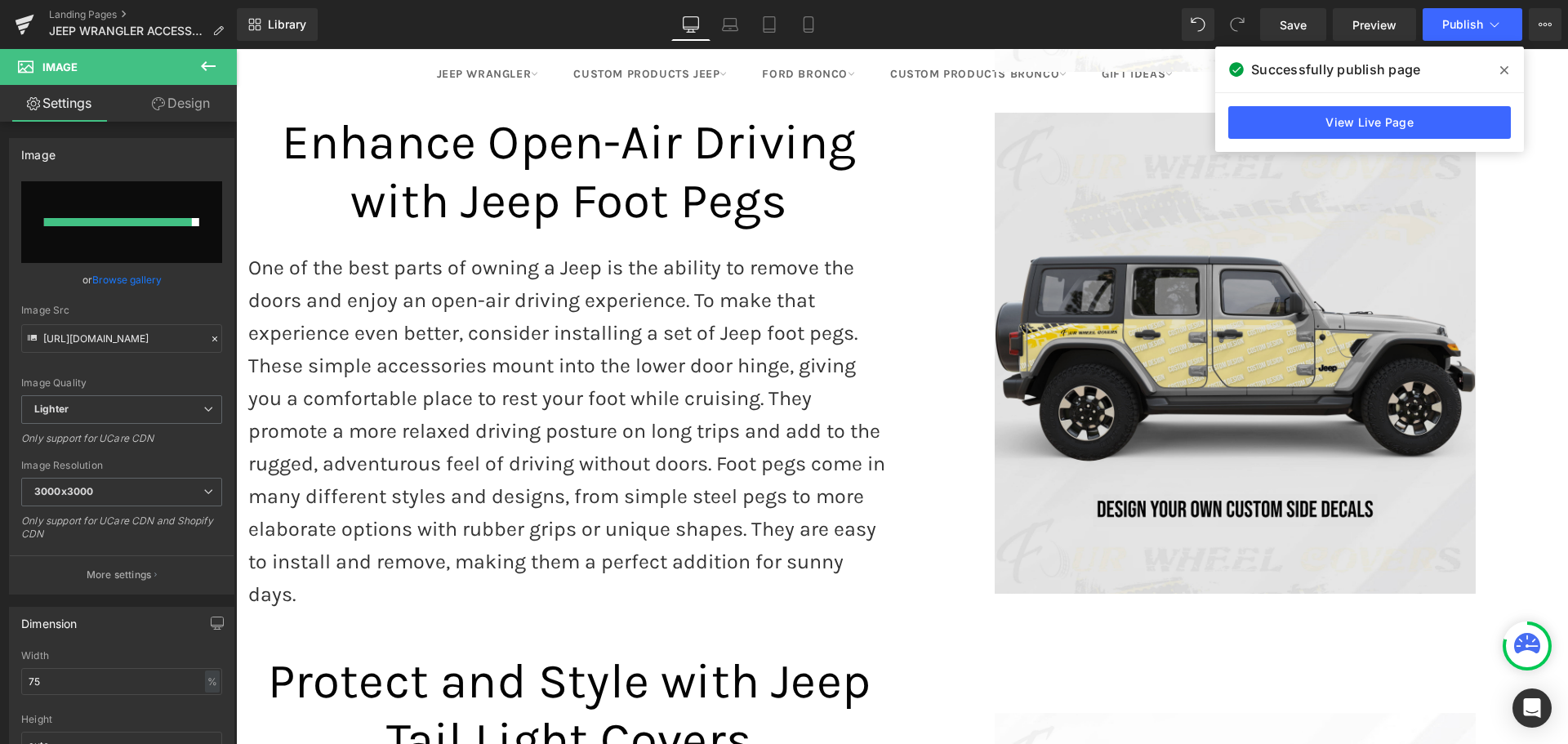
click at [1175, 244] on img at bounding box center [1235, 354] width 481 height 481
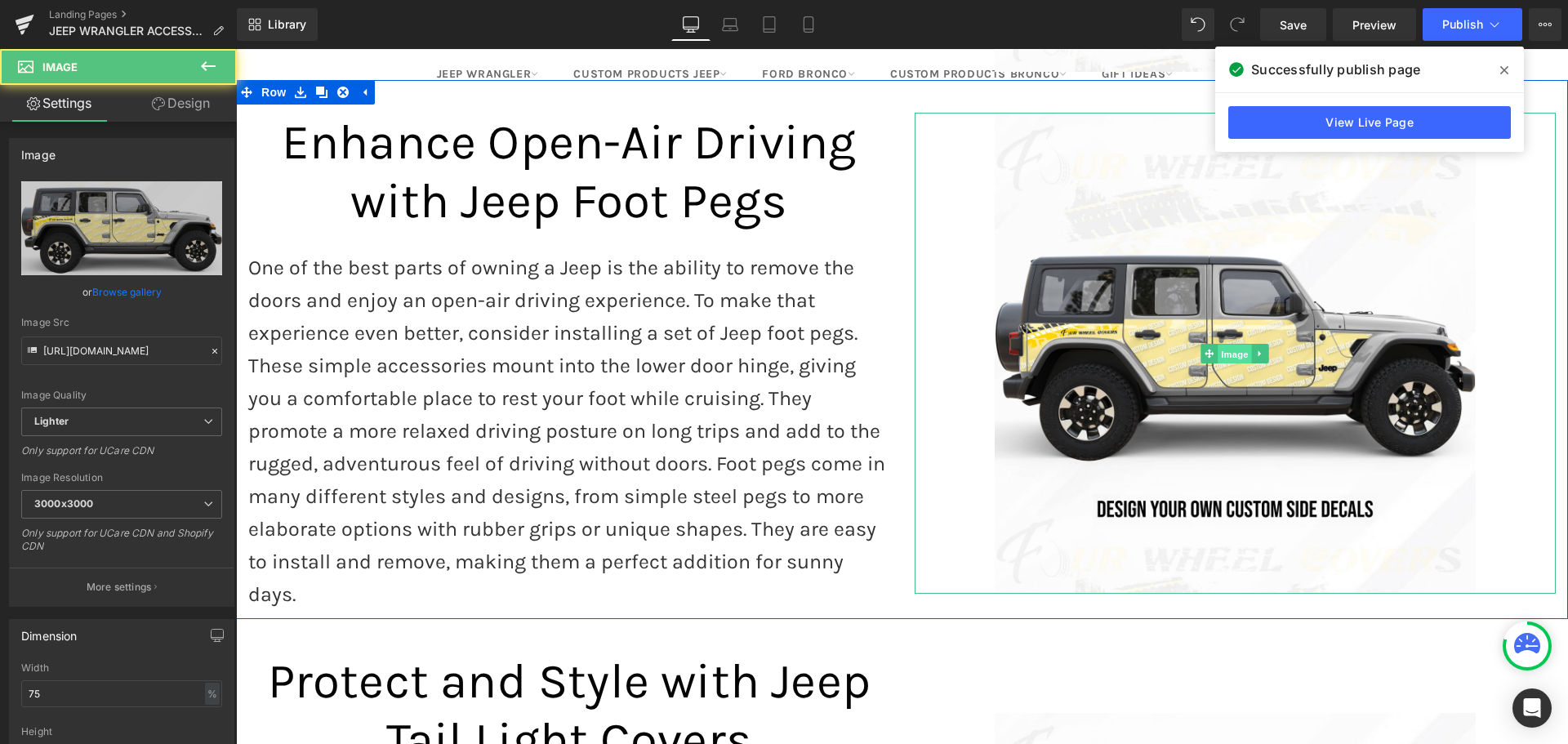
click at [1218, 345] on span "Image" at bounding box center [1234, 355] width 34 height 19
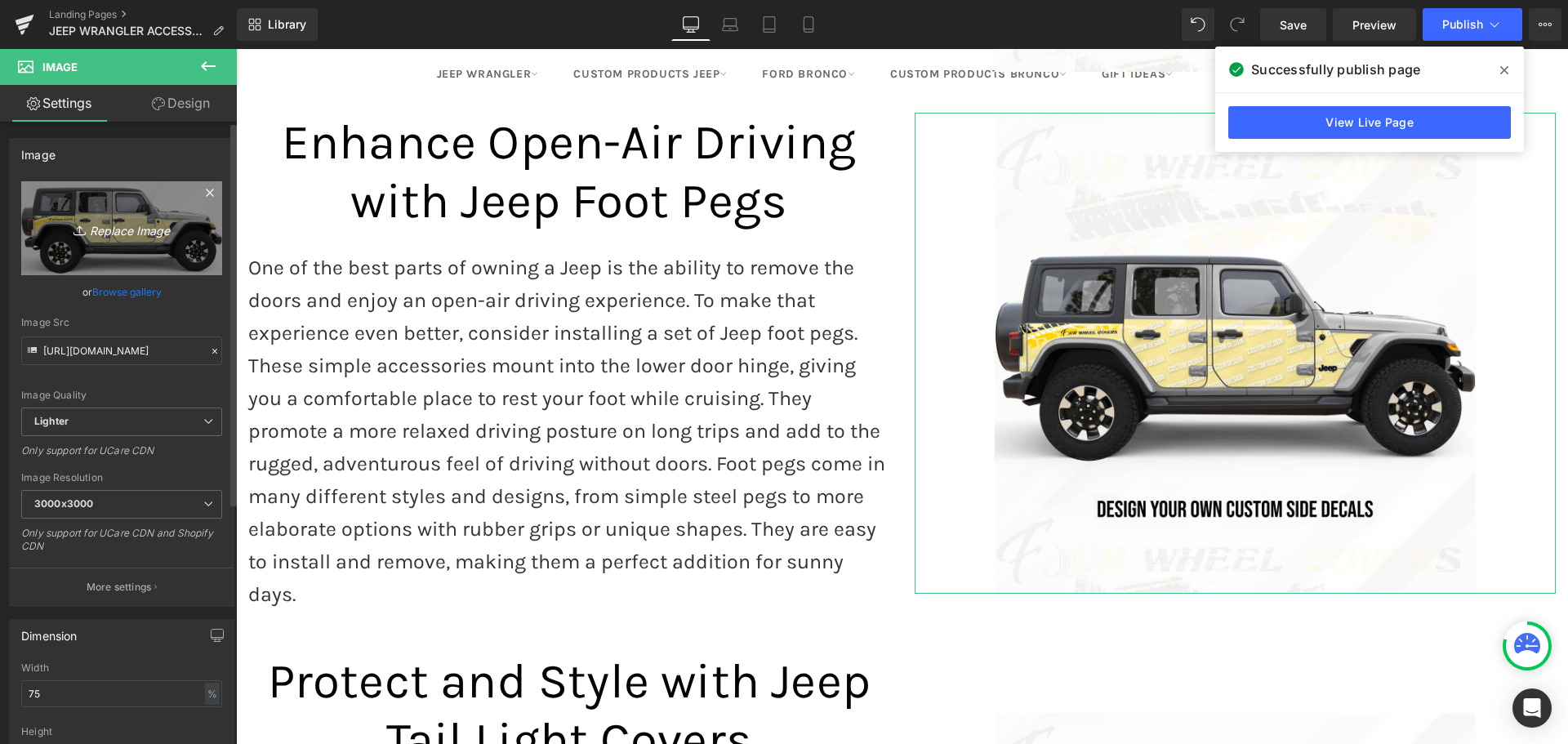
click at [99, 233] on icon "Replace Image" at bounding box center [121, 228] width 131 height 20
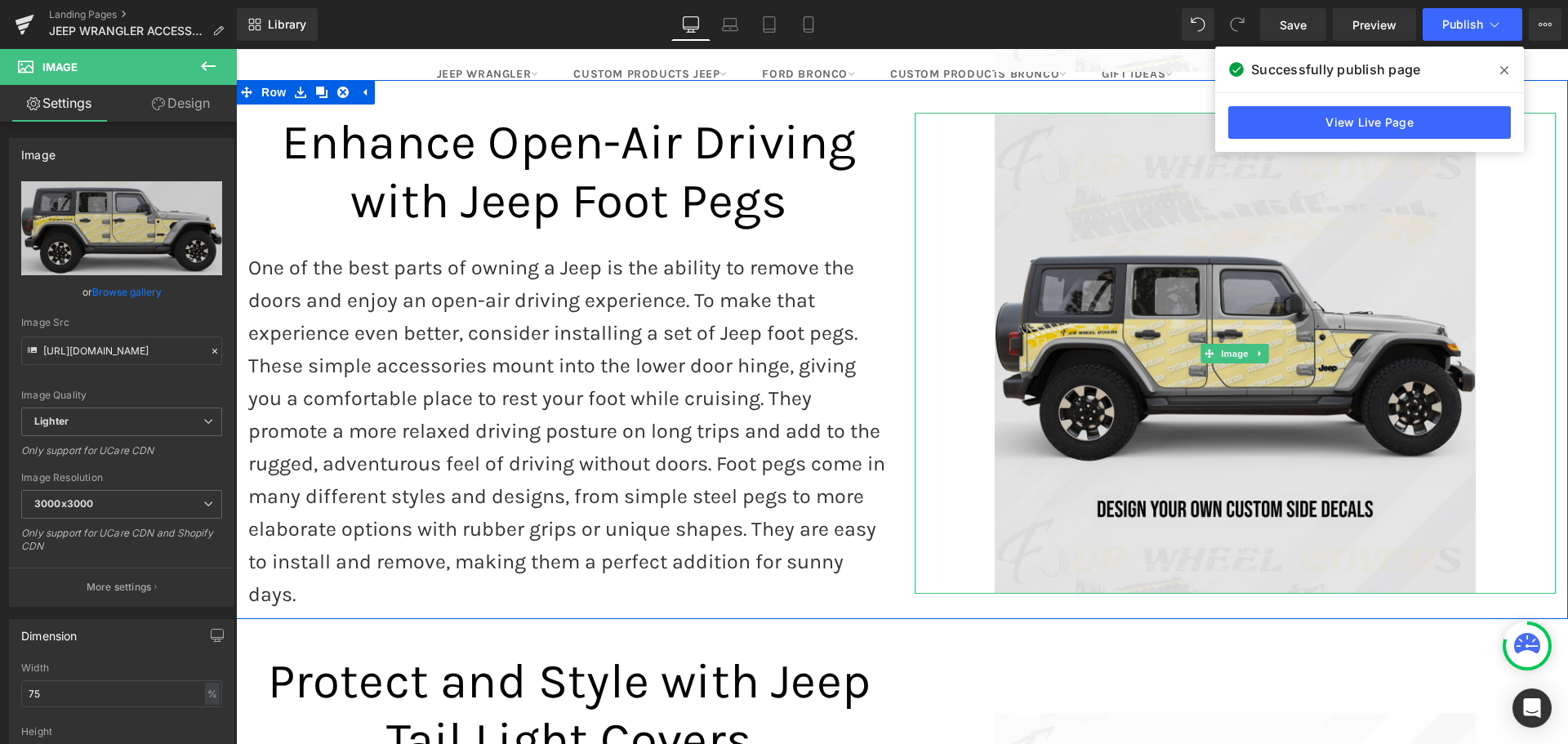
click at [1182, 287] on img at bounding box center [1235, 354] width 481 height 481
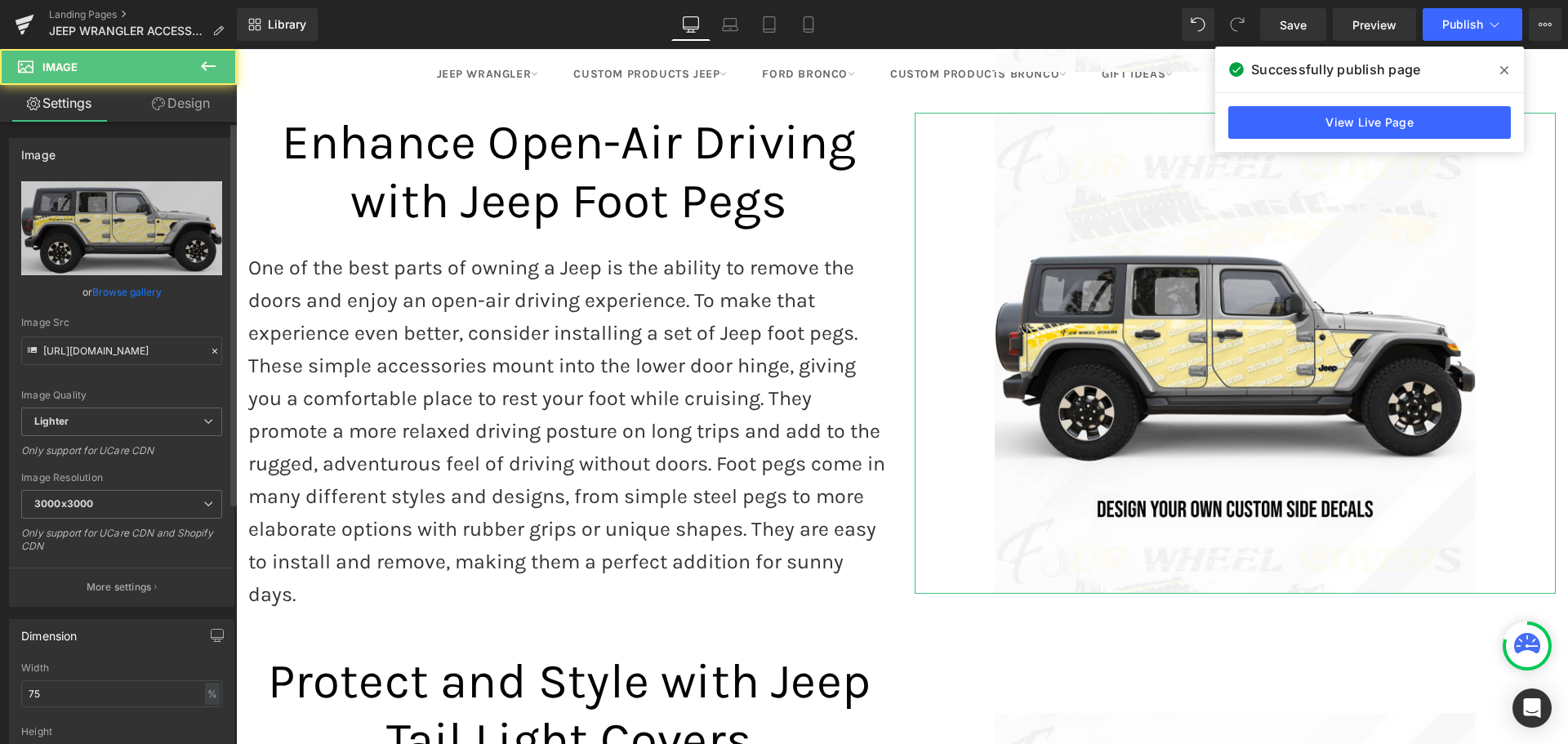
click at [118, 297] on link "Browse gallery" at bounding box center [127, 292] width 70 height 29
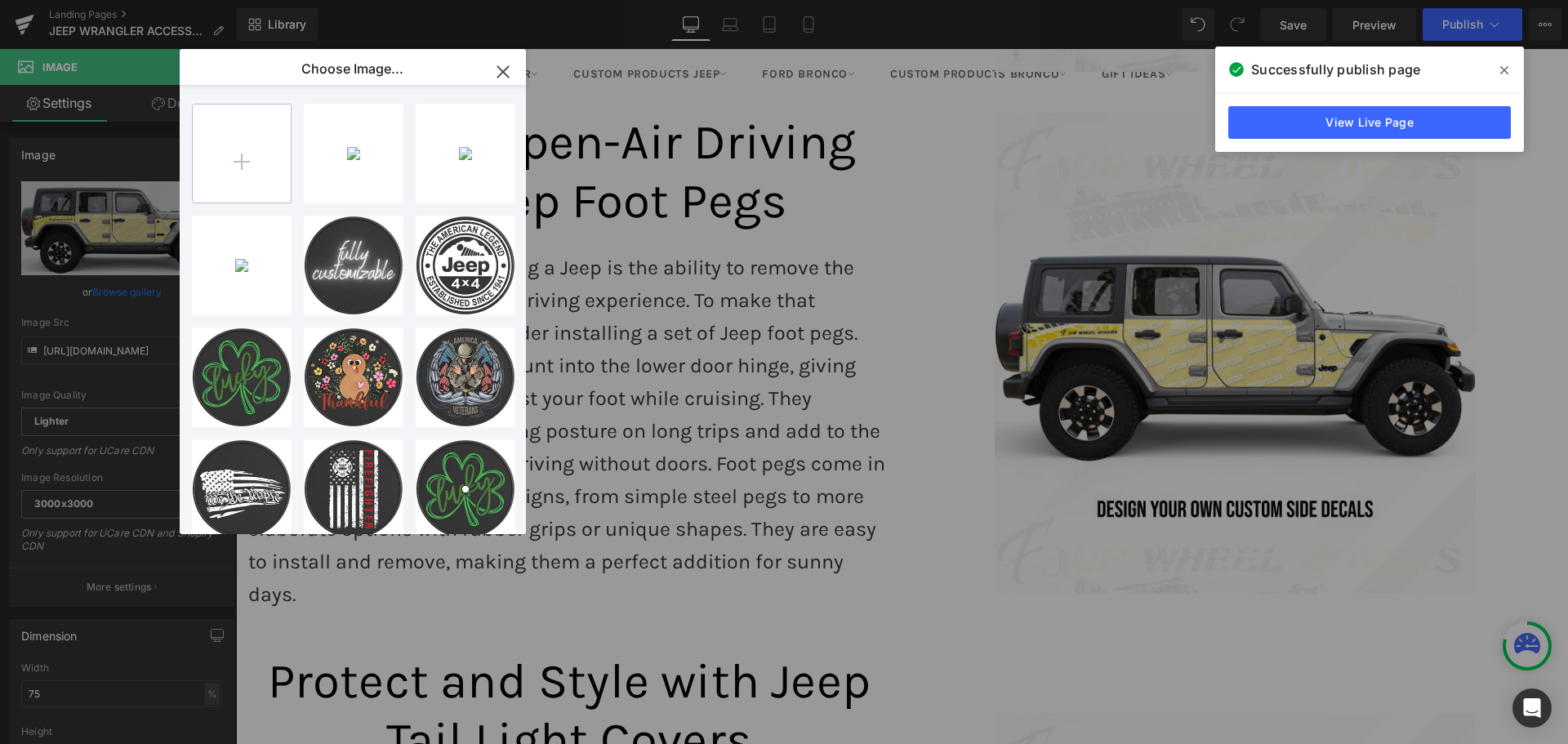
click at [255, 158] on input "file" at bounding box center [241, 153] width 98 height 98
type input "C:\fakepath\Jeep Foot Pegs.jpg"
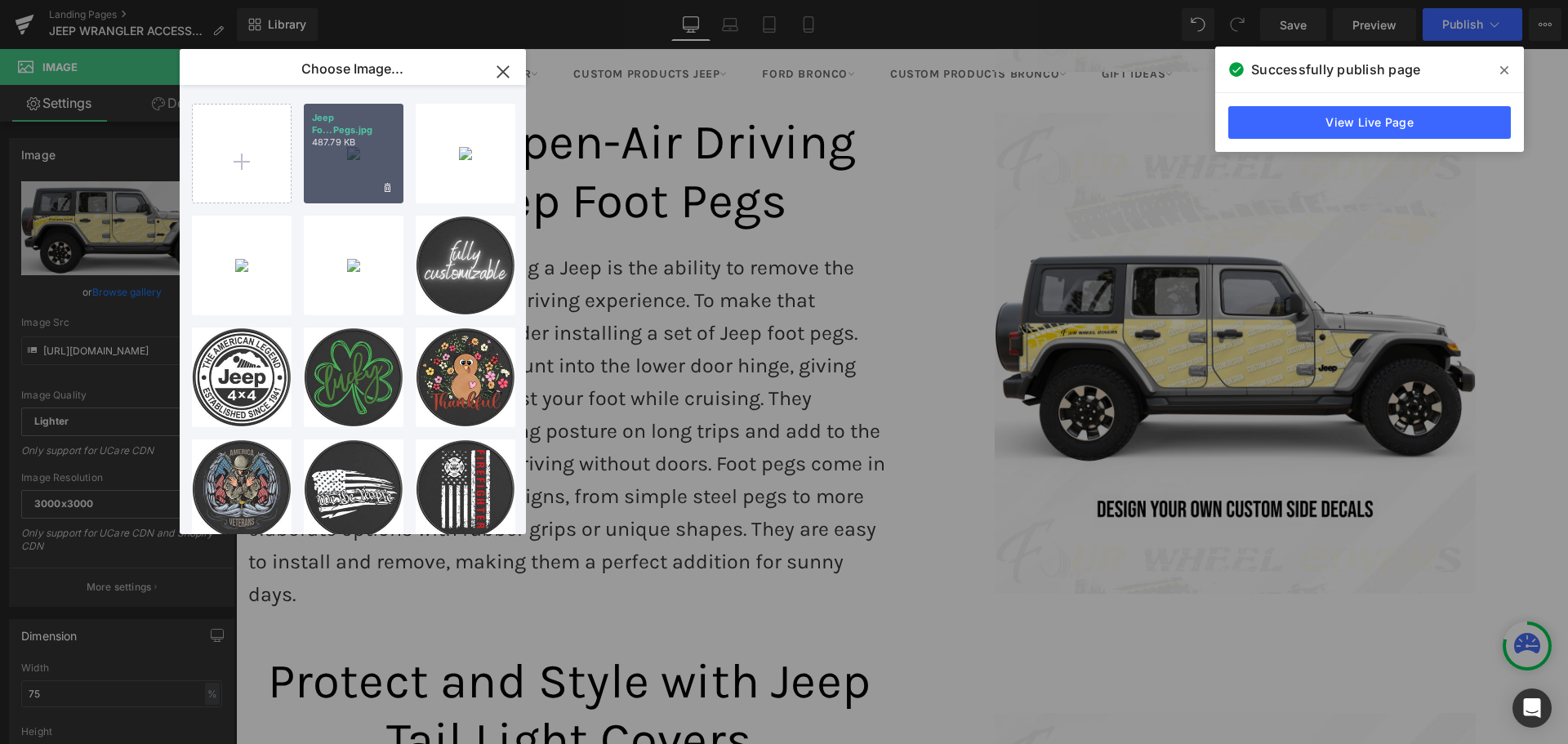
click at [369, 154] on div "Jeep Fo...Pegs.jpg 487.79 KB" at bounding box center [353, 153] width 100 height 100
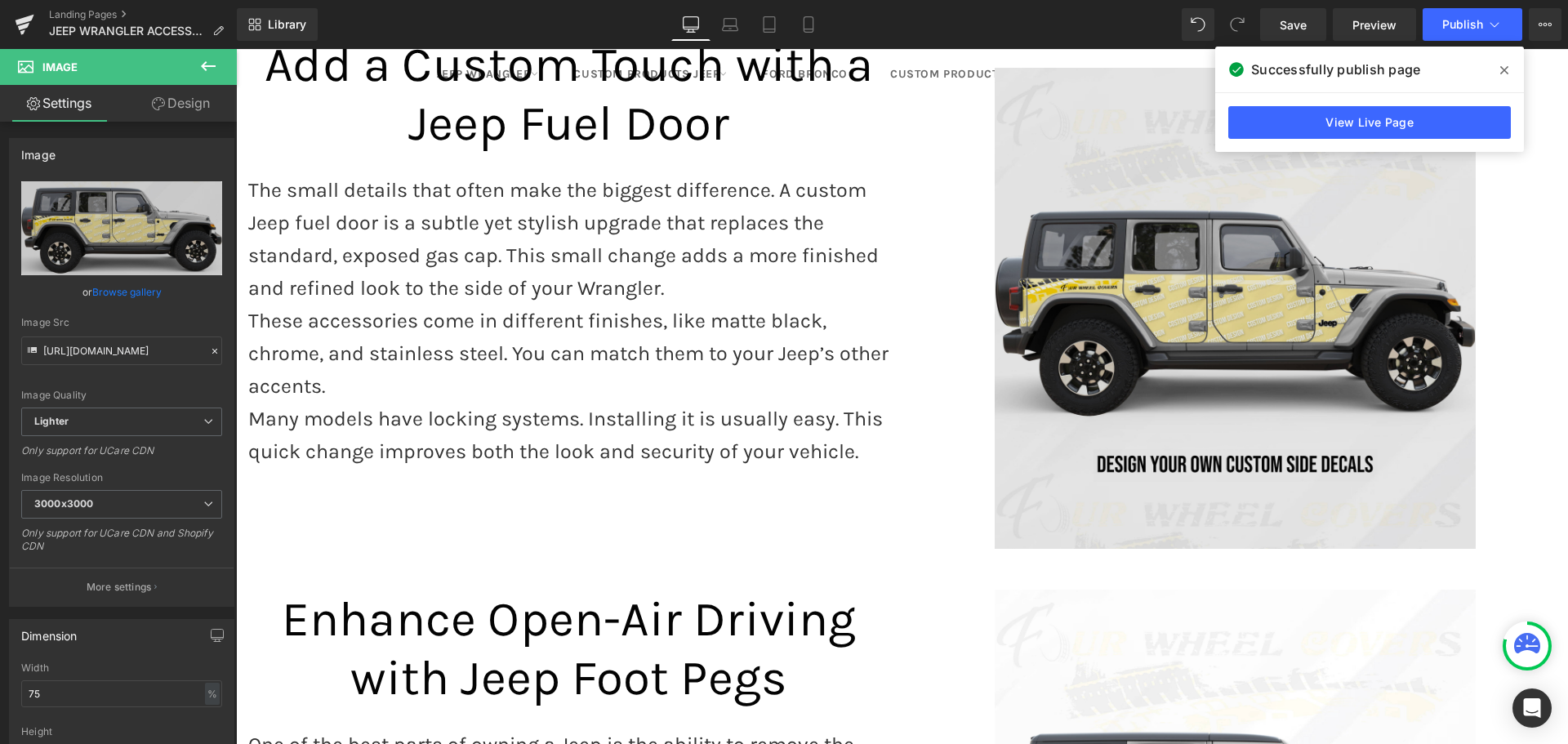
scroll to position [2122, 0]
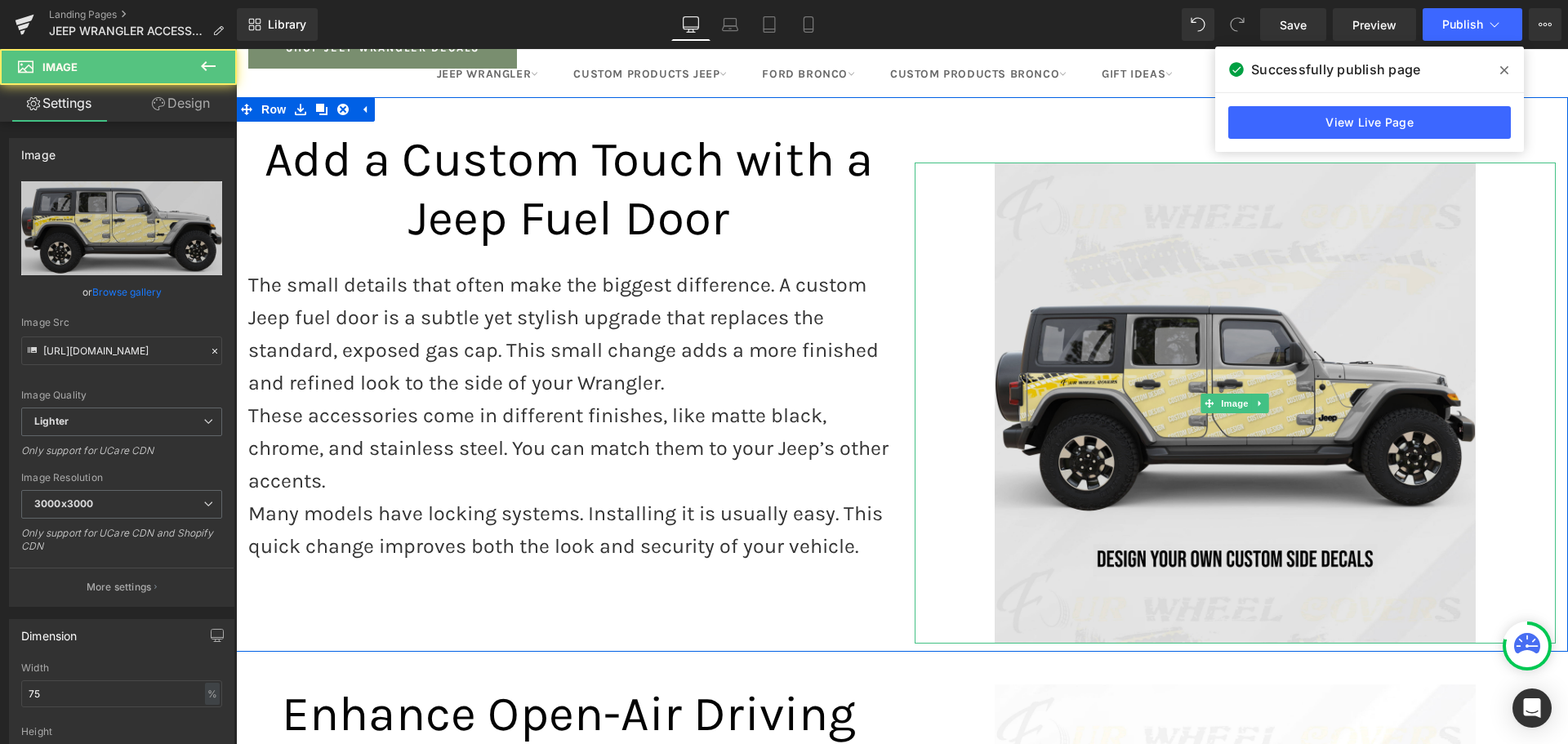
click at [1177, 304] on img at bounding box center [1235, 403] width 481 height 481
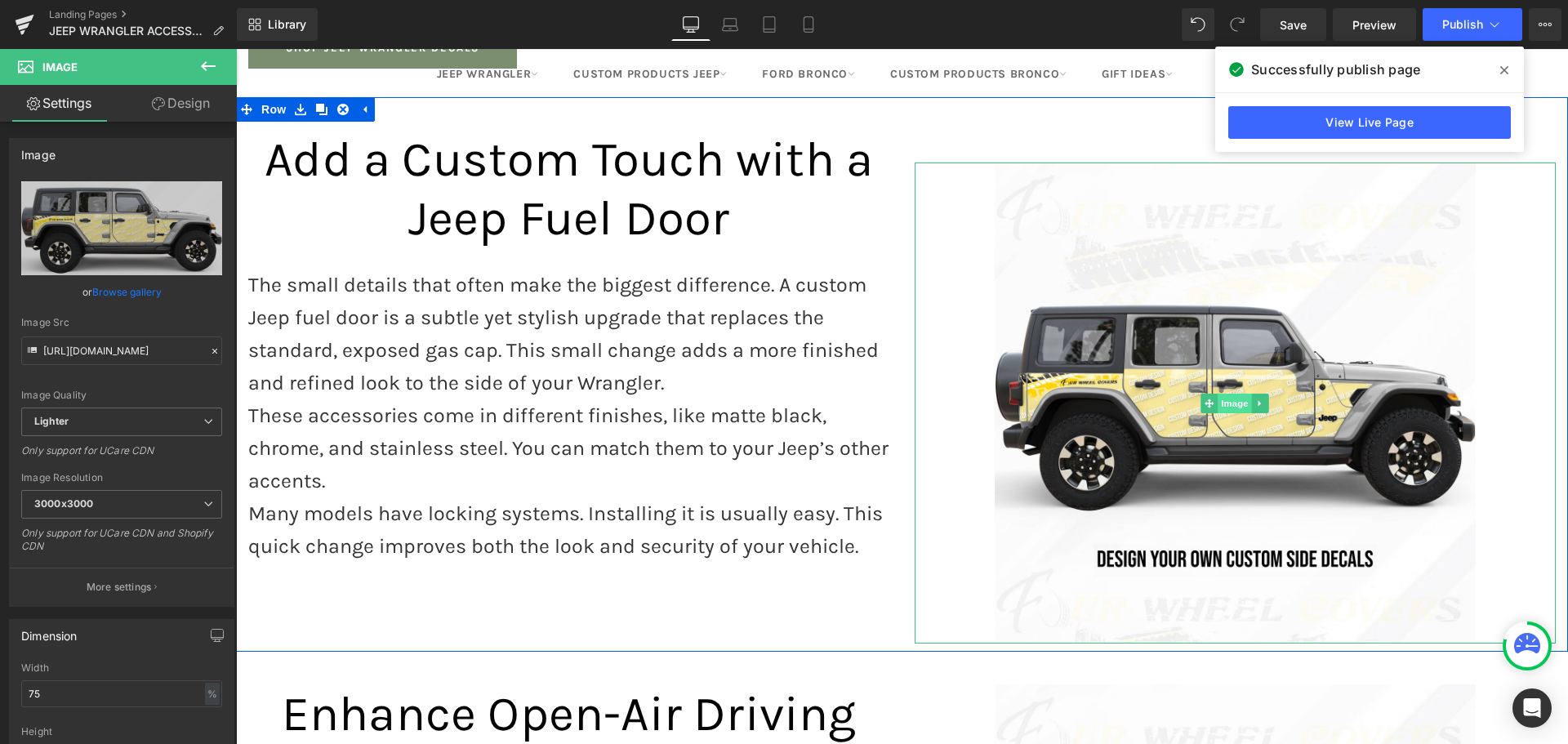
click at [1226, 393] on span "Image" at bounding box center [1234, 403] width 34 height 19
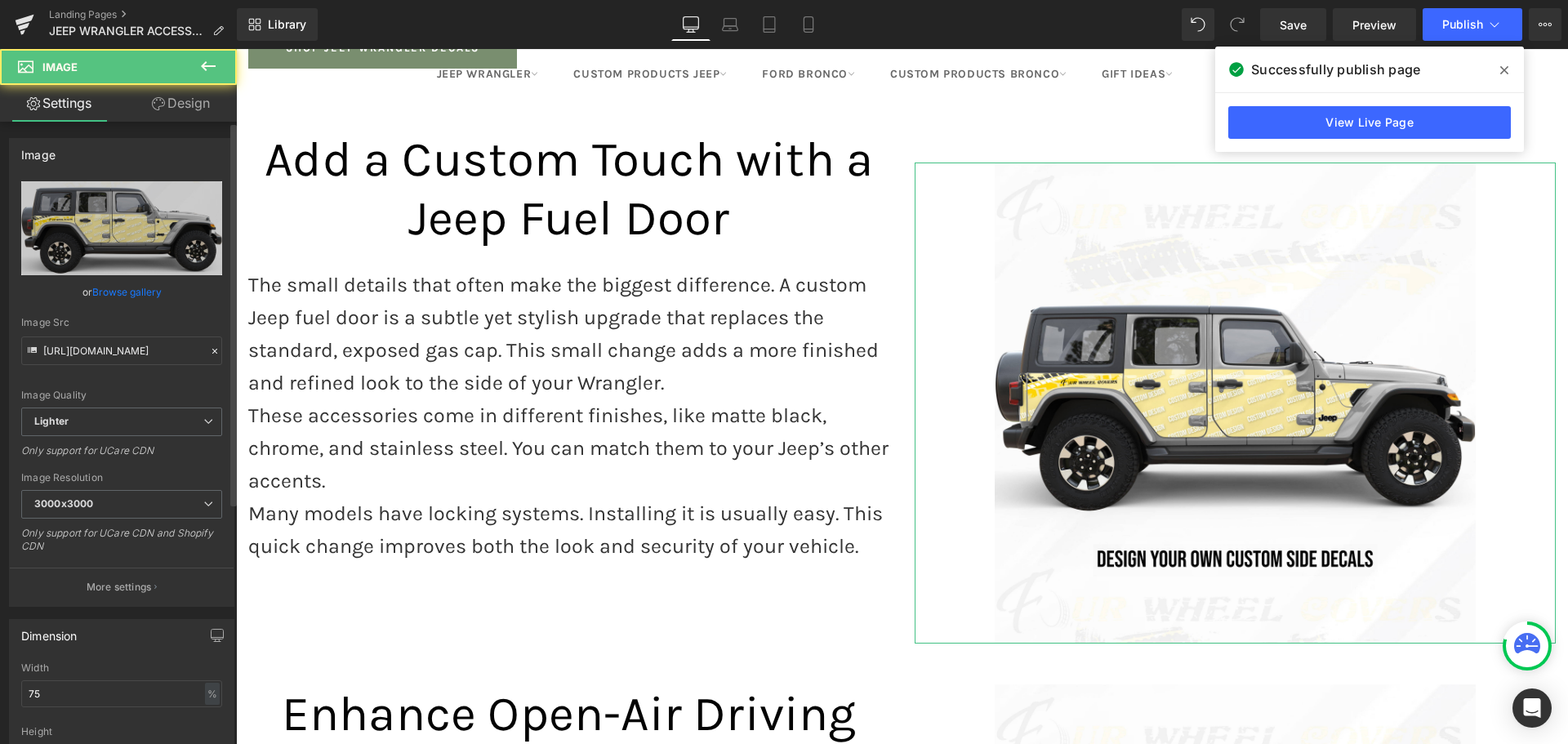
click at [122, 292] on link "Browse gallery" at bounding box center [127, 292] width 70 height 29
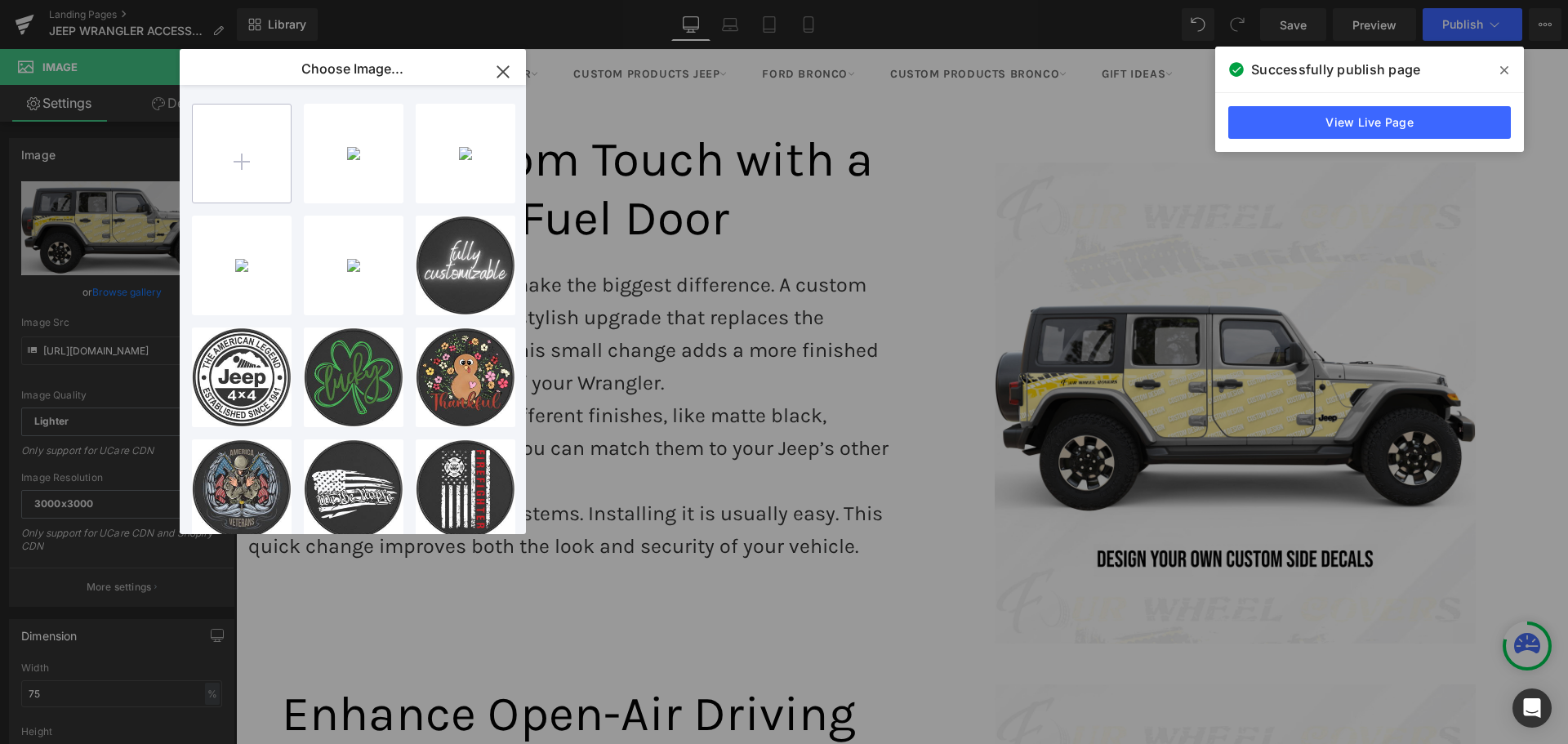
click at [245, 166] on input "file" at bounding box center [241, 153] width 98 height 98
type input "C:\fakepath\Jeep Fuel Door.jpg"
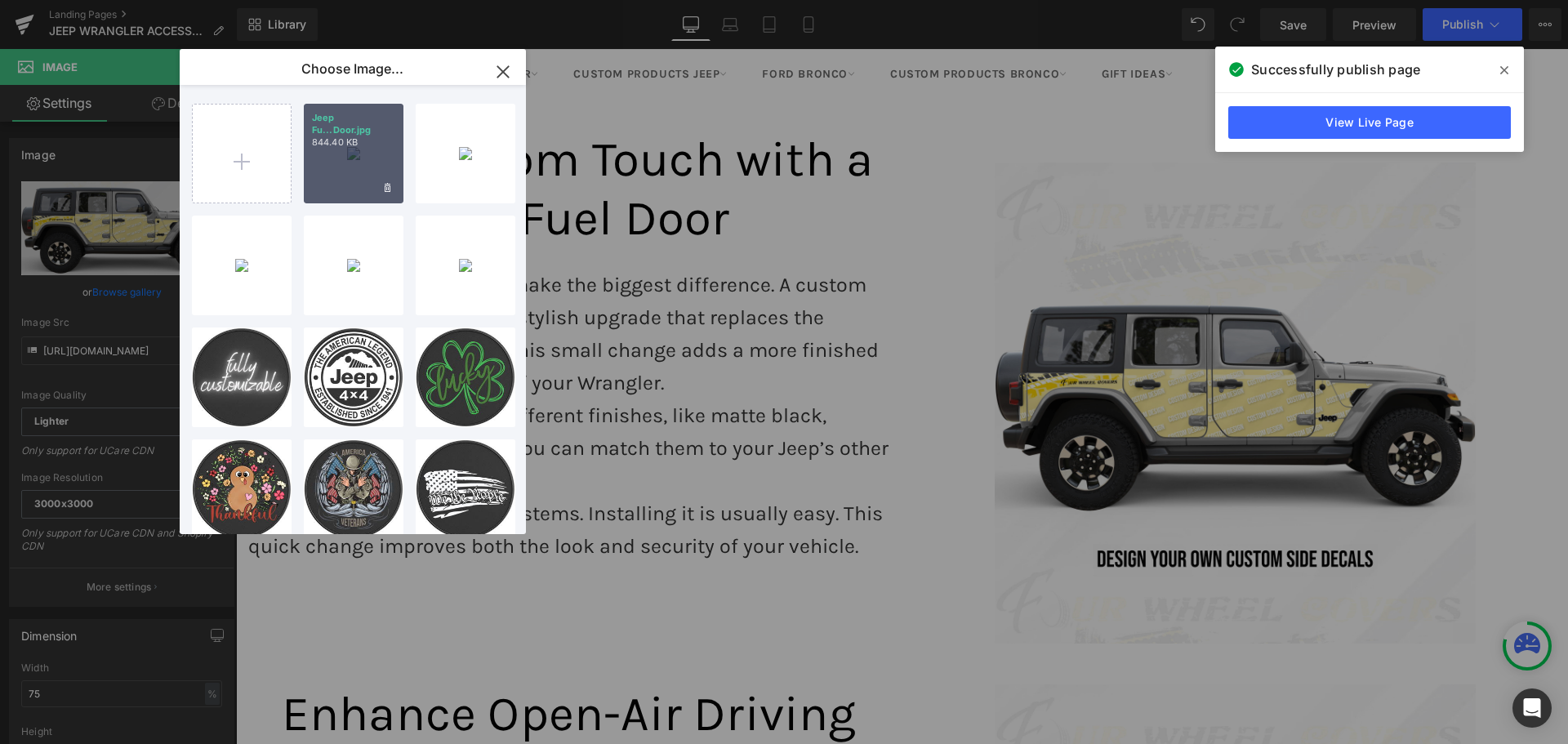
click at [339, 156] on div "Jeep Fu...Door.jpg 844.40 KB" at bounding box center [353, 153] width 100 height 100
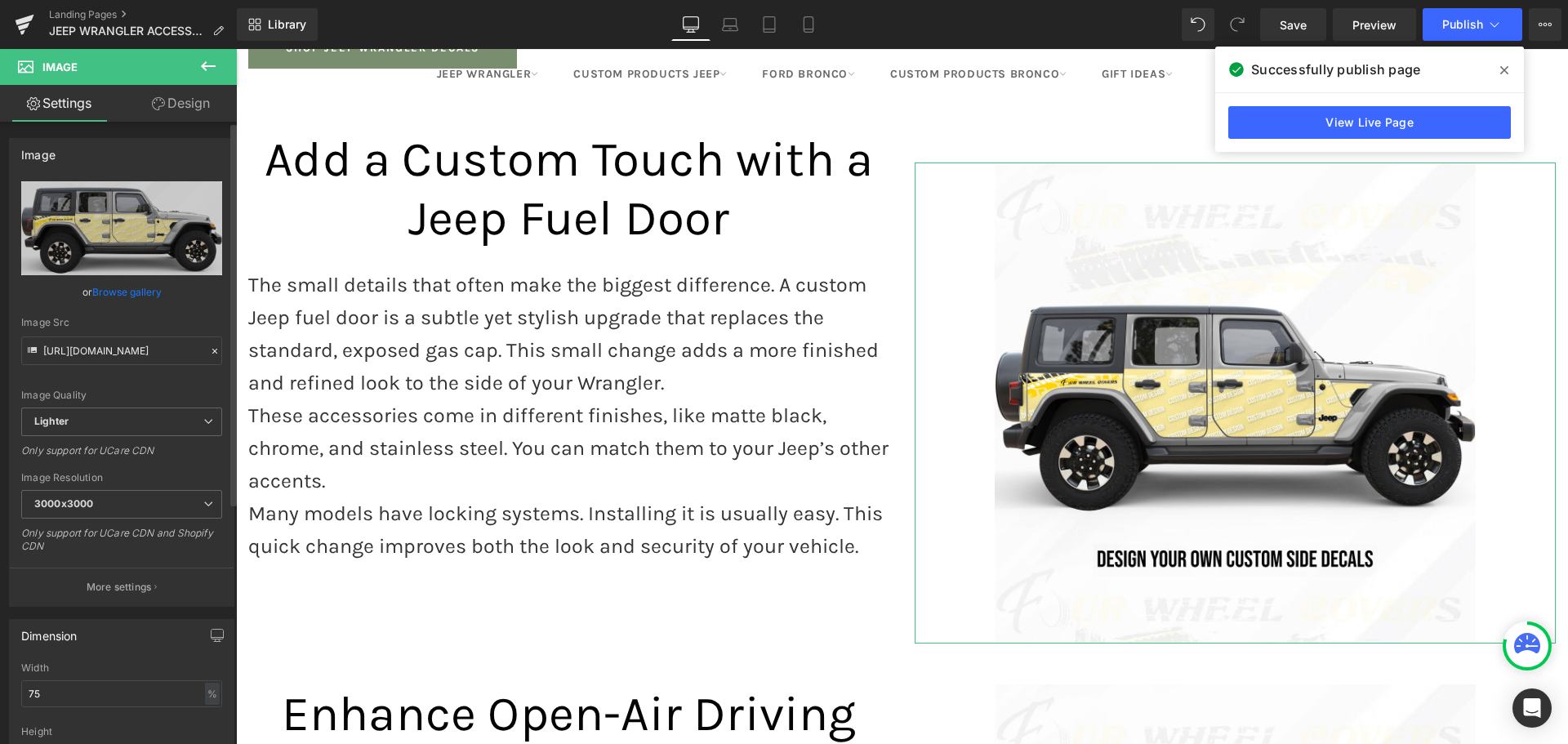
click at [118, 293] on link "Browse gallery" at bounding box center [127, 292] width 70 height 29
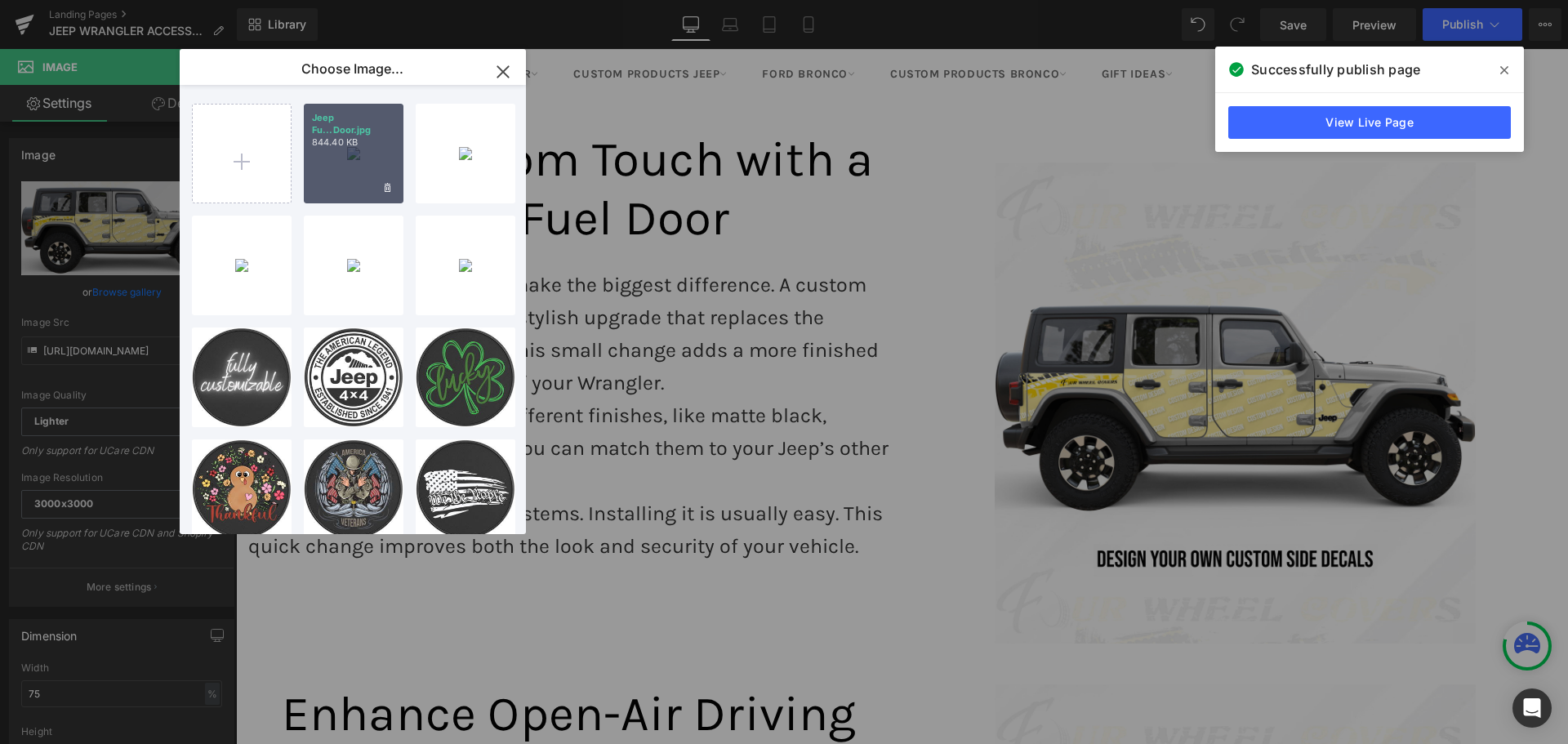
click at [329, 181] on div "Jeep Fu...Door.jpg 844.40 KB" at bounding box center [353, 153] width 100 height 100
type input "[URL][DOMAIN_NAME]"
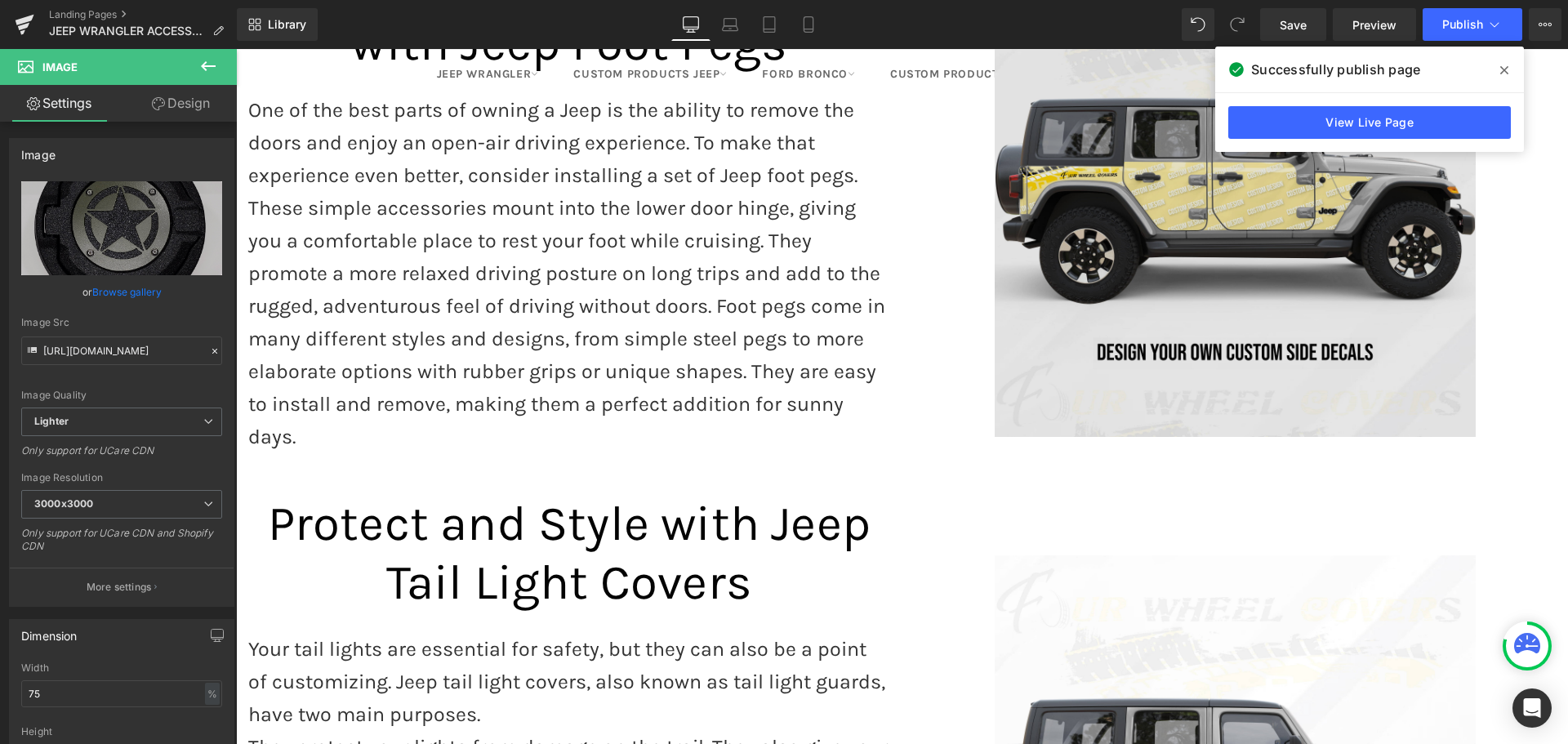
scroll to position [2857, 0]
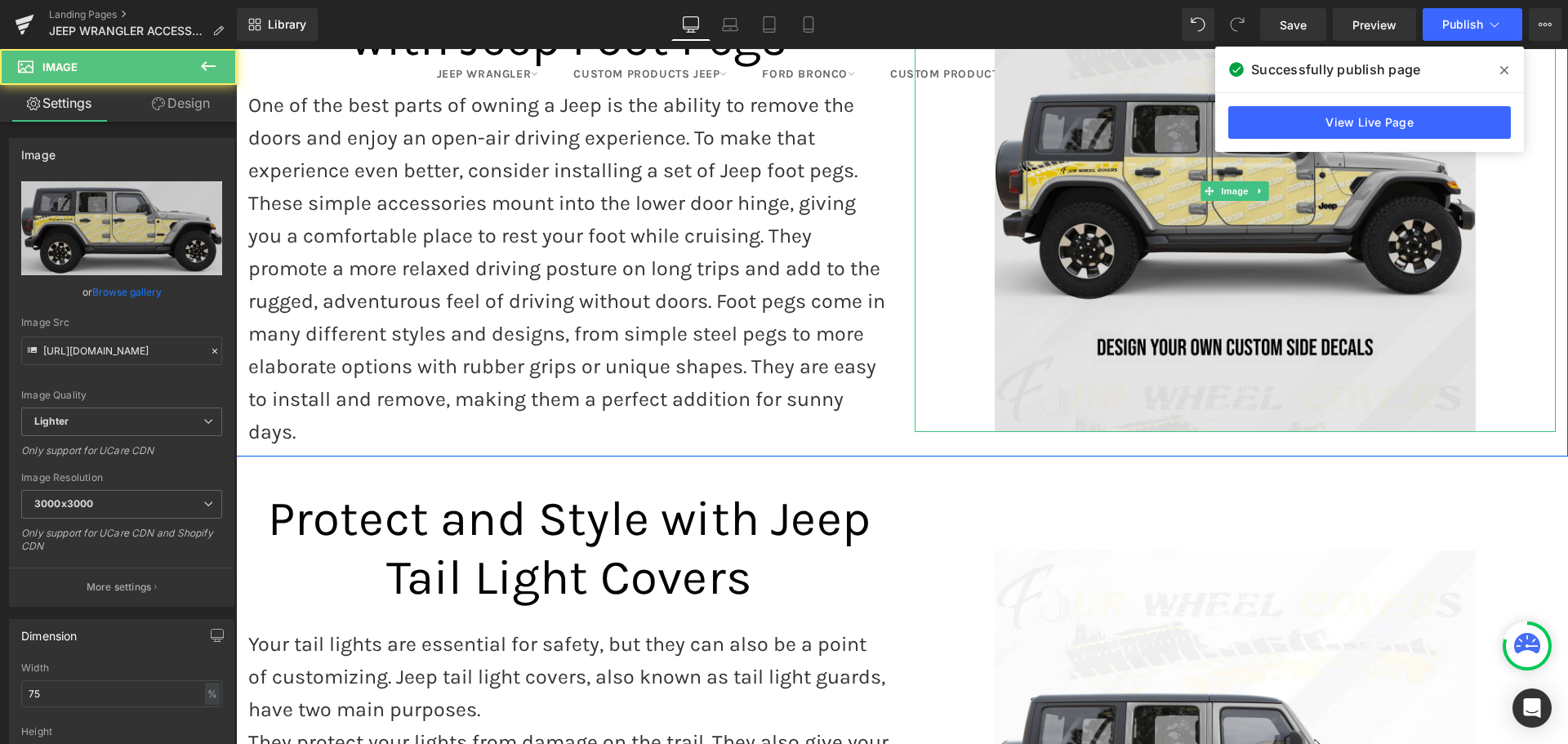
click at [1141, 206] on img at bounding box center [1235, 190] width 481 height 481
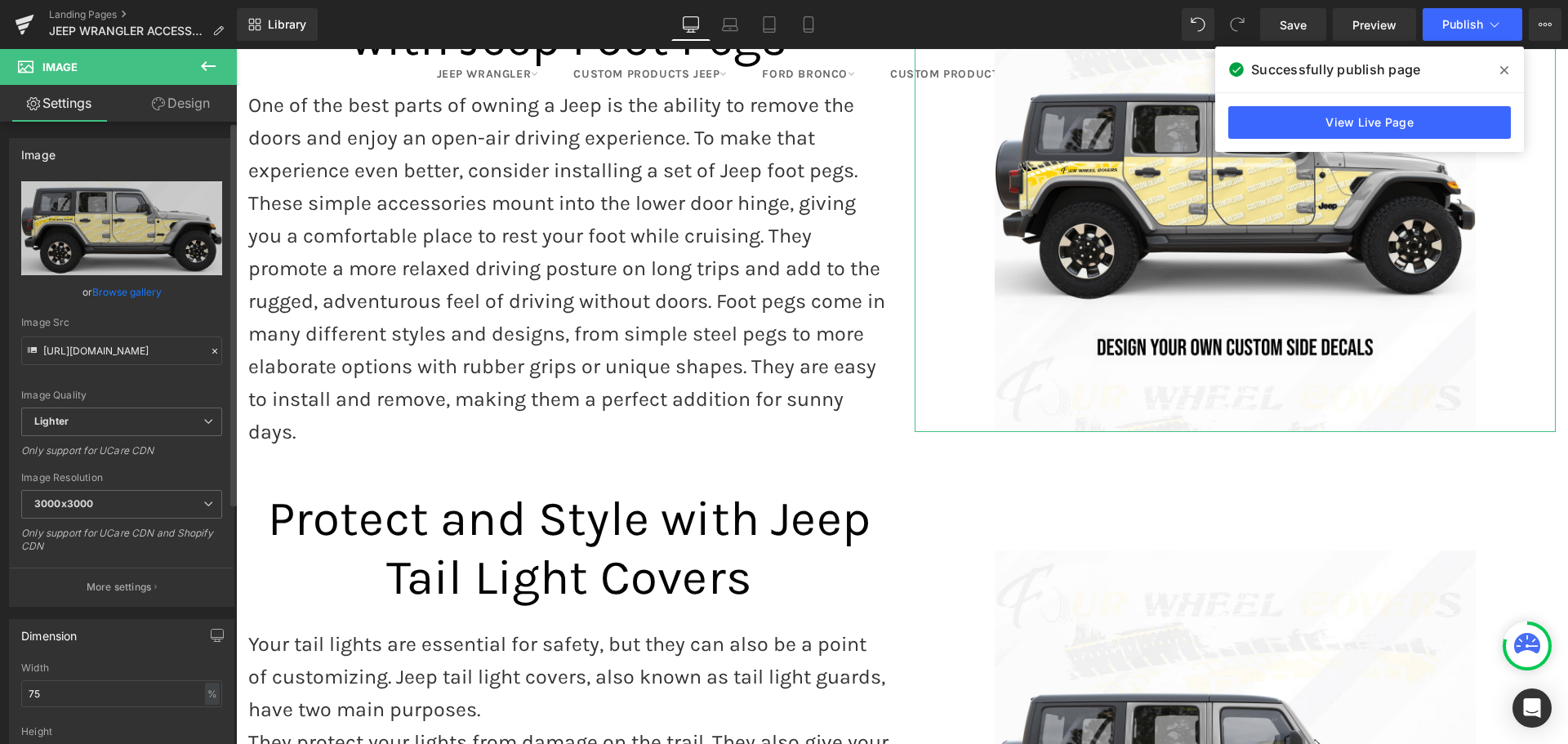
click at [124, 290] on link "Browse gallery" at bounding box center [127, 292] width 70 height 29
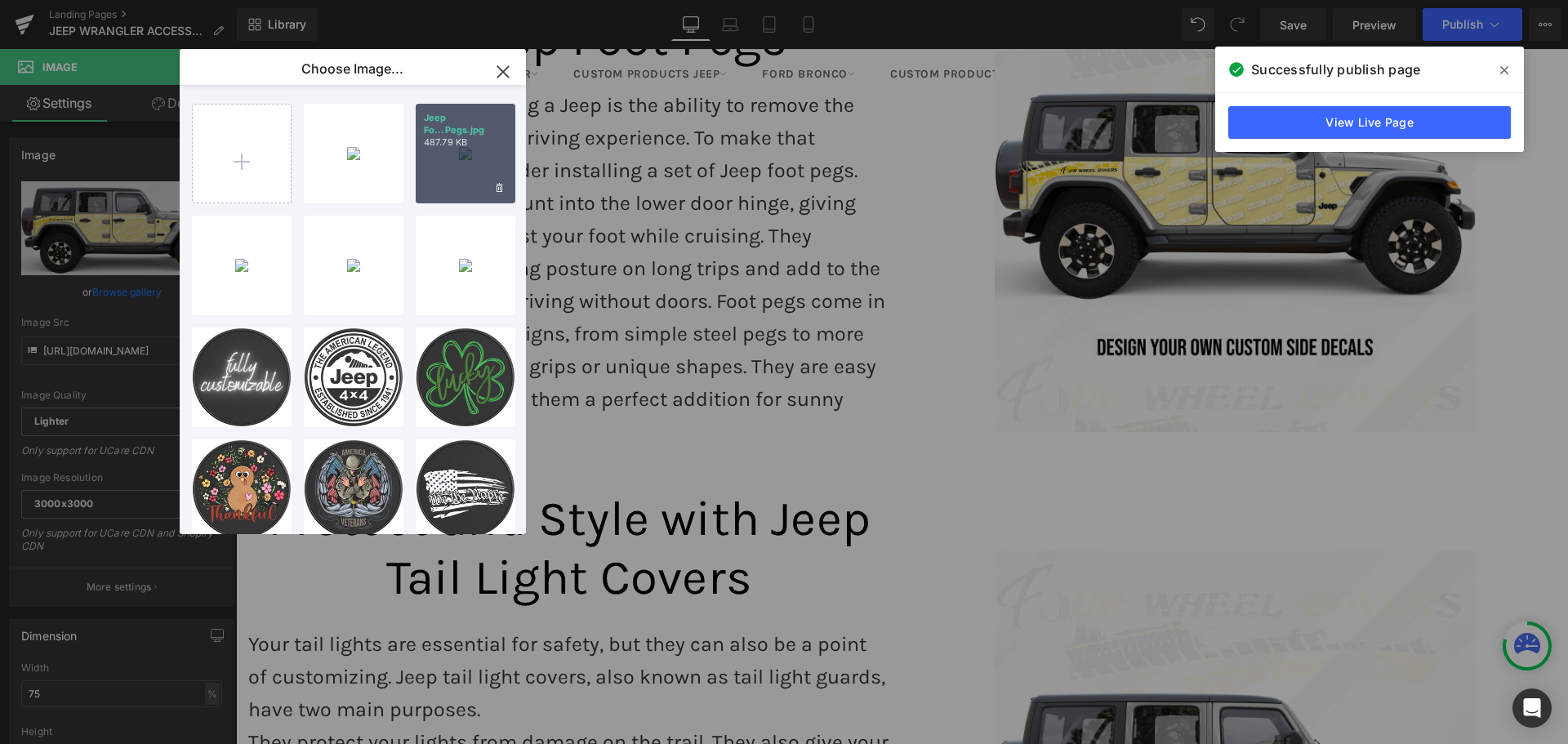
click at [501, 151] on div "Jeep Fo...Pegs.jpg 487.79 KB" at bounding box center [465, 153] width 100 height 100
type input "[URL][DOMAIN_NAME]"
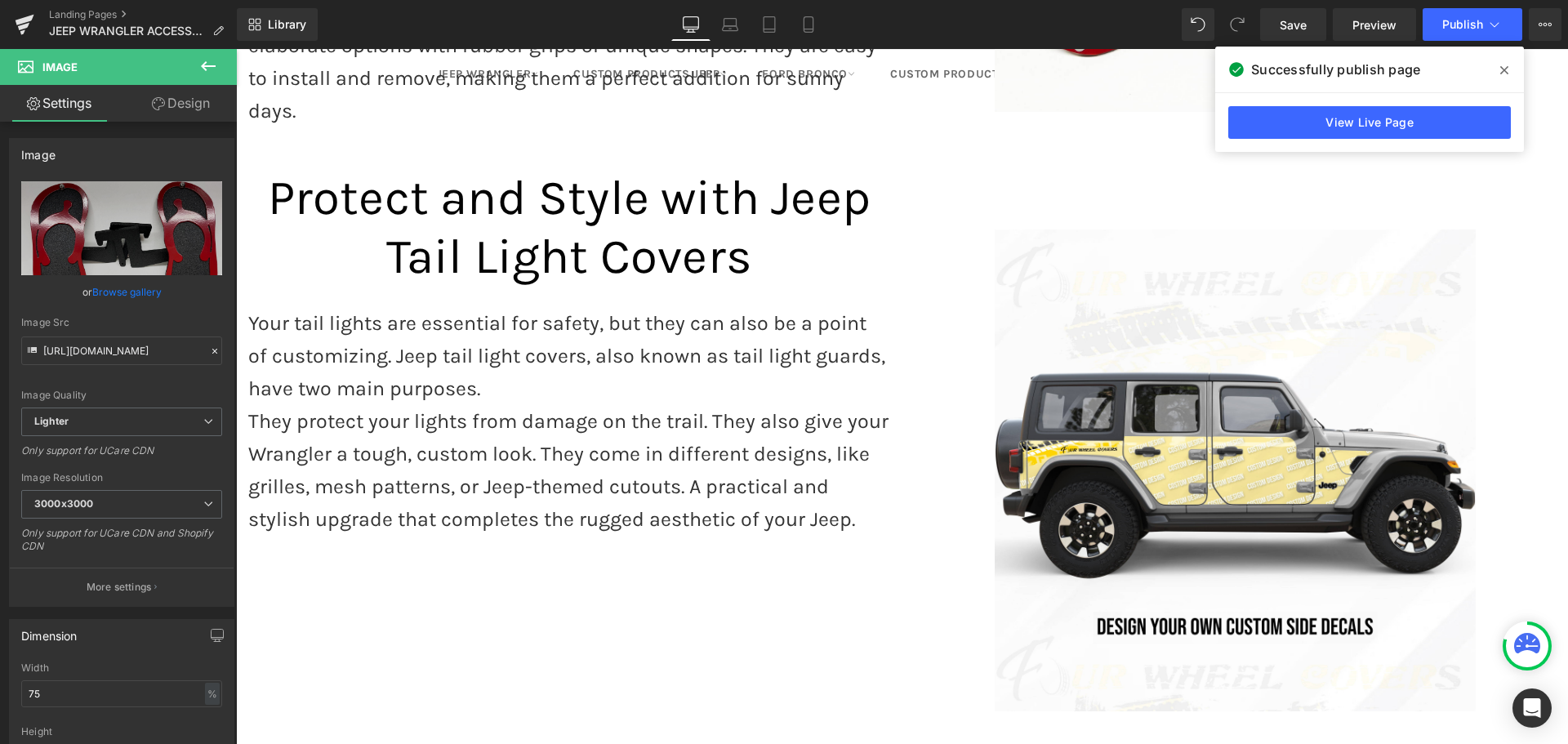
scroll to position [3184, 0]
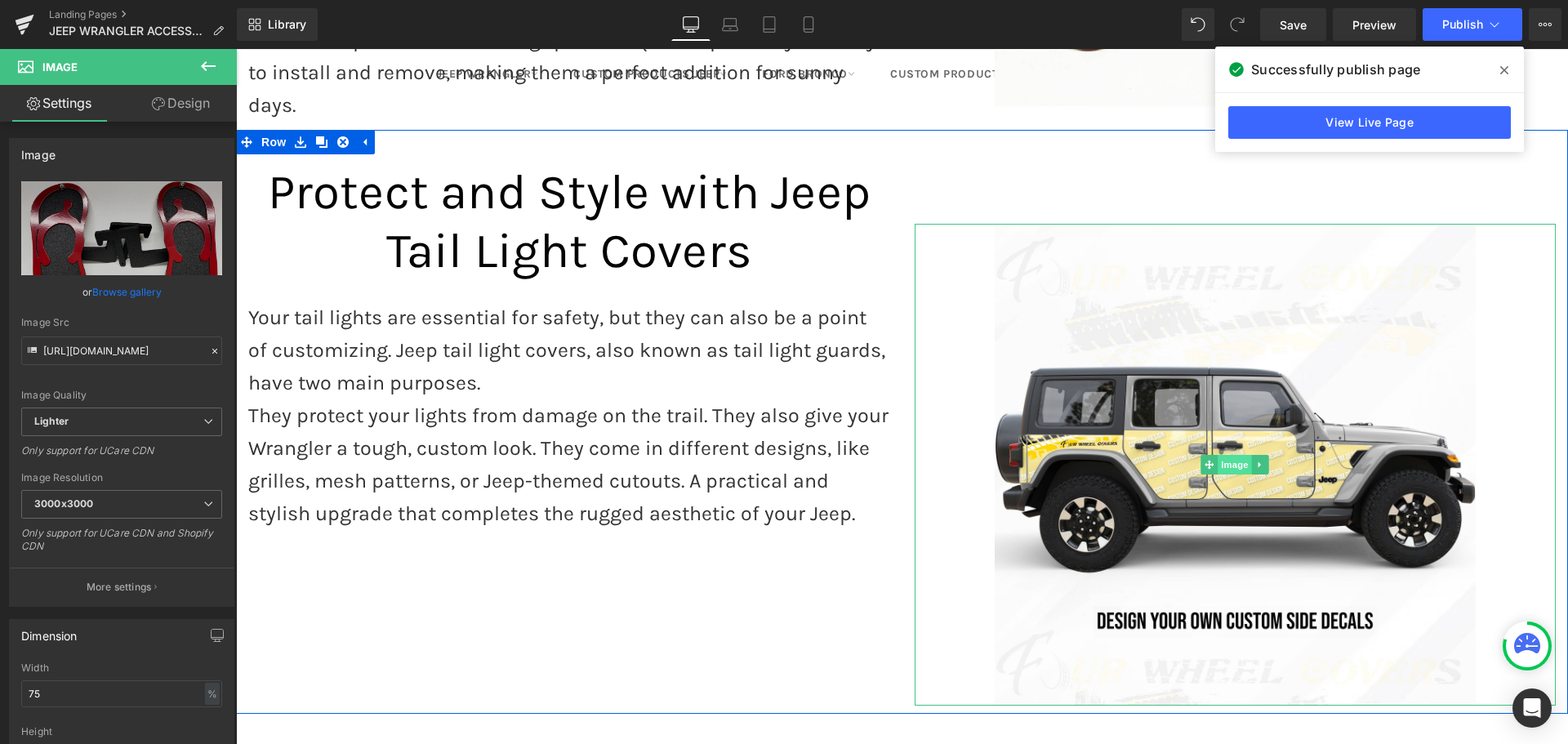
click at [1228, 455] on span "Image" at bounding box center [1234, 465] width 34 height 19
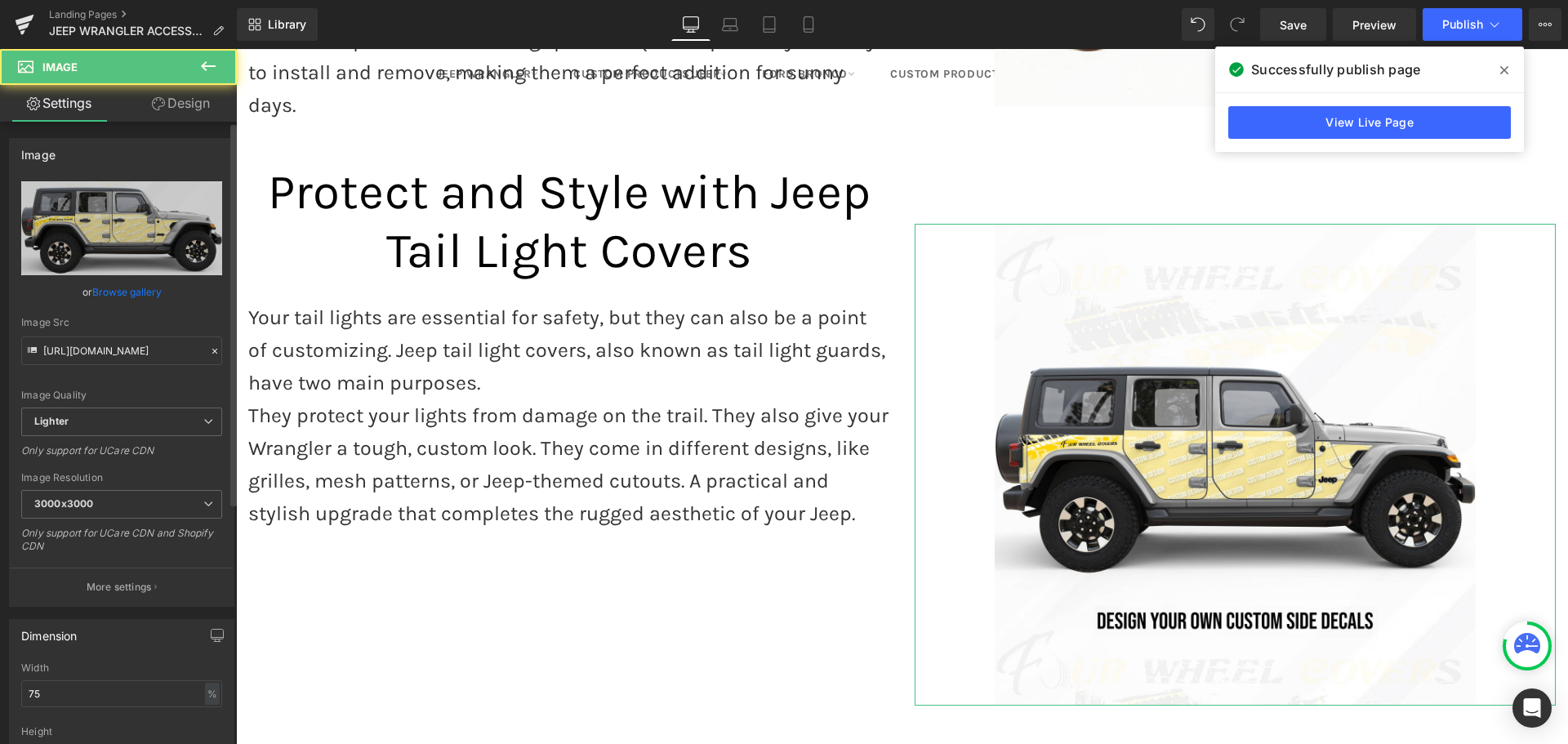
click at [123, 291] on link "Browse gallery" at bounding box center [127, 292] width 70 height 29
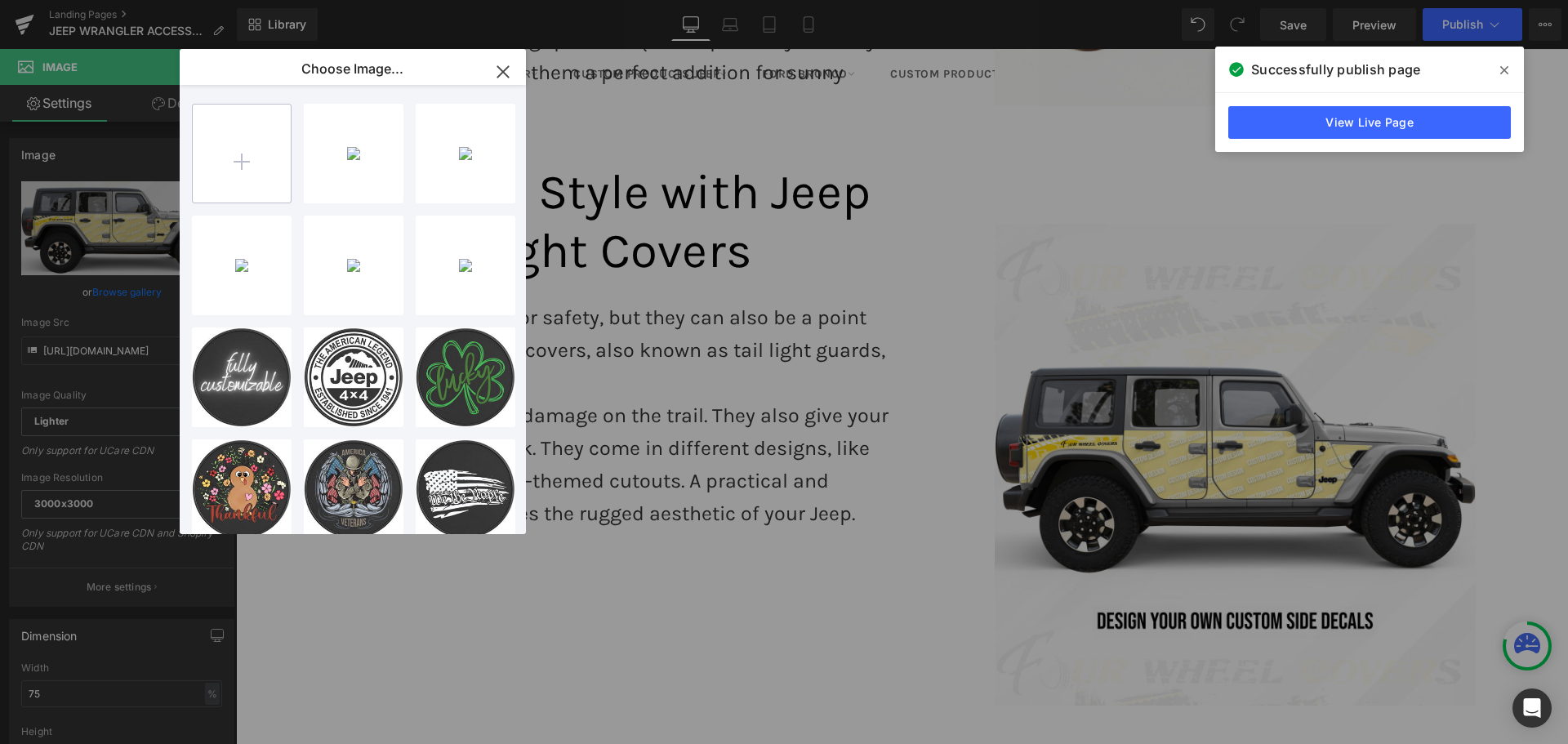
click at [250, 156] on input "file" at bounding box center [241, 153] width 98 height 98
type input "C:\fakepath\tail light covers.jpg"
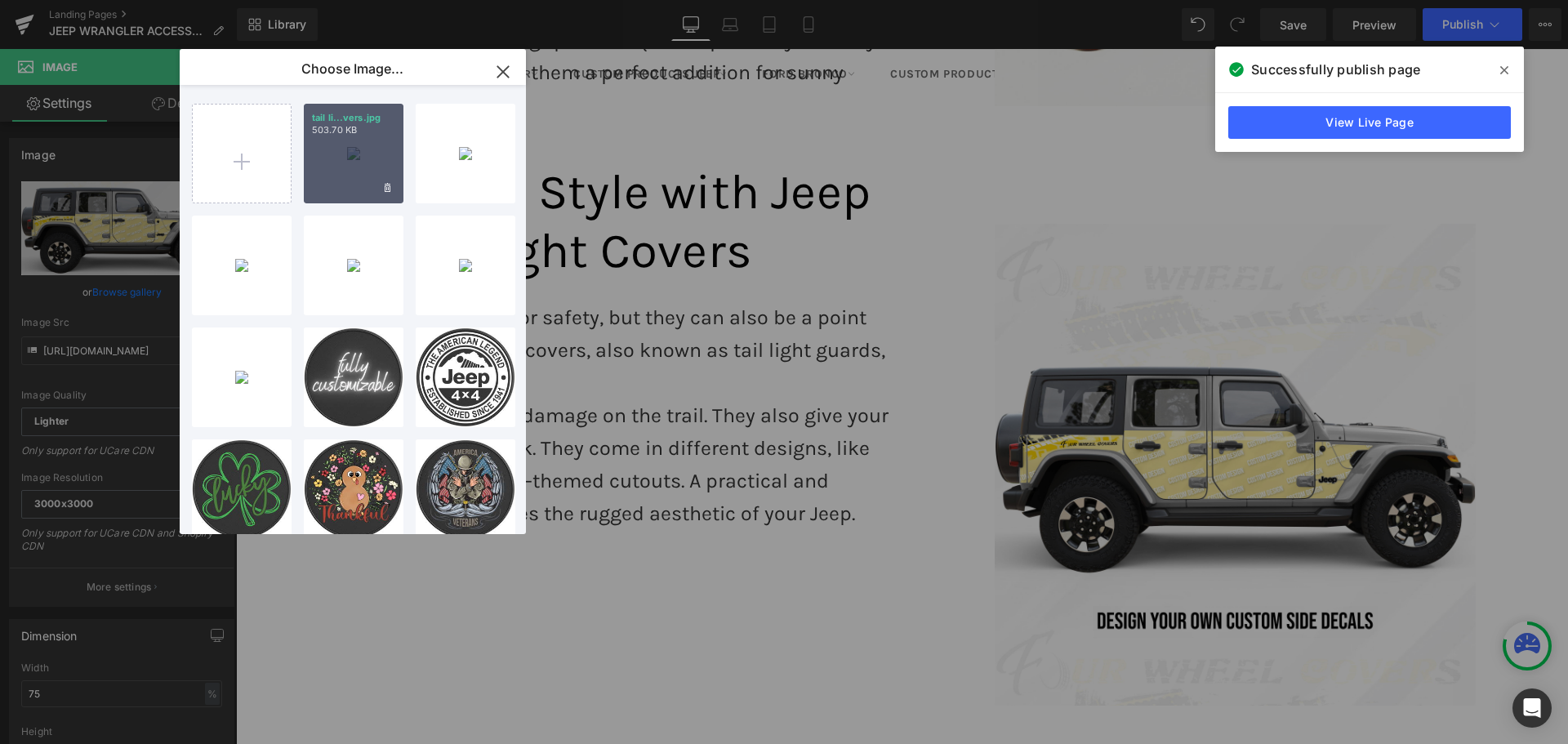
click at [342, 181] on div "tail li...vers.jpg 503.70 KB" at bounding box center [353, 153] width 100 height 100
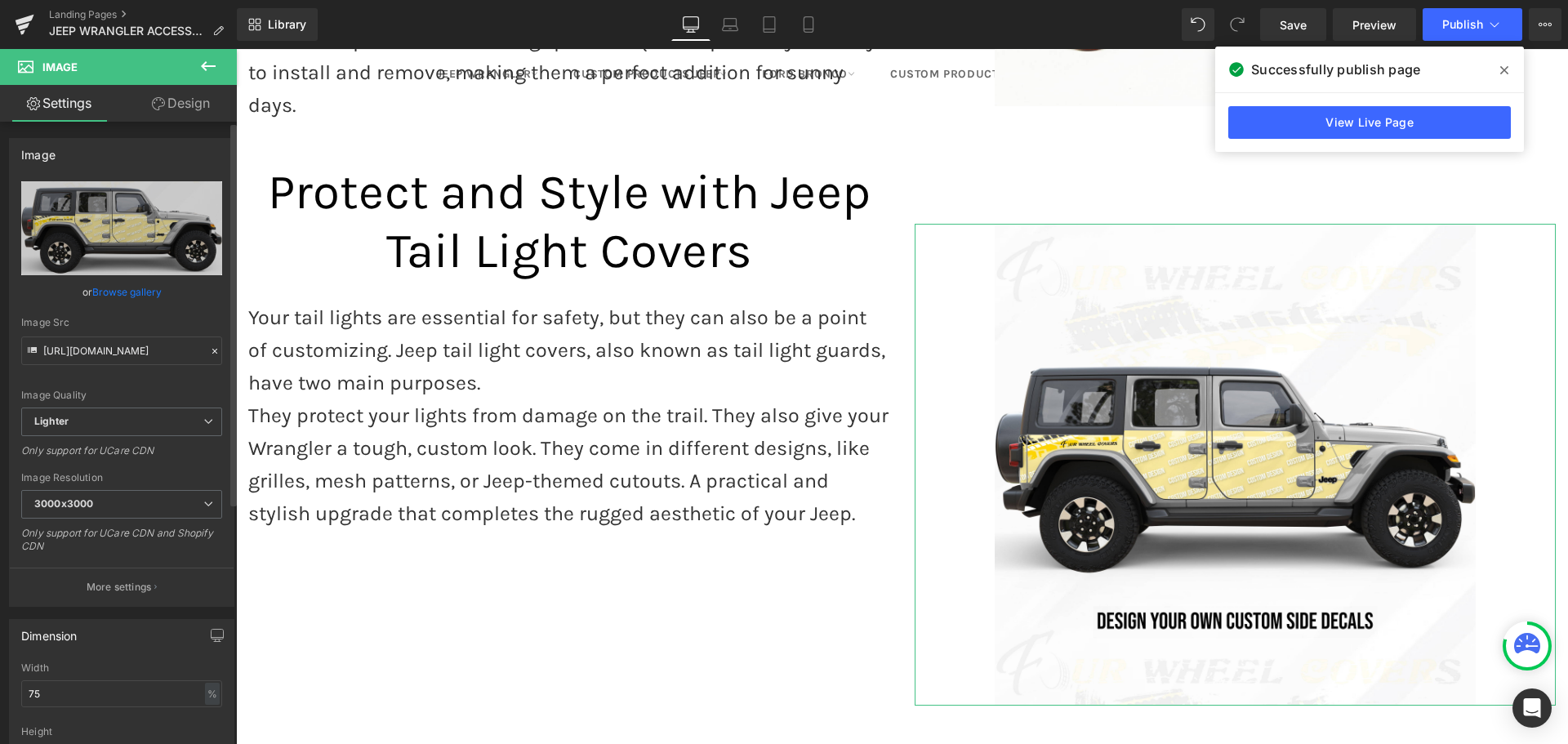
click at [123, 297] on link "Browse gallery" at bounding box center [127, 292] width 70 height 29
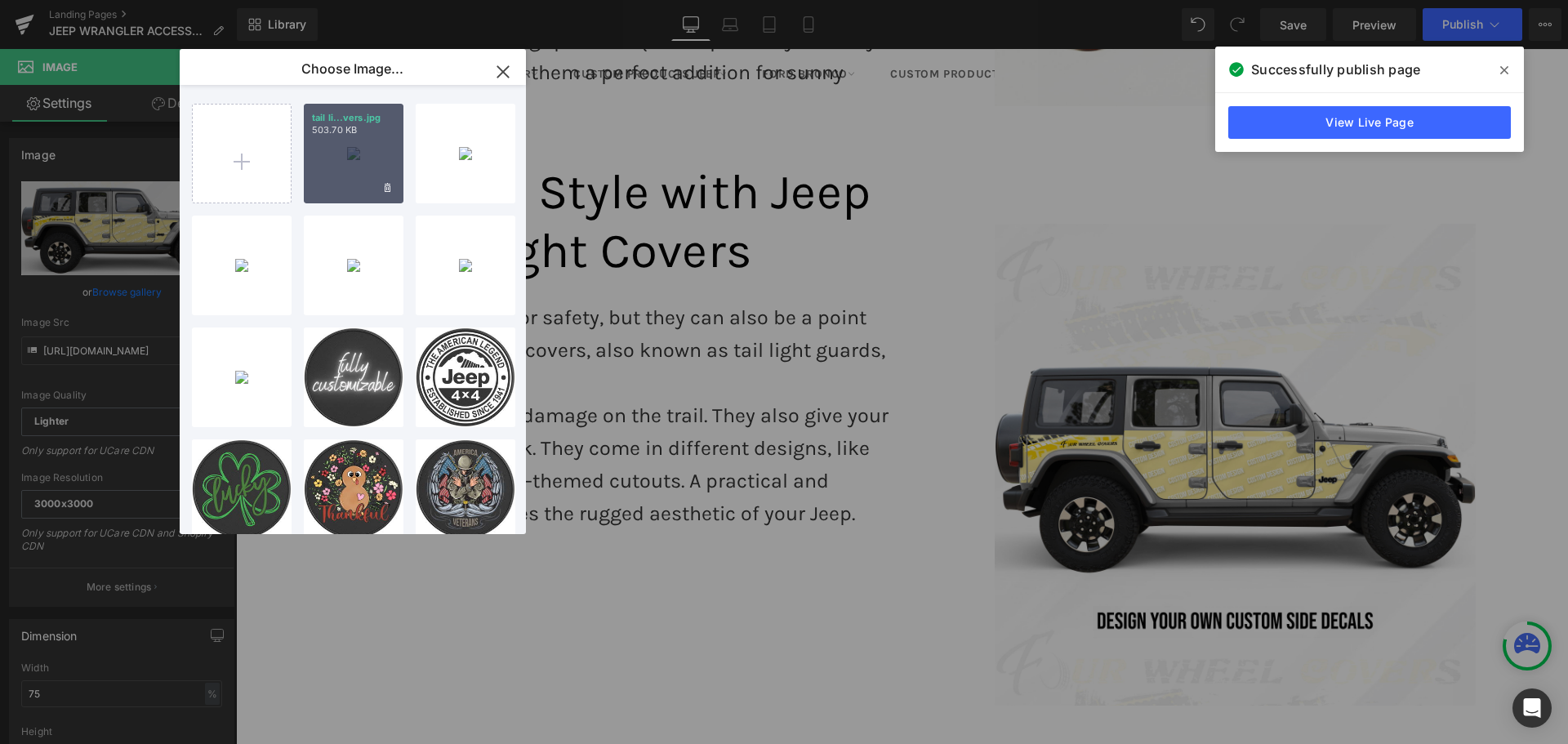
click at [340, 182] on div "tail li...vers.jpg 503.70 KB" at bounding box center [353, 153] width 100 height 100
type input "[URL][DOMAIN_NAME]"
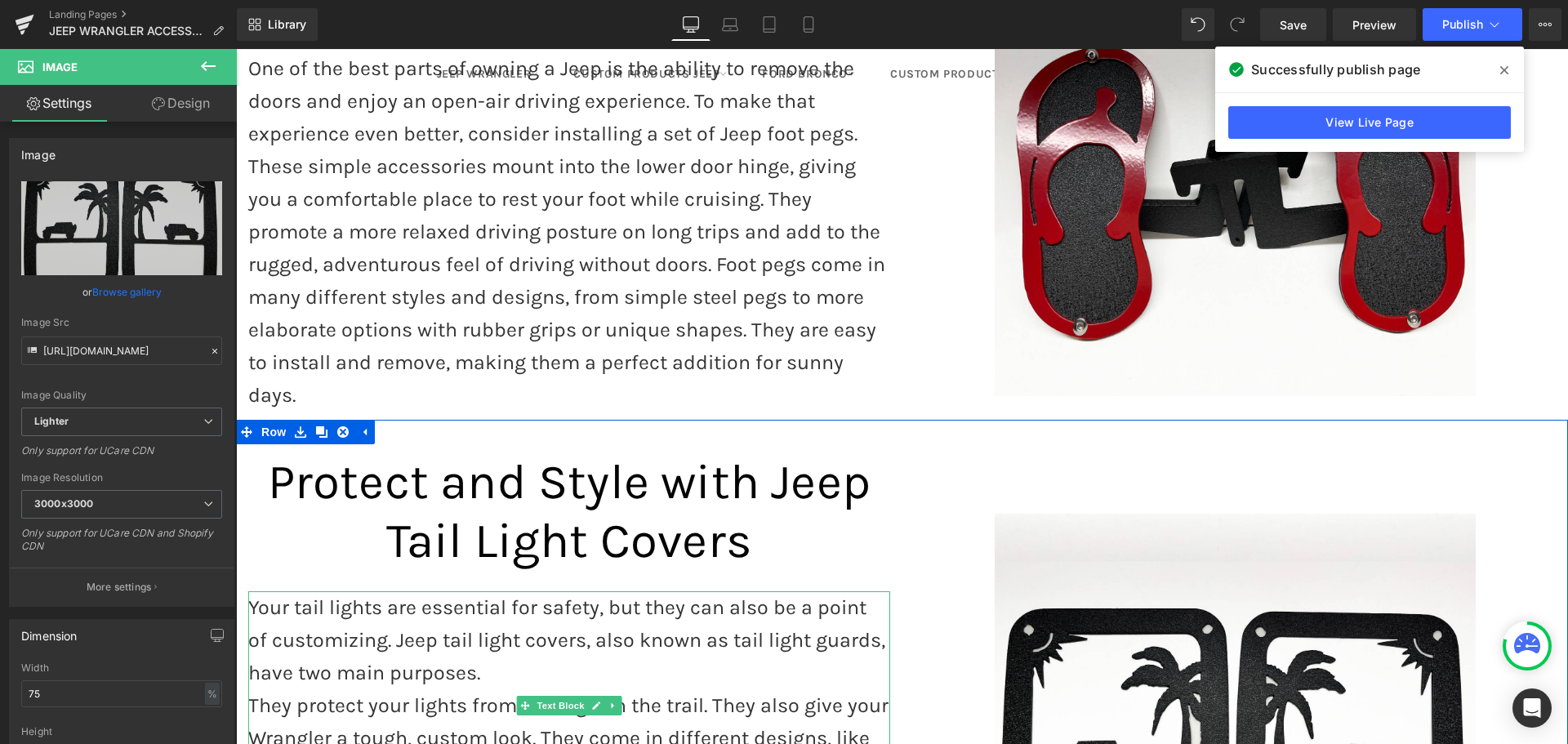
scroll to position [3020, 0]
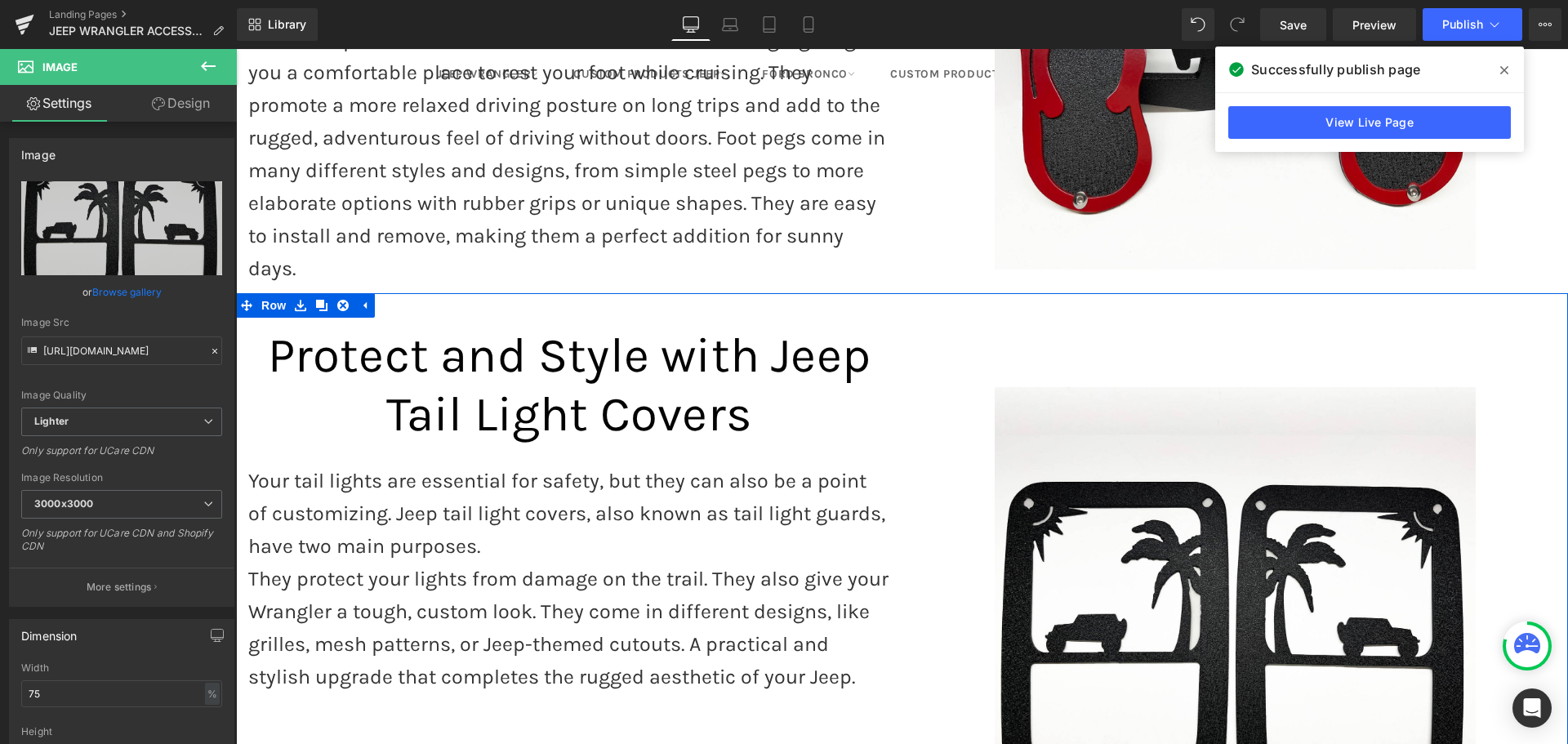
click at [1069, 332] on div "Image" at bounding box center [1235, 597] width 666 height 543
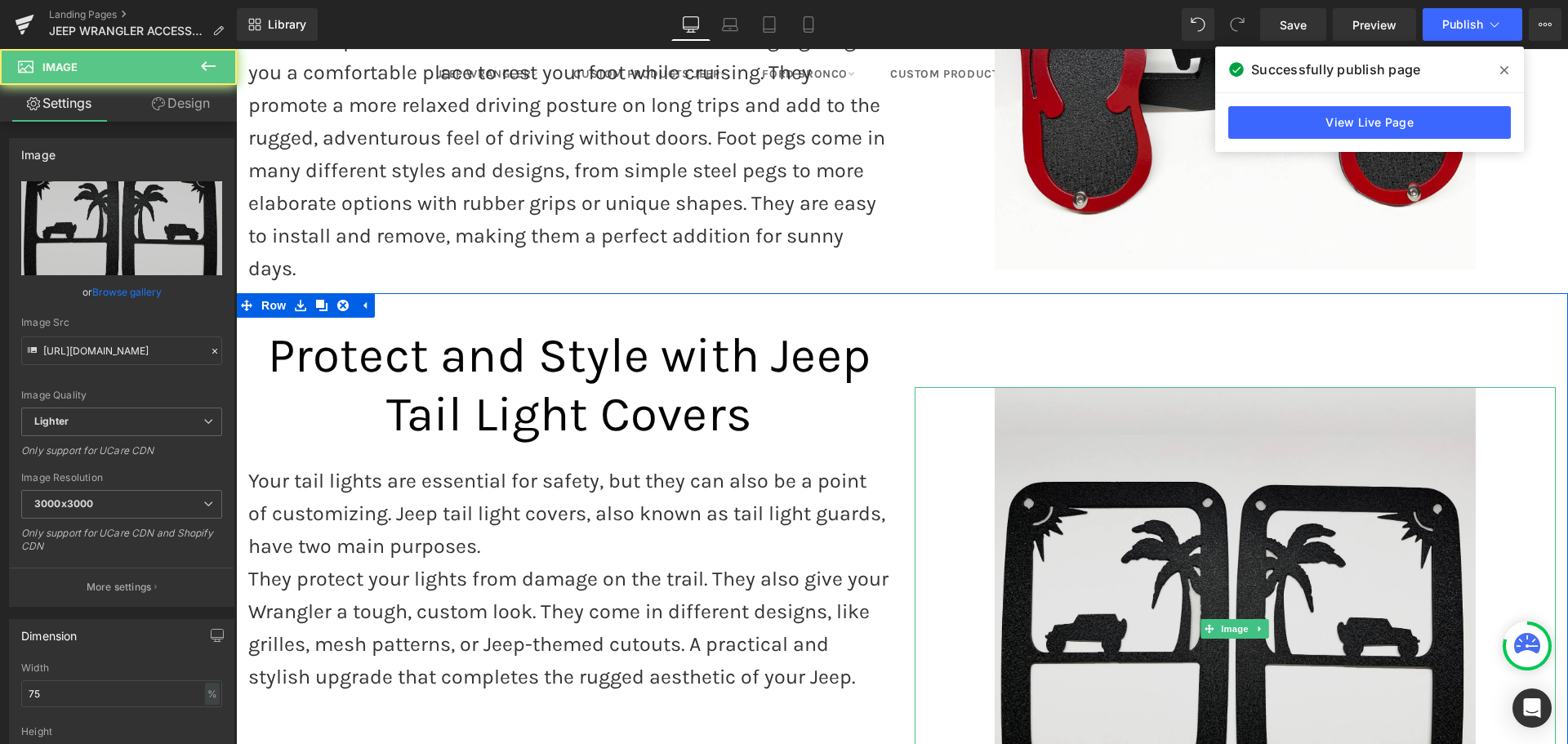
click at [1138, 407] on img at bounding box center [1235, 627] width 481 height 481
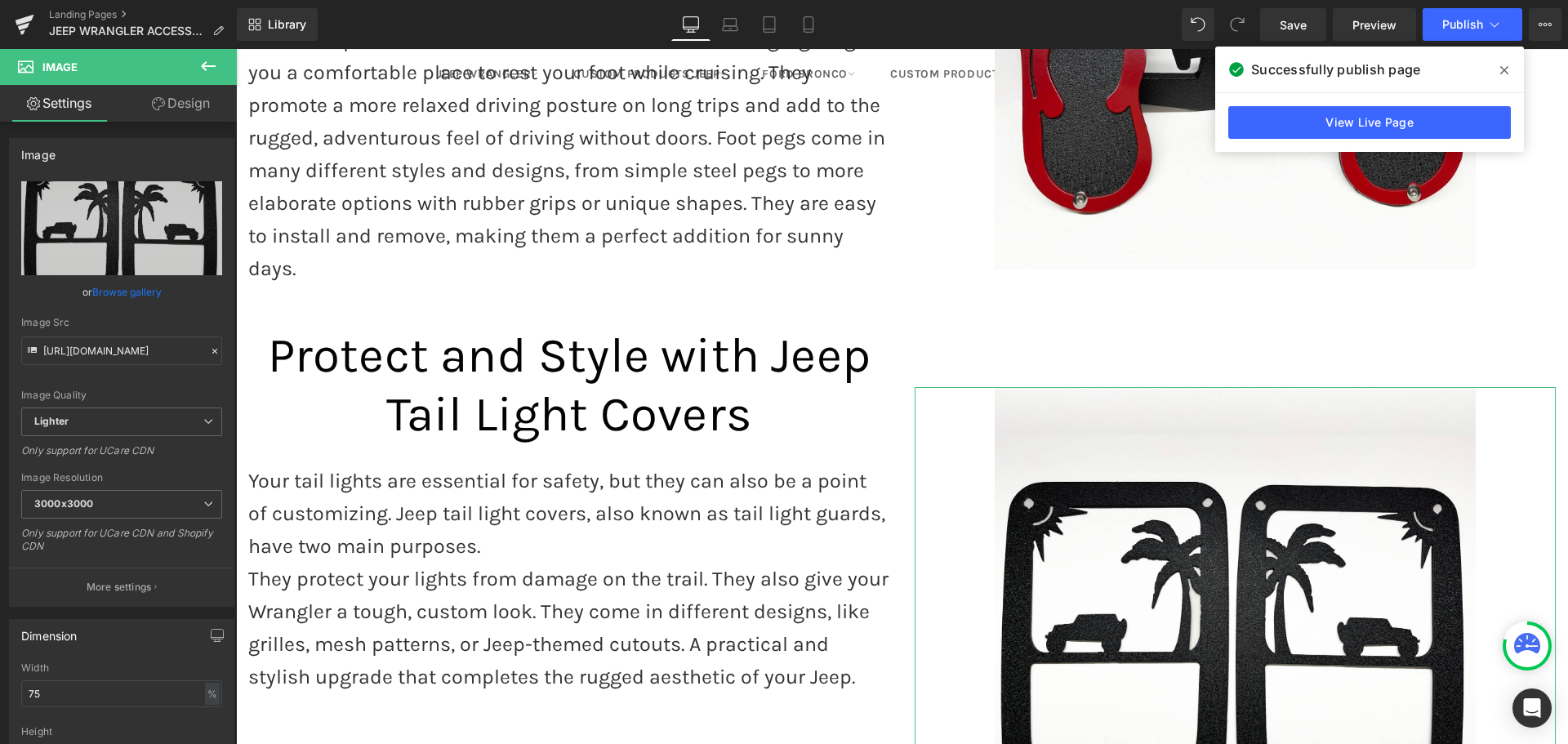
drag, startPoint x: 180, startPoint y: 111, endPoint x: 113, endPoint y: 156, distance: 80.7
click at [180, 111] on link "Design" at bounding box center [181, 103] width 118 height 37
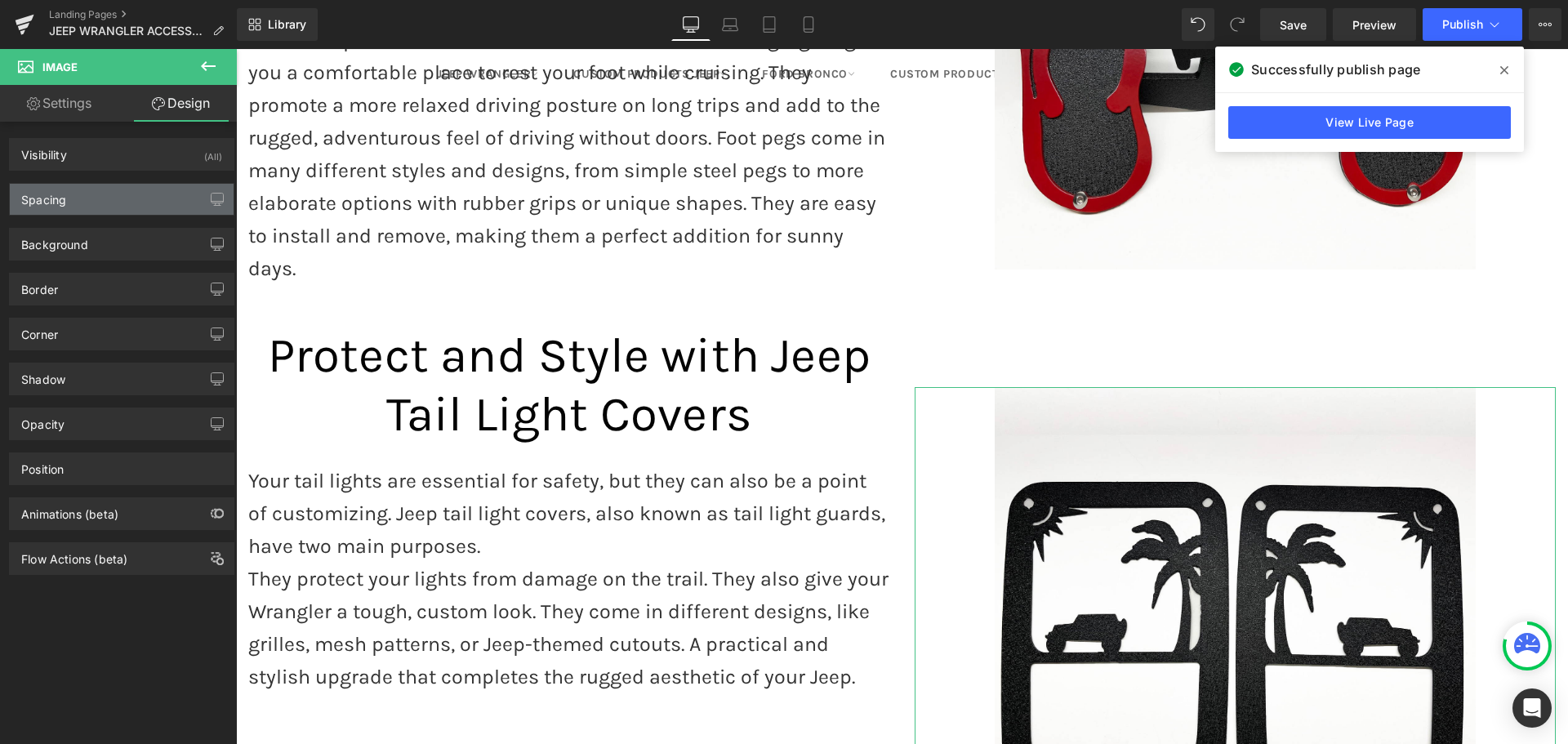
click at [73, 201] on div "Spacing" at bounding box center [121, 199] width 223 height 31
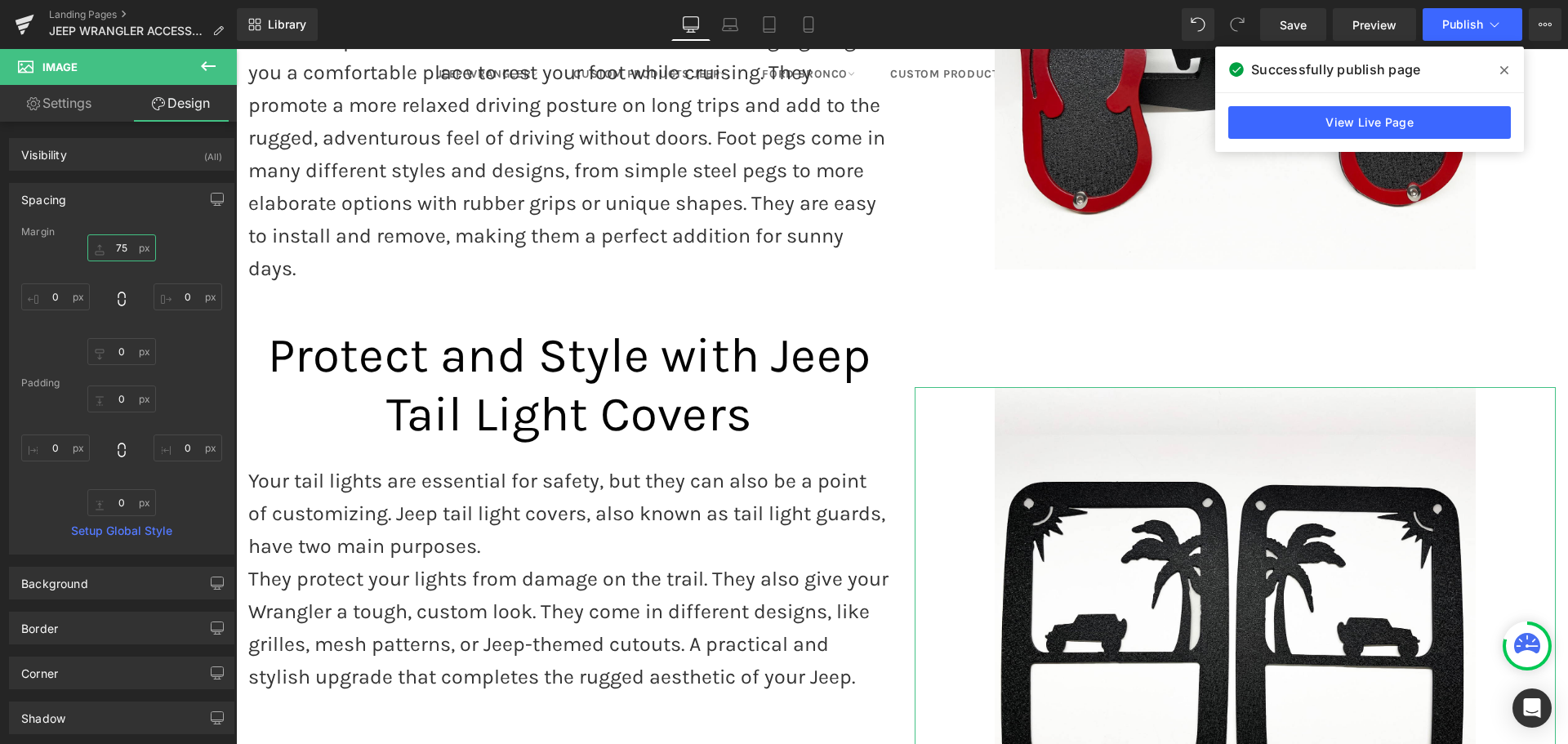
click at [117, 249] on input "75" at bounding box center [121, 247] width 69 height 27
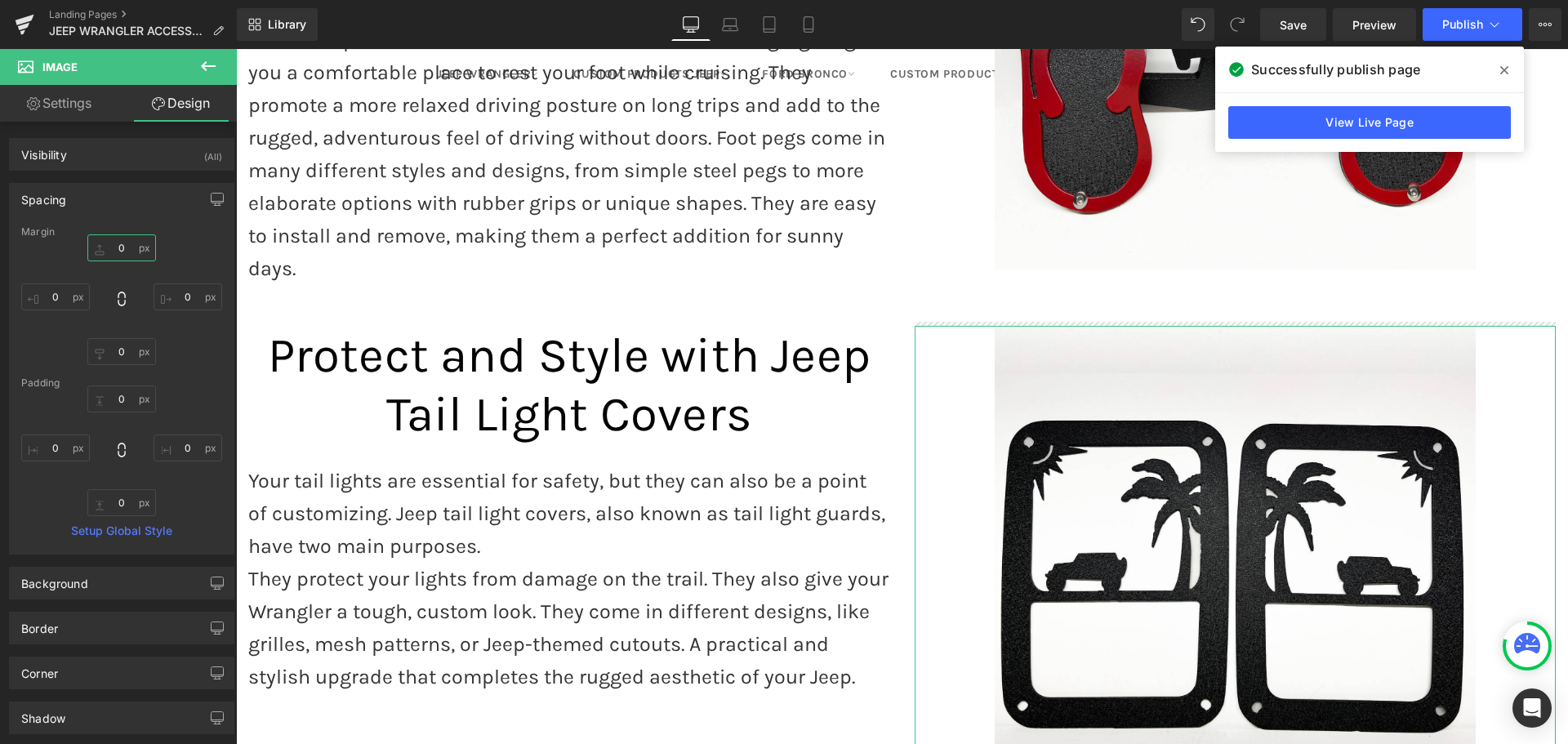
type input "0"
click at [915, 336] on div at bounding box center [1235, 566] width 642 height 481
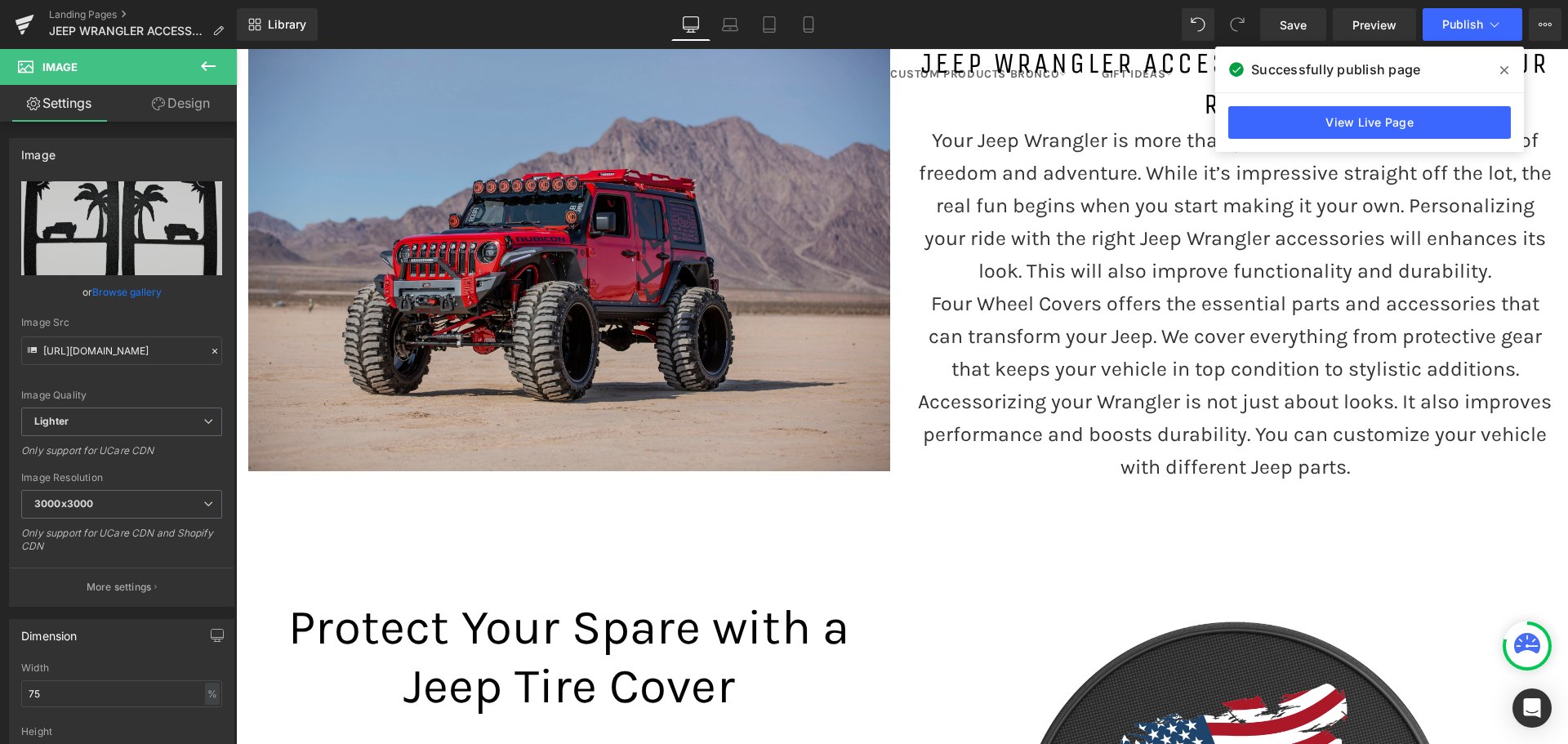
scroll to position [0, 0]
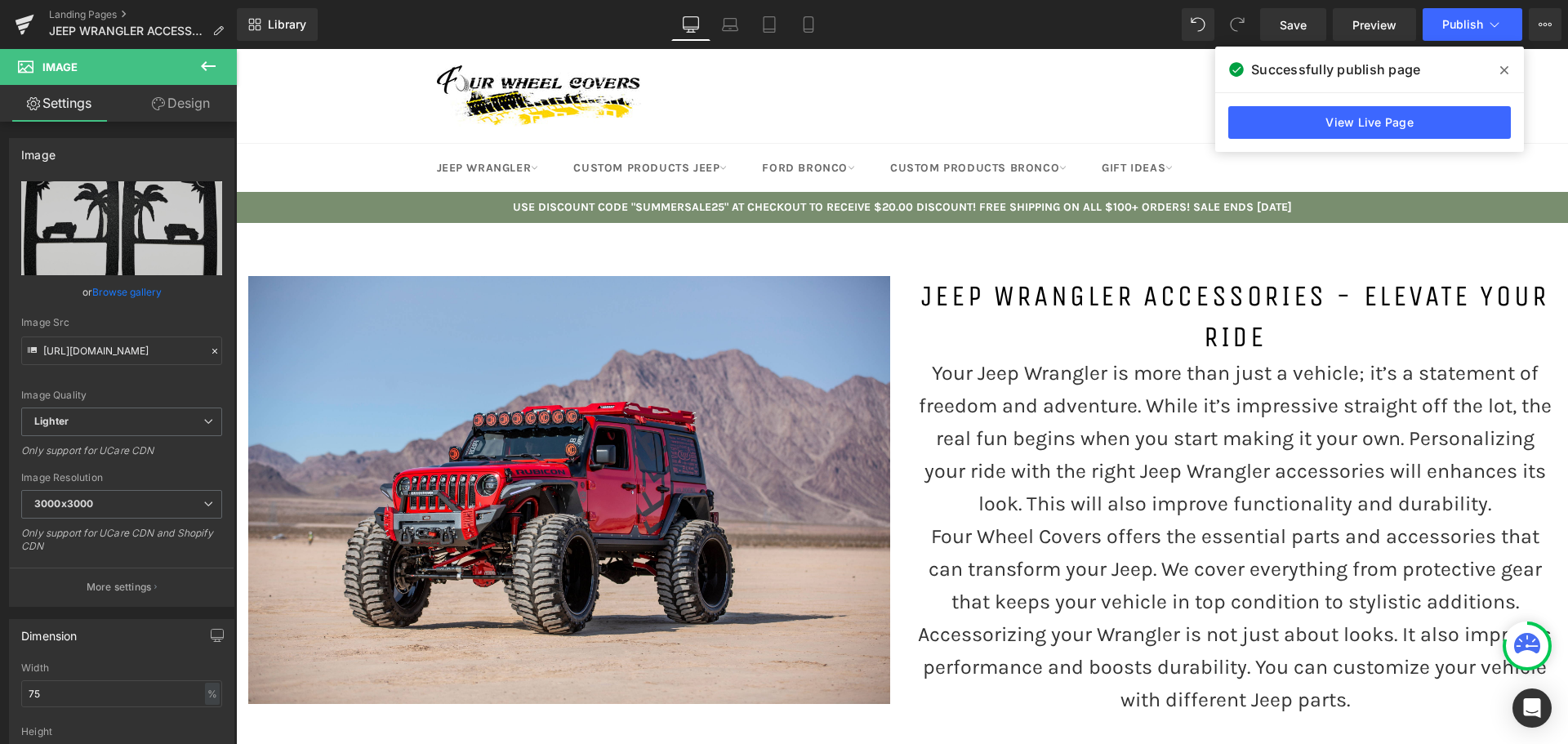
click at [1508, 70] on span at bounding box center [1504, 70] width 26 height 26
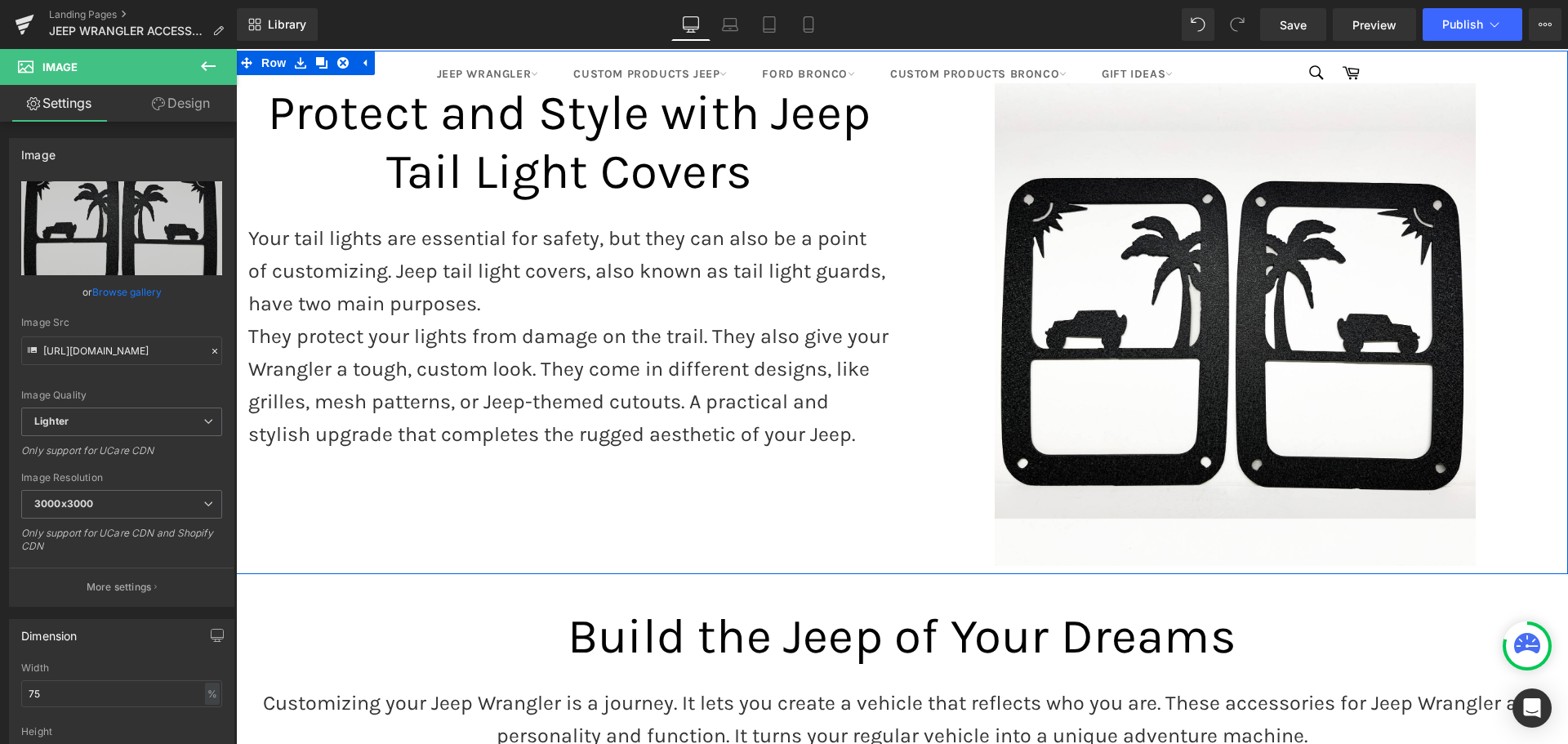
scroll to position [3184, 0]
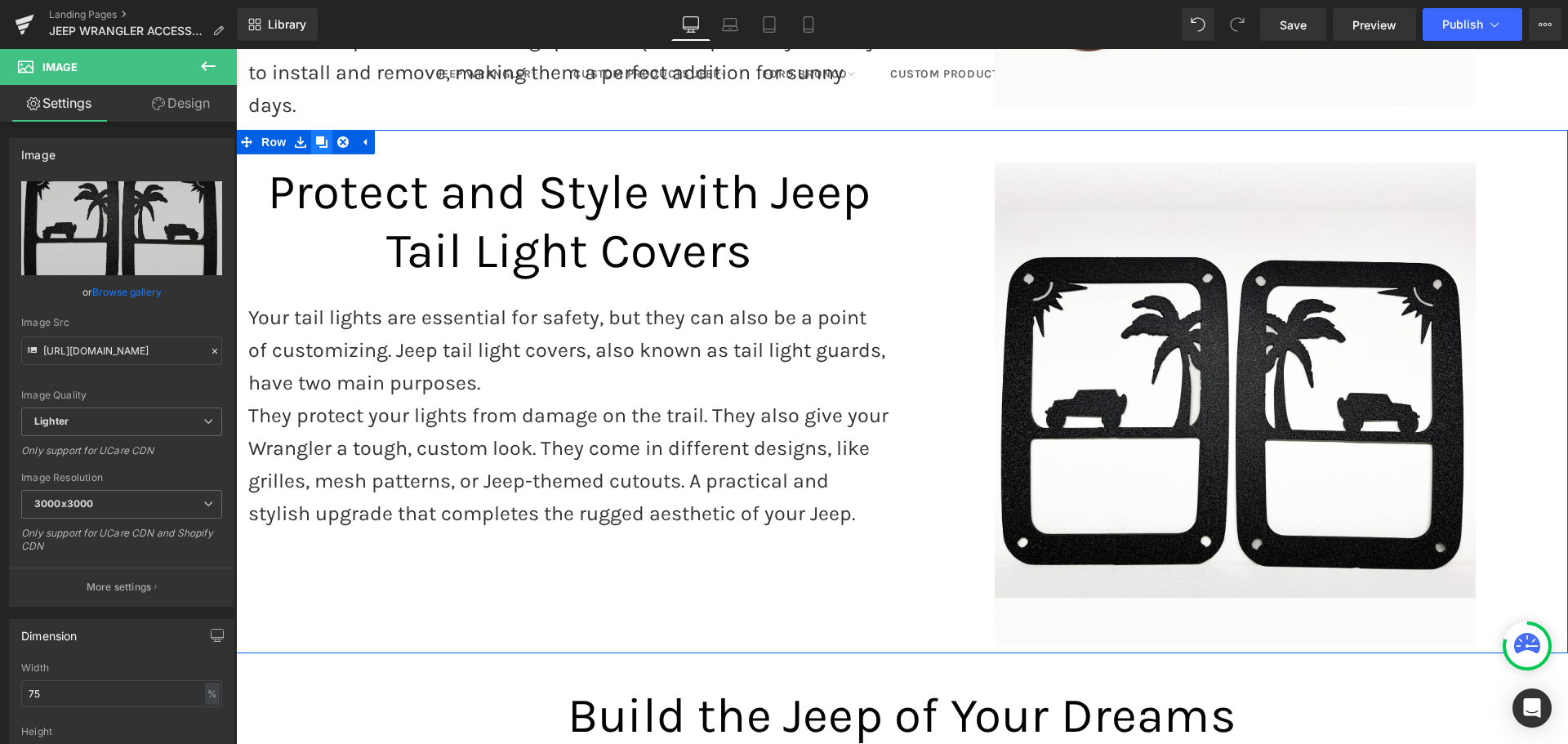
click at [317, 136] on icon at bounding box center [322, 142] width 12 height 12
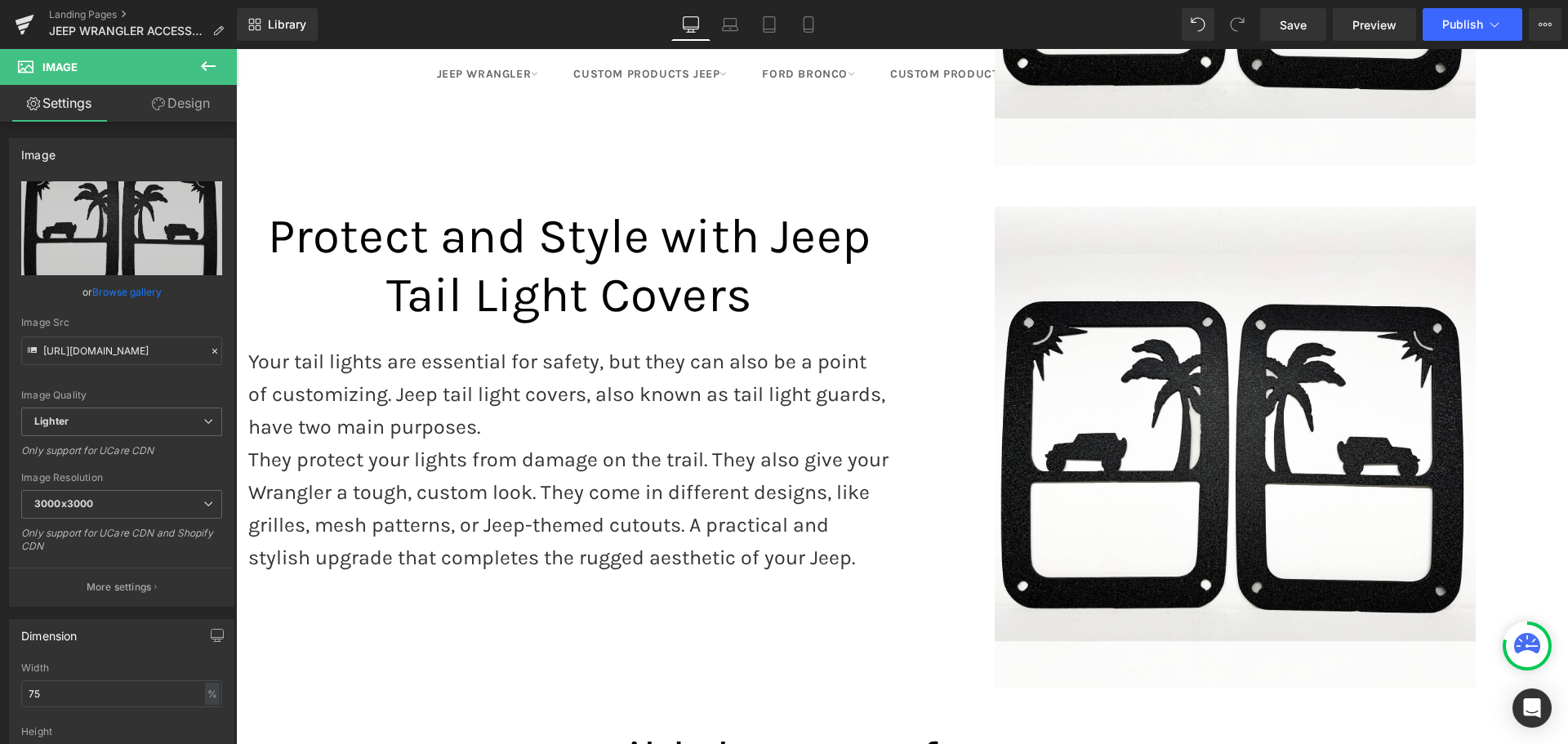
scroll to position [3689, 0]
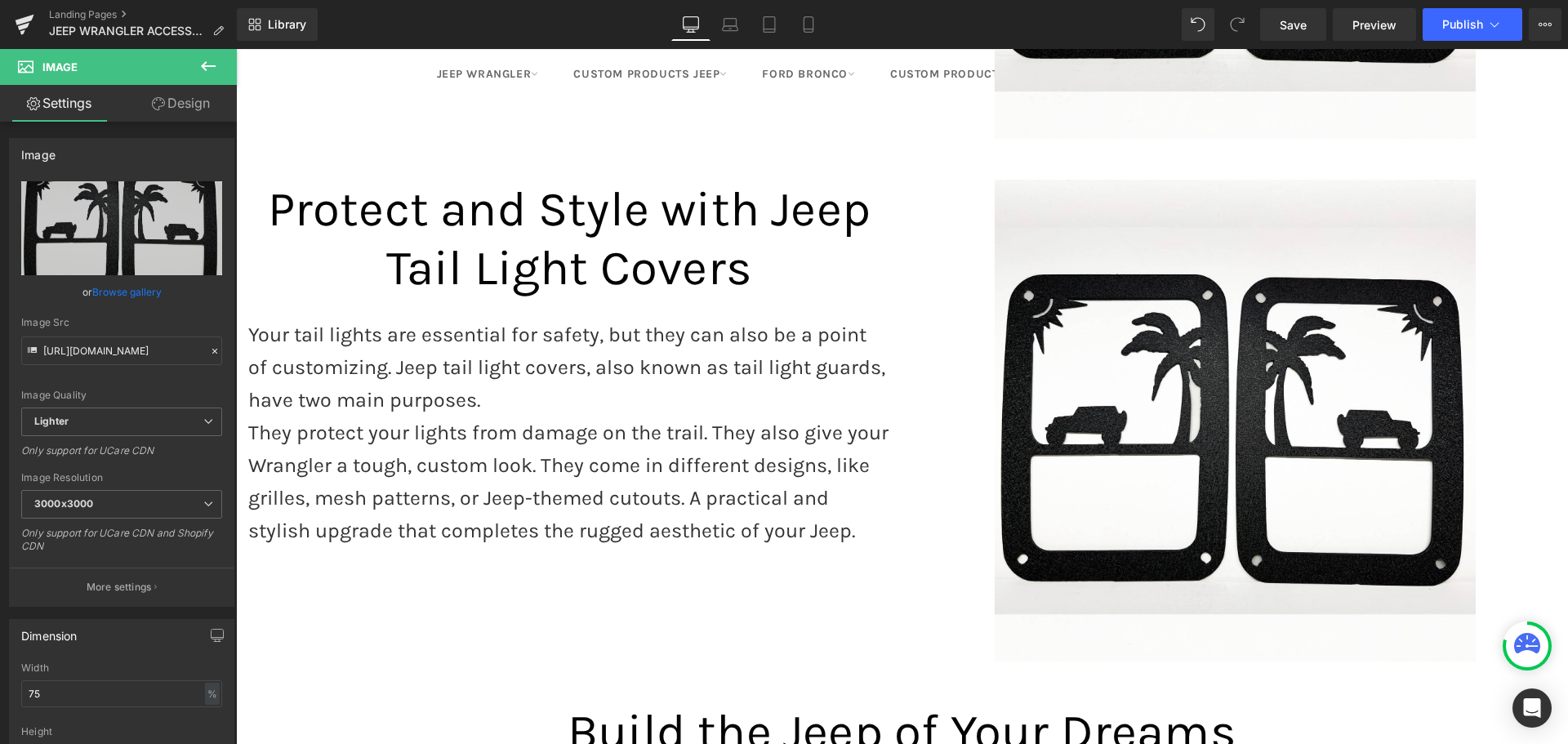
click at [406, 181] on span "Protect and Style with Jeep Tail Light Covers" at bounding box center [568, 239] width 602 height 116
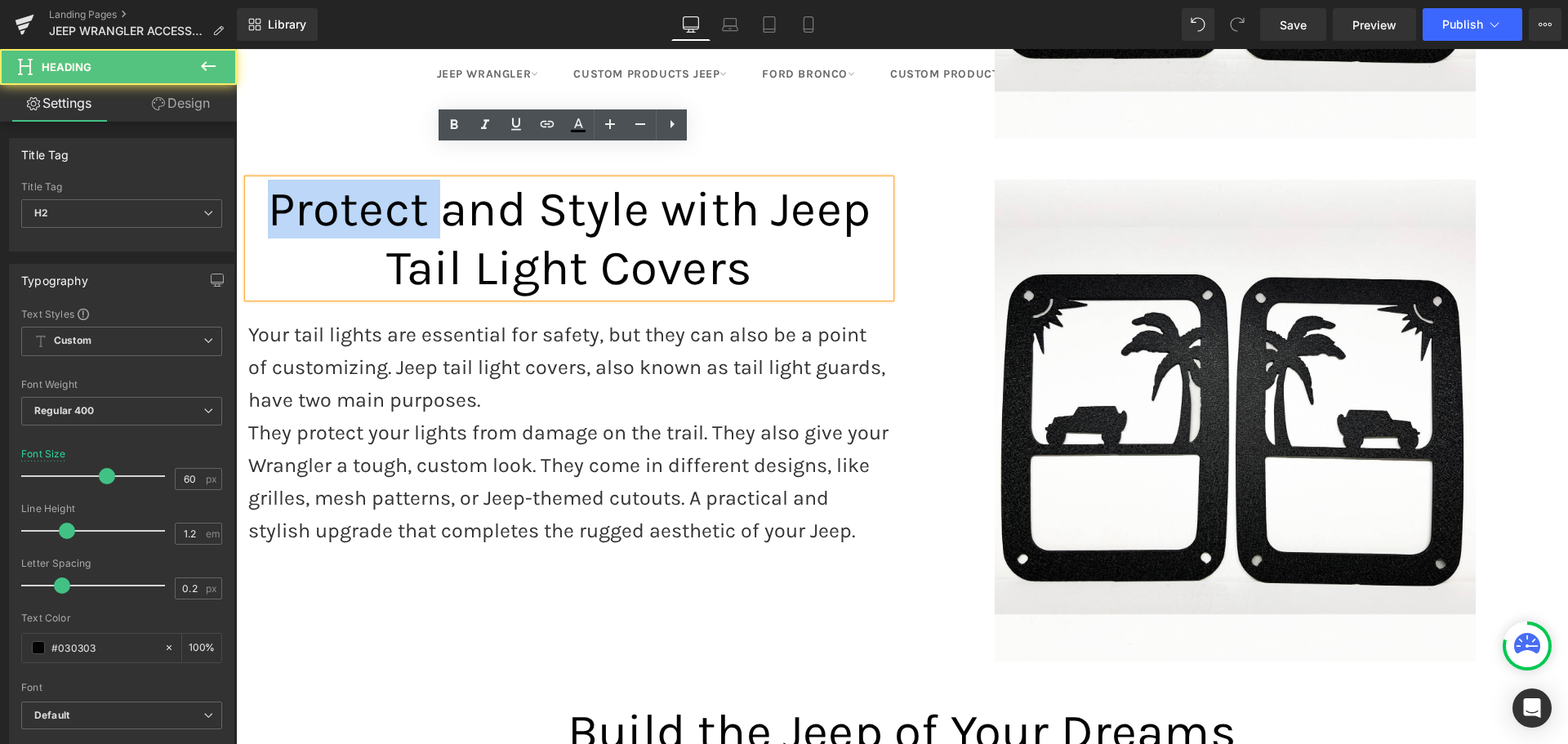
click at [406, 181] on span "Protect and Style with Jeep Tail Light Covers" at bounding box center [568, 239] width 602 height 116
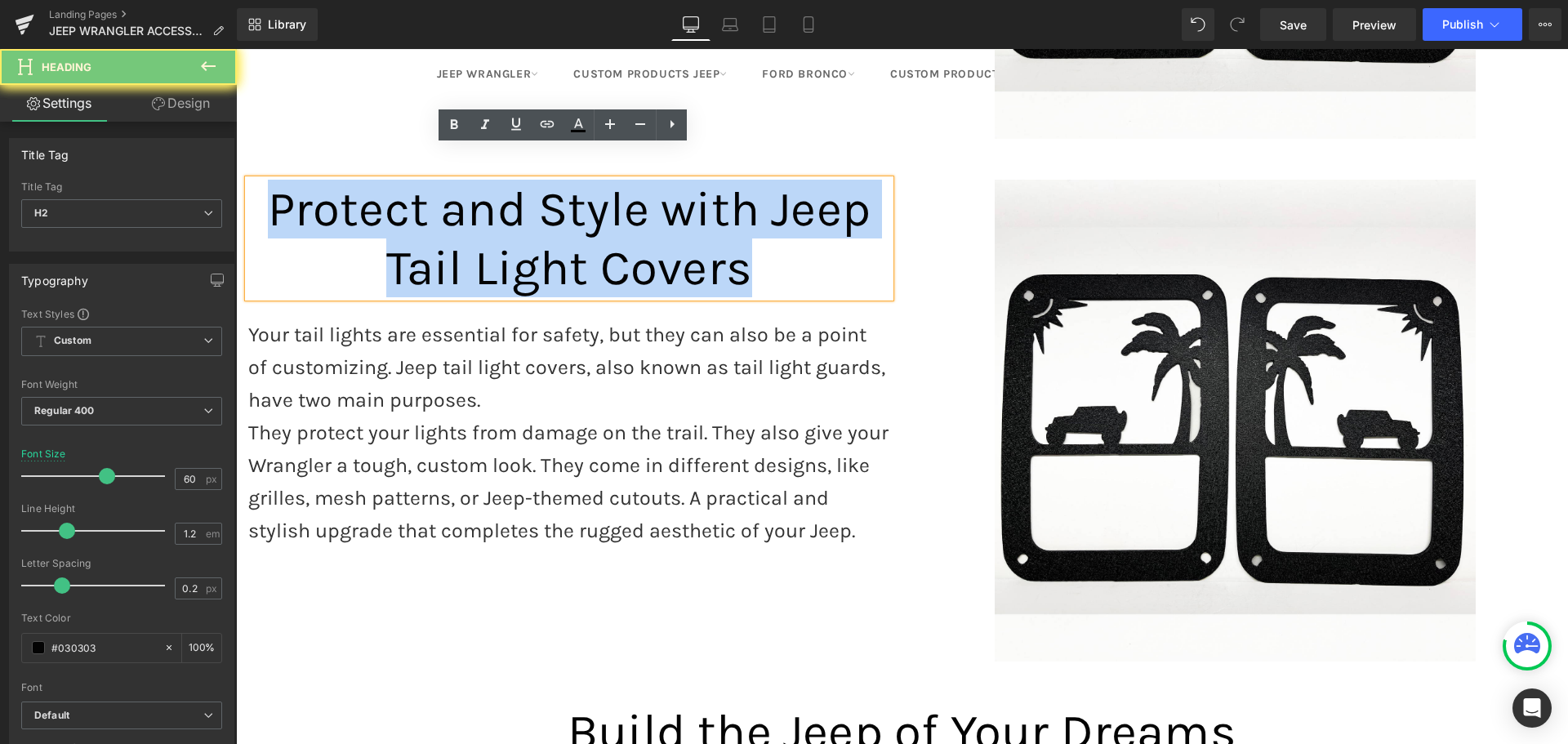
click at [406, 181] on span "Protect and Style with Jeep Tail Light Covers" at bounding box center [568, 239] width 602 height 116
paste div
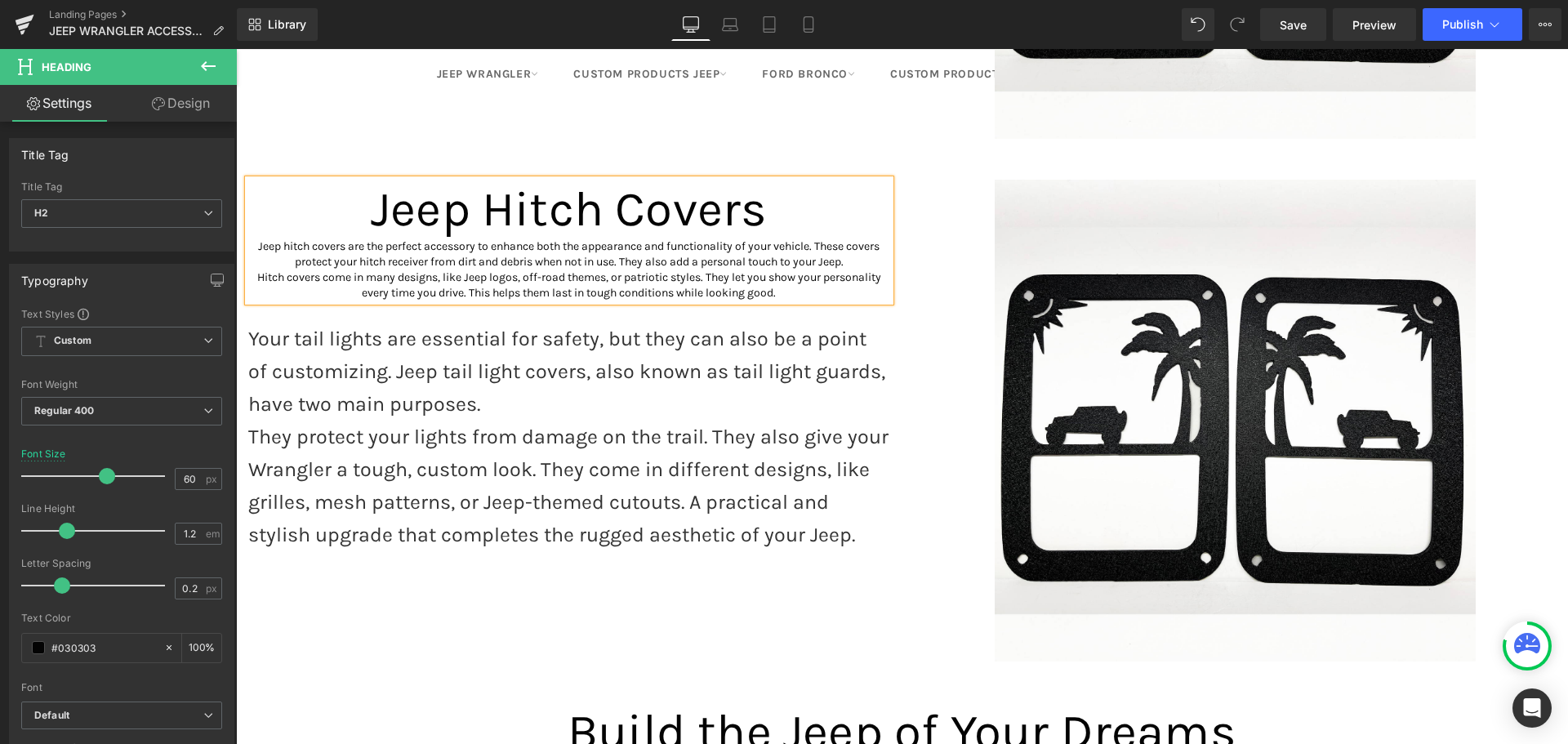
click at [397, 240] on span "Jeep hitch covers are the perfect accessory to enhance both the appearance and …" at bounding box center [568, 254] width 622 height 29
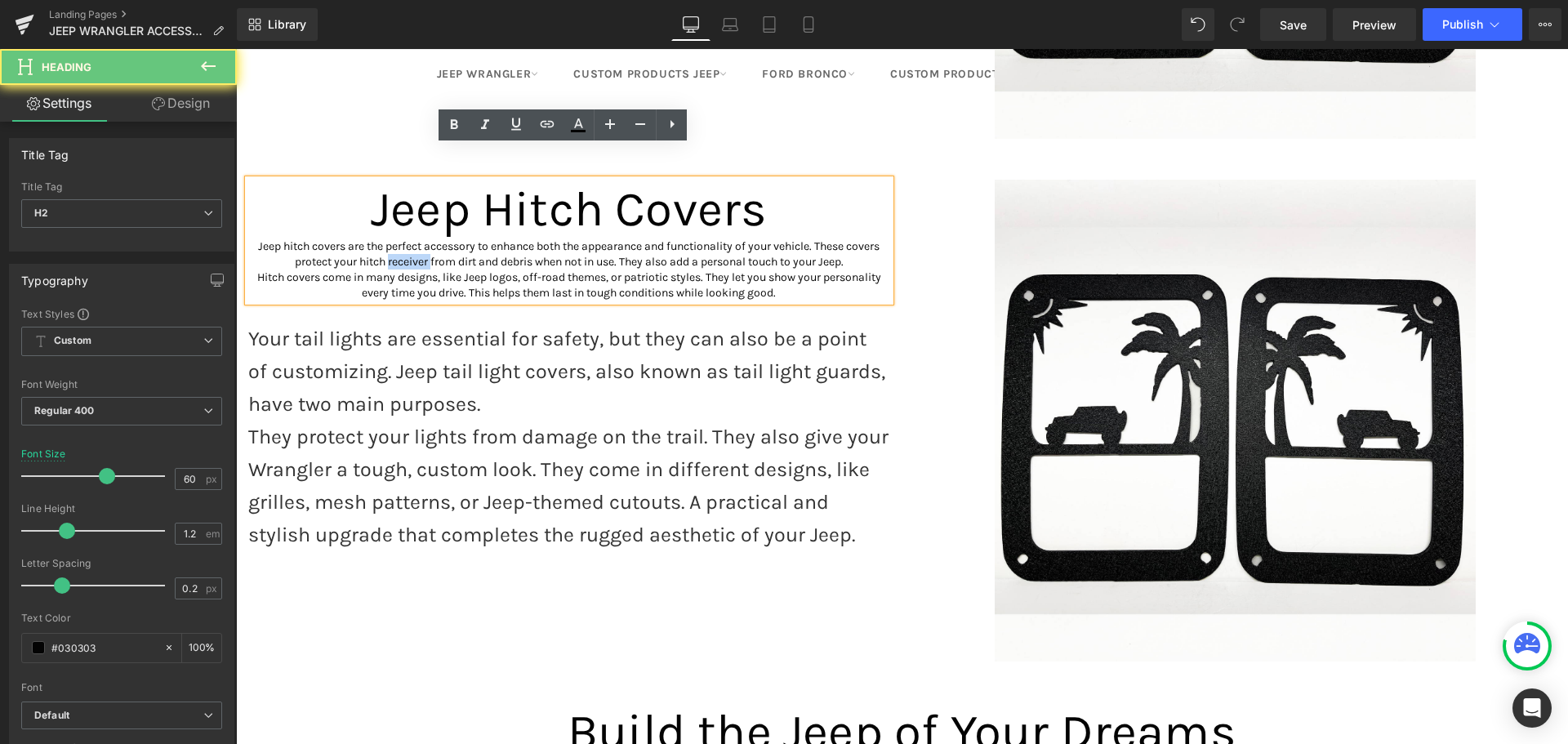
click at [397, 240] on span "Jeep hitch covers are the perfect accessory to enhance both the appearance and …" at bounding box center [568, 254] width 622 height 29
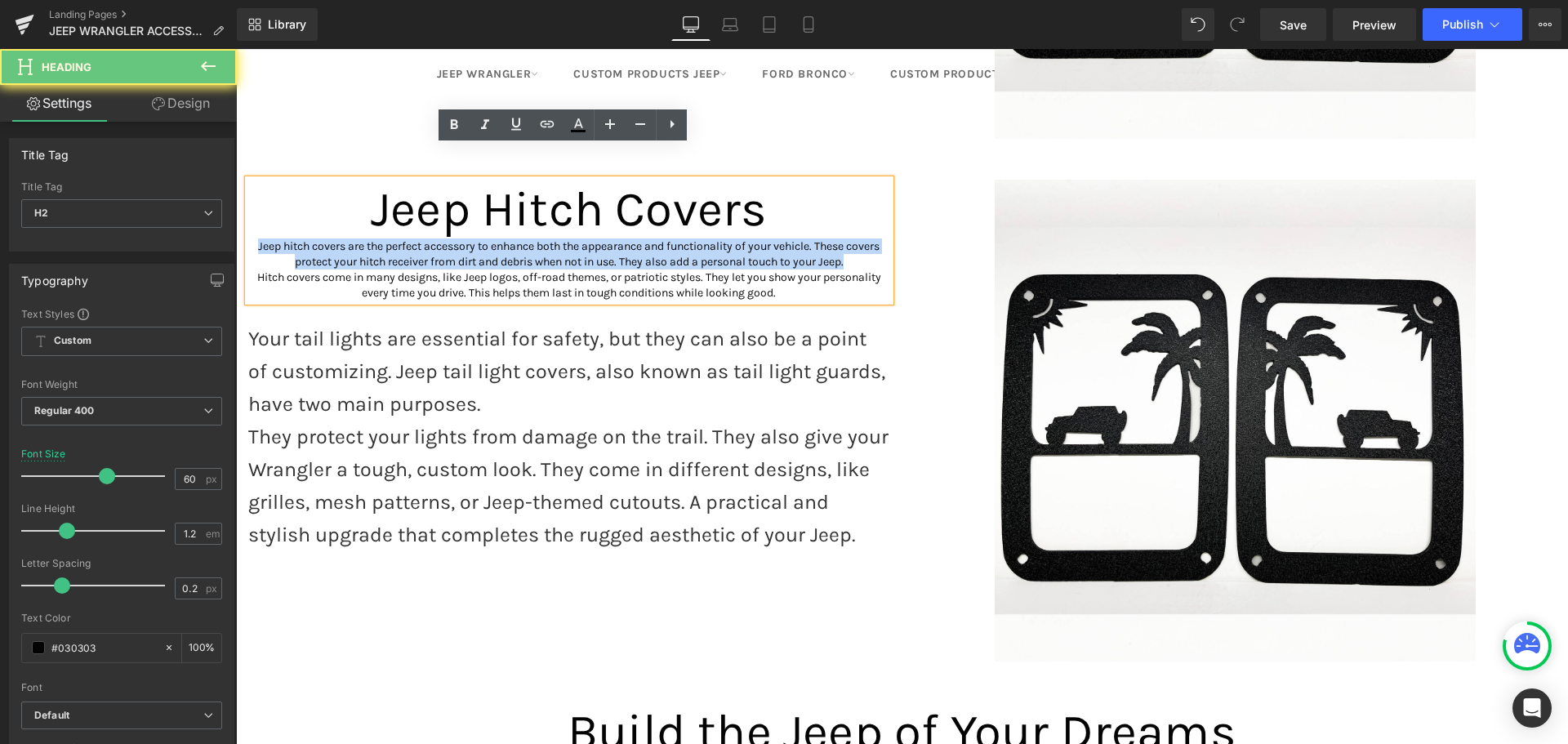
click at [397, 240] on span "Jeep hitch covers are the perfect accessory to enhance both the appearance and …" at bounding box center [568, 254] width 622 height 29
click at [267, 240] on span "Jeep hitch covers are the perfect accessory to enhance both the appearance and …" at bounding box center [568, 254] width 622 height 29
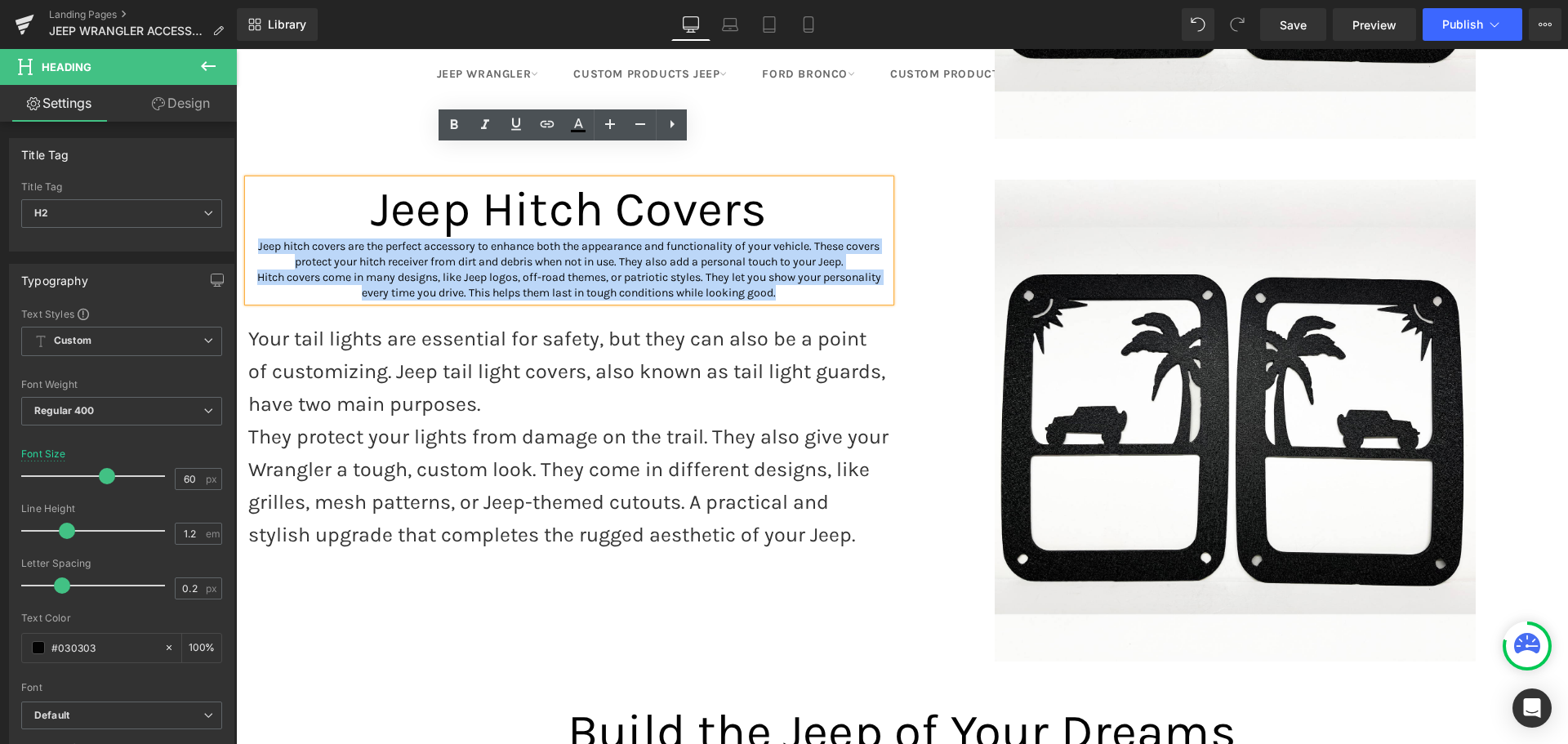
drag, startPoint x: 245, startPoint y: 213, endPoint x: 787, endPoint y: 261, distance: 544.1
click at [787, 261] on div "Jeep Hitch Covers Jeep hitch covers are the perfect accessory to enhance both …" at bounding box center [569, 241] width 642 height 122
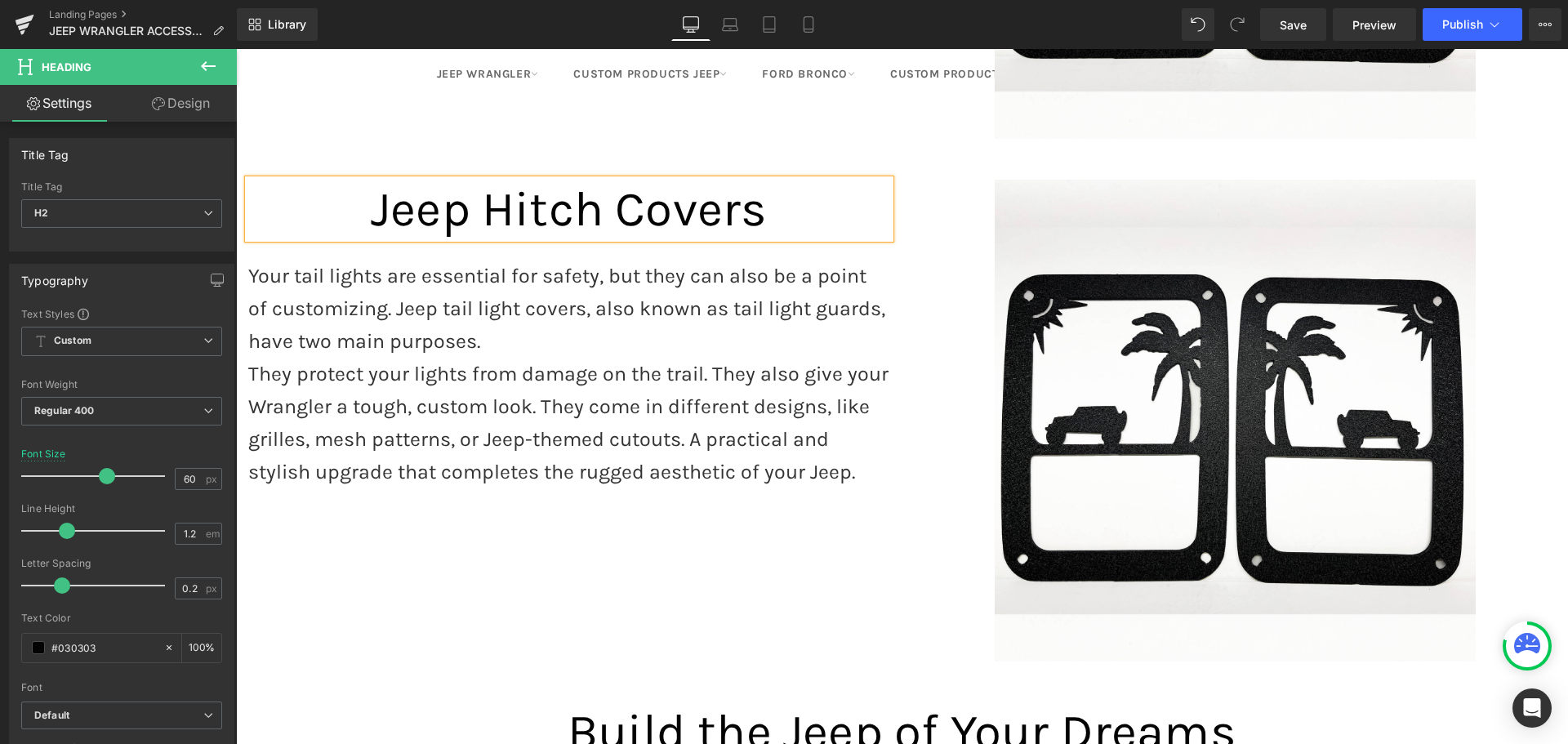
click at [355, 180] on h2 "Jeep Hitch Covers" at bounding box center [569, 209] width 642 height 59
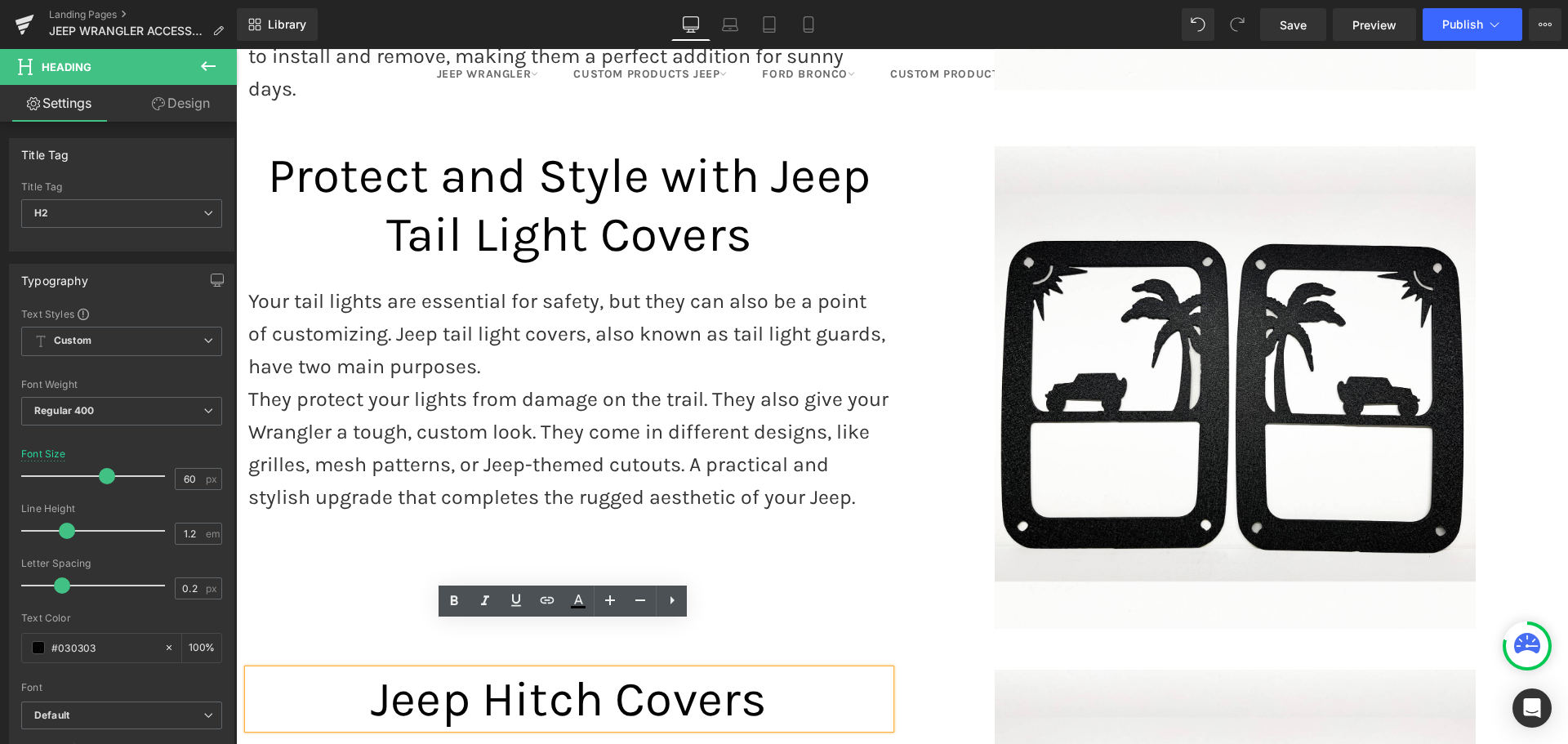
scroll to position [3527, 0]
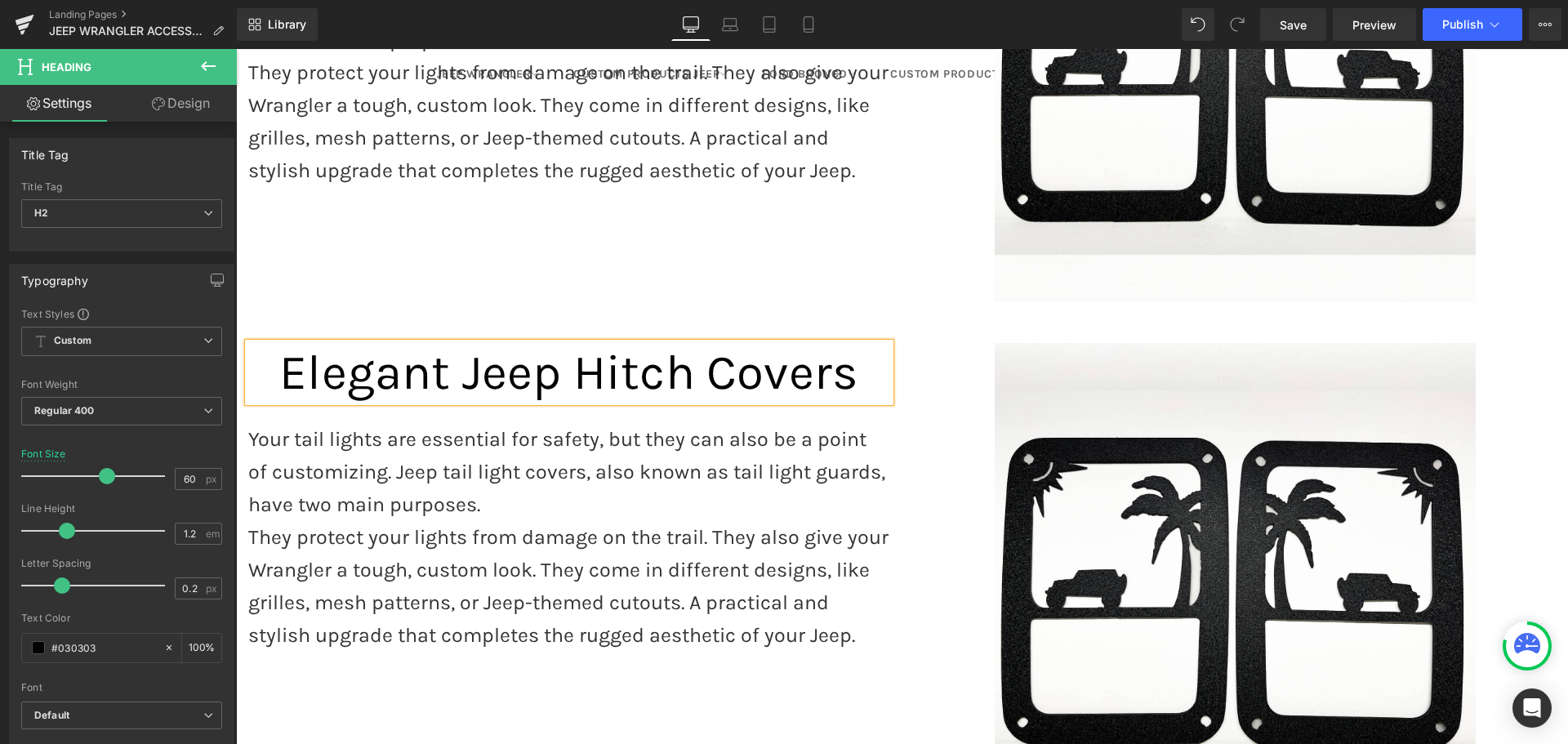
click at [569, 427] on p "Your tail lights are essential for safety, but they can also be a point of cust…" at bounding box center [569, 472] width 642 height 98
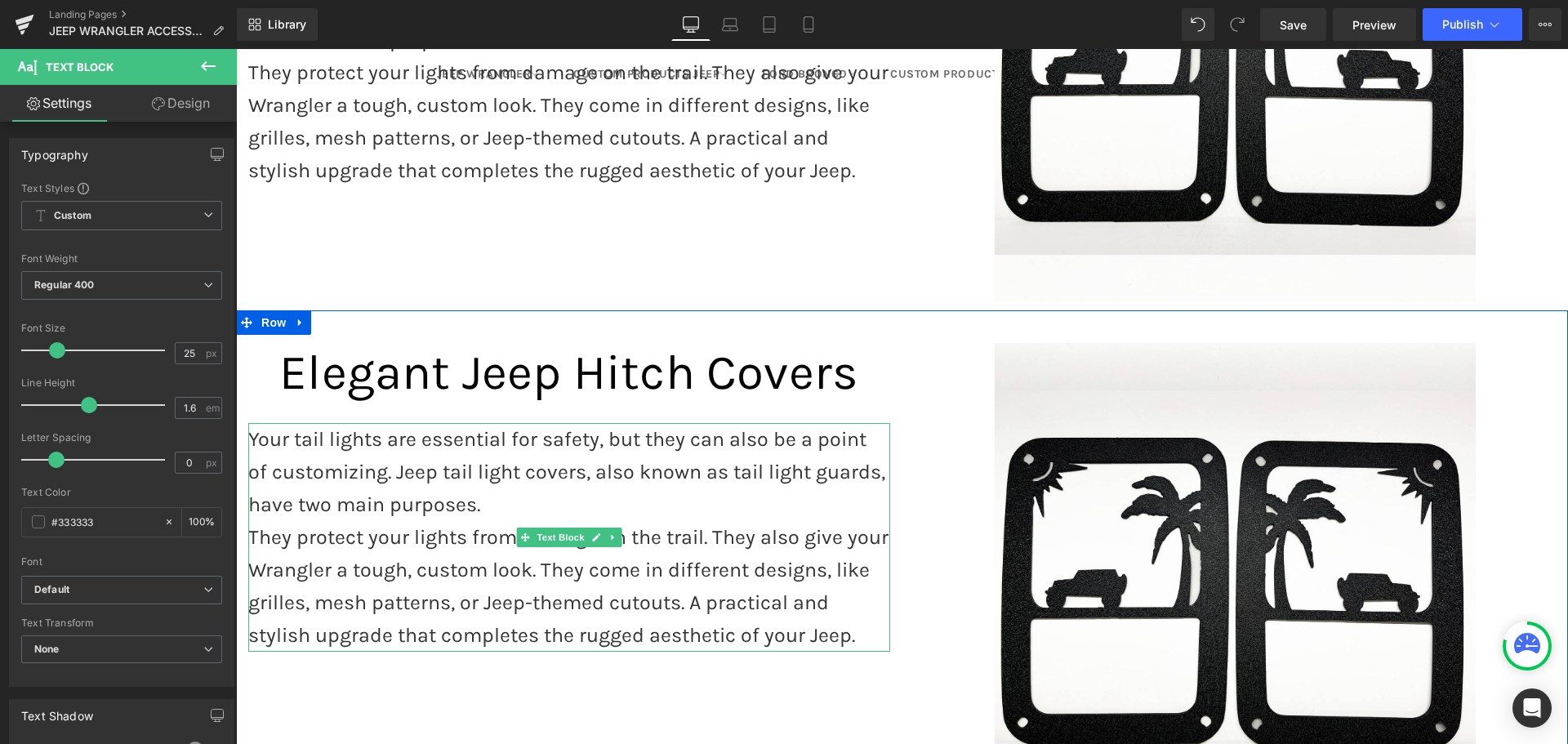
click at [405, 521] on p "They protect your lights from damage on the trail. They also give your Wrangler…" at bounding box center [569, 586] width 642 height 130
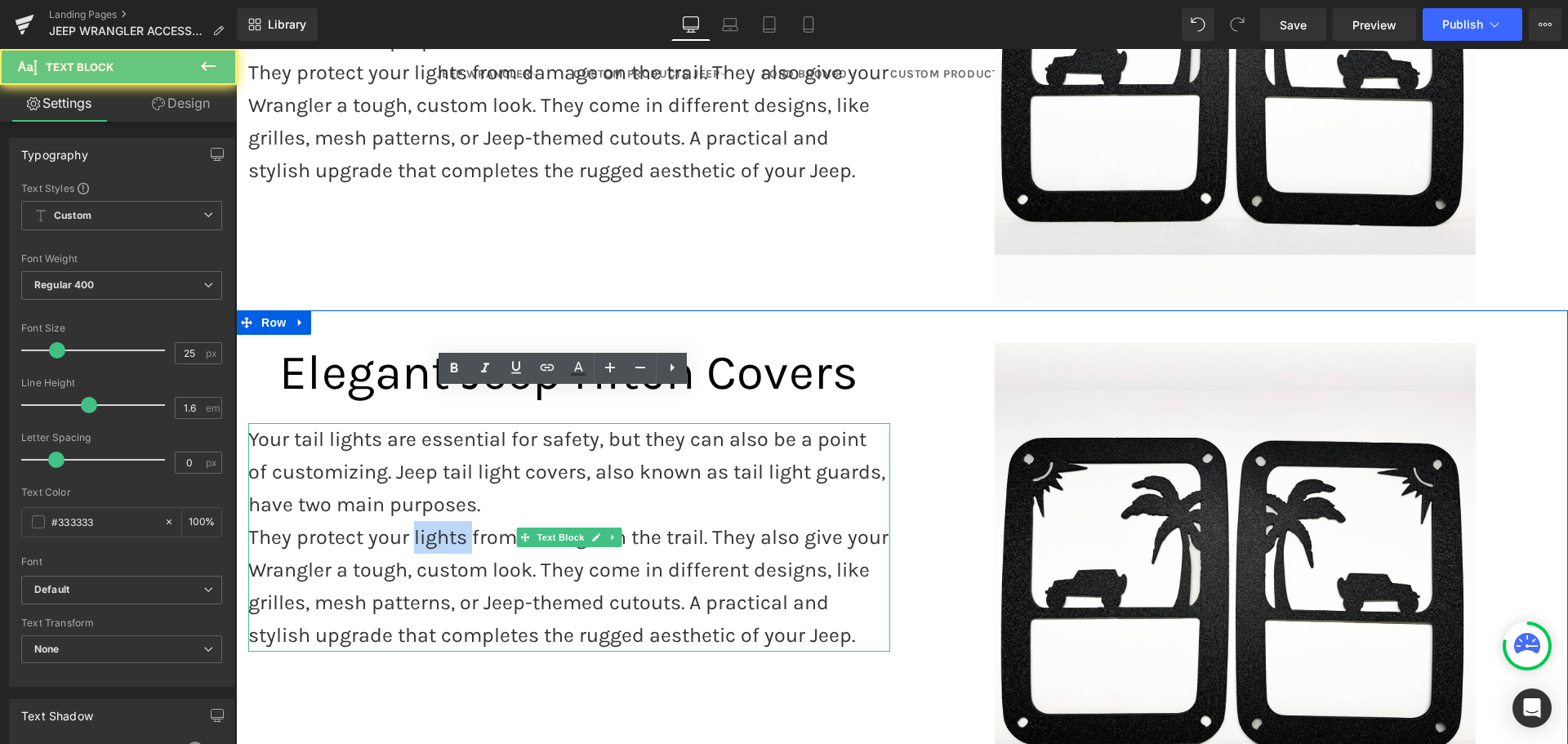
click at [405, 521] on p "They protect your lights from damage on the trail. They also give your Wrangler…" at bounding box center [569, 586] width 642 height 130
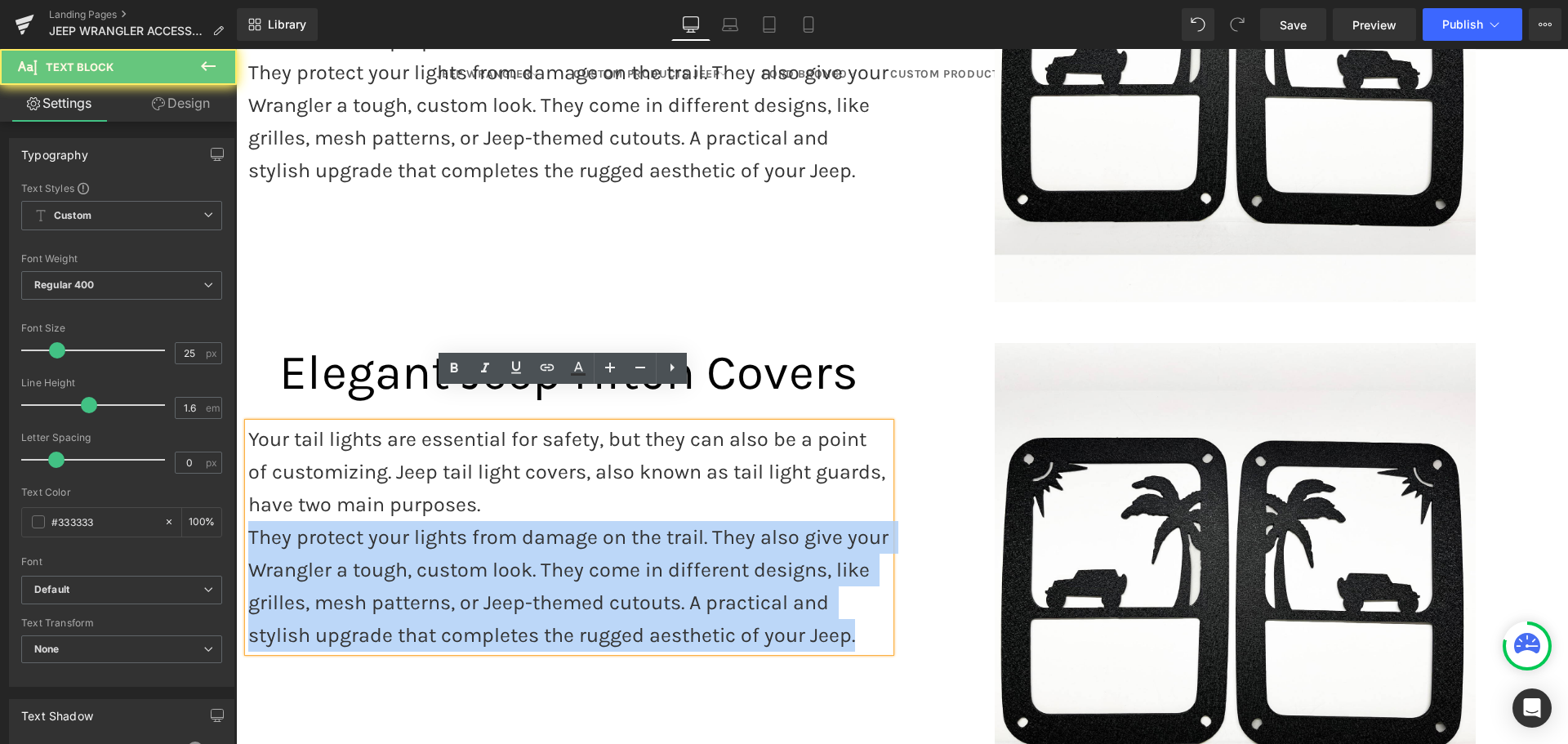
click at [405, 521] on p "They protect your lights from damage on the trail. They also give your Wrangler…" at bounding box center [569, 586] width 642 height 130
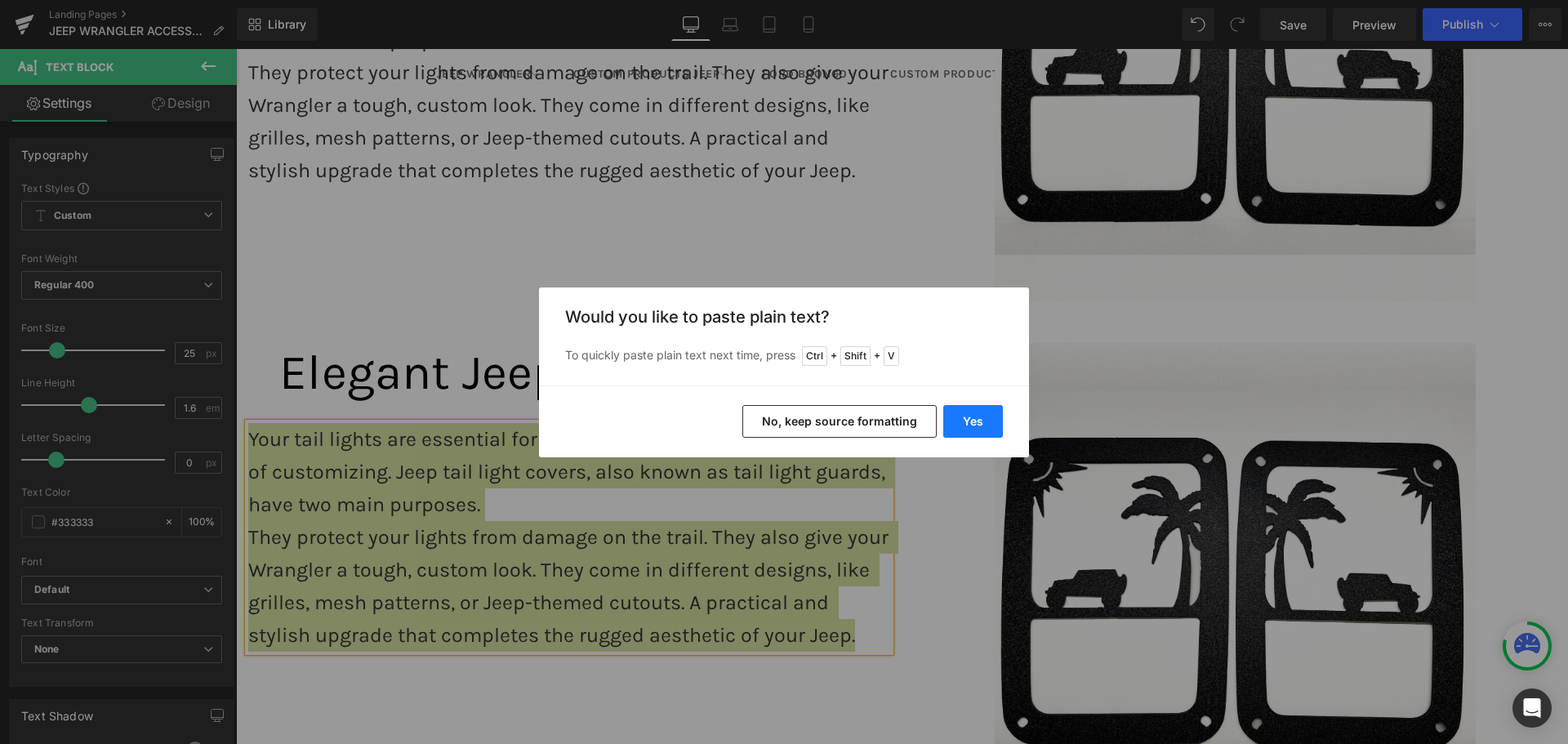
click at [962, 423] on button "Yes" at bounding box center [973, 421] width 60 height 33
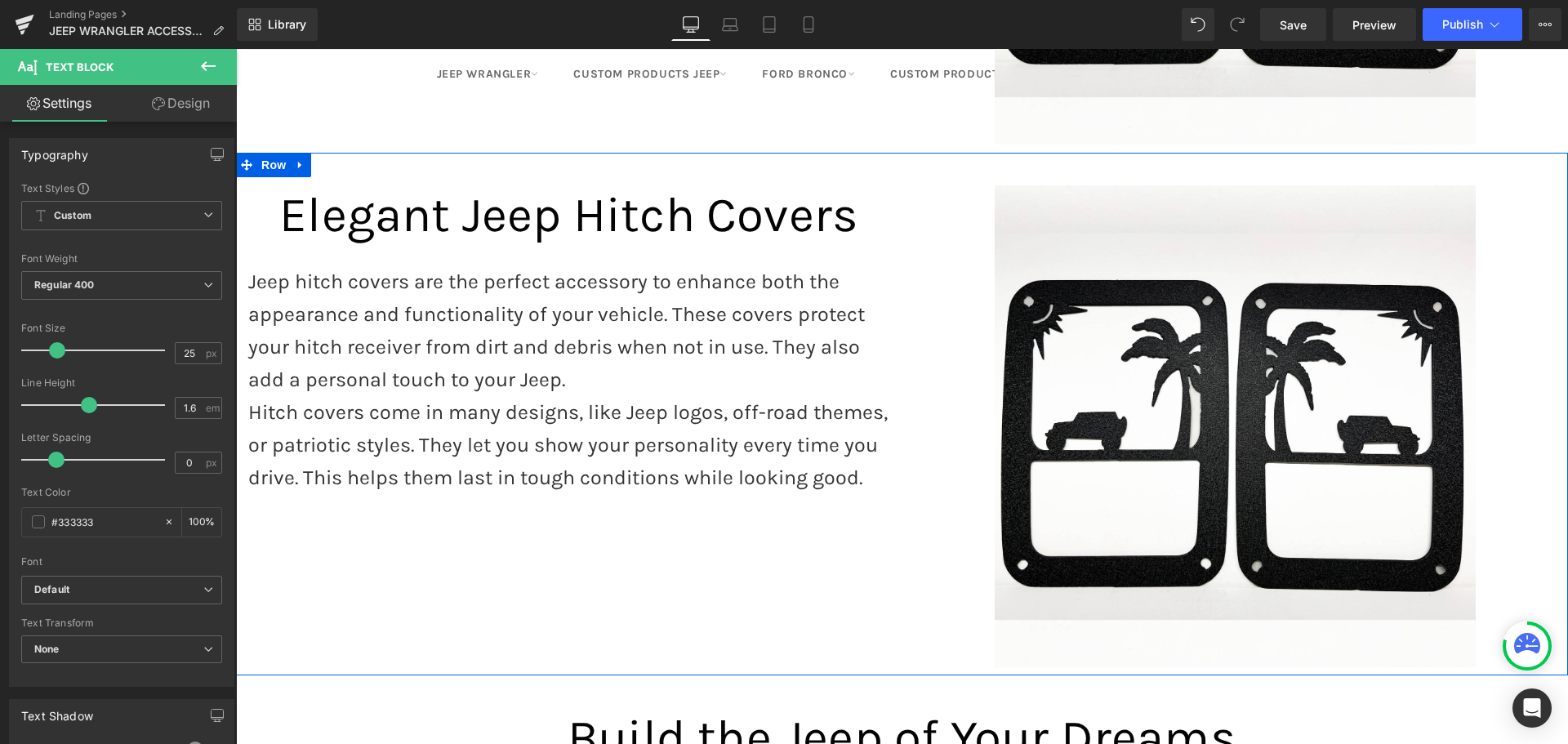
scroll to position [3608, 0]
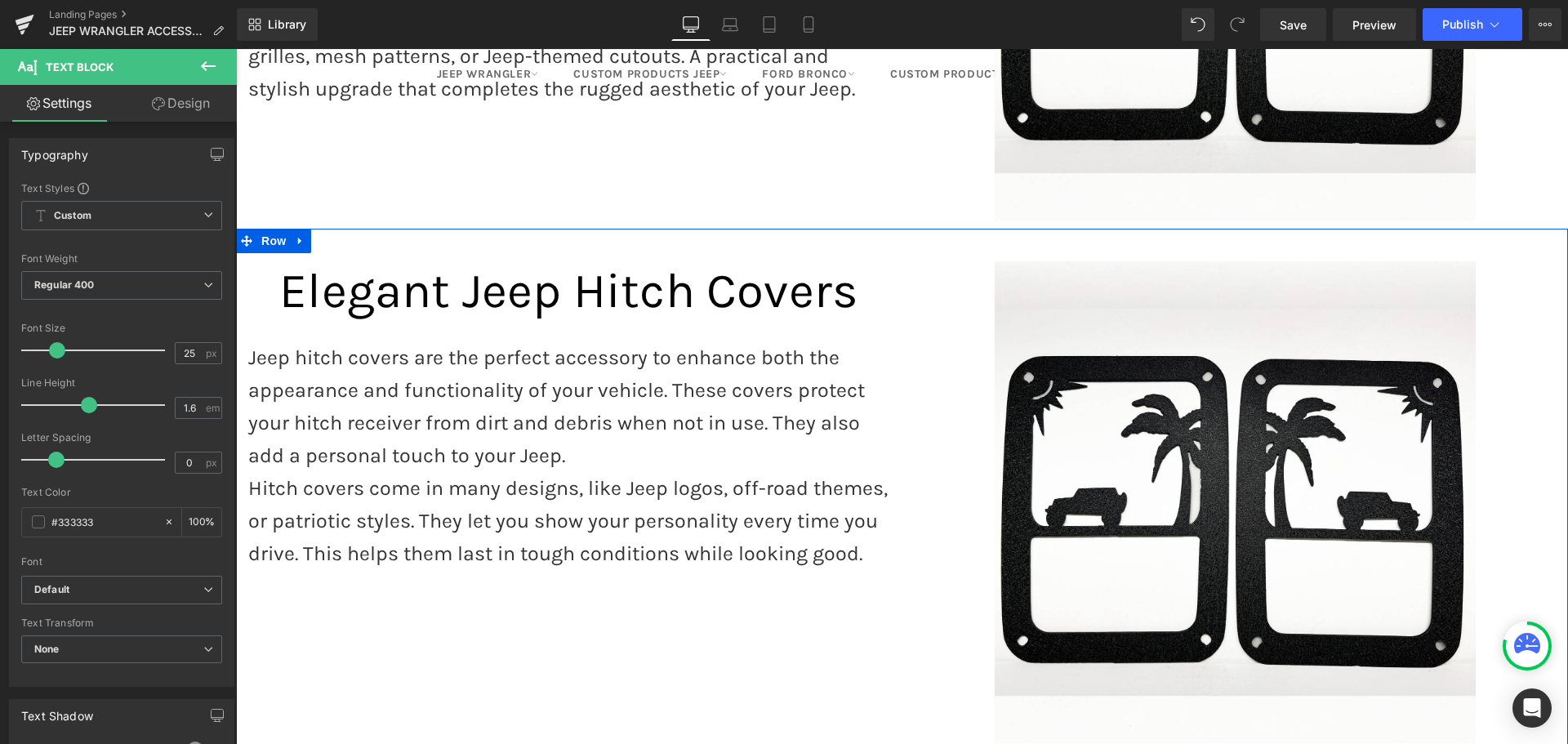
click at [544, 697] on div "Image Elegant Jeep Hitch Covers  Heading Jeep hitch covers are the perfect acc…" at bounding box center [902, 490] width 1332 height 523
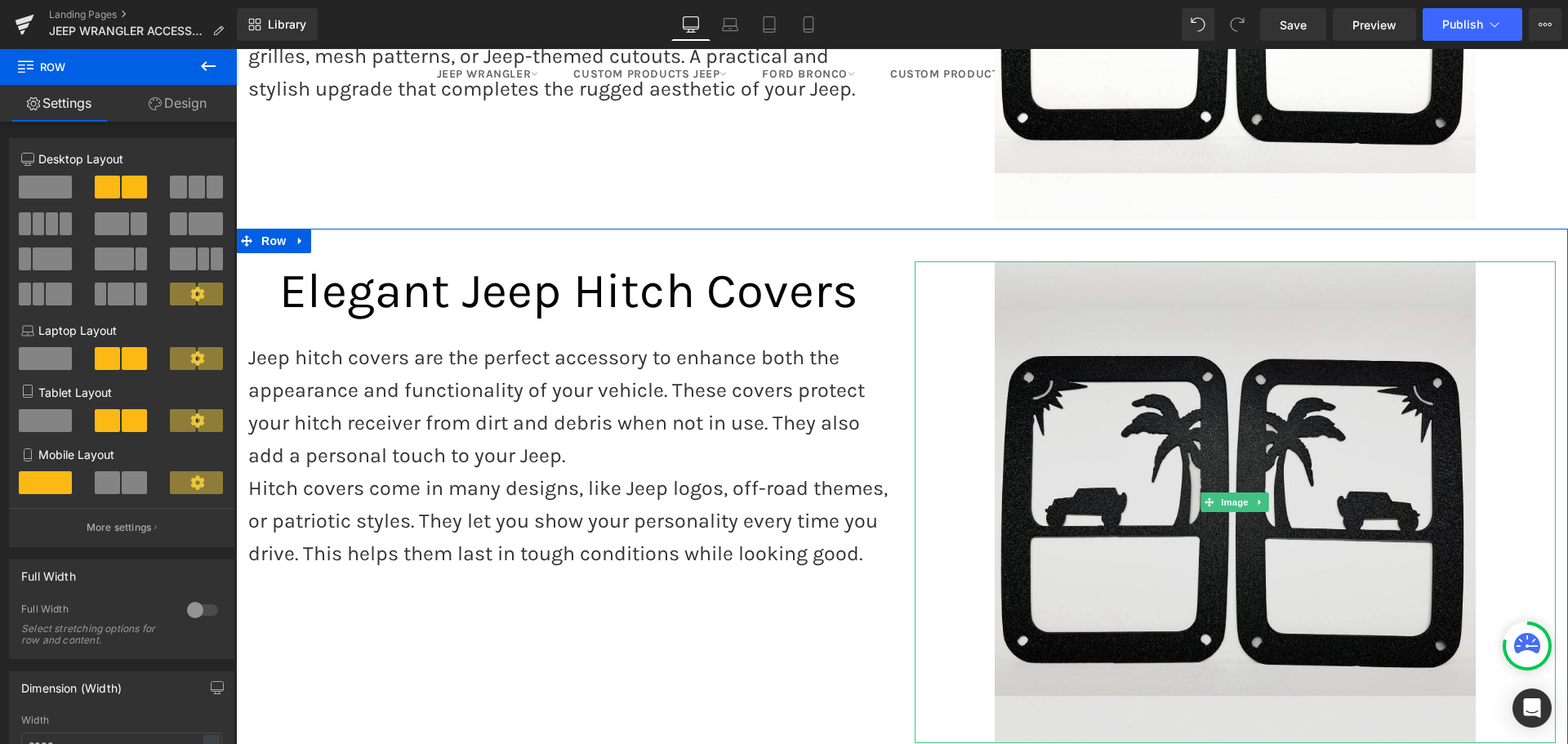
click at [1039, 282] on img at bounding box center [1235, 501] width 481 height 481
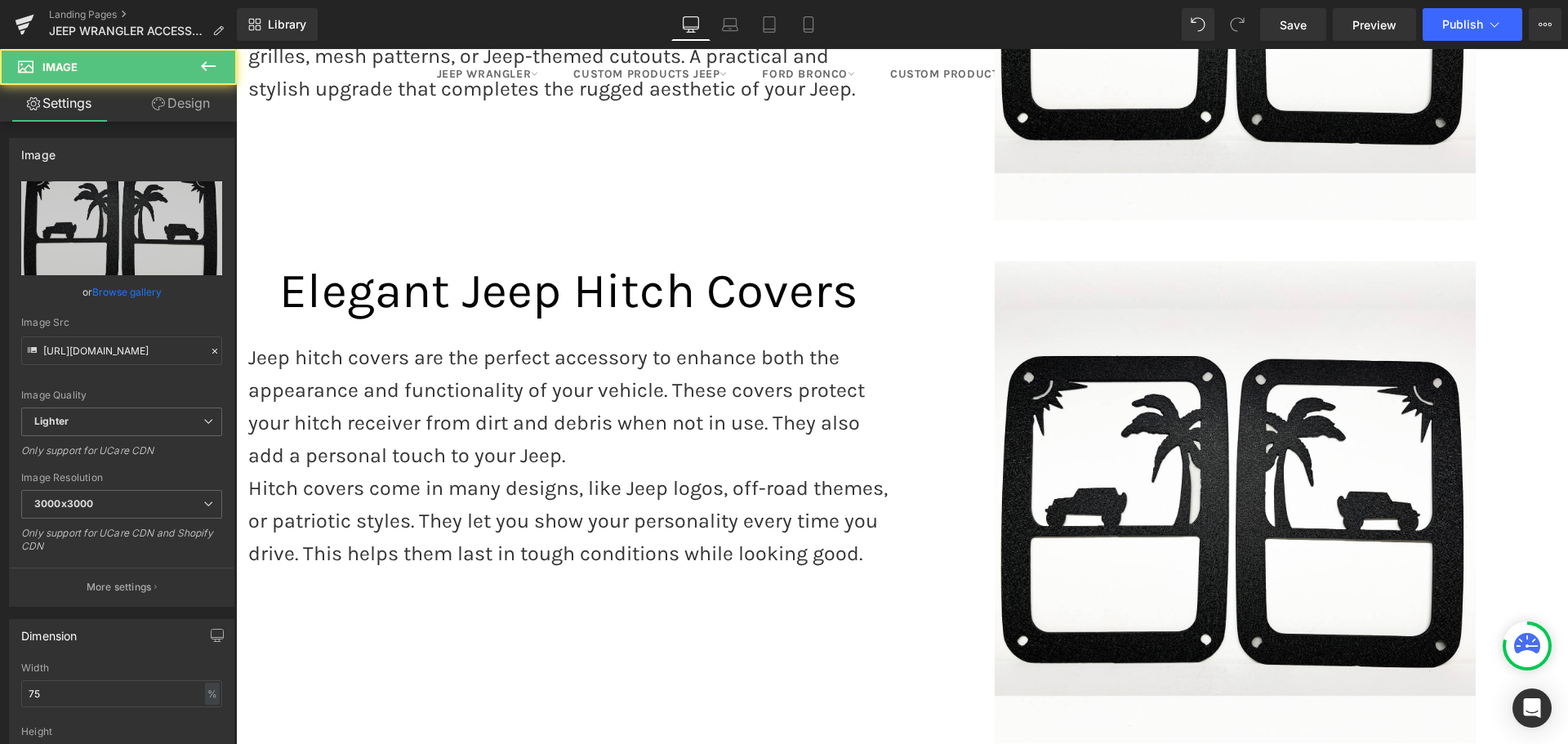
click at [207, 54] on button at bounding box center [208, 67] width 57 height 36
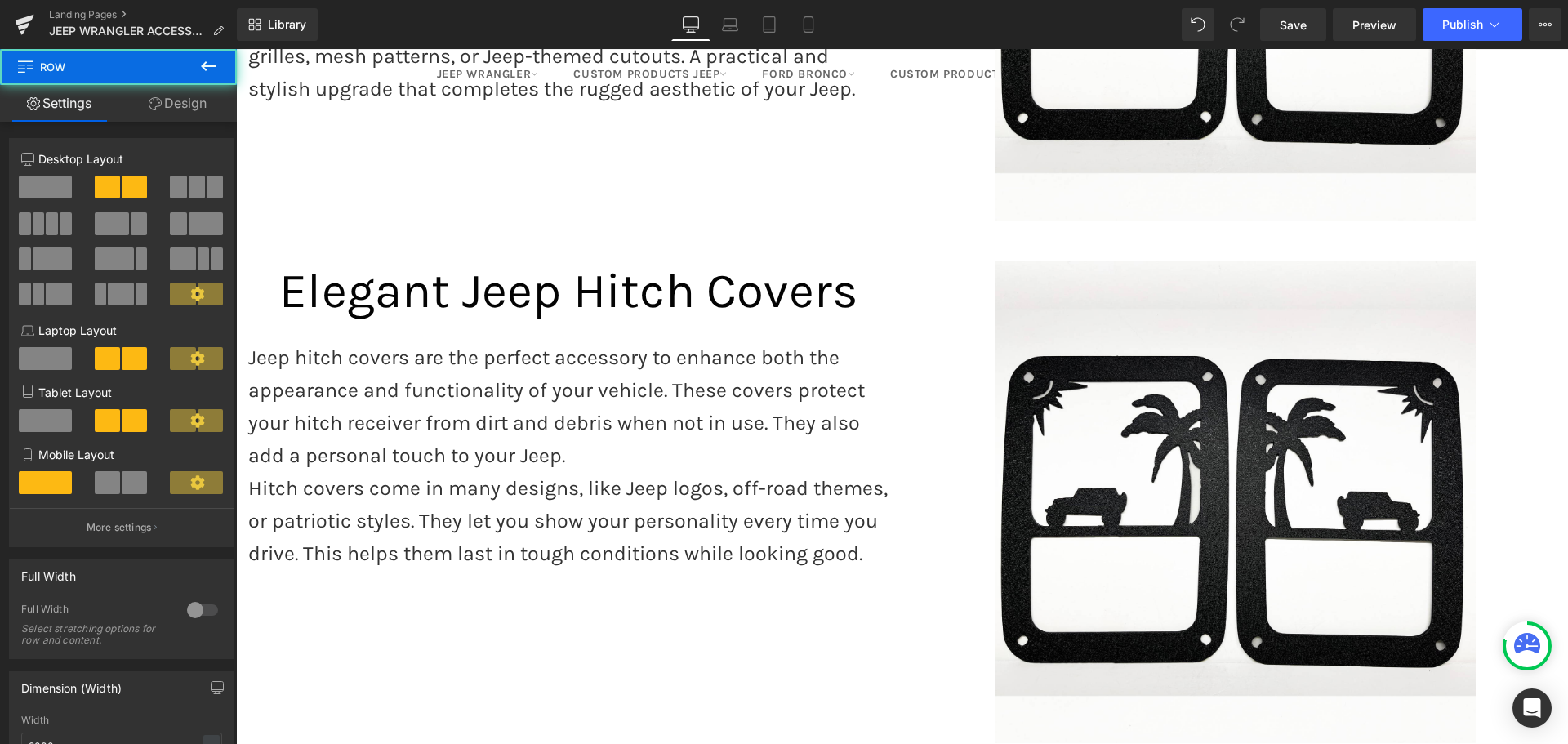
click at [1060, 229] on div "Image Elegant Jeep Hitch Covers  Heading Jeep hitch covers are the perfect acc…" at bounding box center [902, 490] width 1332 height 523
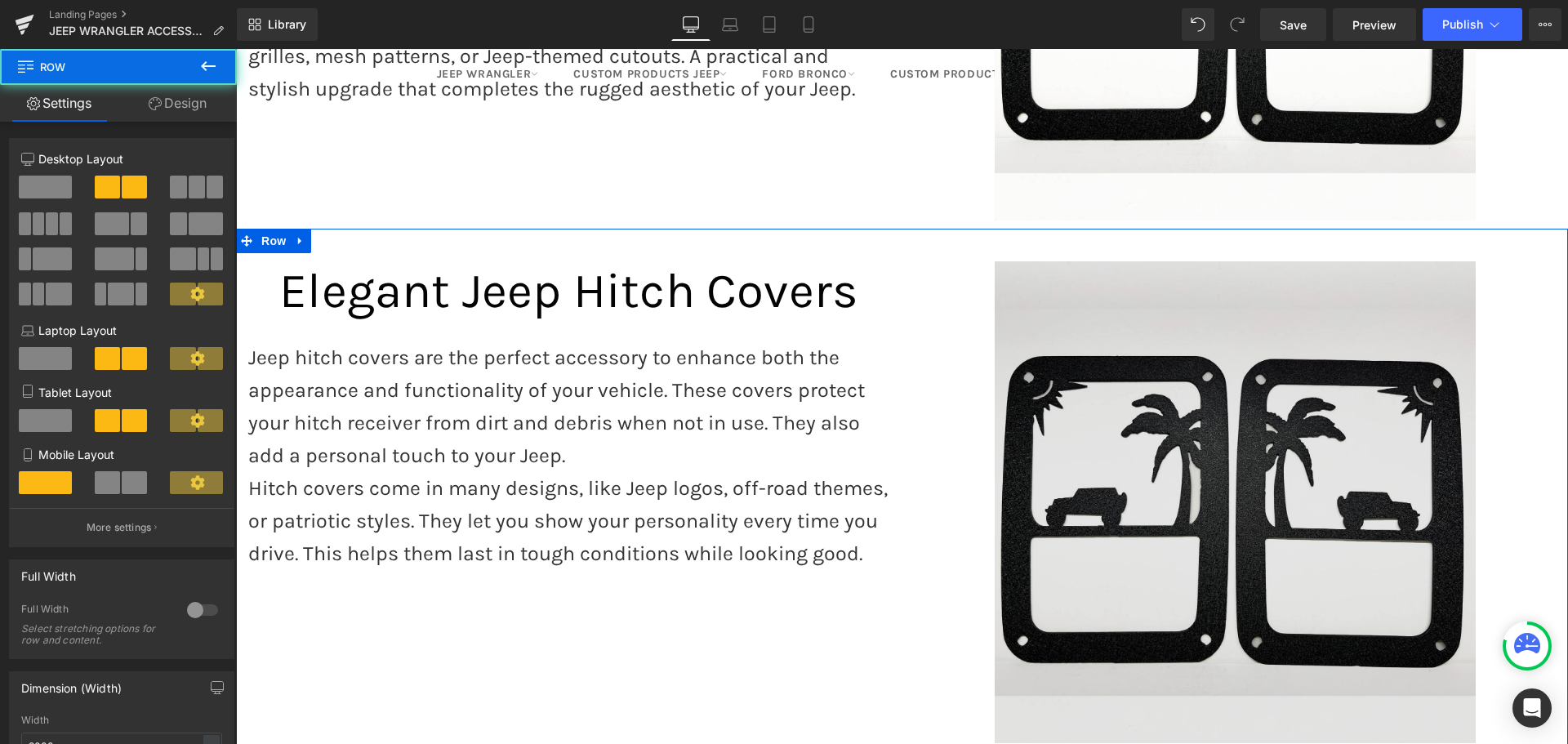
click at [1071, 276] on img at bounding box center [1235, 501] width 481 height 481
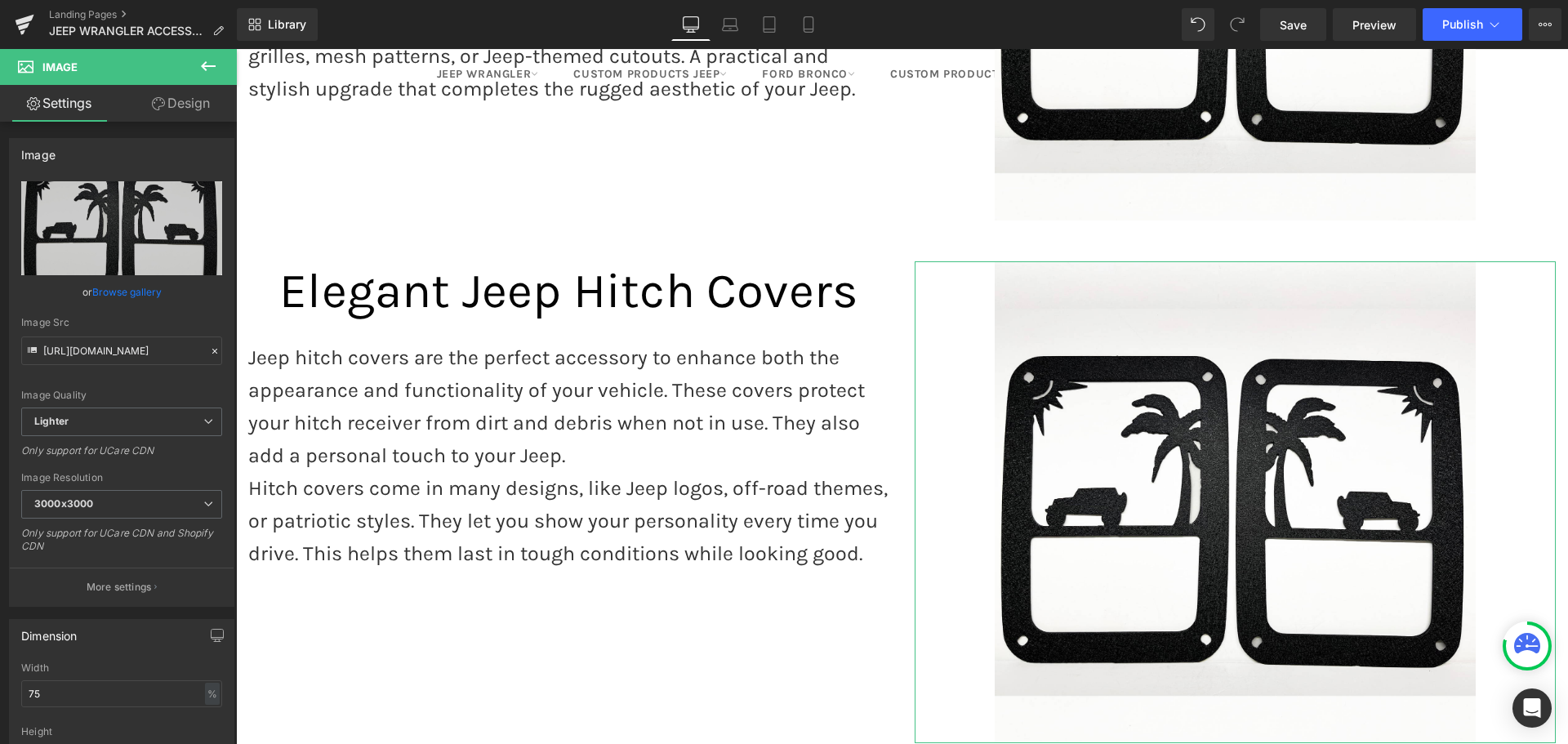
click at [185, 104] on link "Design" at bounding box center [181, 103] width 118 height 37
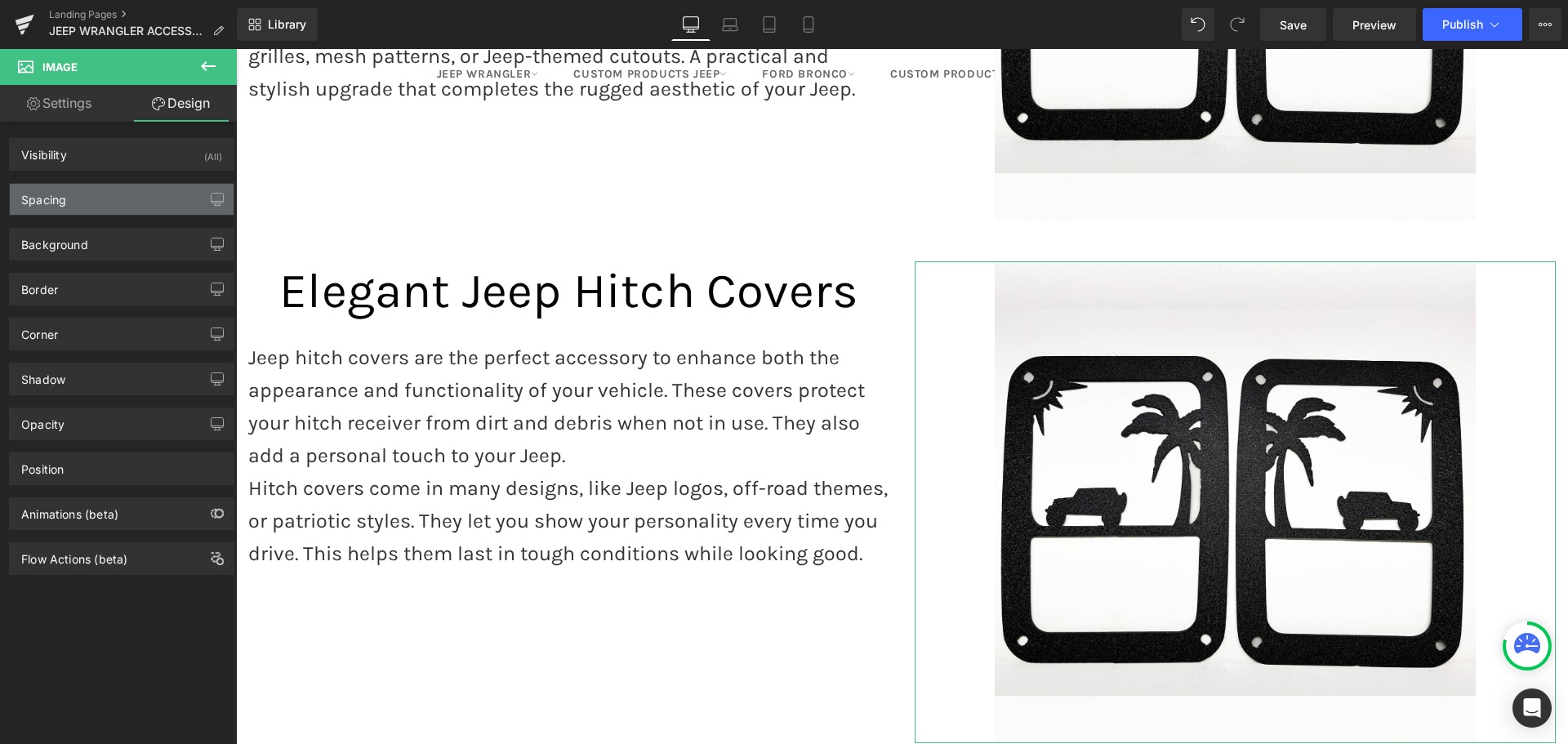
click at [55, 194] on div "Spacing" at bounding box center [44, 195] width 44 height 23
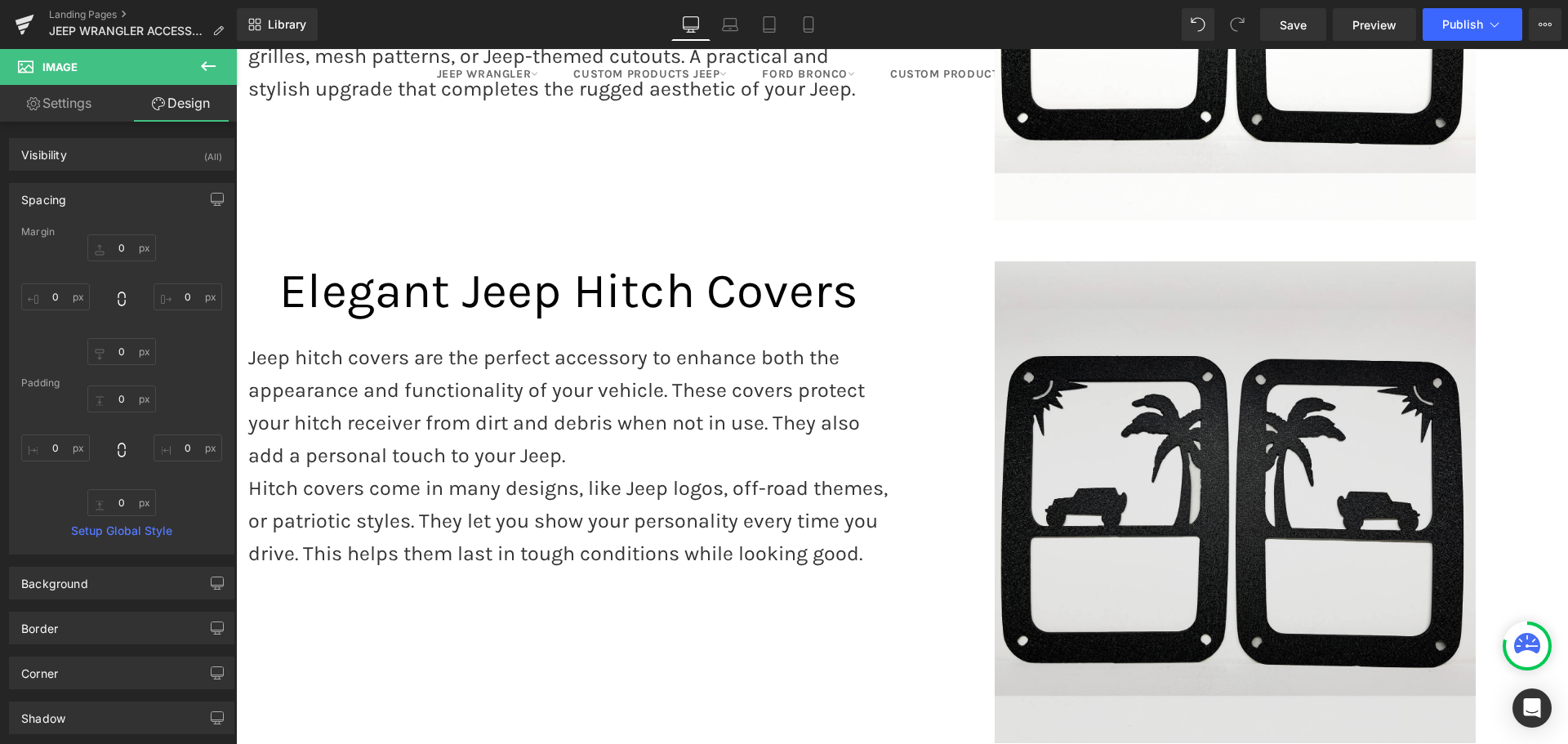
click at [1116, 442] on img at bounding box center [1235, 501] width 481 height 481
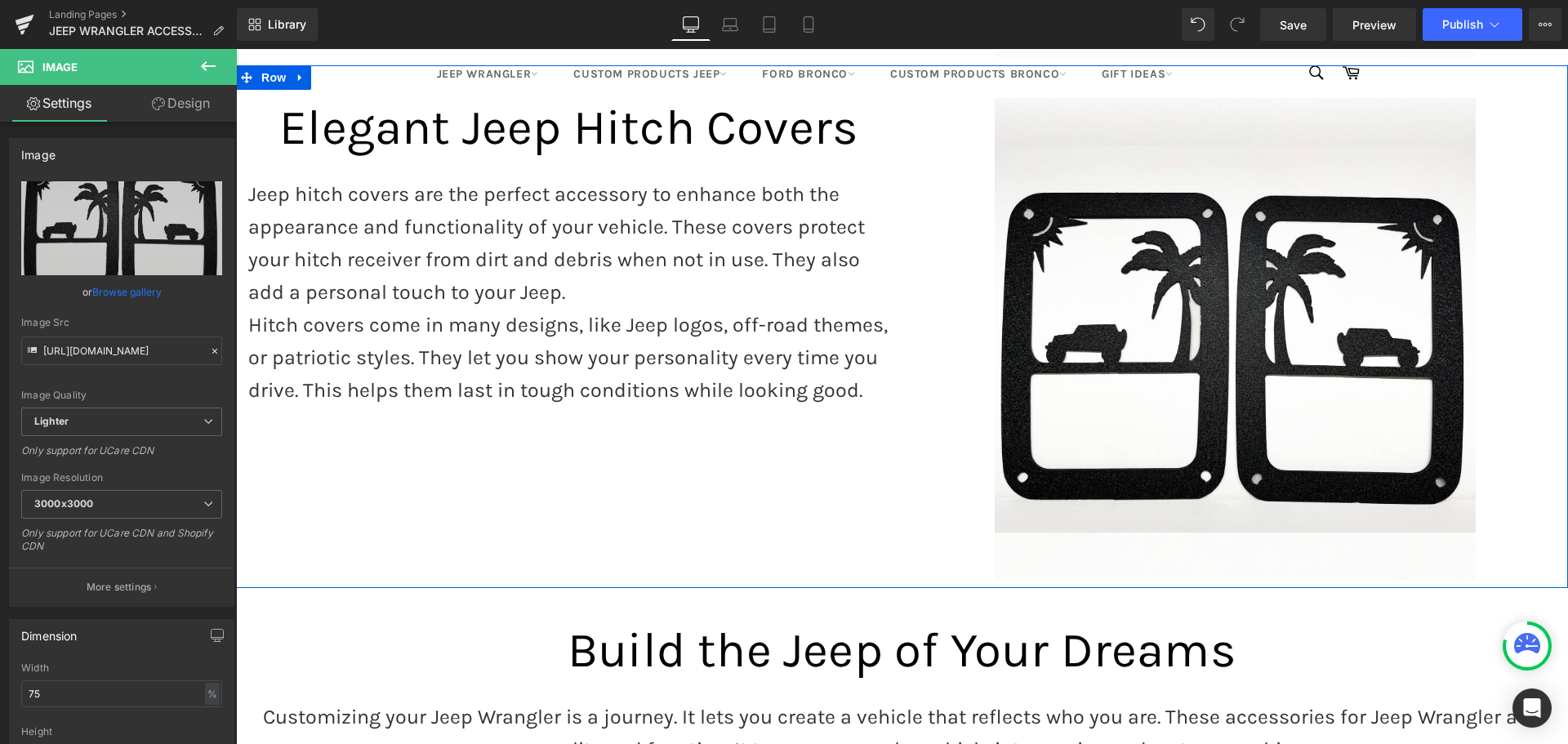
scroll to position [3527, 0]
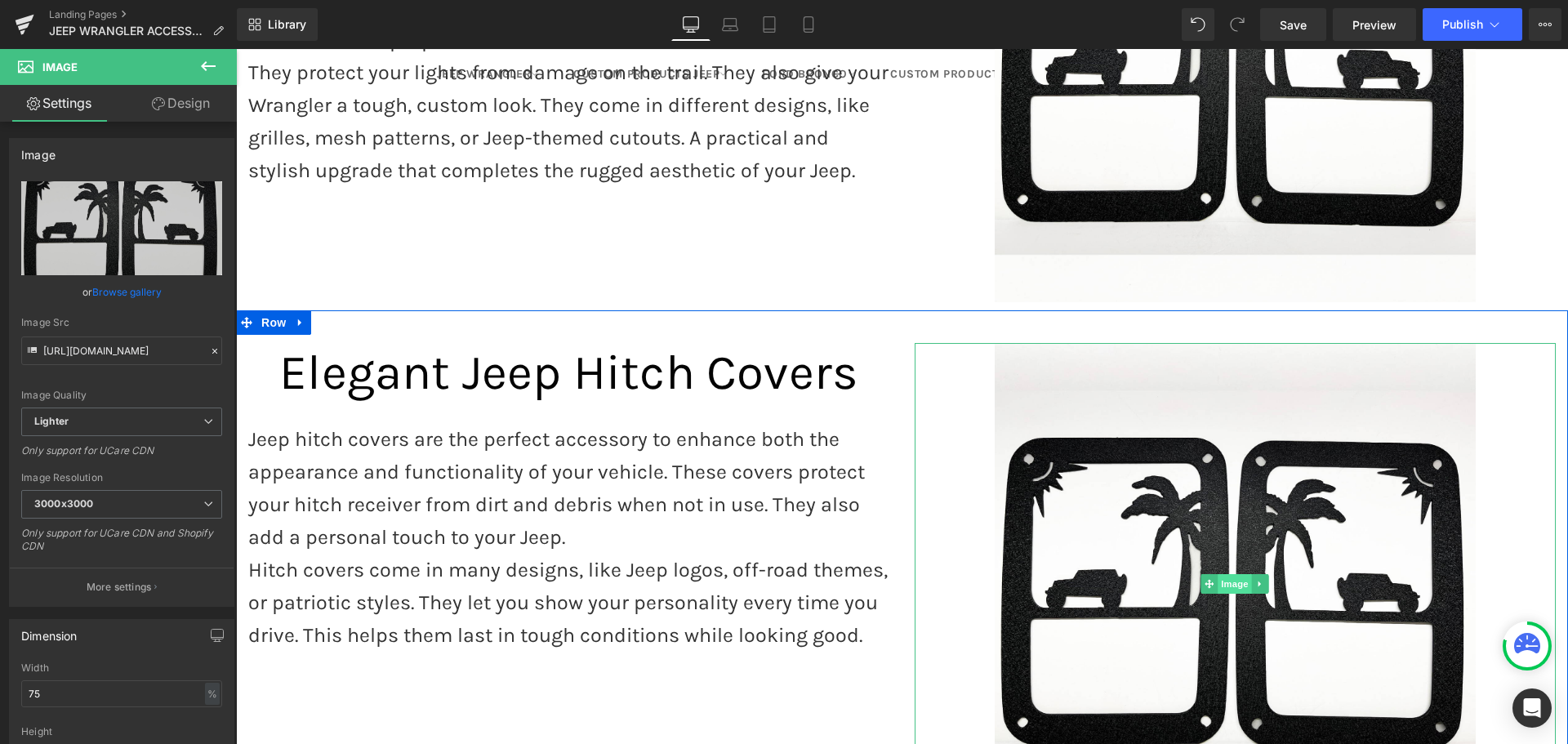
click at [1225, 574] on span "Image" at bounding box center [1234, 584] width 34 height 19
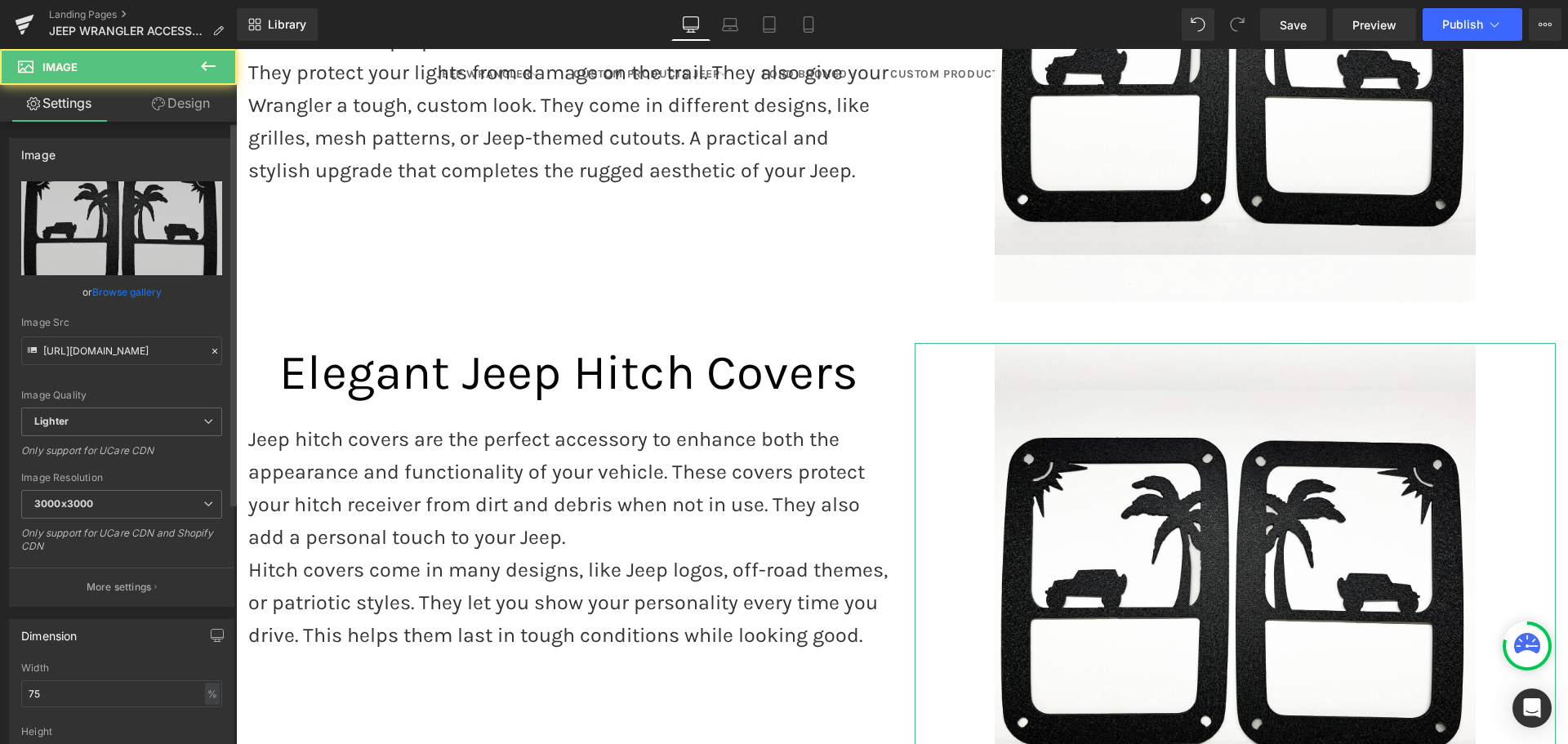
click at [117, 295] on link "Browse gallery" at bounding box center [127, 292] width 70 height 29
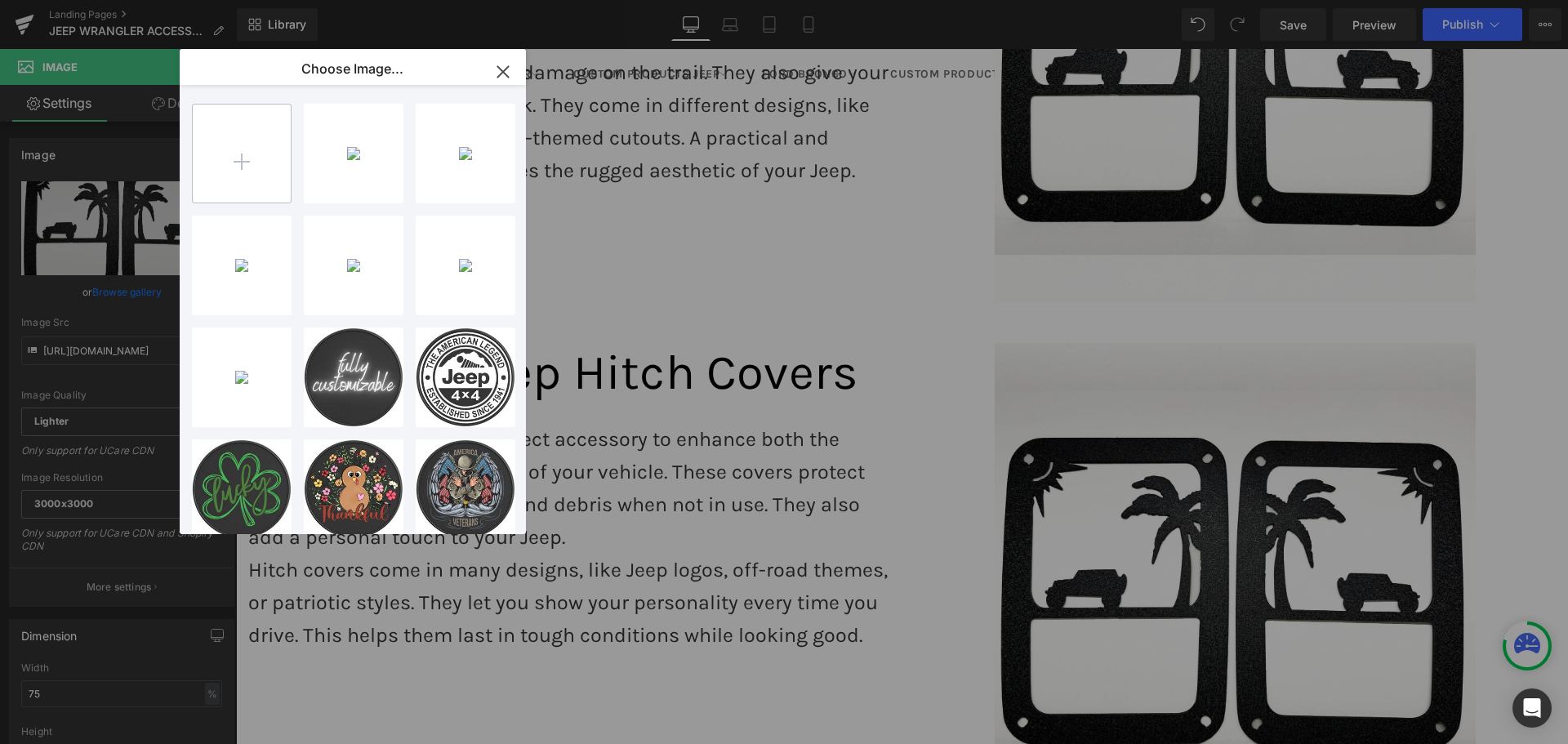
click at [248, 162] on input "file" at bounding box center [241, 153] width 98 height 98
type input "C:\fakepath\Jeep Hitch Covers.jpg"
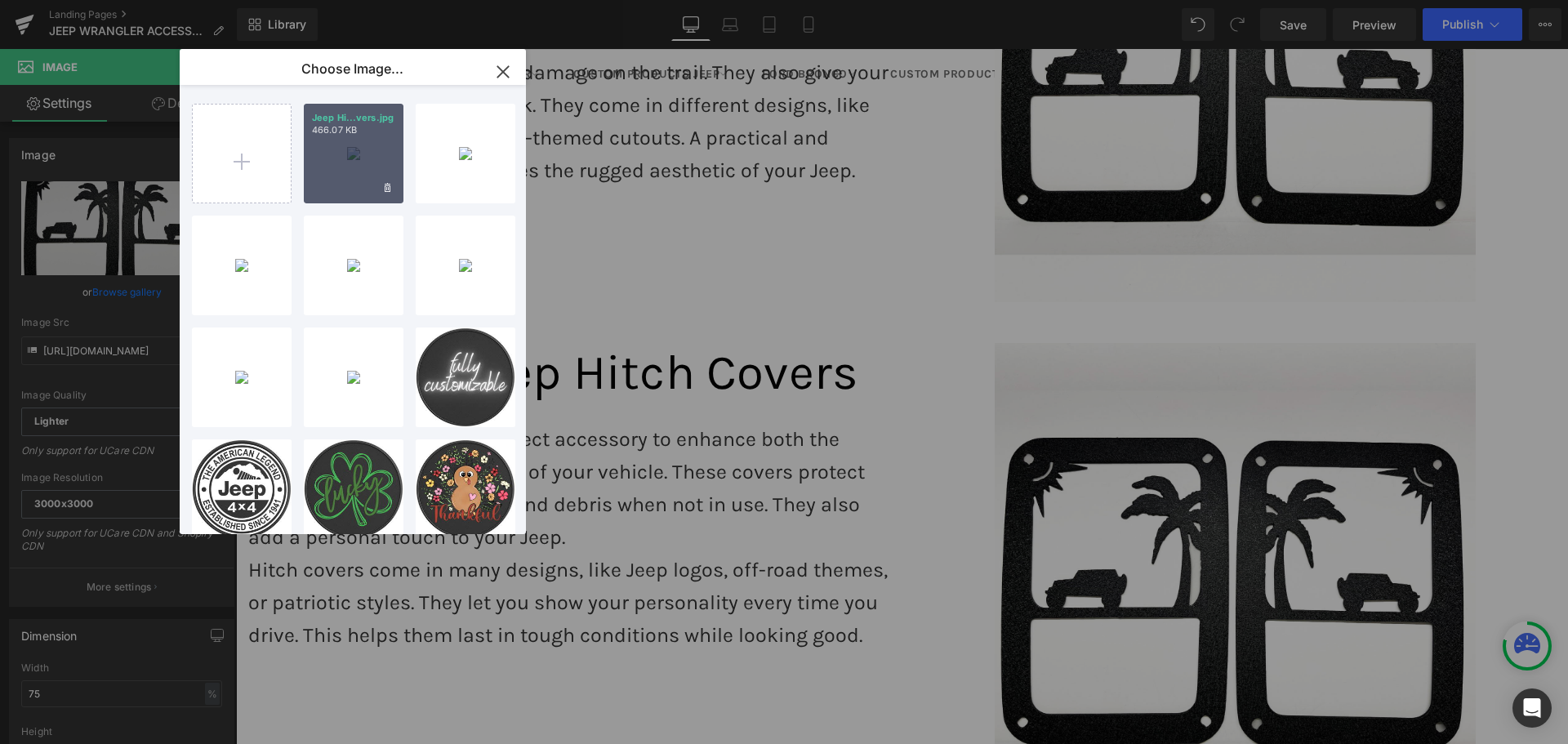
click at [345, 169] on div "Jeep Hi...vers.jpg 466.07 KB" at bounding box center [353, 153] width 100 height 100
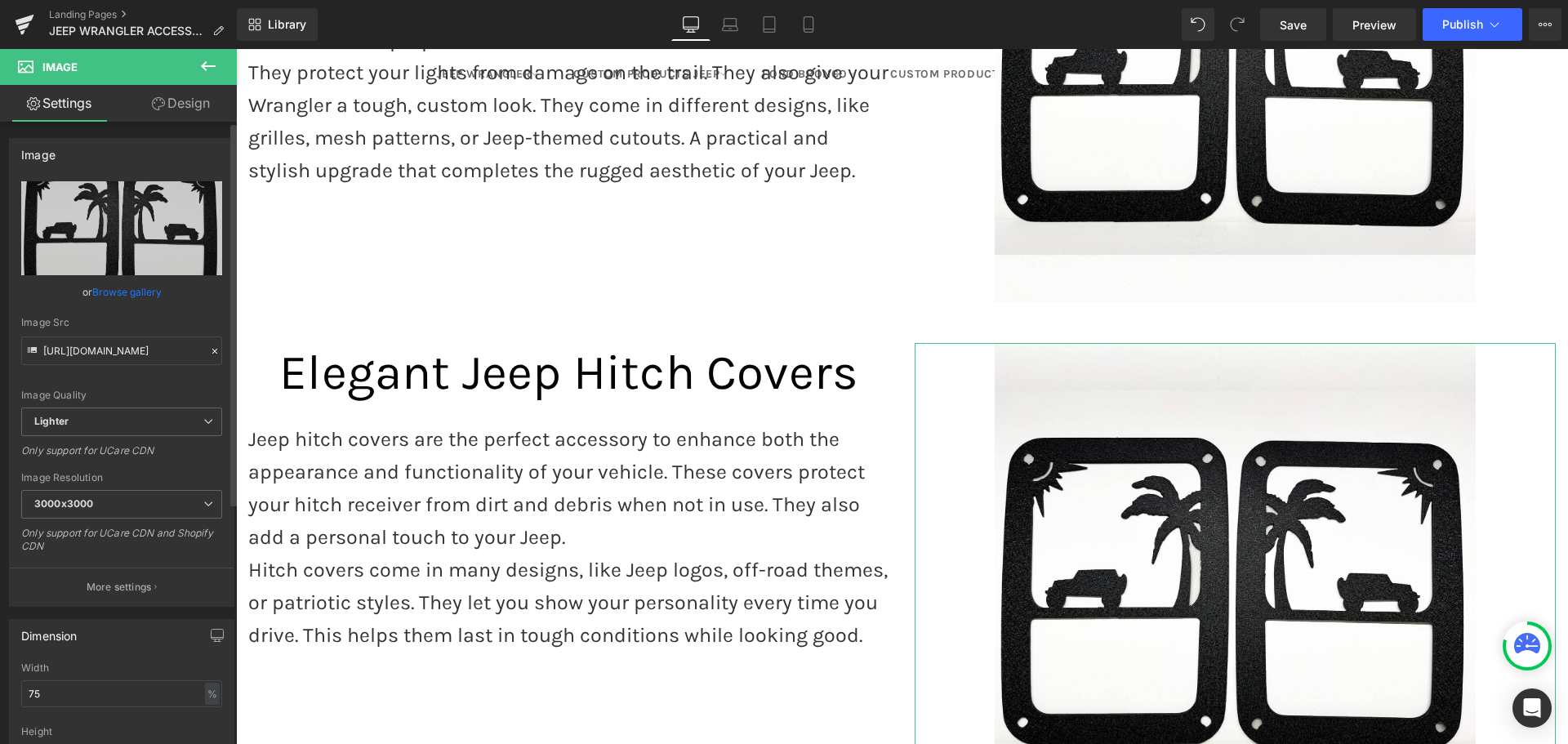
click at [126, 287] on link "Browse gallery" at bounding box center [127, 292] width 70 height 29
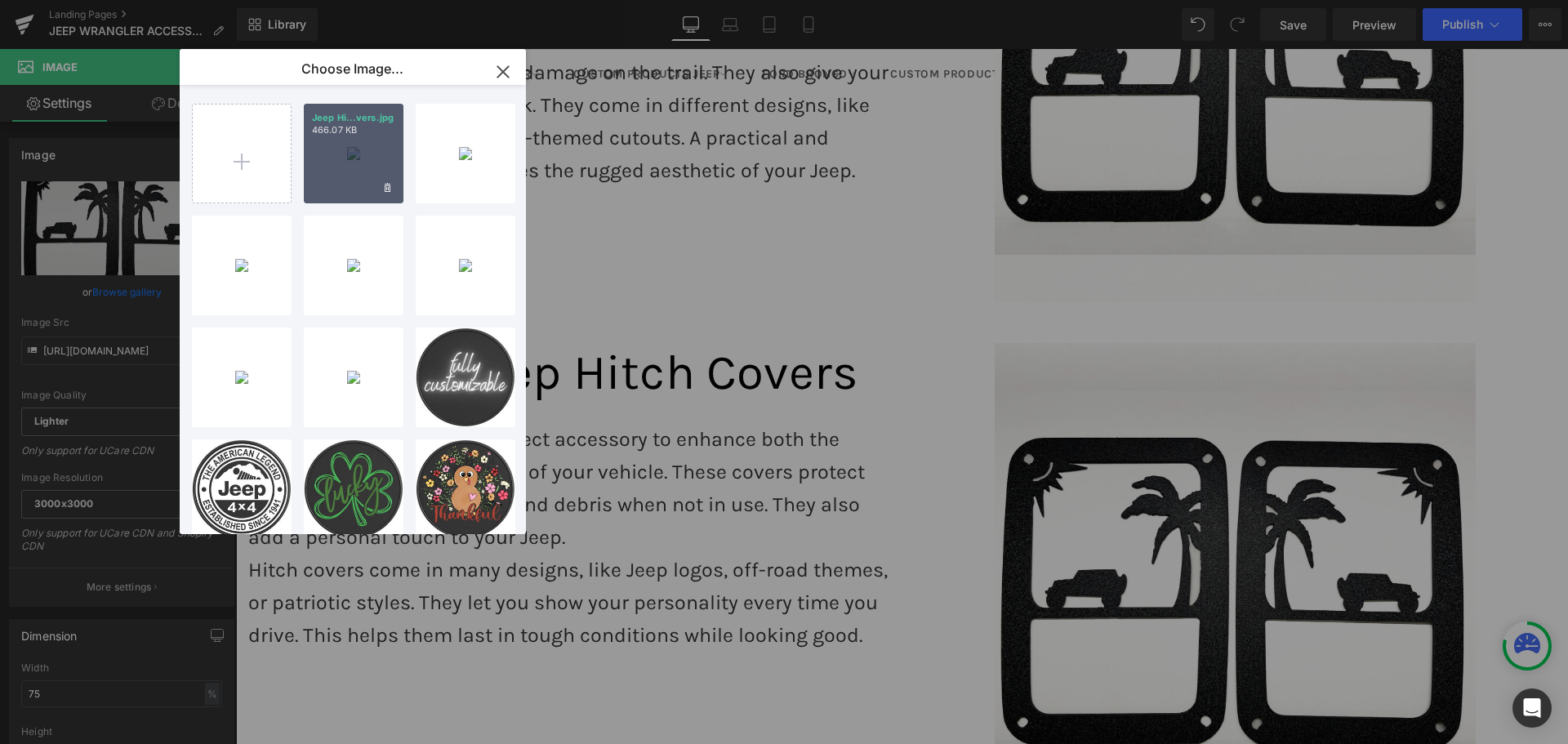
click at [352, 144] on div "Jeep Hi...vers.jpg 466.07 KB" at bounding box center [353, 153] width 100 height 100
type input "[URL][DOMAIN_NAME]"
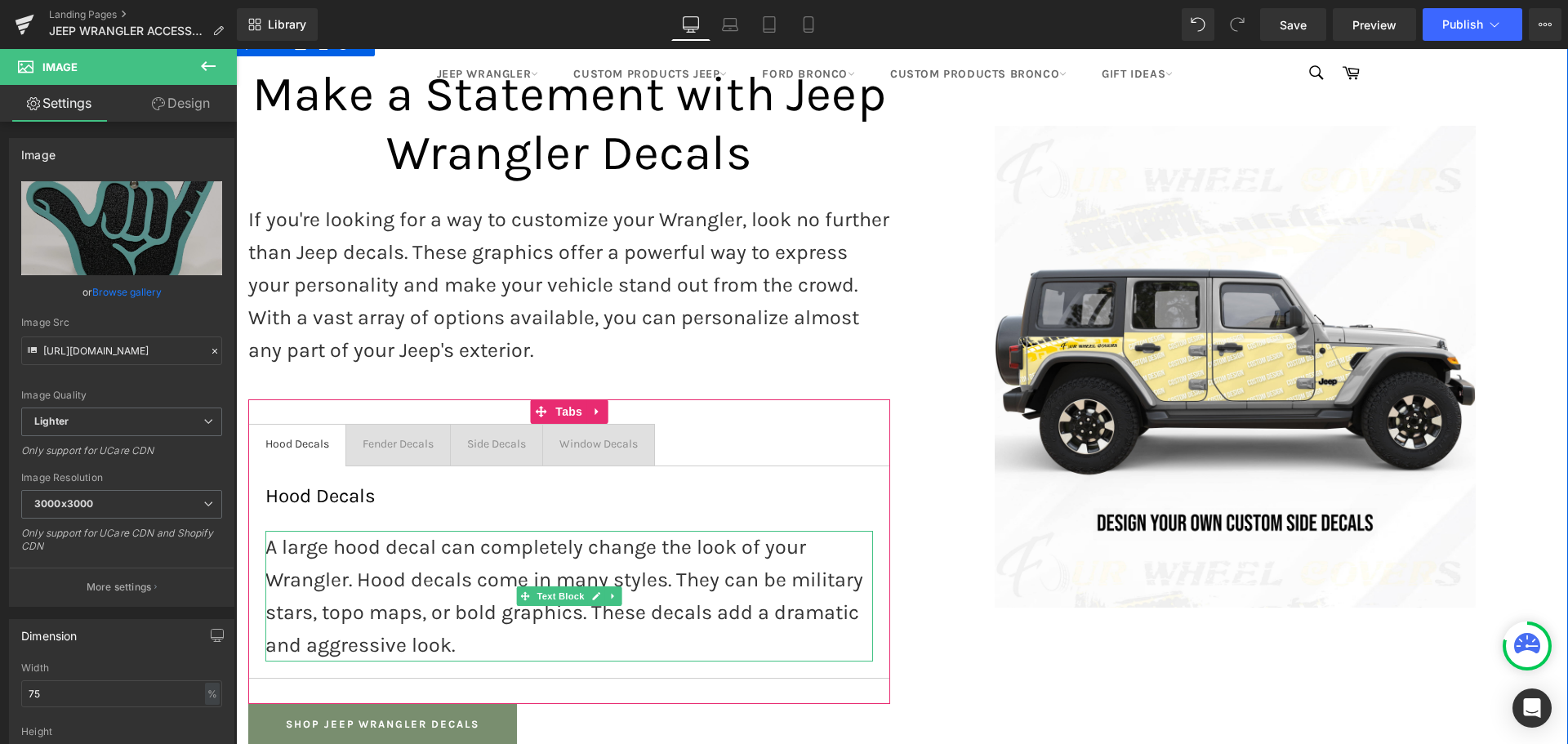
scroll to position [1241, 0]
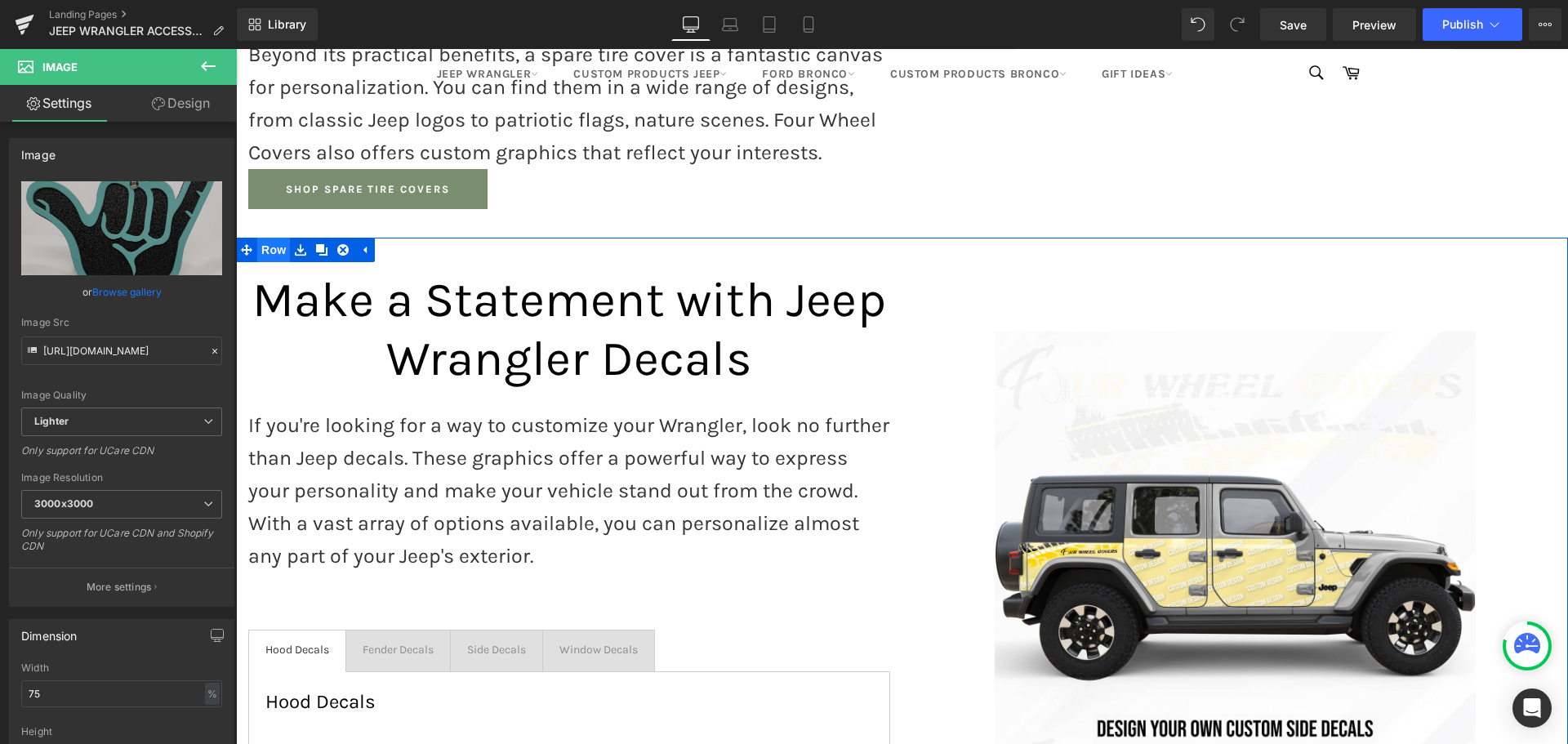
click at [265, 238] on span "Row" at bounding box center [274, 249] width 33 height 24
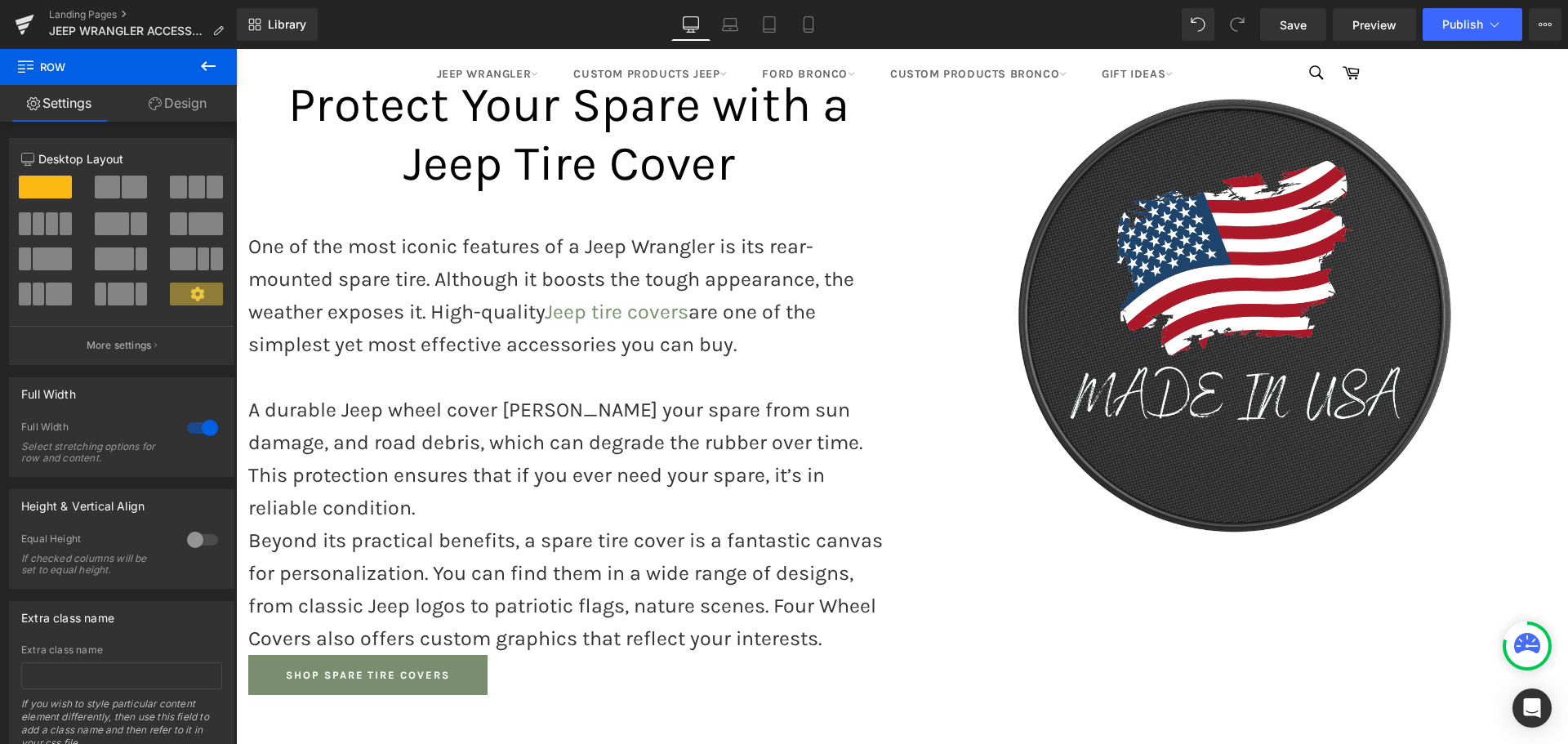
scroll to position [898, 0]
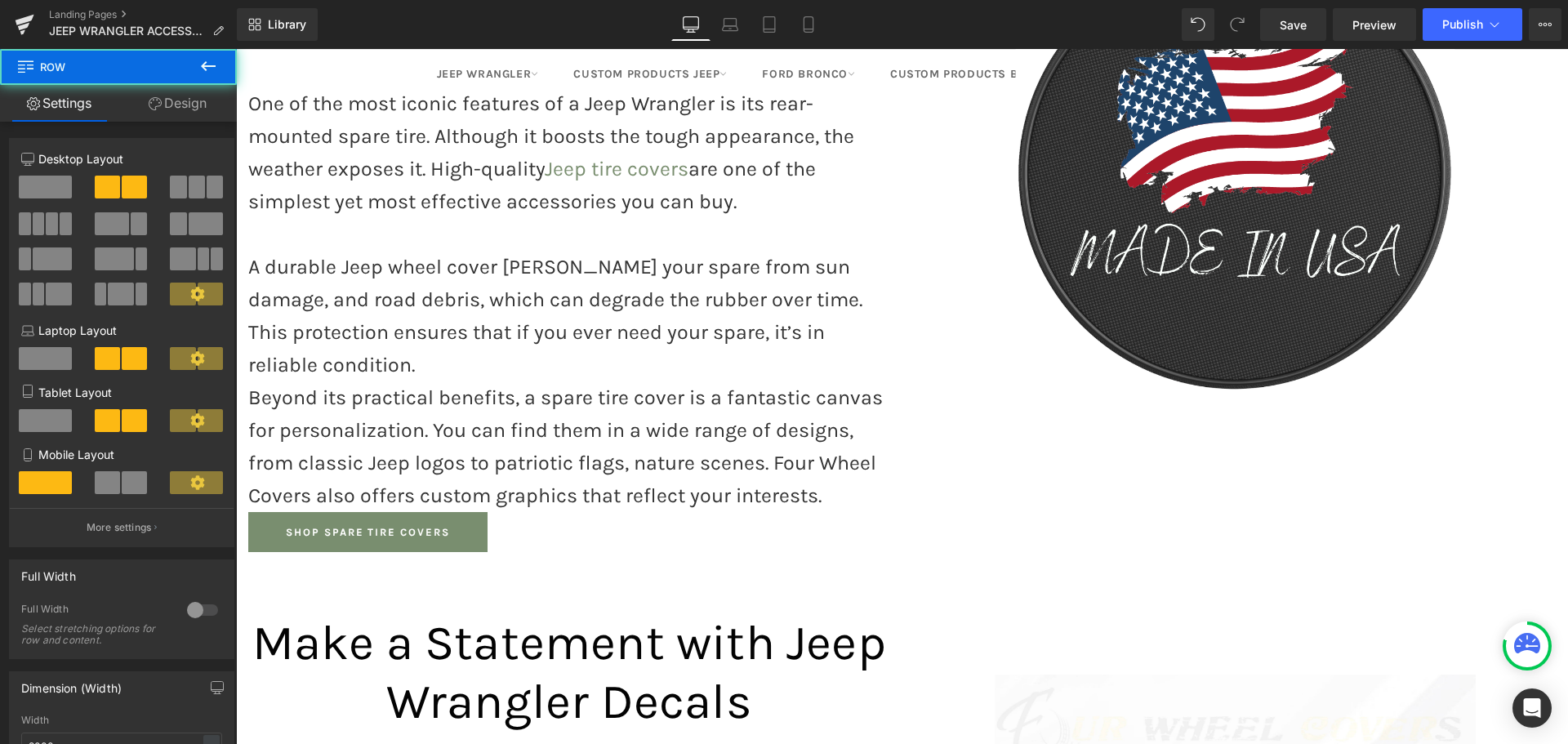
click at [207, 65] on icon at bounding box center [208, 66] width 19 height 19
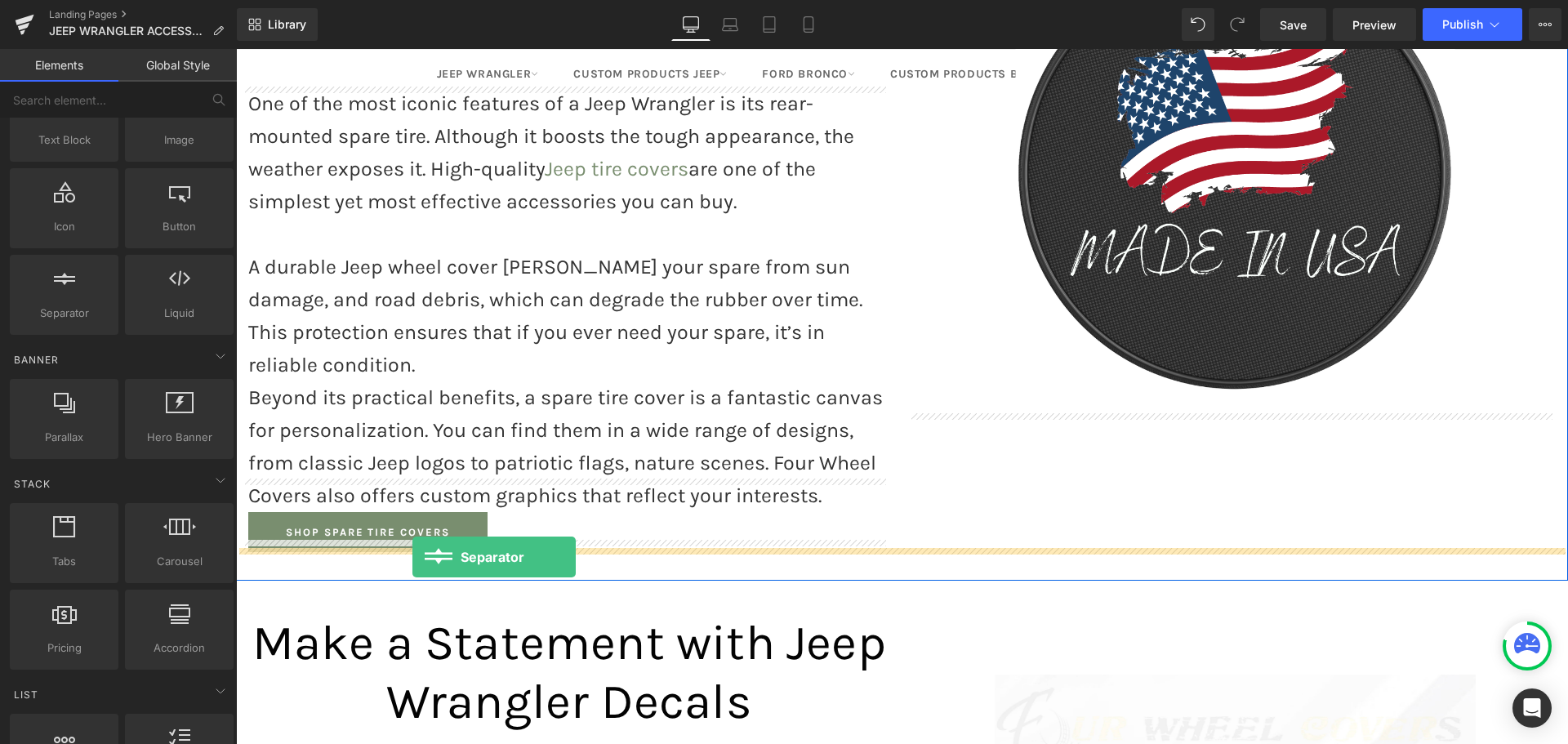
drag, startPoint x: 290, startPoint y: 356, endPoint x: 413, endPoint y: 557, distance: 235.6
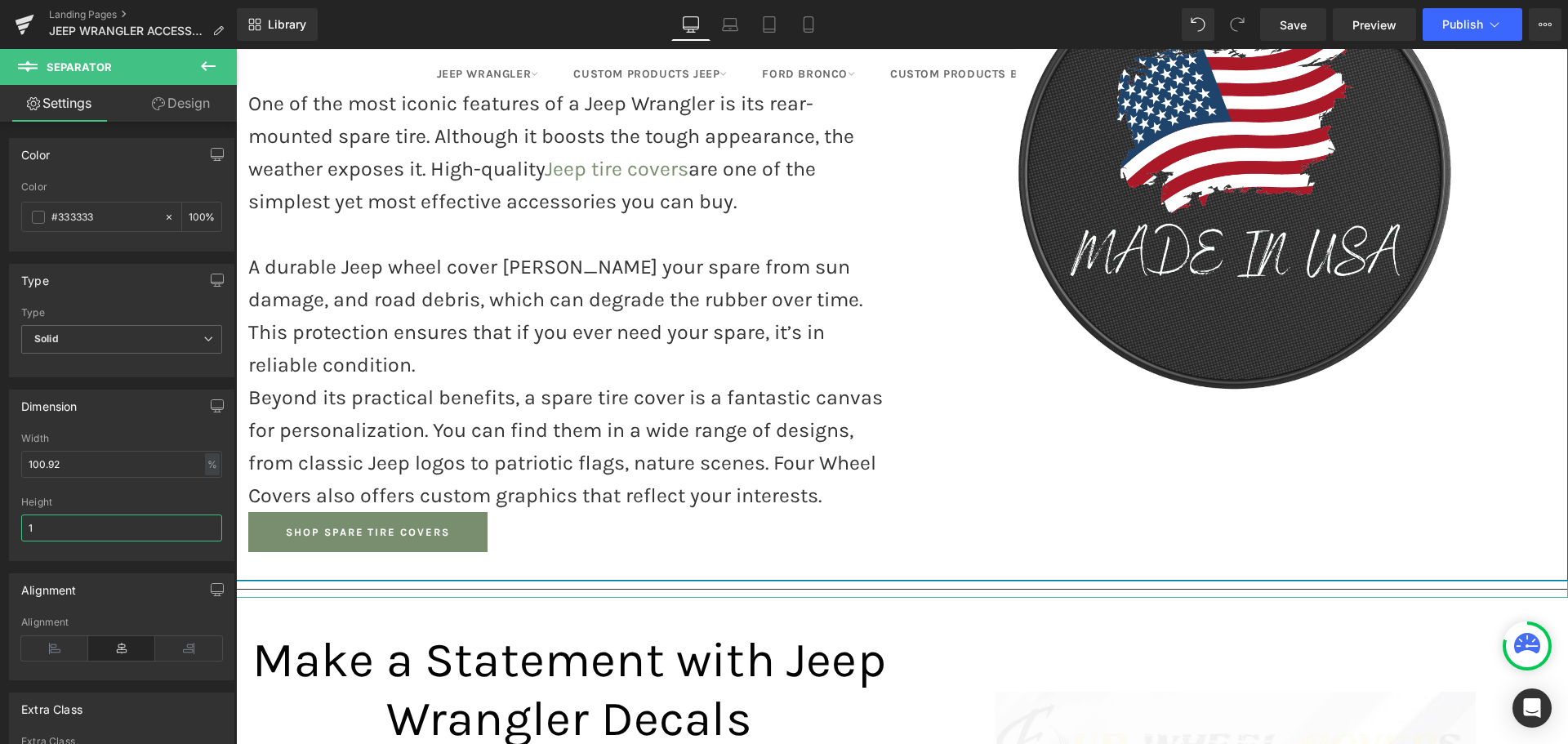
drag, startPoint x: 64, startPoint y: 533, endPoint x: 16, endPoint y: 515, distance: 51.3
click at [16, 515] on div "100.92% Width 100.92 % % px 1px Height 1" at bounding box center [121, 497] width 223 height 128
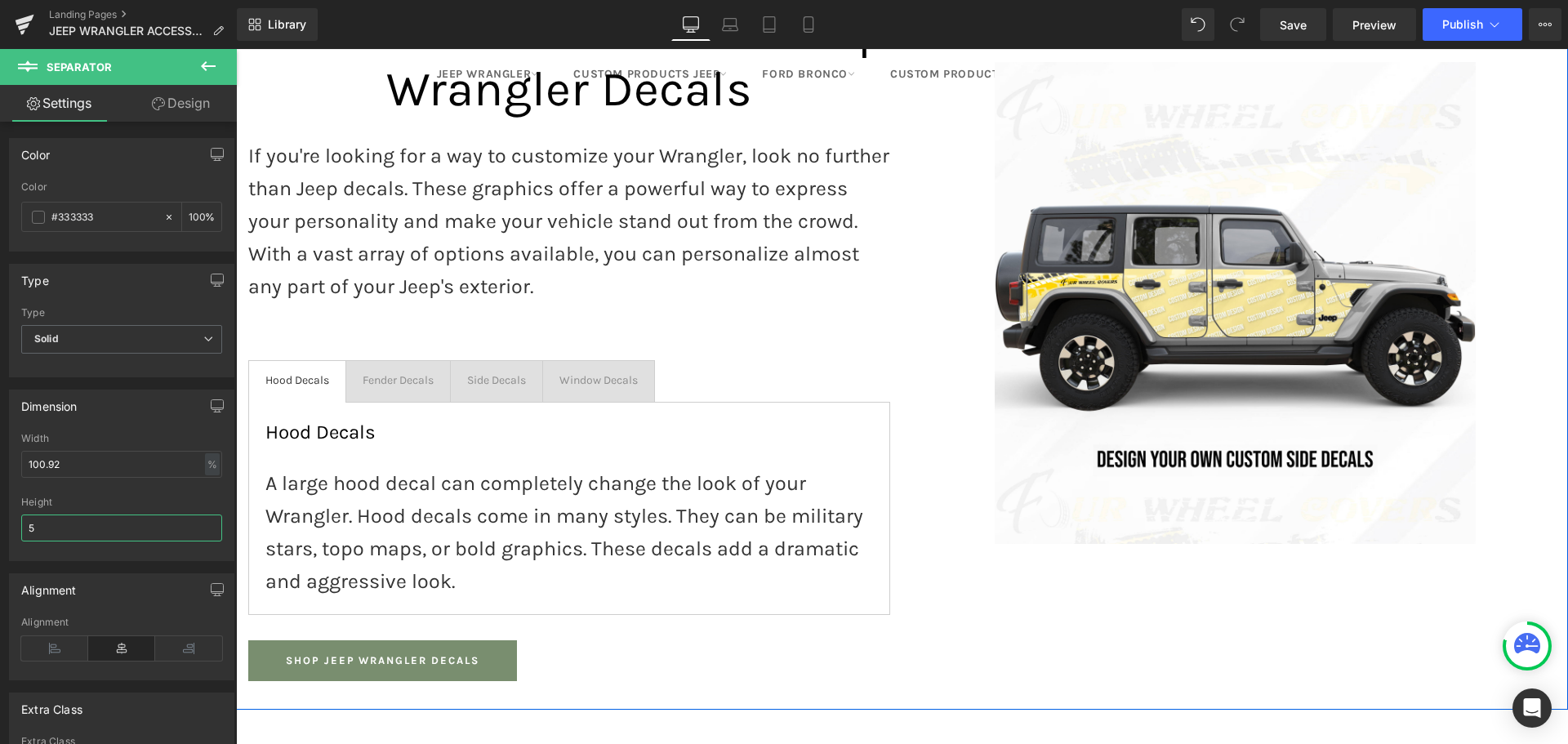
scroll to position [1306, 0]
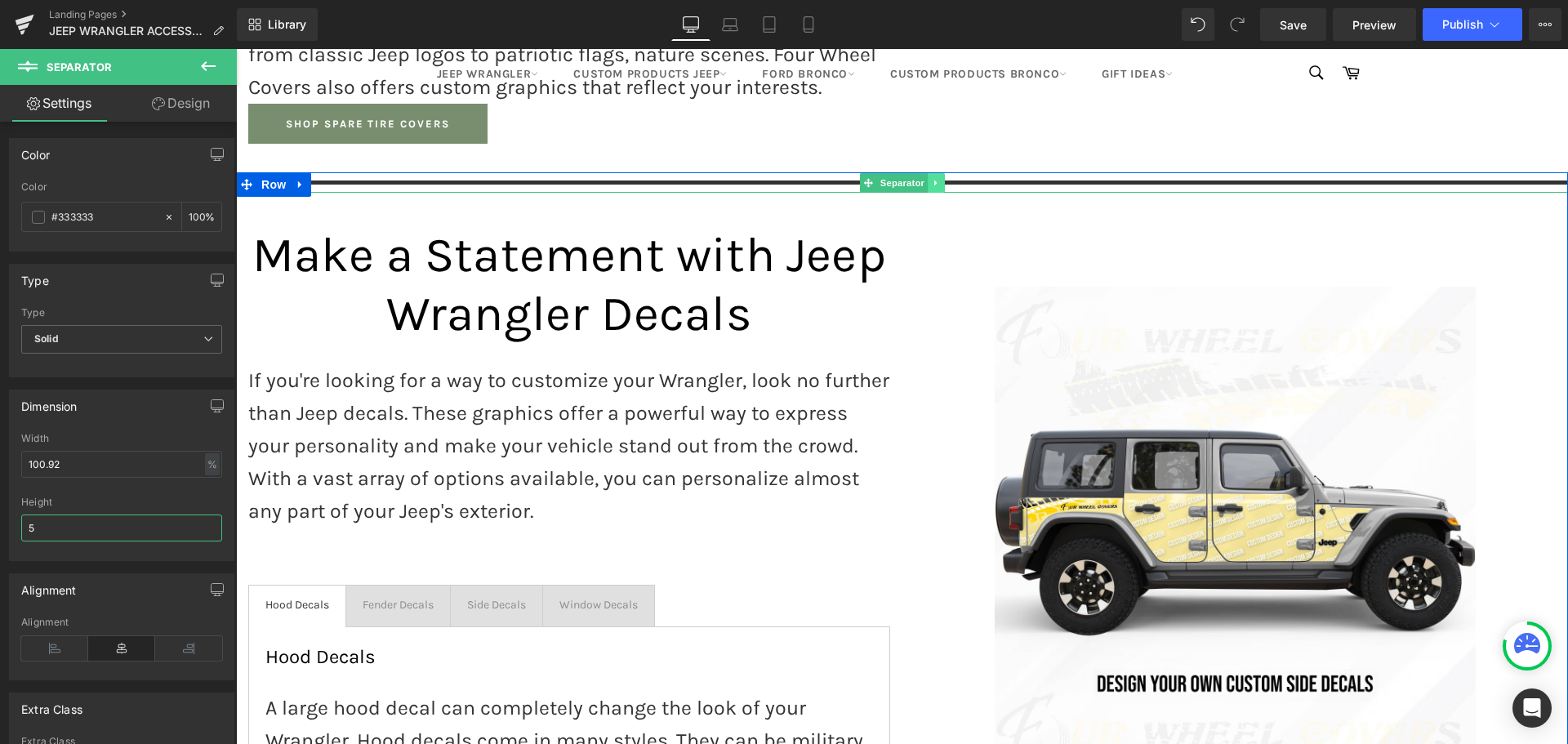
type input "5"
click at [934, 180] on icon at bounding box center [935, 183] width 3 height 6
click at [923, 178] on icon at bounding box center [927, 182] width 9 height 9
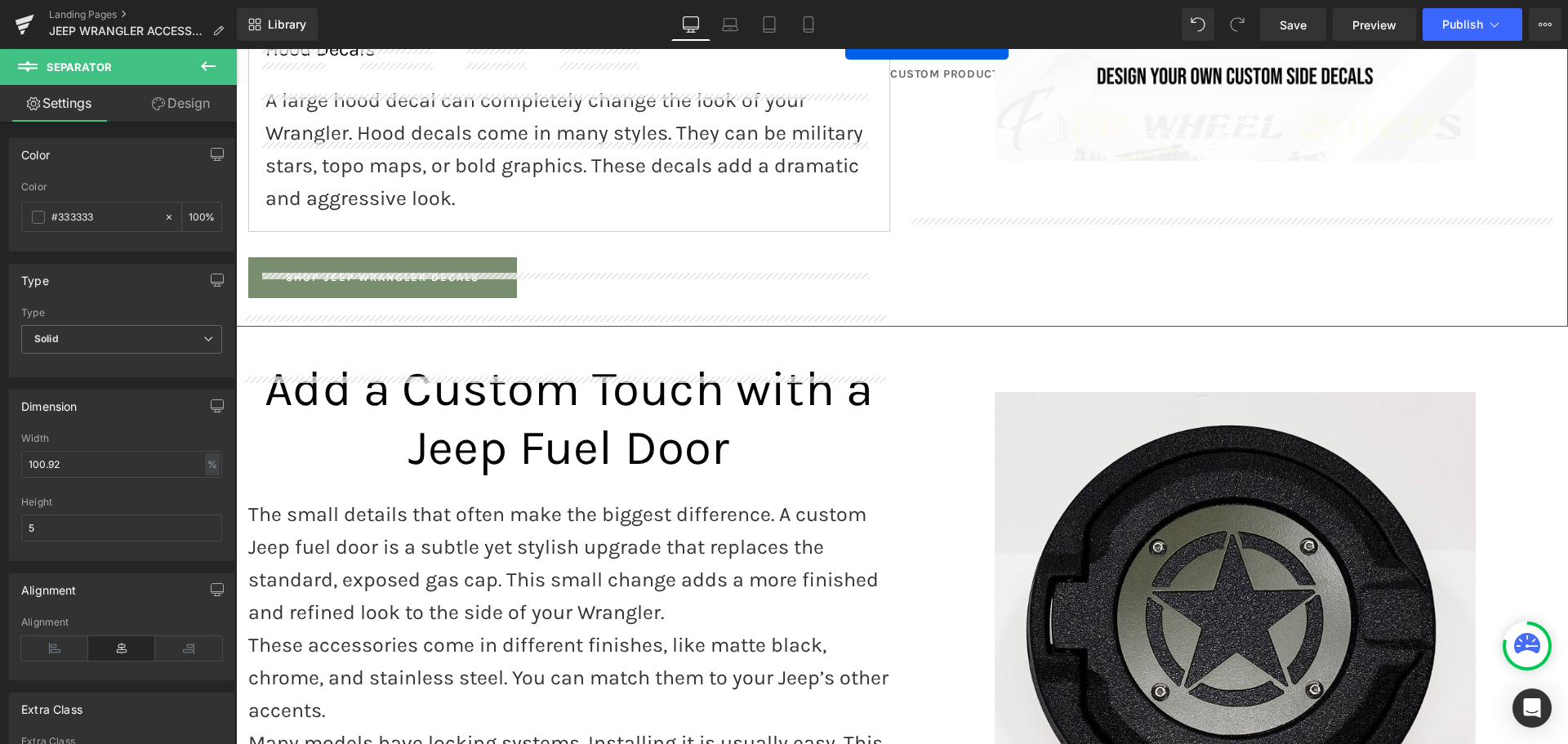
scroll to position [1960, 0]
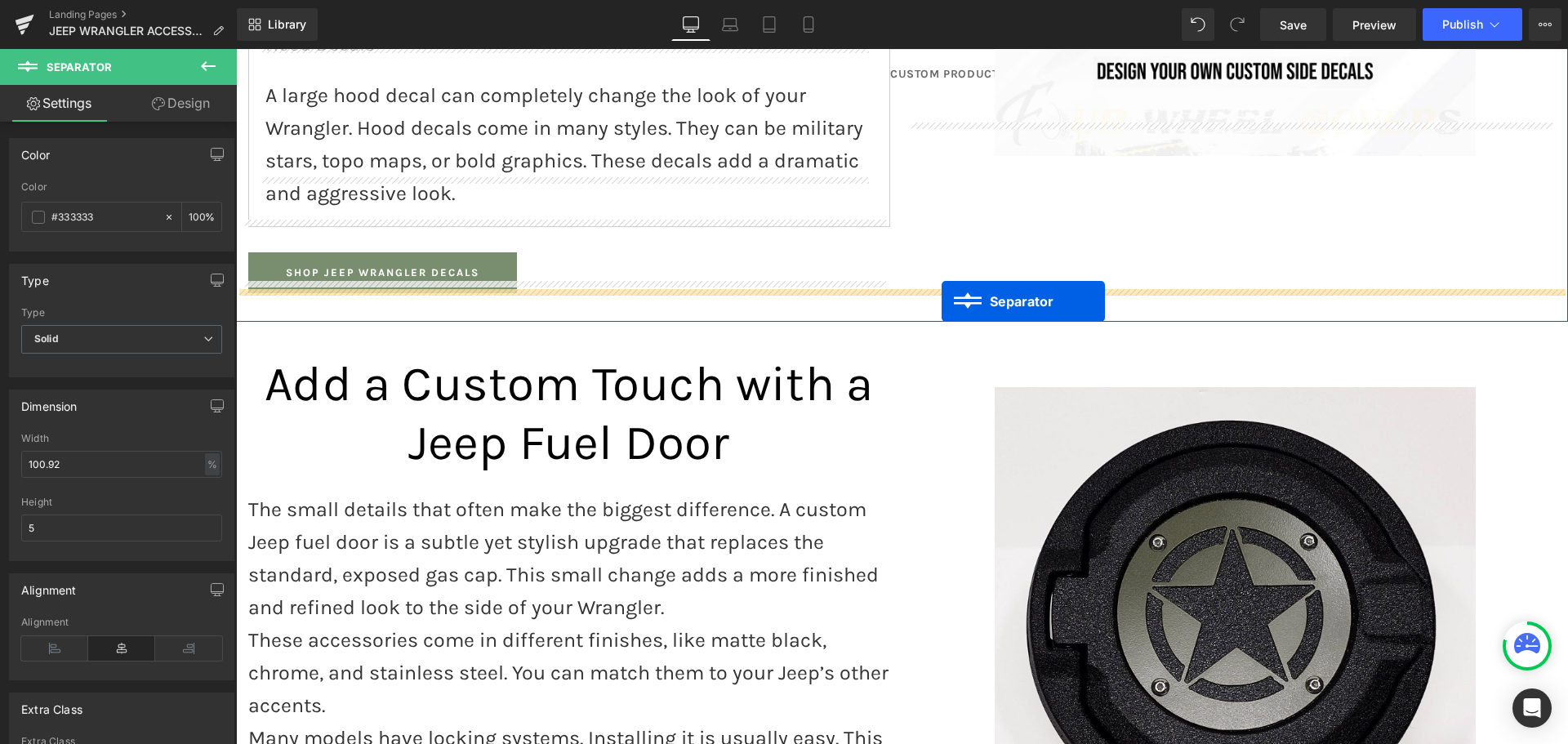
drag, startPoint x: 862, startPoint y: 176, endPoint x: 942, endPoint y: 301, distance: 148.4
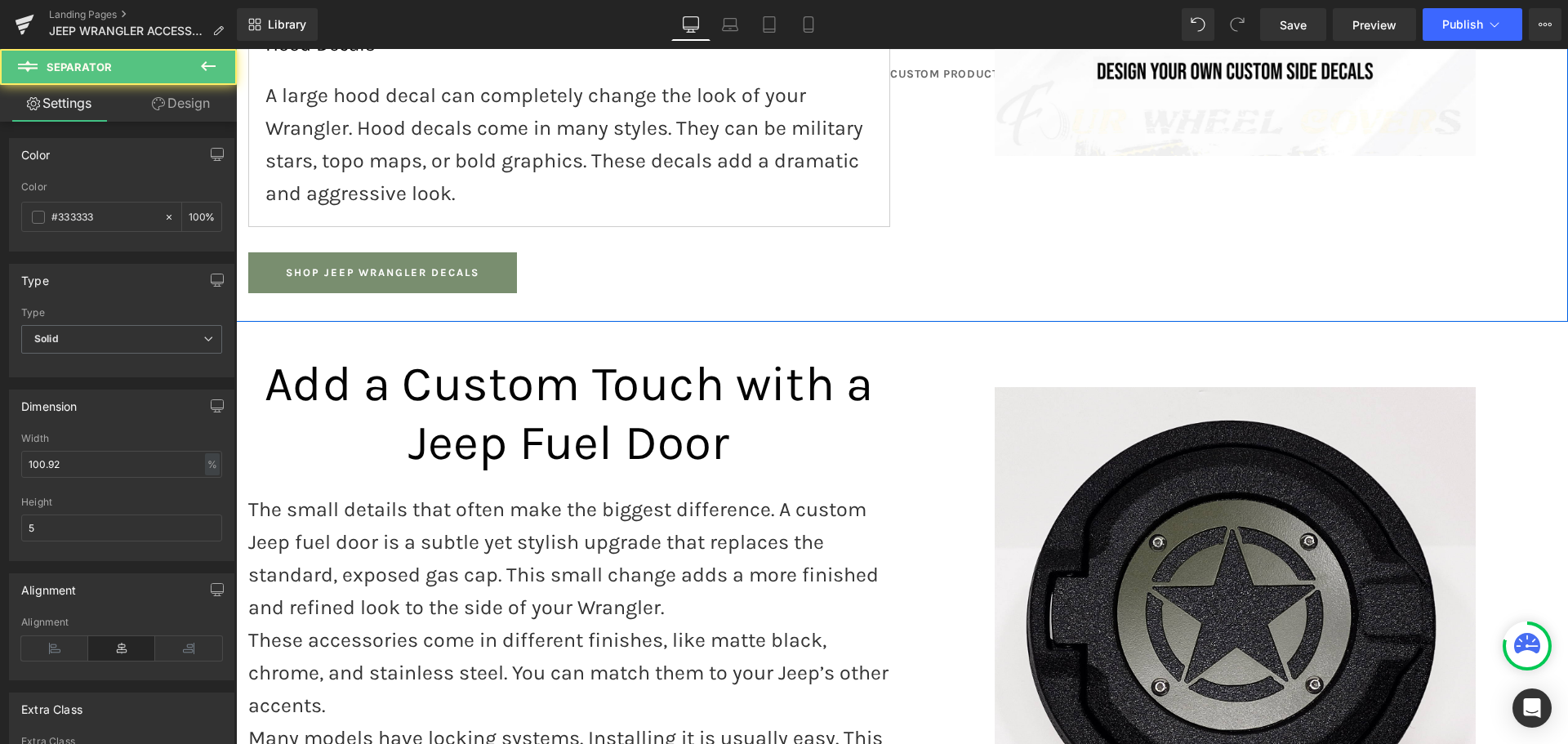
scroll to position [1918, 0]
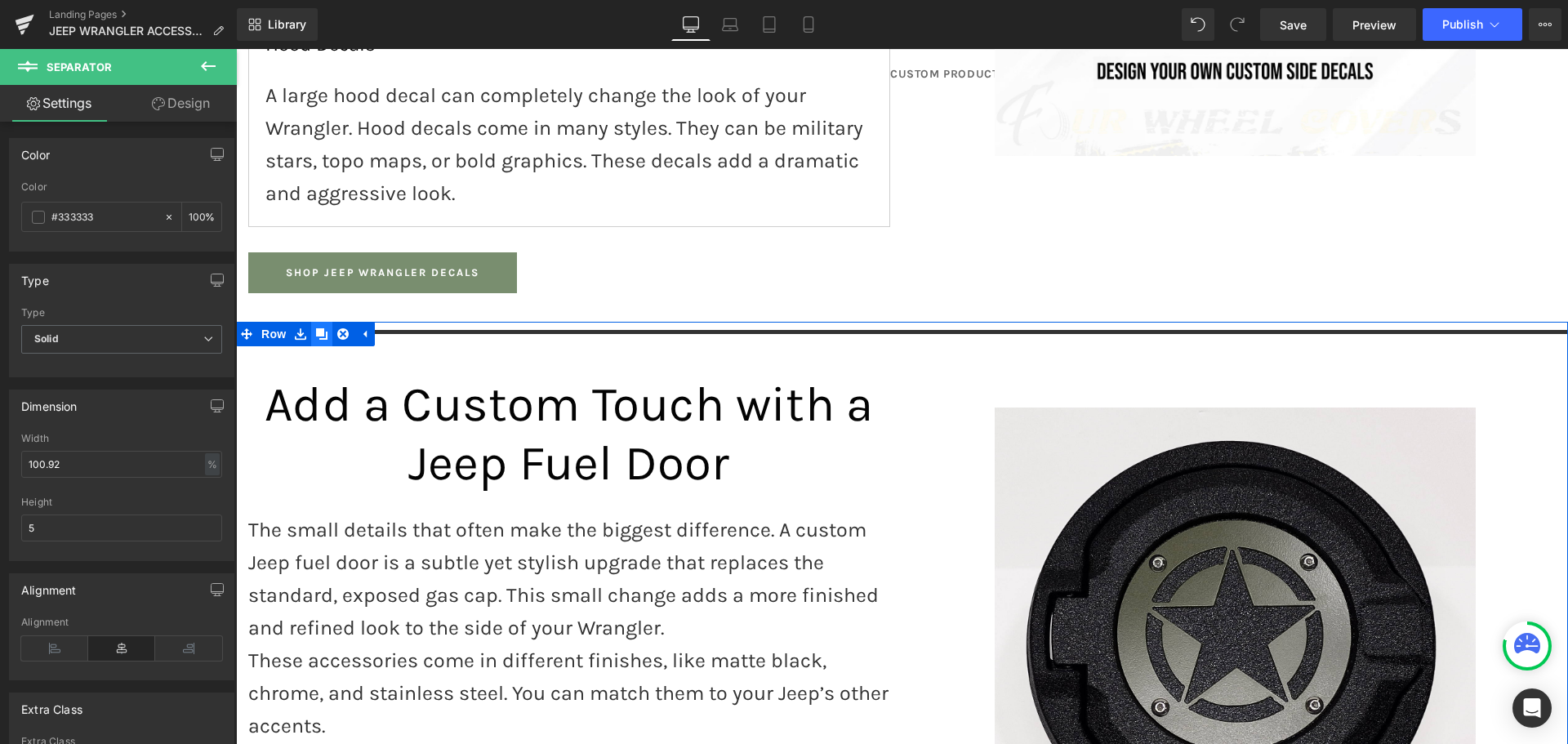
click at [316, 329] on icon at bounding box center [322, 334] width 12 height 13
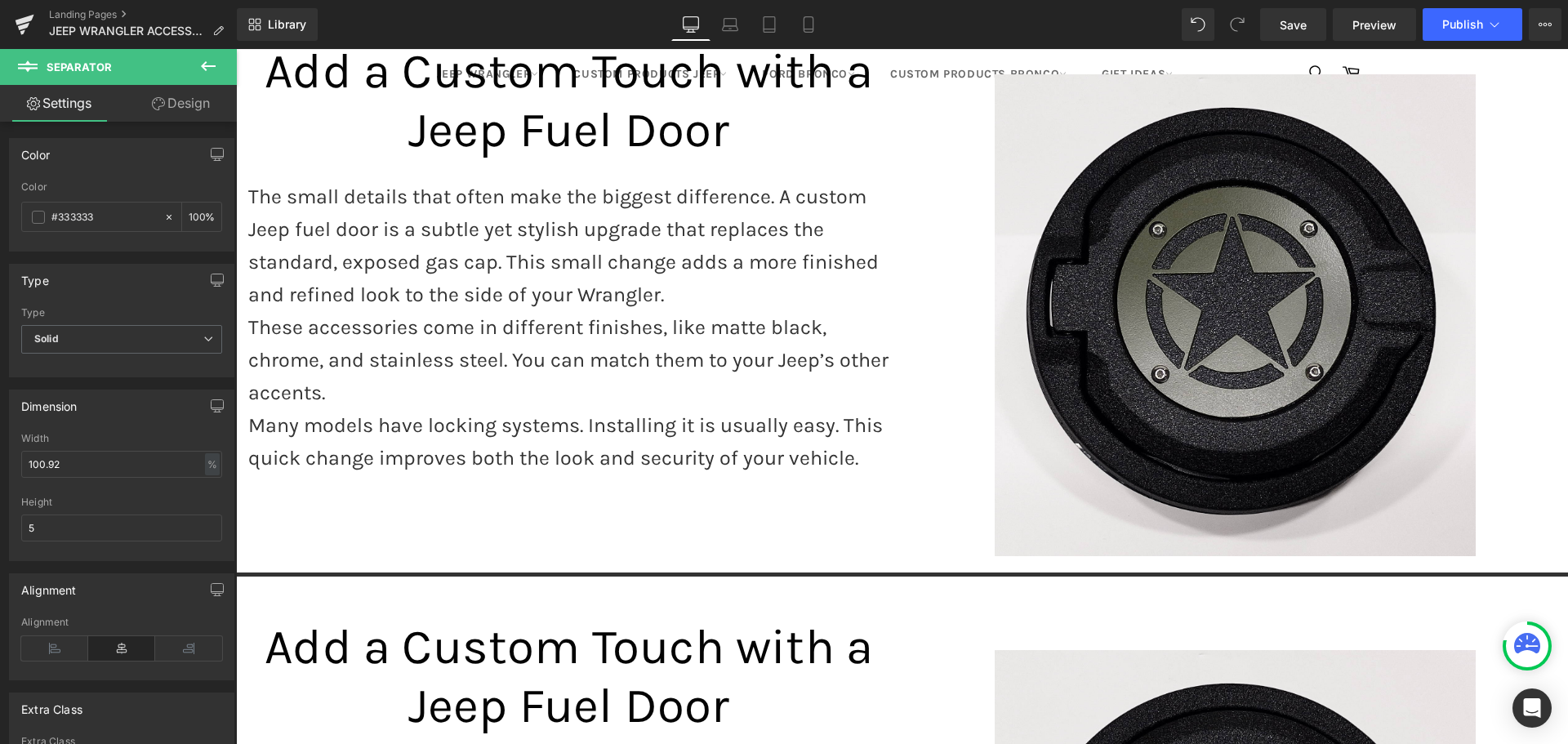
scroll to position [2097, 0]
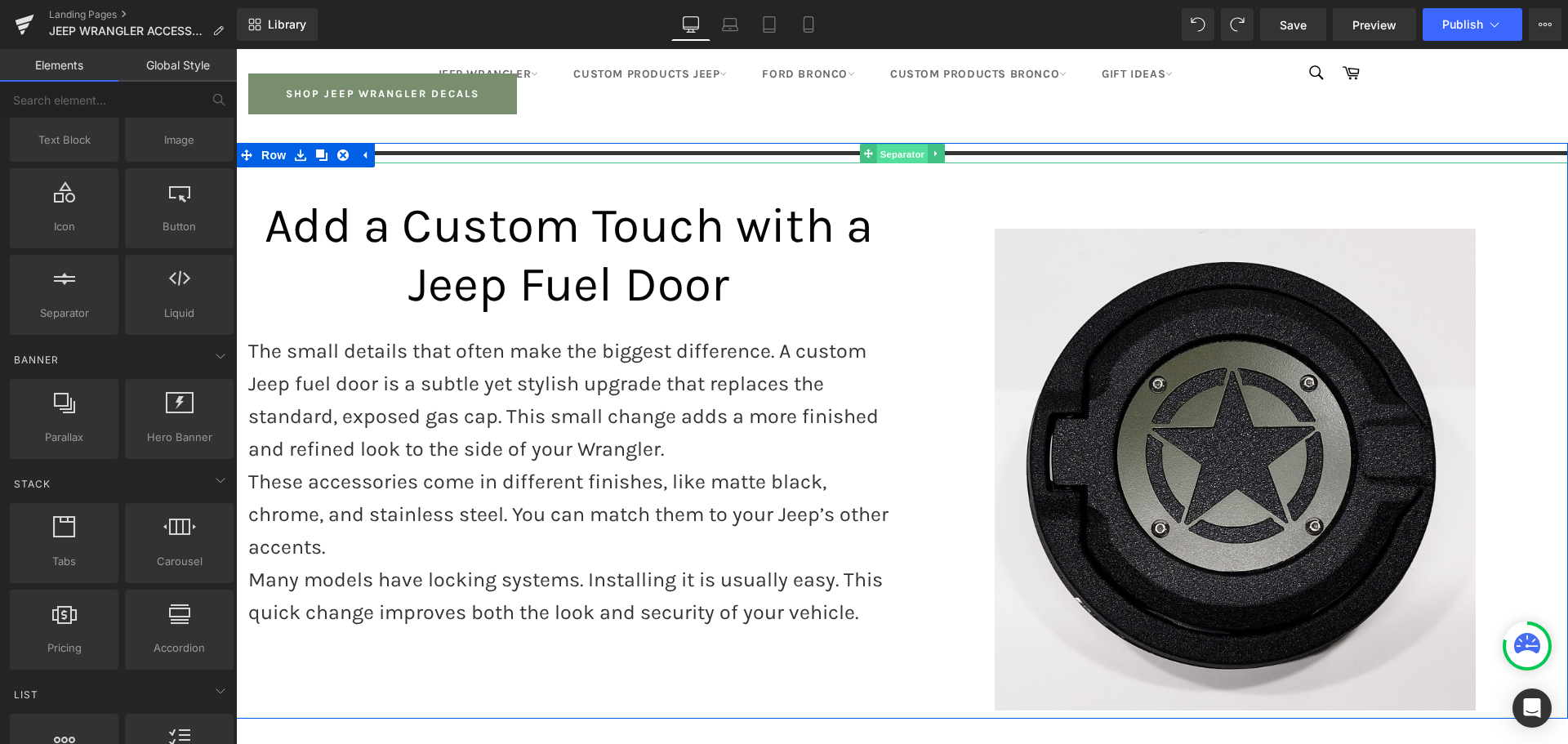
click at [893, 144] on span "Separator" at bounding box center [901, 154] width 50 height 19
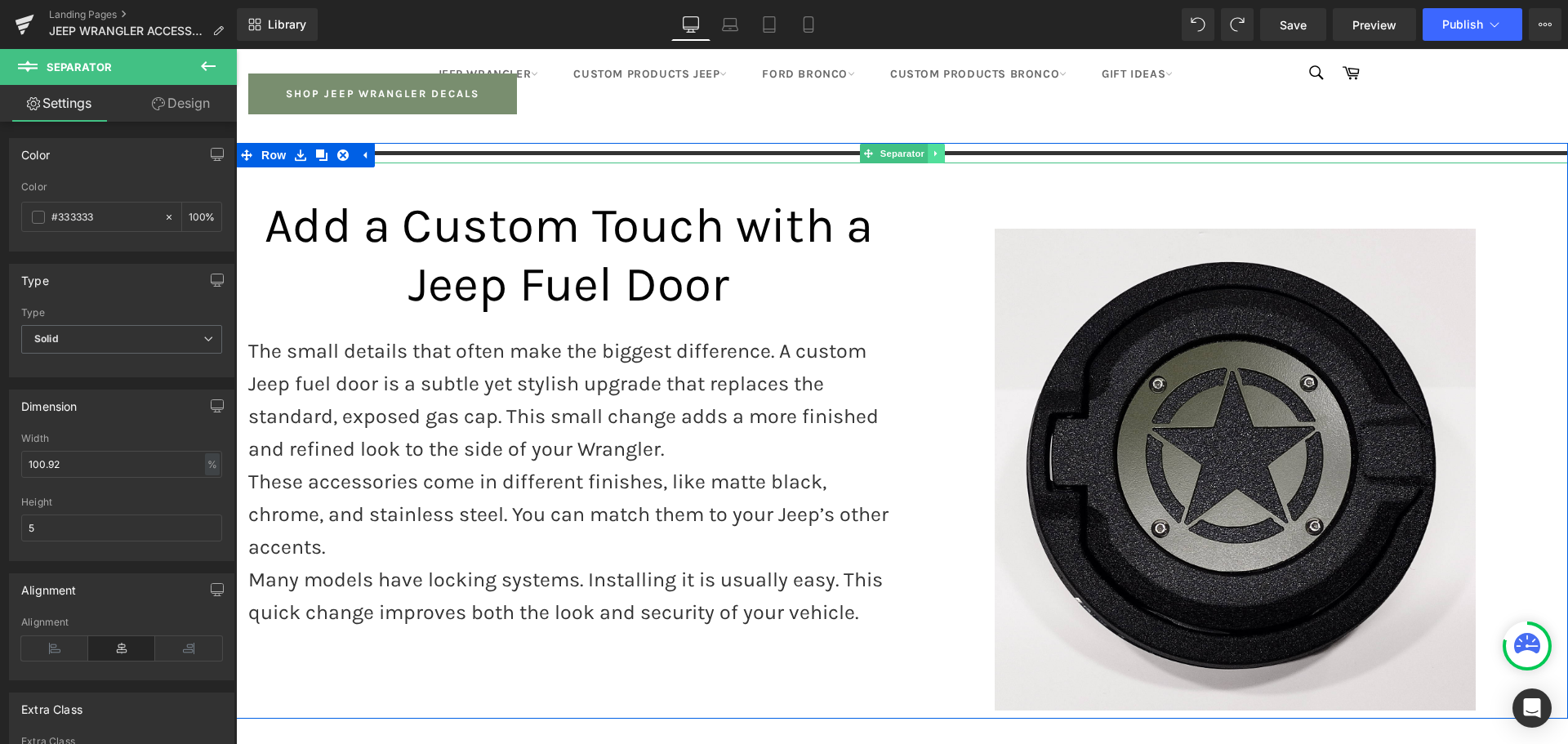
click at [932, 149] on icon at bounding box center [936, 154] width 9 height 10
click at [923, 149] on icon at bounding box center [927, 153] width 9 height 9
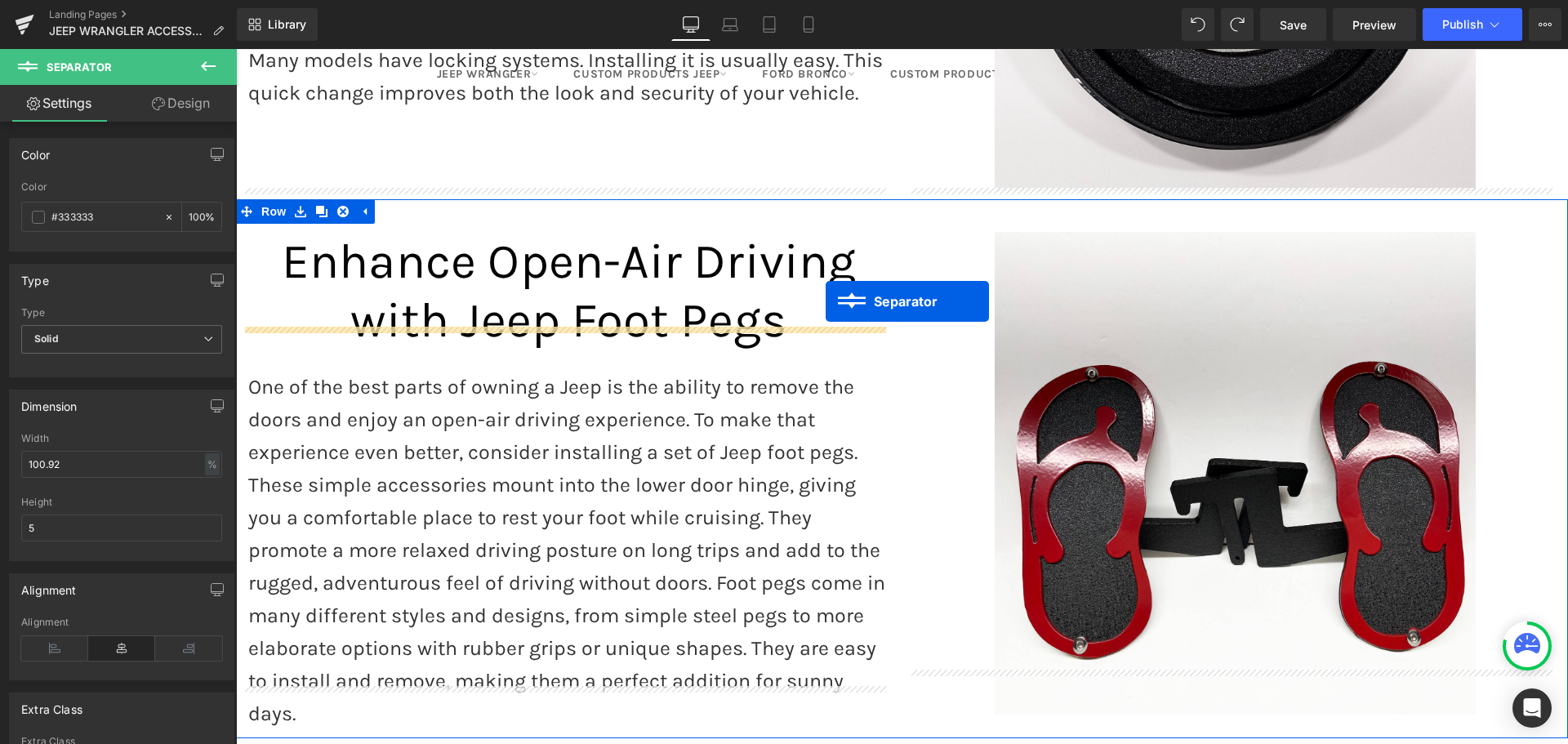
scroll to position [2587, 0]
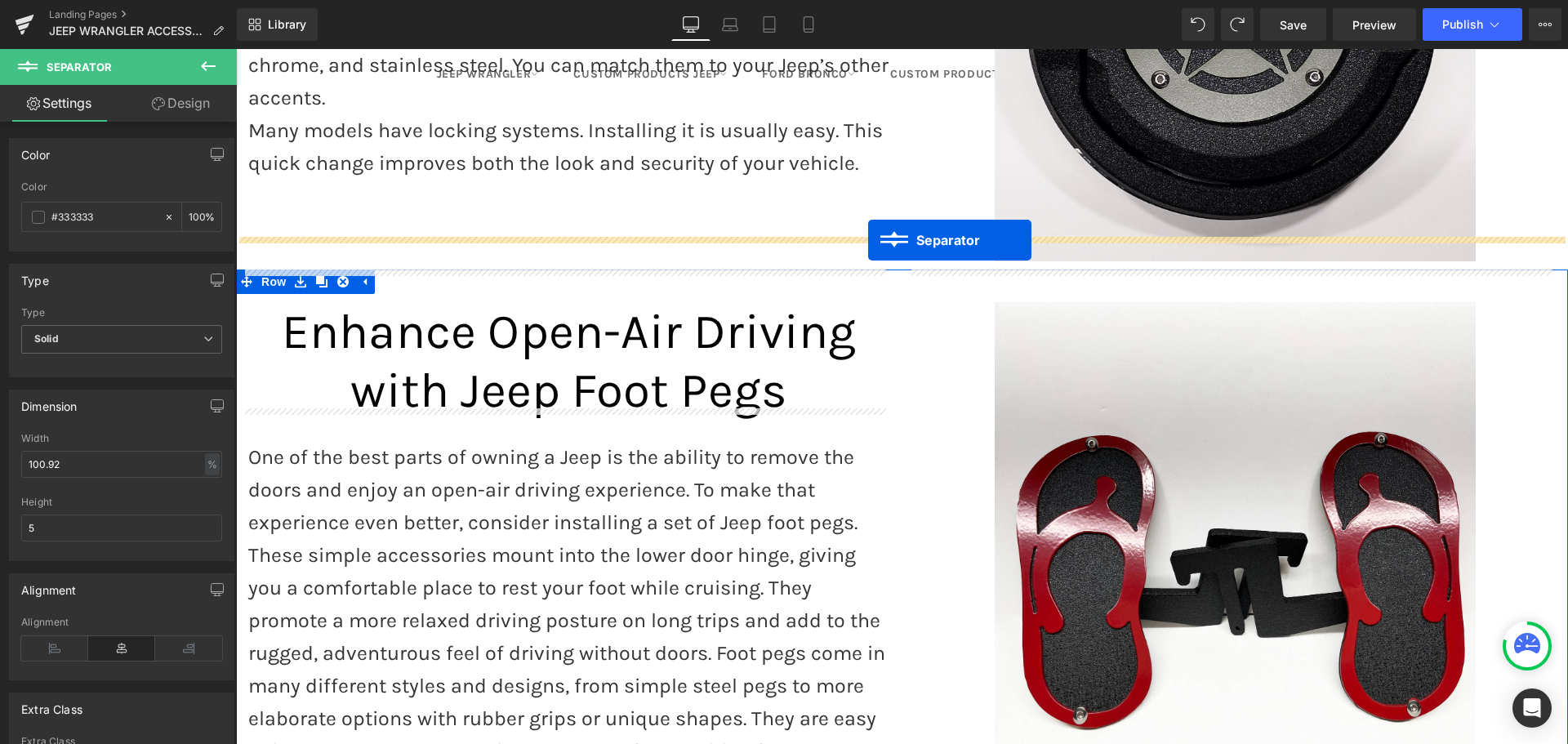
drag, startPoint x: 860, startPoint y: 142, endPoint x: 868, endPoint y: 240, distance: 98.3
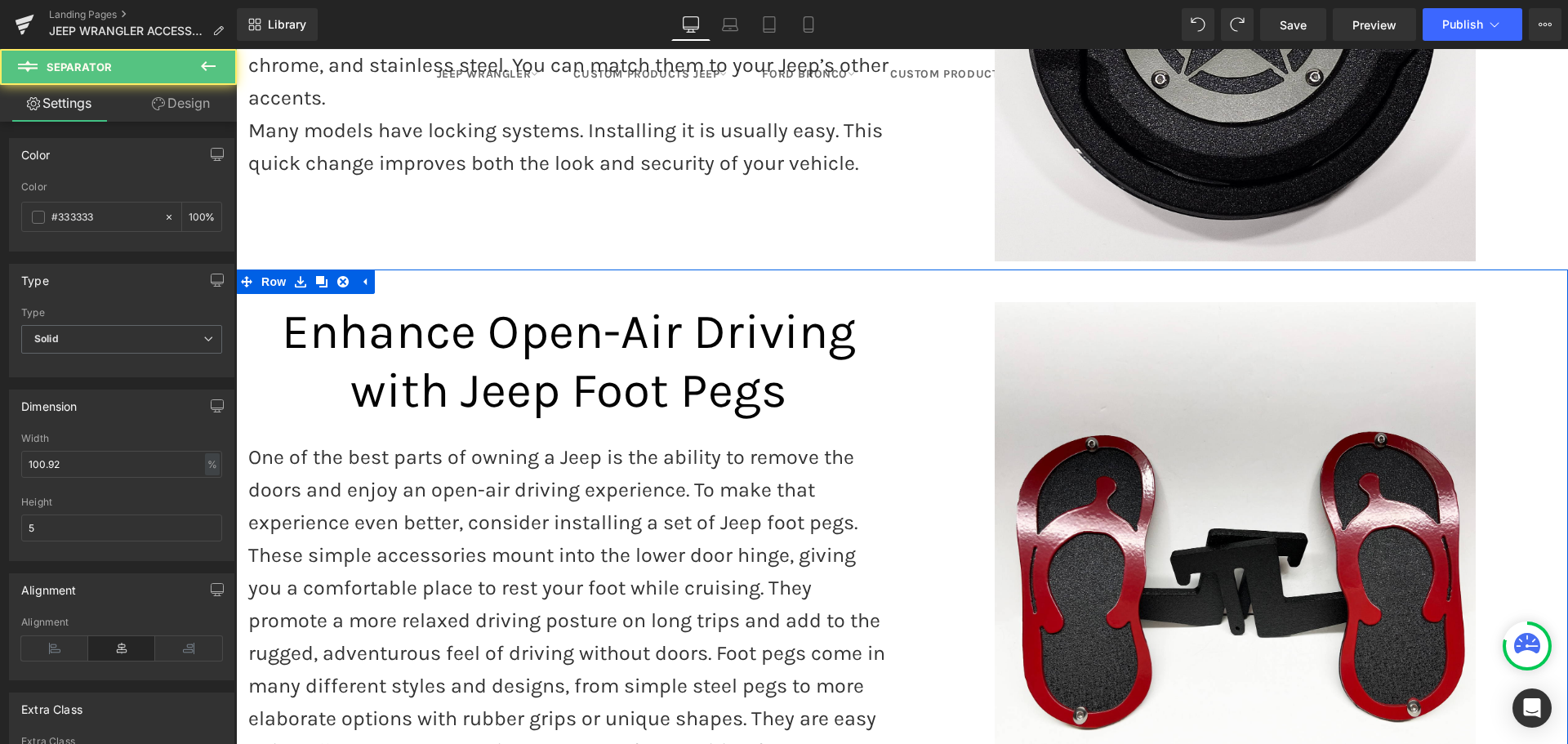
scroll to position [2546, 0]
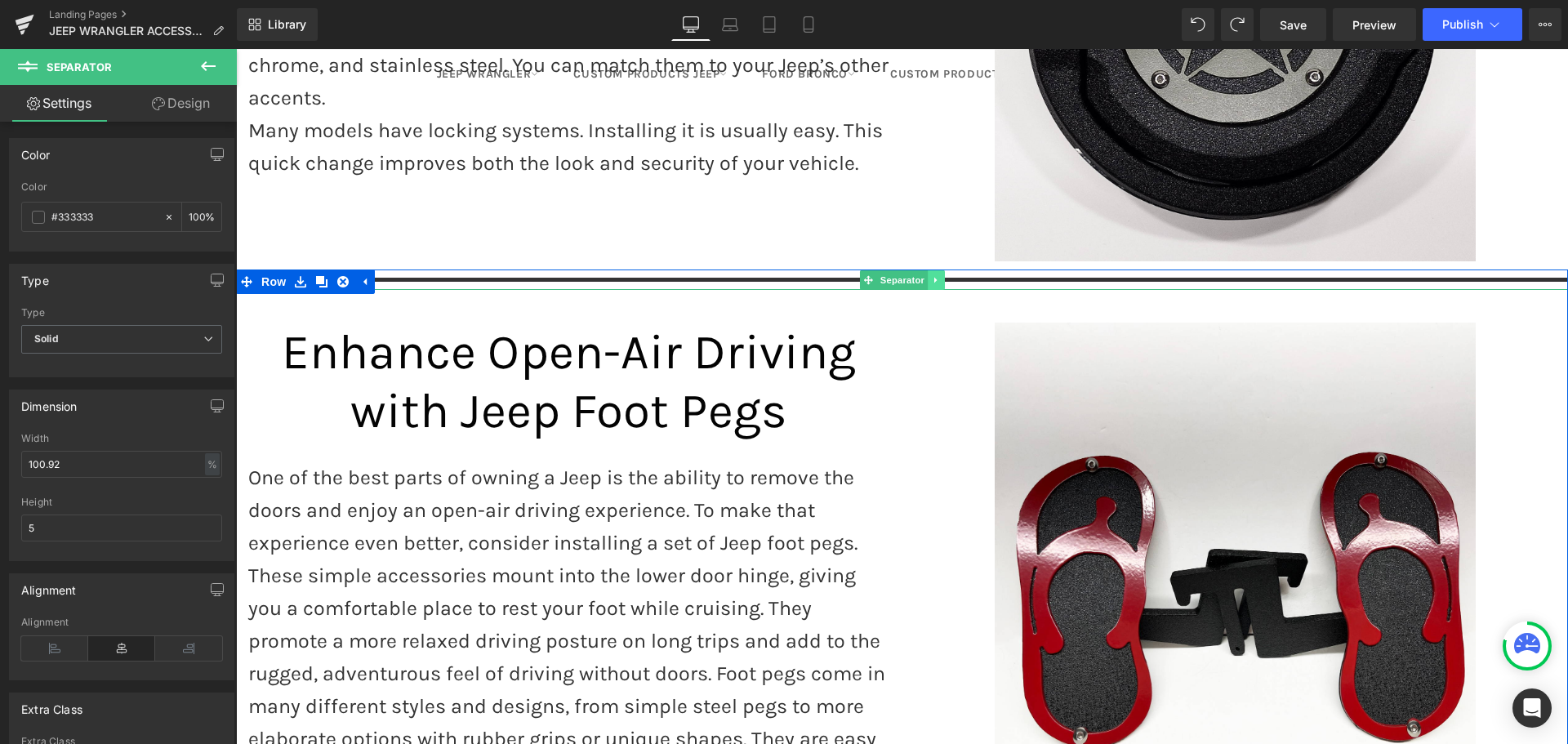
click at [932, 275] on icon at bounding box center [936, 280] width 9 height 10
click at [923, 275] on icon at bounding box center [927, 280] width 9 height 10
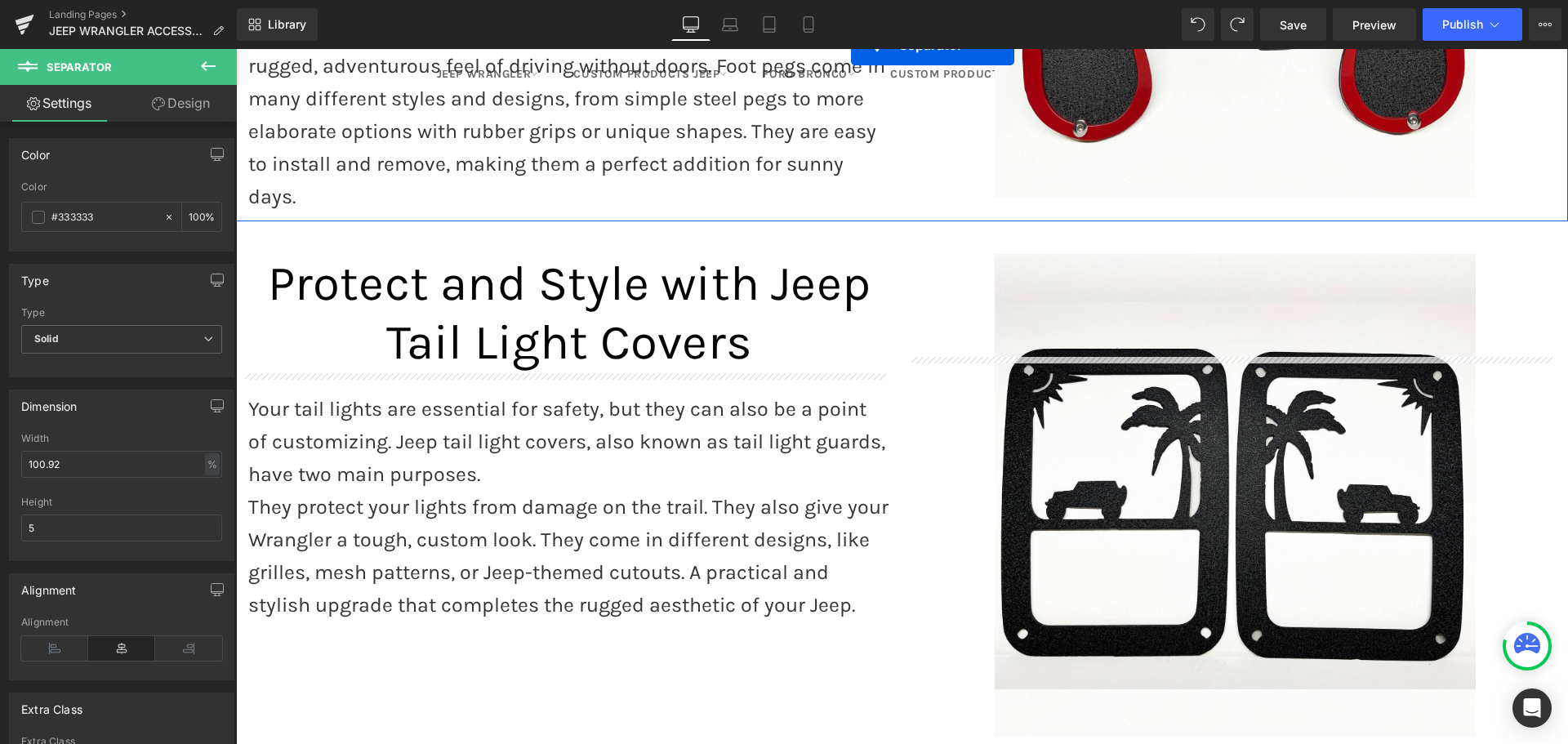
scroll to position [3199, 0]
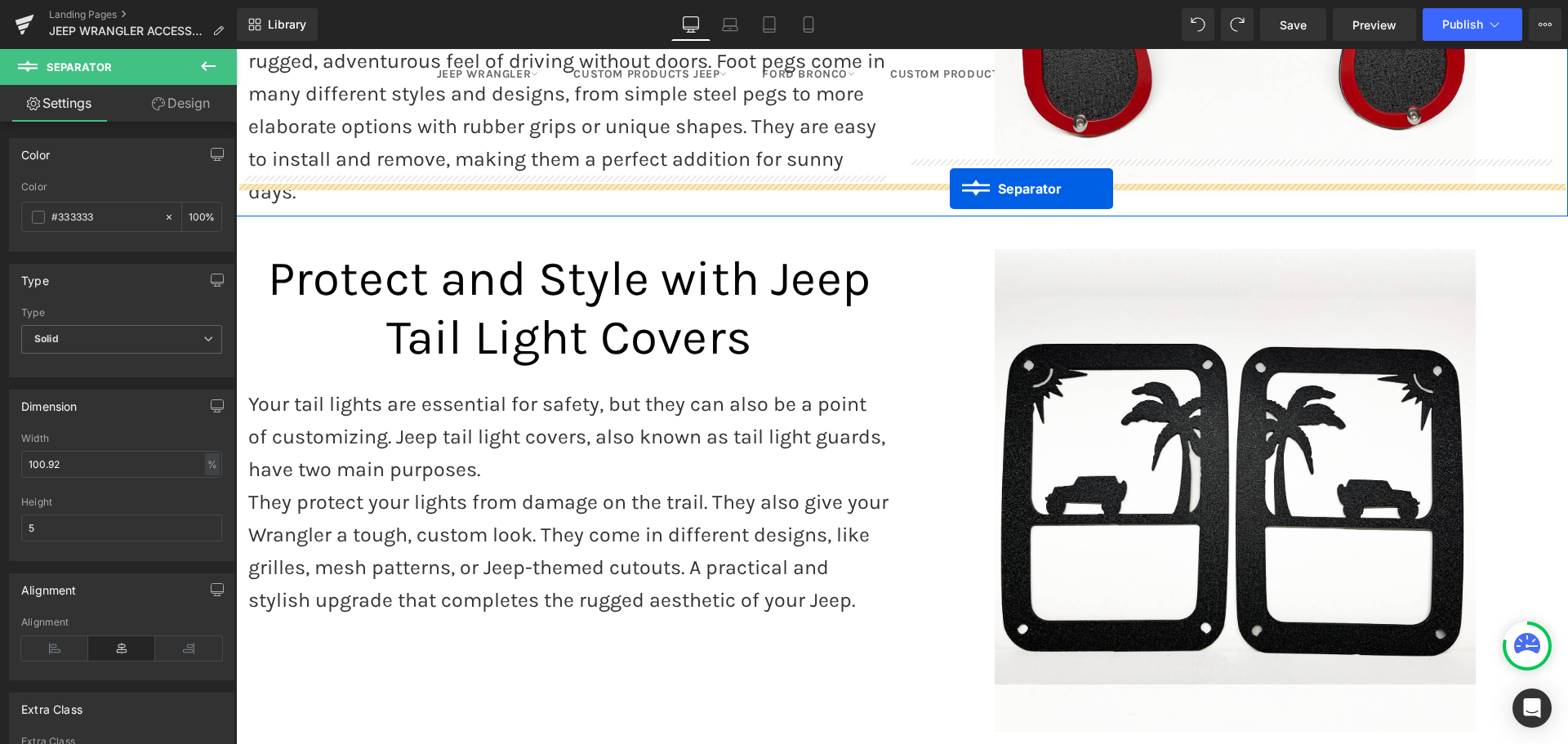
drag, startPoint x: 861, startPoint y: 268, endPoint x: 950, endPoint y: 188, distance: 119.7
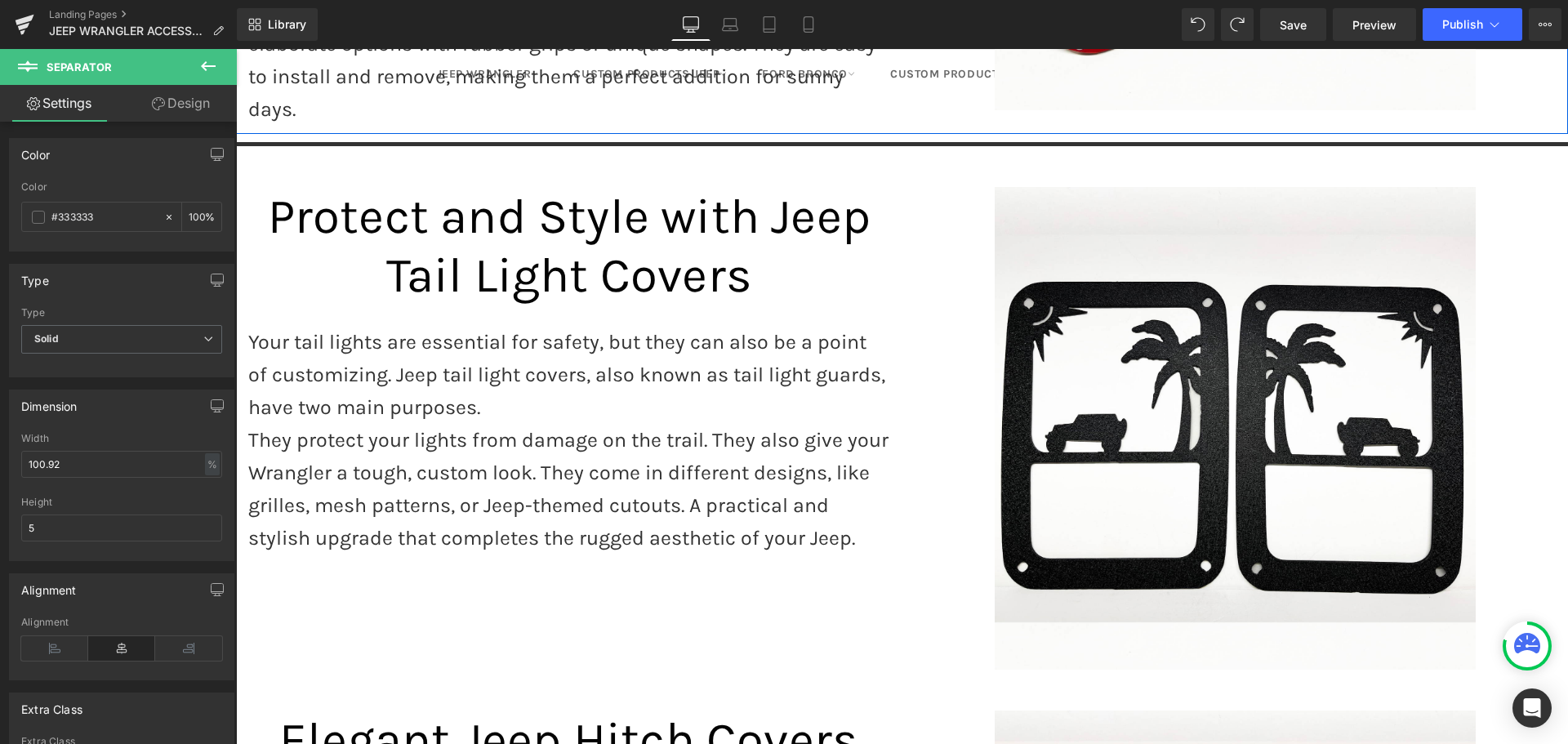
scroll to position [3240, 0]
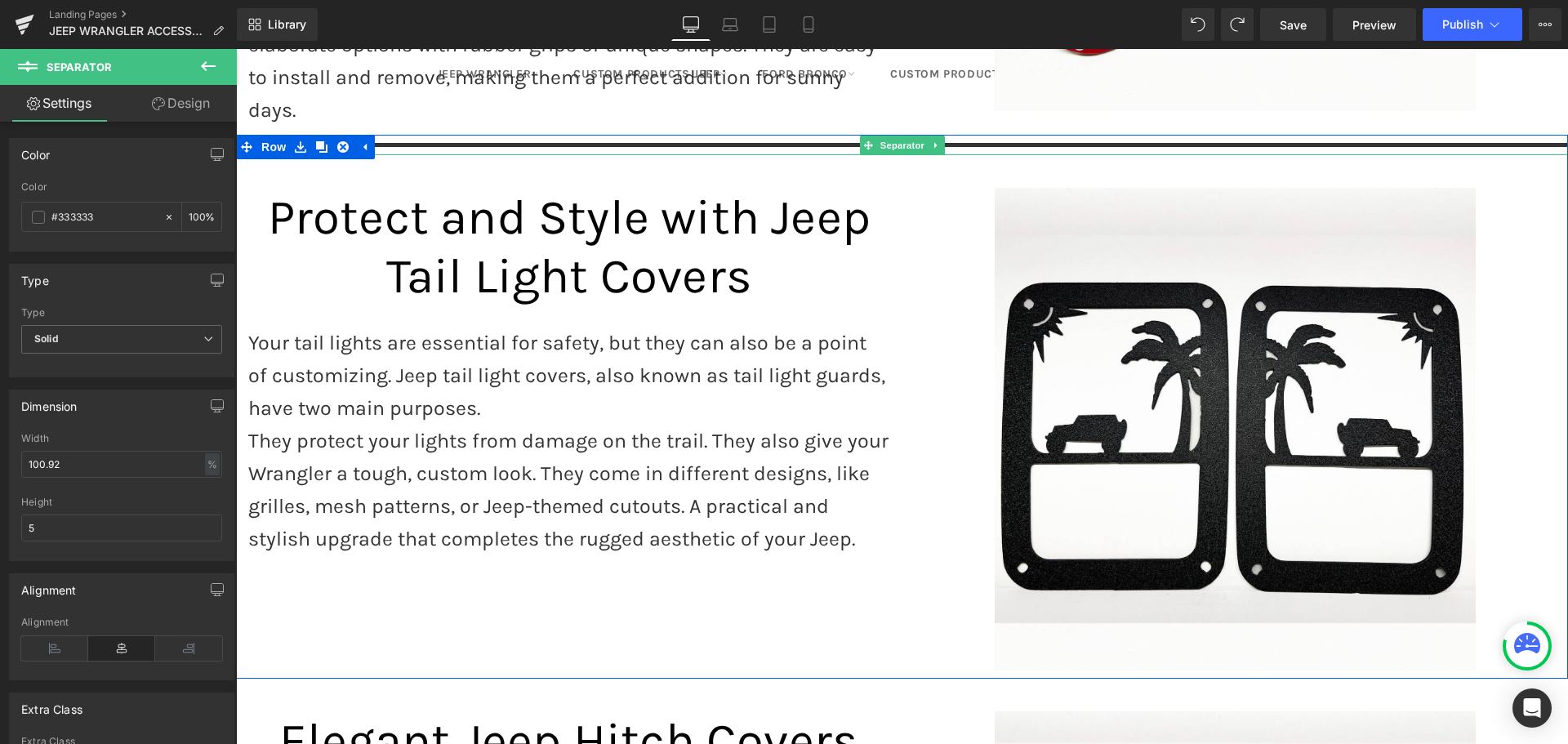
click at [932, 140] on icon at bounding box center [936, 145] width 9 height 10
click at [927, 140] on icon at bounding box center [927, 144] width 9 height 9
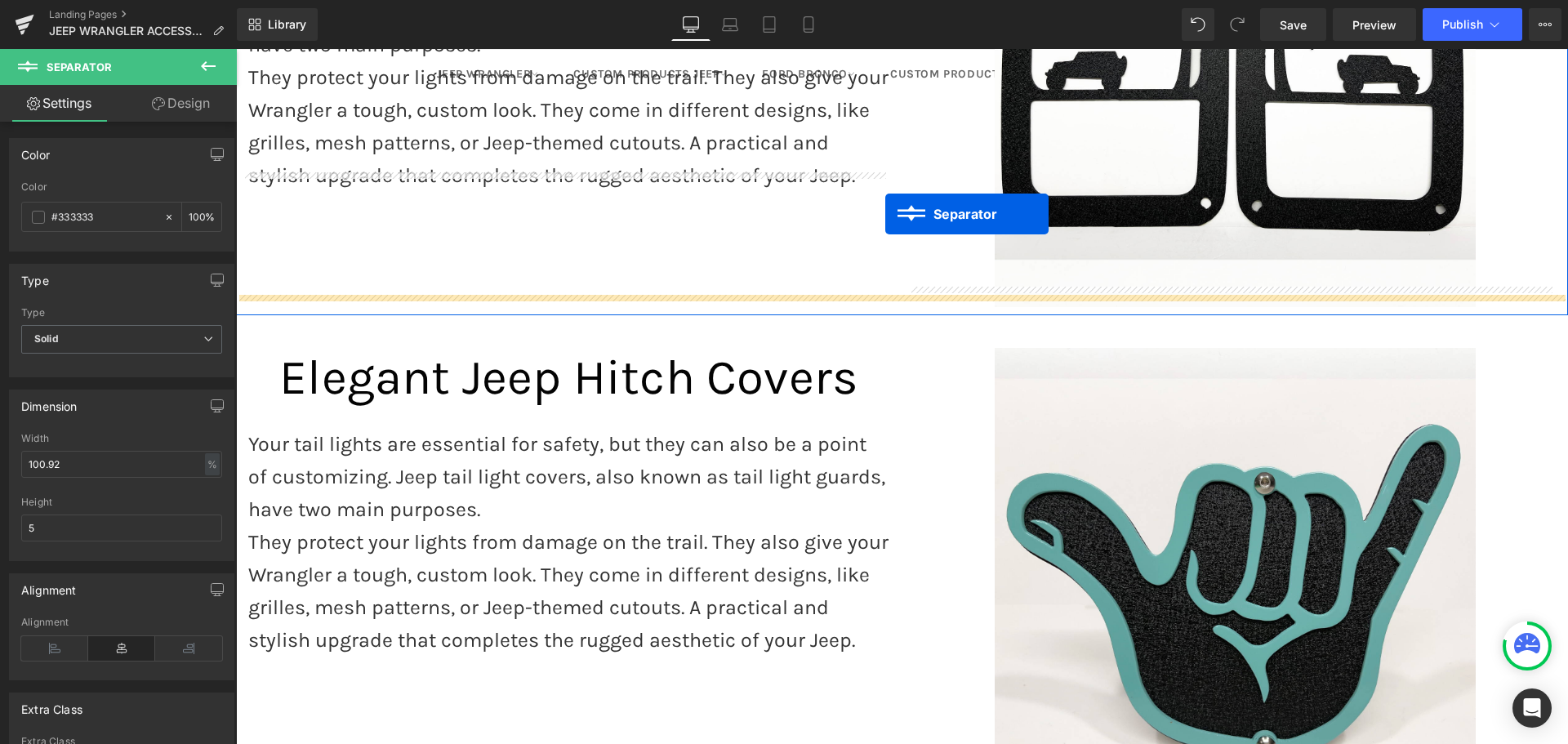
scroll to position [3648, 0]
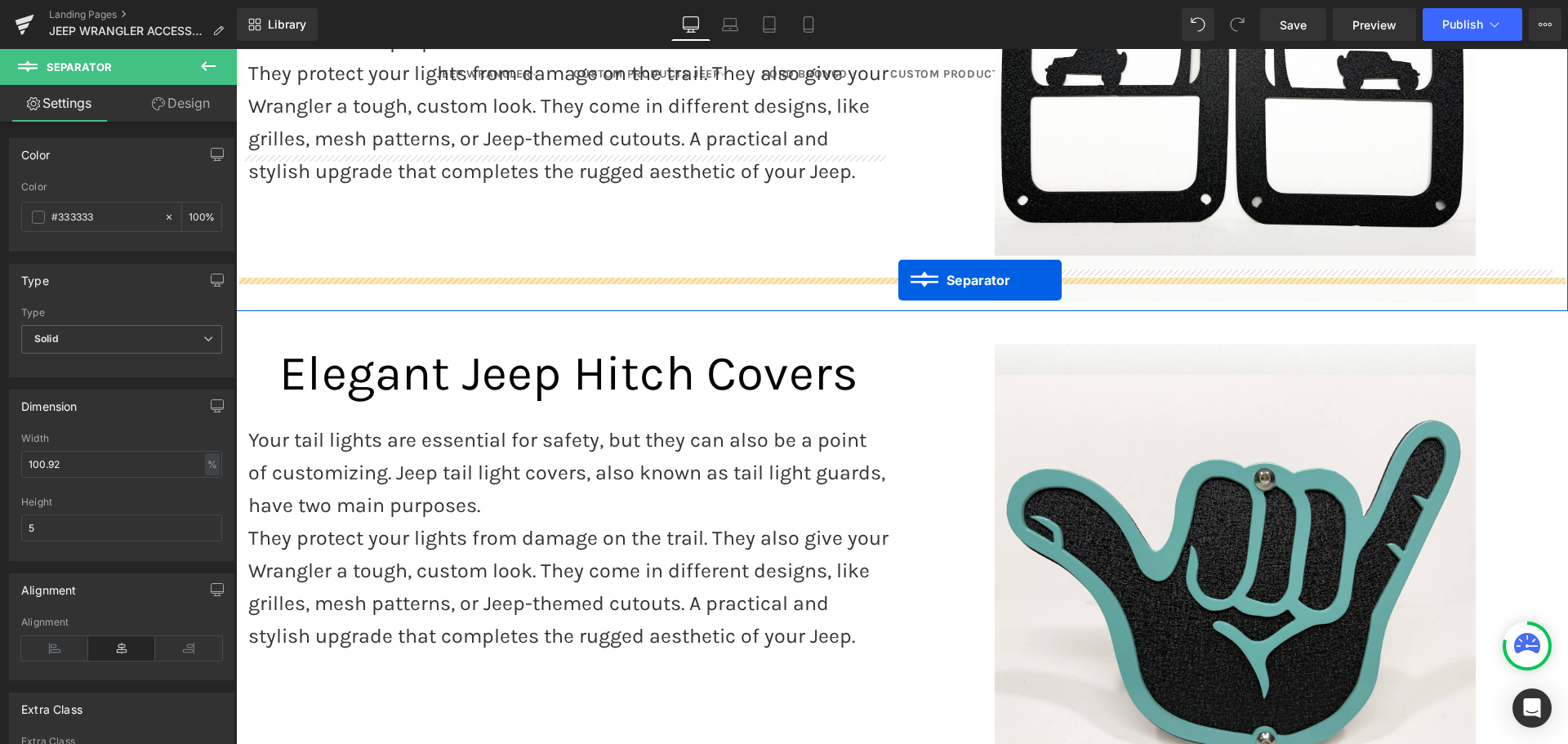
drag, startPoint x: 860, startPoint y: 131, endPoint x: 898, endPoint y: 280, distance: 153.8
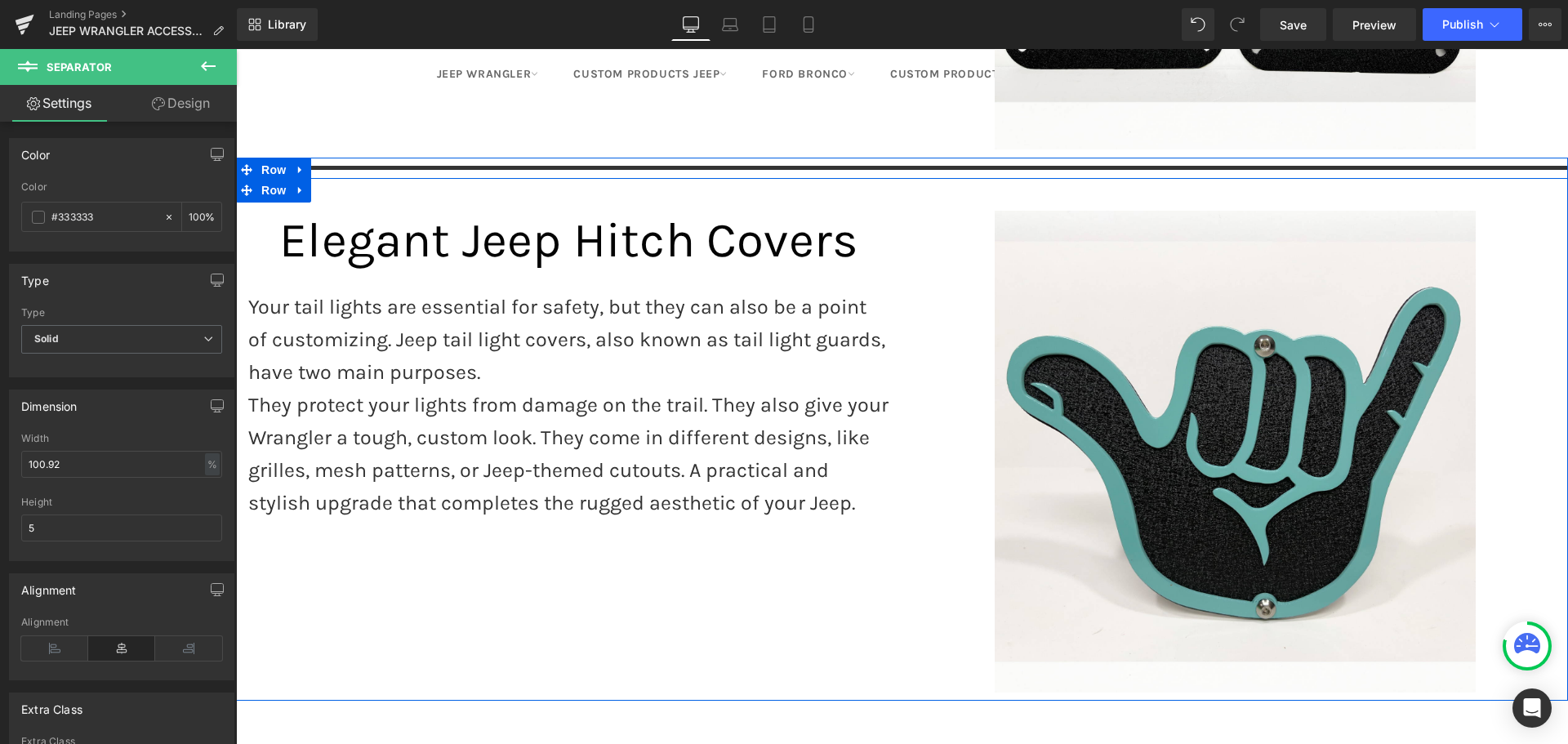
scroll to position [3674, 0]
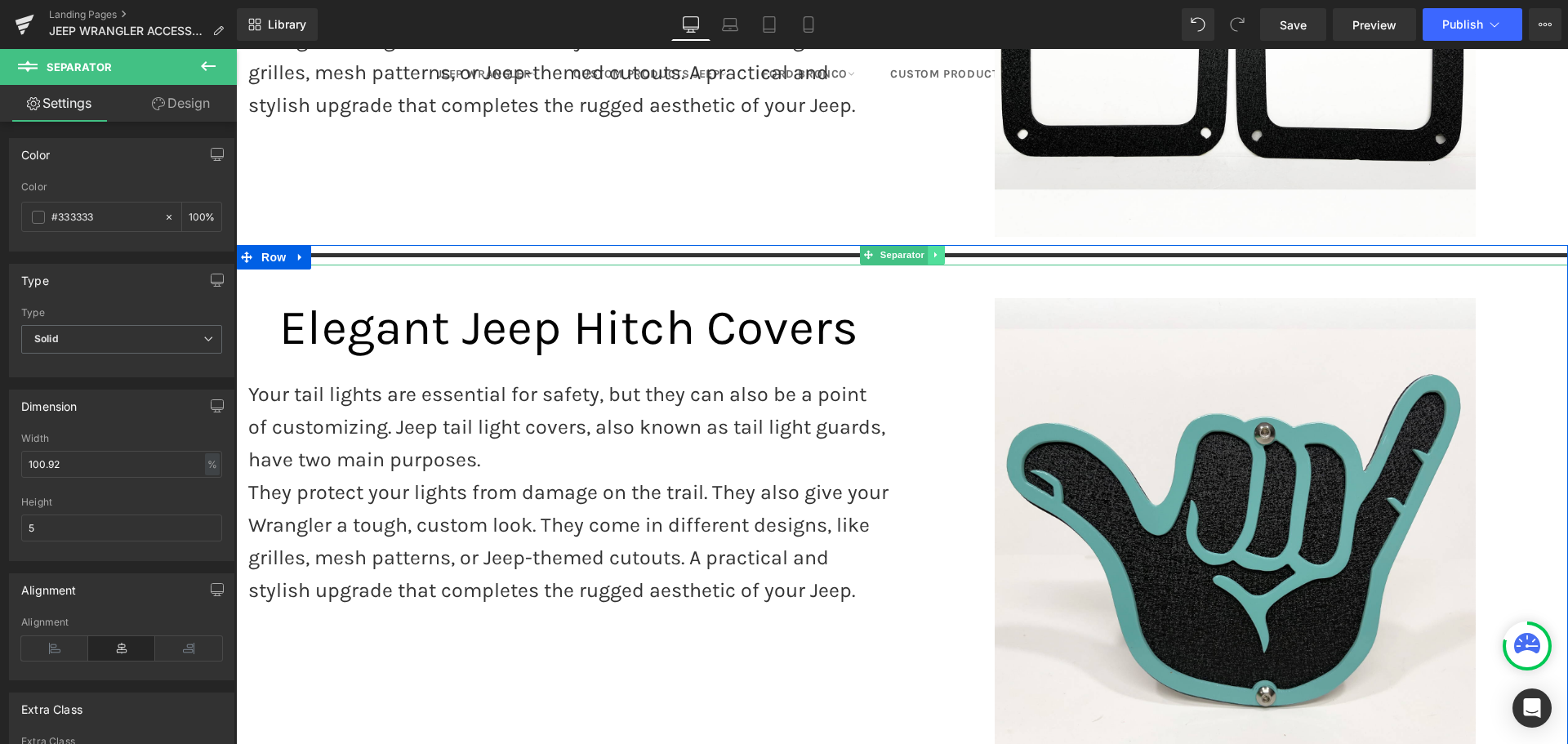
click at [933, 250] on icon at bounding box center [936, 255] width 9 height 10
click at [923, 250] on icon at bounding box center [927, 254] width 9 height 9
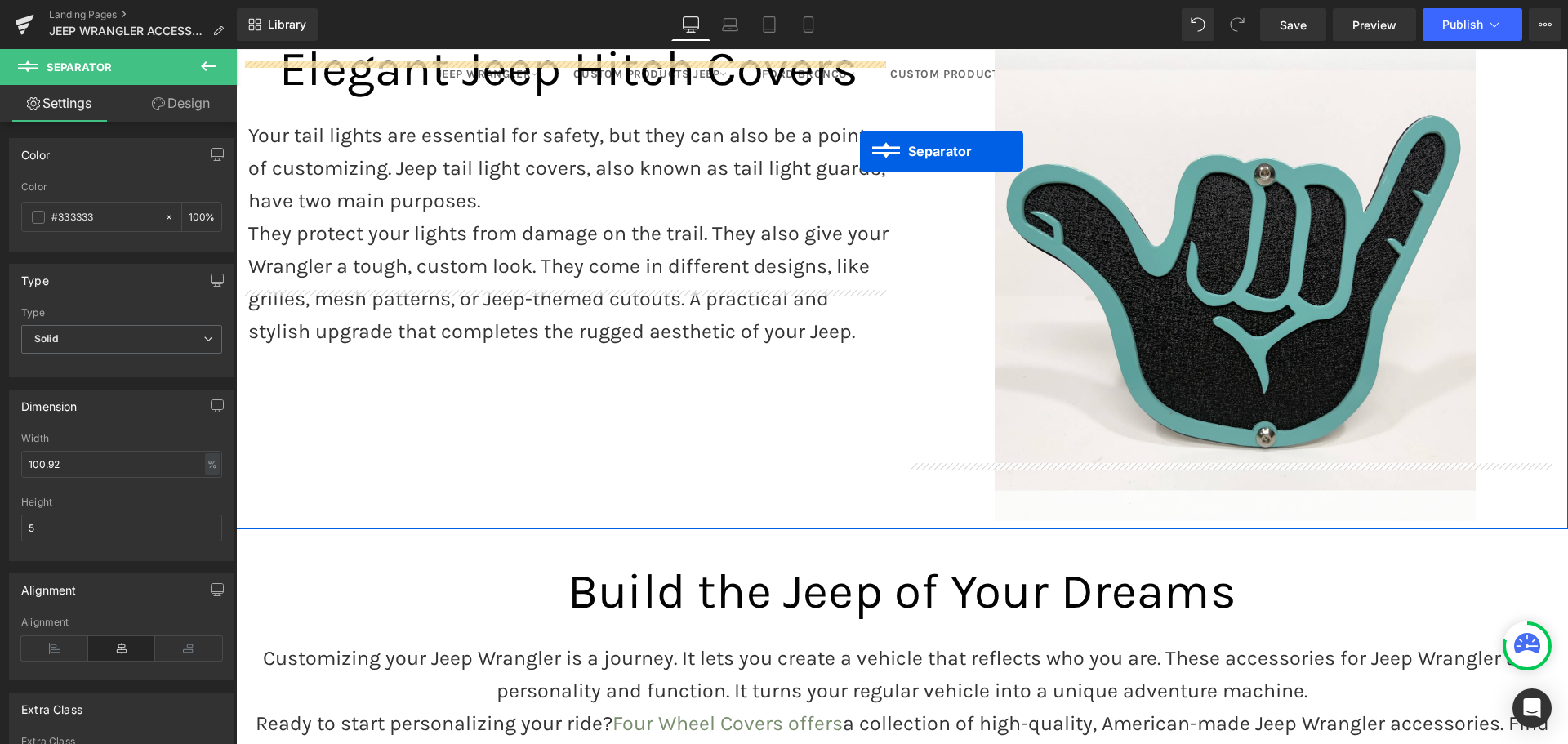
scroll to position [4000, 0]
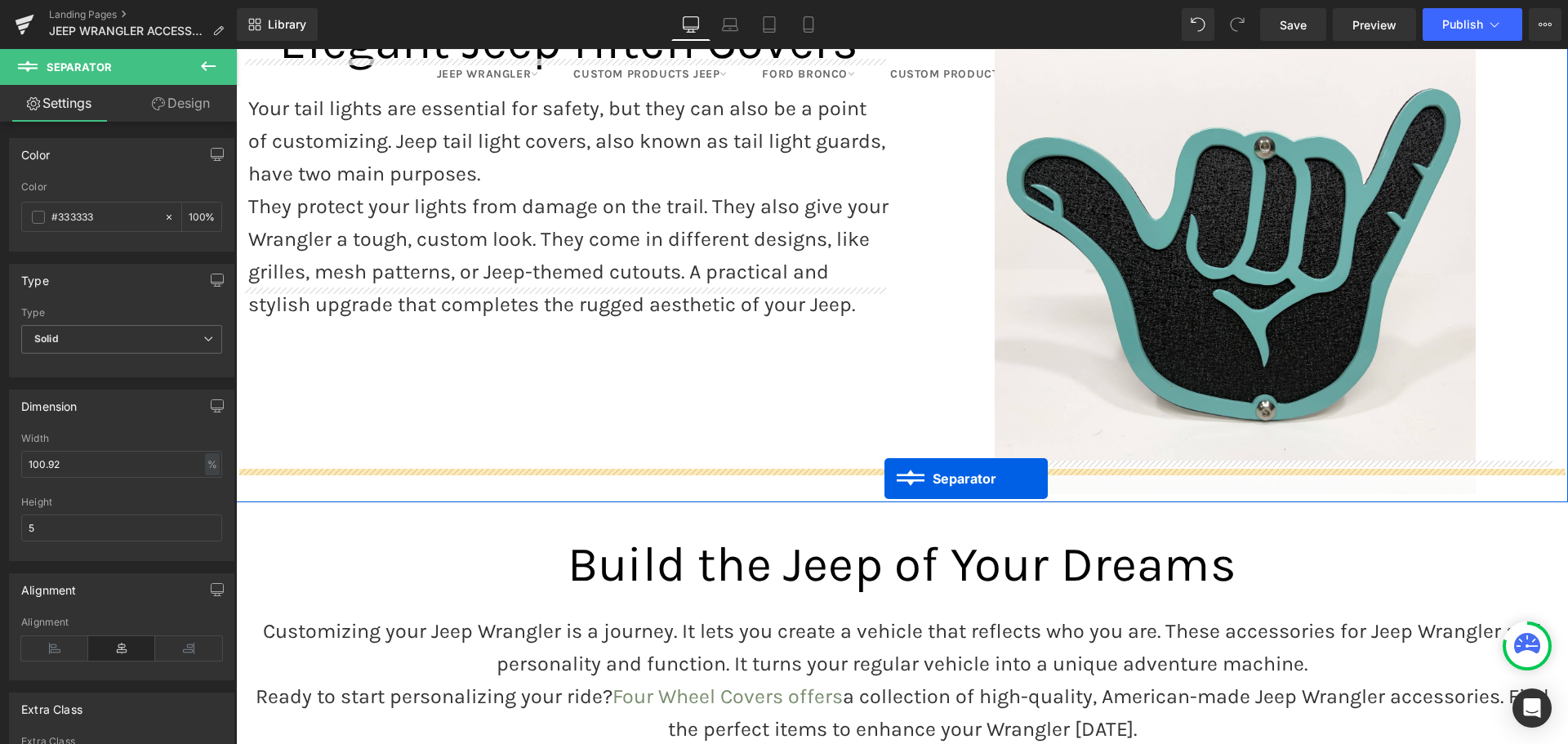
drag, startPoint x: 859, startPoint y: 243, endPoint x: 885, endPoint y: 478, distance: 236.4
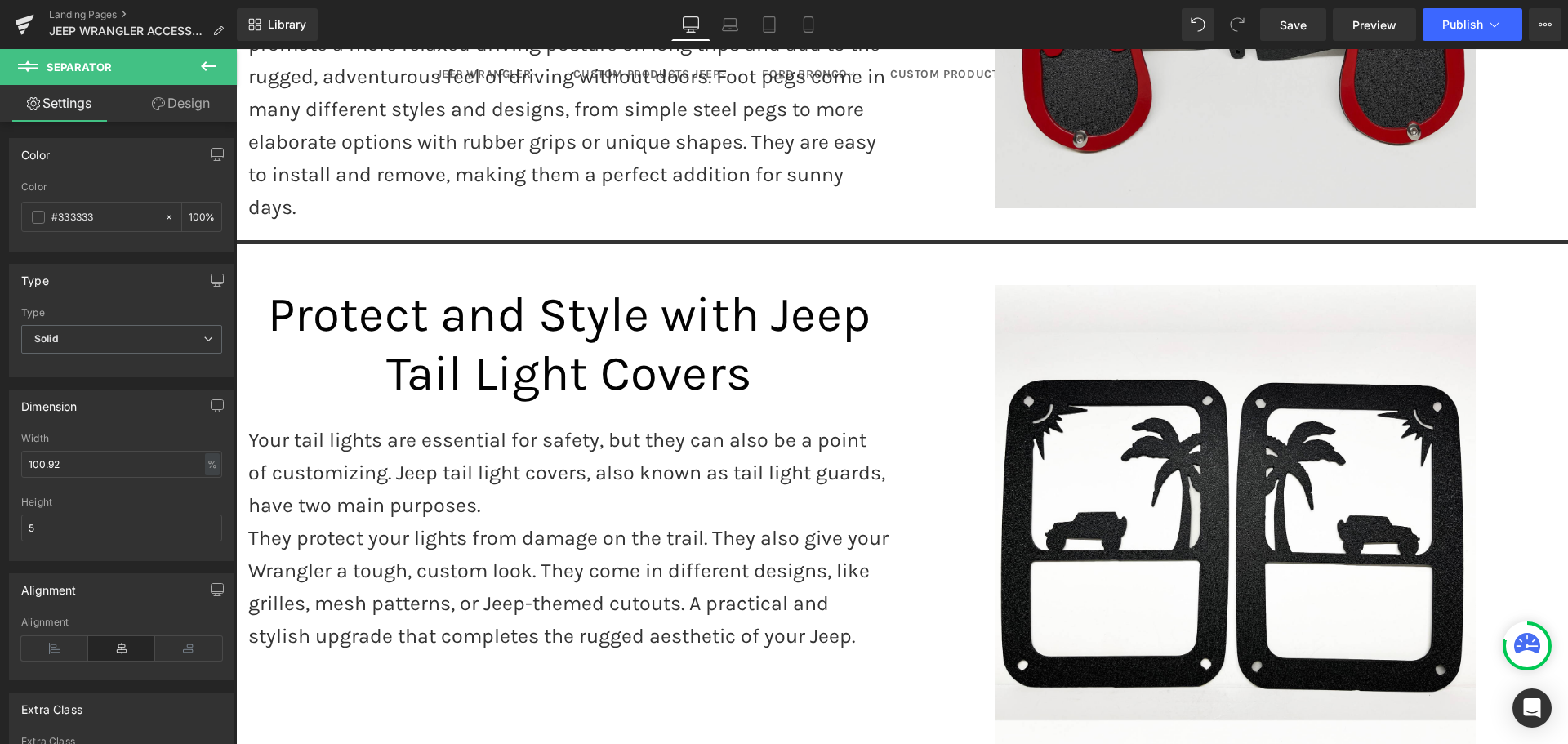
scroll to position [2817, 0]
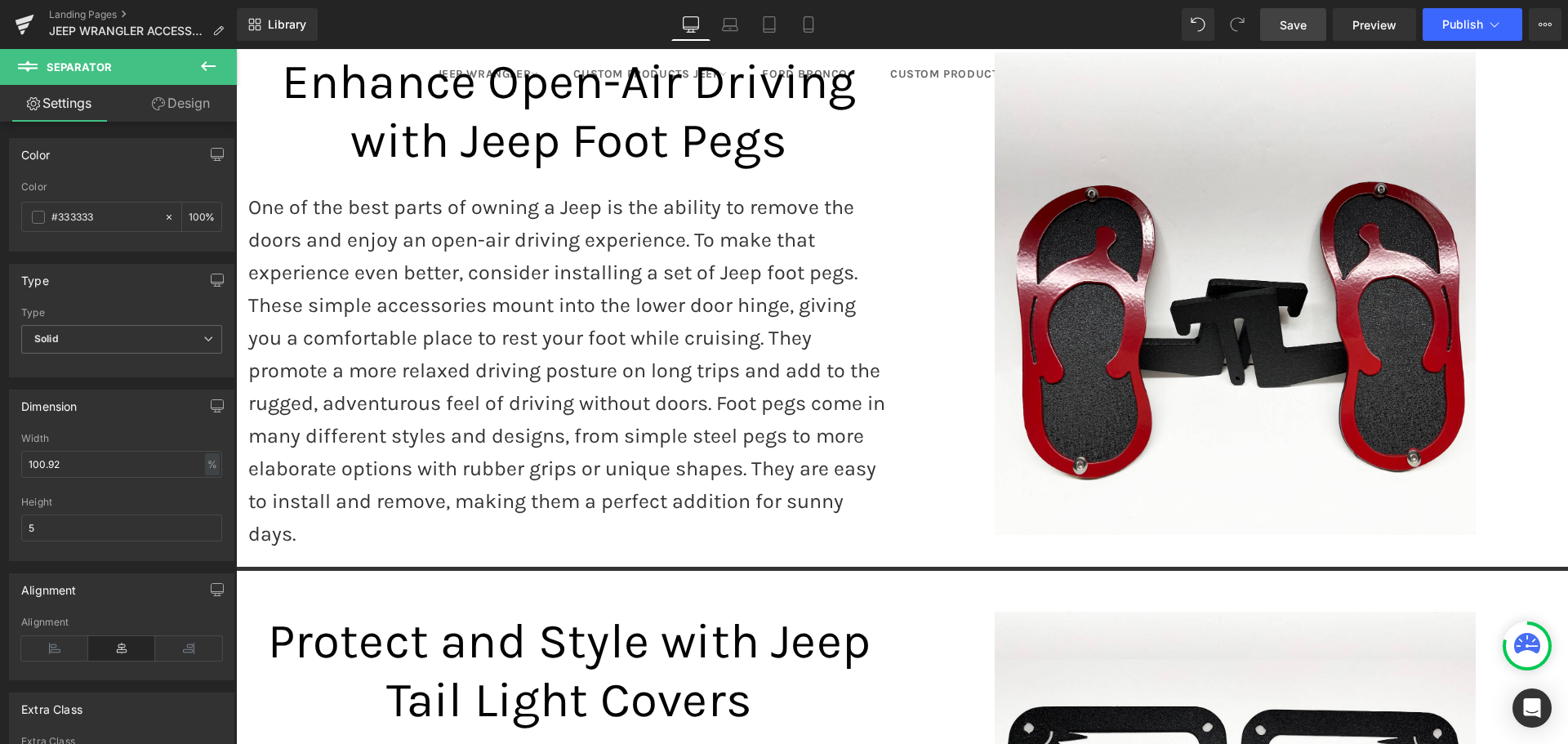
click at [1302, 16] on span "Save" at bounding box center [1293, 25] width 27 height 17
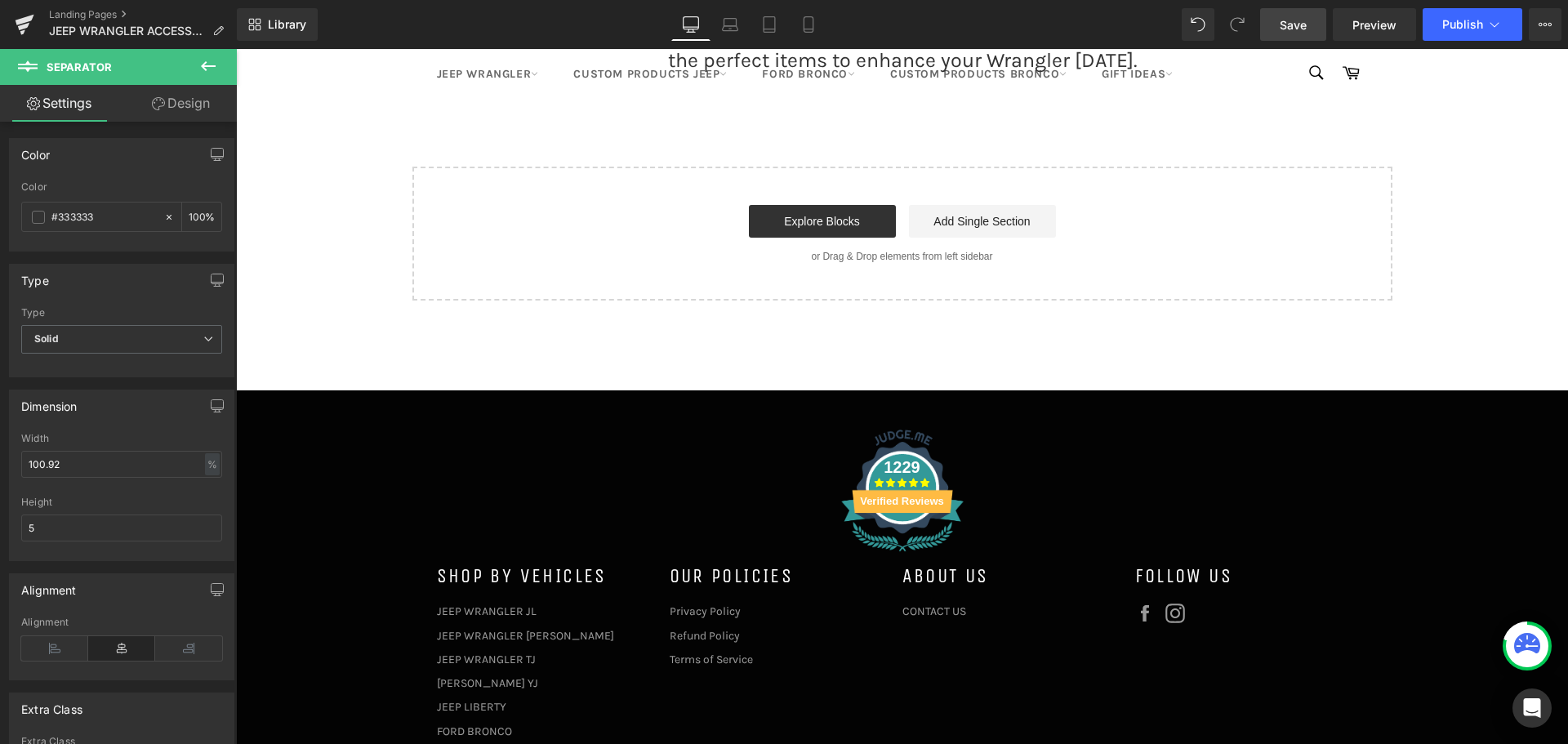
scroll to position [4683, 0]
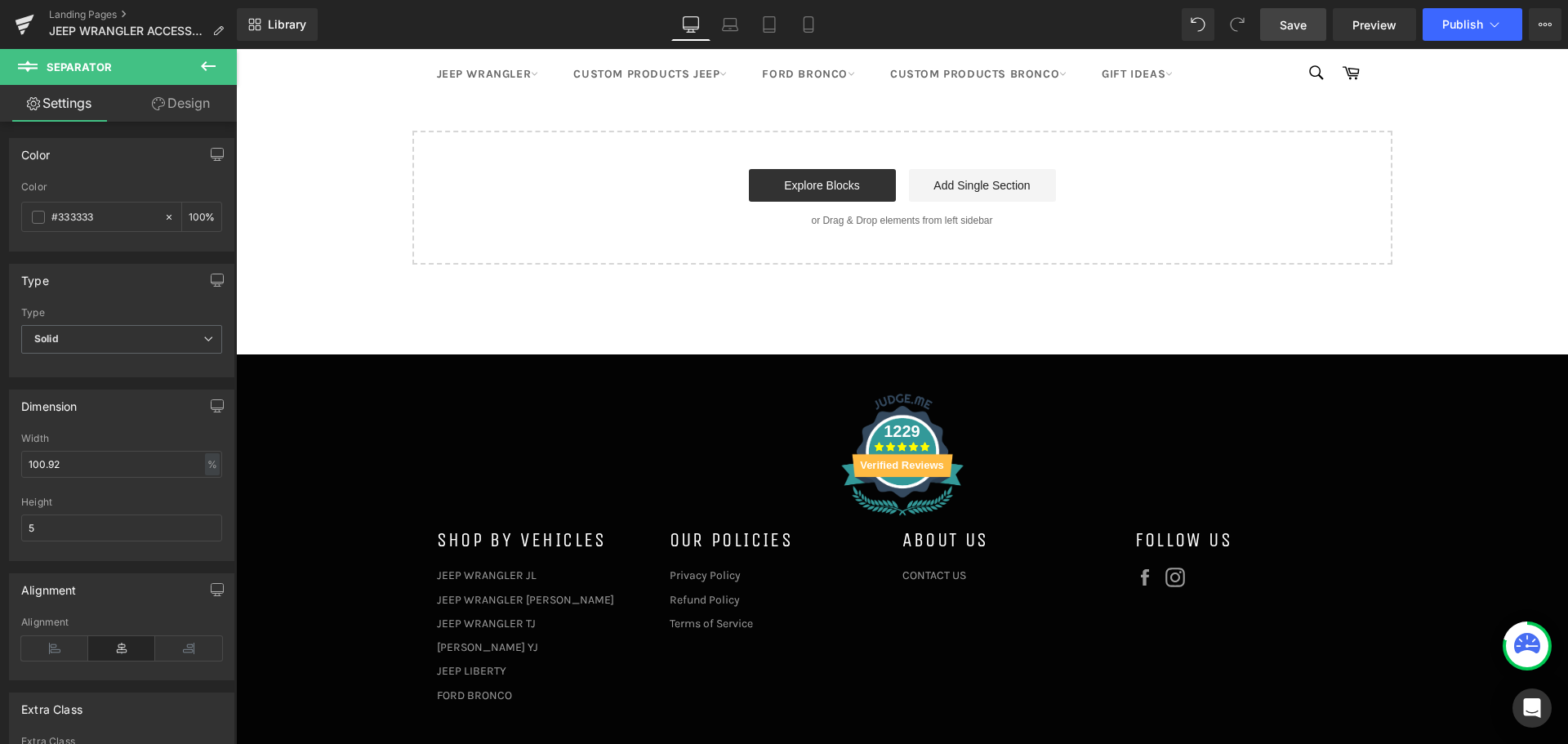
click at [1288, 23] on span "Save" at bounding box center [1293, 25] width 27 height 17
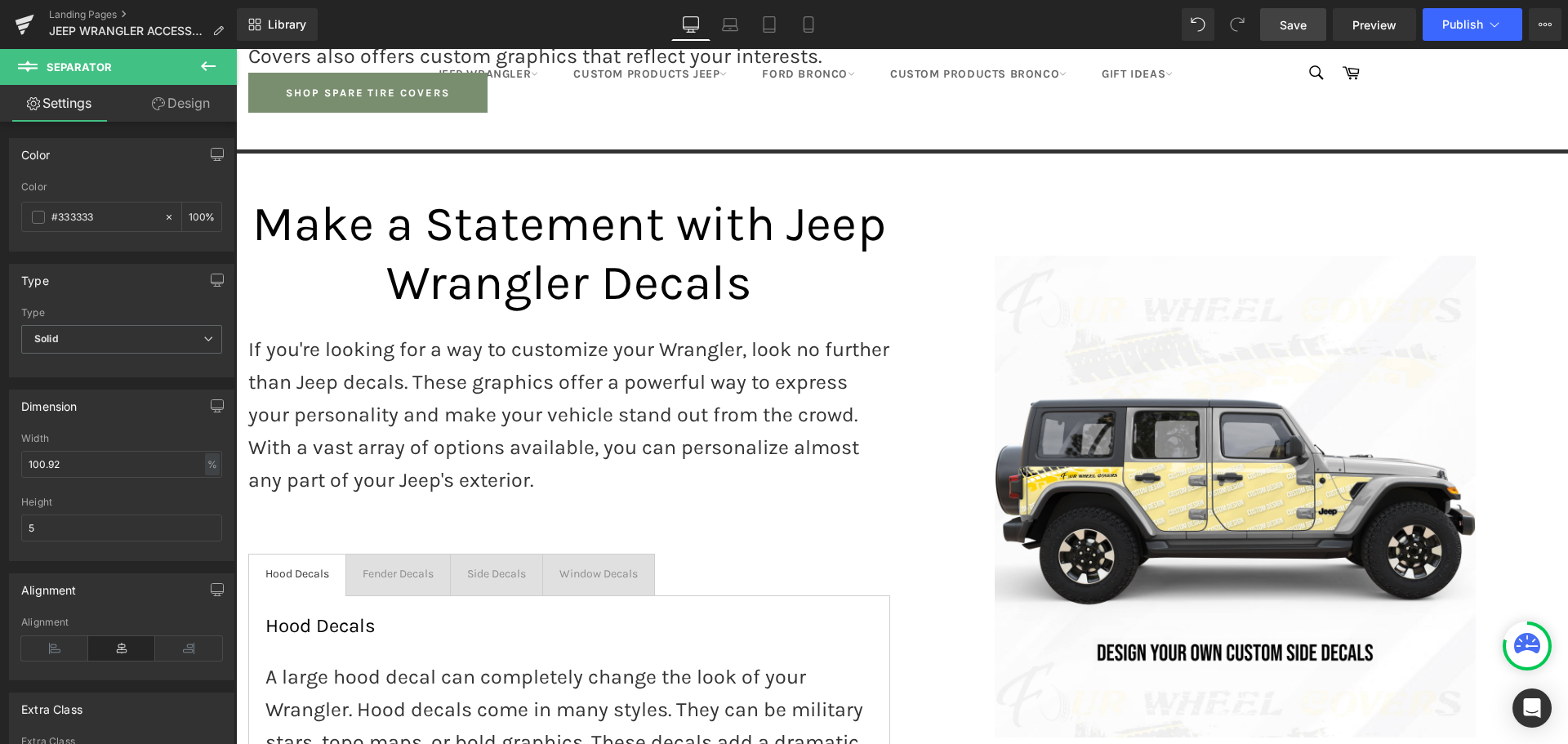
scroll to position [929, 0]
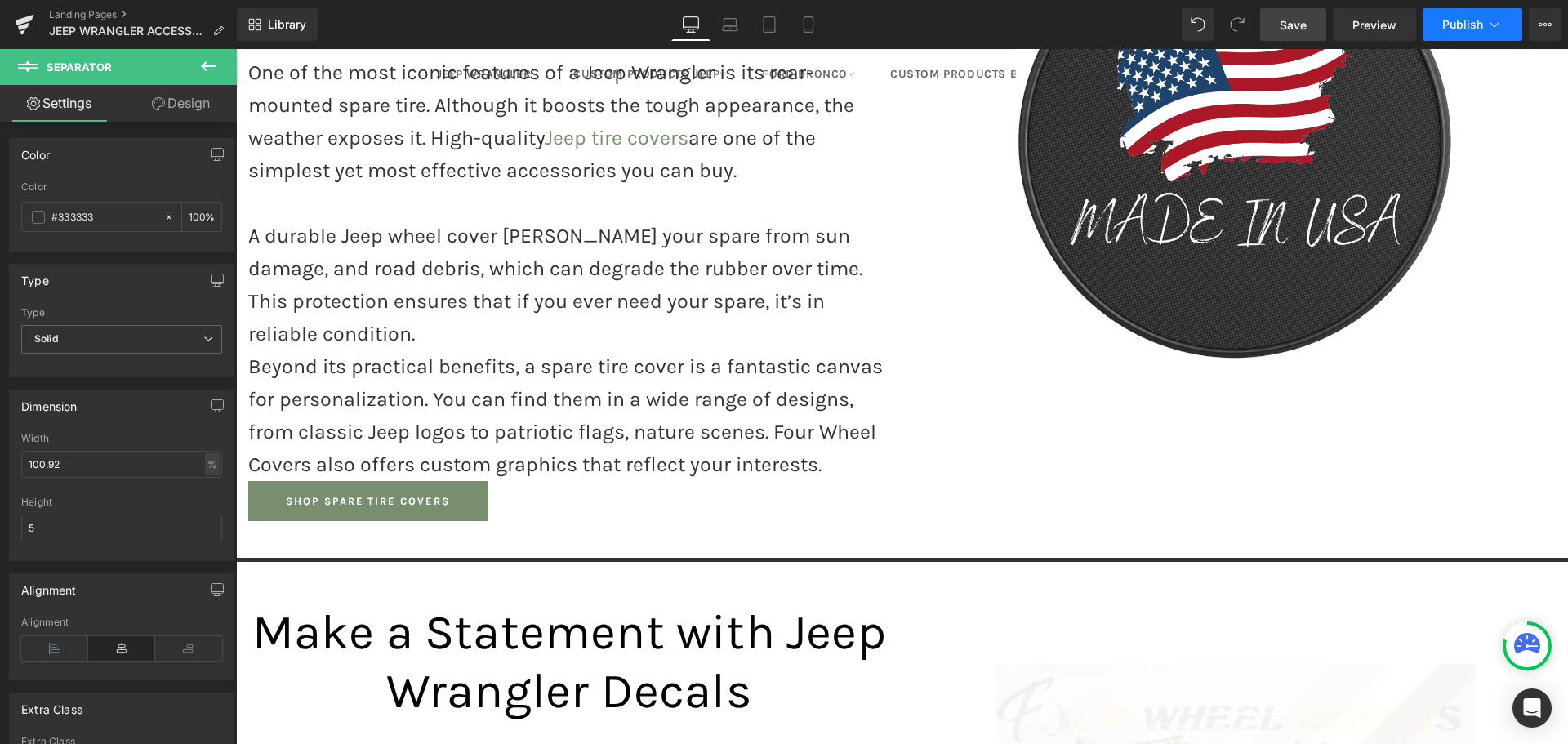
click at [1476, 22] on span "Publish" at bounding box center [1463, 25] width 41 height 14
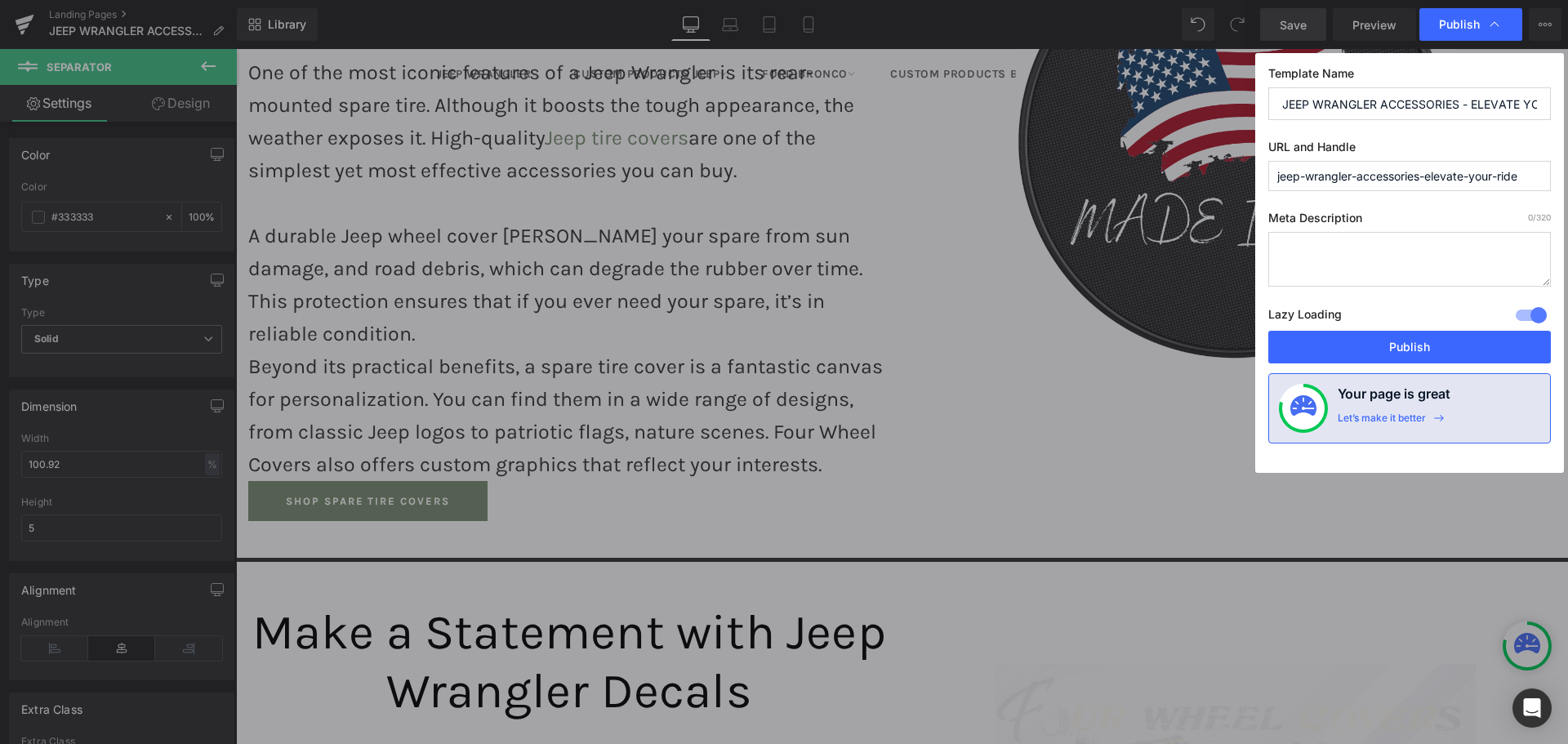
drag, startPoint x: 1523, startPoint y: 172, endPoint x: 1424, endPoint y: 178, distance: 99.2
click at [1424, 178] on input "jeep-wrangler-accessories-elevate-your-ride" at bounding box center [1409, 175] width 282 height 30
type input "jeep-wrangler-accessories"
click at [1361, 250] on textarea at bounding box center [1409, 259] width 282 height 55
click at [1334, 261] on textarea at bounding box center [1409, 259] width 282 height 55
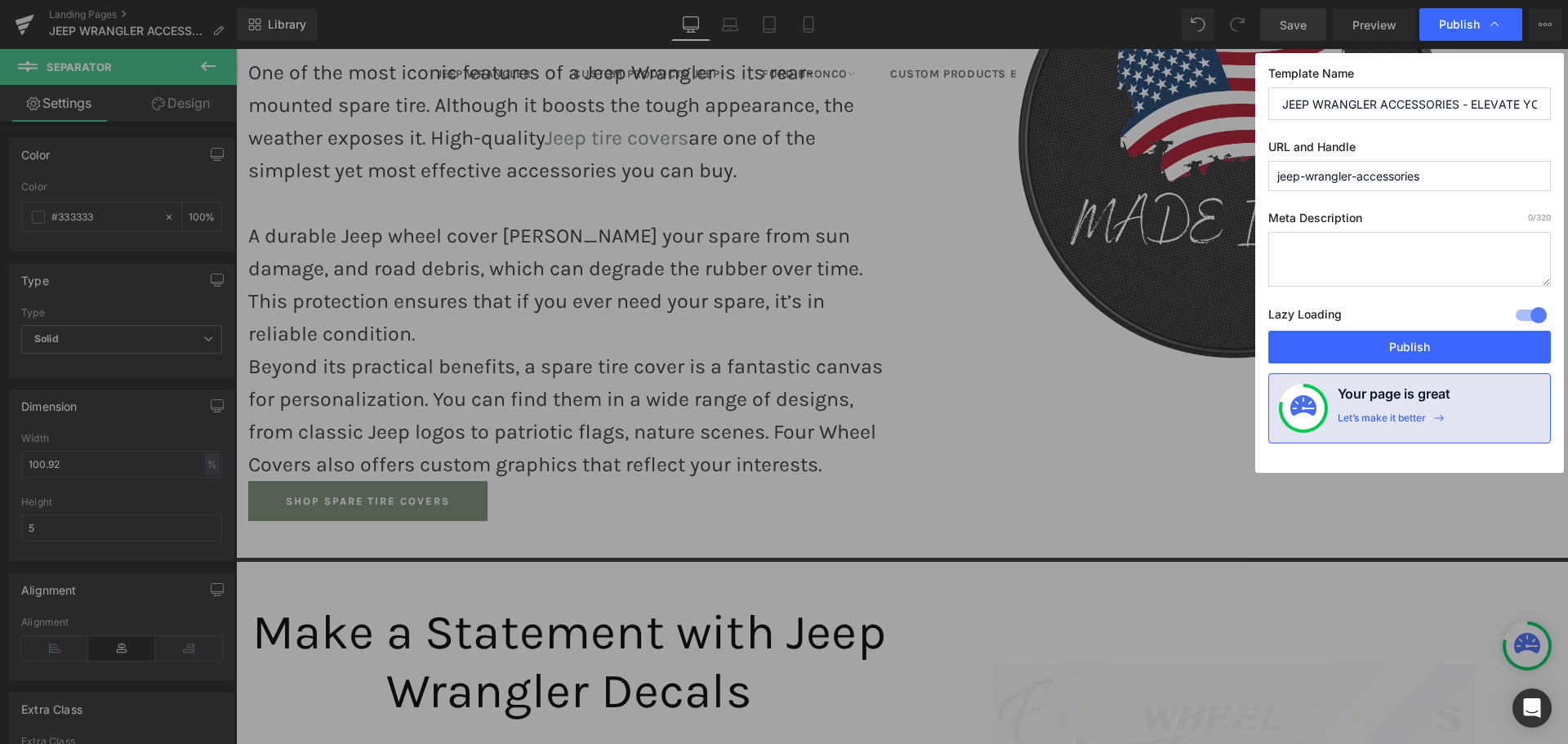
paste textarea "essential accessories for your Jeep Wrangler. From tire covers to decals, learn…"
click at [1282, 251] on textarea "essential accessories for your Jeep Wrangler. From tire covers to decals, learn…" at bounding box center [1409, 259] width 282 height 55
click at [1382, 250] on textarea "Discover essential accessories for your Jeep Wrangler. From tire covers to deca…" at bounding box center [1409, 259] width 282 height 55
drag, startPoint x: 1470, startPoint y: 271, endPoint x: 1350, endPoint y: 271, distance: 120.0
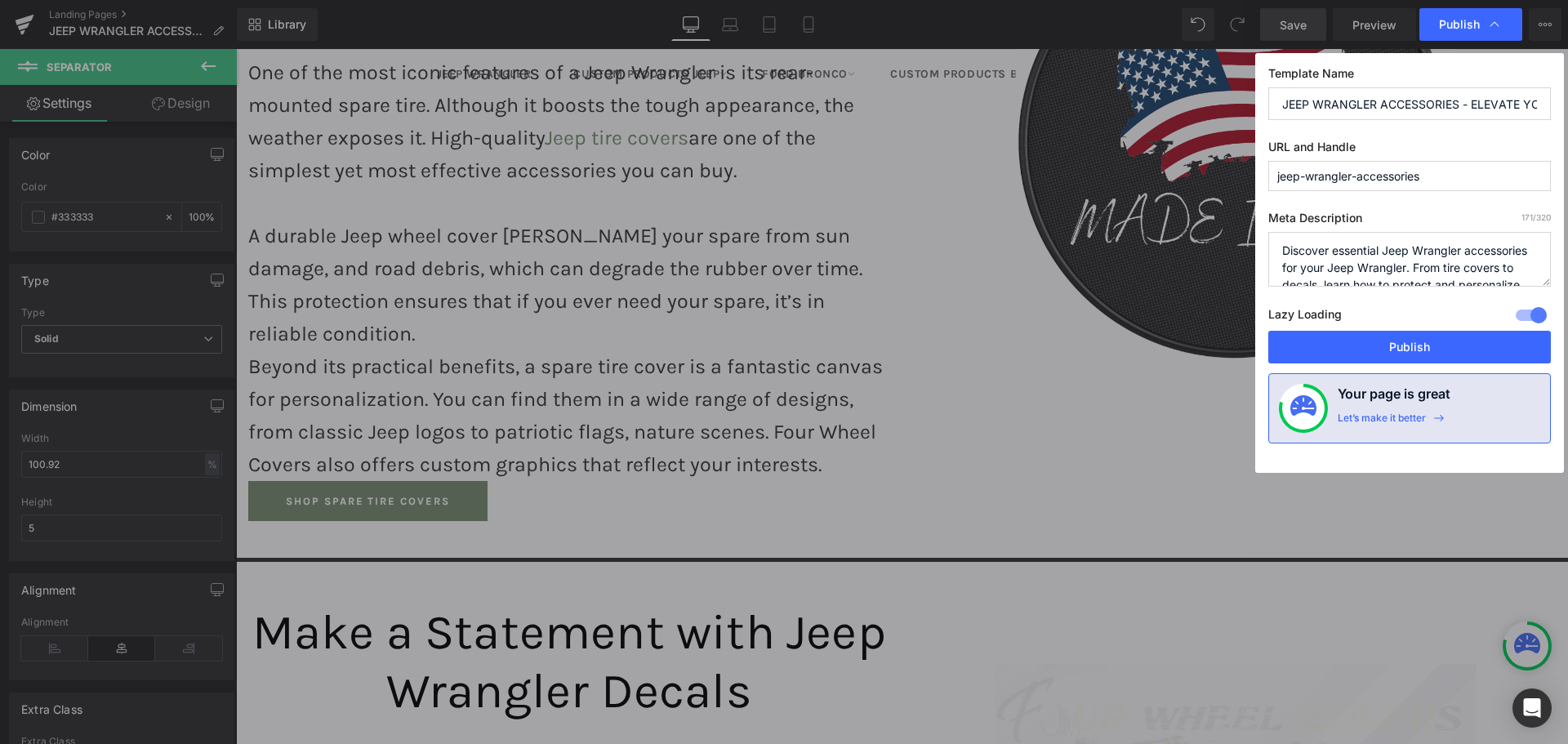
click at [1350, 271] on textarea "Discover essential Jeep Wrangler accessories for your Jeep Wrangler. From tire …" at bounding box center [1409, 259] width 282 height 55
type textarea "Discover essential Jeep Wrangler accessories. From tire covers to decals, learn…"
click at [1348, 345] on button "Publish" at bounding box center [1409, 347] width 282 height 33
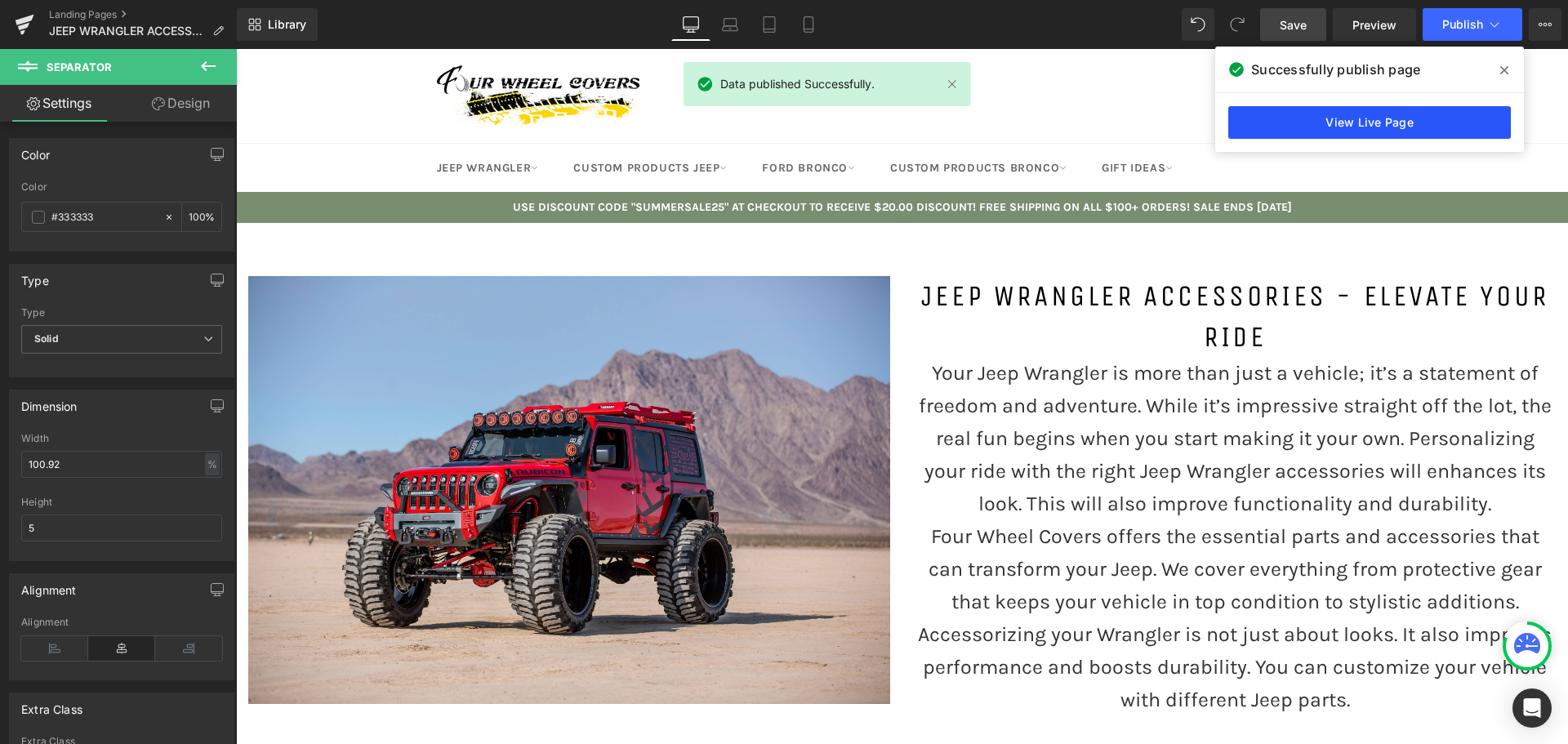
click at [1386, 118] on link "View Live Page" at bounding box center [1370, 123] width 282 height 33
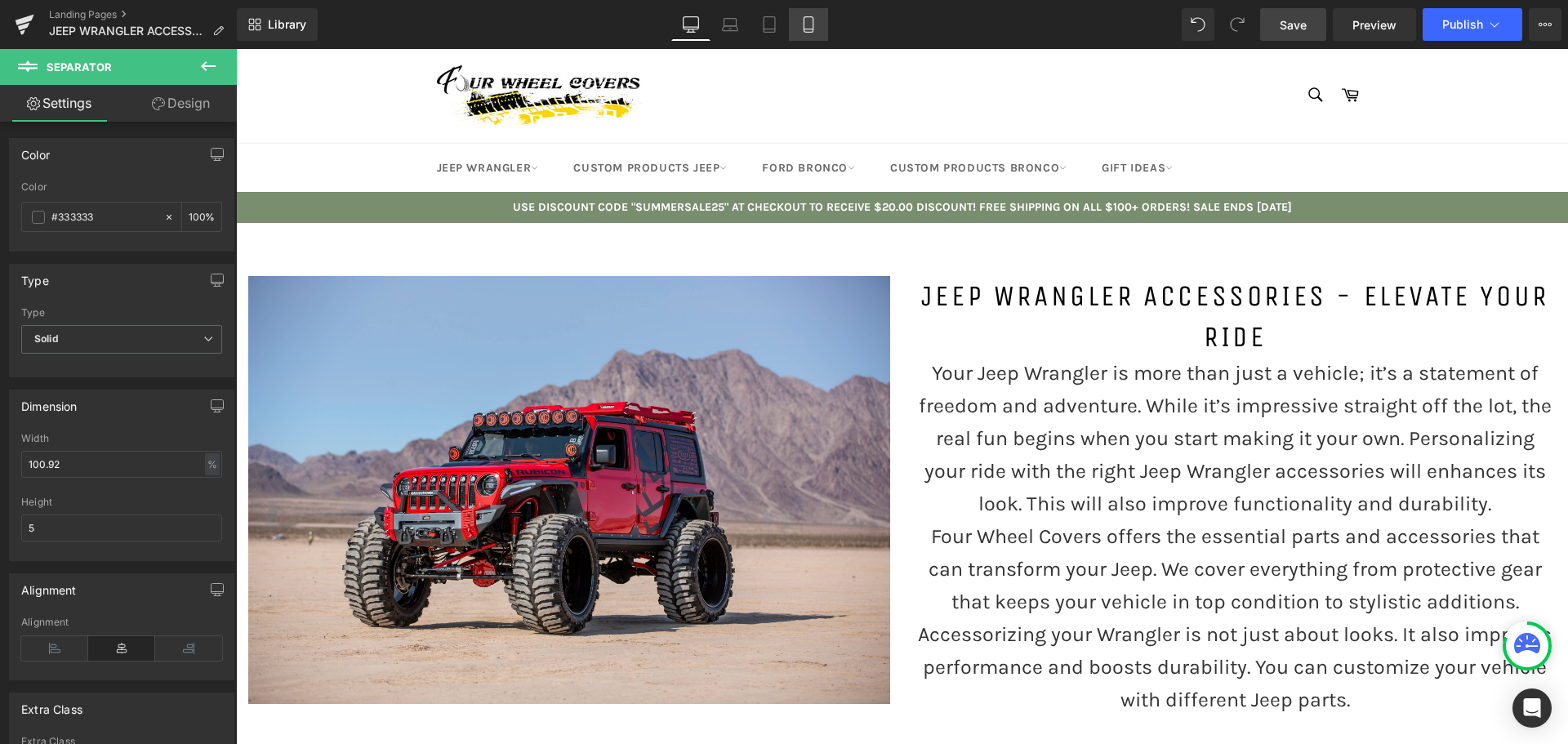
click at [823, 33] on link "Mobile" at bounding box center [808, 24] width 40 height 33
type input "100"
